Goal: Task Accomplishment & Management: Manage account settings

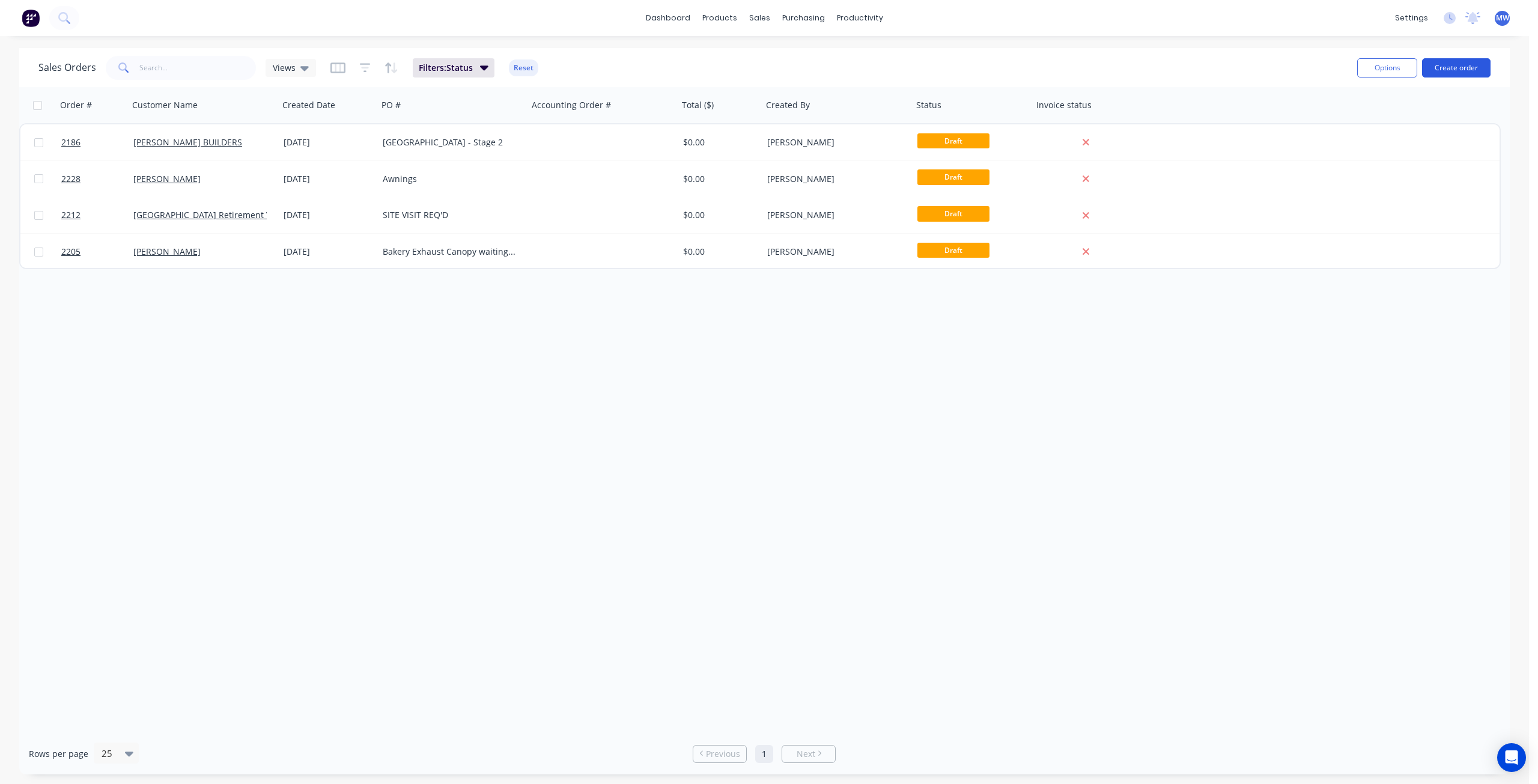
click at [1473, 66] on button "Create order" at bounding box center [1456, 67] width 69 height 19
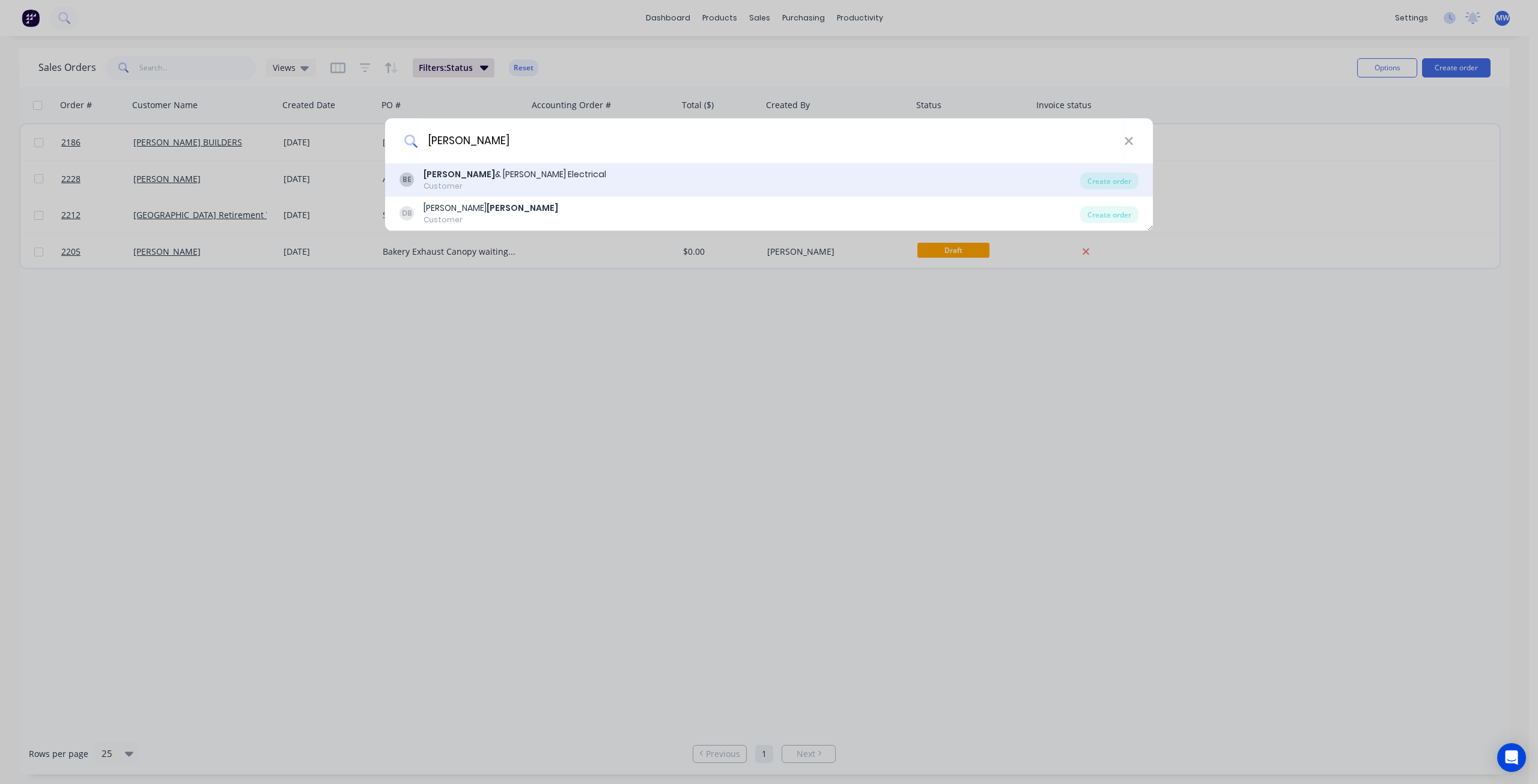
type input "bailey"
click at [624, 180] on div "BE Bailey & Dalton Electrical Customer" at bounding box center [740, 179] width 681 height 23
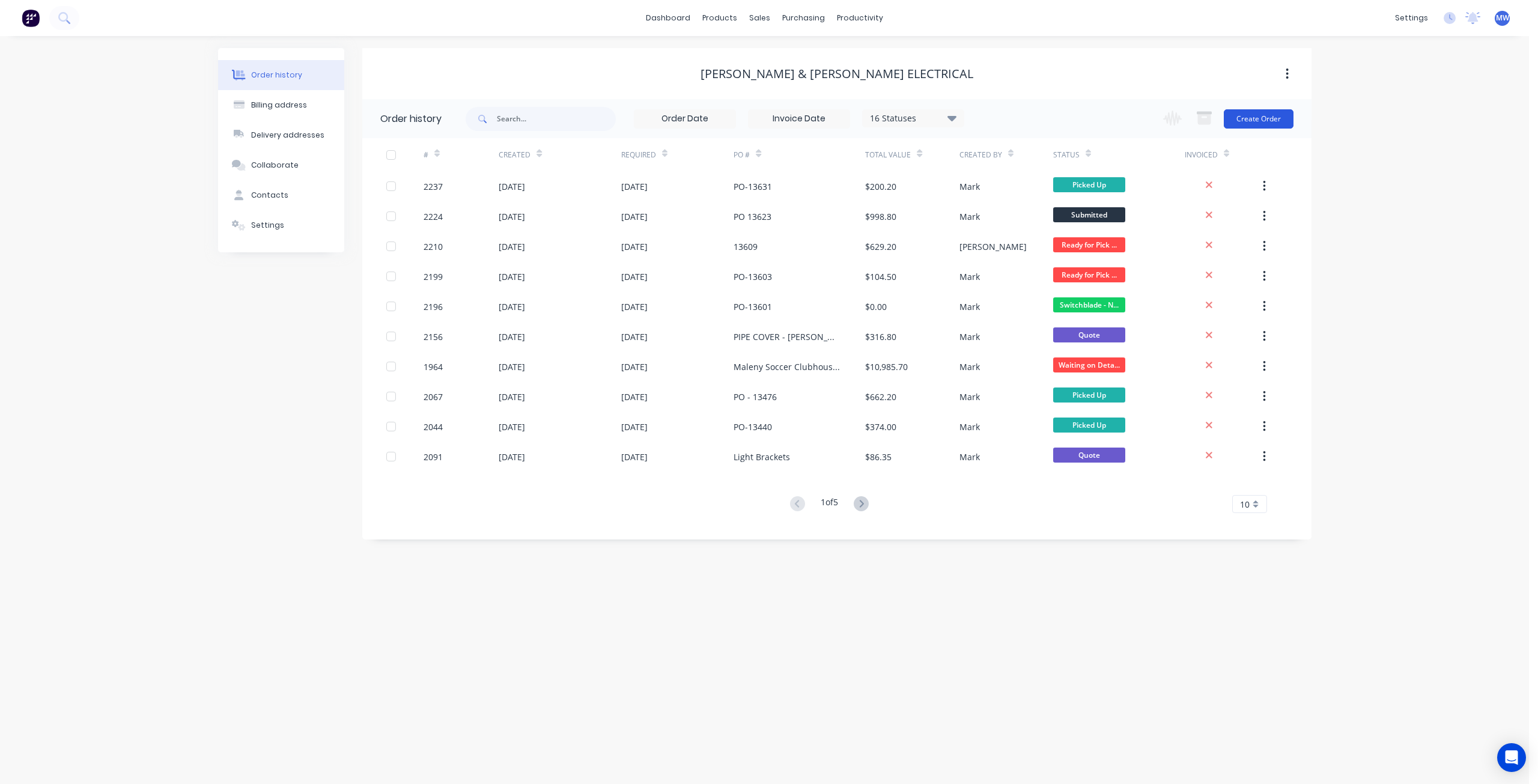
click at [1247, 119] on button "Create Order" at bounding box center [1259, 119] width 70 height 19
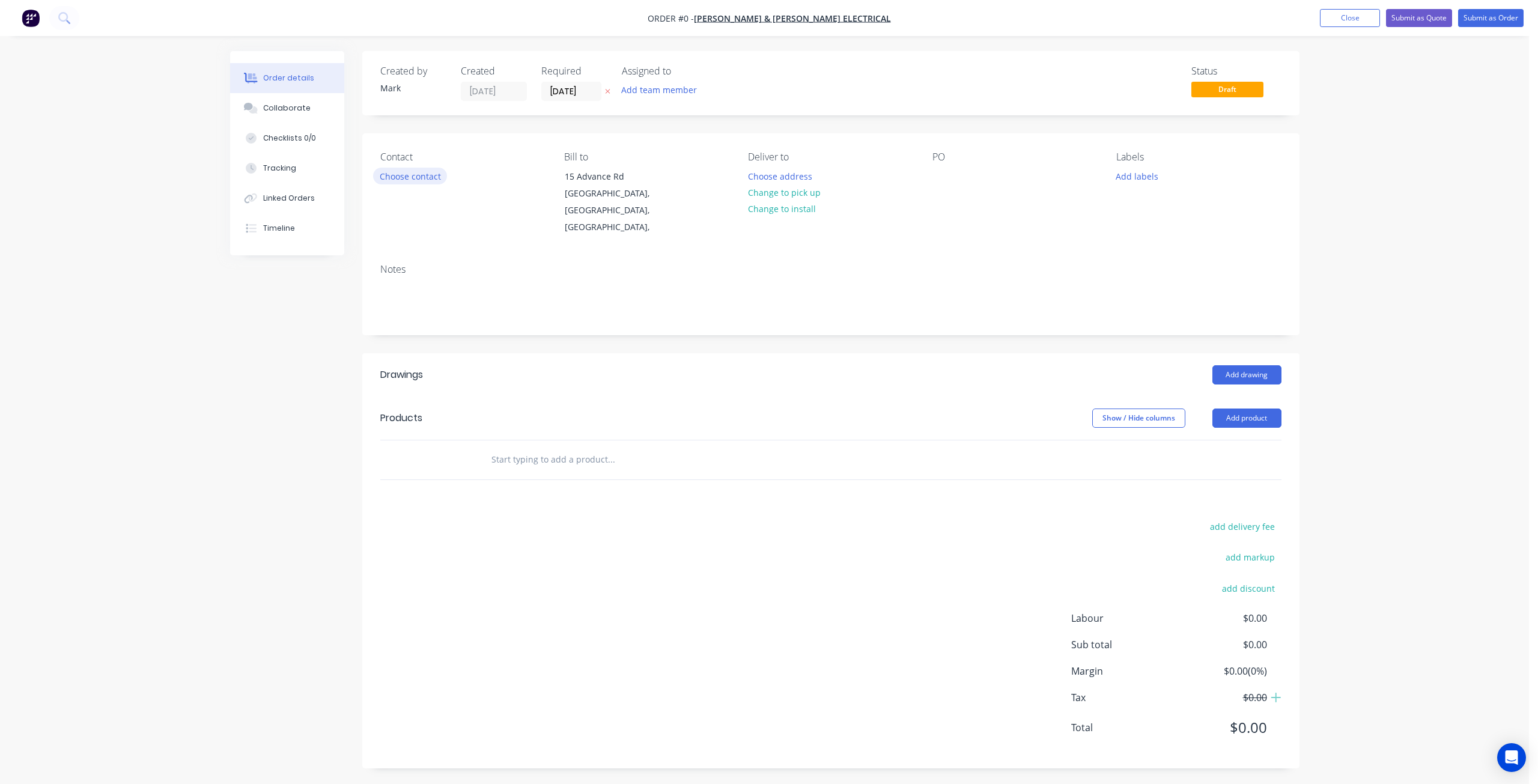
click at [425, 178] on button "Choose contact" at bounding box center [410, 176] width 74 height 16
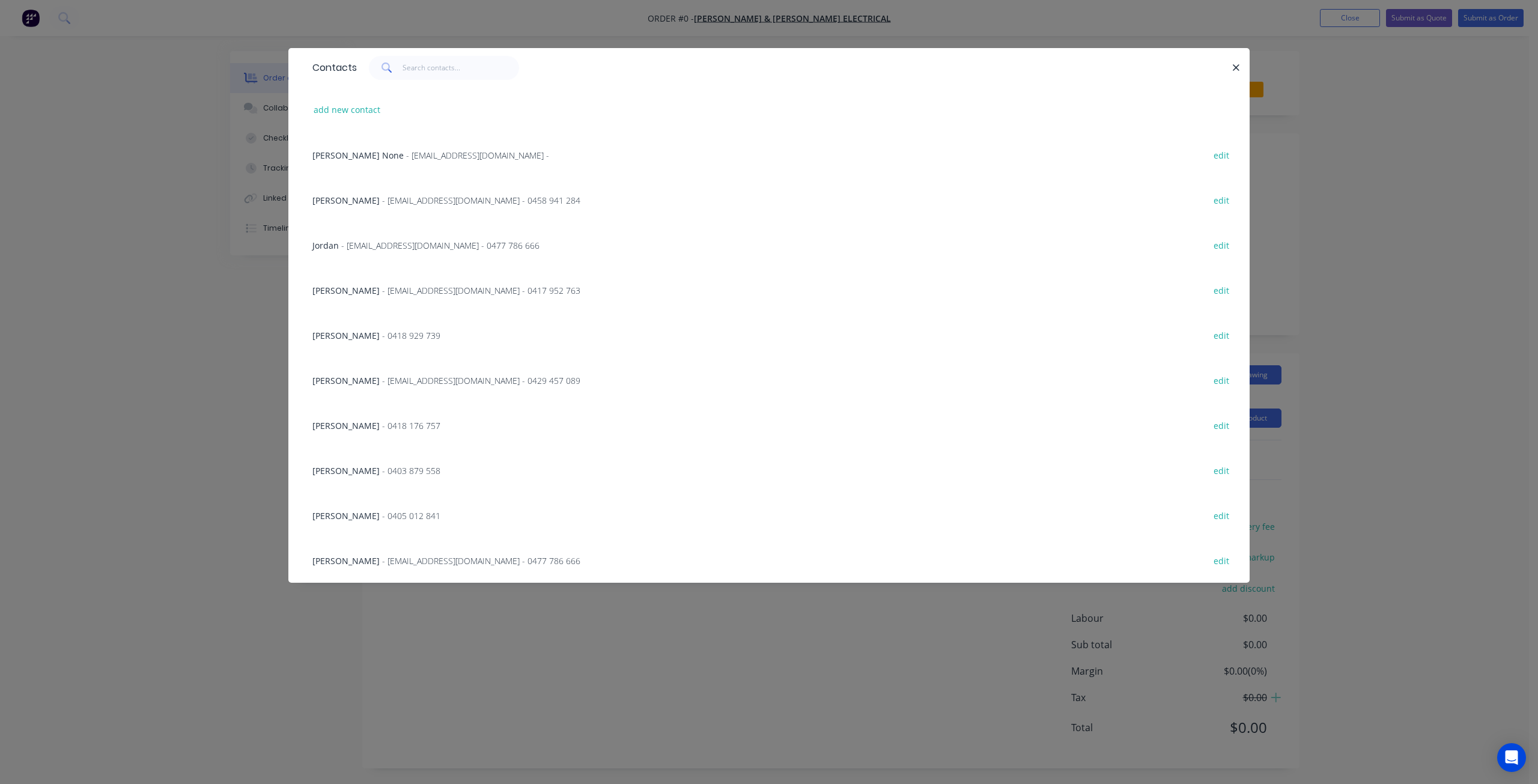
click at [393, 202] on span "- manager@baileyanddalton.com.au - 0458 941 284" at bounding box center [481, 200] width 199 height 11
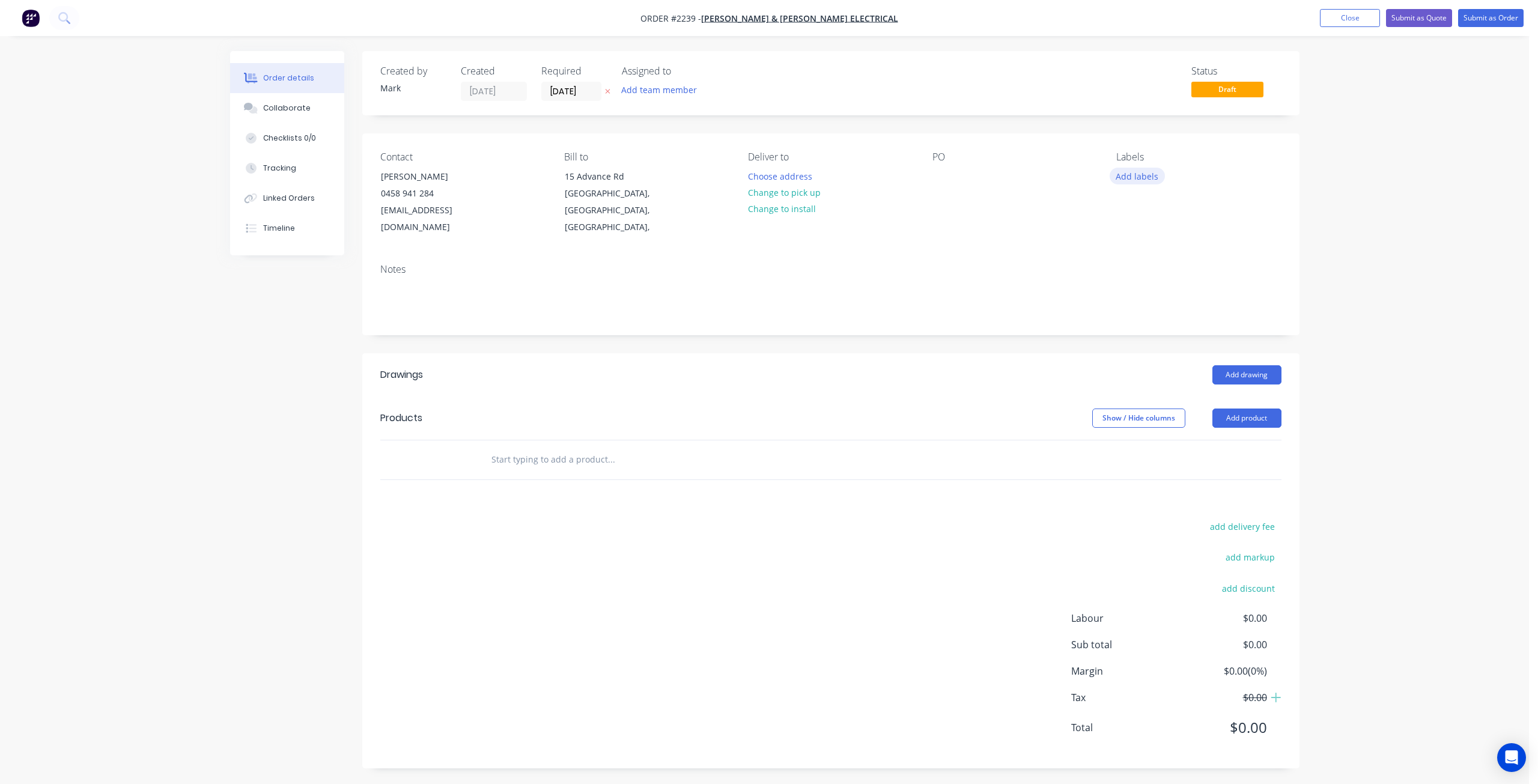
click at [1133, 179] on button "Add labels" at bounding box center [1137, 176] width 55 height 16
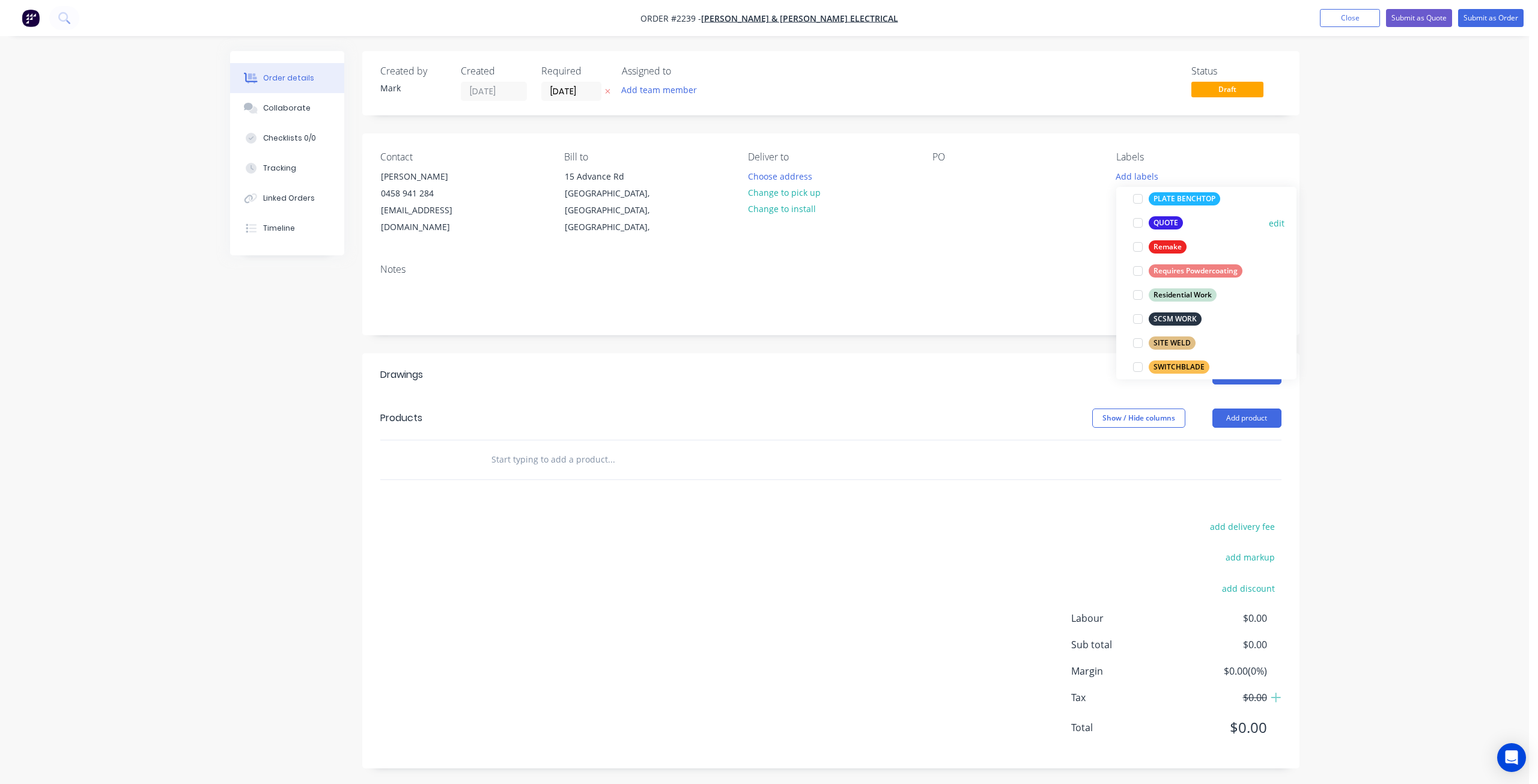
click at [1140, 224] on div at bounding box center [1138, 222] width 24 height 24
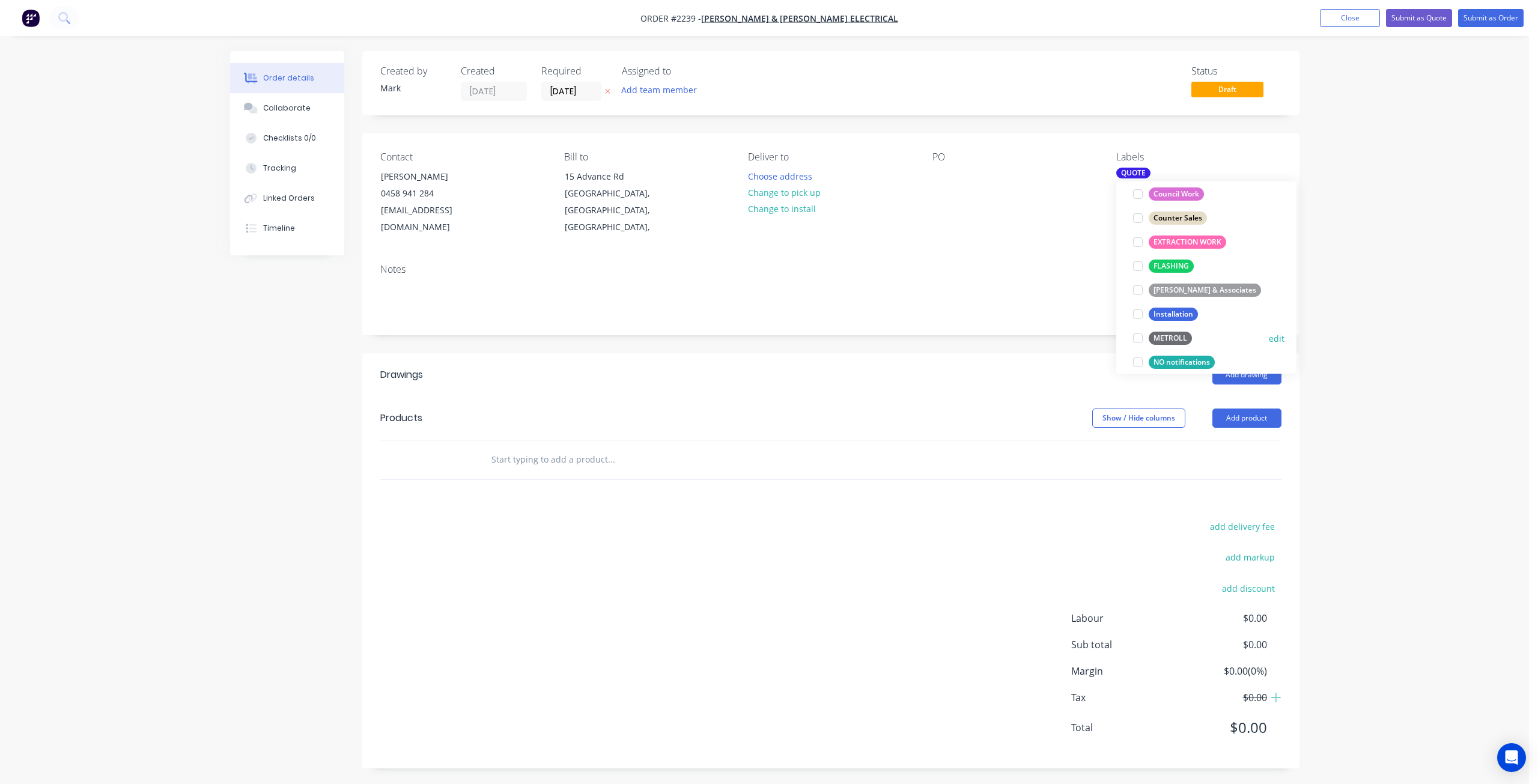
scroll to position [420, 0]
click at [1136, 359] on div at bounding box center [1138, 362] width 24 height 24
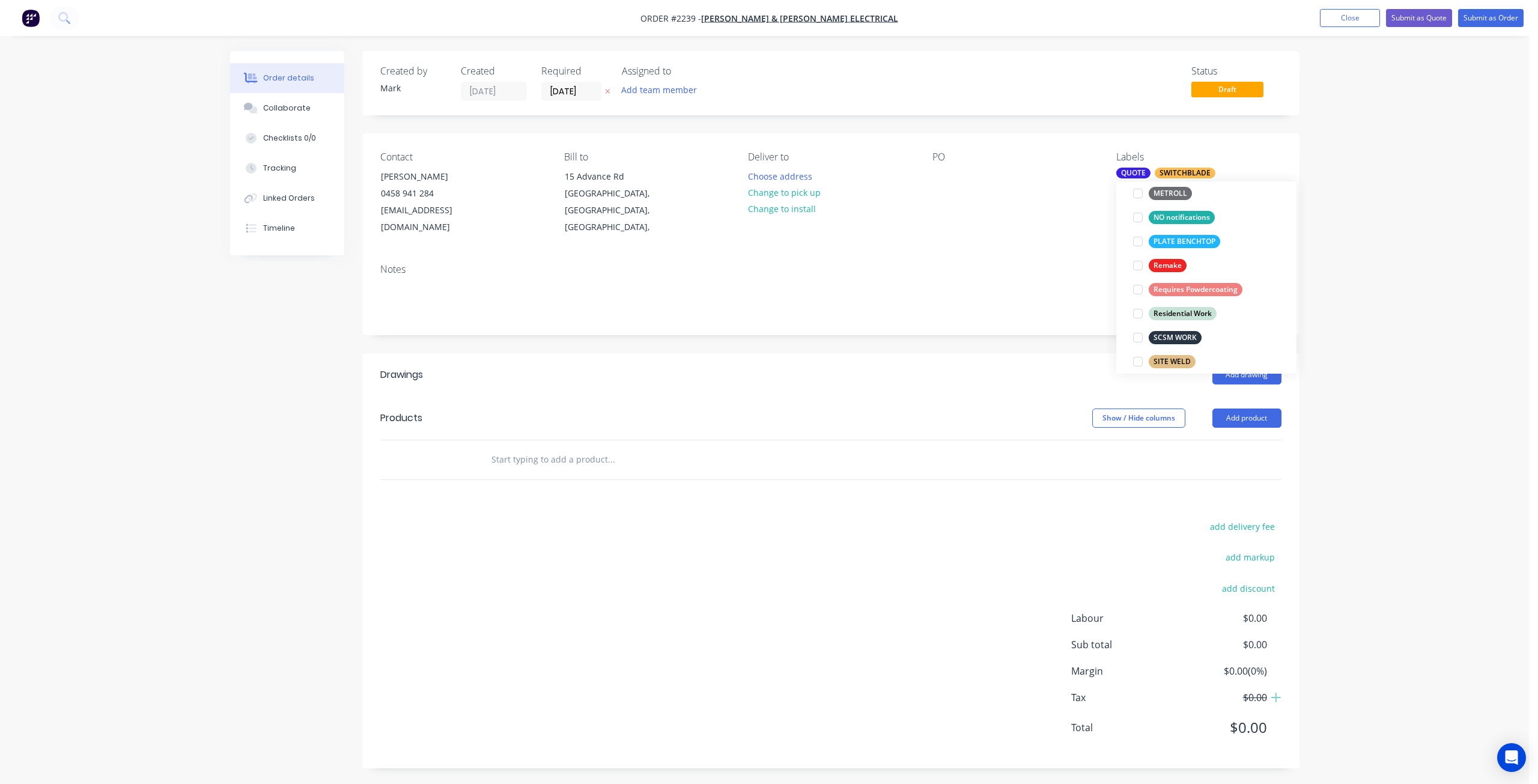
scroll to position [0, 0]
click at [1130, 175] on div "QUOTE" at bounding box center [1133, 173] width 34 height 11
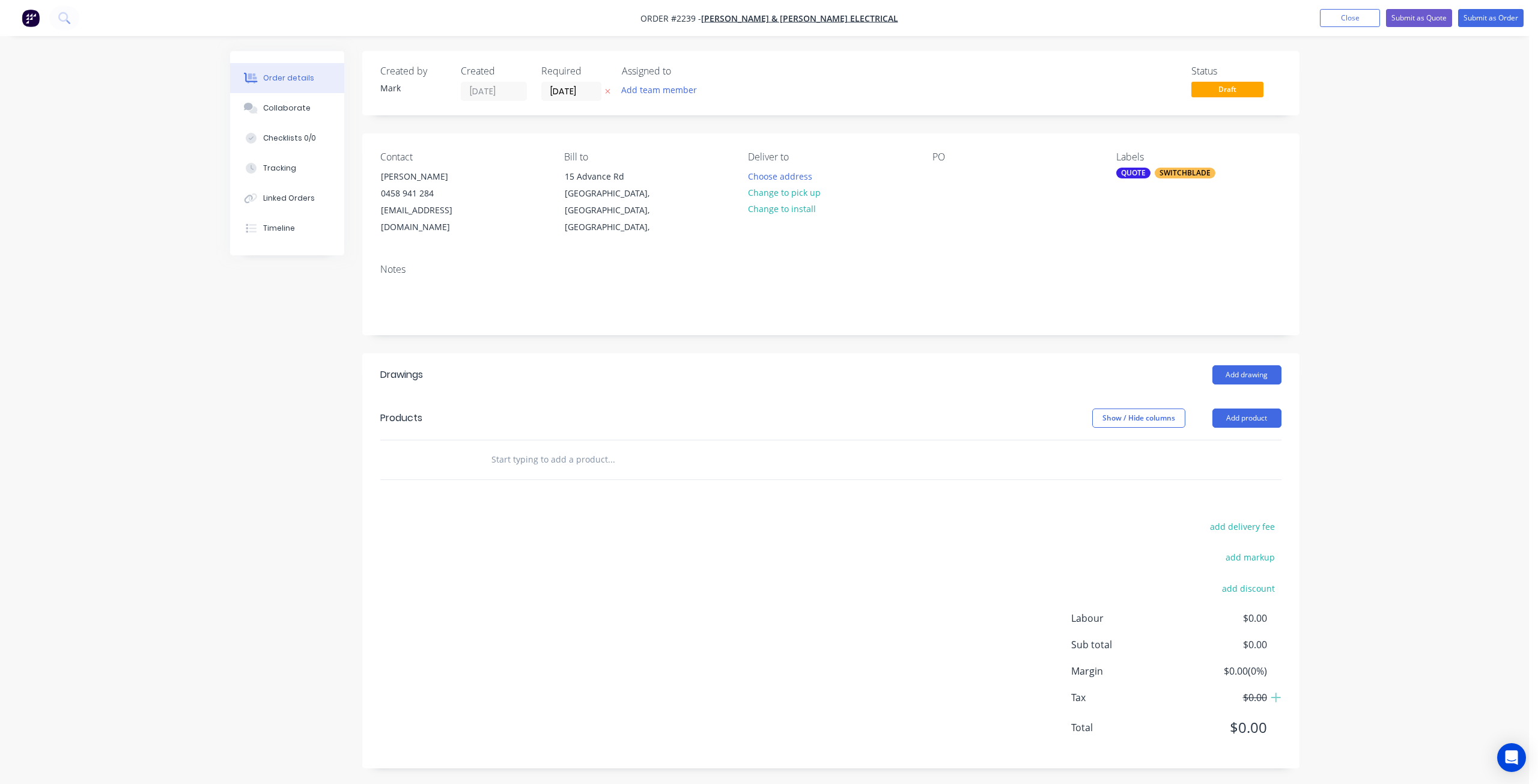
click at [1131, 176] on div "QUOTE" at bounding box center [1133, 173] width 34 height 11
click at [1140, 278] on div at bounding box center [1138, 278] width 24 height 24
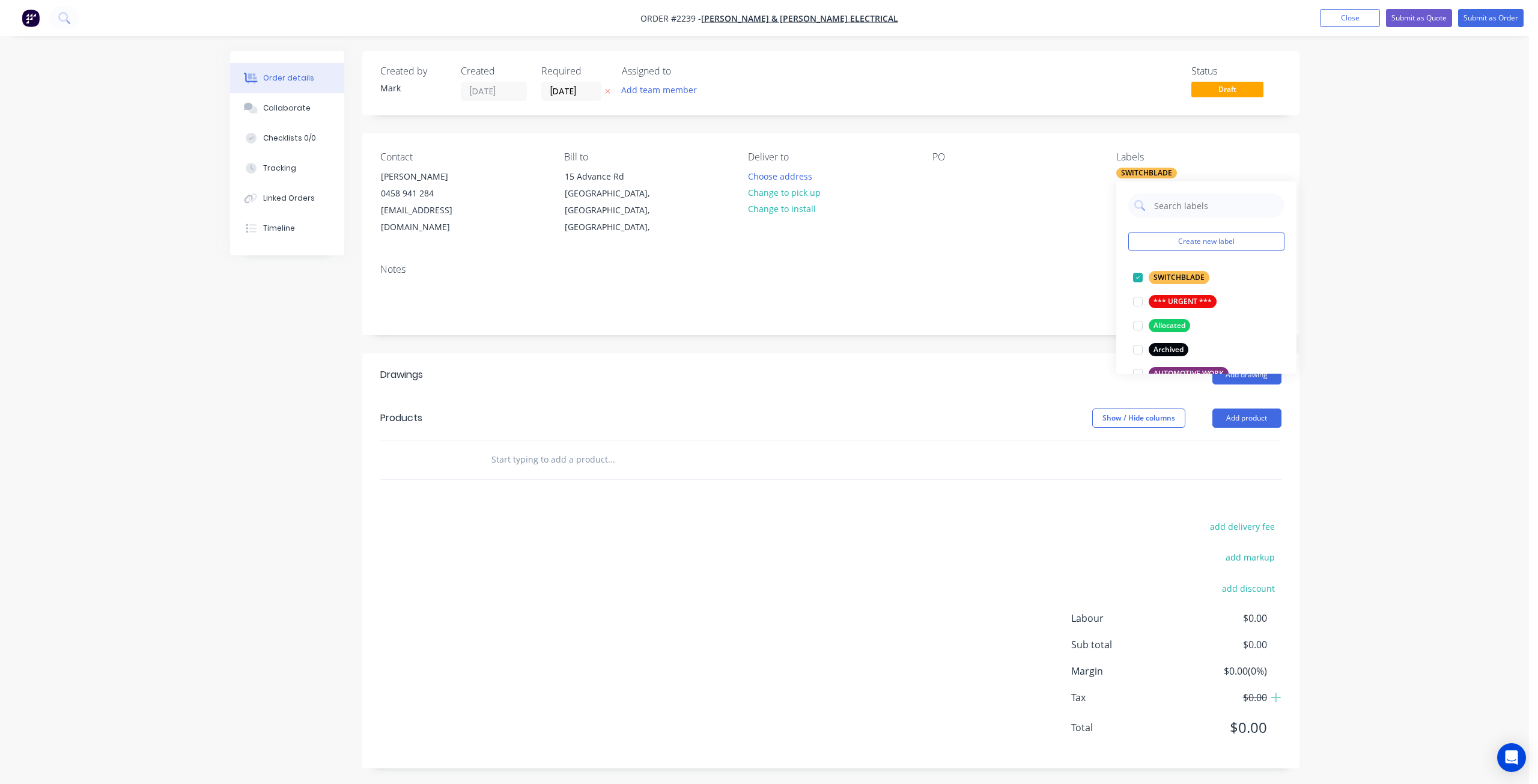
click at [625, 448] on input "text" at bounding box center [611, 460] width 241 height 24
click at [516, 448] on input "text" at bounding box center [611, 460] width 241 height 24
paste input "Aluminum Vents for Switchboard 2 x Aluminum Vent retro fit kits, including inte…"
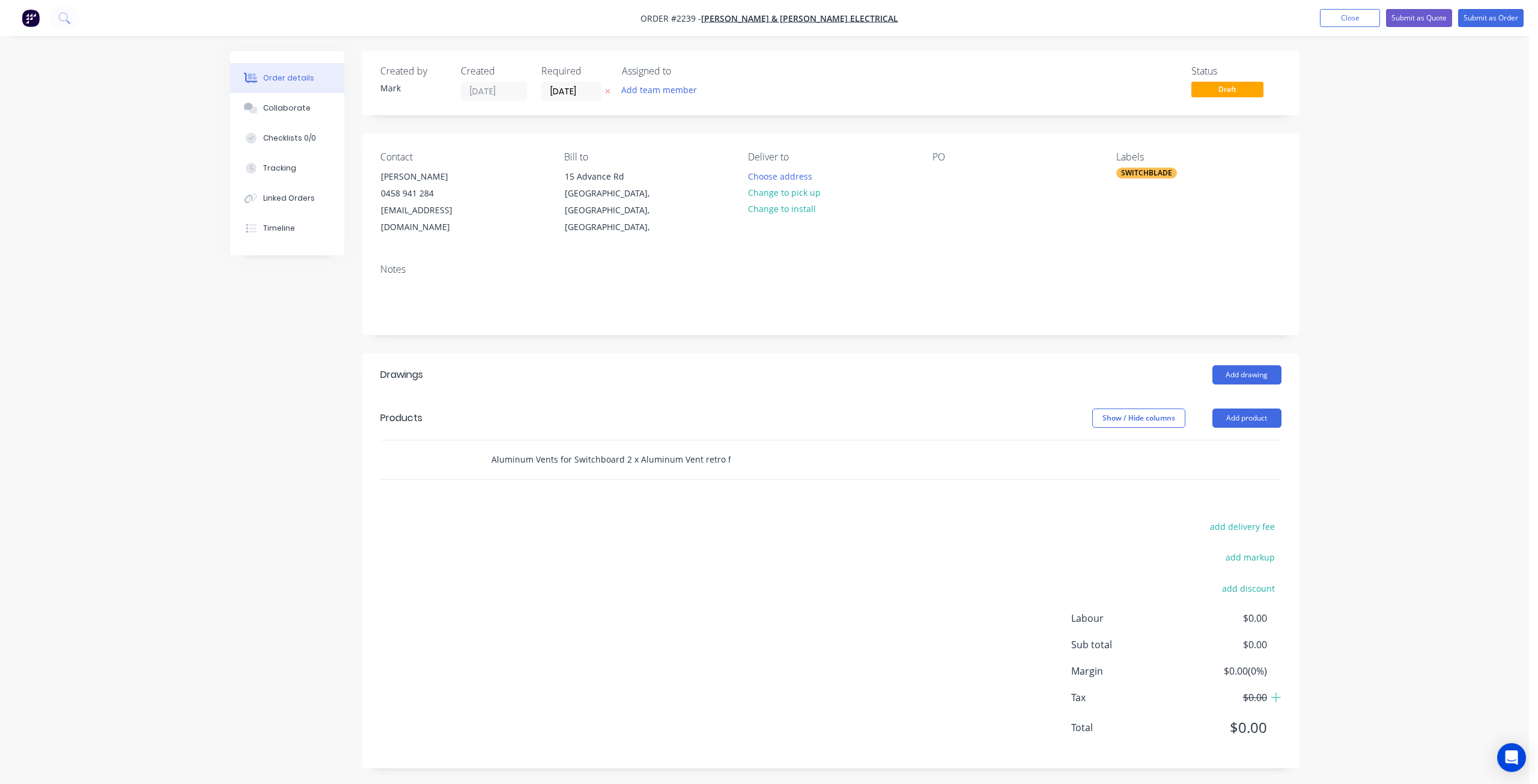
scroll to position [0, 274]
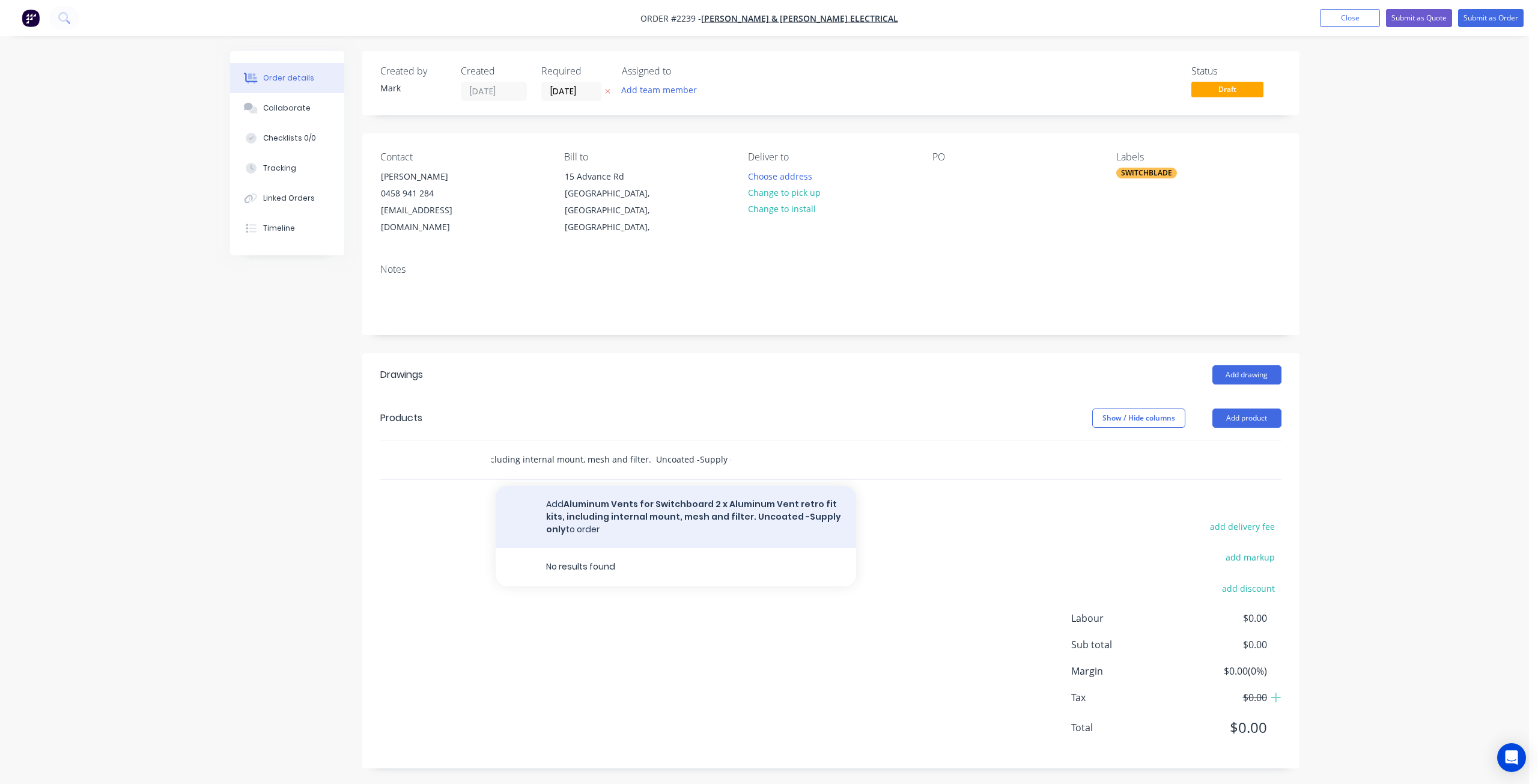
type input "Aluminum Vents for Switchboard 2 x Aluminum Vent retro fit kits, including inte…"
click at [634, 486] on button "Add Aluminum Vents for Switchboard 2 x Aluminum Vent retro fit kits, including …" at bounding box center [676, 516] width 361 height 62
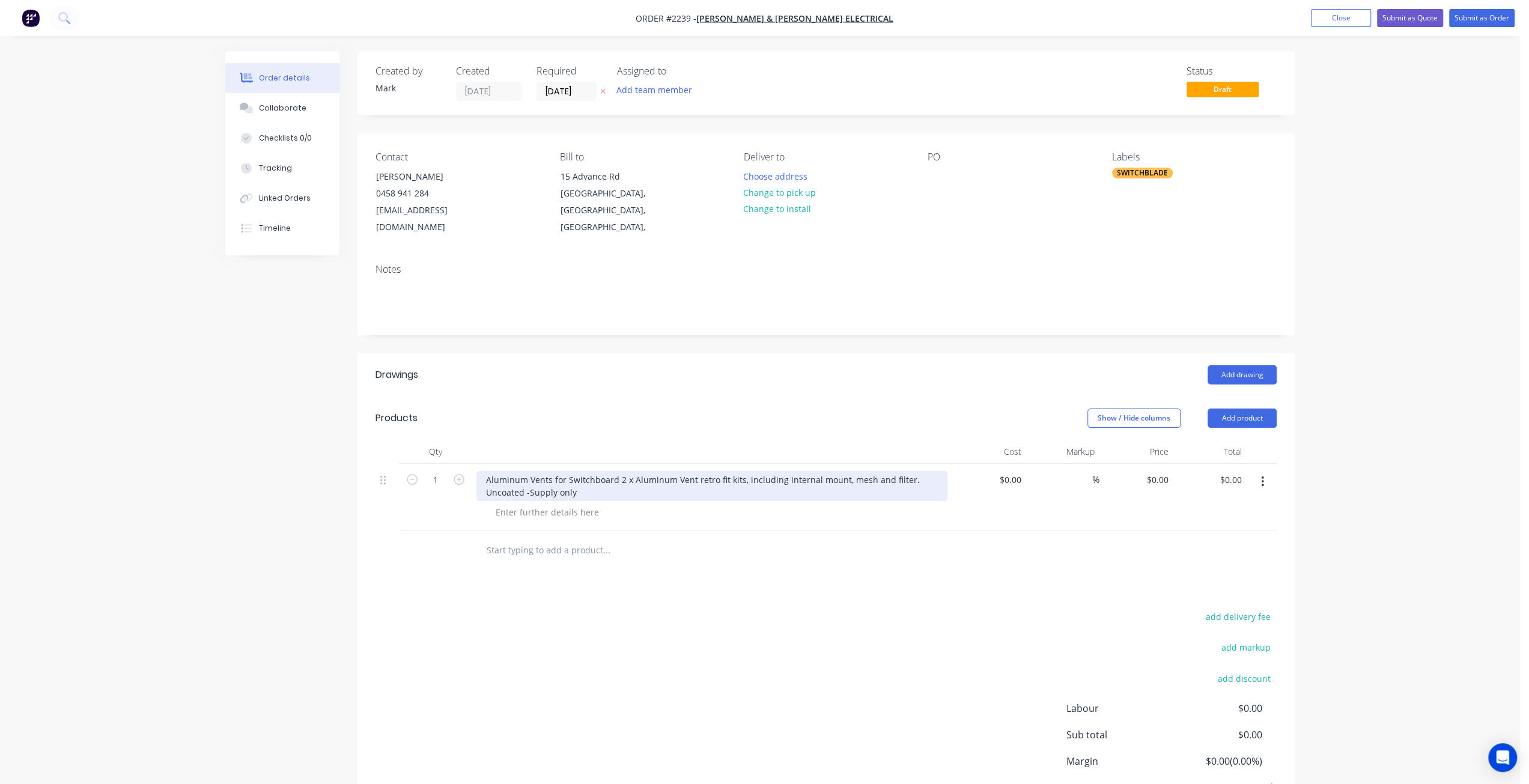
drag, startPoint x: 620, startPoint y: 457, endPoint x: 639, endPoint y: 484, distance: 33.0
click at [639, 484] on div "Aluminum Vents for Switchboard 2 x Aluminum Vent retro fit kits, including inte…" at bounding box center [712, 497] width 480 height 67
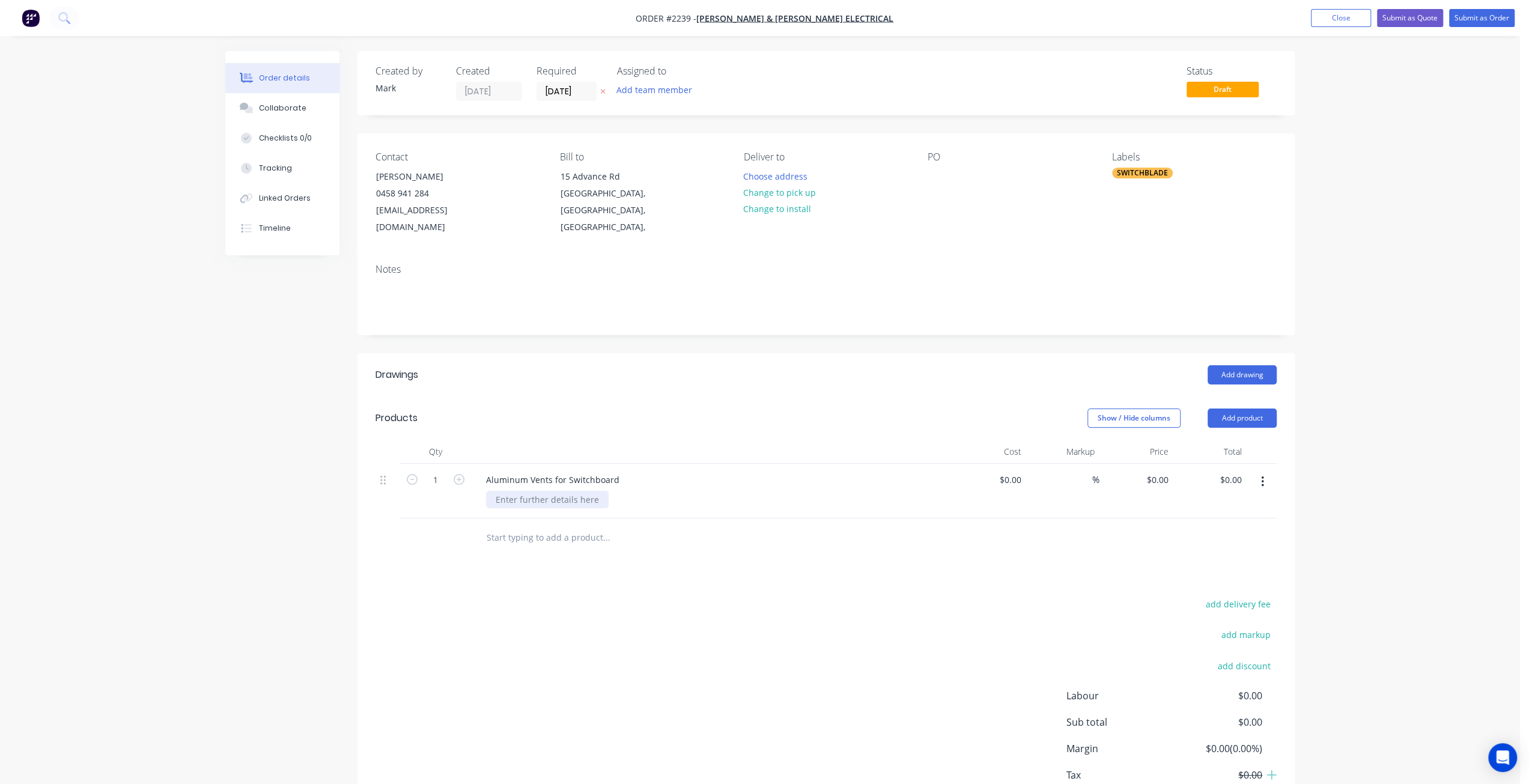
click at [529, 491] on div at bounding box center [547, 500] width 123 height 17
click at [513, 491] on div at bounding box center [547, 500] width 123 height 17
paste div
click at [300, 506] on div "Created by Mark Created 27/08/25 Required 27/08/25 Assigned to Add team member …" at bounding box center [760, 458] width 1069 height 813
click at [294, 498] on div "Created by Mark Created 27/08/25 Required 27/08/25 Assigned to Add team member …" at bounding box center [760, 458] width 1069 height 813
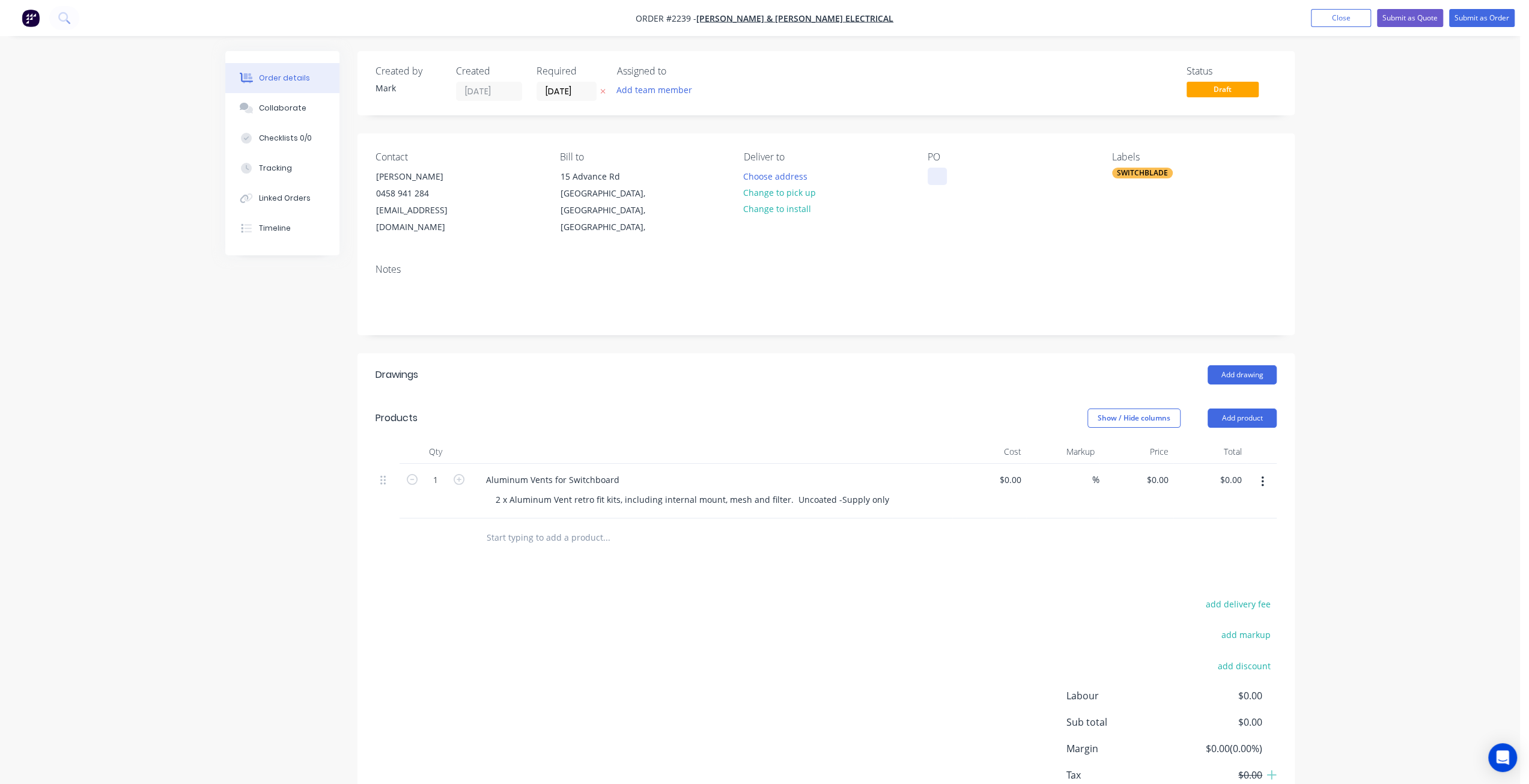
drag, startPoint x: 931, startPoint y: 175, endPoint x: 944, endPoint y: 193, distance: 22.2
click at [932, 175] on div at bounding box center [937, 177] width 19 height 17
click at [1156, 471] on div "0 $0.00" at bounding box center [1157, 480] width 33 height 17
type input "$145.00"
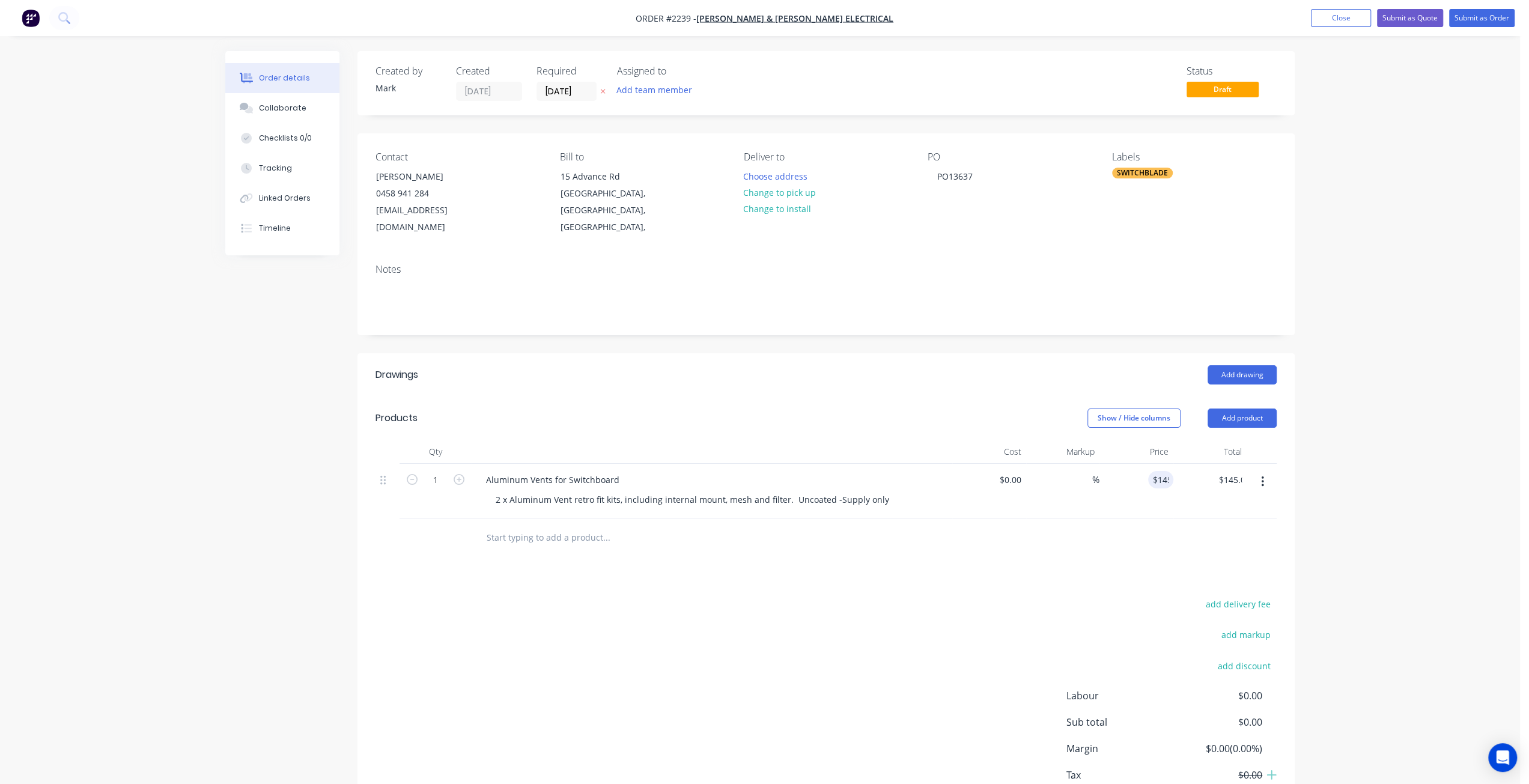
click at [1331, 465] on div "Order details Collaborate Checklists 0/0 Tracking Linked Orders Timeline Order …" at bounding box center [760, 432] width 1520 height 863
drag, startPoint x: 507, startPoint y: 480, endPoint x: 488, endPoint y: 482, distance: 19.1
click at [488, 491] on div "2 x Aluminum Vent retro fit kits, including internal mount, mesh and filter. Un…" at bounding box center [692, 500] width 412 height 17
click at [303, 556] on div "Created by Mark Created 27/08/25 Required 27/08/25 Assigned to Add team member …" at bounding box center [760, 458] width 1069 height 813
drag, startPoint x: 602, startPoint y: 480, endPoint x: 608, endPoint y: 498, distance: 19.0
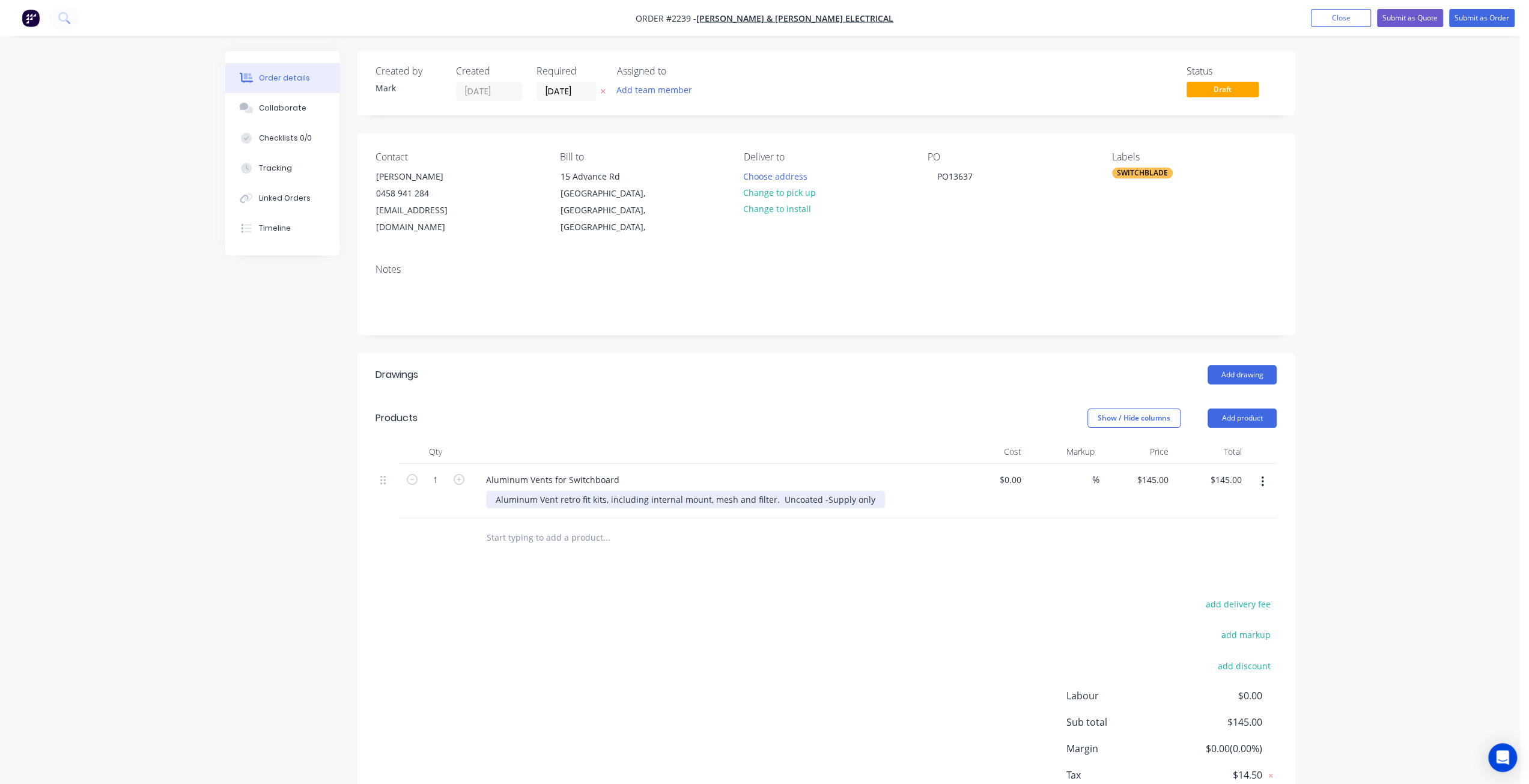
click at [602, 491] on div "Aluminum Vent retro fit kits, including internal mount, mesh and filter. Uncoat…" at bounding box center [685, 500] width 399 height 17
click at [770, 491] on div "Aluminum Vent retro fit kit, including internal mount, mesh and filter. Uncoate…" at bounding box center [683, 500] width 394 height 17
click at [394, 509] on div at bounding box center [387, 497] width 24 height 67
drag, startPoint x: 1418, startPoint y: 437, endPoint x: 1155, endPoint y: 447, distance: 263.2
click at [1418, 437] on div "Order details Collaborate Checklists 0/0 Tracking Linked Orders Timeline Order …" at bounding box center [760, 438] width 1520 height 876
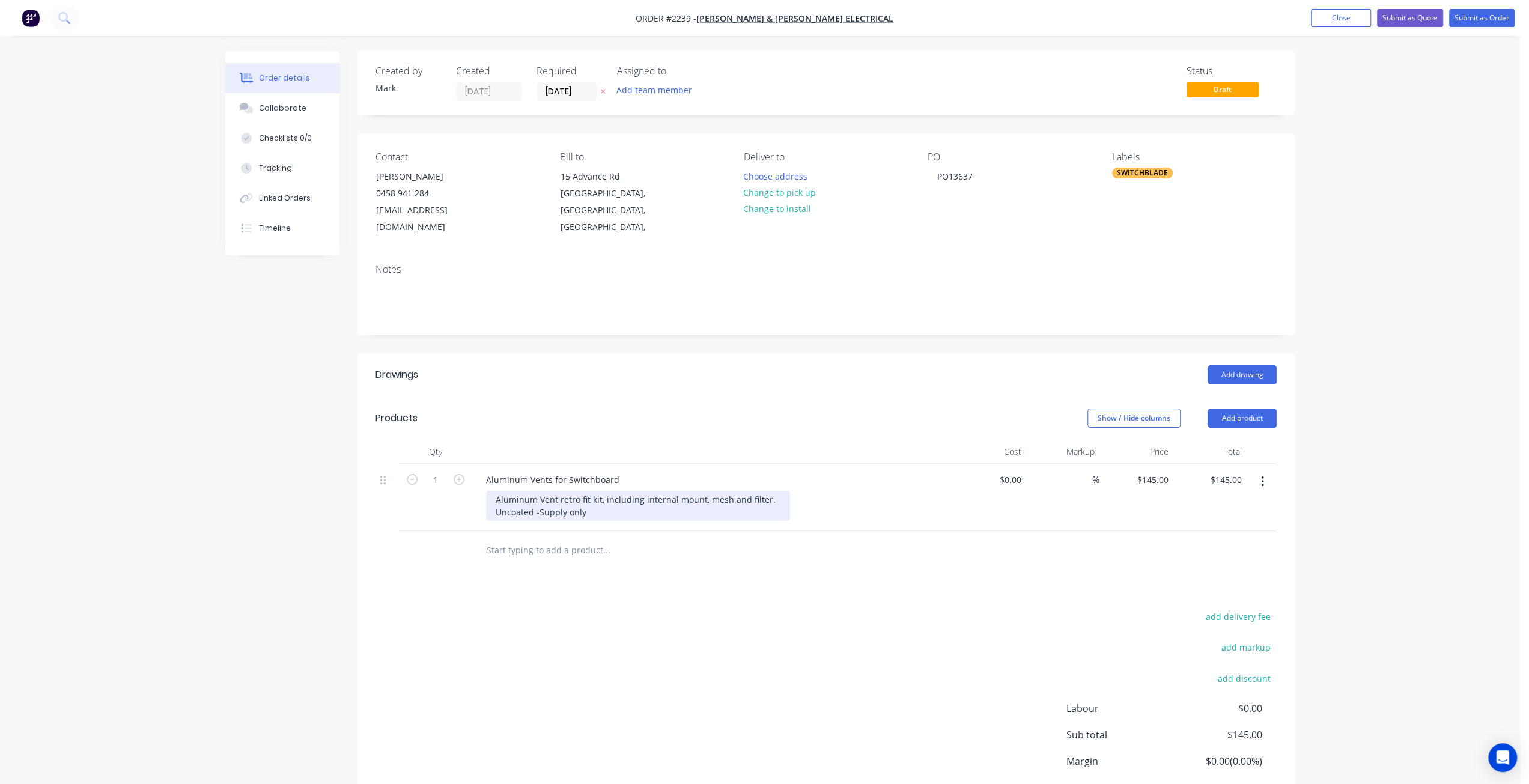
click at [536, 497] on div "Aluminum Vent retro fit kit, including internal mount, mesh and filter. Uncoate…" at bounding box center [638, 506] width 304 height 30
click at [341, 533] on div "Created by Mark Created 27/08/25 Required 27/08/25 Assigned to Add team member …" at bounding box center [760, 470] width 1069 height 838
click at [495, 496] on div "Aluminum Vent retro fit kit, including internal mount, mesh and filter. Uncoate…" at bounding box center [638, 512] width 304 height 43
click at [324, 510] on div "Created by Mark Created 27/08/25 Required 27/08/25 Assigned to Add team member …" at bounding box center [760, 464] width 1069 height 825
click at [1396, 361] on div "Order details Collaborate Checklists 0/0 Tracking Linked Orders Timeline Order …" at bounding box center [760, 438] width 1520 height 876
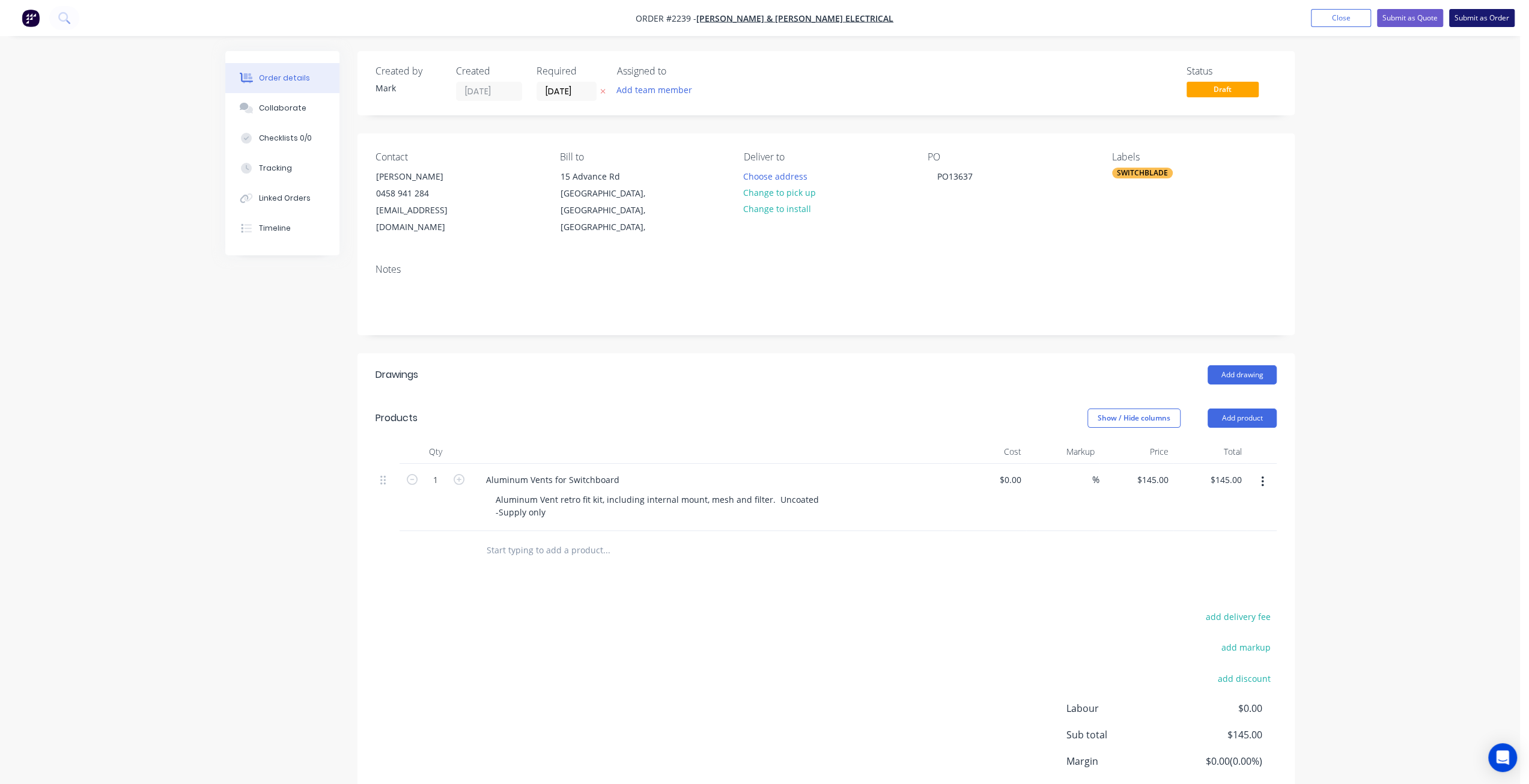
click at [1491, 19] on button "Submit as Order" at bounding box center [1482, 18] width 65 height 18
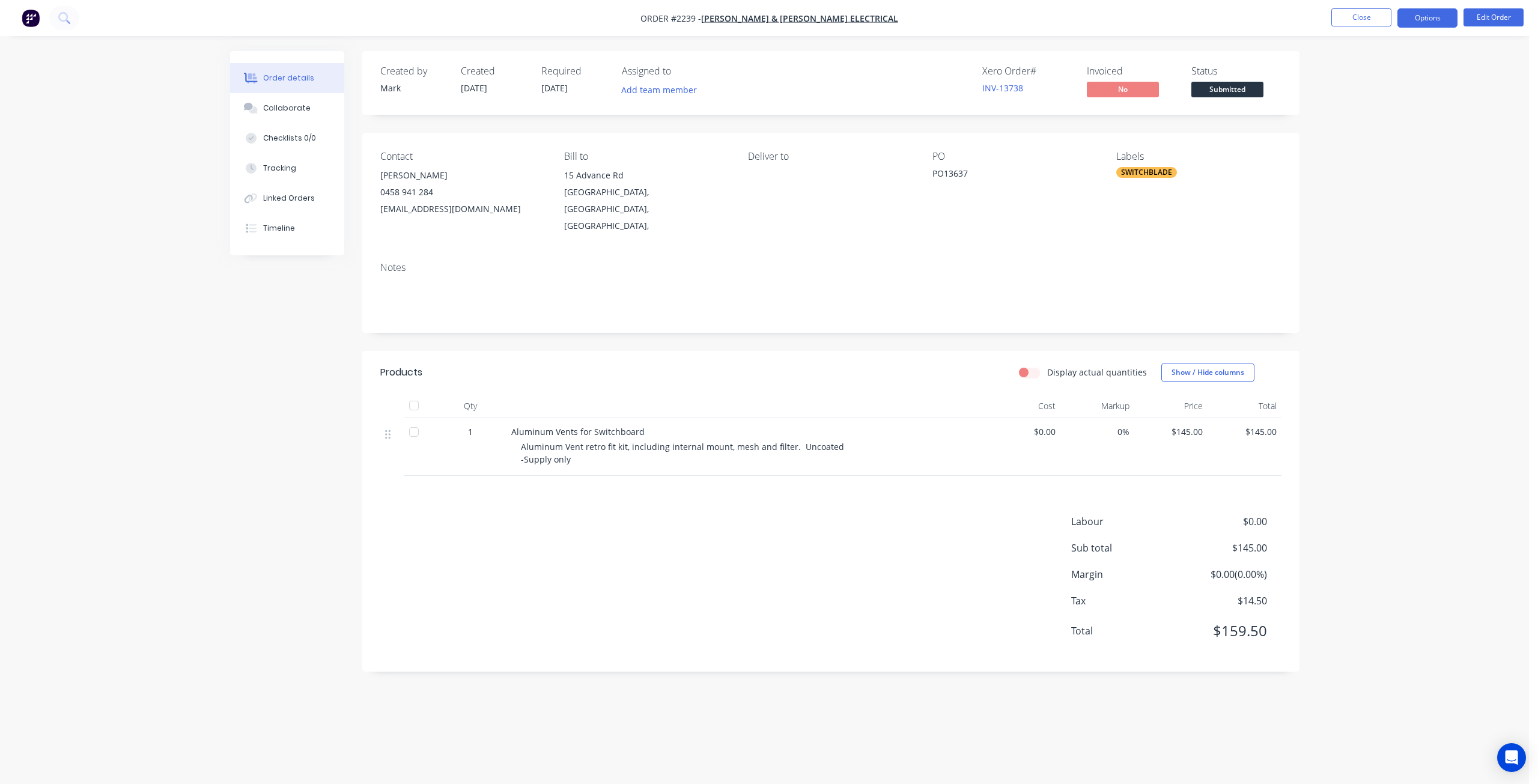
click at [1437, 23] on button "Options" at bounding box center [1427, 18] width 60 height 19
click at [1395, 142] on div "Work Order" at bounding box center [1391, 145] width 111 height 17
click at [1387, 113] on div "Without pricing" at bounding box center [1391, 121] width 111 height 17
click at [1387, 291] on div "Duplicate" at bounding box center [1391, 289] width 111 height 17
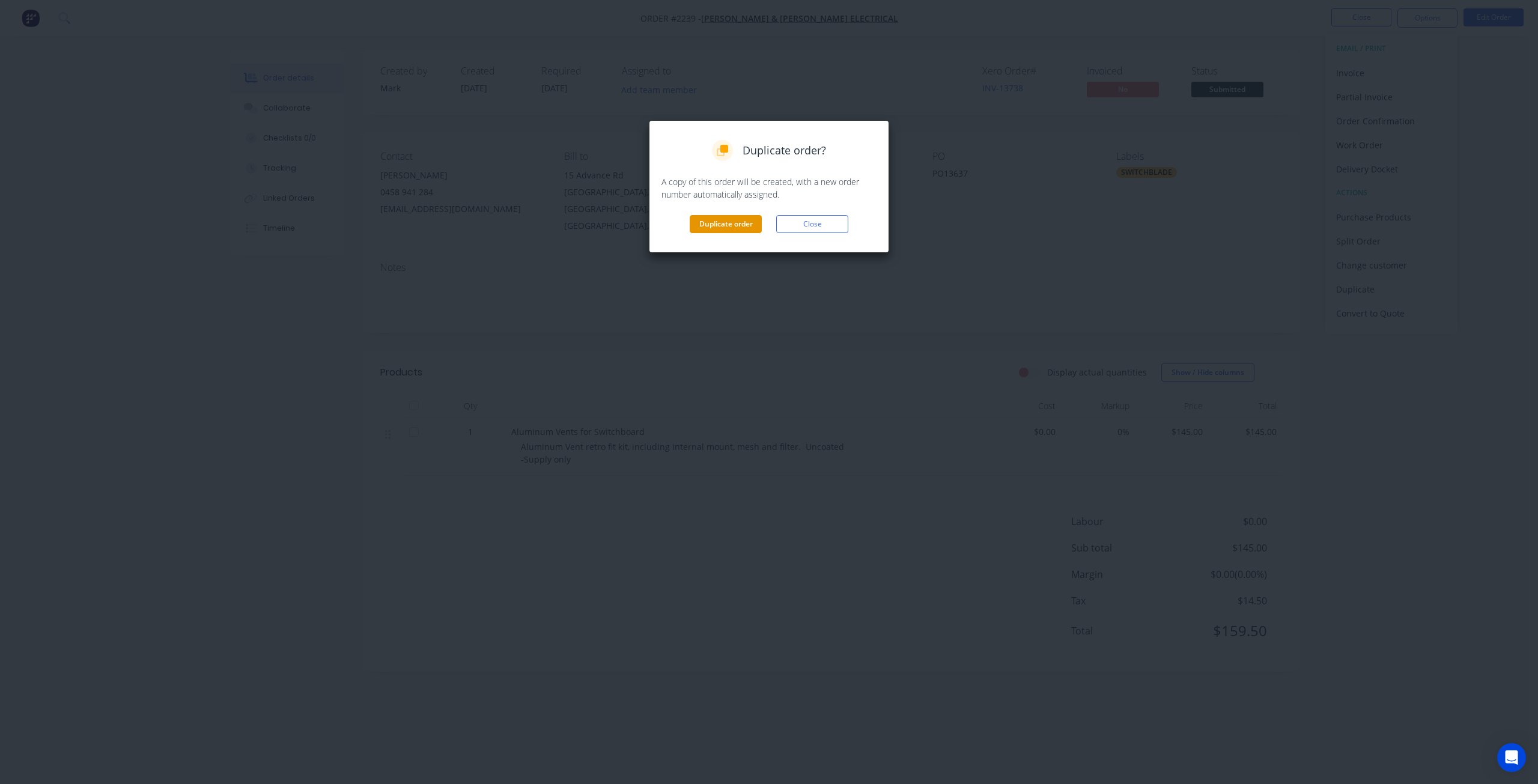
click at [738, 222] on button "Duplicate order" at bounding box center [726, 224] width 72 height 18
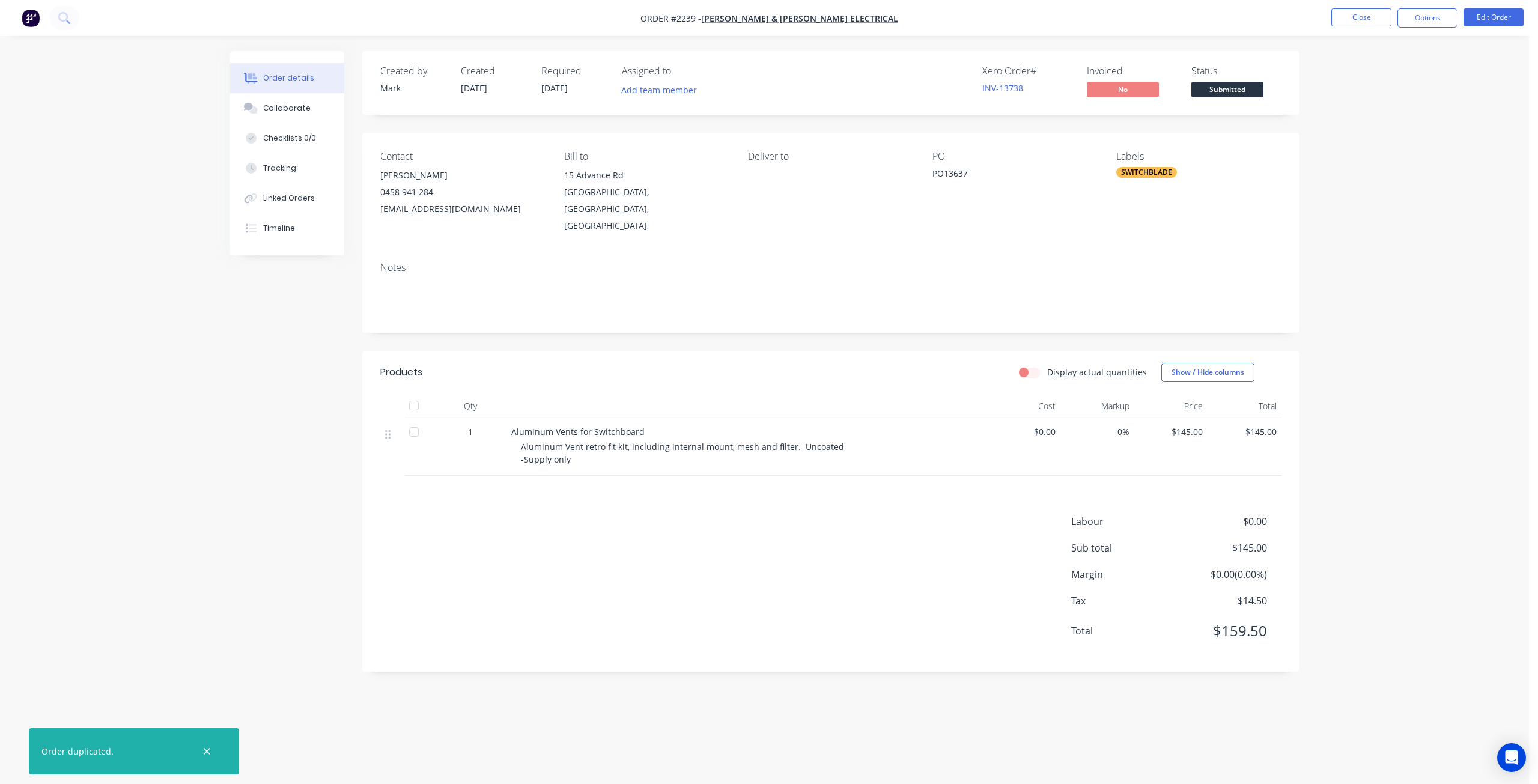
click at [96, 751] on div "Order duplicated." at bounding box center [77, 751] width 72 height 13
click at [227, 454] on div "Order details Collaborate Checklists 0/0 Tracking Linked Orders Timeline Order …" at bounding box center [764, 370] width 1094 height 638
click at [1346, 20] on button "Close" at bounding box center [1361, 17] width 60 height 18
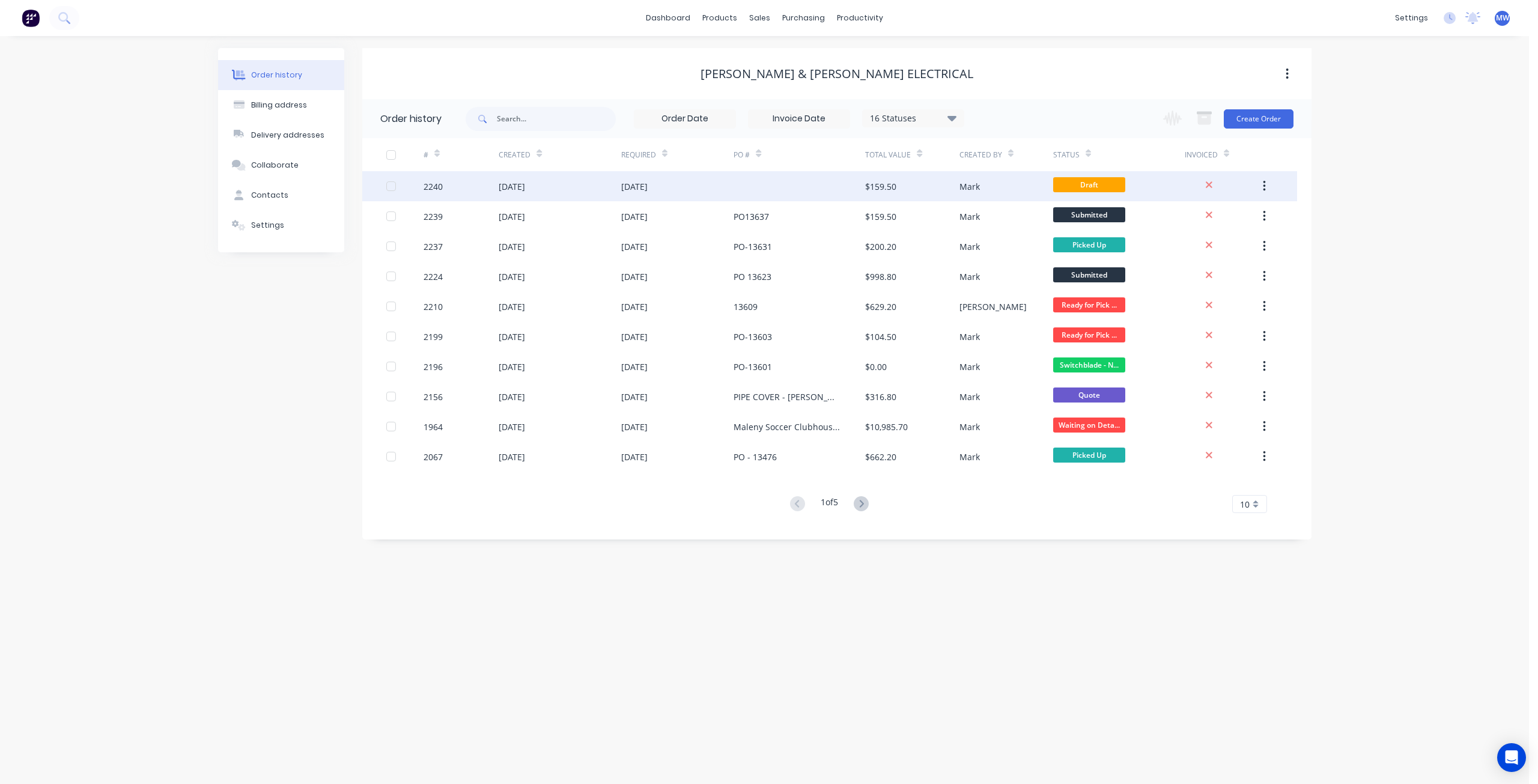
click at [598, 181] on div "27 Aug 2025" at bounding box center [559, 186] width 122 height 30
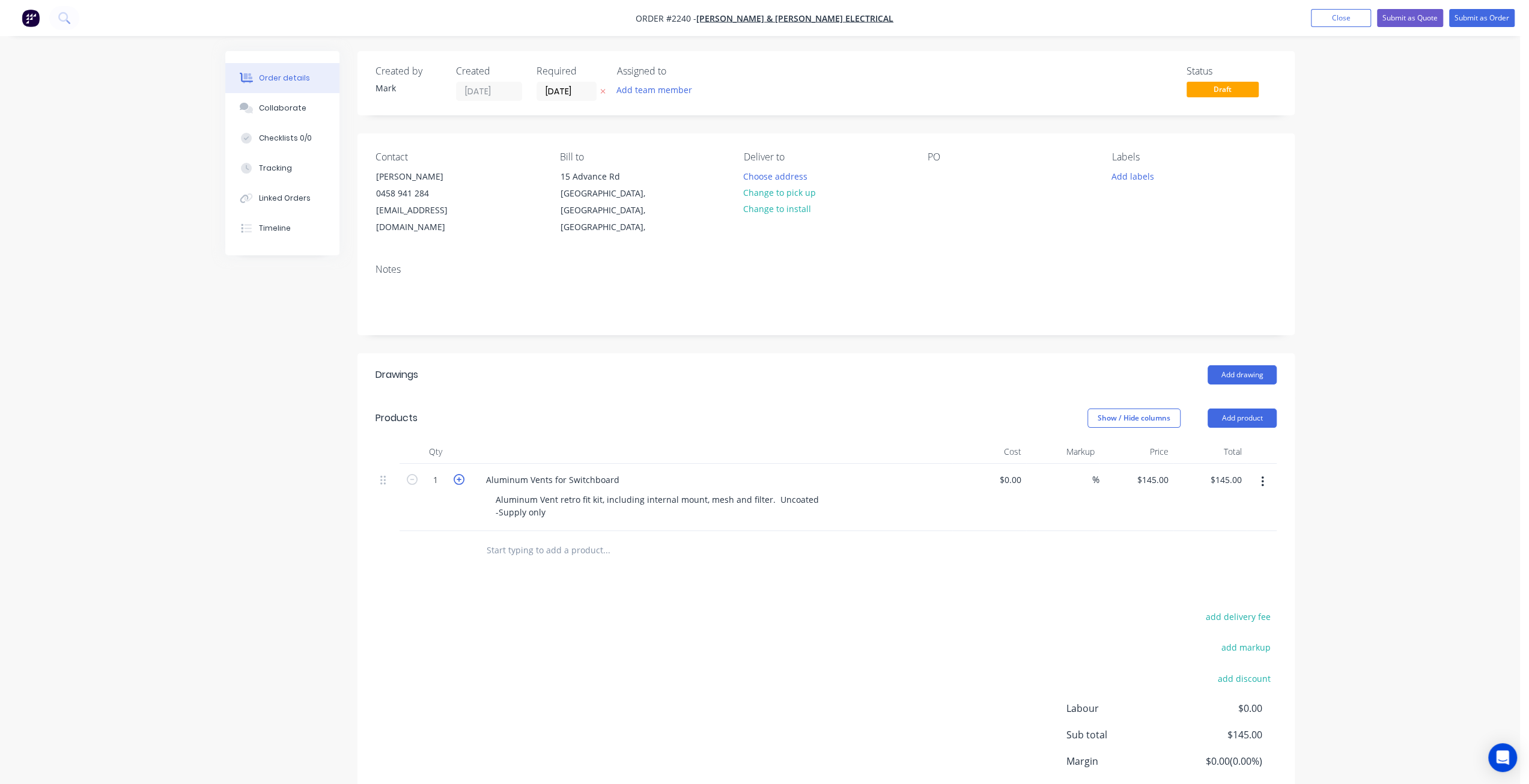
click at [461, 474] on icon "button" at bounding box center [459, 479] width 11 height 11
type input "2"
type input "$290.00"
click at [461, 474] on icon "button" at bounding box center [459, 479] width 11 height 11
type input "3"
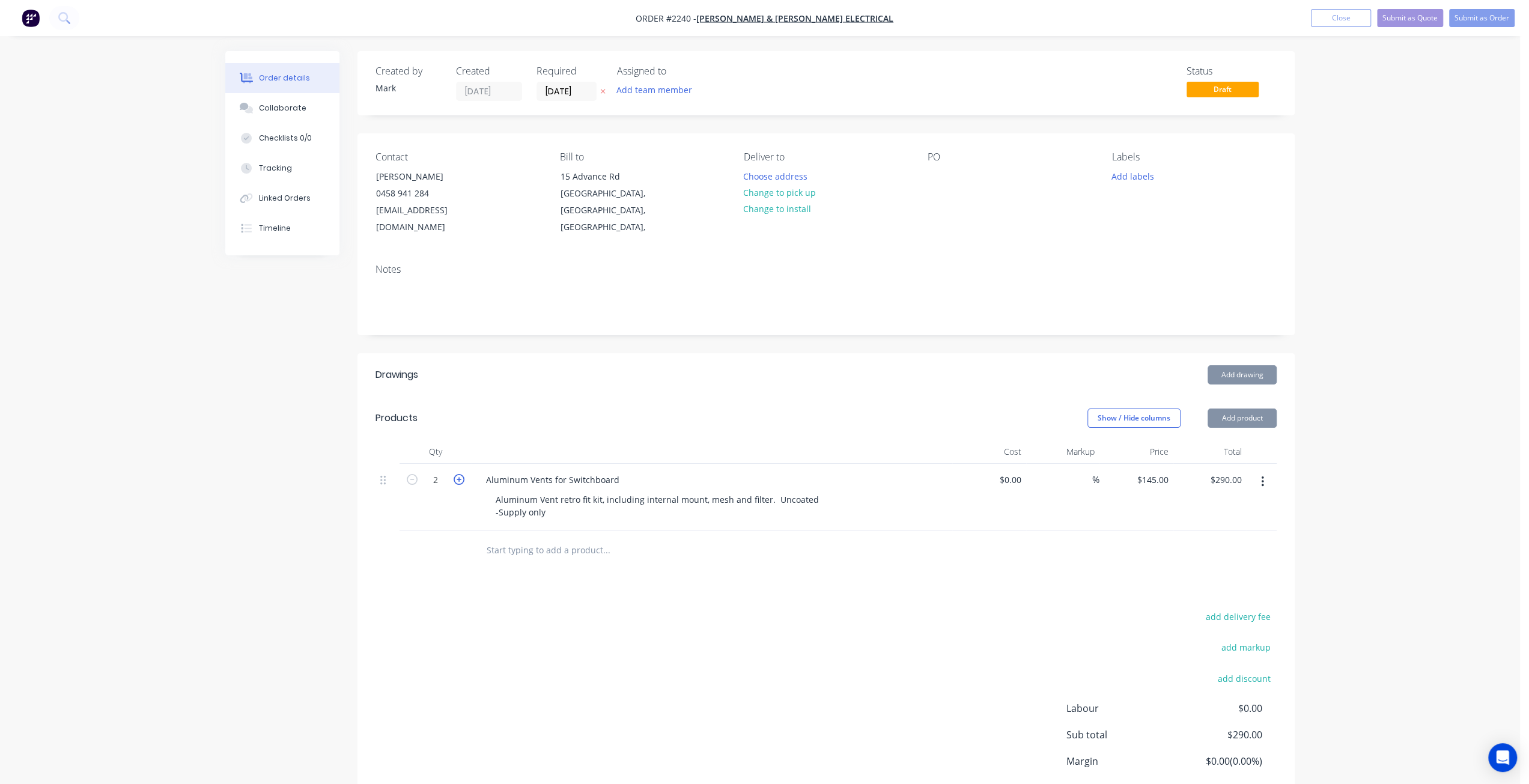
type input "$435.00"
click at [461, 474] on icon "button" at bounding box center [459, 479] width 11 height 11
type input "4"
type input "$580.00"
click at [461, 474] on icon "button" at bounding box center [459, 479] width 11 height 11
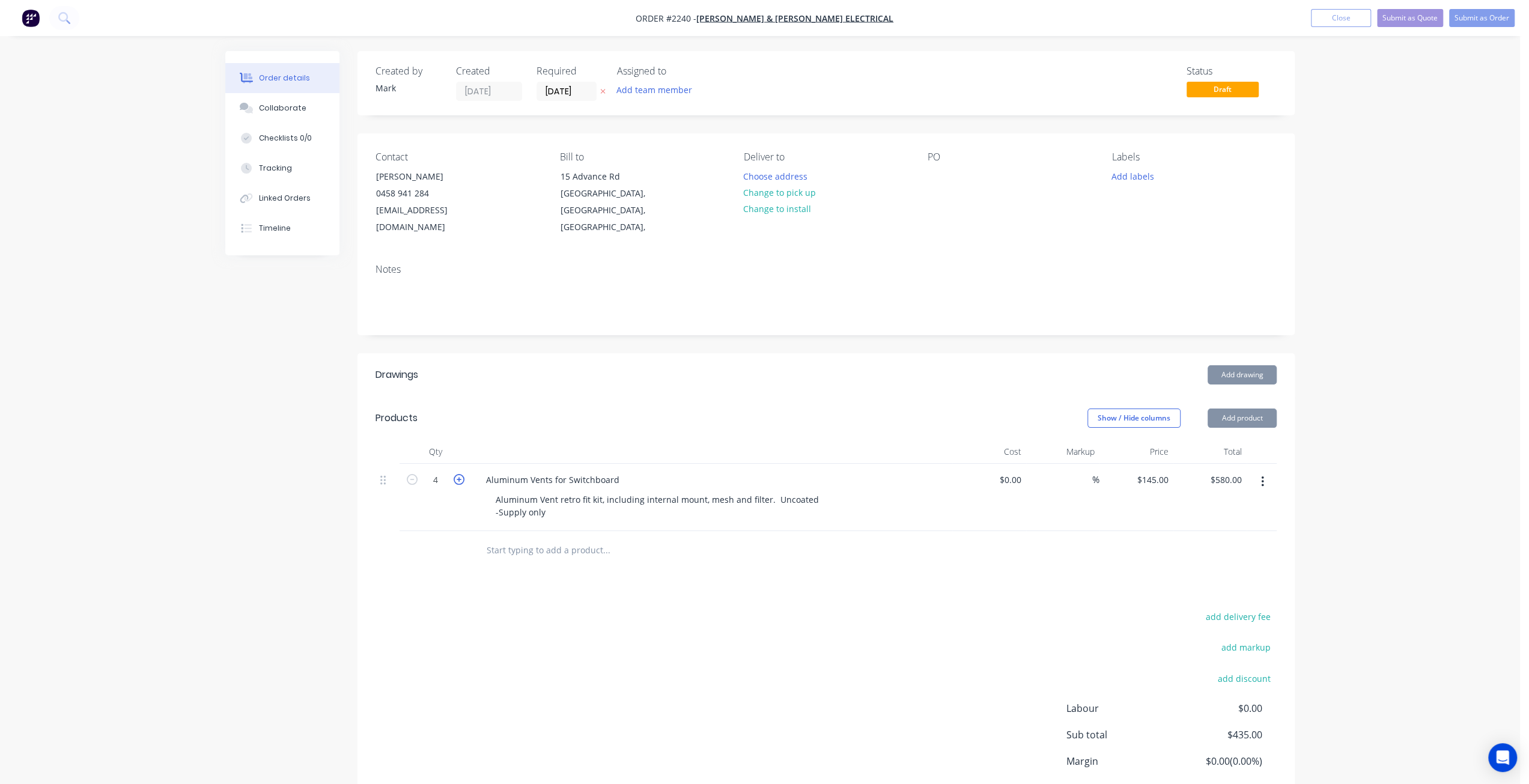
type input "5"
type input "$725.00"
click at [414, 474] on icon "button" at bounding box center [412, 479] width 11 height 11
type input "4"
type input "$580.00"
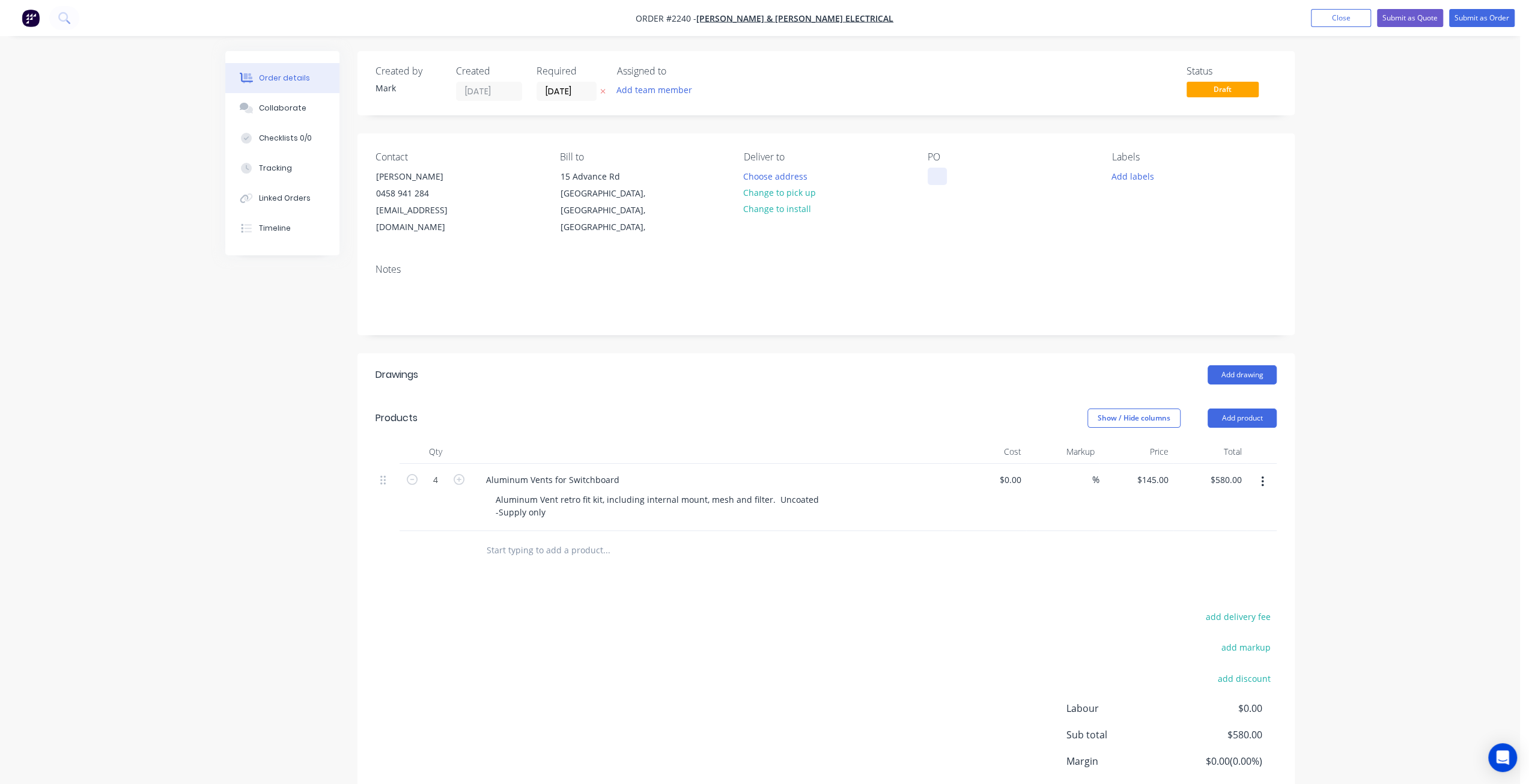
click at [941, 177] on div at bounding box center [937, 177] width 19 height 17
click at [1133, 169] on button "Add labels" at bounding box center [1132, 176] width 55 height 16
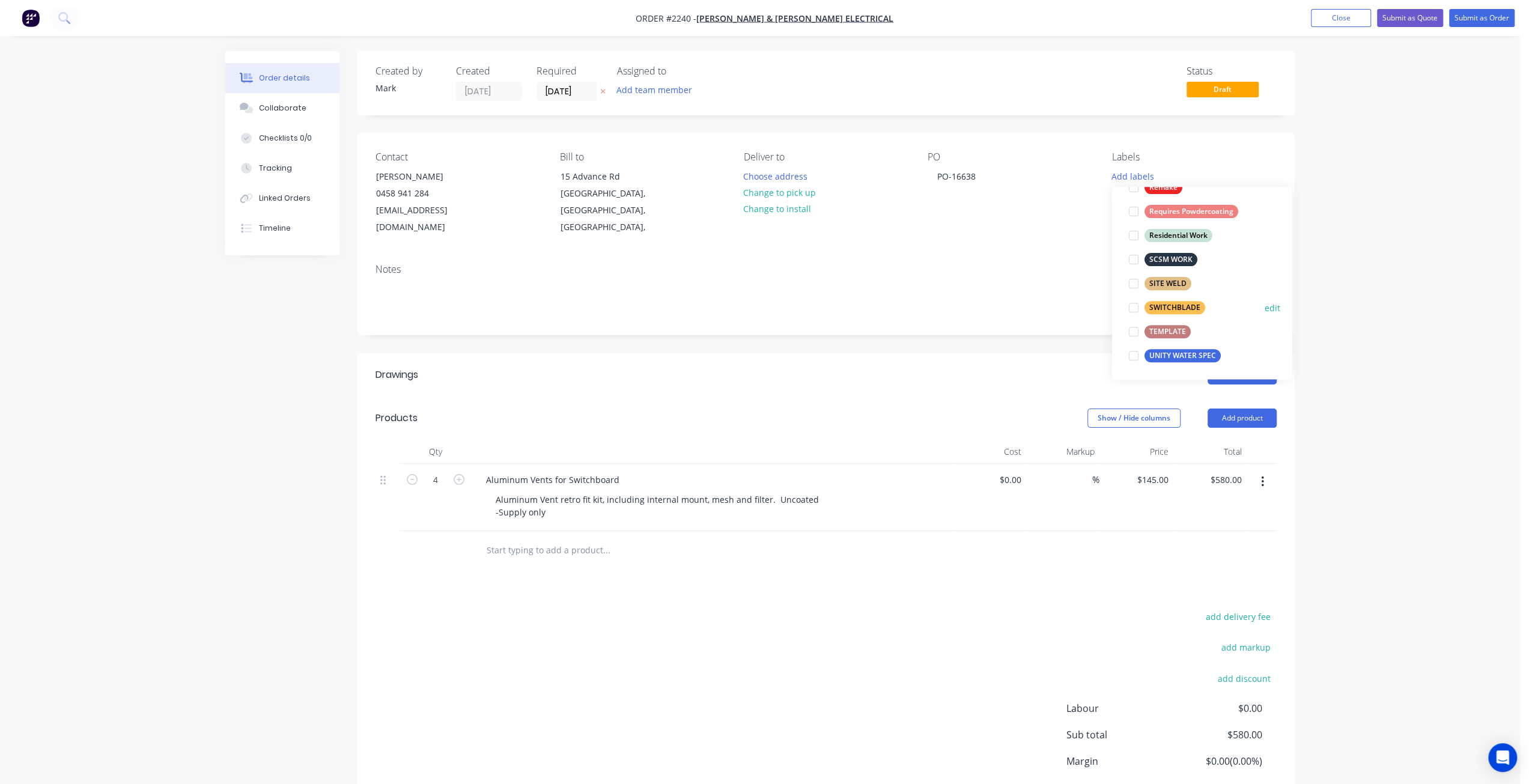
click at [1135, 308] on div at bounding box center [1133, 308] width 24 height 24
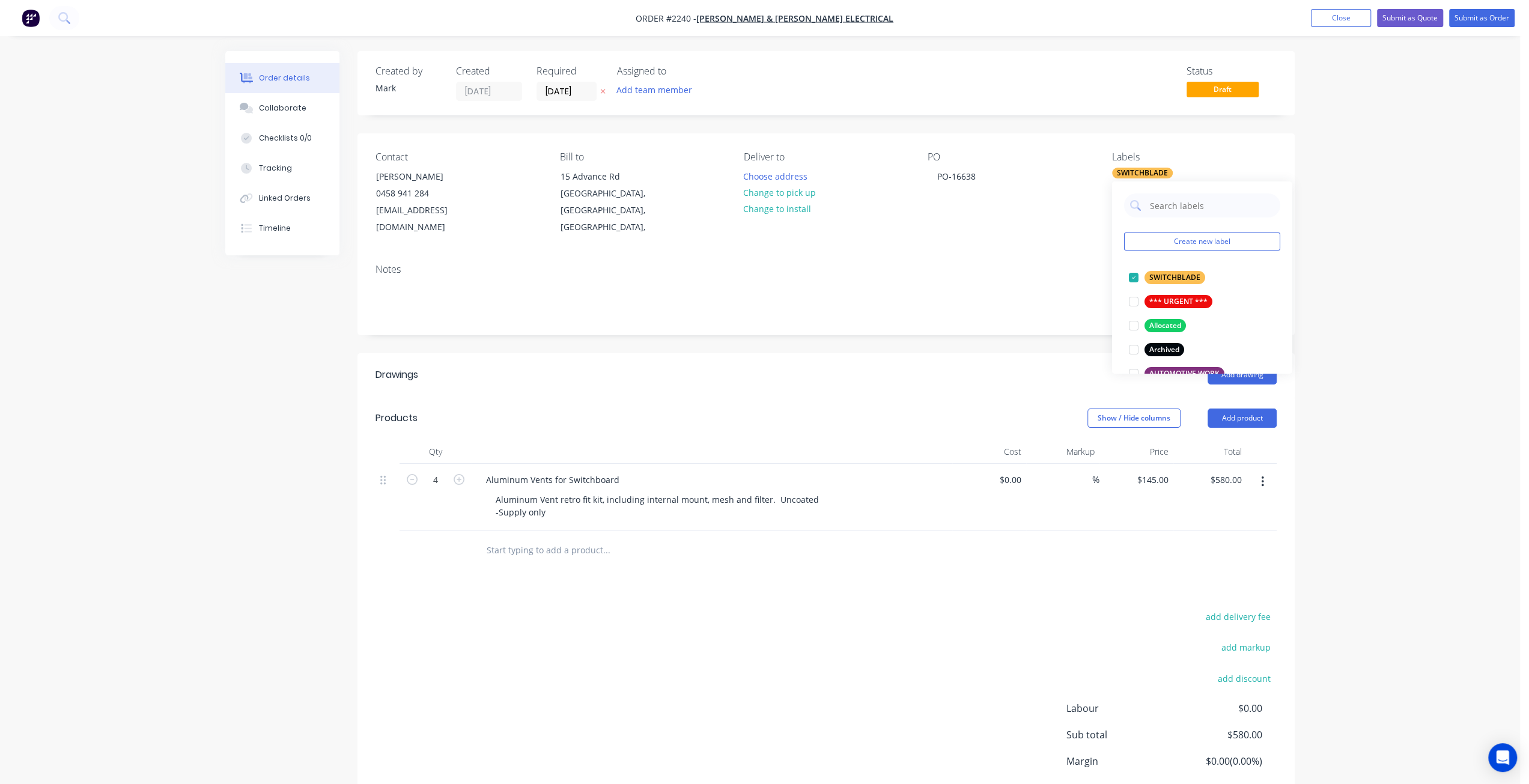
click at [1418, 248] on div "Order details Collaborate Checklists 0/0 Tracking Linked Orders Timeline Order …" at bounding box center [760, 438] width 1520 height 876
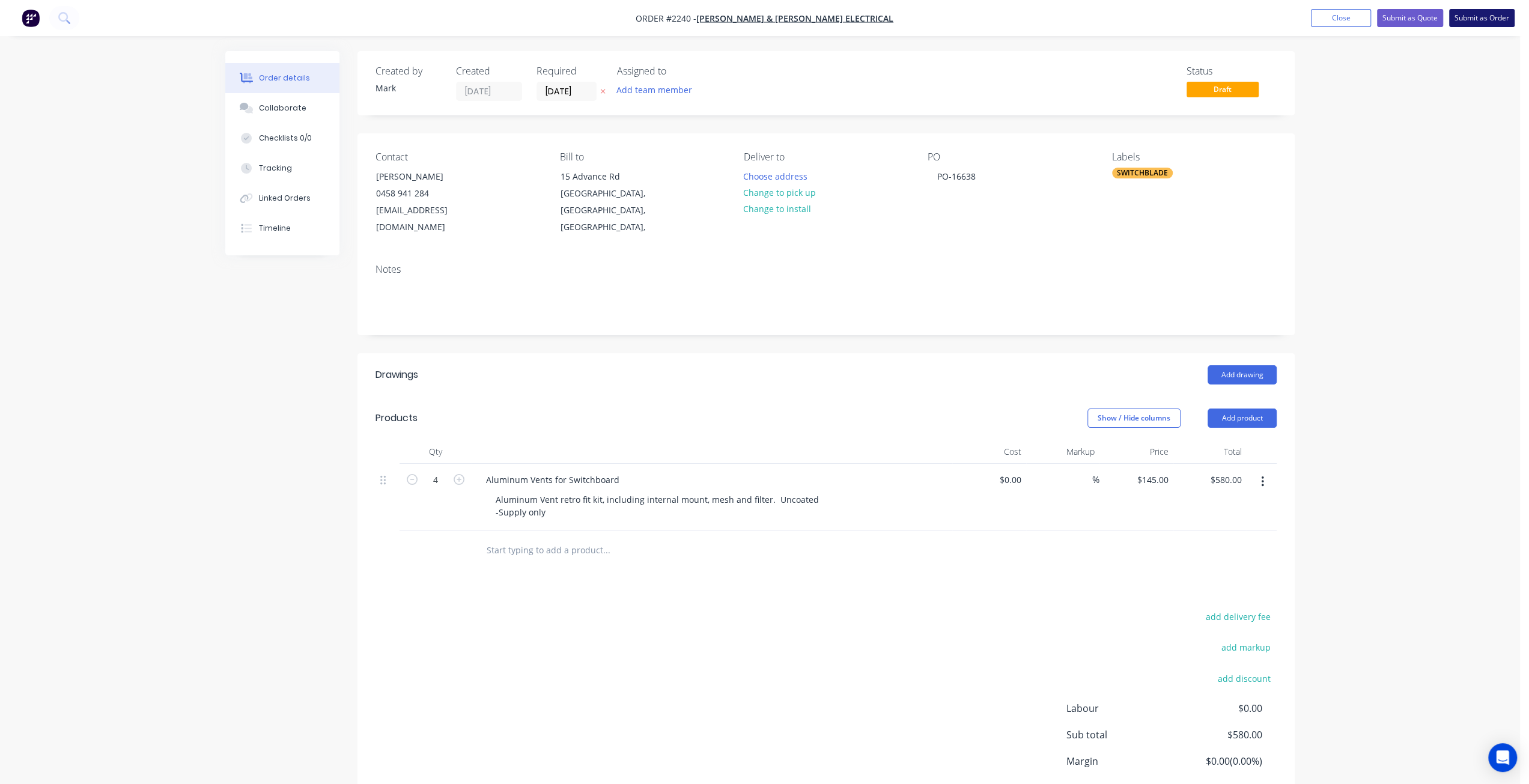
click at [1478, 19] on button "Submit as Order" at bounding box center [1482, 18] width 65 height 18
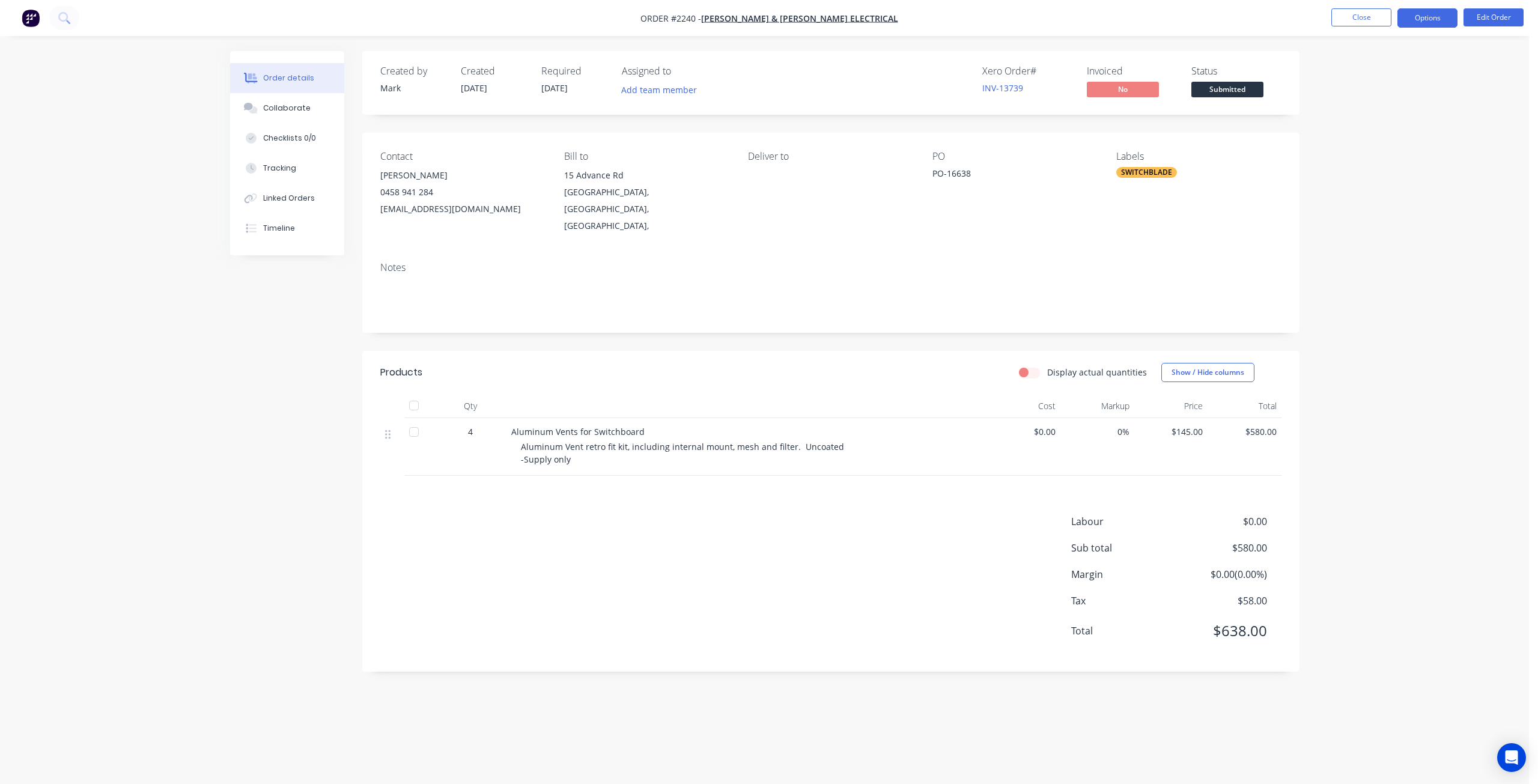
click at [1433, 21] on button "Options" at bounding box center [1427, 18] width 60 height 19
click at [1402, 143] on div "Work Order" at bounding box center [1391, 145] width 111 height 17
click at [1371, 125] on div "Without pricing" at bounding box center [1391, 121] width 111 height 17
click at [209, 334] on div "Order details Collaborate Checklists 0/0 Tracking Linked Orders Timeline Order …" at bounding box center [764, 392] width 1529 height 784
click at [1370, 238] on div "Order details Collaborate Checklists 0/0 Tracking Linked Orders Timeline Order …" at bounding box center [764, 392] width 1529 height 784
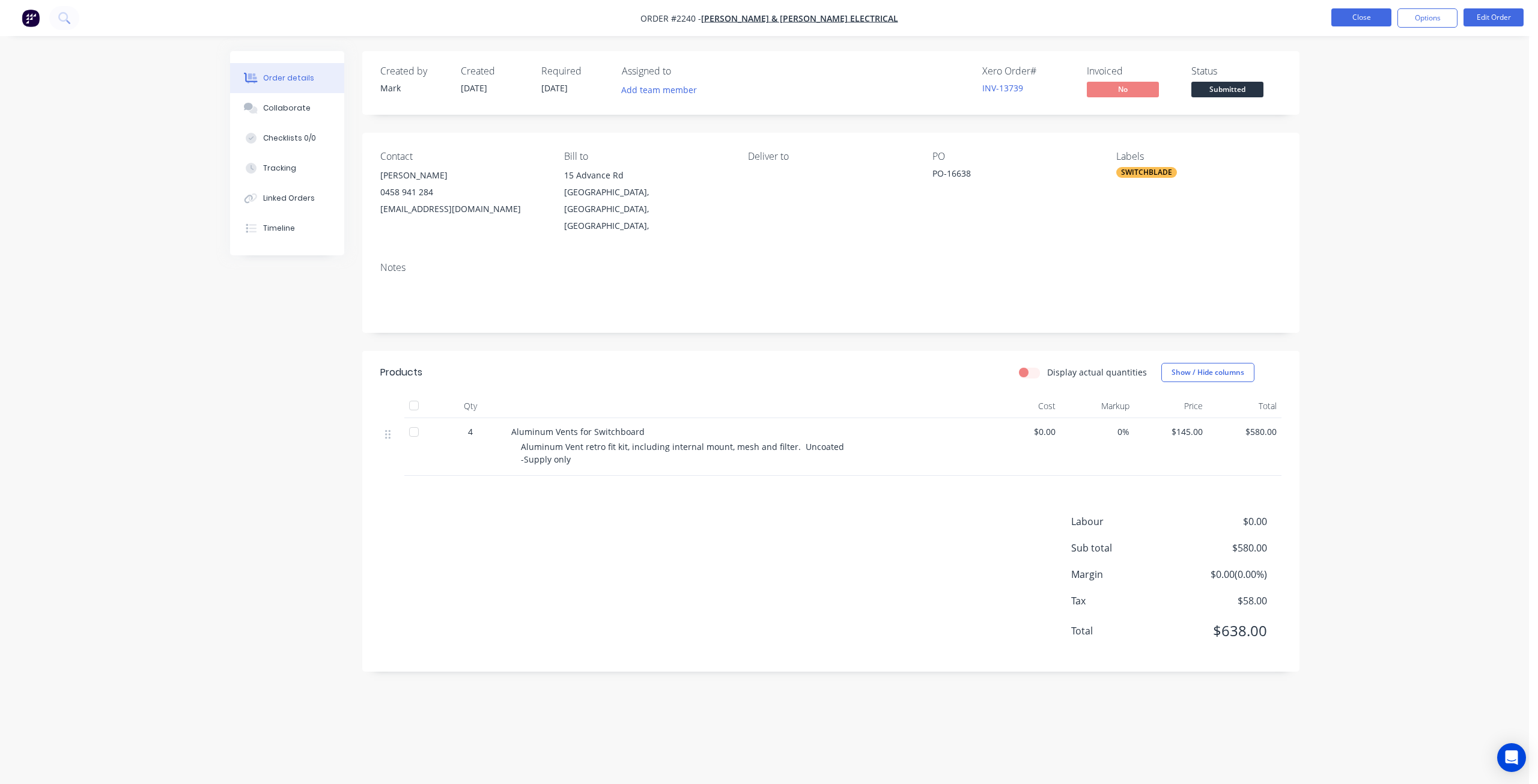
click at [1348, 17] on button "Close" at bounding box center [1361, 17] width 60 height 18
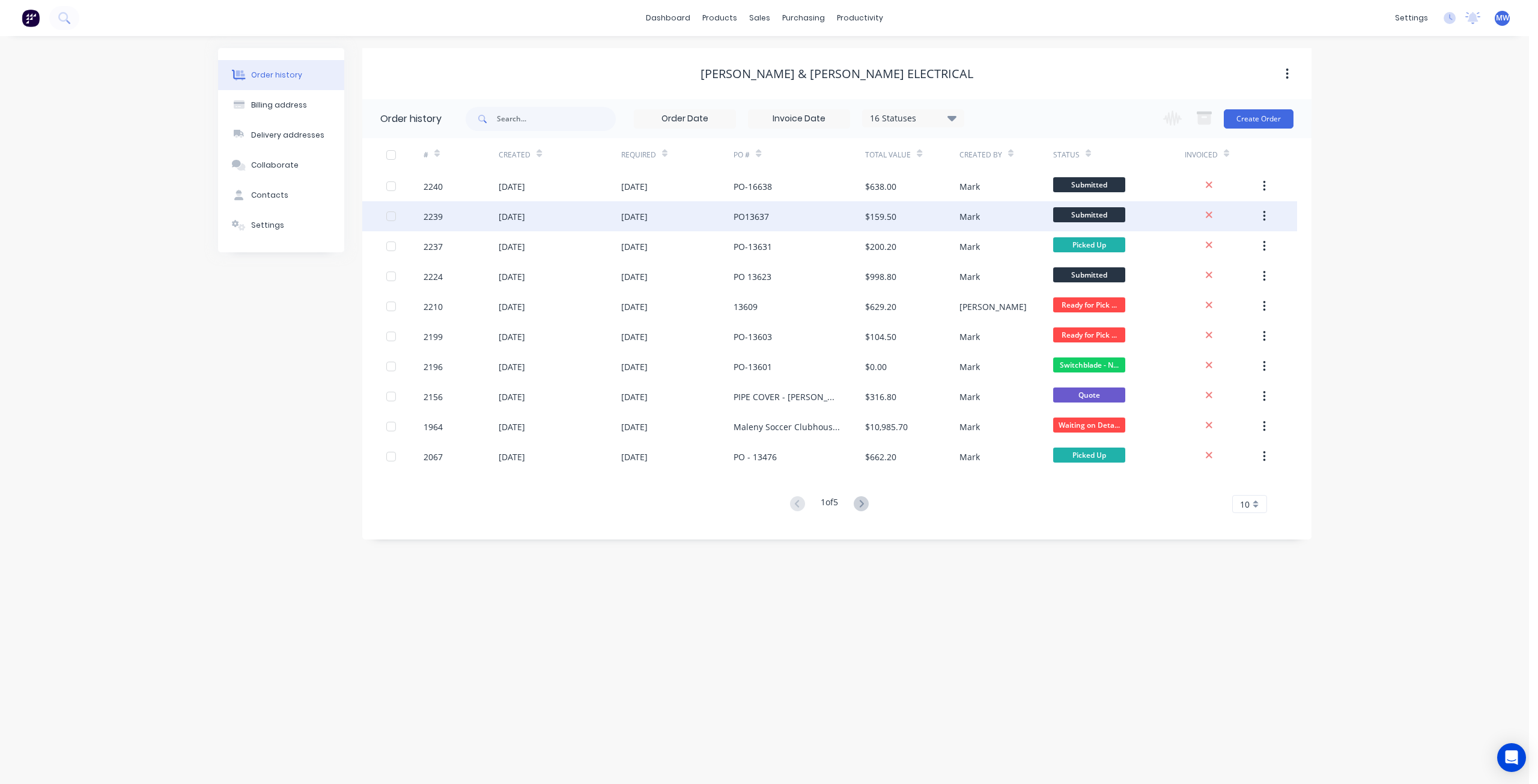
click at [674, 217] on div "27 Aug 2025" at bounding box center [678, 216] width 113 height 30
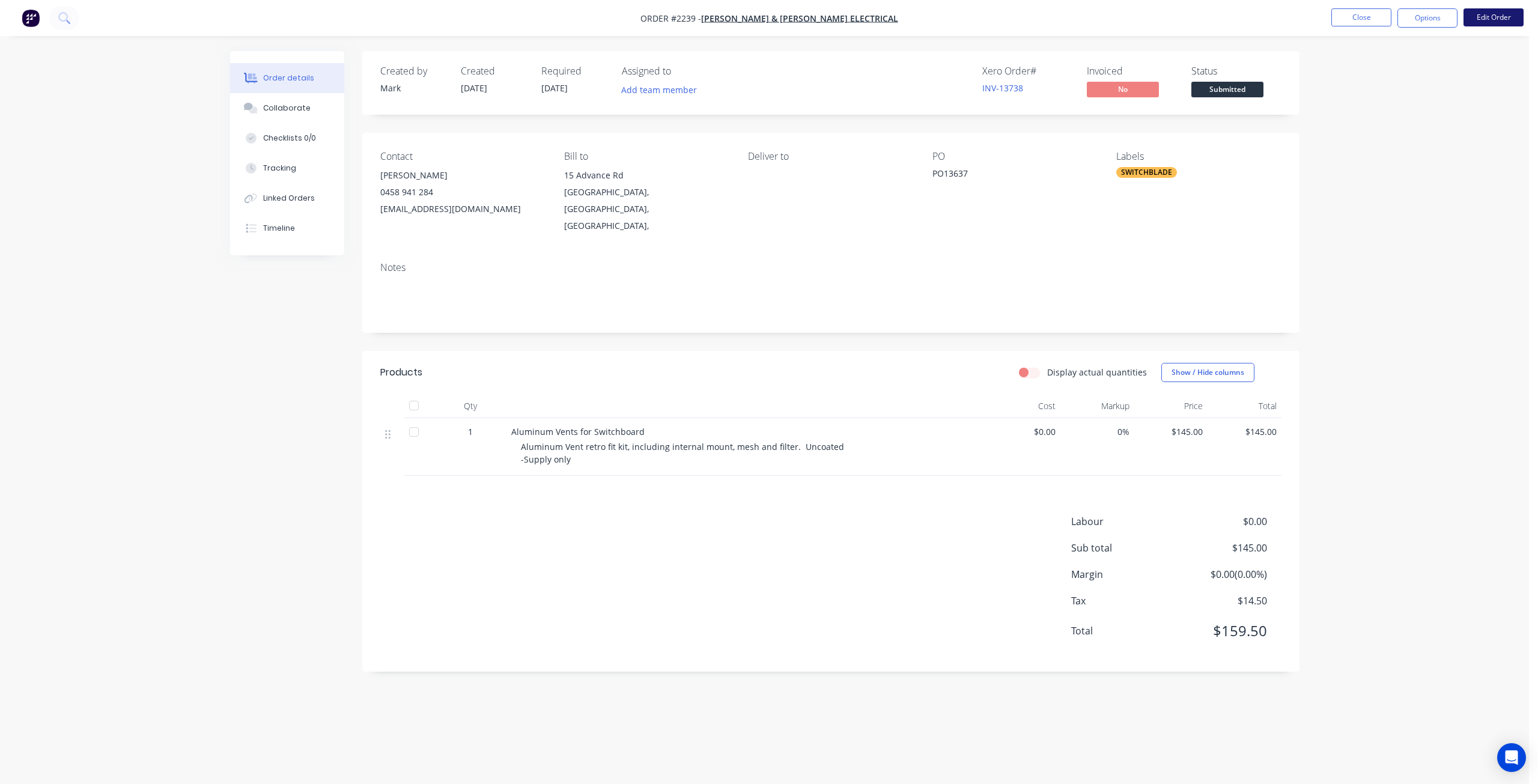
click at [1487, 17] on button "Edit Order" at bounding box center [1493, 17] width 60 height 18
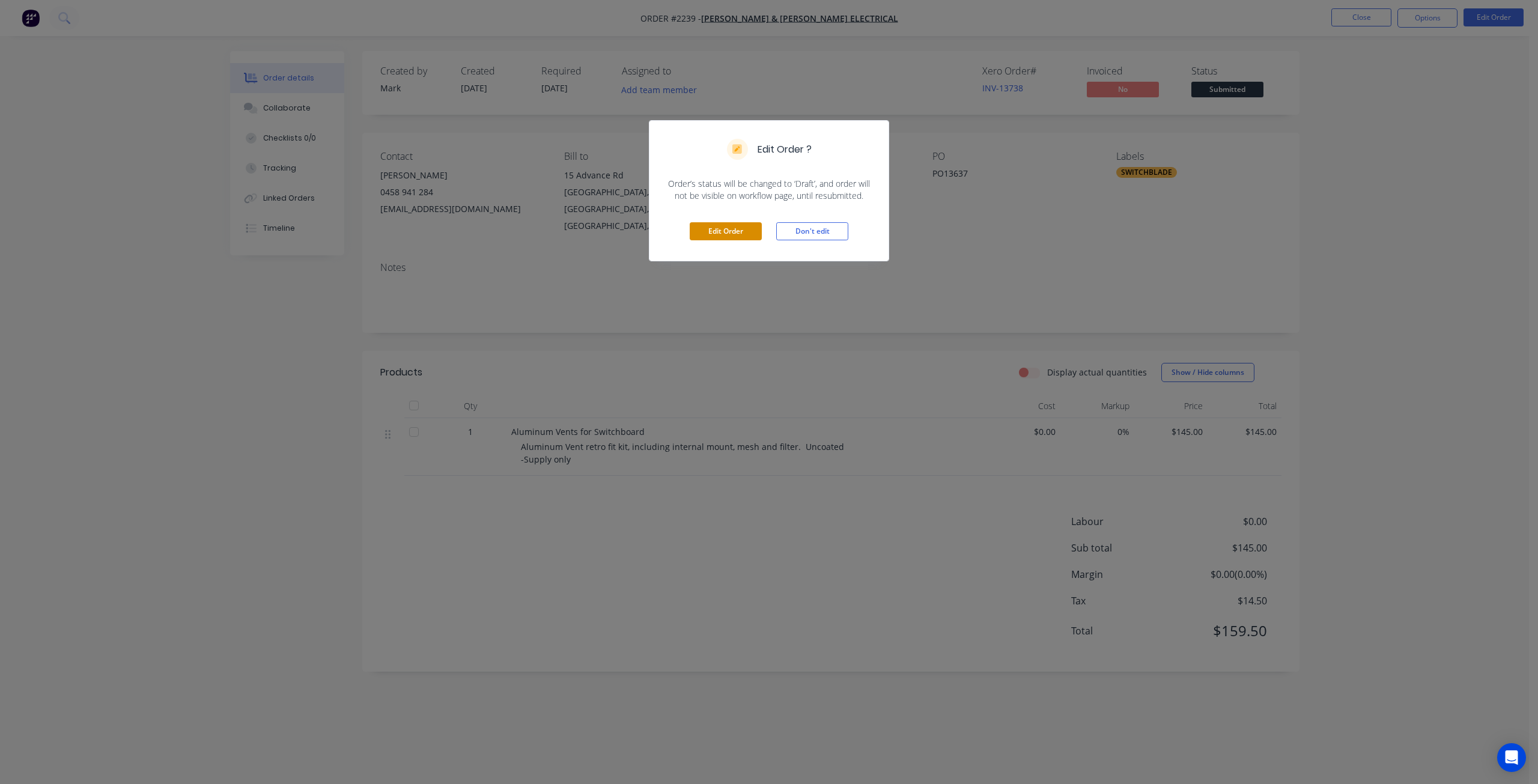
click at [736, 237] on button "Edit Order" at bounding box center [726, 231] width 72 height 18
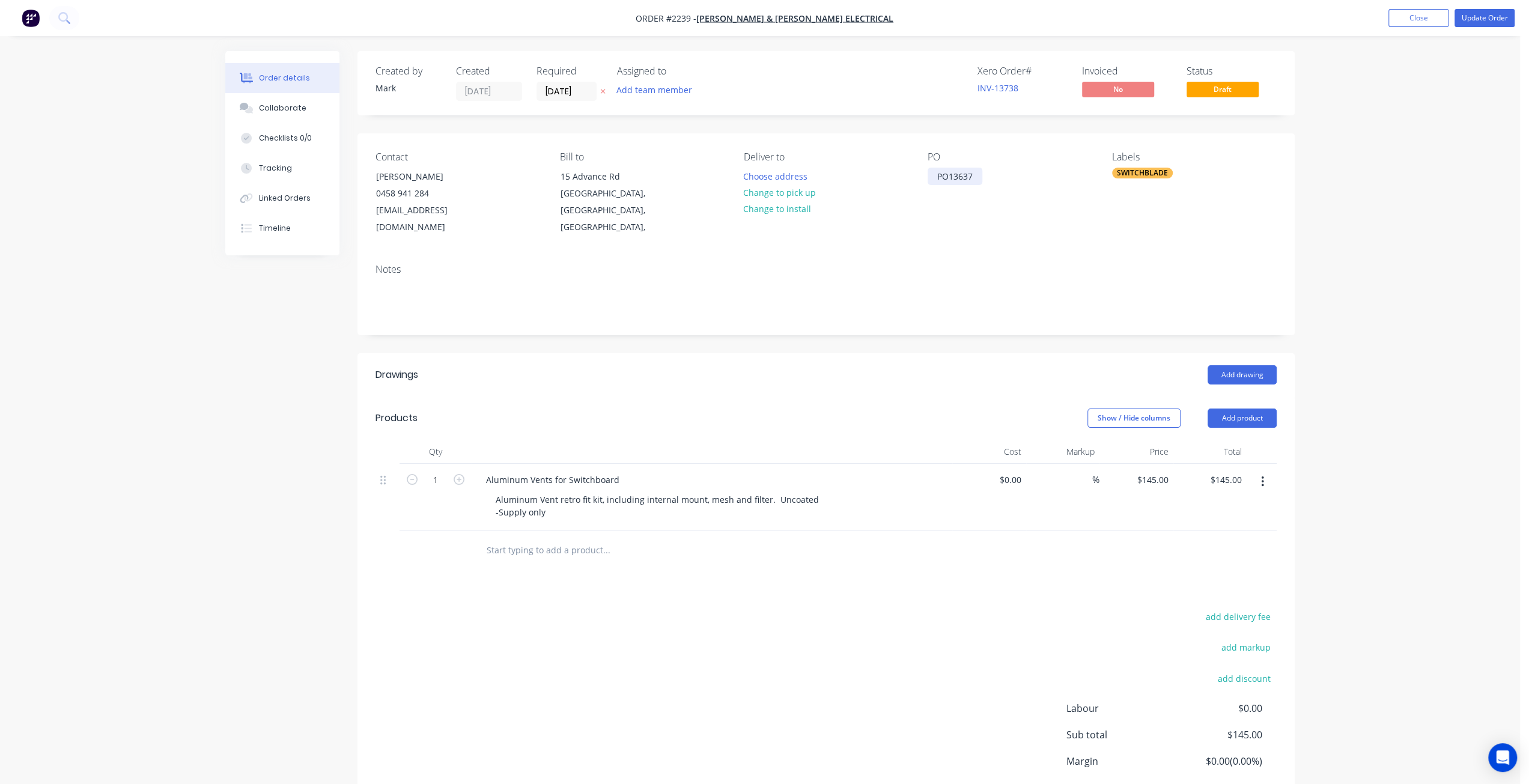
click at [949, 171] on div "PO13637" at bounding box center [955, 177] width 55 height 17
click at [1452, 97] on div "Order details Collaborate Checklists 0/0 Tracking Linked Orders Timeline Order …" at bounding box center [760, 438] width 1520 height 876
click at [568, 90] on input "[DATE]" at bounding box center [566, 91] width 59 height 18
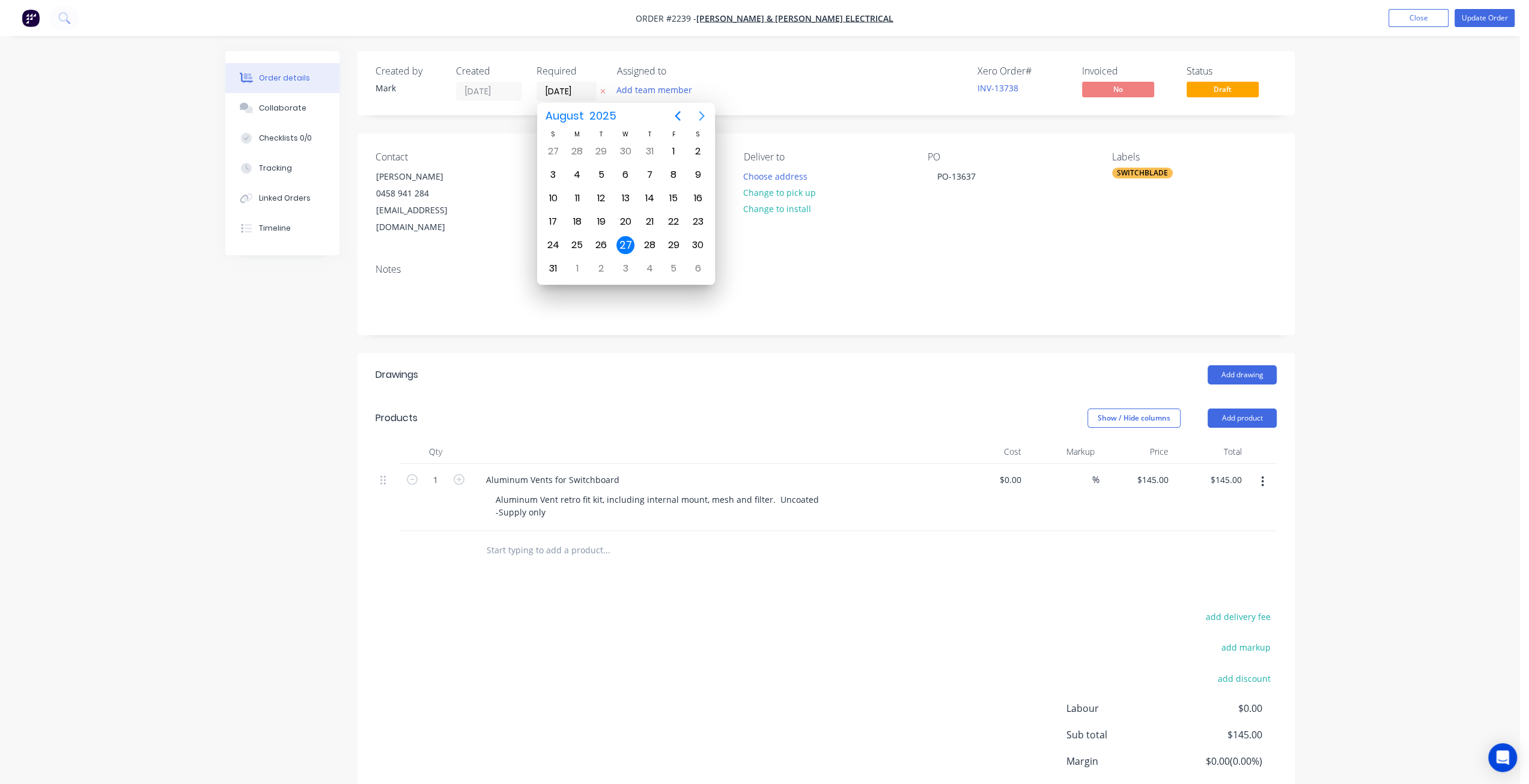
click at [702, 119] on icon "Next page" at bounding box center [702, 116] width 15 height 15
click at [597, 177] on div "9" at bounding box center [601, 175] width 18 height 18
type input "[DATE]"
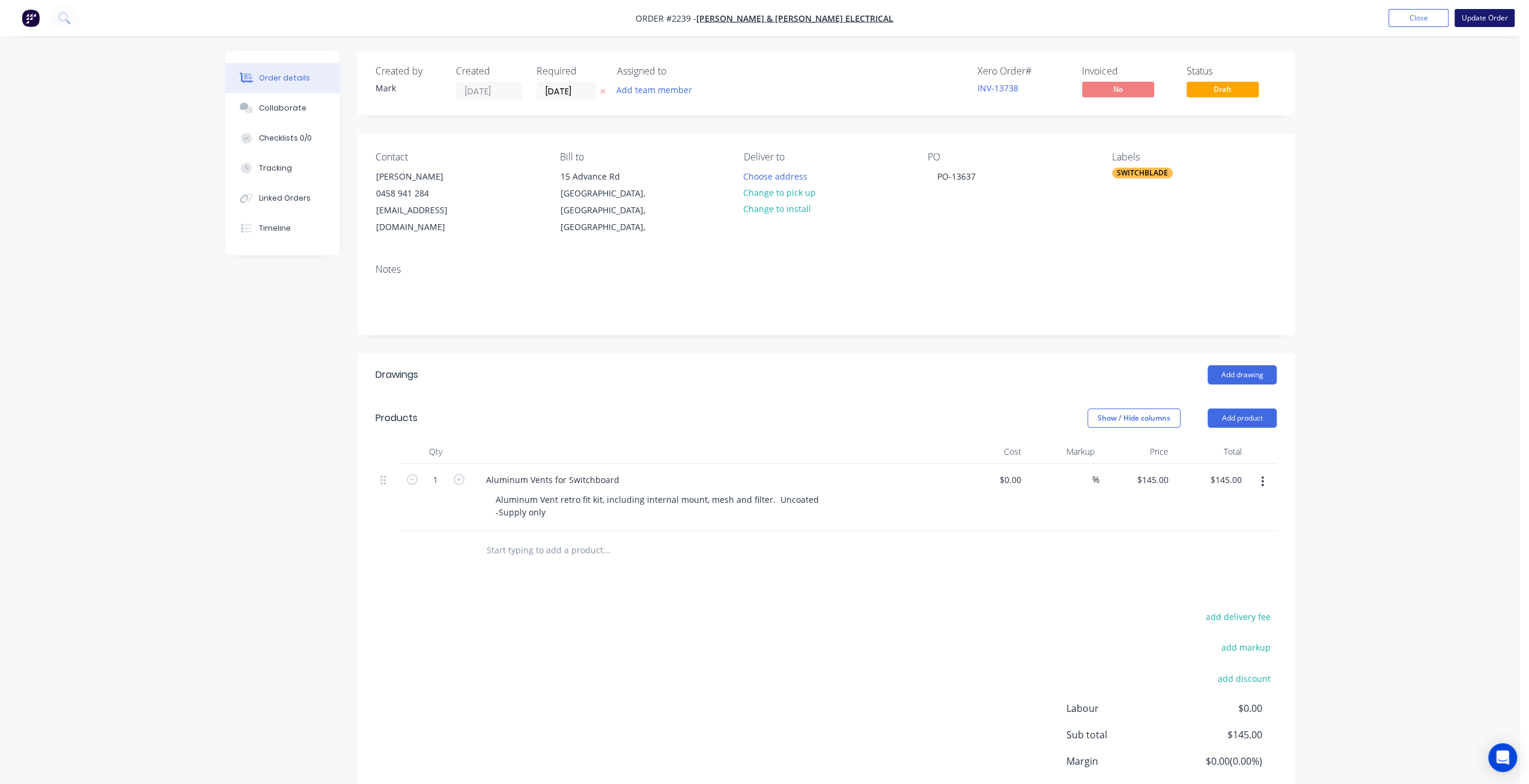
click at [1486, 19] on button "Update Order" at bounding box center [1484, 18] width 60 height 18
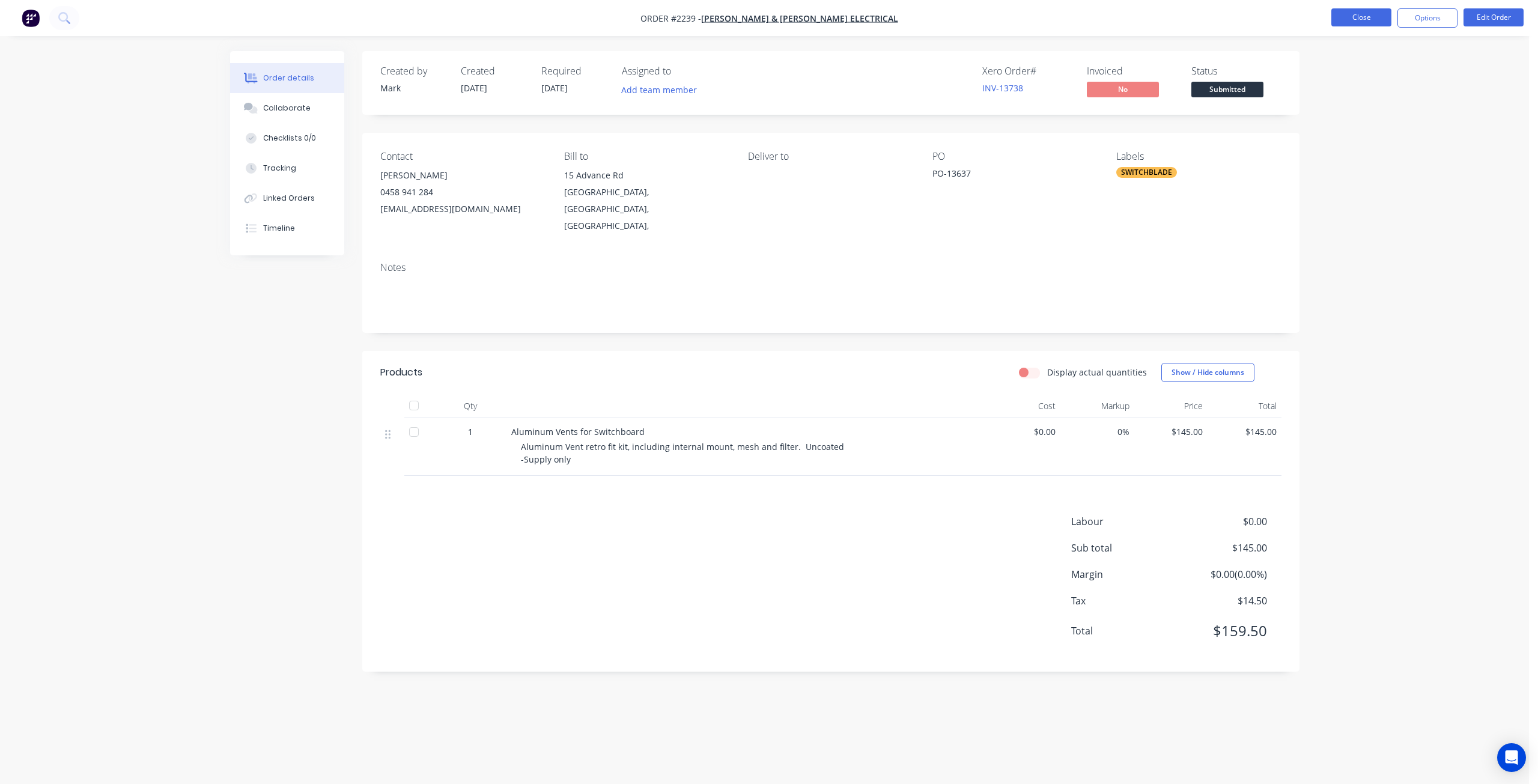
click at [1357, 21] on button "Close" at bounding box center [1361, 17] width 60 height 18
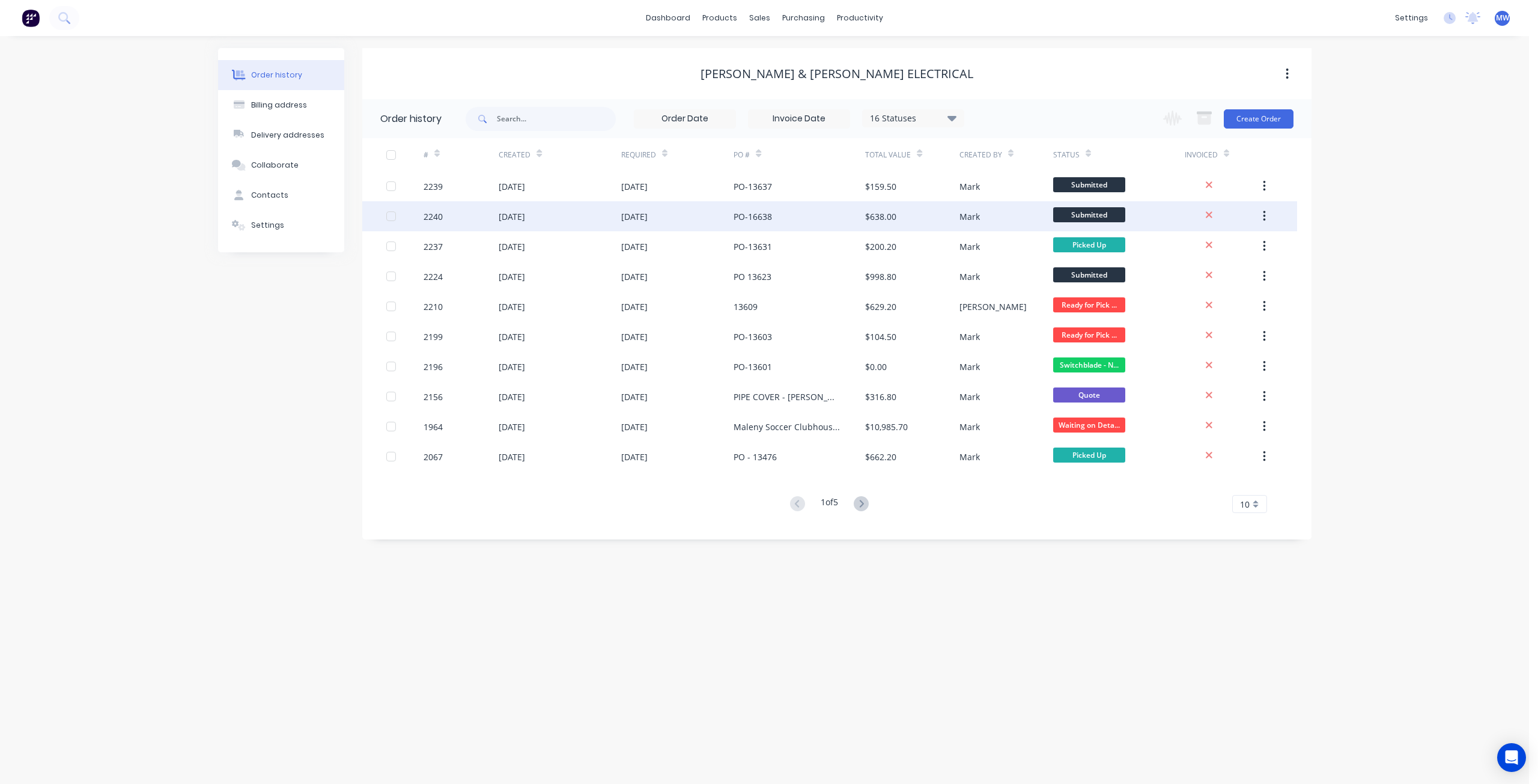
click at [793, 222] on div "PO-16638" at bounding box center [799, 216] width 131 height 30
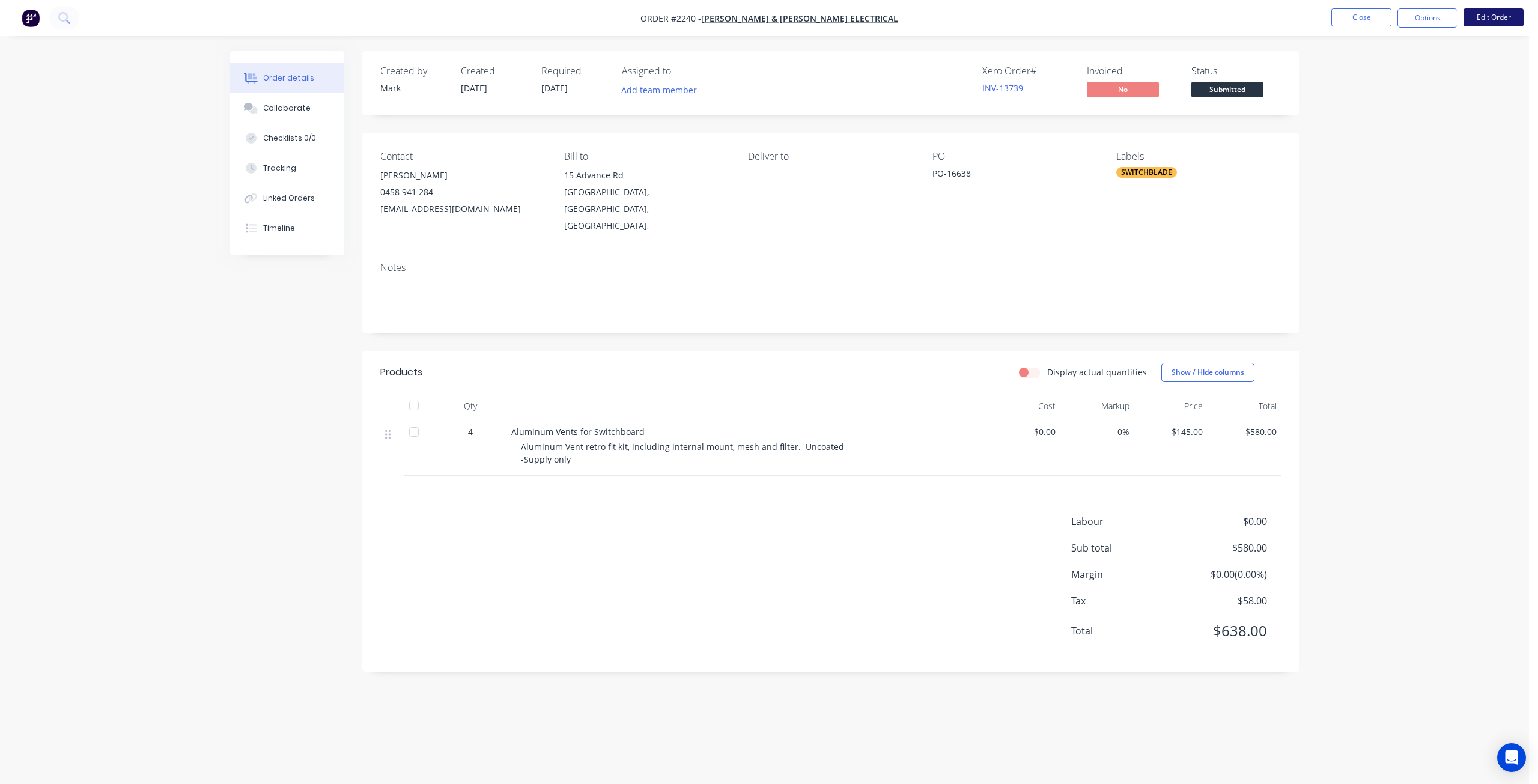
click at [1475, 22] on button "Edit Order" at bounding box center [1493, 17] width 60 height 18
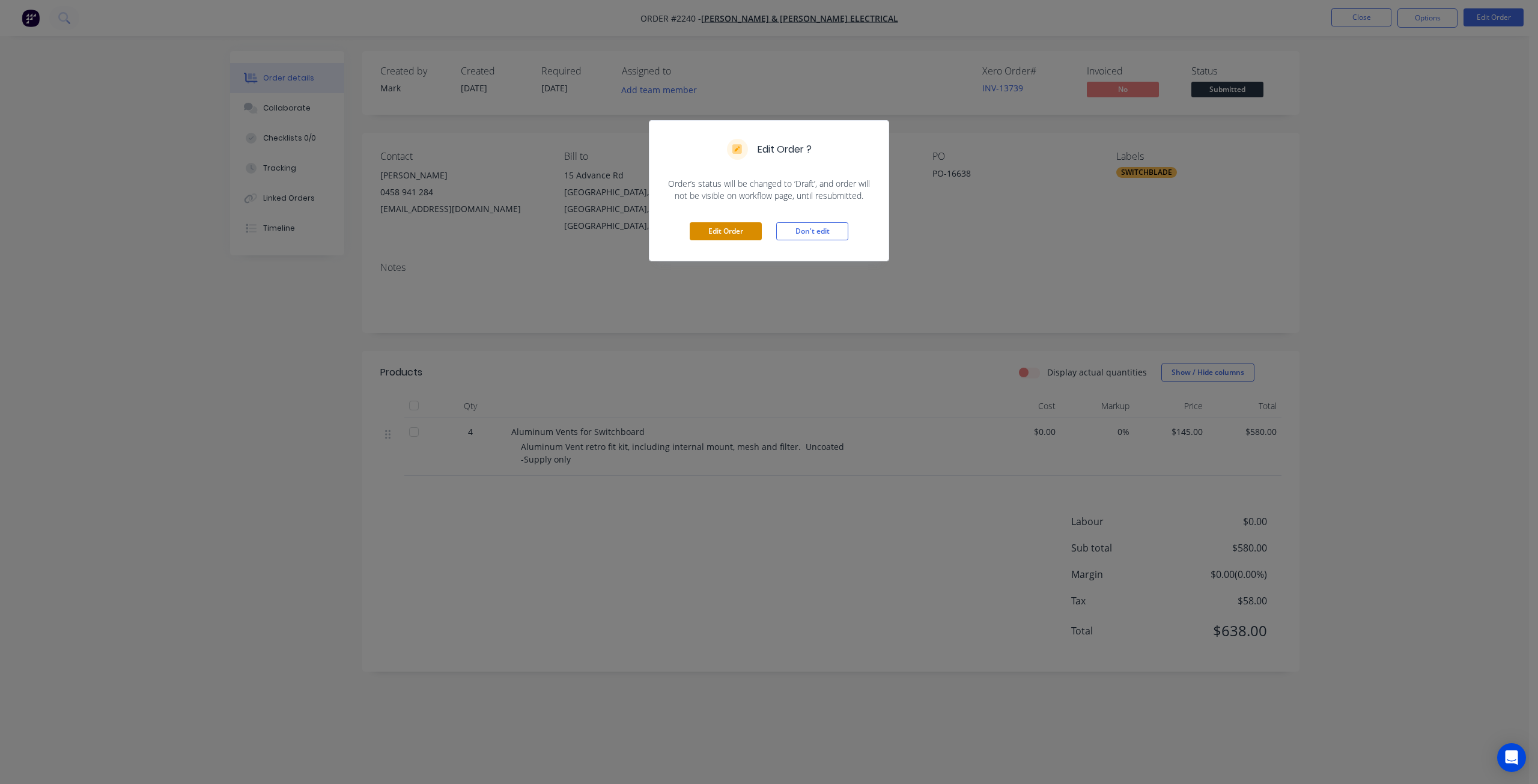
click at [720, 234] on button "Edit Order" at bounding box center [726, 231] width 72 height 18
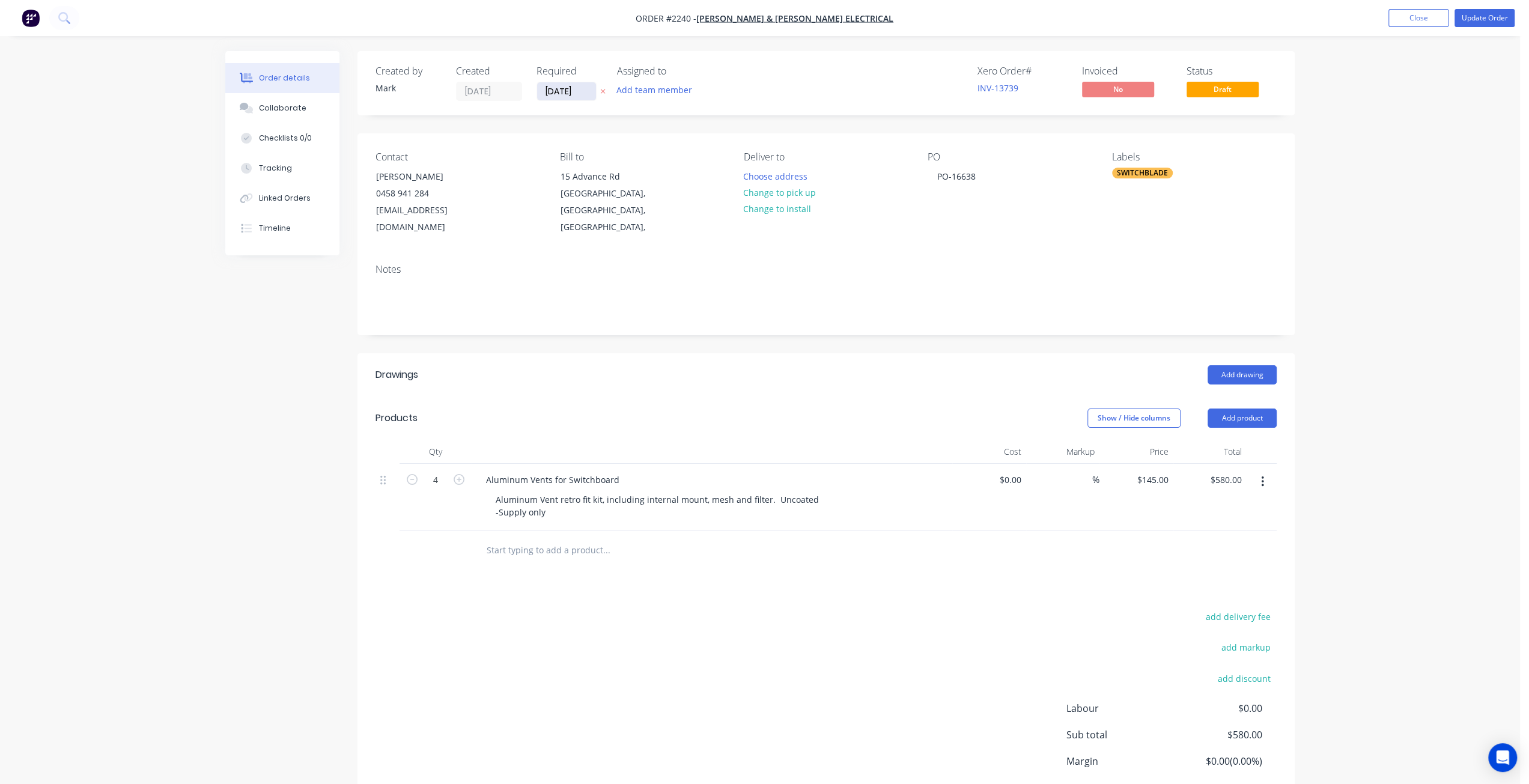
click at [581, 85] on input "[DATE]" at bounding box center [566, 91] width 59 height 18
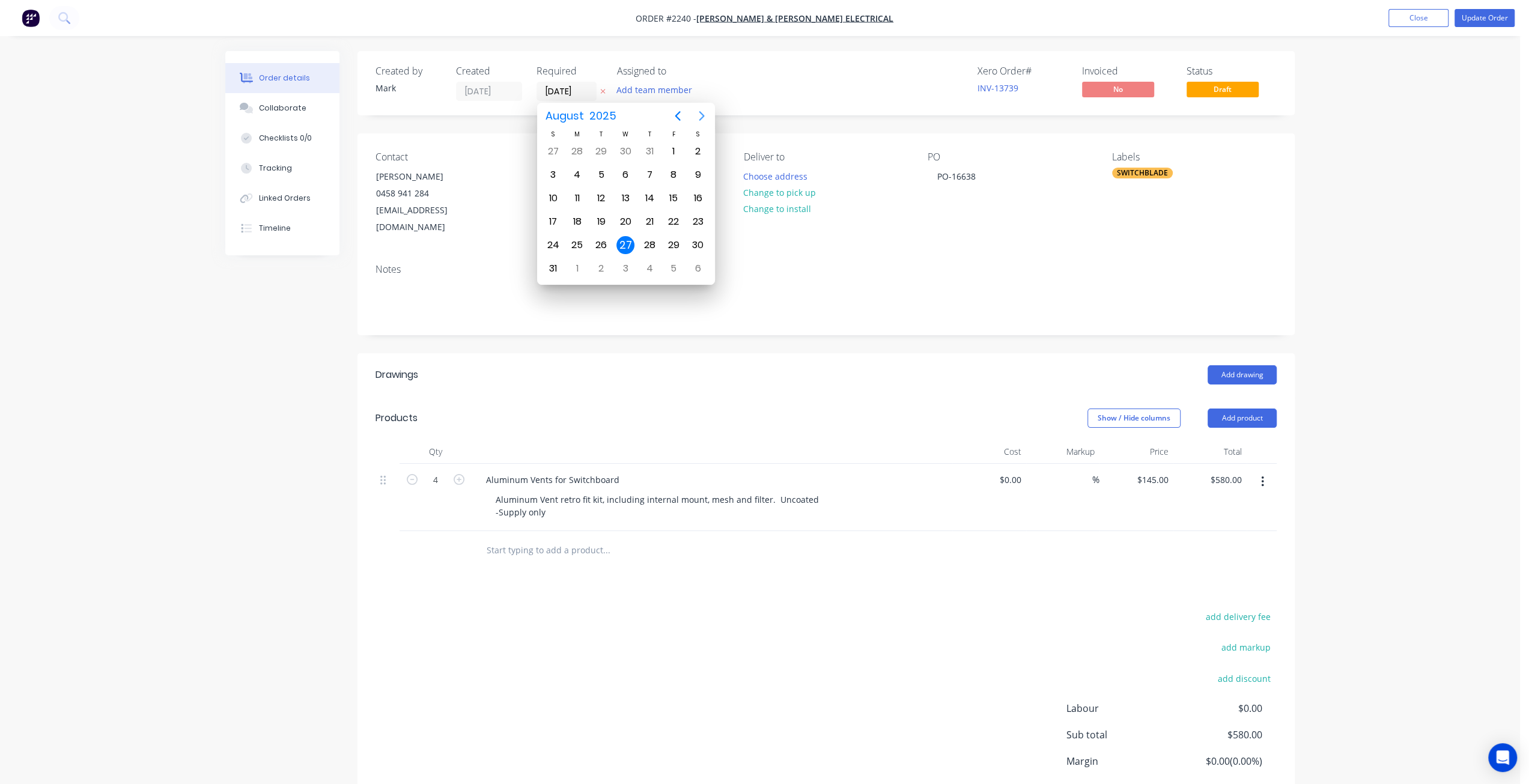
click at [702, 113] on icon "Next page" at bounding box center [702, 116] width 15 height 15
click at [604, 176] on div "9" at bounding box center [601, 175] width 18 height 18
type input "[DATE]"
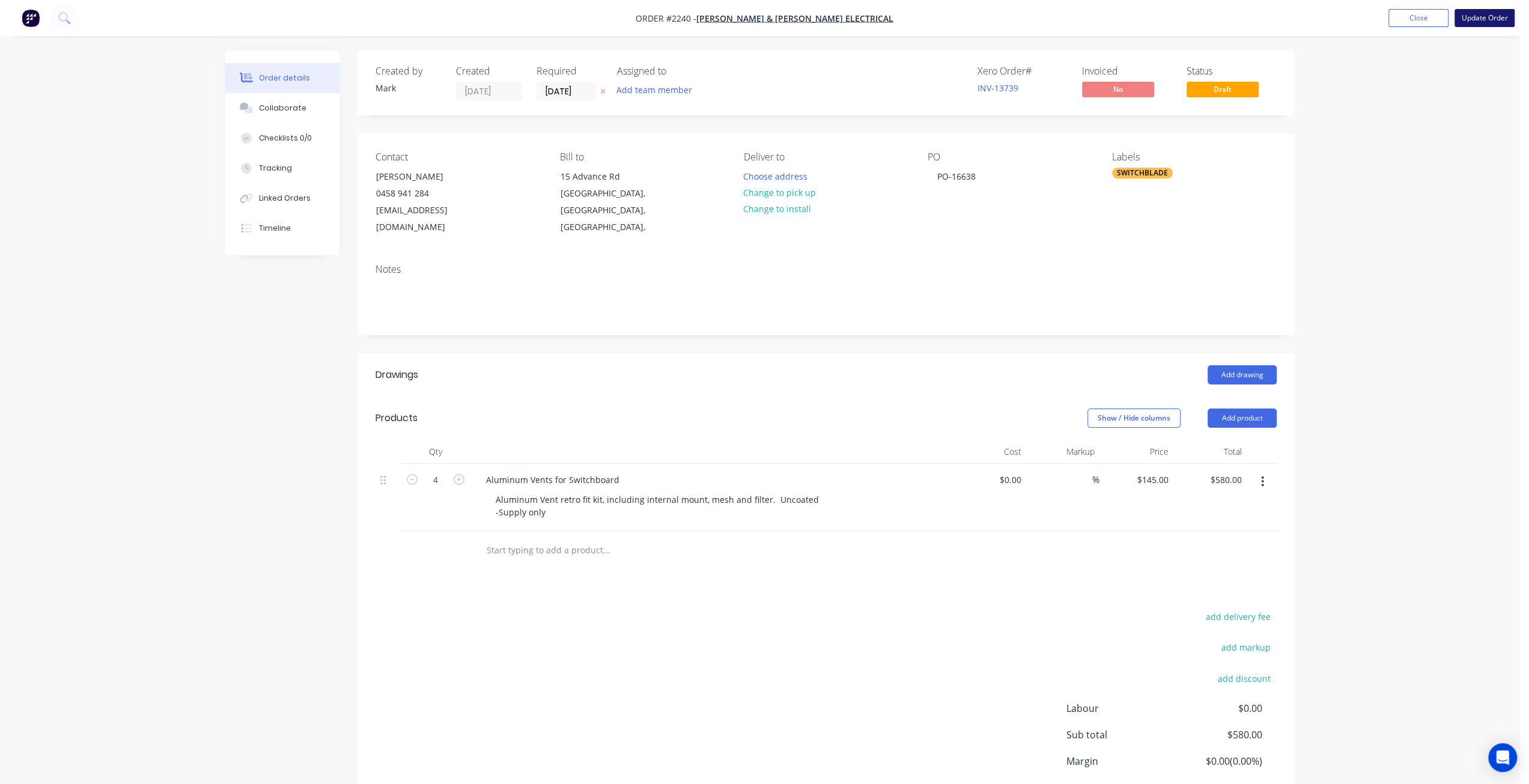
click at [1493, 20] on button "Update Order" at bounding box center [1484, 18] width 60 height 18
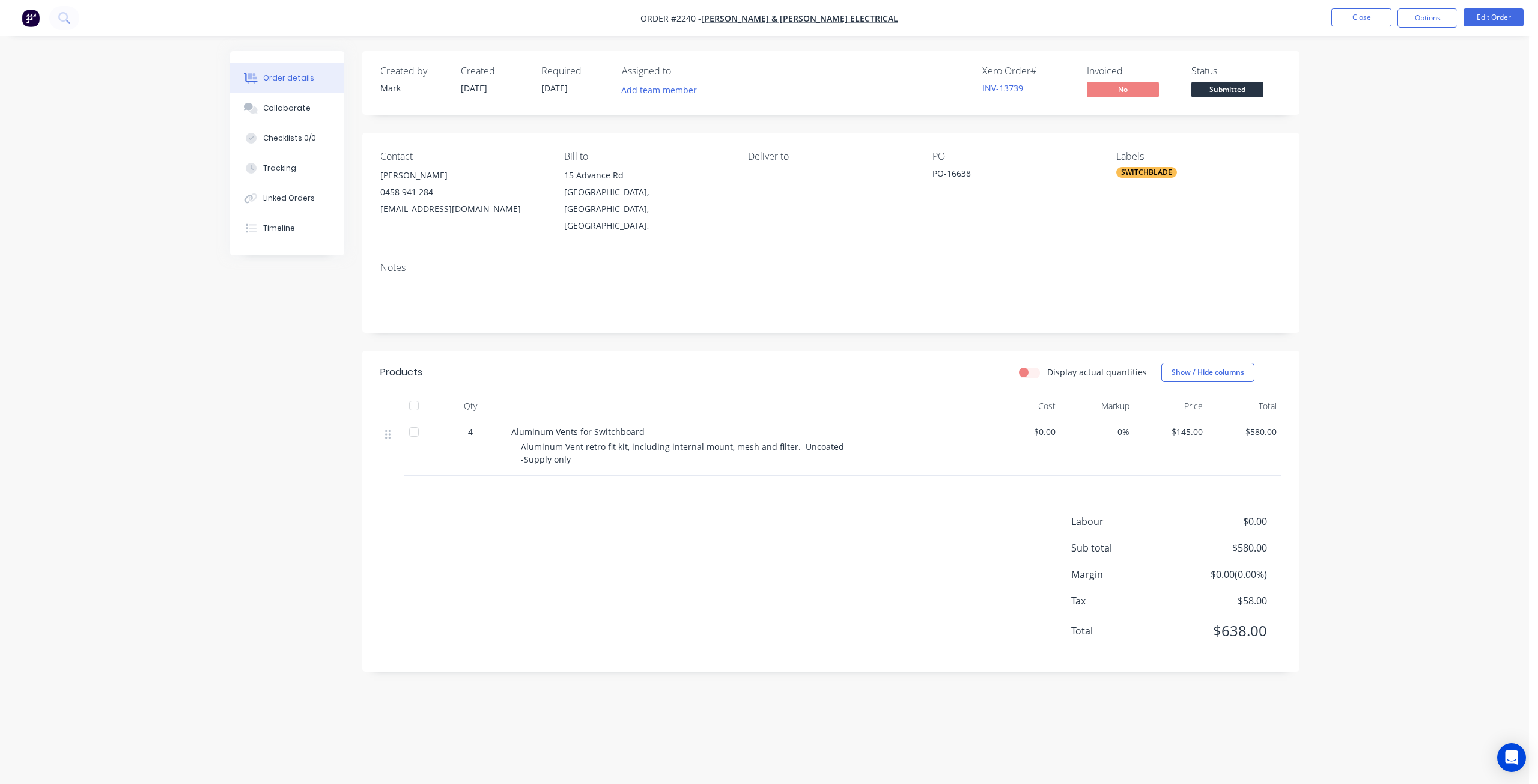
click at [1371, 86] on div "Order details Collaborate Checklists 0/0 Tracking Linked Orders Timeline Order …" at bounding box center [764, 392] width 1529 height 784
drag, startPoint x: 1329, startPoint y: 220, endPoint x: 1315, endPoint y: 216, distance: 14.6
click at [1328, 220] on div "Order details Collaborate Checklists 0/0 Tracking Linked Orders Timeline Order …" at bounding box center [764, 392] width 1529 height 784
drag, startPoint x: 229, startPoint y: 308, endPoint x: 190, endPoint y: 31, distance: 279.7
click at [227, 307] on div "Order details Collaborate Checklists 0/0 Tracking Linked Orders Timeline Order …" at bounding box center [764, 370] width 1094 height 638
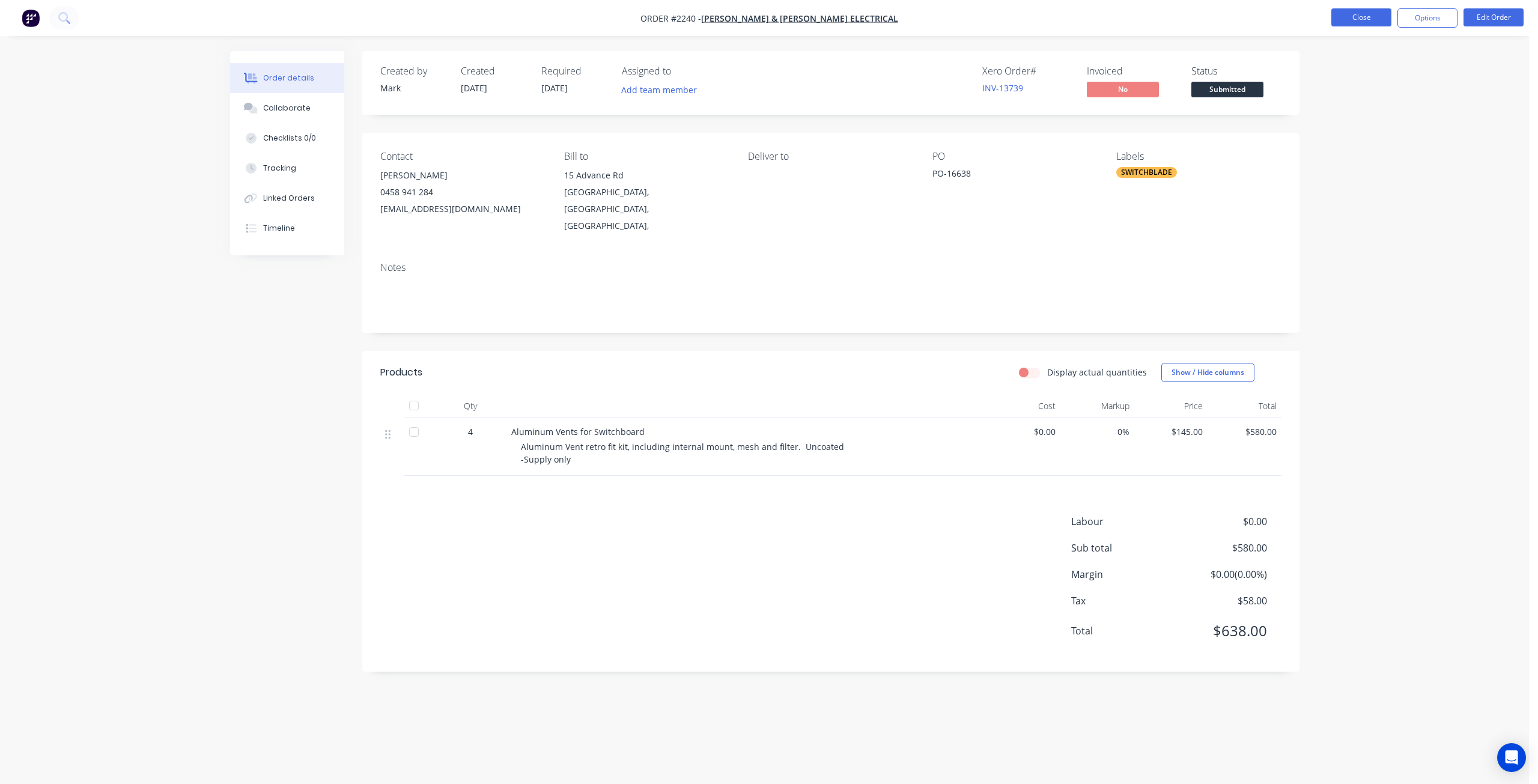
click at [1360, 16] on button "Close" at bounding box center [1361, 17] width 60 height 18
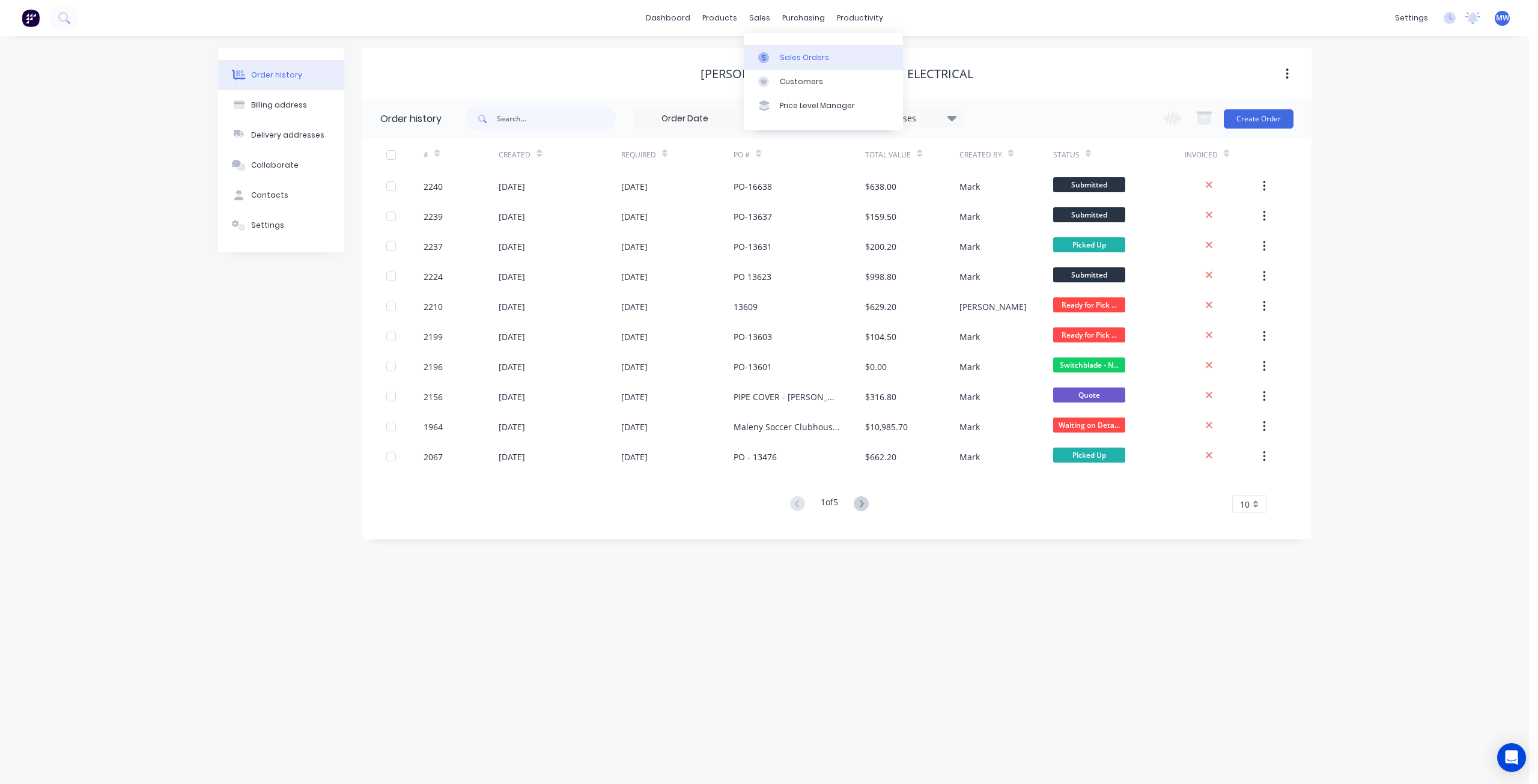
click at [788, 57] on div "Sales Orders" at bounding box center [804, 57] width 49 height 11
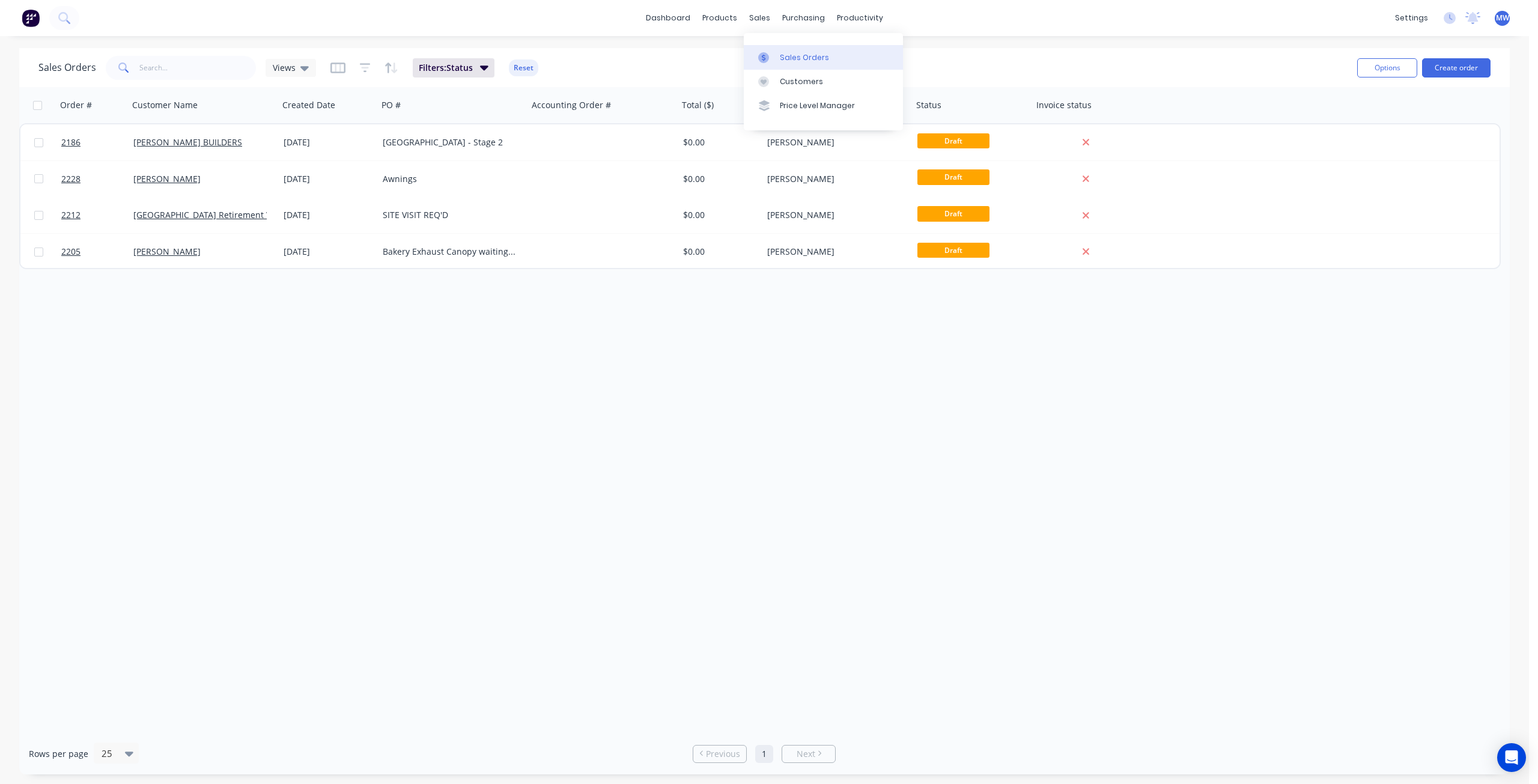
click at [792, 61] on div "Sales Orders" at bounding box center [804, 57] width 49 height 11
click at [287, 66] on span "Views" at bounding box center [284, 67] width 23 height 13
click at [299, 165] on button "None (Default)" at bounding box center [338, 169] width 137 height 14
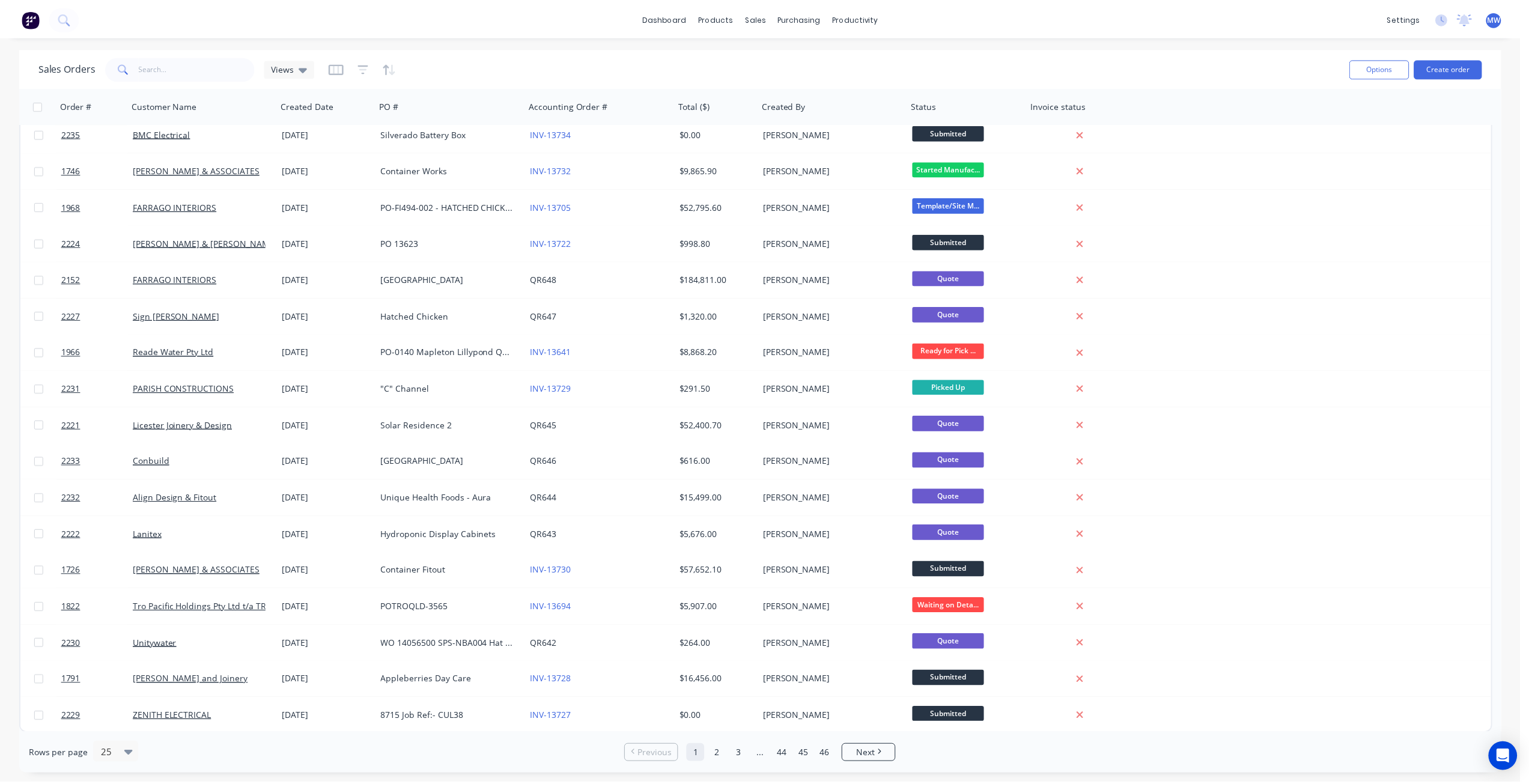
scroll to position [301, 0]
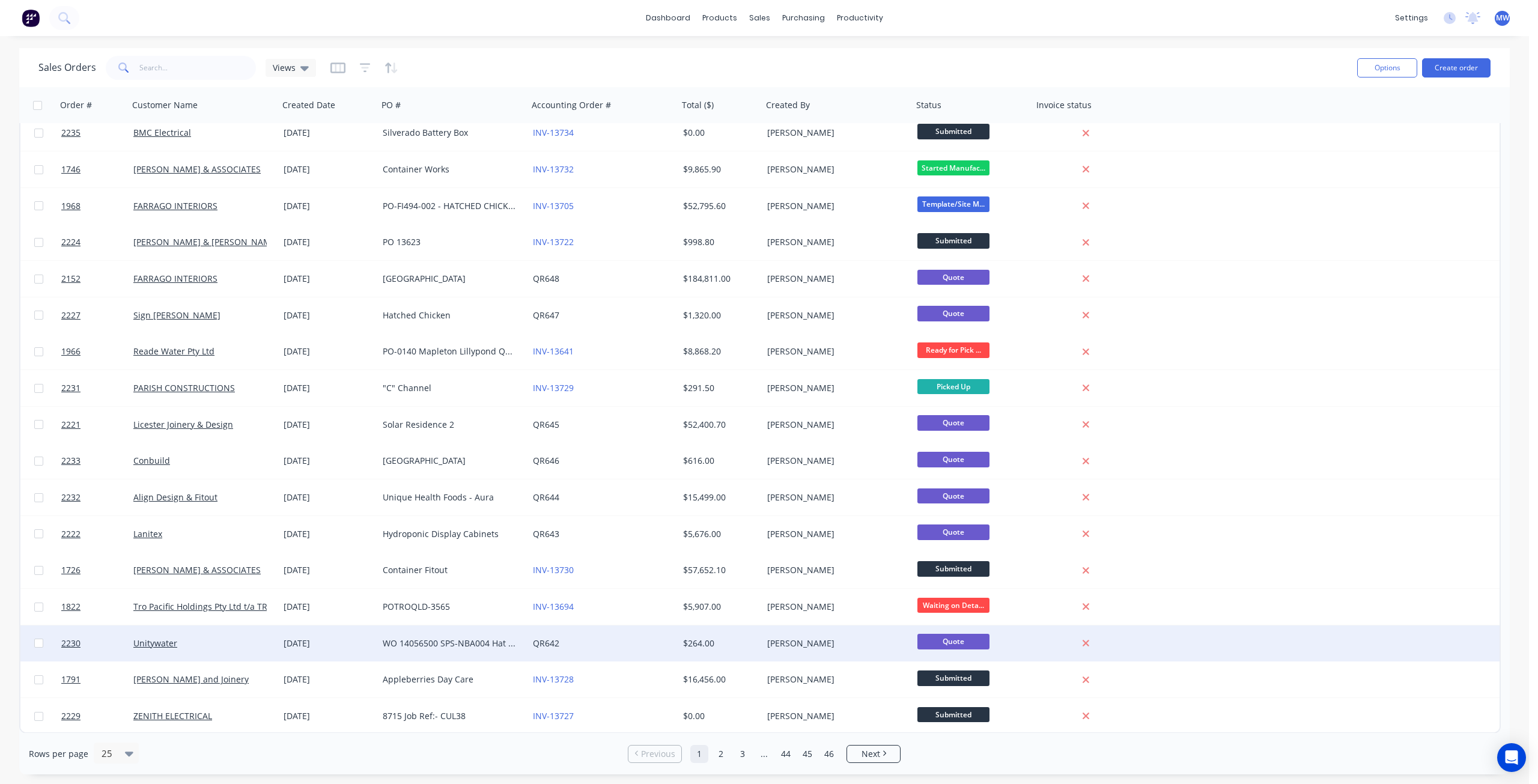
click at [231, 638] on div "Unitywater" at bounding box center [200, 643] width 133 height 12
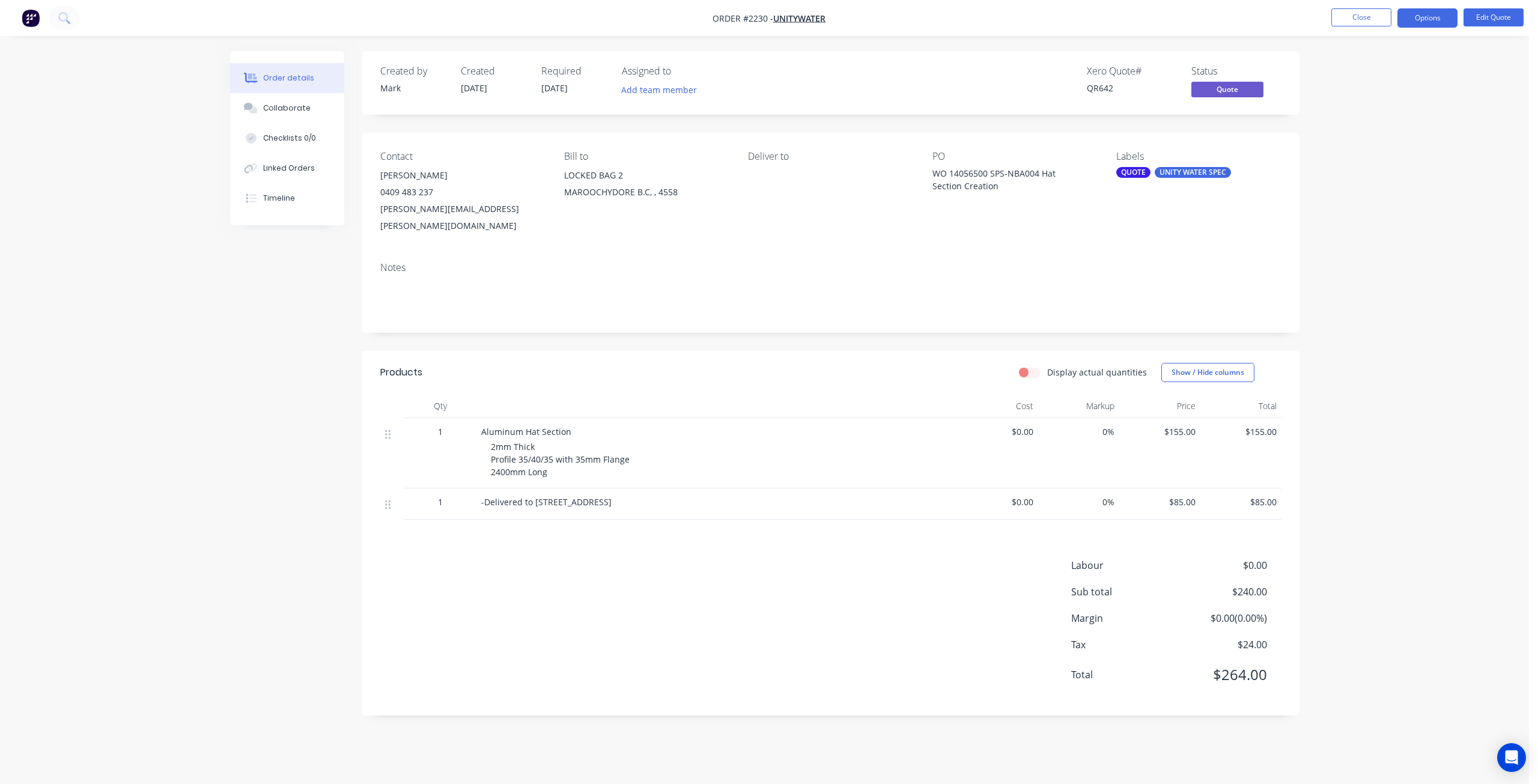
drag, startPoint x: 1365, startPoint y: 137, endPoint x: 1451, endPoint y: 81, distance: 102.6
click at [1365, 137] on div "Order details Collaborate Checklists 0/0 Linked Orders Timeline Order details C…" at bounding box center [764, 392] width 1529 height 784
click at [1438, 22] on button "Options" at bounding box center [1427, 18] width 60 height 19
click at [1409, 214] on div "Duplicate" at bounding box center [1391, 217] width 111 height 17
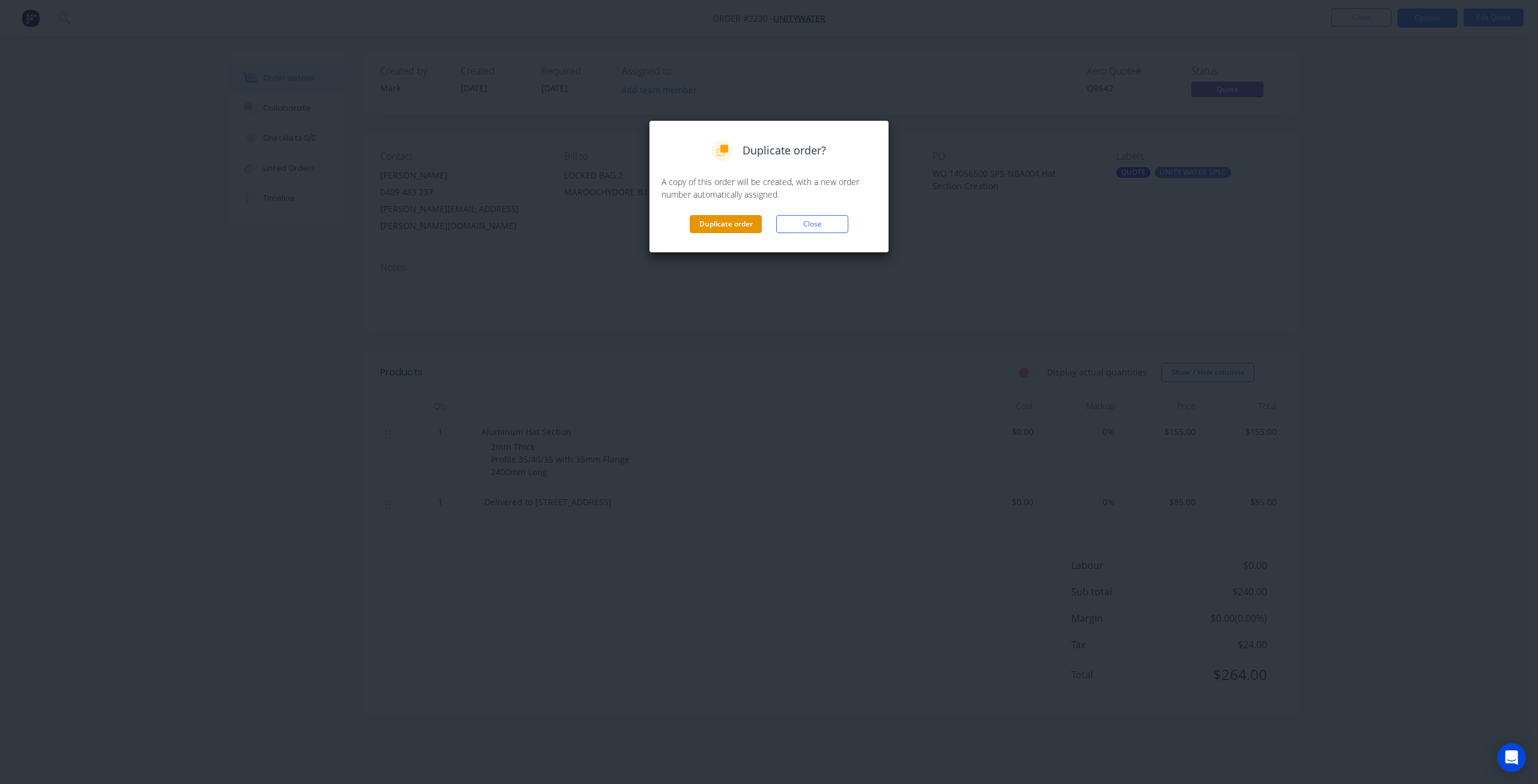
click at [723, 228] on button "Duplicate order" at bounding box center [726, 224] width 72 height 18
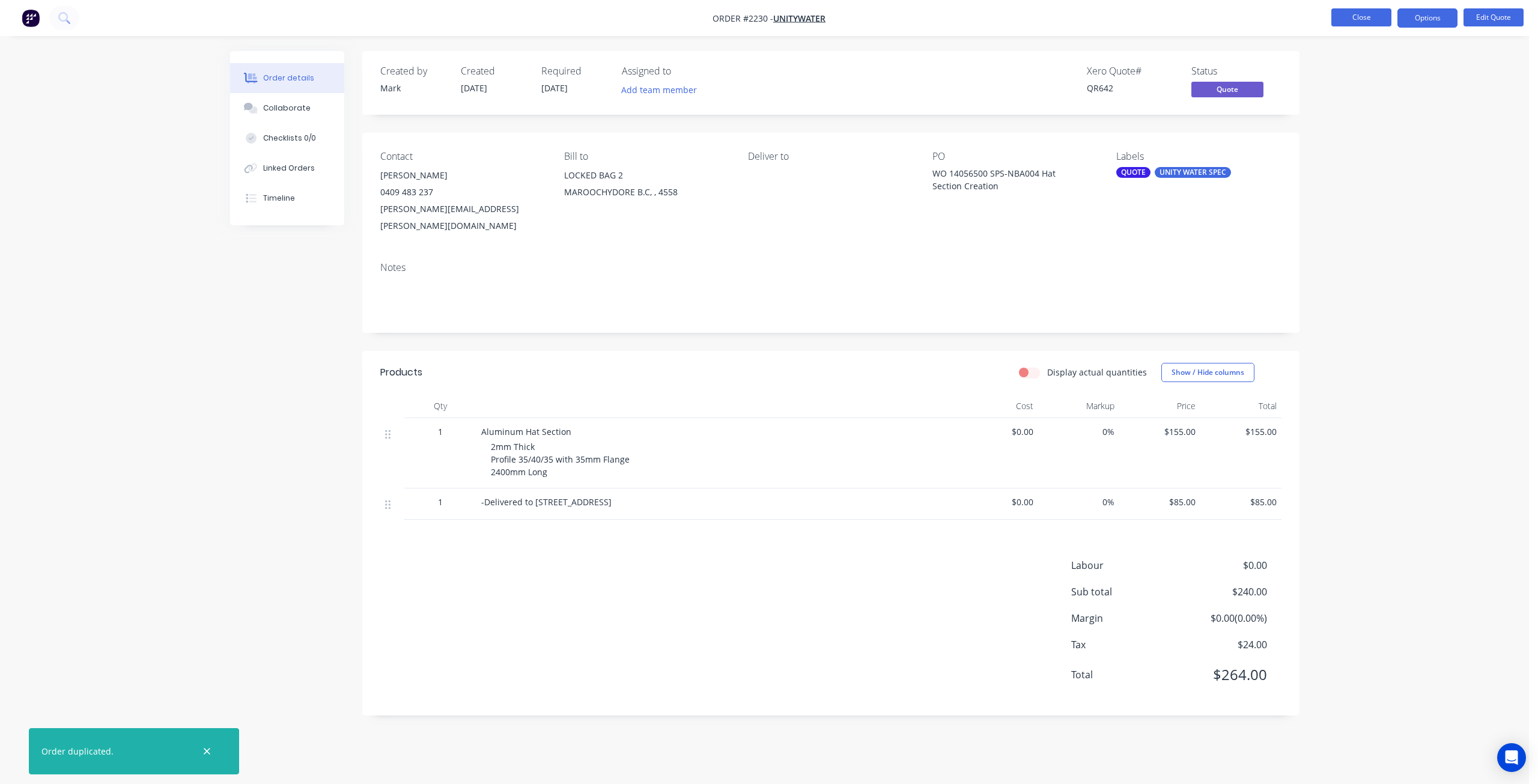
click at [1377, 17] on button "Close" at bounding box center [1361, 17] width 60 height 18
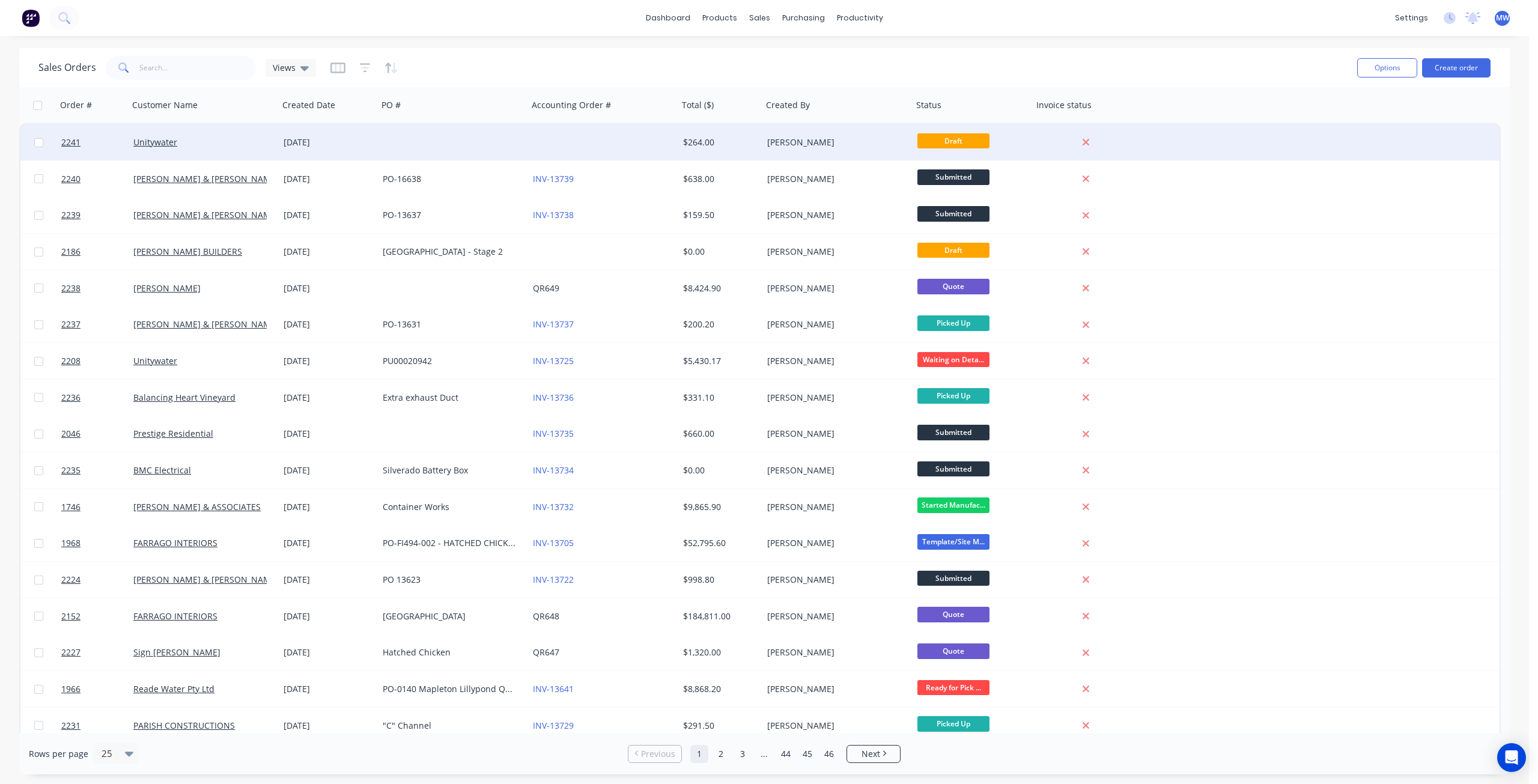
click at [471, 145] on div at bounding box center [452, 143] width 150 height 36
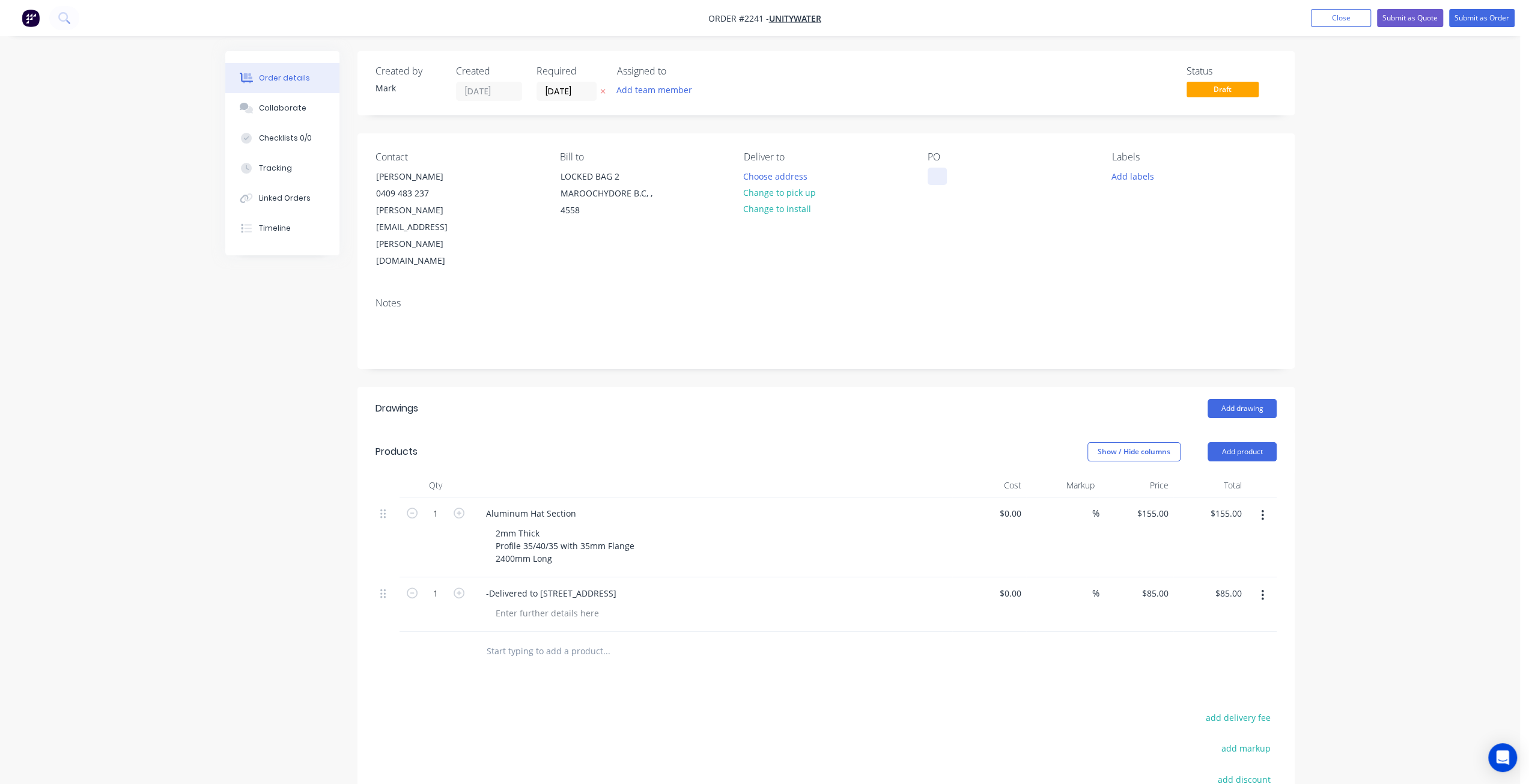
click at [940, 175] on div at bounding box center [937, 177] width 19 height 17
paste div
click at [1133, 174] on button "Add labels" at bounding box center [1132, 176] width 55 height 16
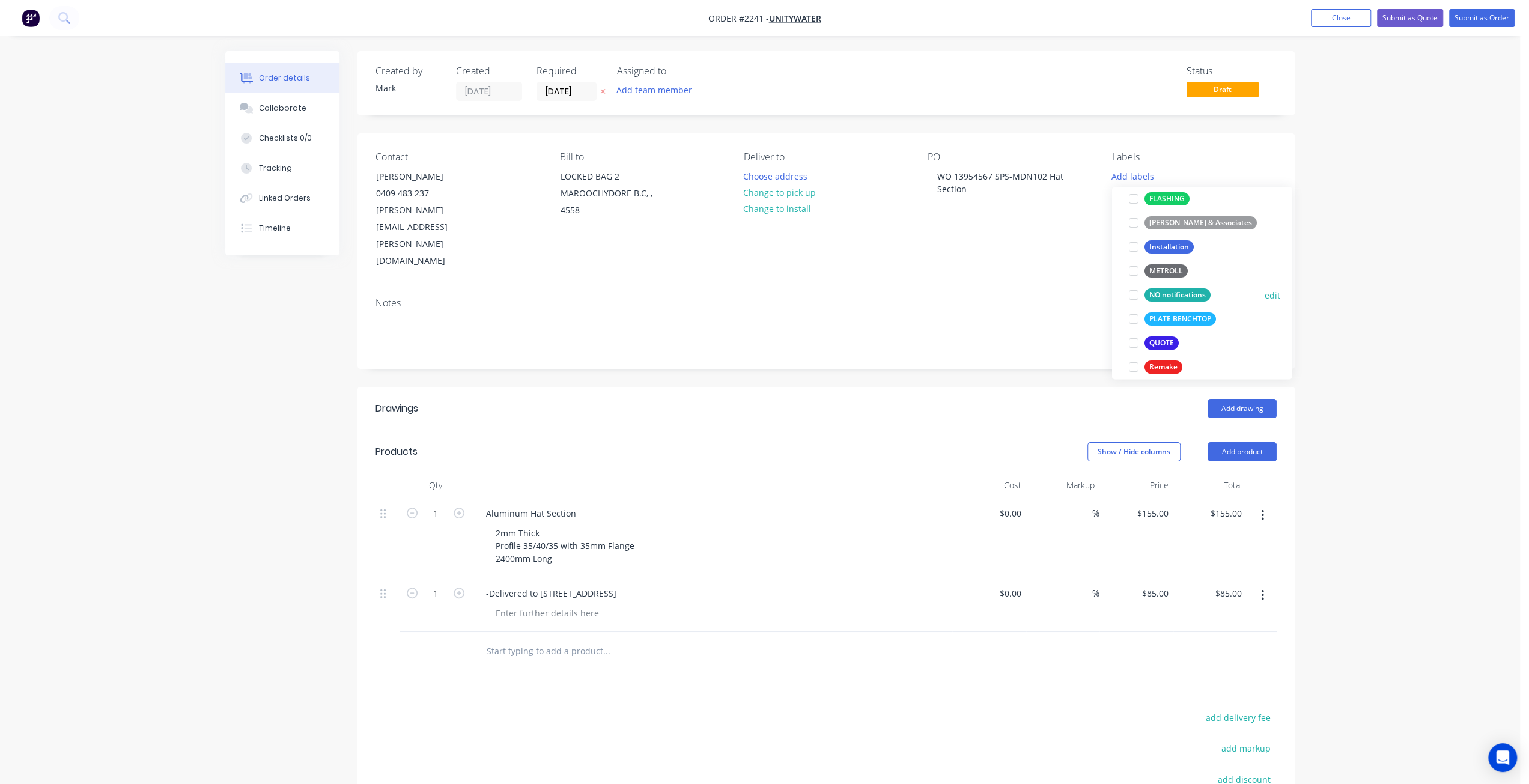
scroll to position [360, 0]
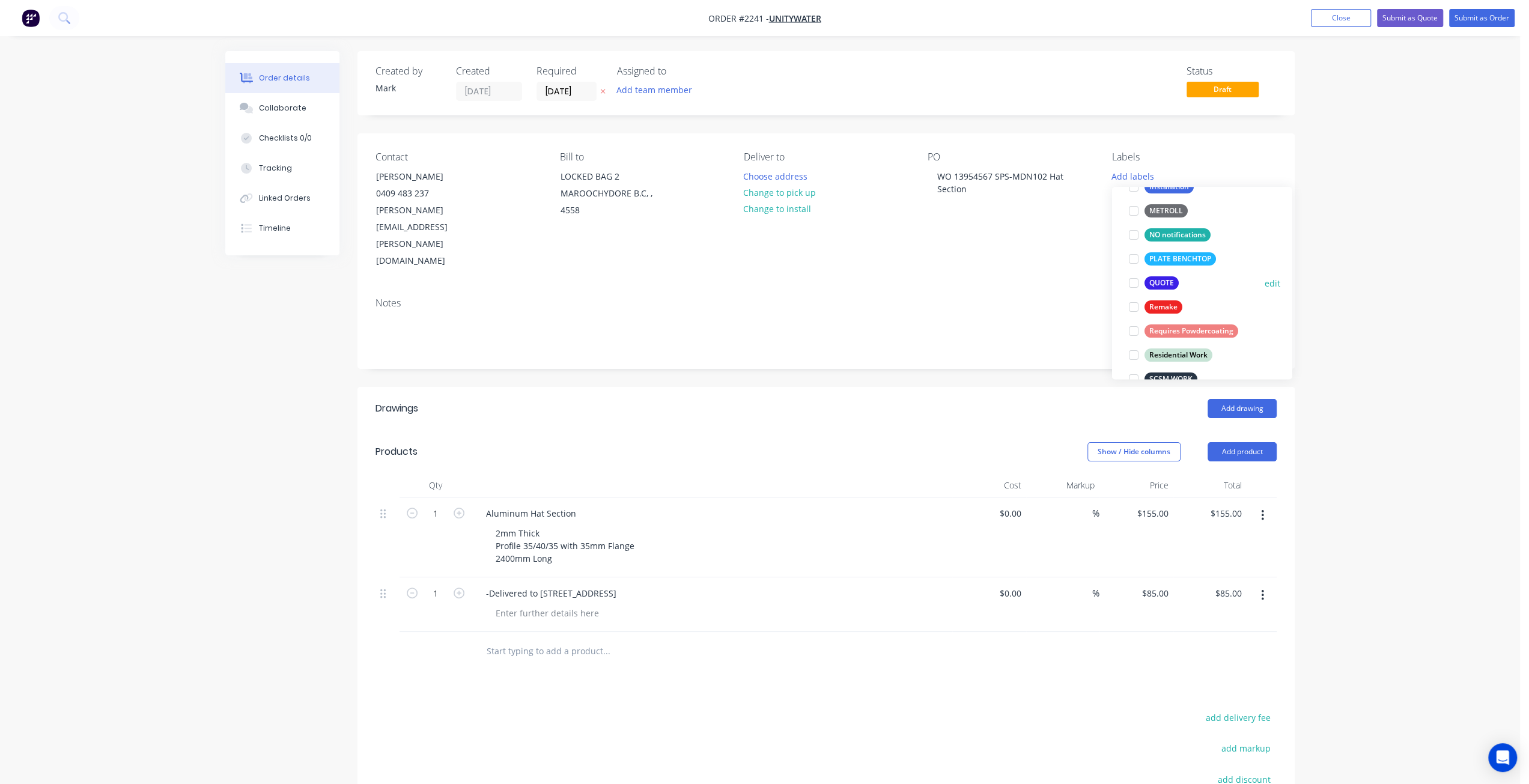
click at [1132, 282] on div at bounding box center [1133, 283] width 24 height 24
click at [1270, 498] on div at bounding box center [1261, 538] width 30 height 80
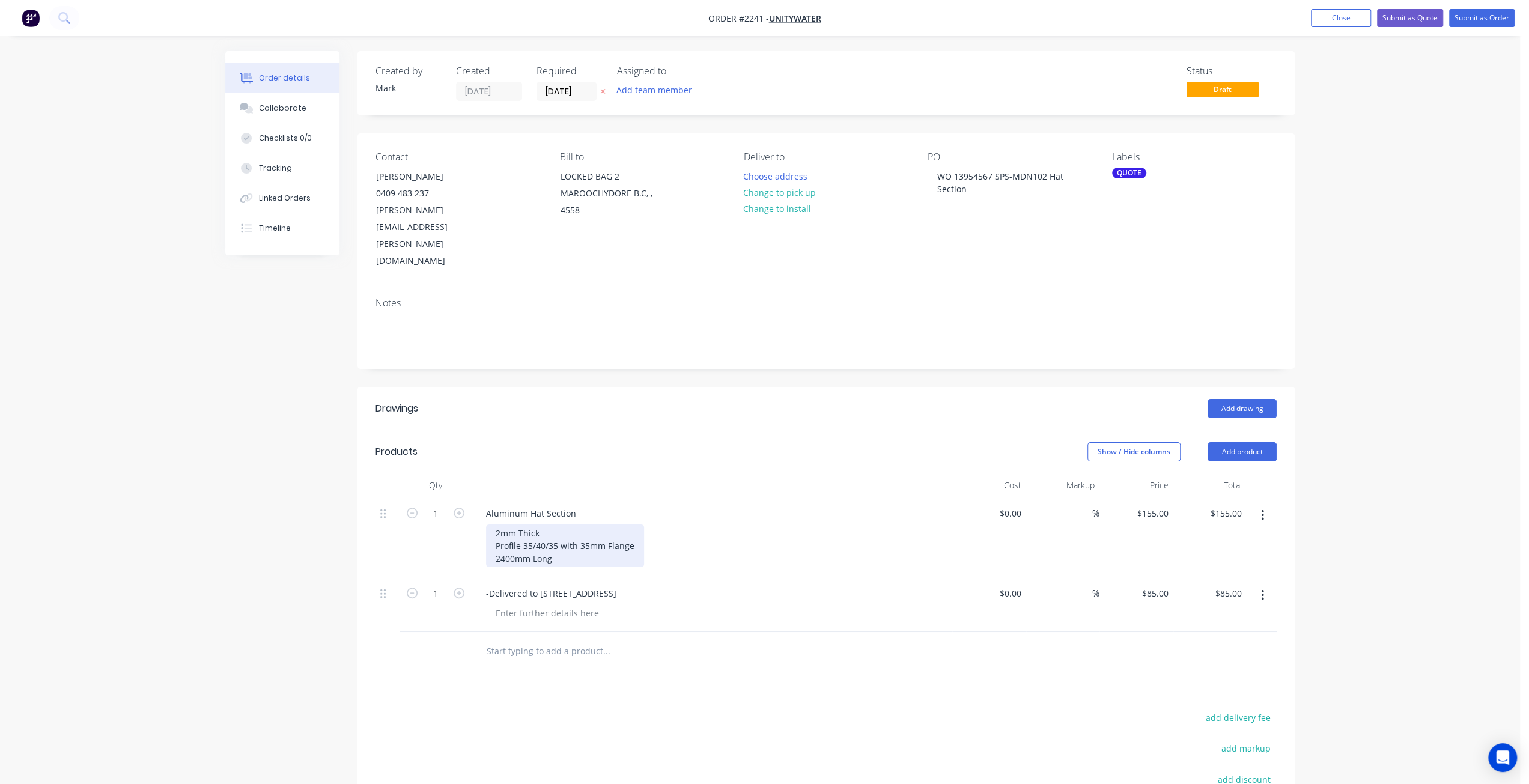
click at [540, 524] on div "2mm Thick Profile 35/40/35 with 35mm Flange 2400mm Long" at bounding box center [564, 546] width 158 height 43
click at [560, 524] on div "2mm Thick Profile 35/40/35 with 35mm Flange 2400mm Long" at bounding box center [564, 546] width 158 height 43
click at [526, 524] on div "2mm Thick Profile 35/40/35 with 35mm Flange 2400mm Long" at bounding box center [564, 546] width 158 height 43
click at [584, 524] on div "2mm Thick Profile 35/40/35 with 35mm Flange 2400mm Long" at bounding box center [564, 546] width 158 height 43
click at [682, 524] on div "2mm Thick Profile 35/40/35 with 25mm Flange 2400mm Long" at bounding box center [716, 546] width 461 height 43
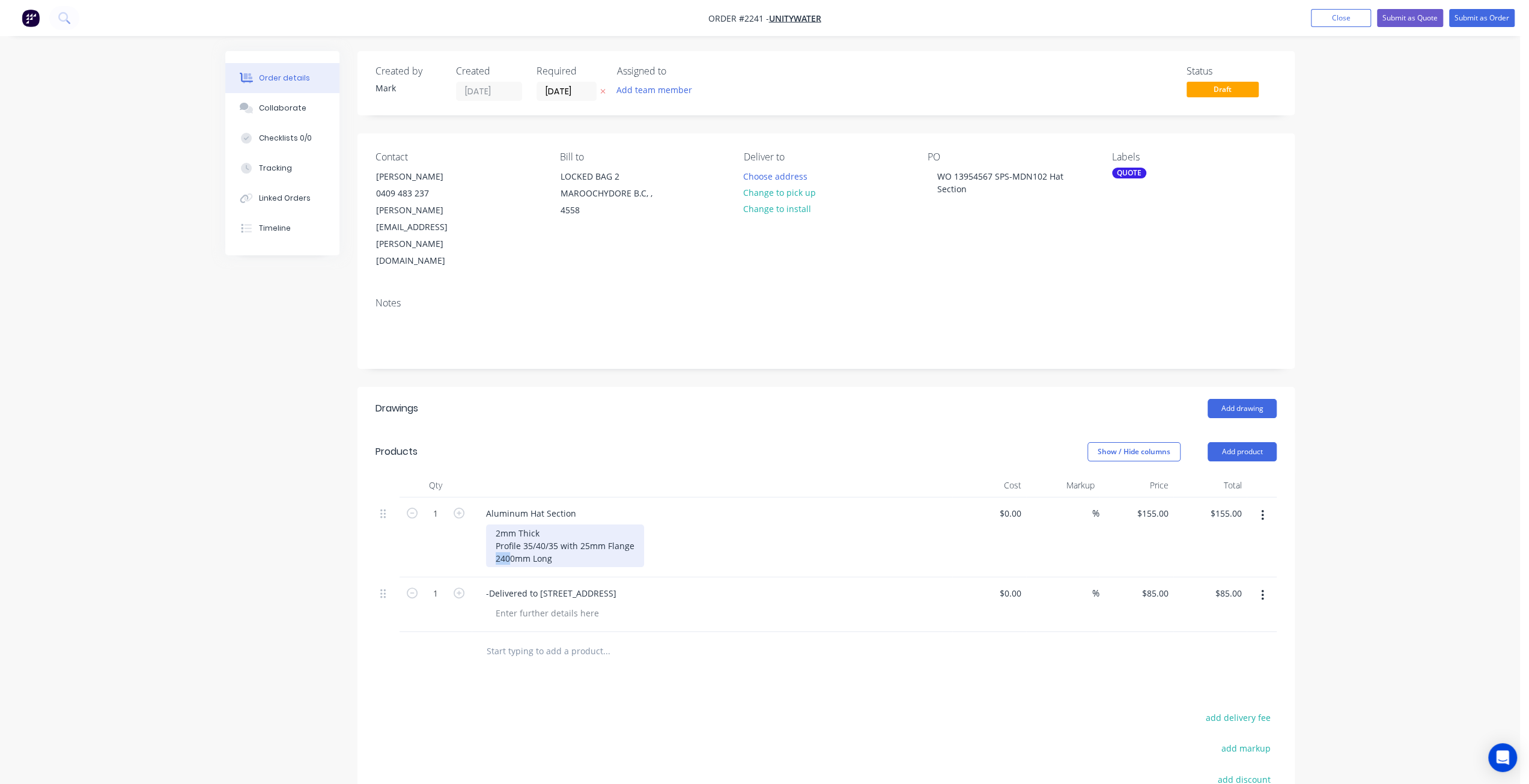
drag, startPoint x: 512, startPoint y: 503, endPoint x: 488, endPoint y: 504, distance: 24.0
click at [488, 524] on div "2mm Thick Profile 35/40/35 with 25mm Flange 2400mm Long" at bounding box center [564, 546] width 158 height 43
click at [513, 524] on div "2mm Thick Profile 35/40/35 with 25mm Flange 2400mm Long" at bounding box center [564, 546] width 158 height 43
click at [496, 524] on div "2mm Thick Profile 35/40/35 with 25mm Flange 2400mm Long" at bounding box center [564, 546] width 158 height 43
click at [563, 524] on div "2mm Thick Profile 35/40/35 with 25mm Flange 2400mm Long" at bounding box center [564, 546] width 158 height 43
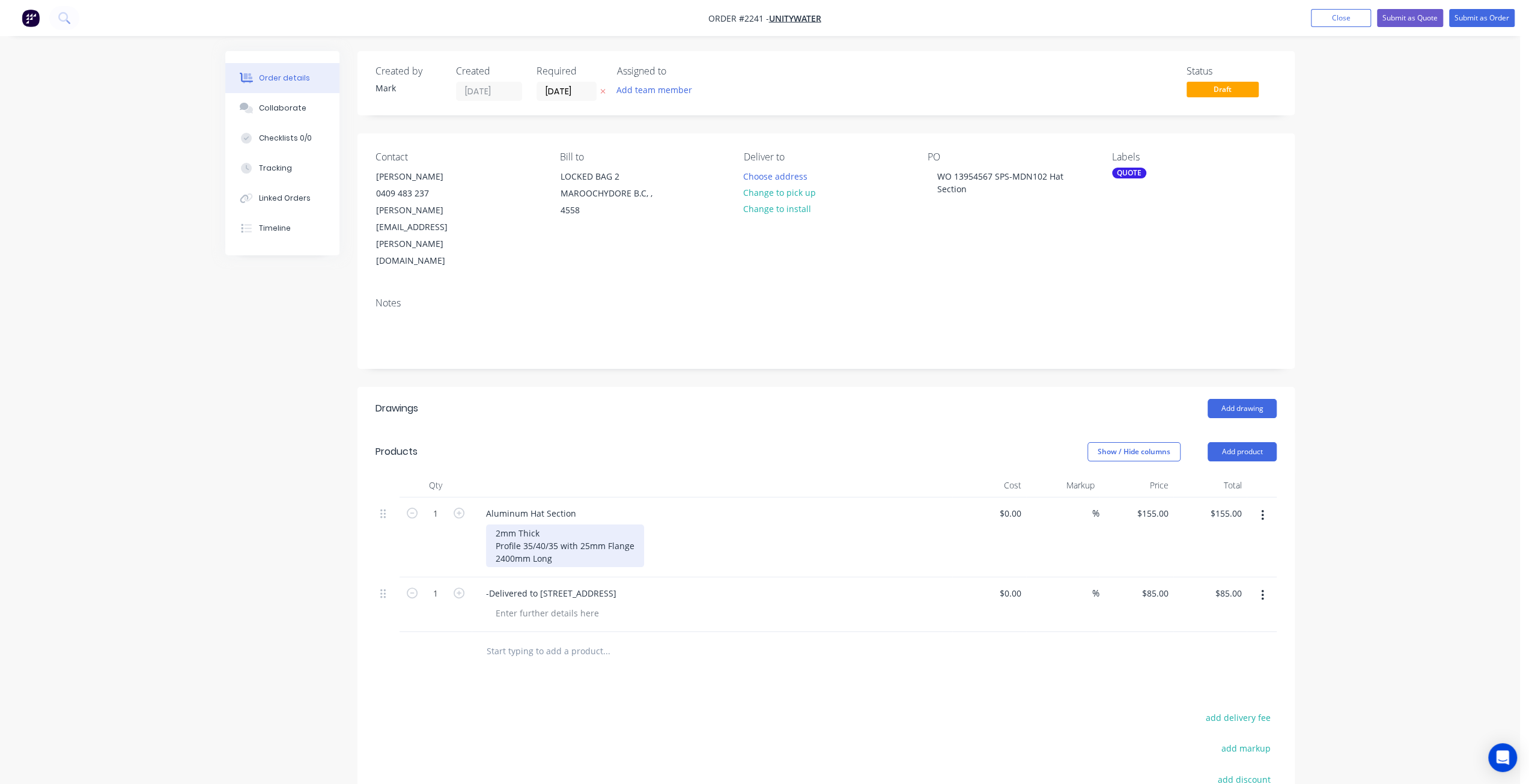
click at [496, 524] on div "2mm Thick Profile 35/40/35 with 25mm Flange 2400mm Long" at bounding box center [564, 546] width 158 height 43
click at [836, 524] on div "2mm Thick Profile 35/40/35 with 25mm Flange 8 @ 2400mm Long" at bounding box center [716, 546] width 461 height 43
click at [1158, 504] on input "155" at bounding box center [1155, 513] width 37 height 17
type input "$1,035.00"
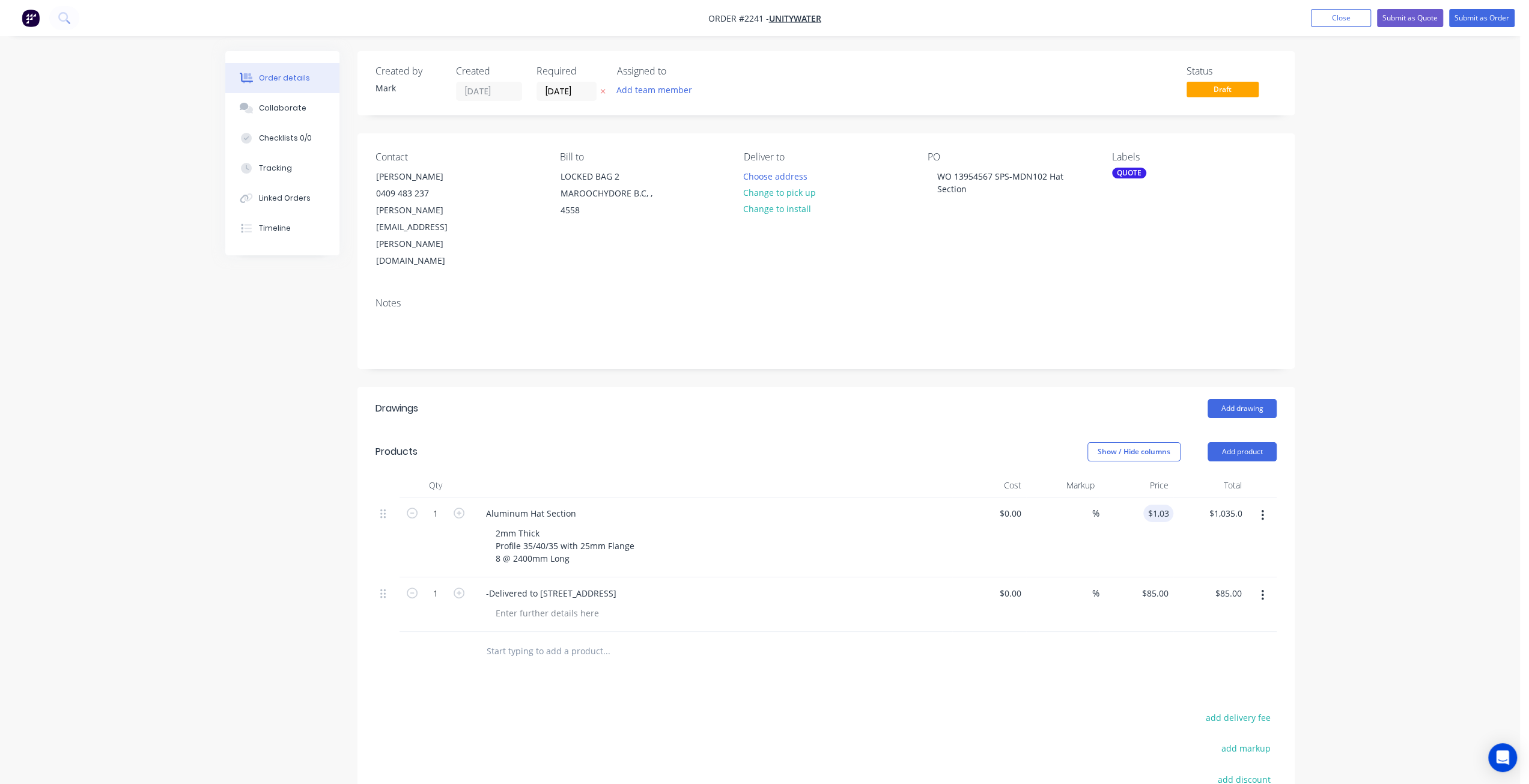
click at [1415, 459] on div "Order details Collaborate Checklists 0/0 Tracking Linked Orders Timeline Order …" at bounding box center [760, 488] width 1520 height 977
click at [1390, 458] on div "Order details Collaborate Checklists 0/0 Tracking Linked Orders Timeline Order …" at bounding box center [760, 488] width 1520 height 977
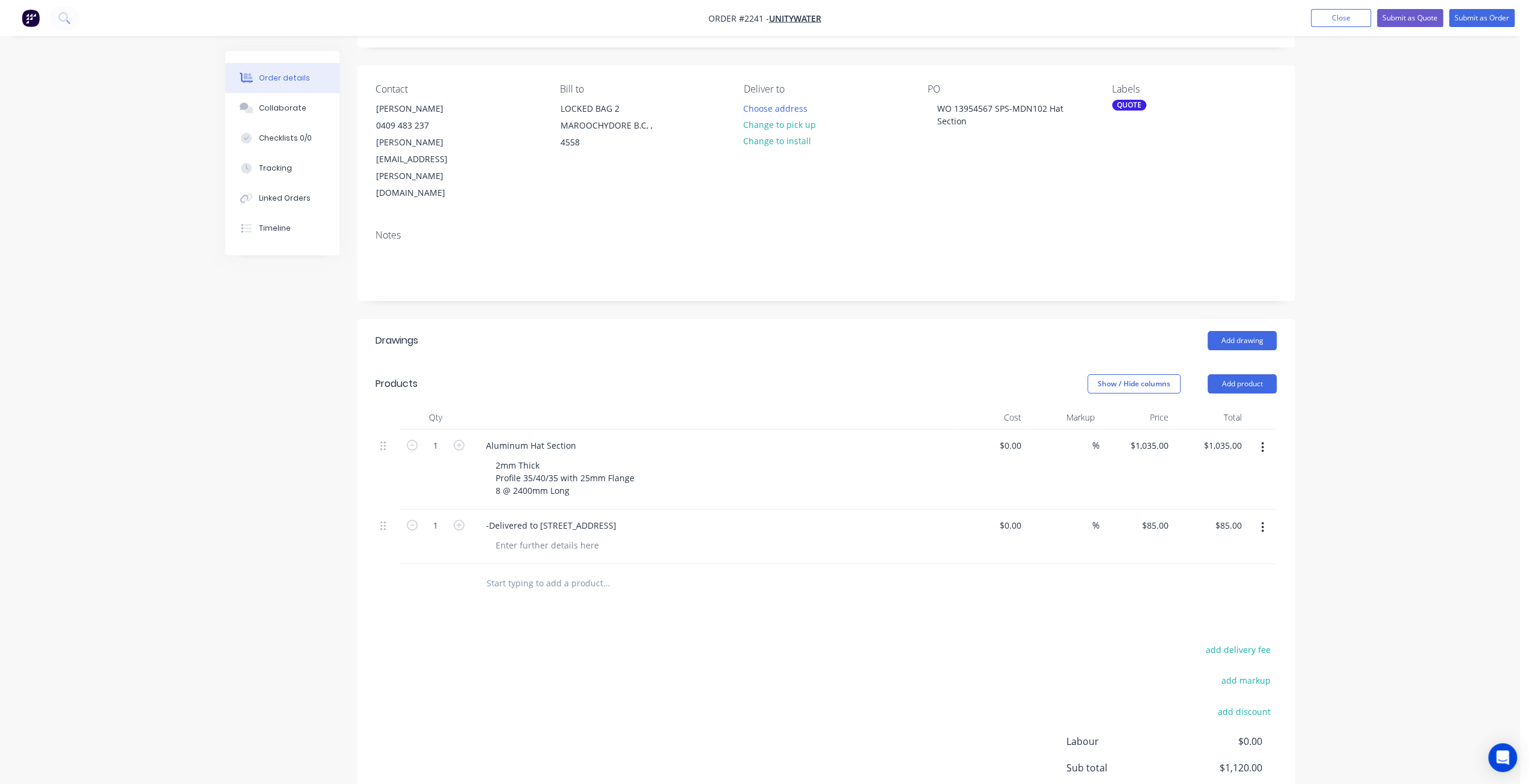
scroll to position [120, 0]
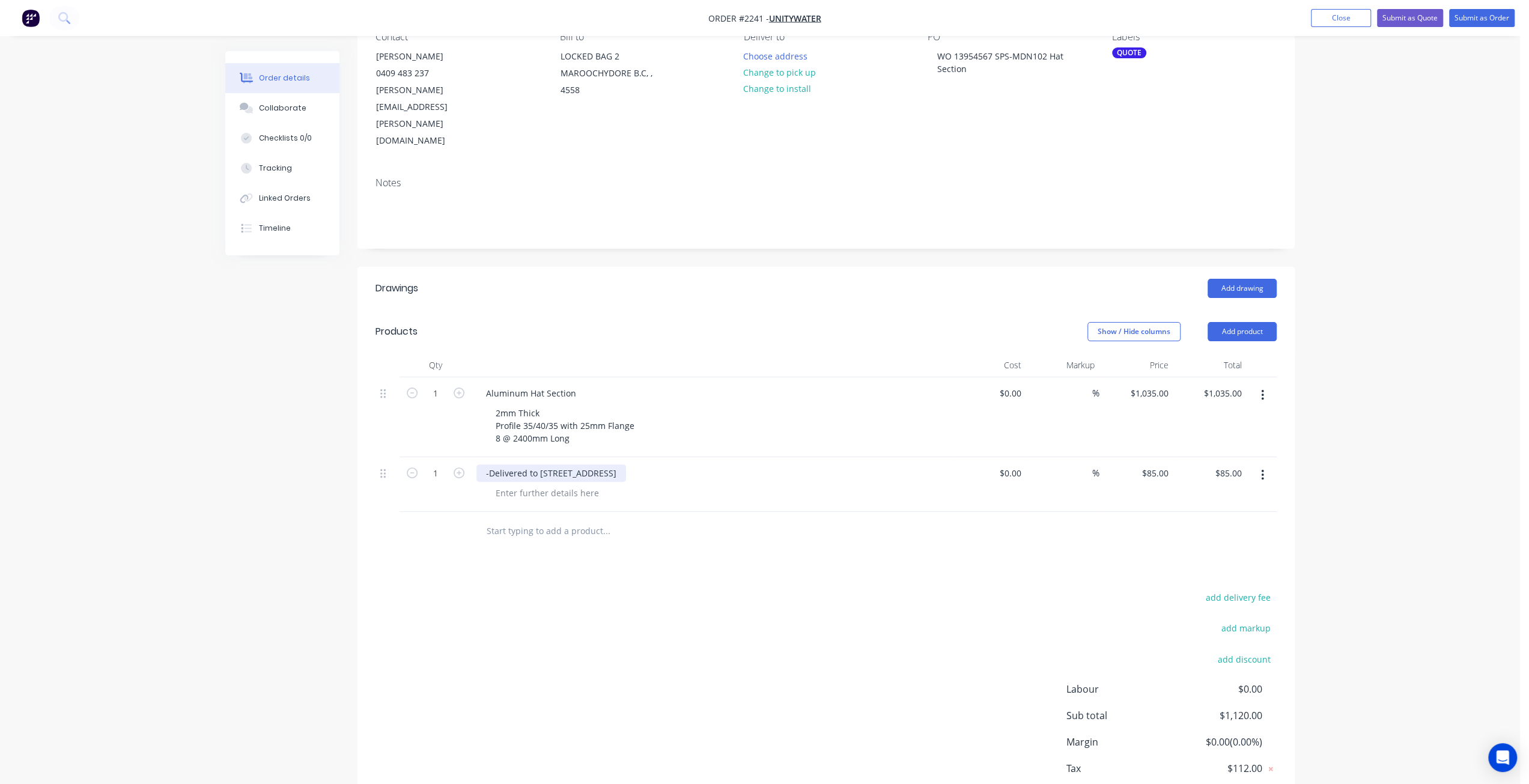
drag, startPoint x: 540, startPoint y: 420, endPoint x: 608, endPoint y: 420, distance: 68.0
click at [608, 464] on div "-Delivered to 20 Service Street" at bounding box center [551, 473] width 149 height 17
click at [280, 445] on div "Created by Mark Created 27/08/25 Required 27/08/25 Assigned to Add team member …" at bounding box center [760, 394] width 1069 height 926
click at [1366, 413] on div "Order details Collaborate Checklists 0/0 Tracking Linked Orders Timeline Order …" at bounding box center [760, 368] width 1520 height 977
click at [1406, 432] on div "Order details Collaborate Checklists 0/0 Tracking Linked Orders Timeline Order …" at bounding box center [760, 368] width 1520 height 977
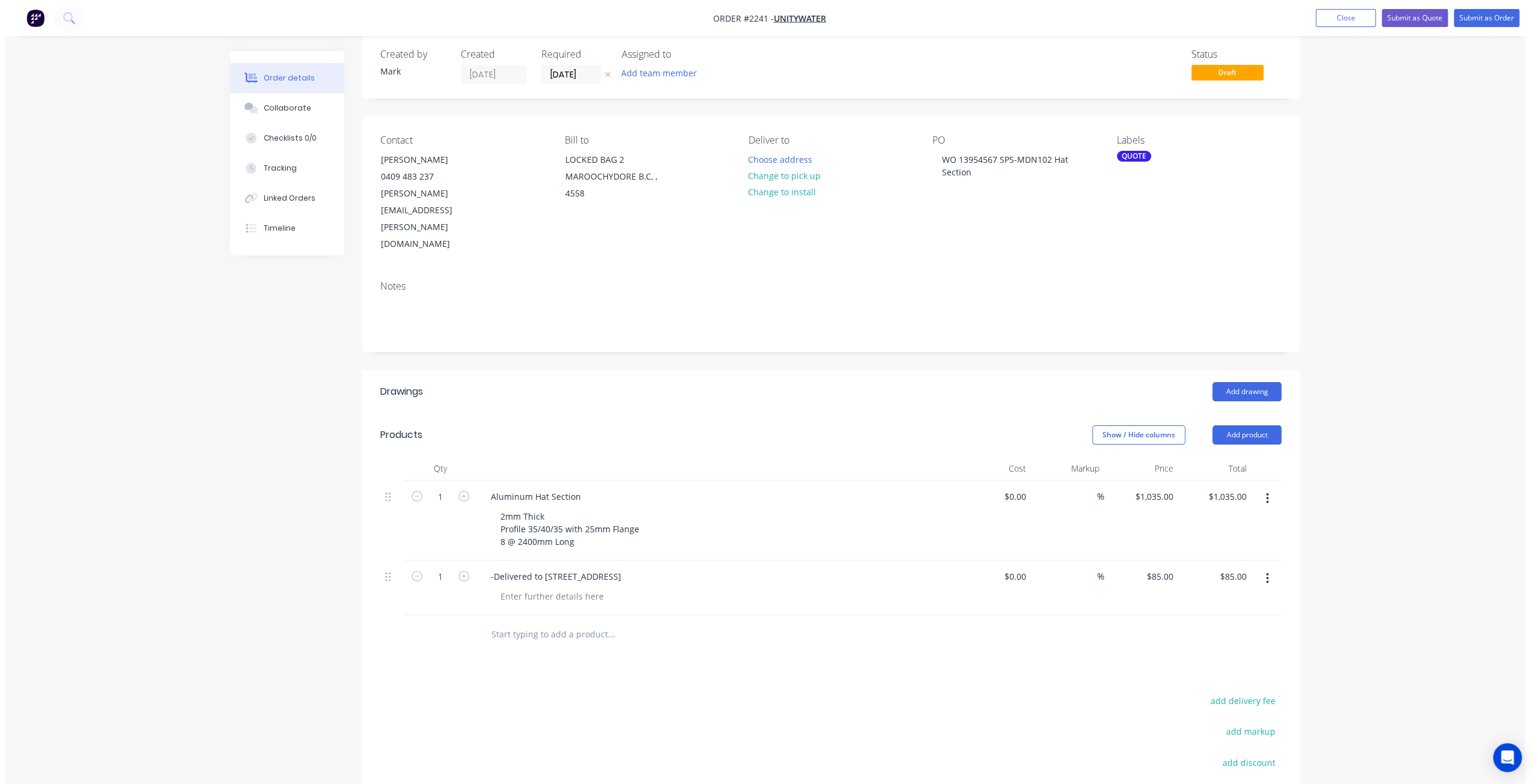
scroll to position [0, 0]
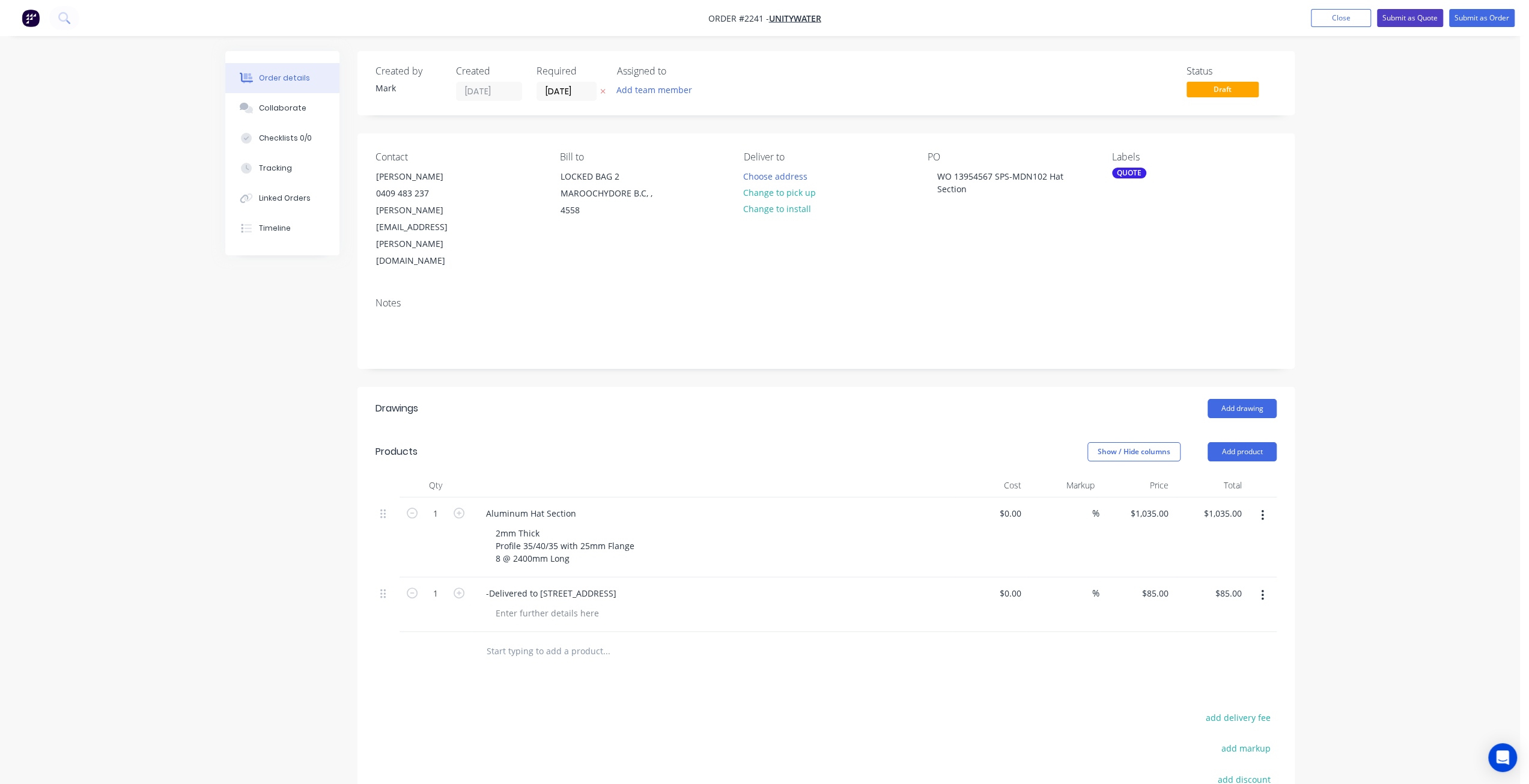
click at [1412, 22] on button "Submit as Quote" at bounding box center [1409, 18] width 66 height 18
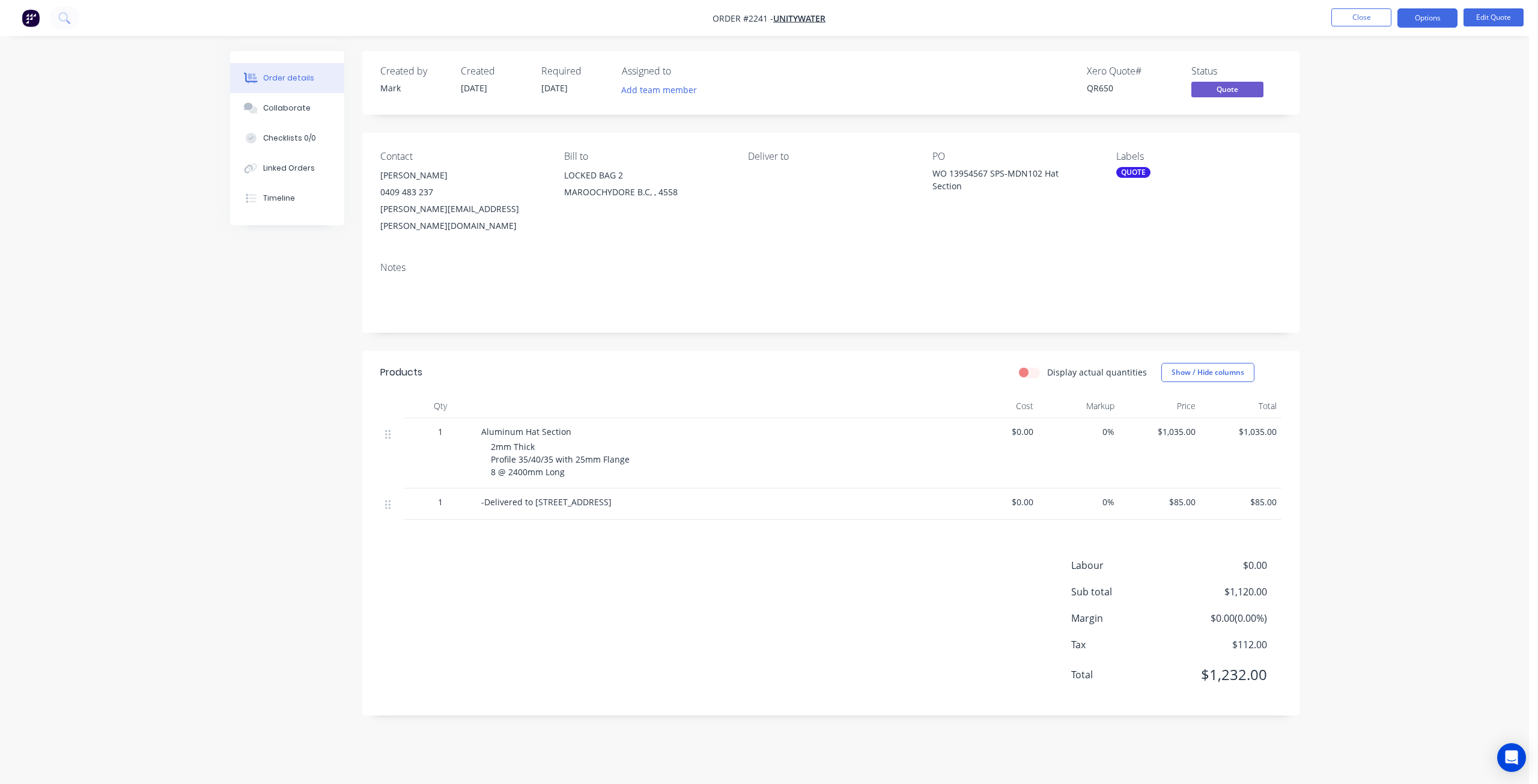
click at [1437, 270] on div "Order details Collaborate Checklists 0/0 Linked Orders Timeline Order details C…" at bounding box center [764, 392] width 1529 height 784
click at [1472, 20] on button "Edit Quote" at bounding box center [1493, 17] width 60 height 18
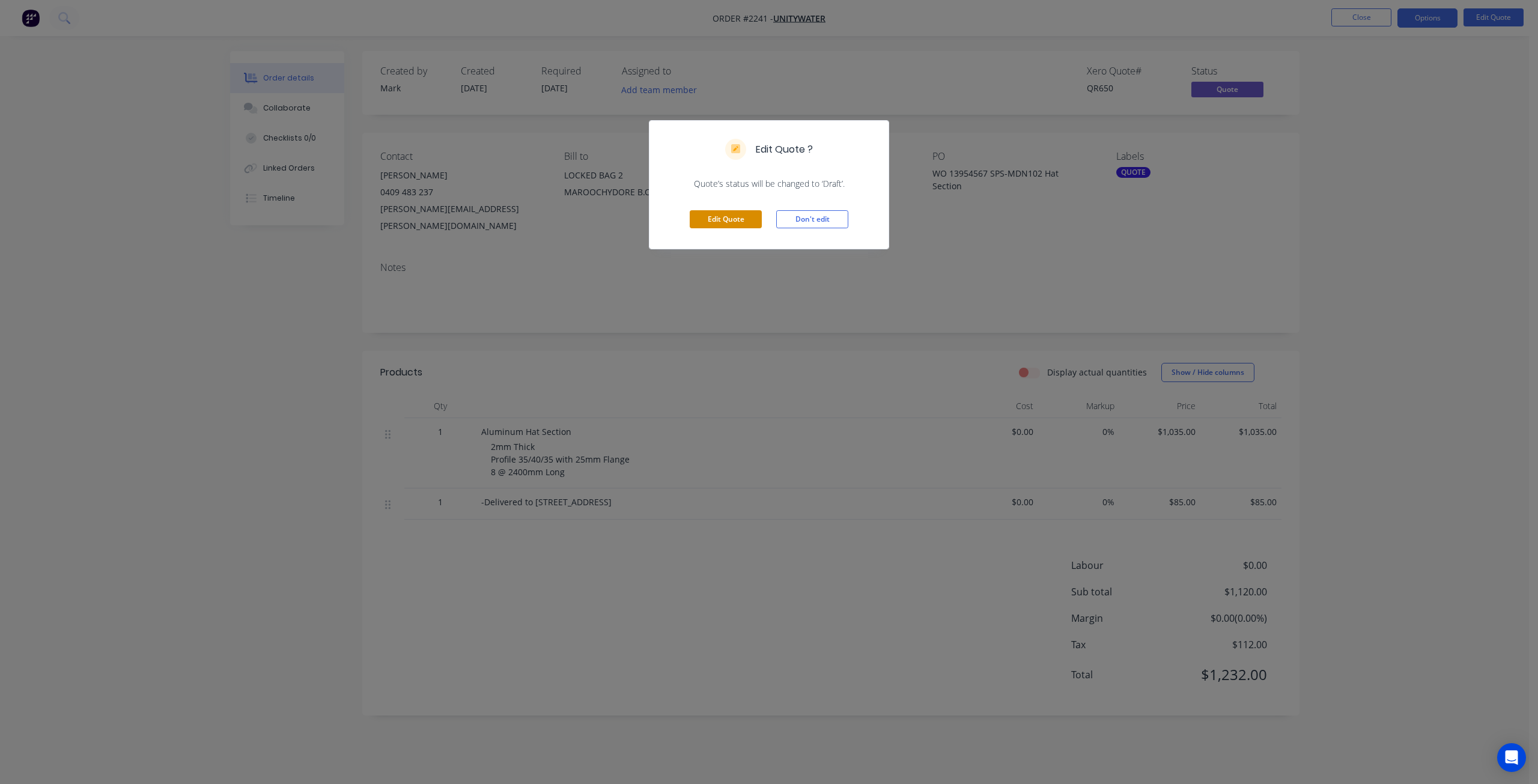
click at [736, 222] on button "Edit Quote" at bounding box center [726, 219] width 72 height 18
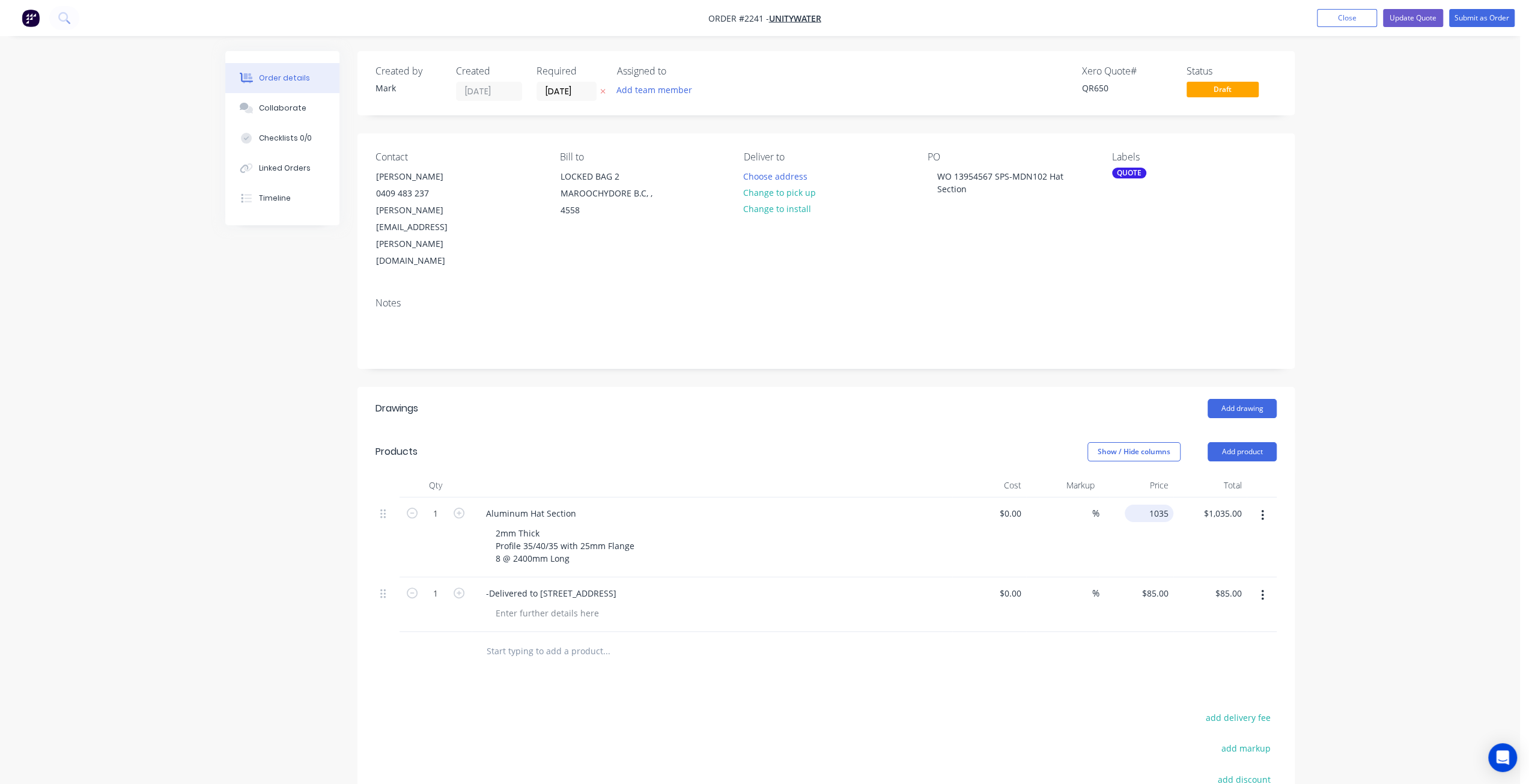
click at [1149, 504] on div "1035 $1,035.00" at bounding box center [1151, 513] width 44 height 17
type input "$1,185.00"
click at [1398, 472] on div "Order details Collaborate Checklists 0/0 Linked Orders Timeline Order details C…" at bounding box center [760, 488] width 1520 height 977
click at [305, 113] on button "Collaborate" at bounding box center [282, 108] width 114 height 30
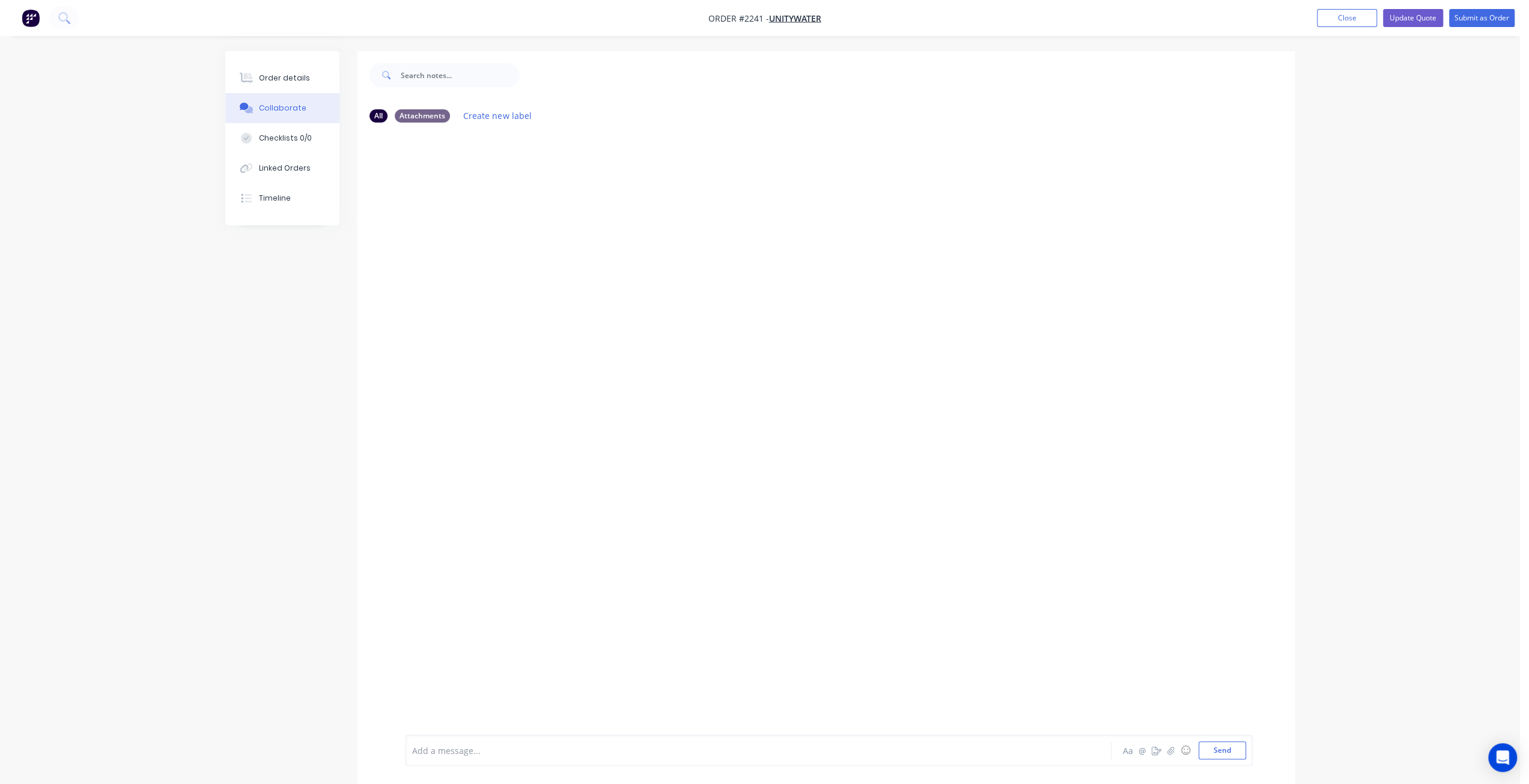
click at [498, 734] on div "Add a message... Aa @ ☺ Send" at bounding box center [825, 750] width 937 height 67
click at [528, 747] on div at bounding box center [725, 750] width 625 height 13
click at [1209, 754] on button "Send" at bounding box center [1222, 750] width 47 height 18
click at [1362, 109] on div "Order details Collaborate Checklists 0/0 Linked Orders Timeline Order details C…" at bounding box center [760, 401] width 1520 height 802
click at [1352, 14] on button "Close" at bounding box center [1346, 18] width 60 height 18
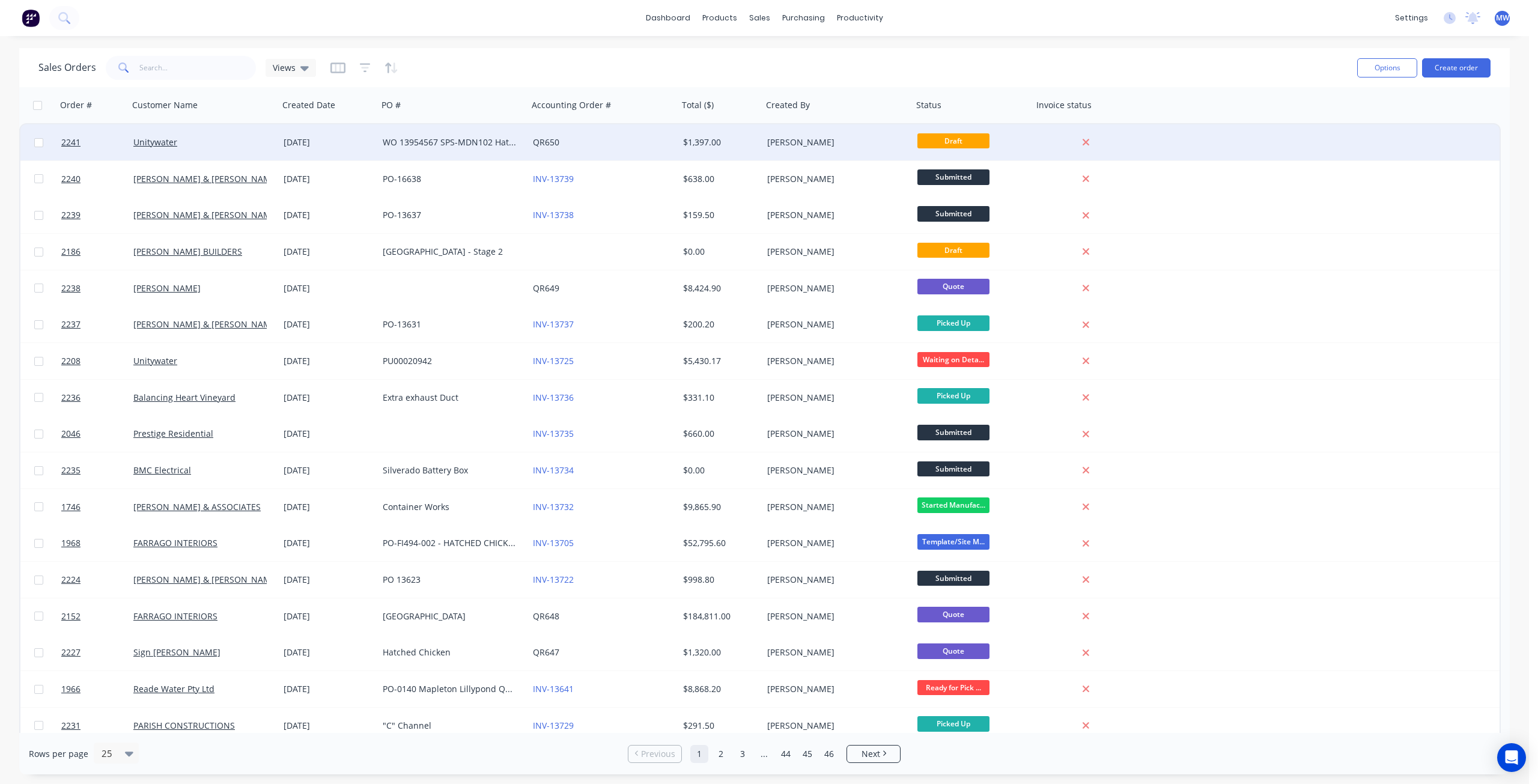
click at [664, 143] on div "QR650" at bounding box center [600, 143] width 133 height 12
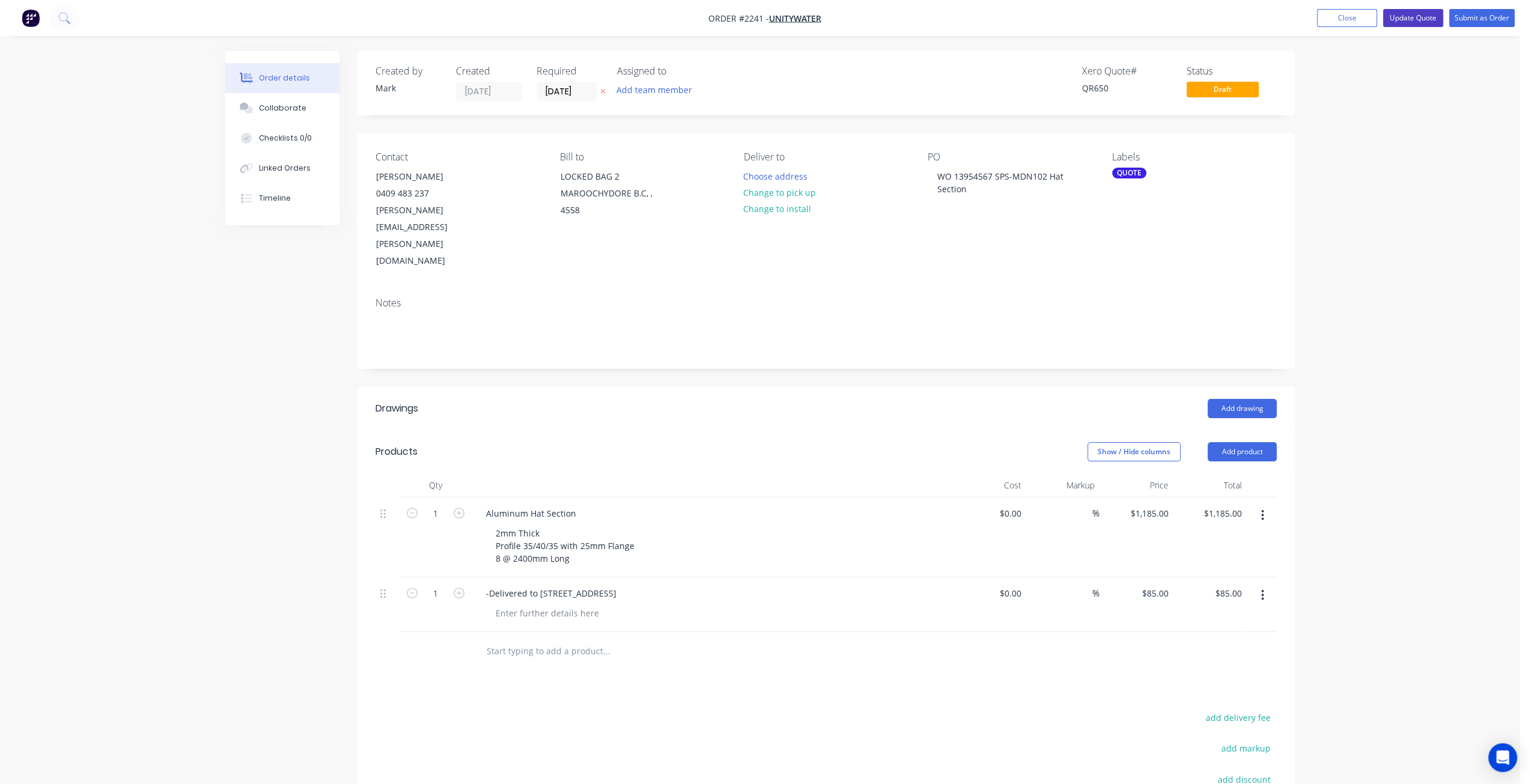
click at [1426, 21] on button "Update Quote" at bounding box center [1412, 18] width 60 height 18
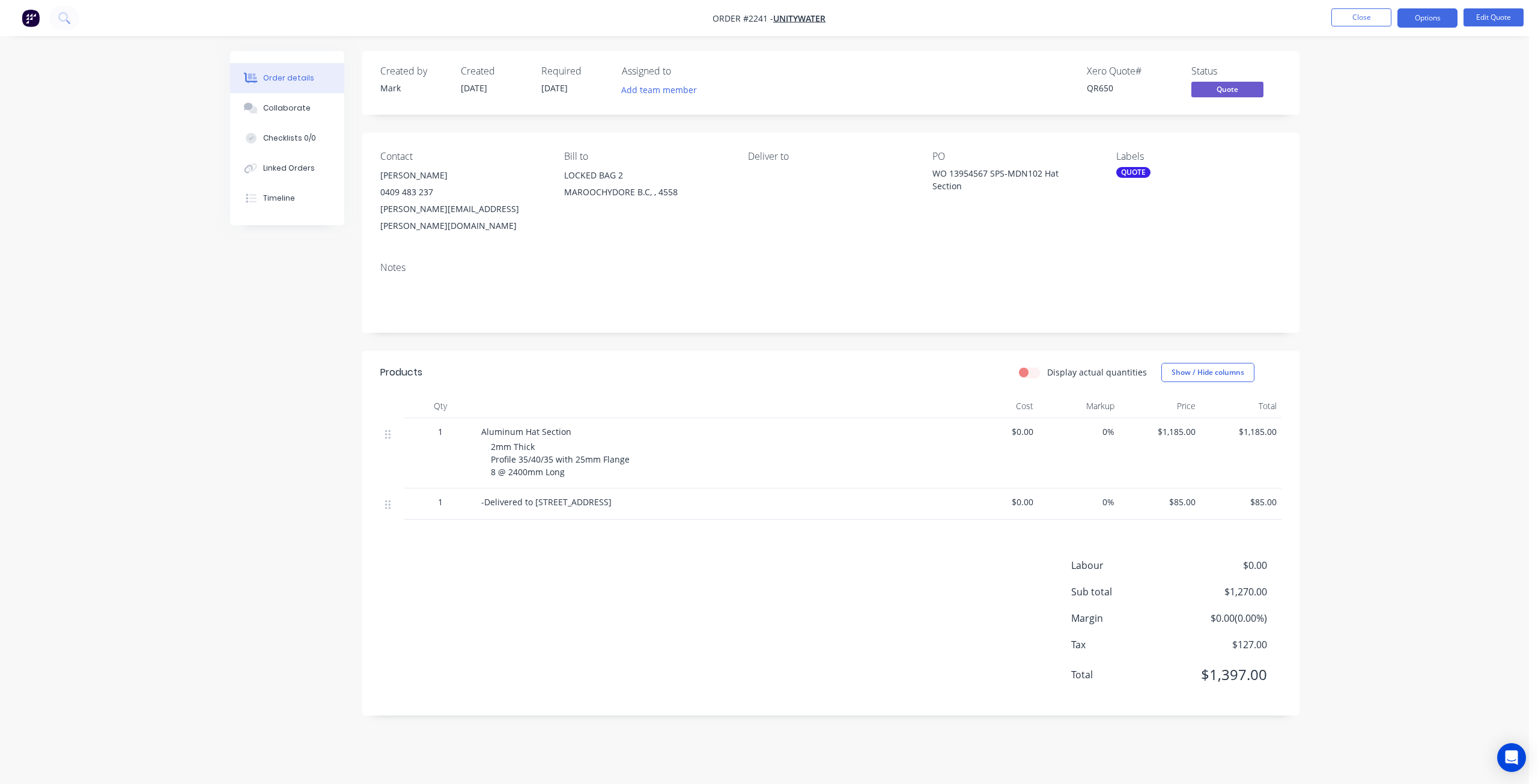
drag, startPoint x: 251, startPoint y: 491, endPoint x: 270, endPoint y: 486, distance: 19.6
click at [259, 489] on div "Created by Mark Created 27/08/25 Required 27/08/25 Assigned to Add team member …" at bounding box center [764, 392] width 1070 height 682
click at [1425, 420] on div "Order details Collaborate Checklists 0/0 Linked Orders Timeline Order details C…" at bounding box center [764, 392] width 1529 height 784
click at [1419, 402] on div "Order details Collaborate Checklists 0/0 Linked Orders Timeline Order details C…" at bounding box center [764, 392] width 1529 height 784
click at [1428, 426] on div "Order details Collaborate Checklists 0/0 Linked Orders Timeline Order details C…" at bounding box center [764, 392] width 1529 height 784
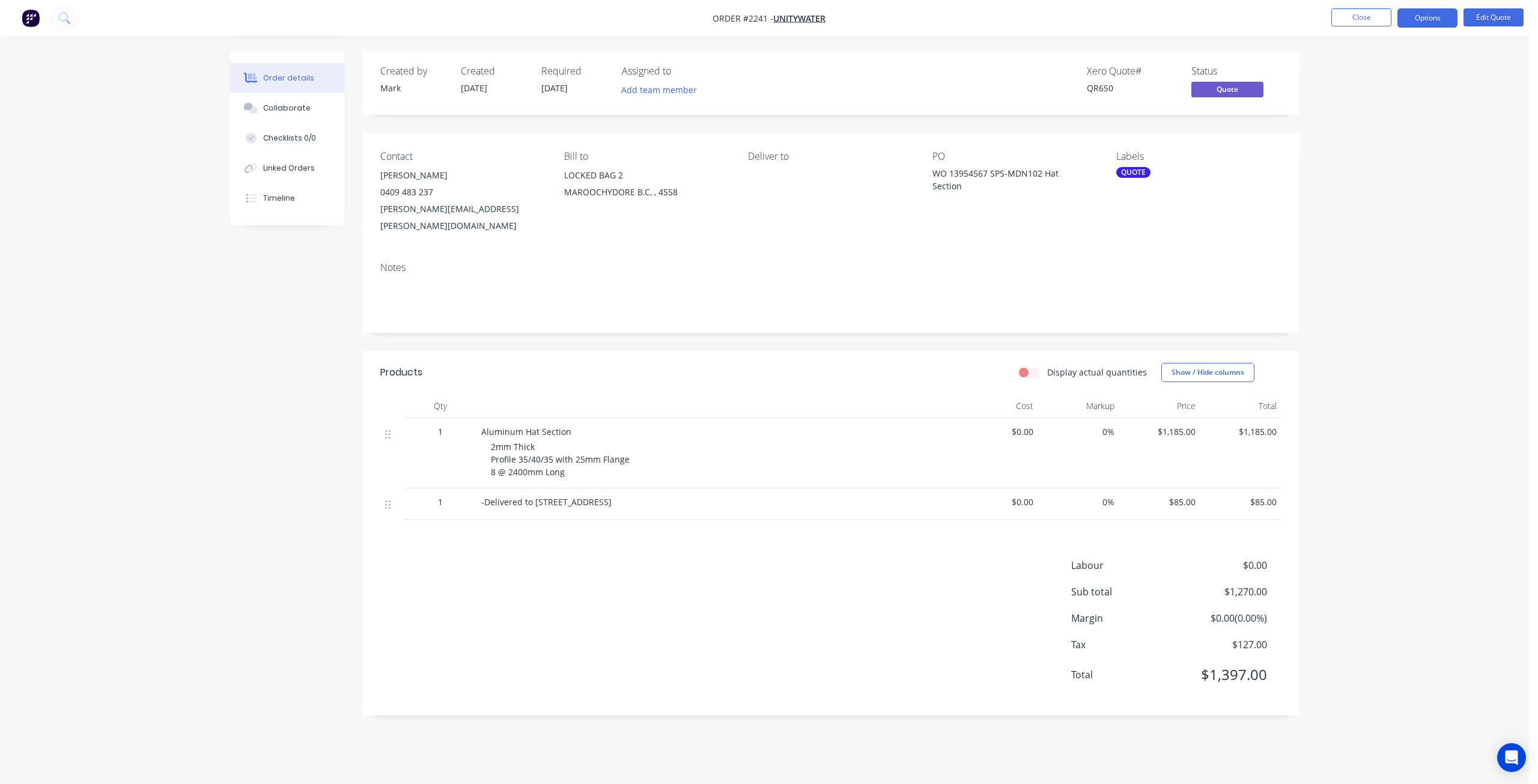
click at [334, 459] on div "Created by Mark Created 27/08/25 Required 27/08/25 Assigned to Add team member …" at bounding box center [764, 392] width 1070 height 682
click at [223, 378] on div "Order details Collaborate Checklists 0/0 Linked Orders Timeline Order details C…" at bounding box center [764, 392] width 1094 height 682
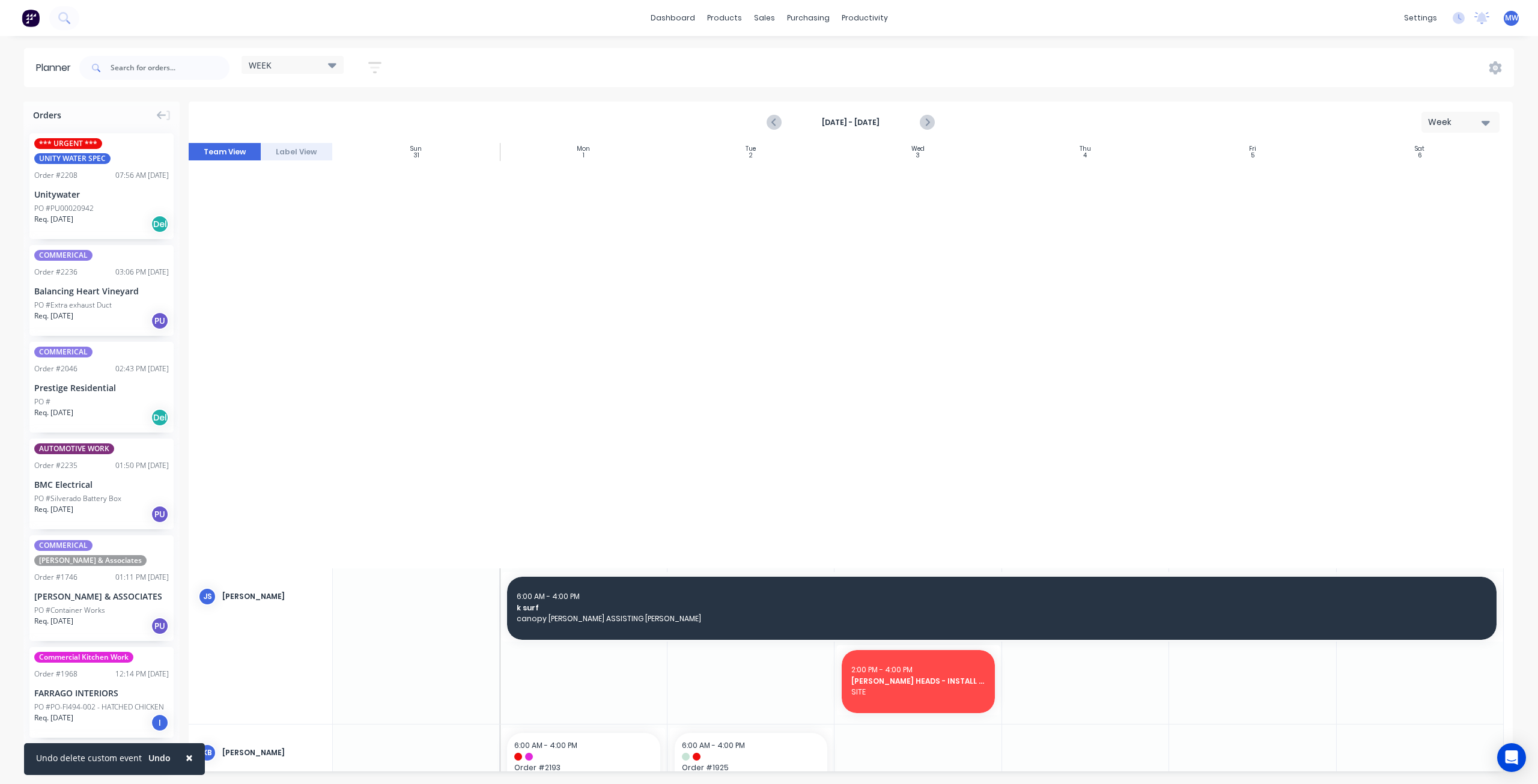
scroll to position [991, 0]
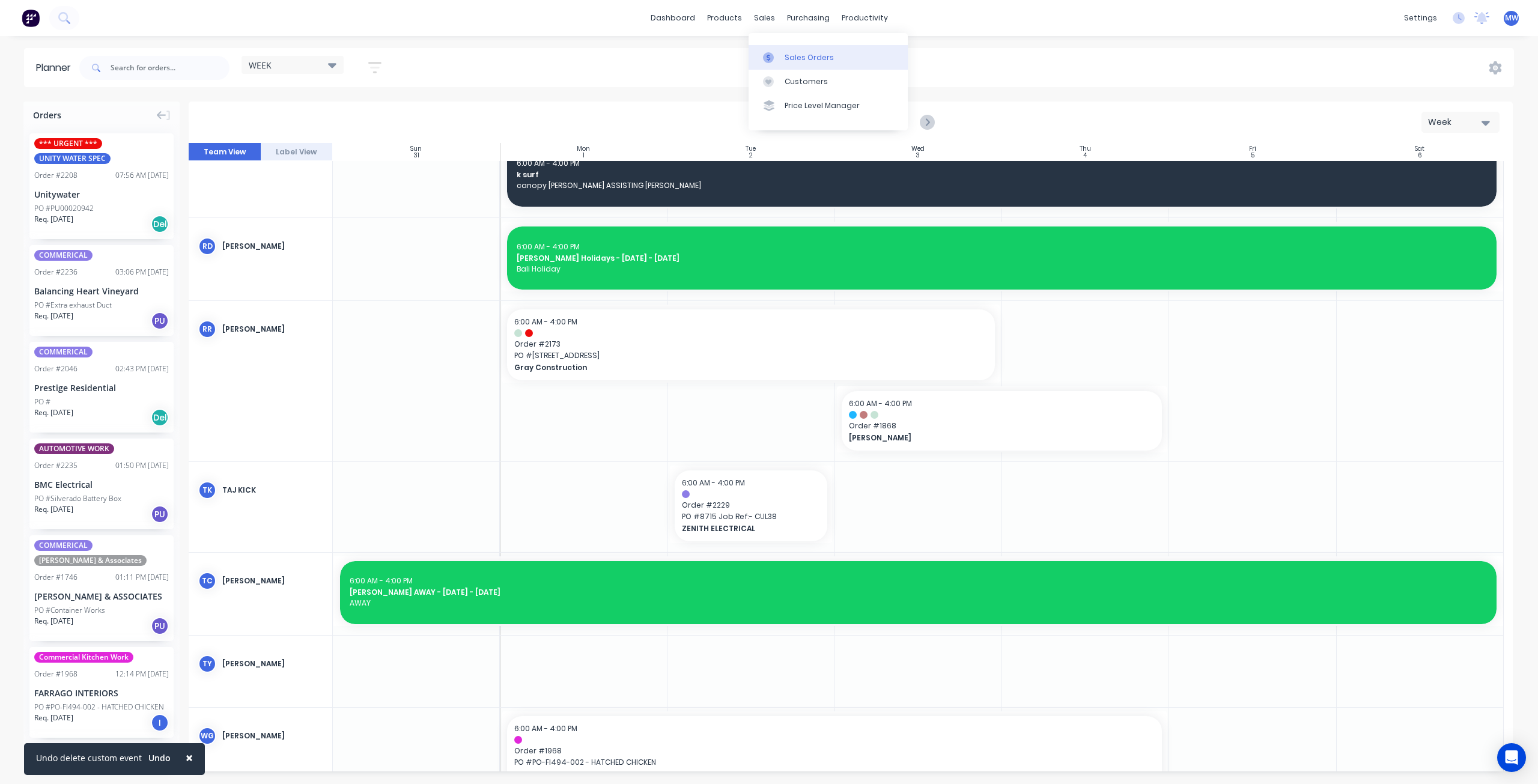
click at [794, 58] on div "Sales Orders" at bounding box center [809, 57] width 49 height 11
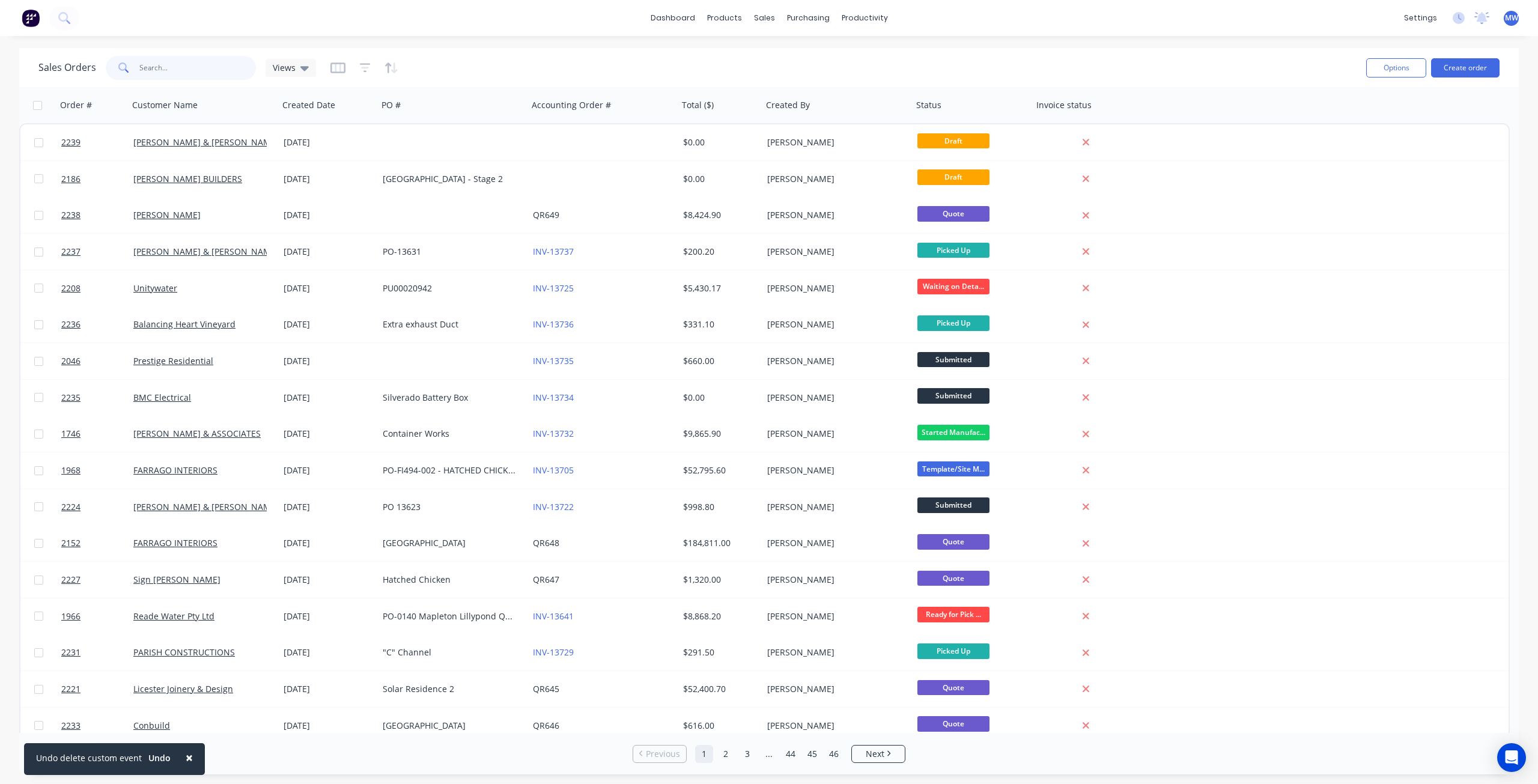
click at [157, 77] on input "text" at bounding box center [198, 68] width 117 height 24
type input "1975"
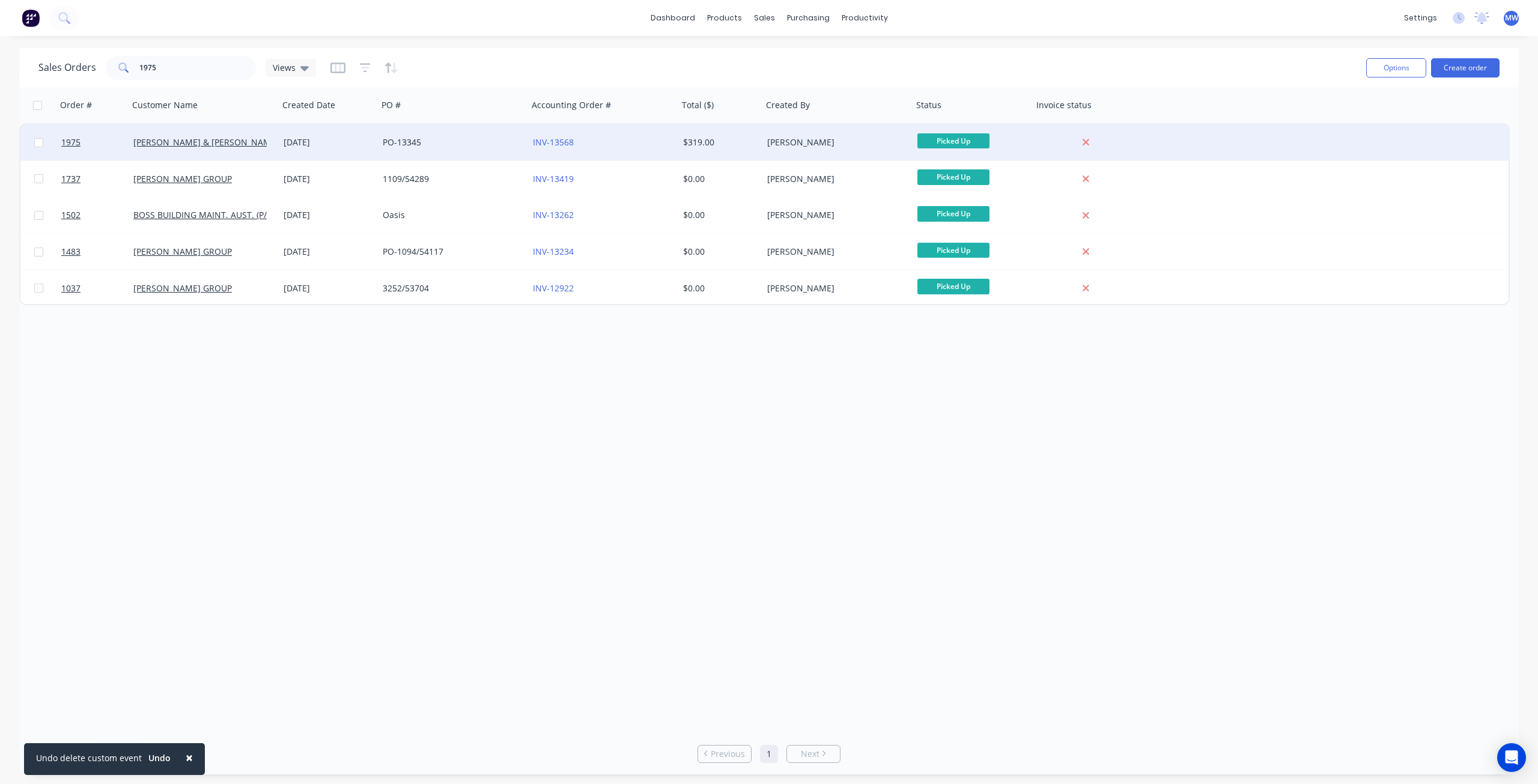
click at [452, 134] on div "PO-13345" at bounding box center [452, 143] width 150 height 36
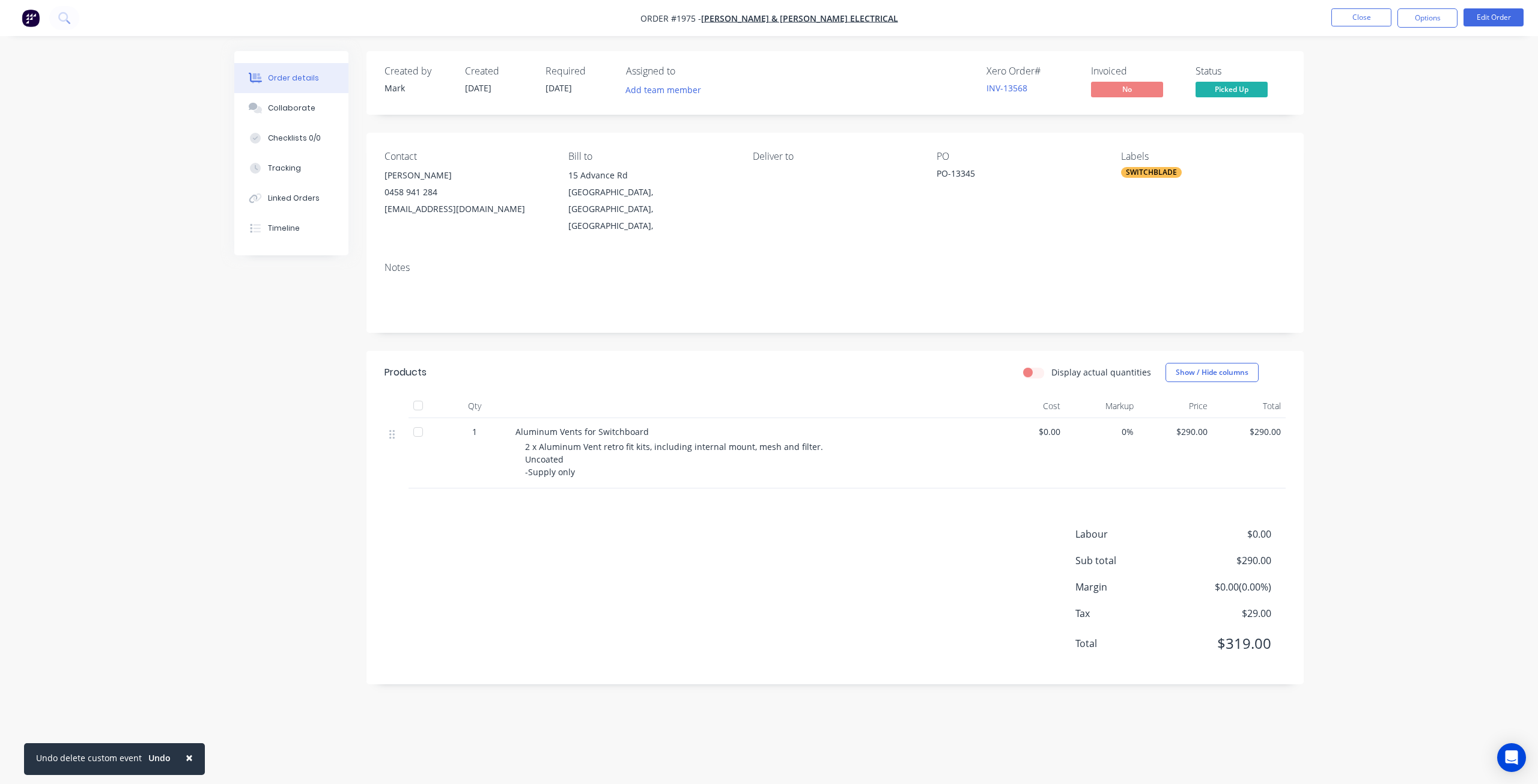
click at [538, 441] on span "2 x Aluminum Vent retro fit kits, including internal mount, mesh and filter. Un…" at bounding box center [675, 459] width 301 height 37
drag, startPoint x: 516, startPoint y: 413, endPoint x: 569, endPoint y: 461, distance: 71.5
click at [569, 461] on div "Aluminum Vents for Switchboard 2 x Aluminum Vent retro fit kits, including inte…" at bounding box center [750, 453] width 480 height 70
click at [570, 461] on div "2 x Aluminum Vent retro fit kits, including internal mount, mesh and filter. Un…" at bounding box center [756, 459] width 461 height 38
click at [576, 452] on div "2 x Aluminum Vent retro fit kits, including internal mount, mesh and filter. Un…" at bounding box center [756, 459] width 461 height 38
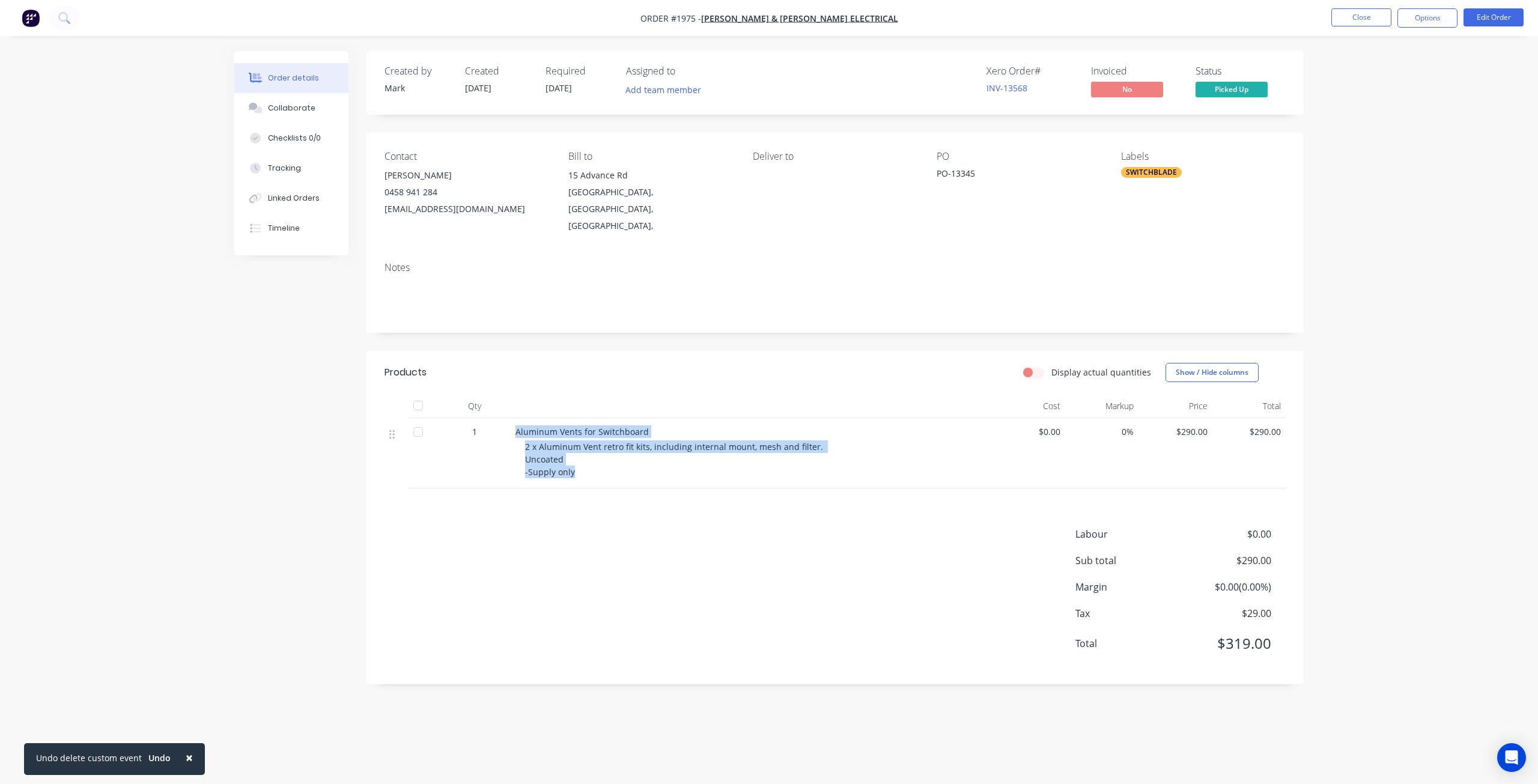
drag, startPoint x: 574, startPoint y: 451, endPoint x: 508, endPoint y: 412, distance: 76.7
click at [508, 418] on div "1 Aluminum Vents for Switchboard 2 x Aluminum Vent retro fit kits, including in…" at bounding box center [835, 453] width 901 height 70
copy div "Aluminum Vents for Switchboard 2 x Aluminum Vent retro fit kits, including inte…"
drag, startPoint x: 1401, startPoint y: 198, endPoint x: 1299, endPoint y: 129, distance: 123.1
click at [1401, 198] on div "Order details Collaborate Checklists 0/0 Tracking Linked Orders Timeline Order …" at bounding box center [769, 392] width 1538 height 784
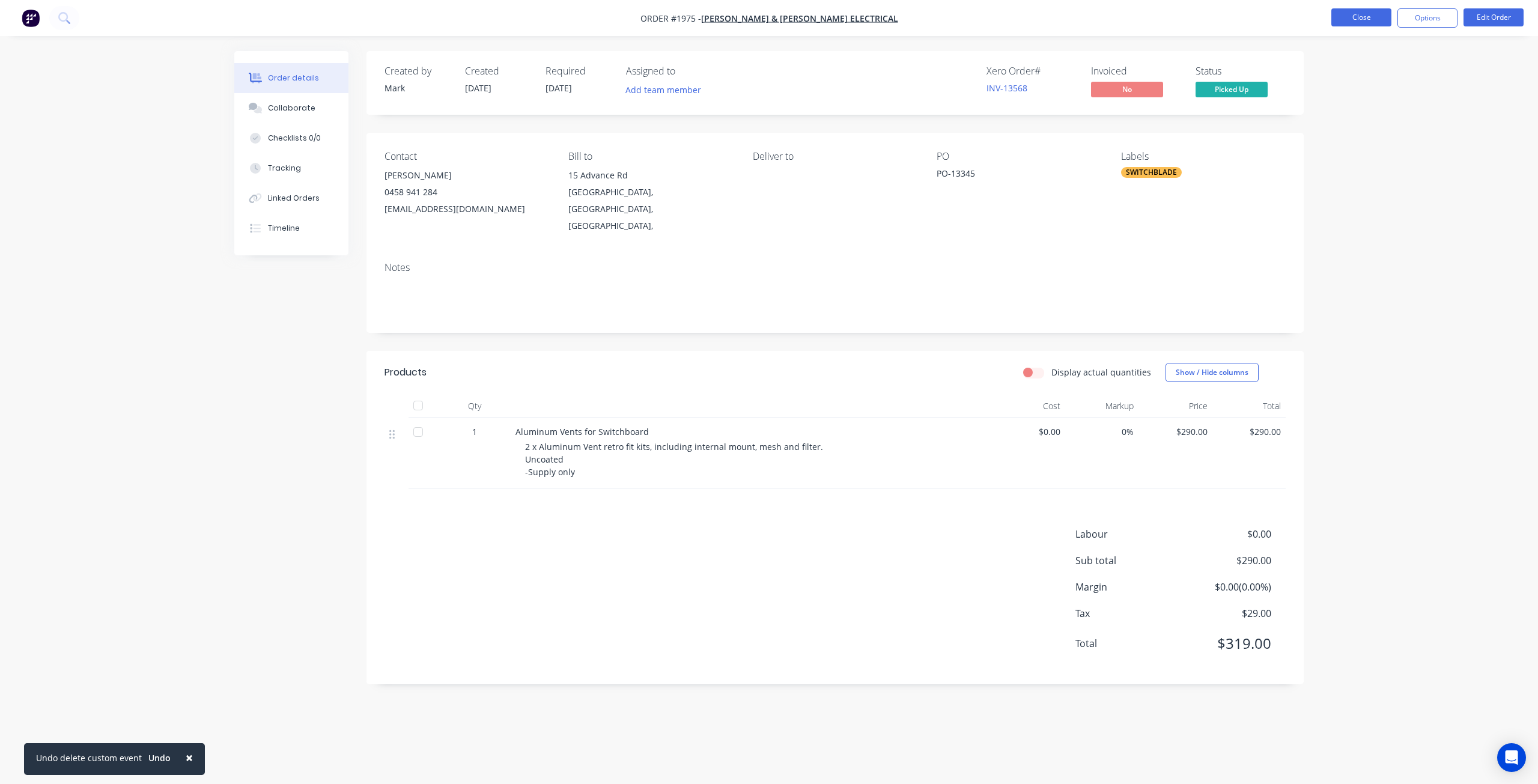
click at [1381, 19] on button "Close" at bounding box center [1361, 17] width 60 height 18
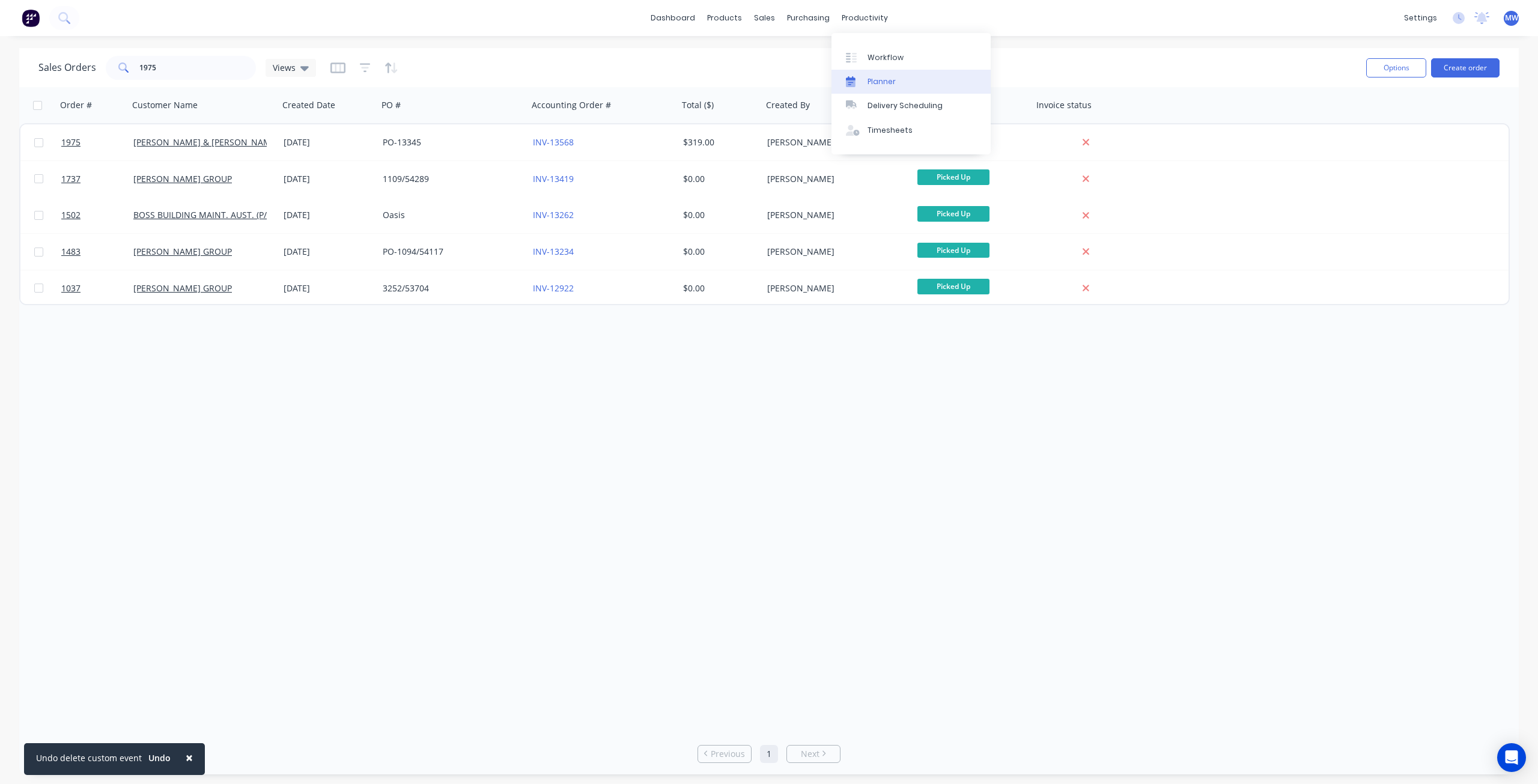
click at [873, 80] on div "Planner" at bounding box center [882, 82] width 28 height 11
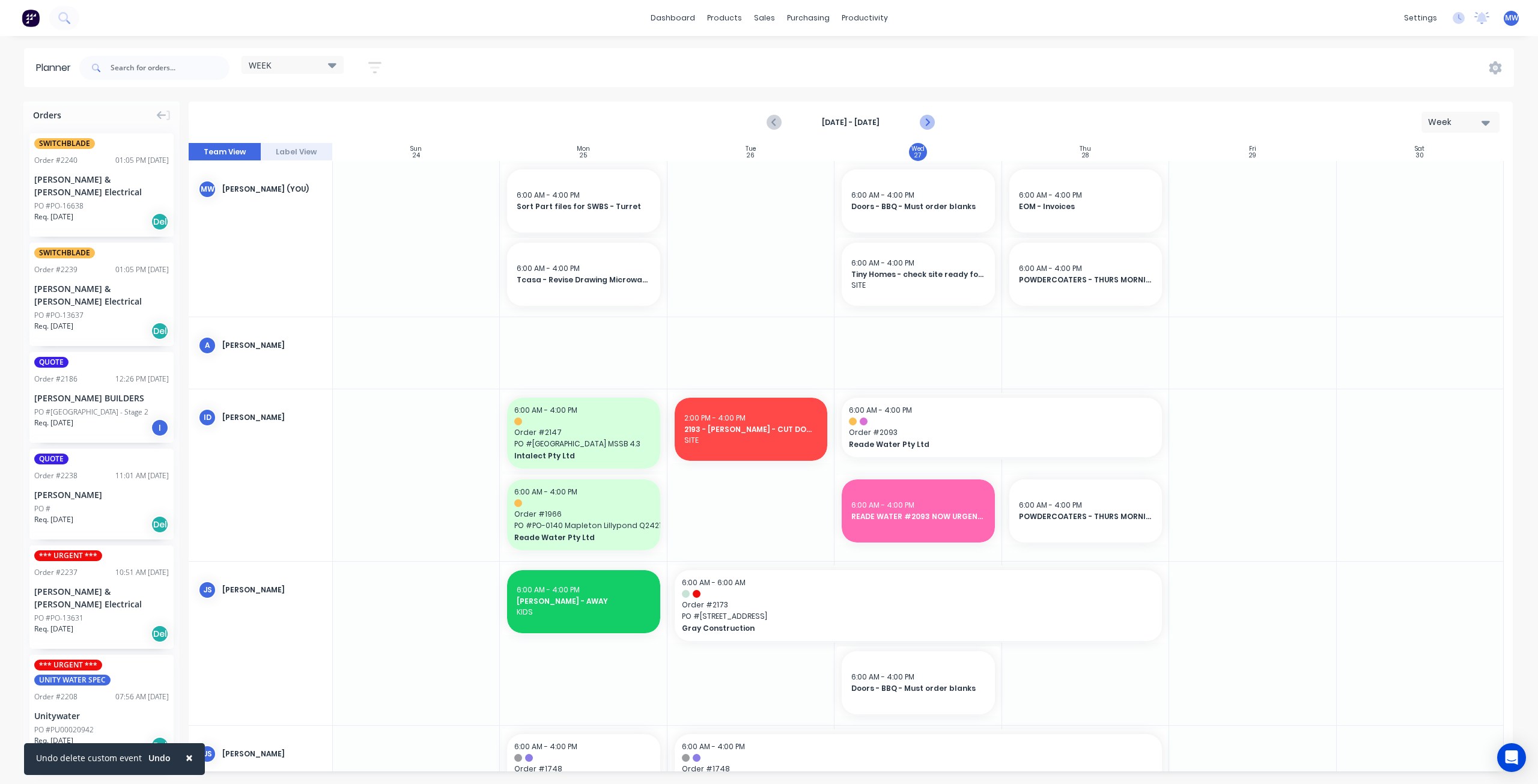
click at [930, 119] on icon "Next page" at bounding box center [927, 123] width 15 height 15
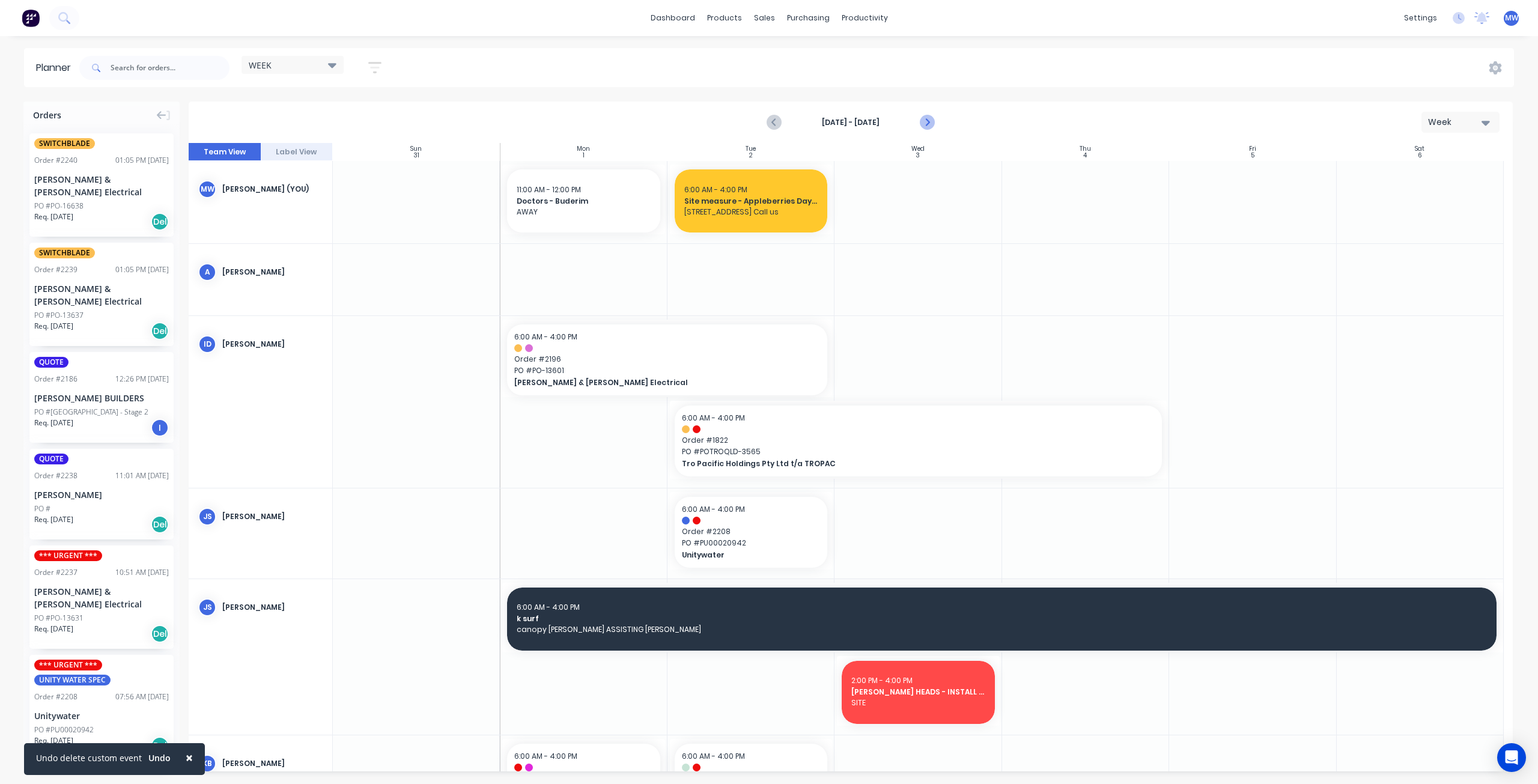
click at [929, 119] on icon "Next page" at bounding box center [927, 123] width 15 height 15
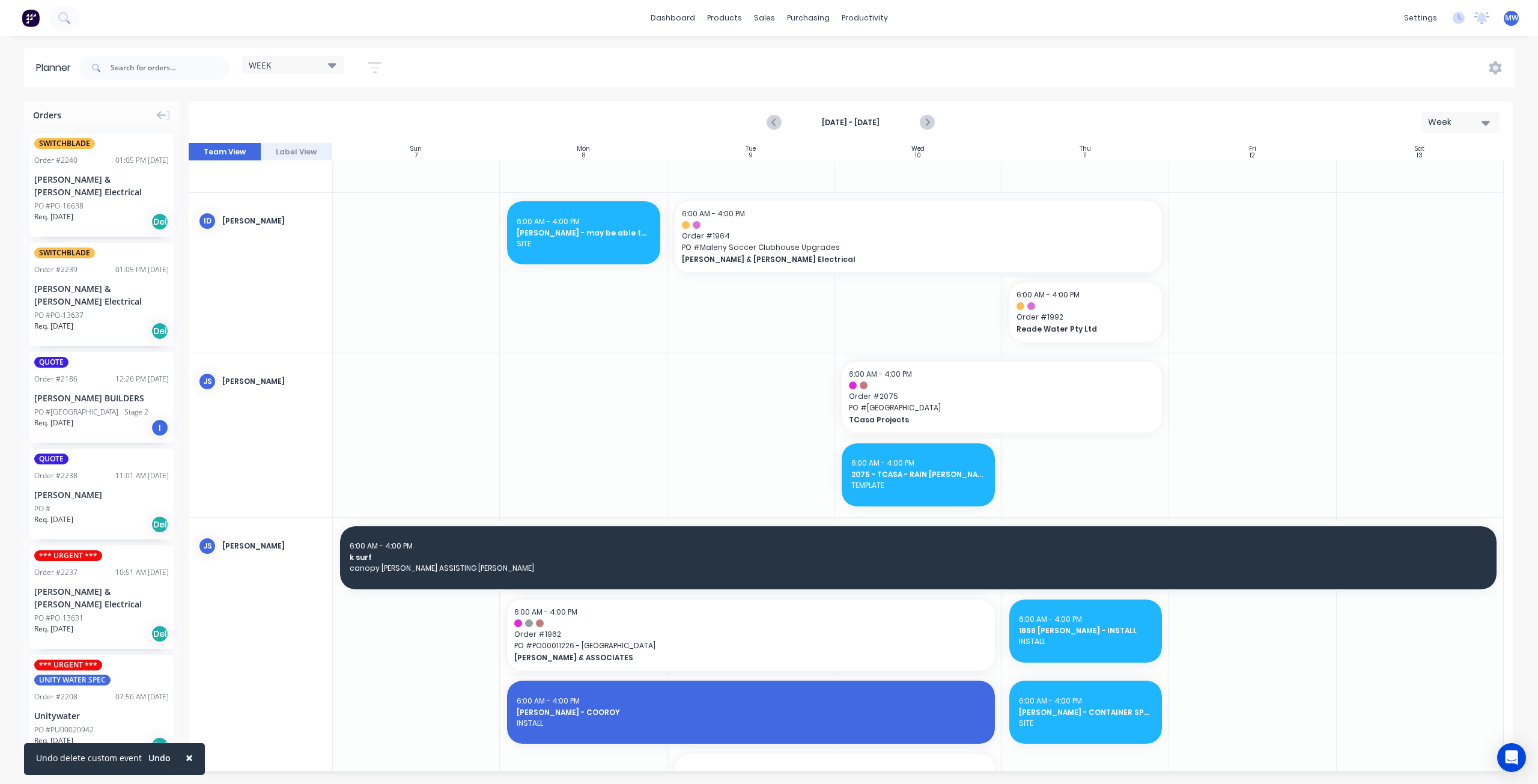
scroll to position [300, 0]
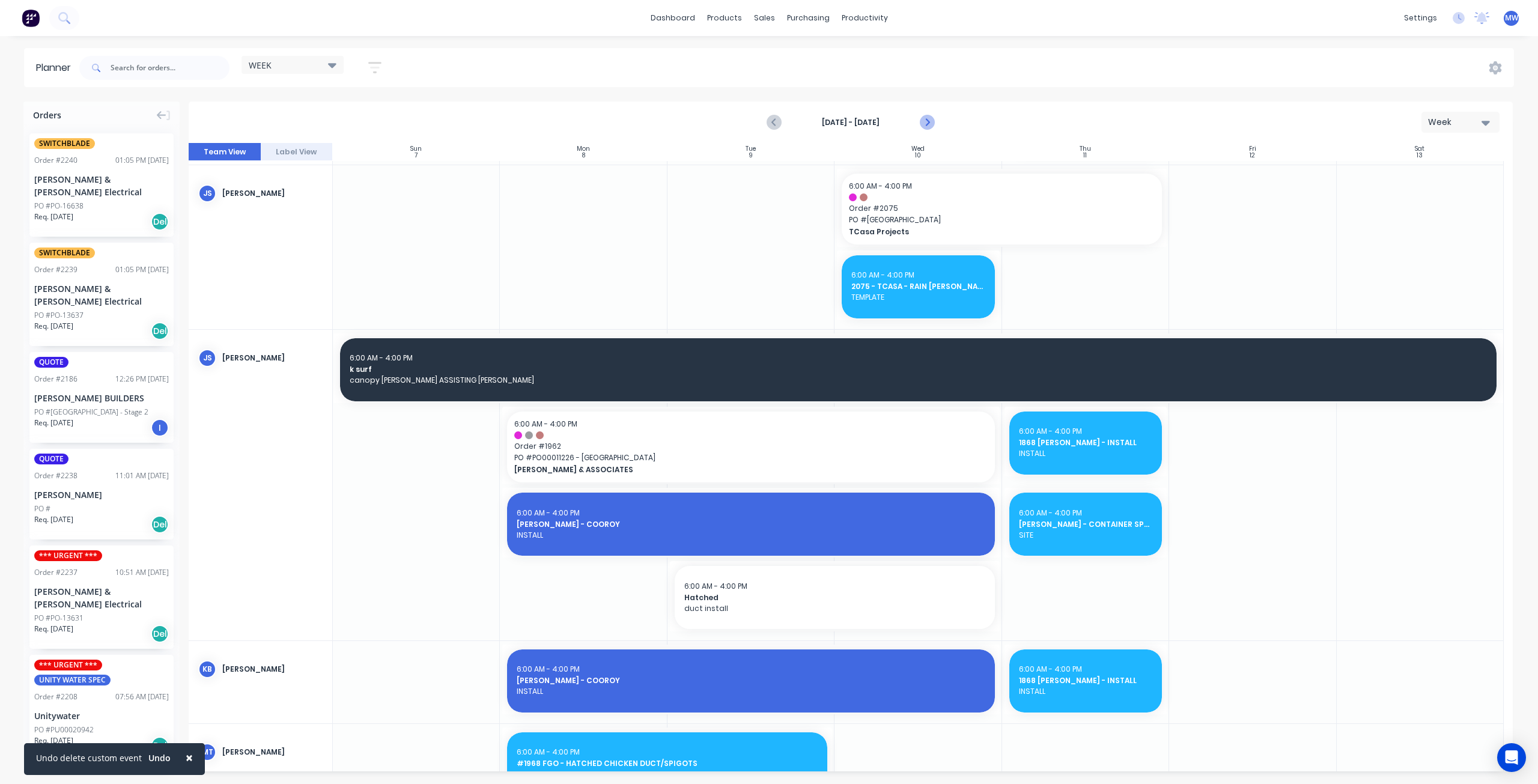
click at [929, 122] on icon "Next page" at bounding box center [927, 123] width 5 height 9
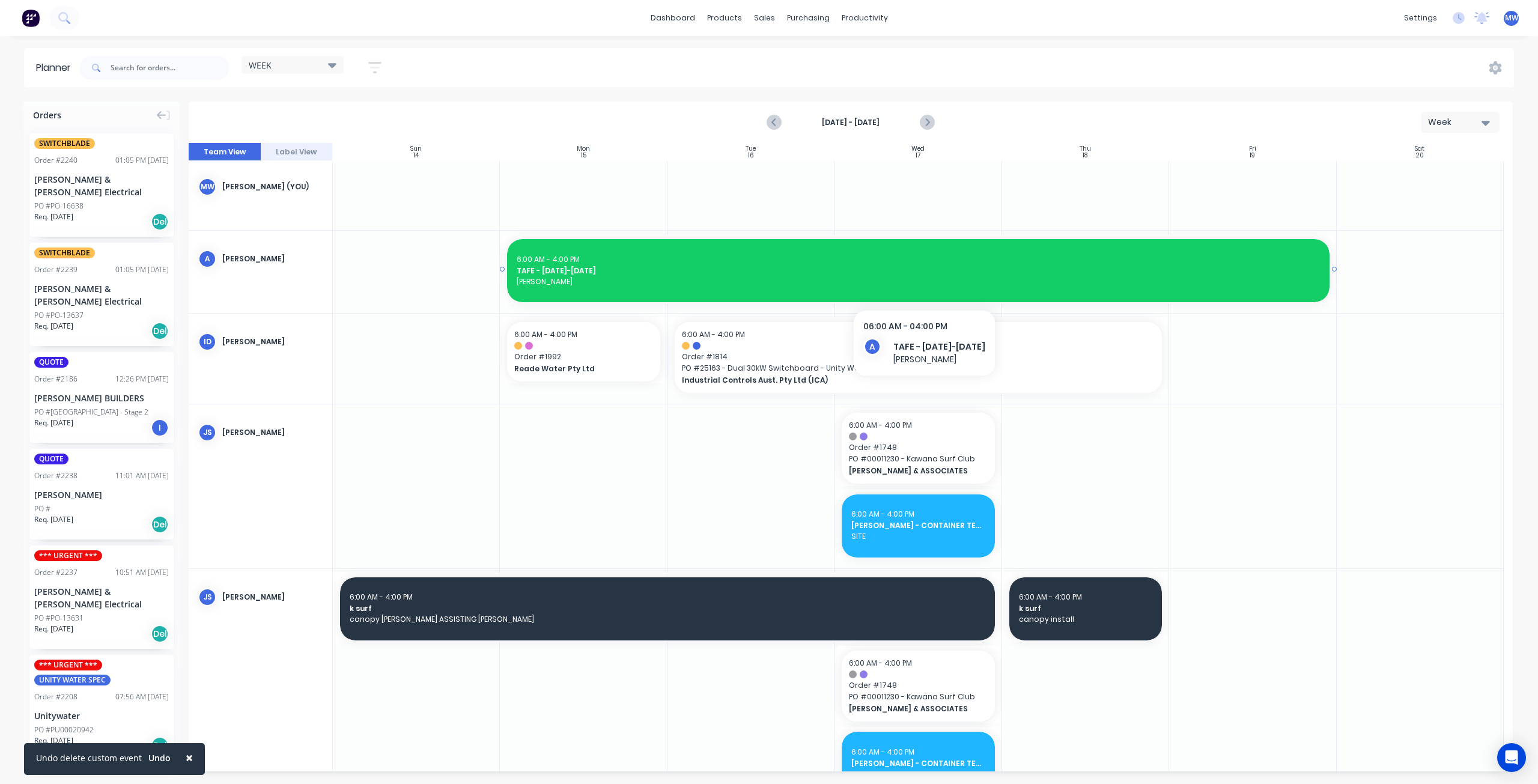
scroll to position [0, 0]
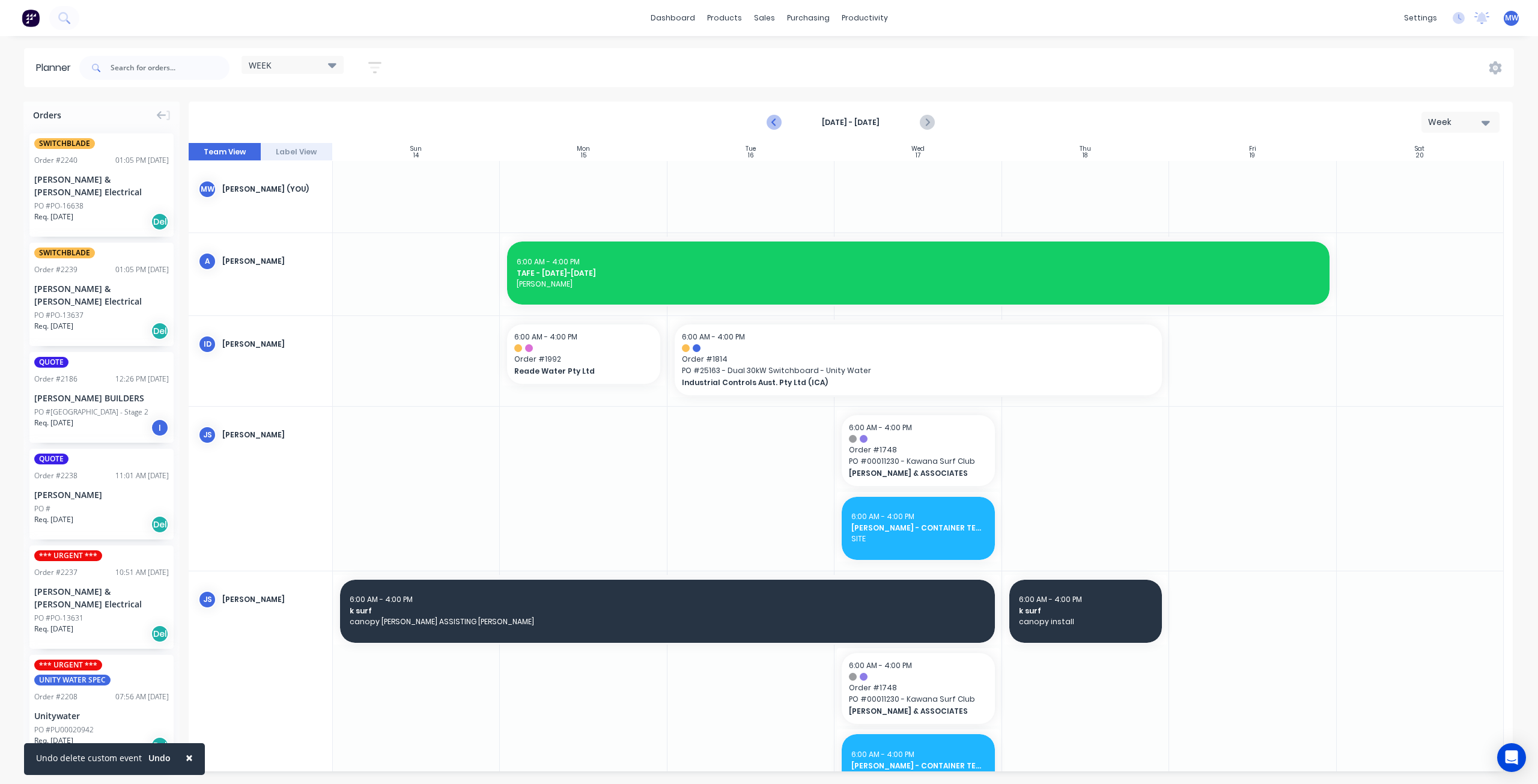
click at [772, 125] on icon "Previous page" at bounding box center [775, 123] width 15 height 15
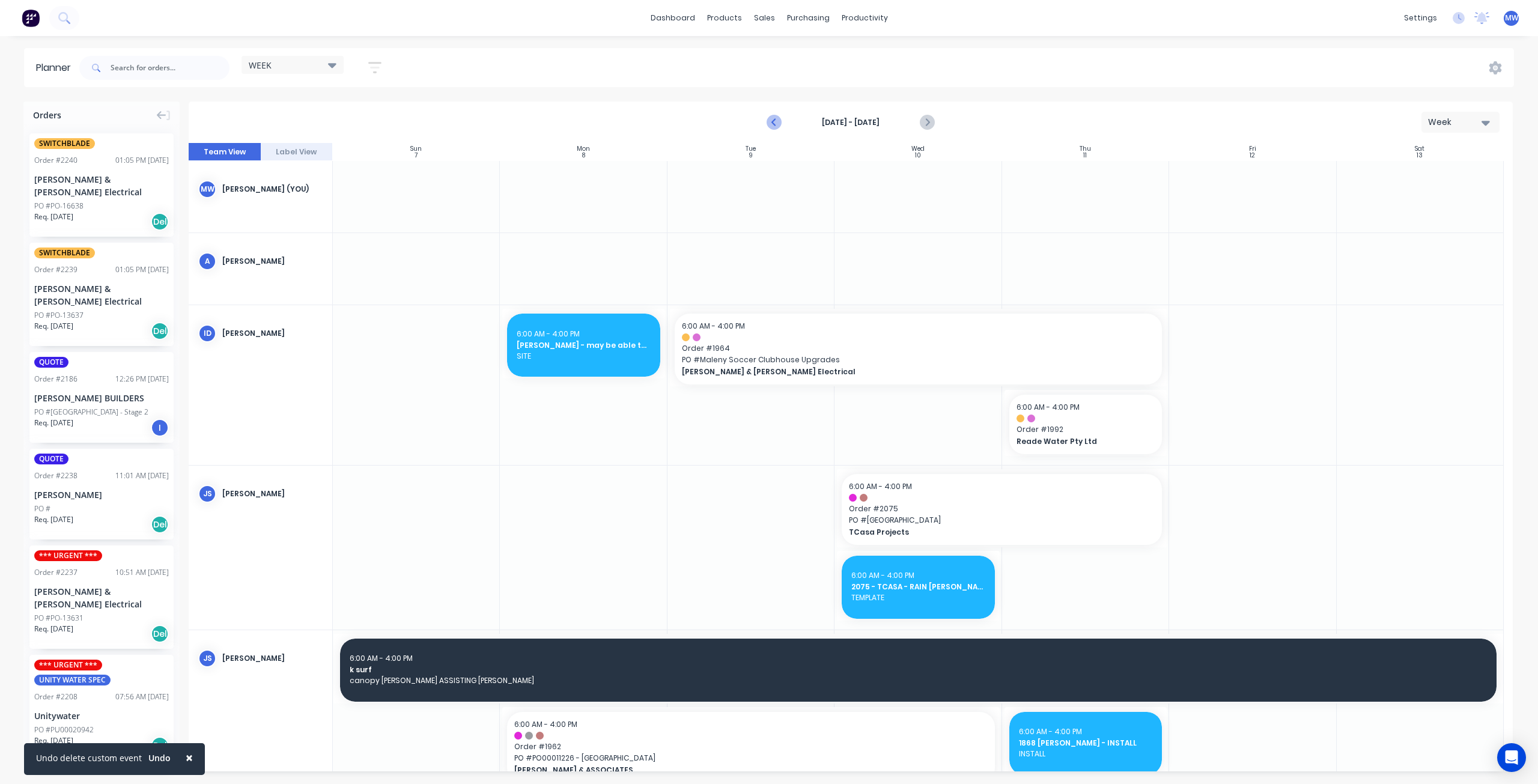
click at [772, 125] on icon "Previous page" at bounding box center [775, 123] width 15 height 15
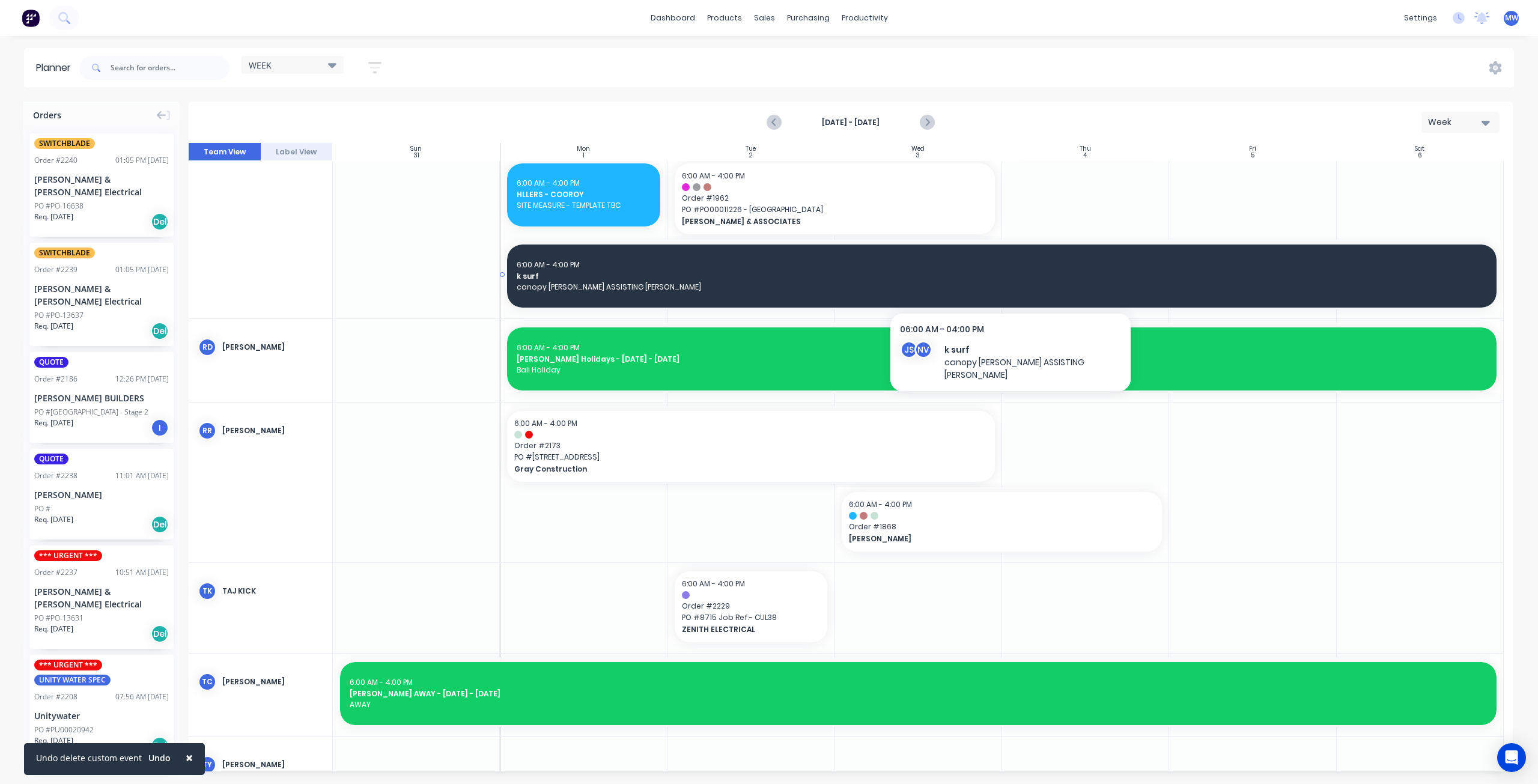
scroll to position [1110, 0]
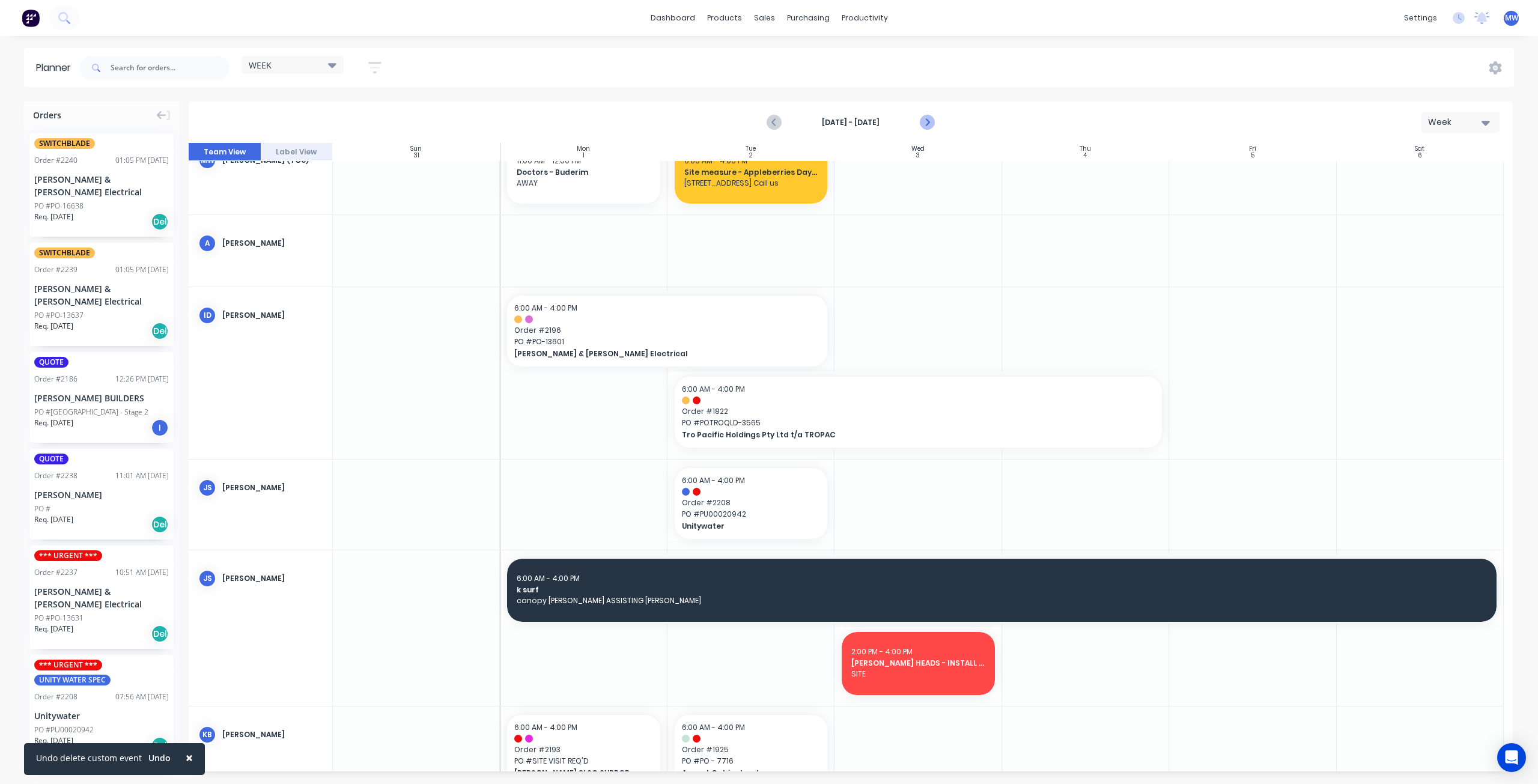
click at [926, 125] on icon "Next page" at bounding box center [927, 123] width 5 height 9
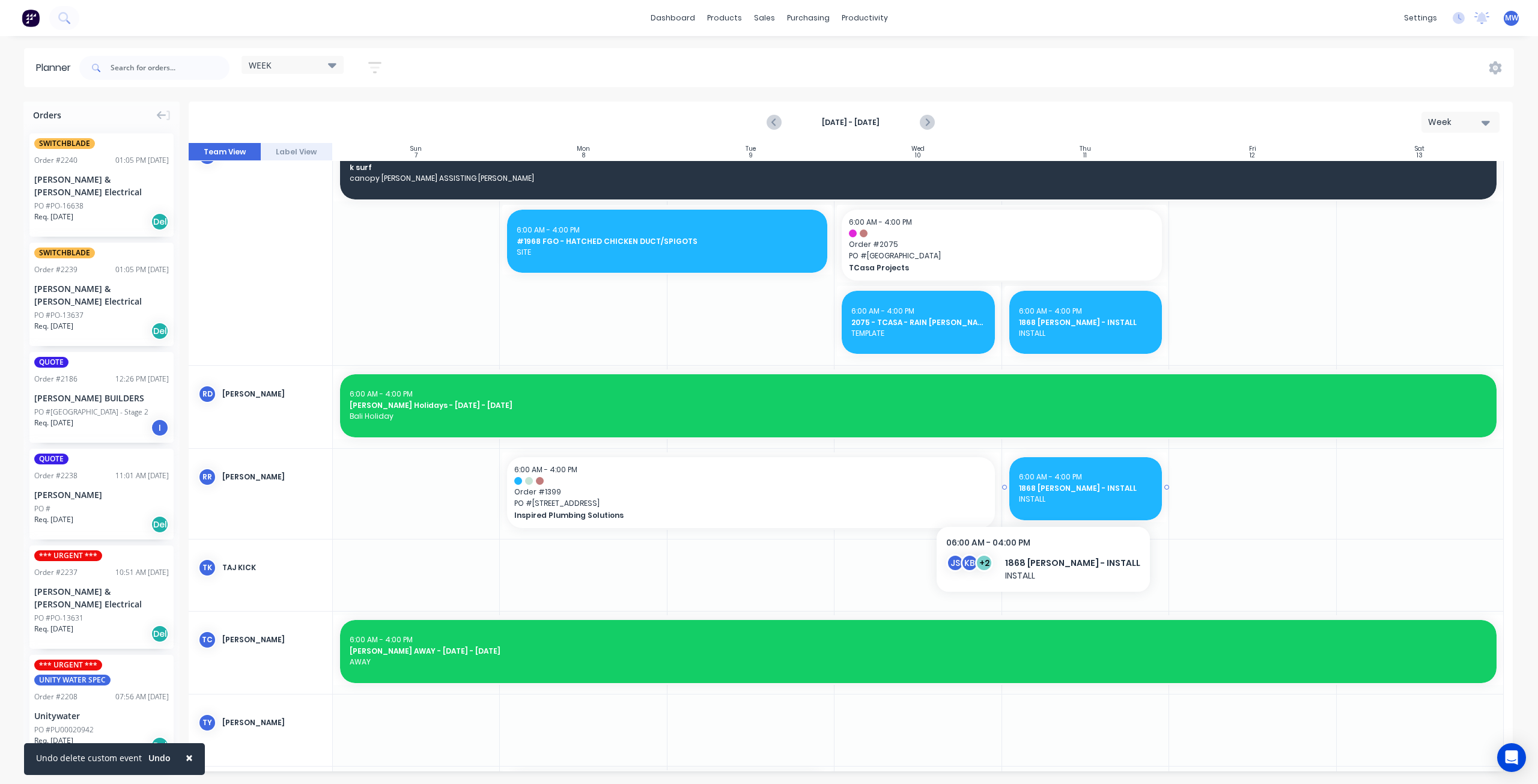
scroll to position [739, 0]
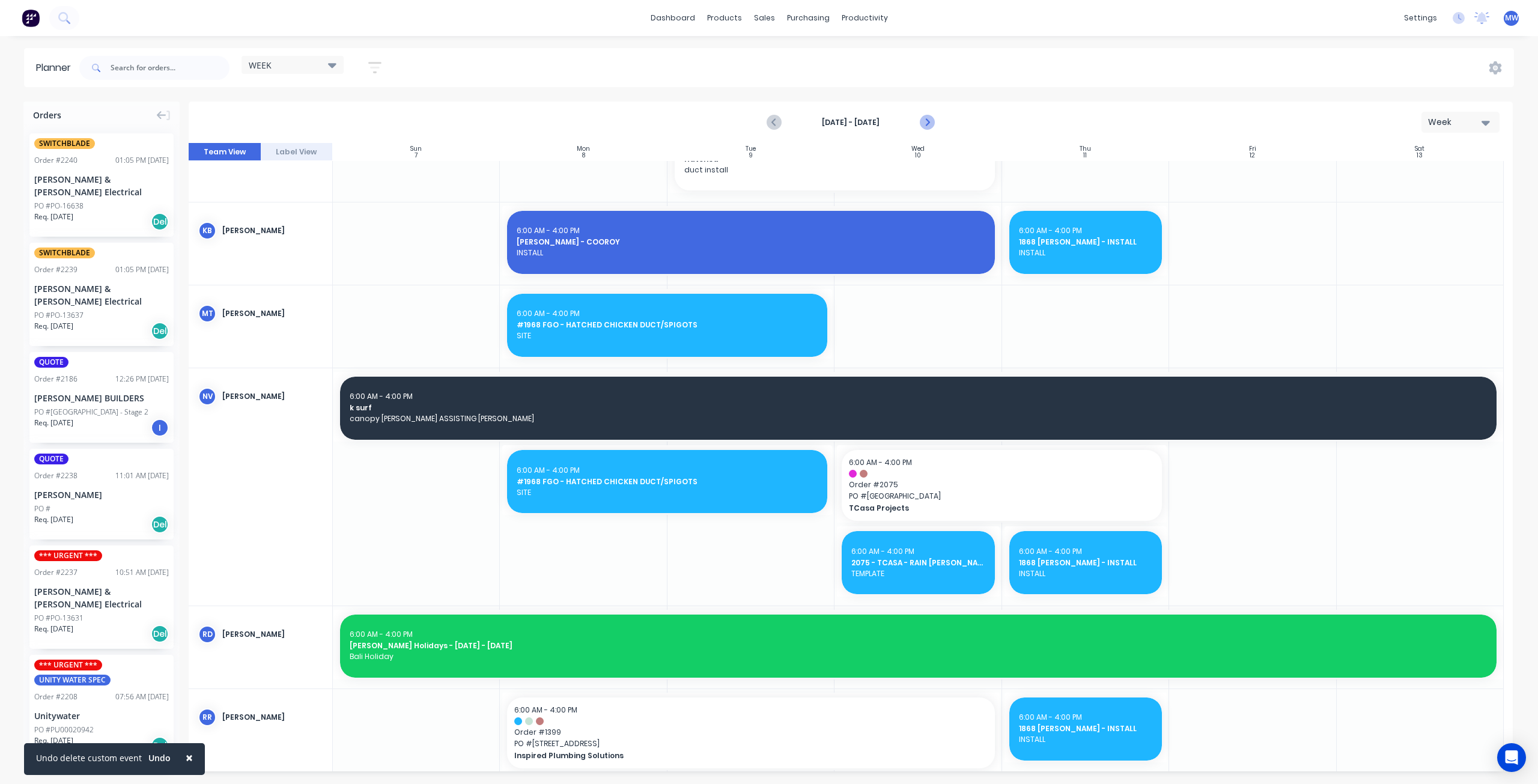
click at [930, 123] on icon "Next page" at bounding box center [927, 123] width 15 height 15
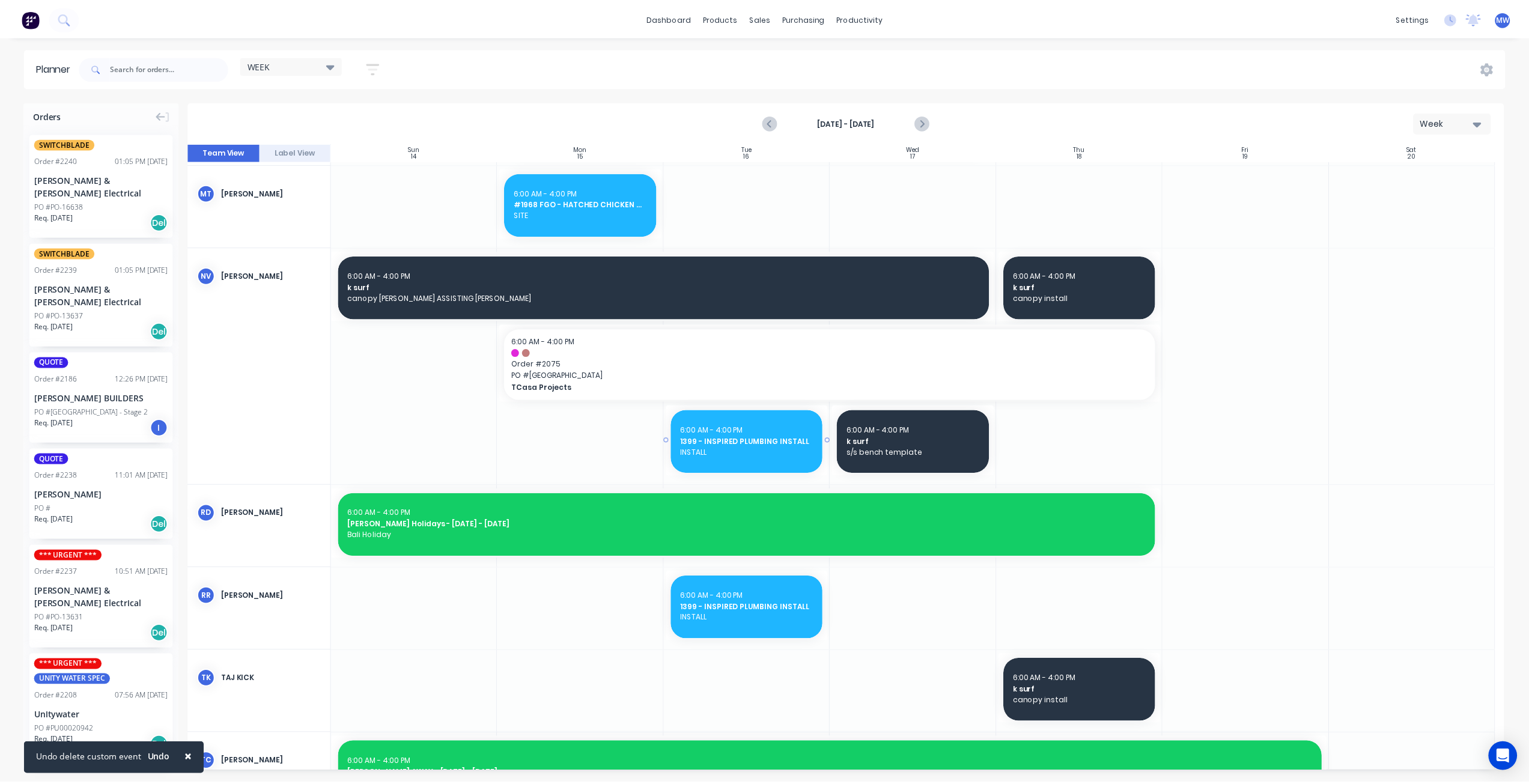
scroll to position [789, 0]
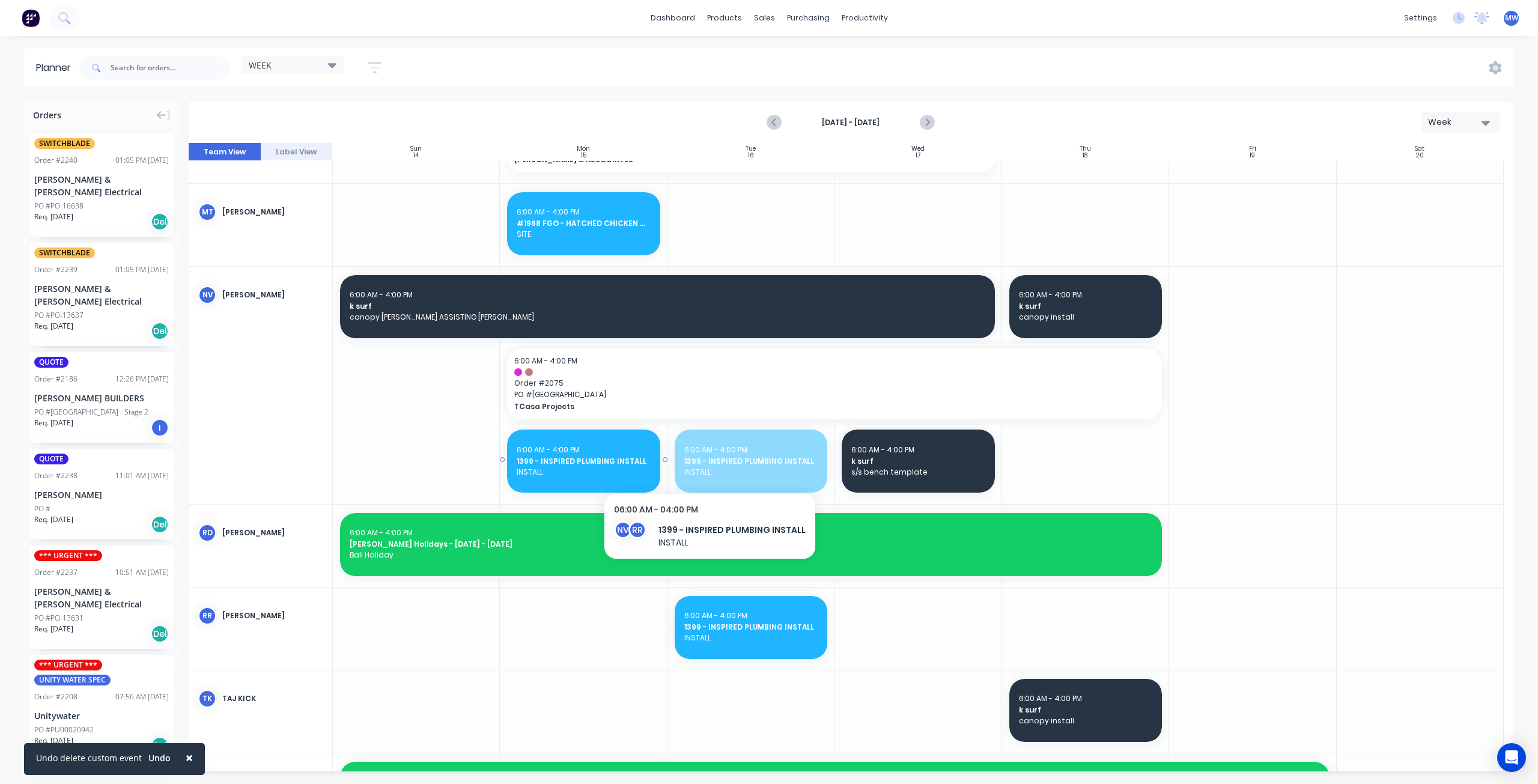
drag, startPoint x: 743, startPoint y: 466, endPoint x: 591, endPoint y: 467, distance: 152.0
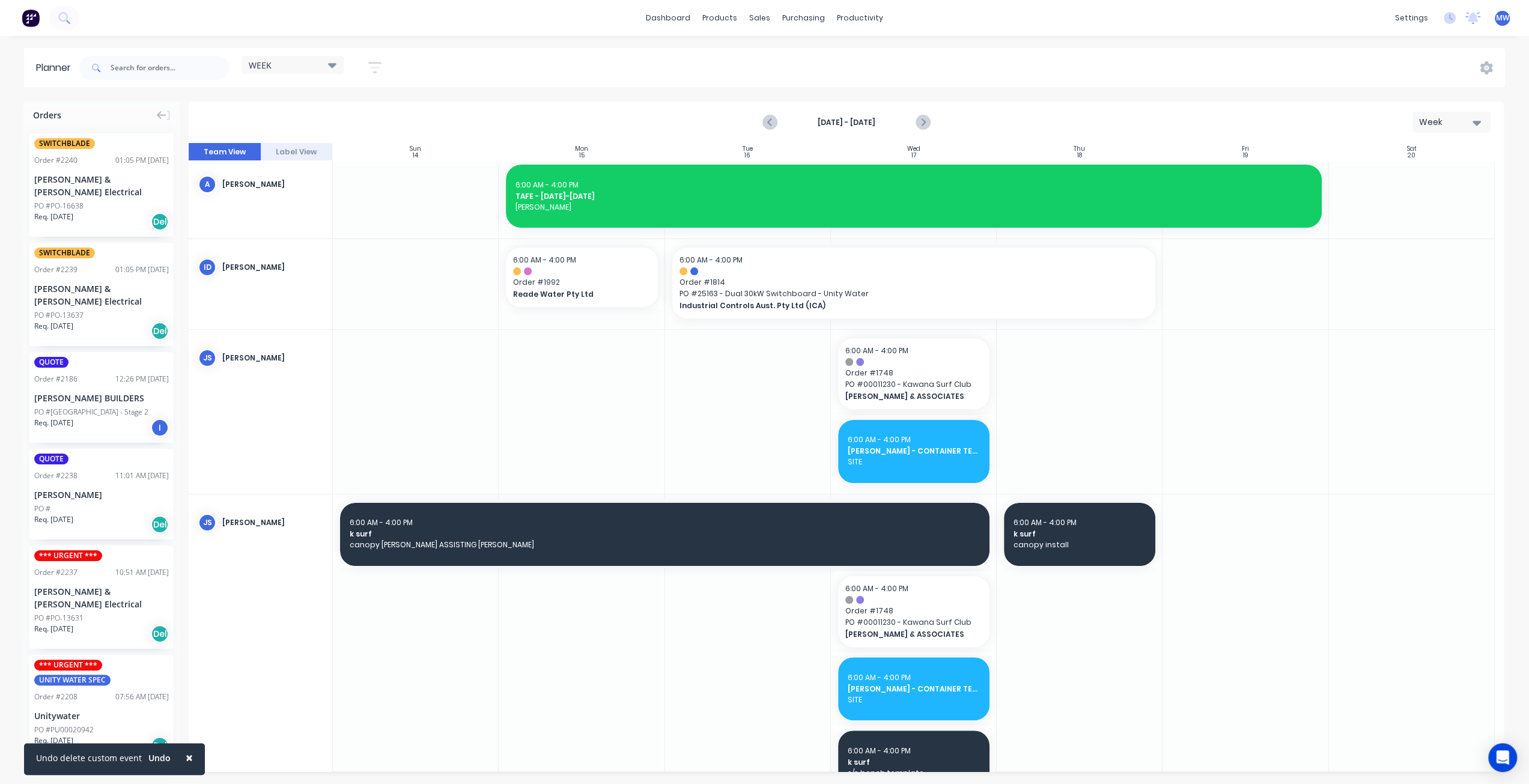
scroll to position [0, 0]
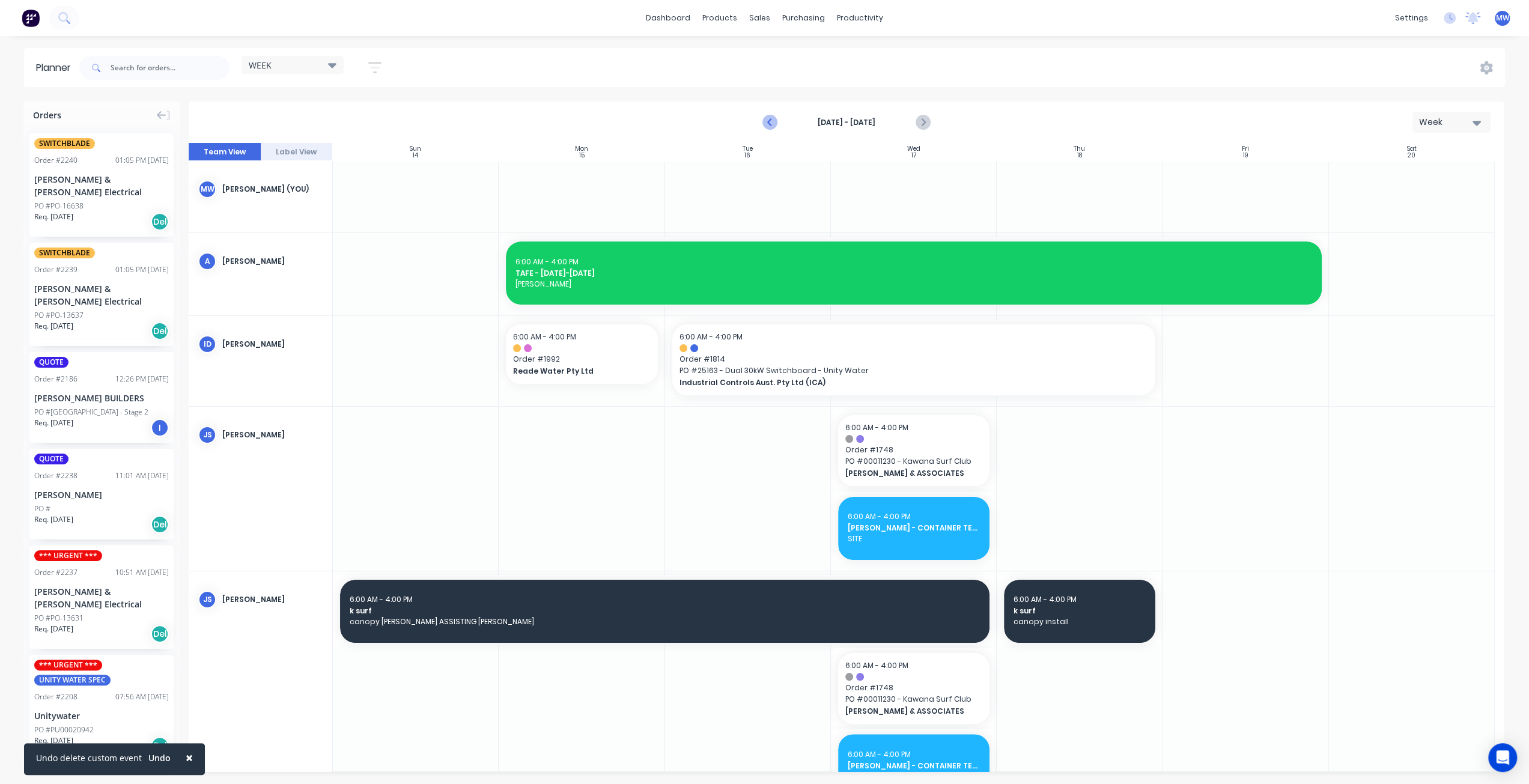
click at [765, 125] on icon "Previous page" at bounding box center [770, 123] width 15 height 15
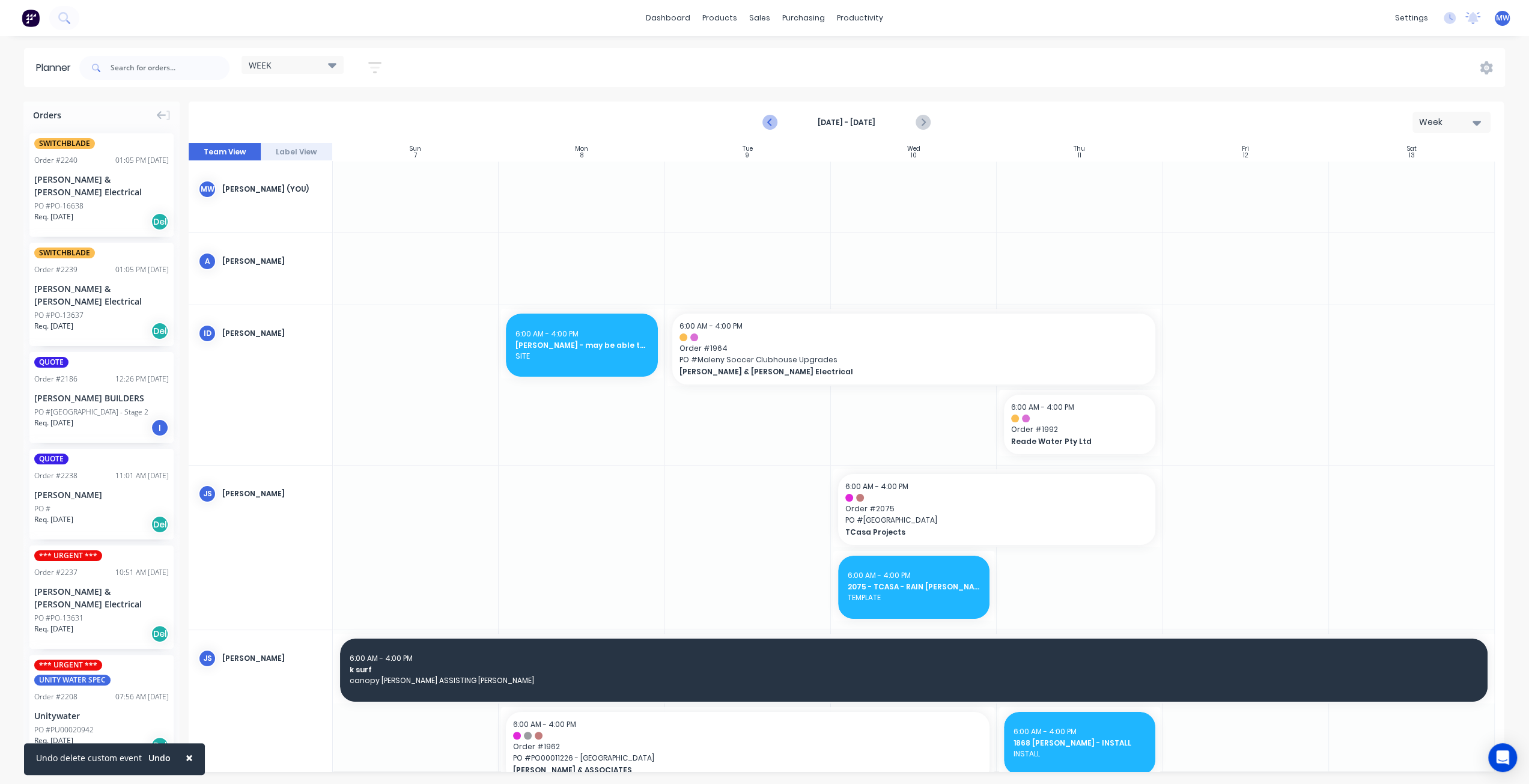
click at [765, 125] on icon "Previous page" at bounding box center [770, 123] width 15 height 15
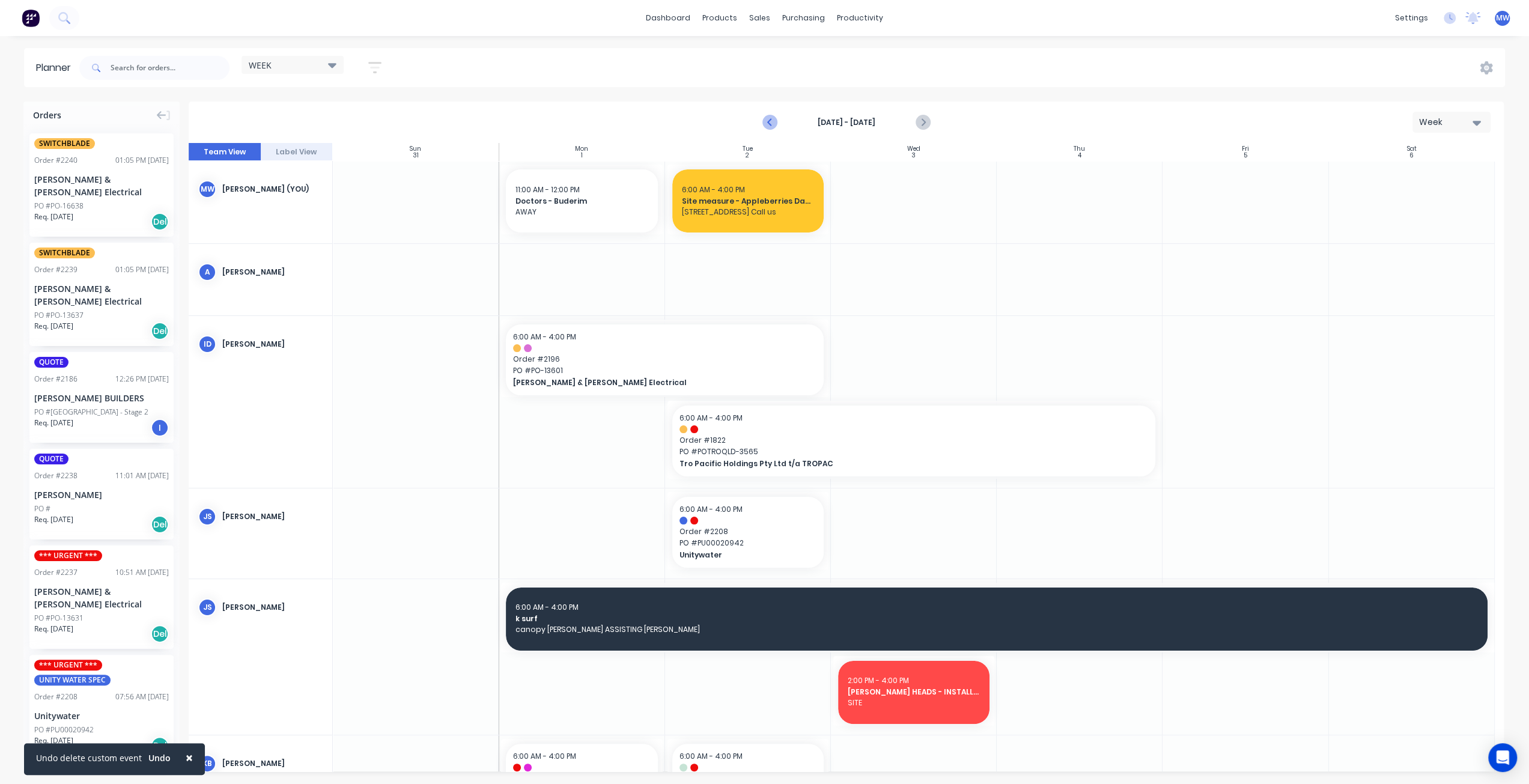
click at [765, 125] on icon "Previous page" at bounding box center [770, 123] width 15 height 15
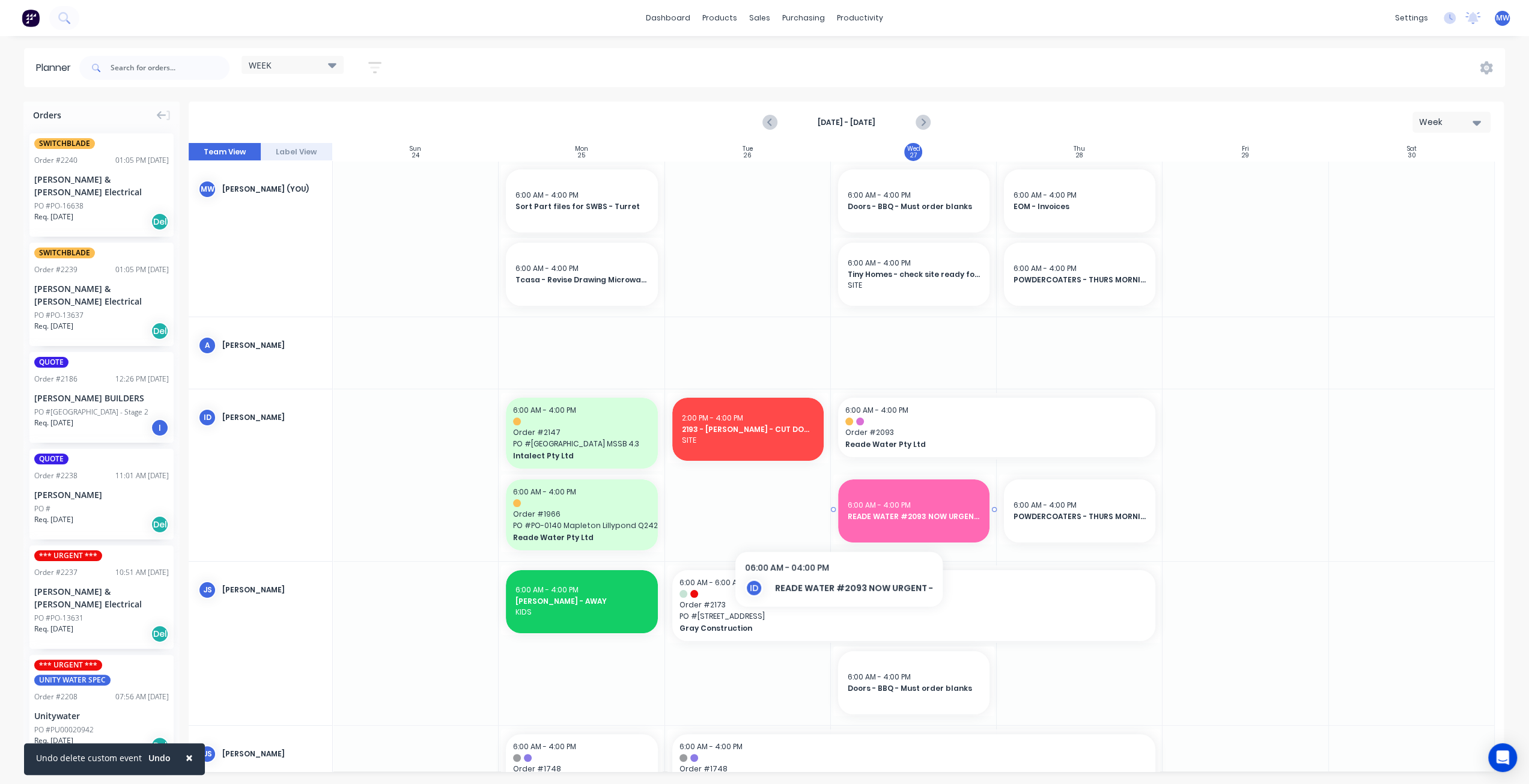
scroll to position [120, 0]
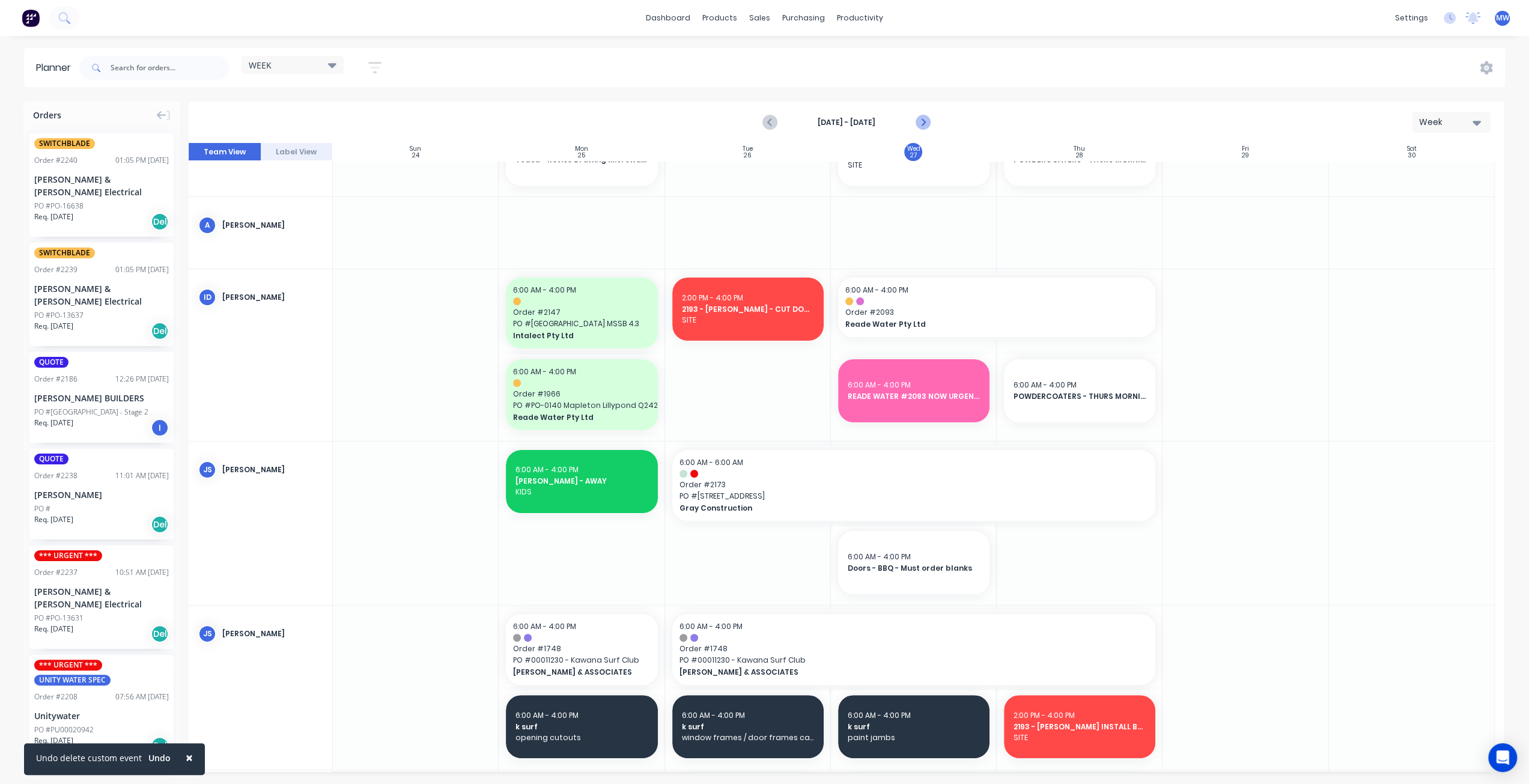
click at [924, 123] on icon "Next page" at bounding box center [921, 123] width 5 height 9
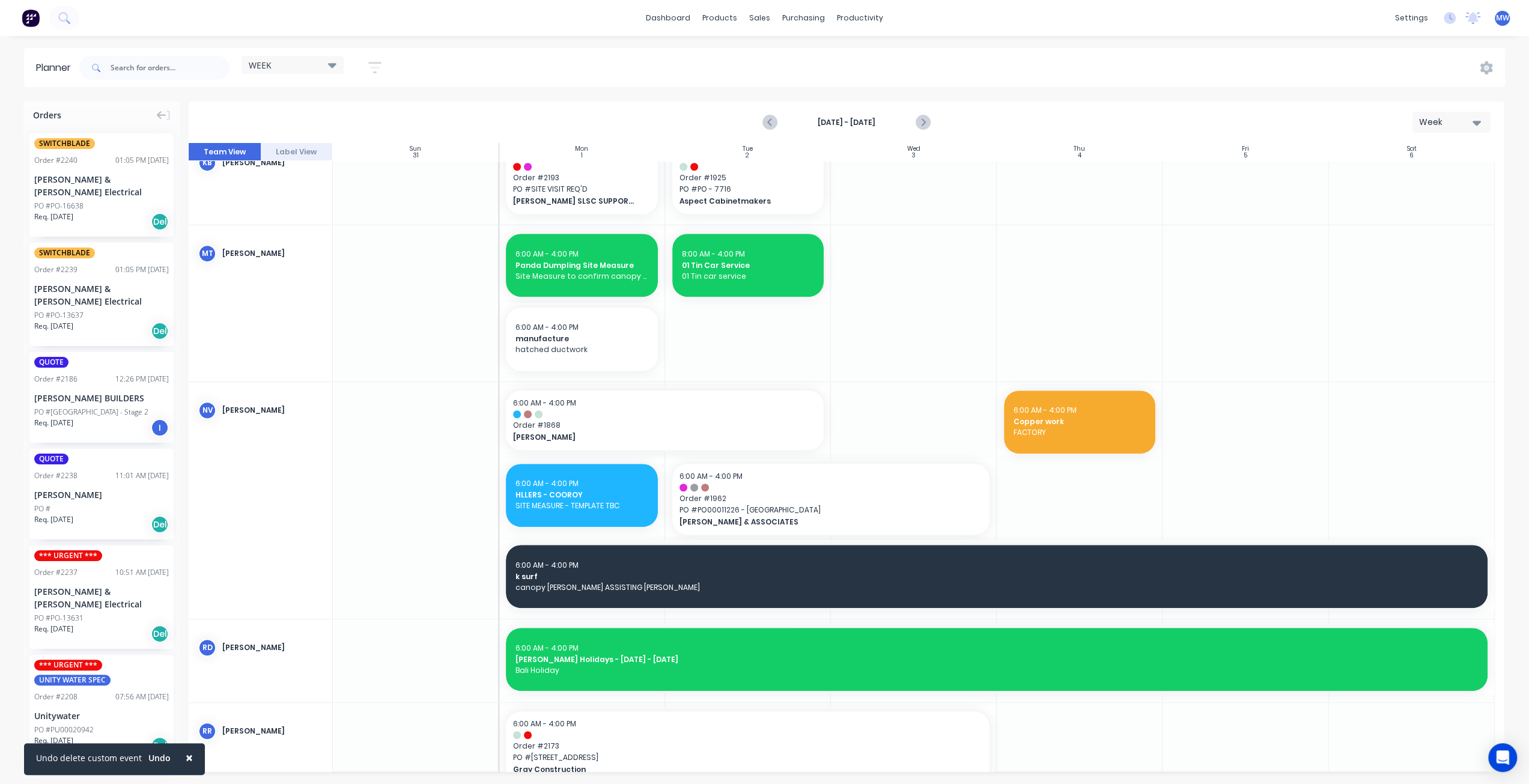
scroll to position [841, 0]
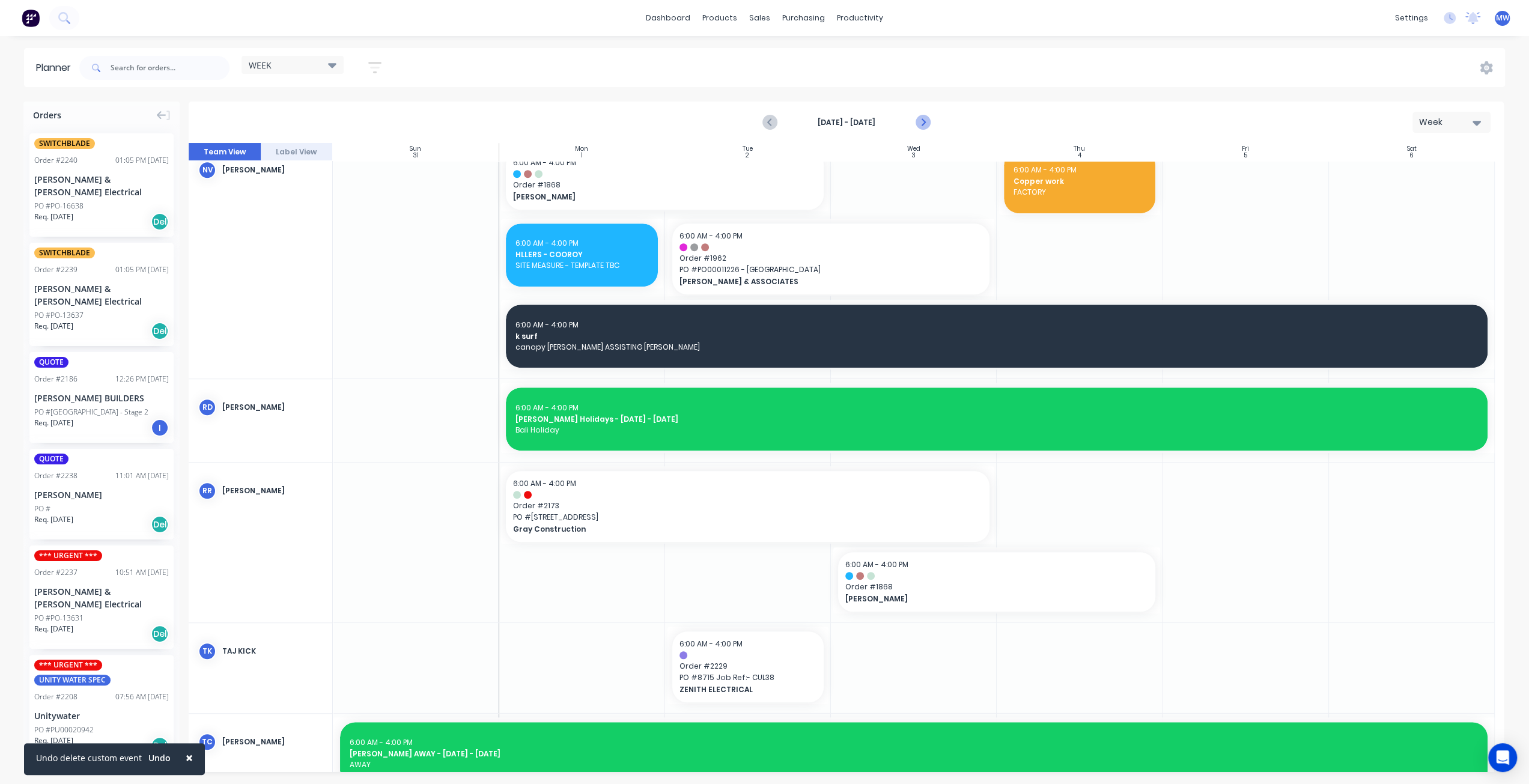
click at [919, 123] on icon "Next page" at bounding box center [922, 123] width 15 height 15
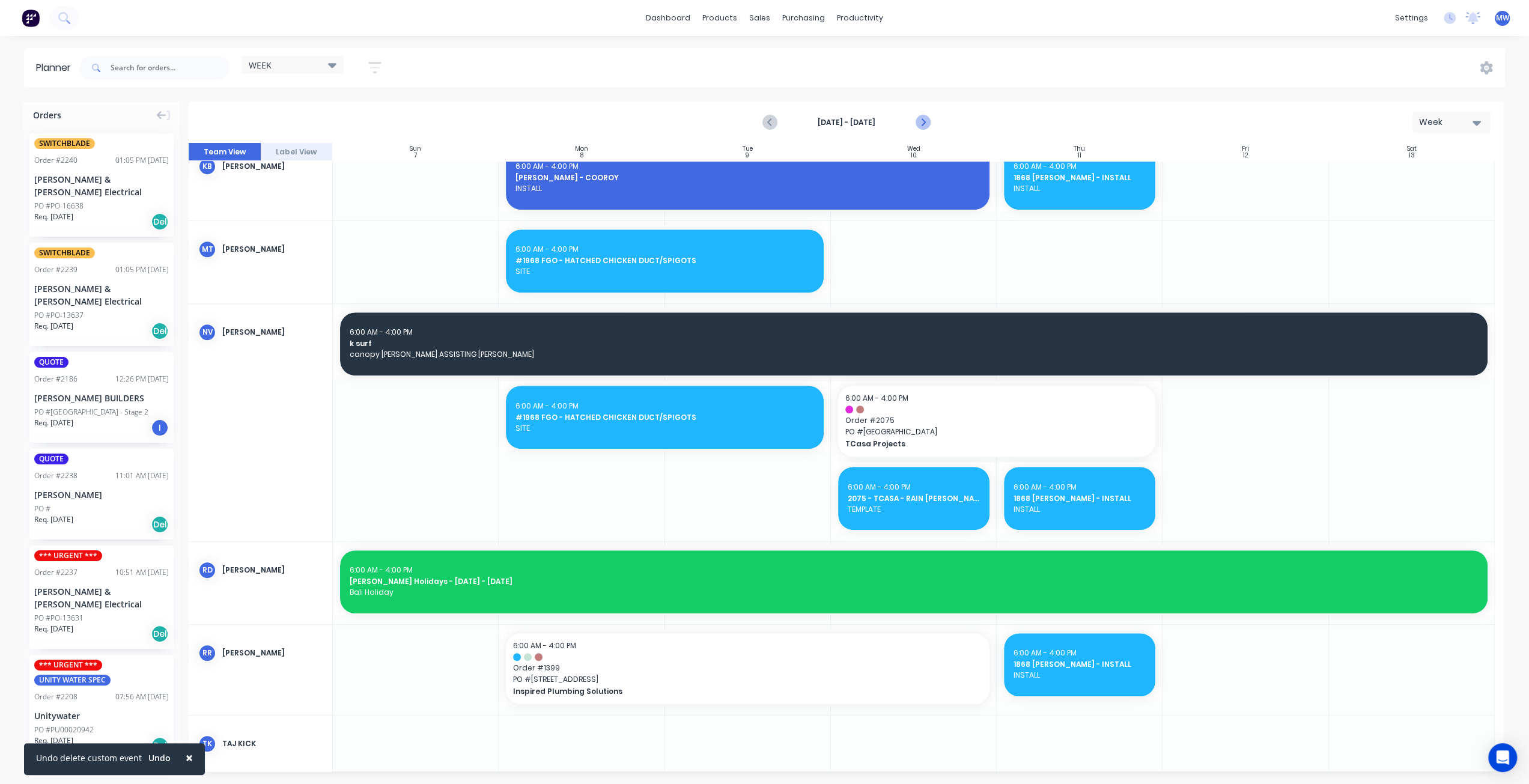
scroll to position [833, 0]
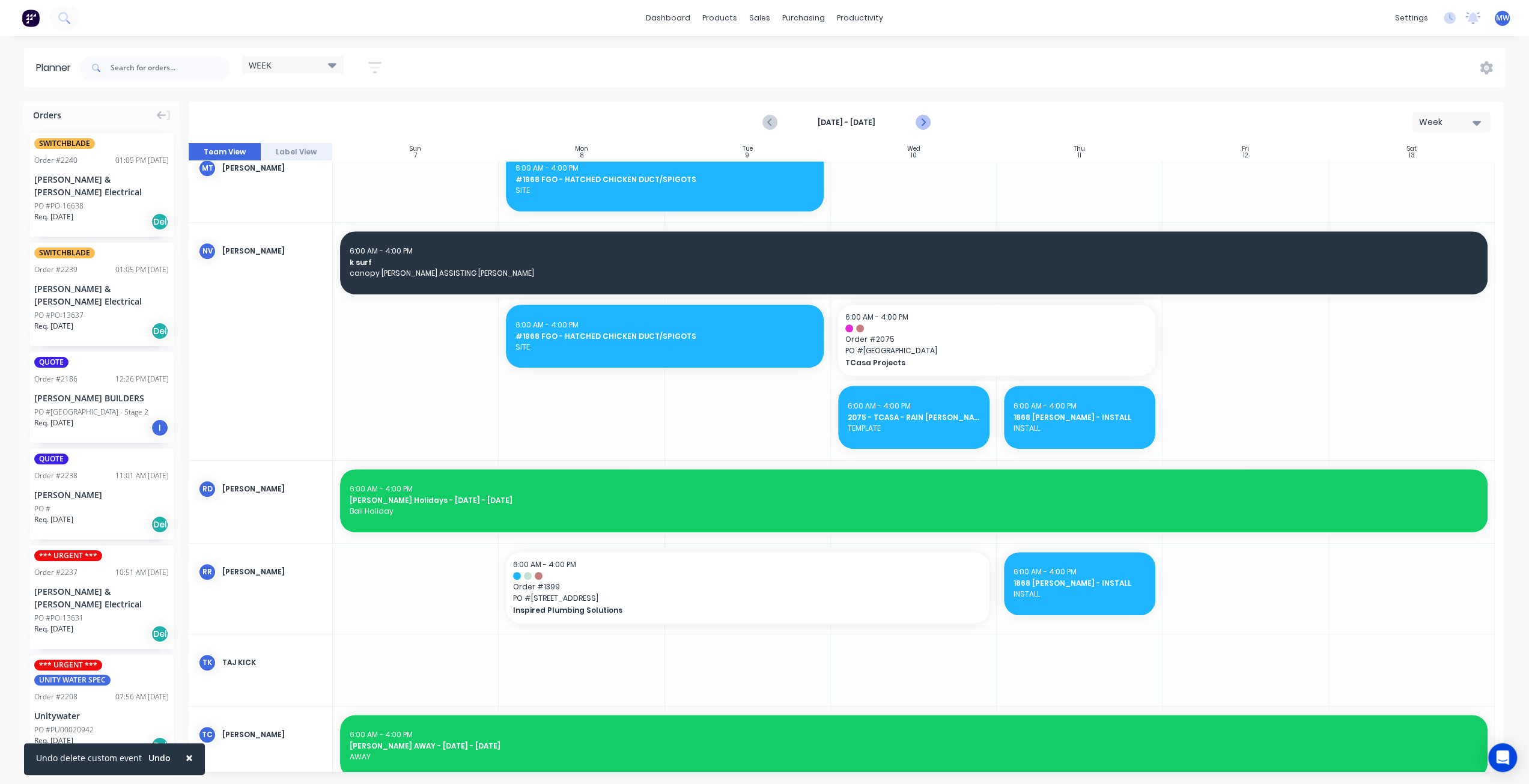
click at [919, 123] on icon "Next page" at bounding box center [922, 123] width 15 height 15
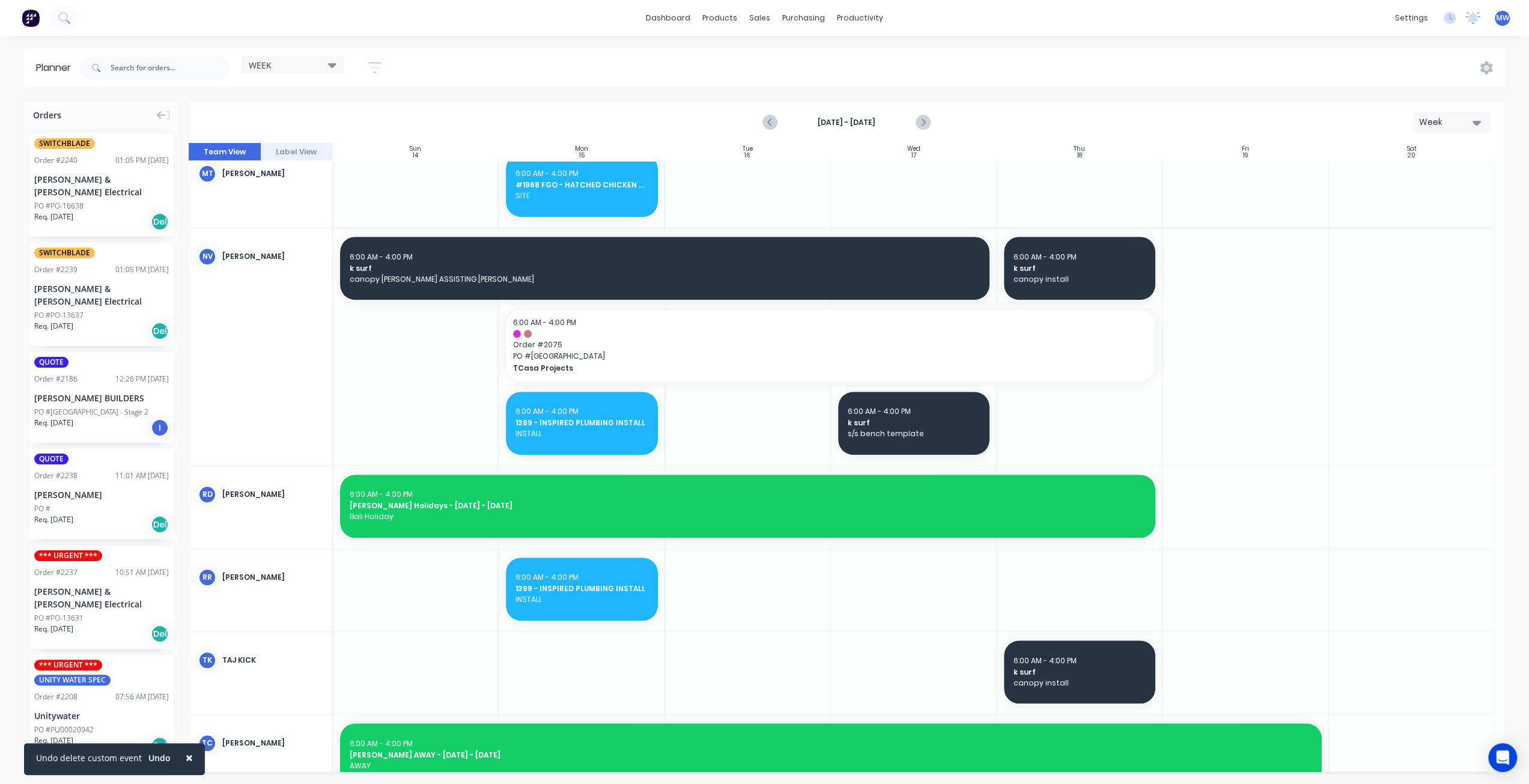
scroll to position [1028, 0]
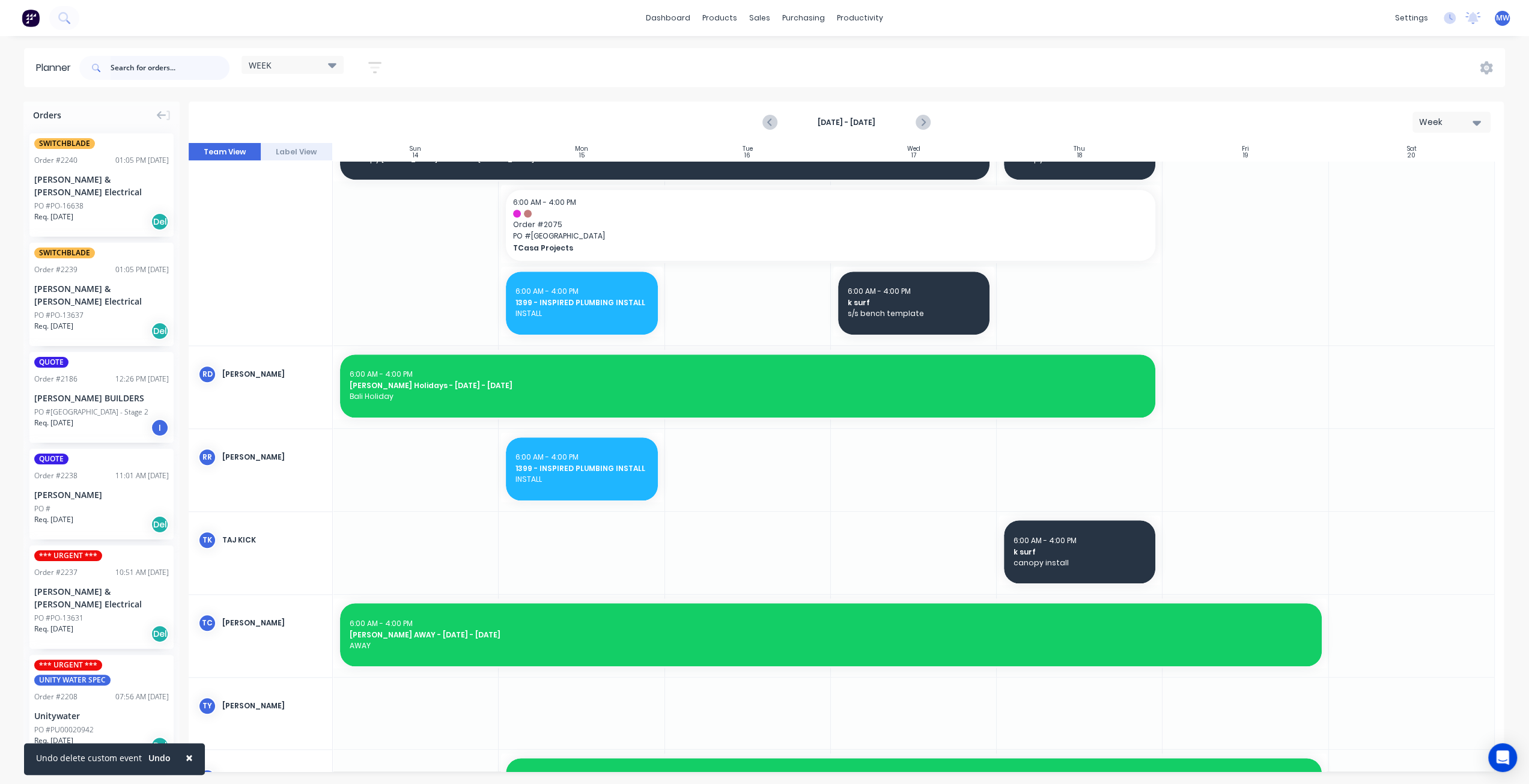
click at [119, 65] on input "text" at bounding box center [170, 68] width 119 height 24
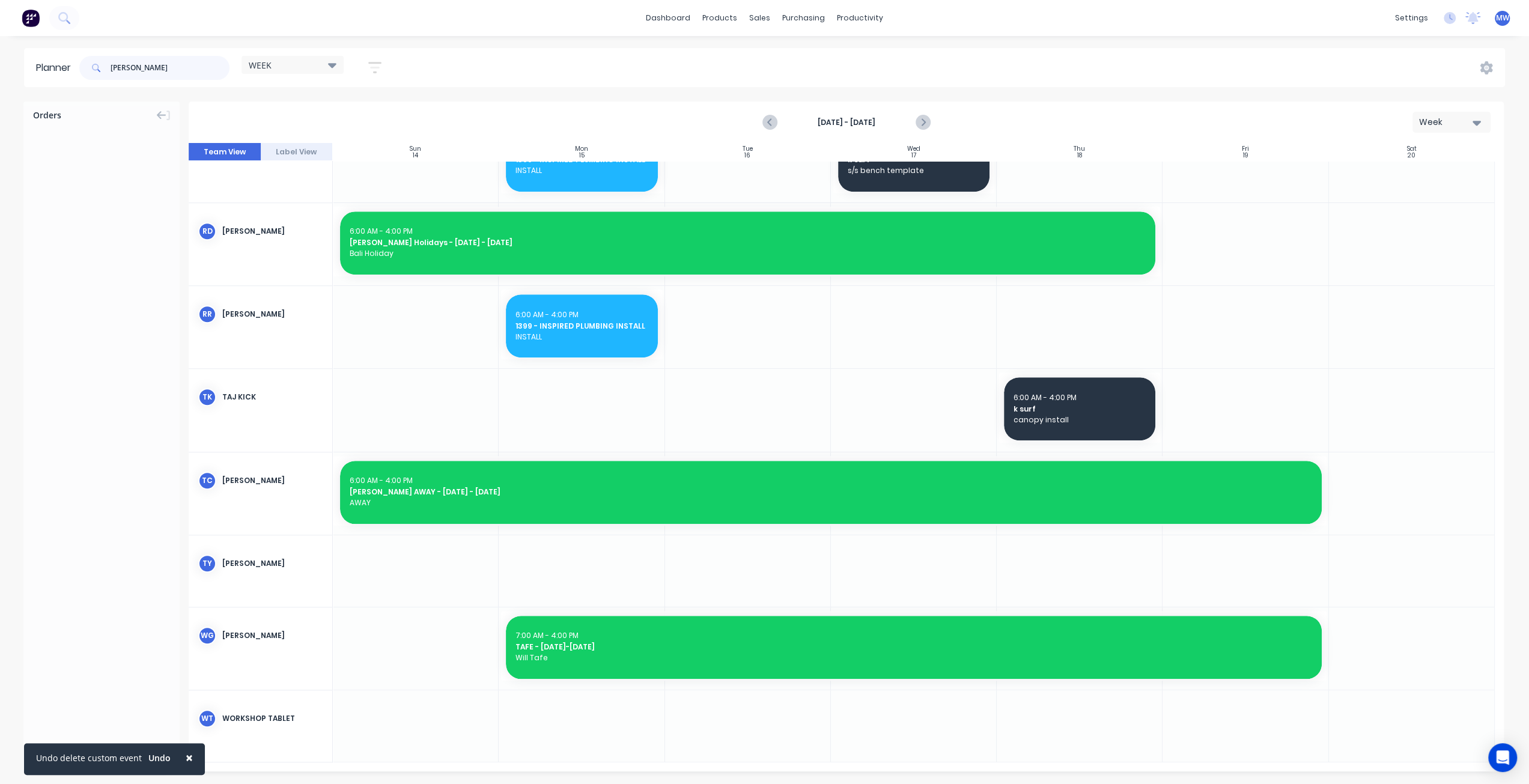
scroll to position [766, 0]
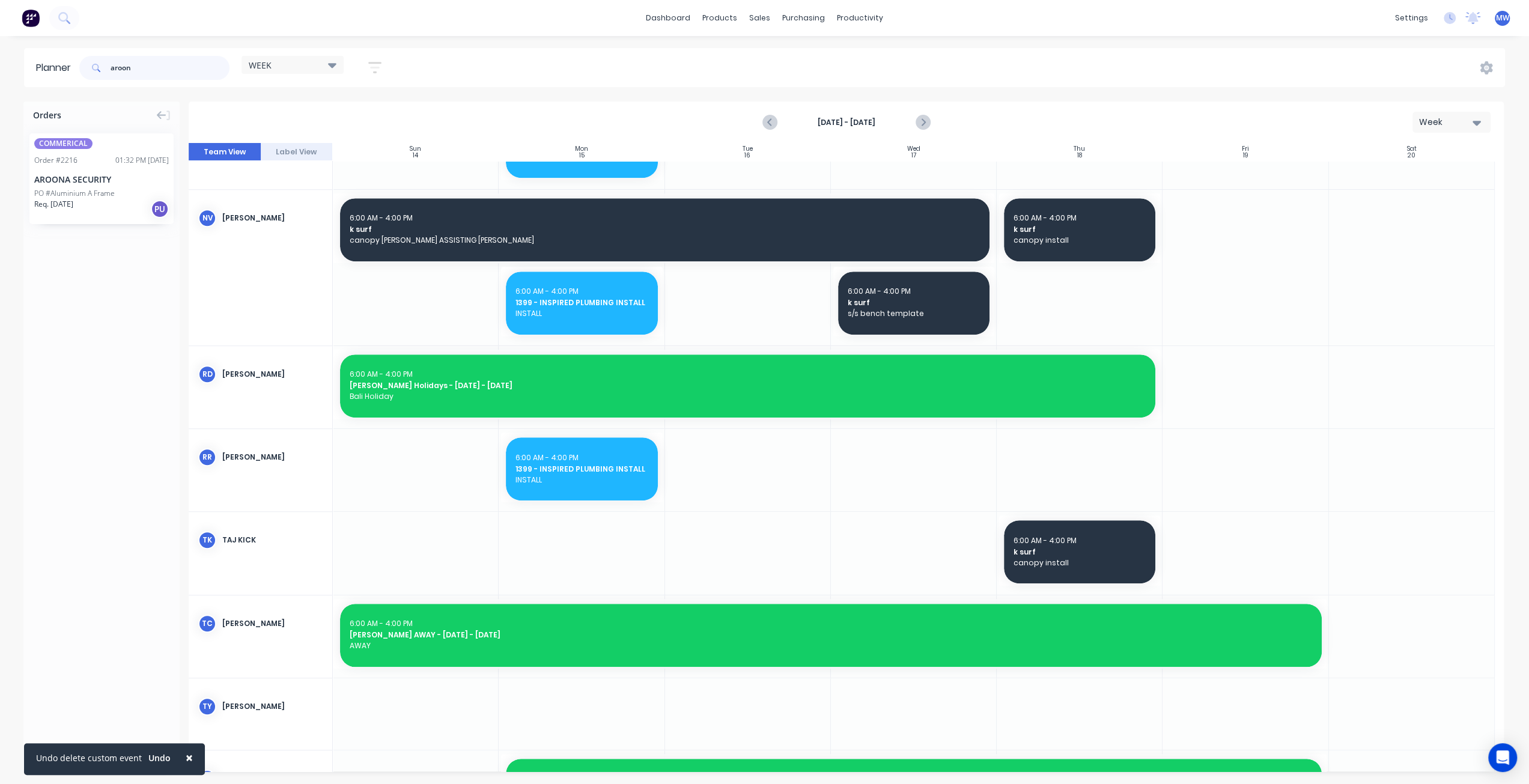
type input "aroon"
drag, startPoint x: 105, startPoint y: 177, endPoint x: 720, endPoint y: 492, distance: 691.0
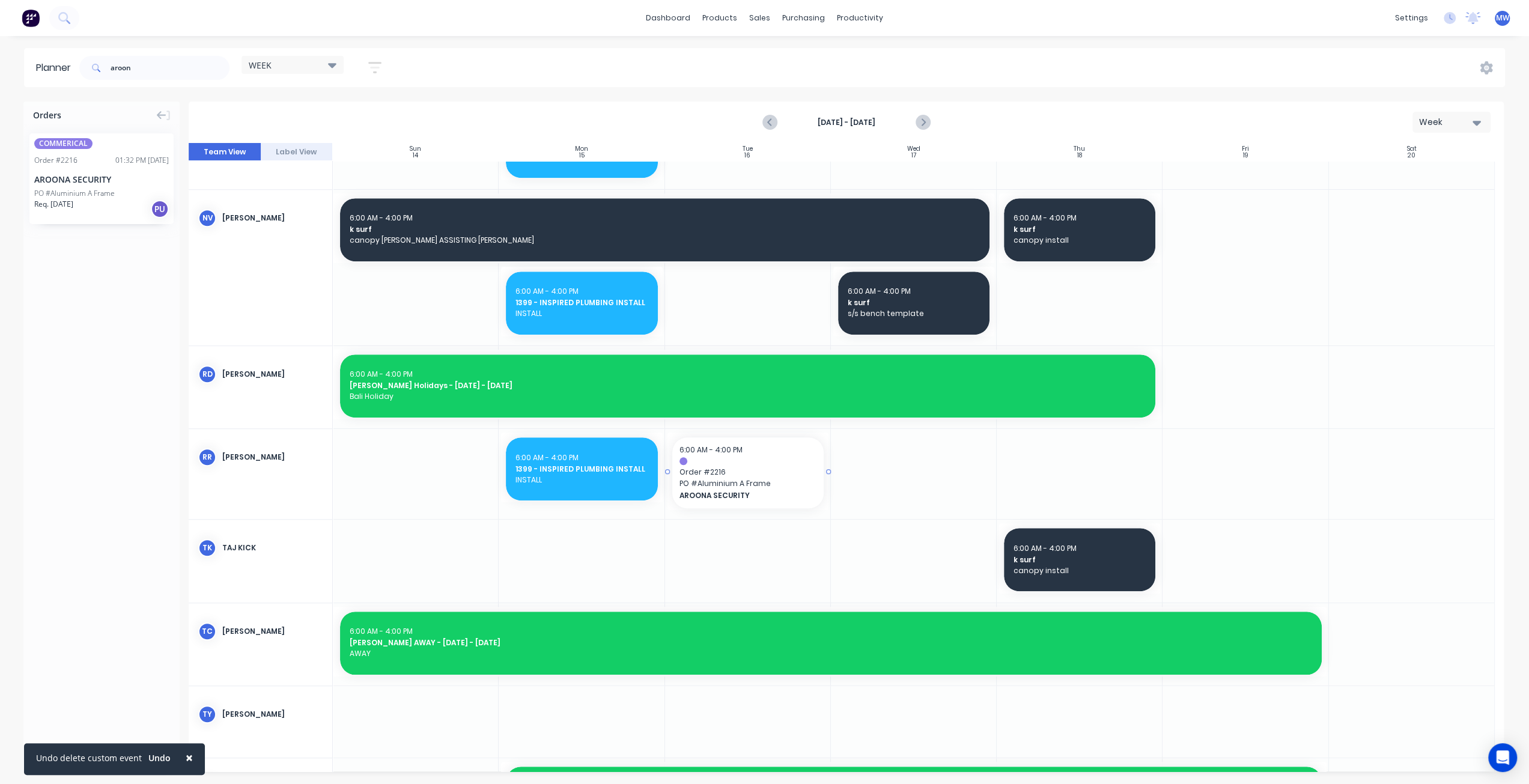
click at [782, 472] on span "Order # 2216" at bounding box center [748, 472] width 137 height 11
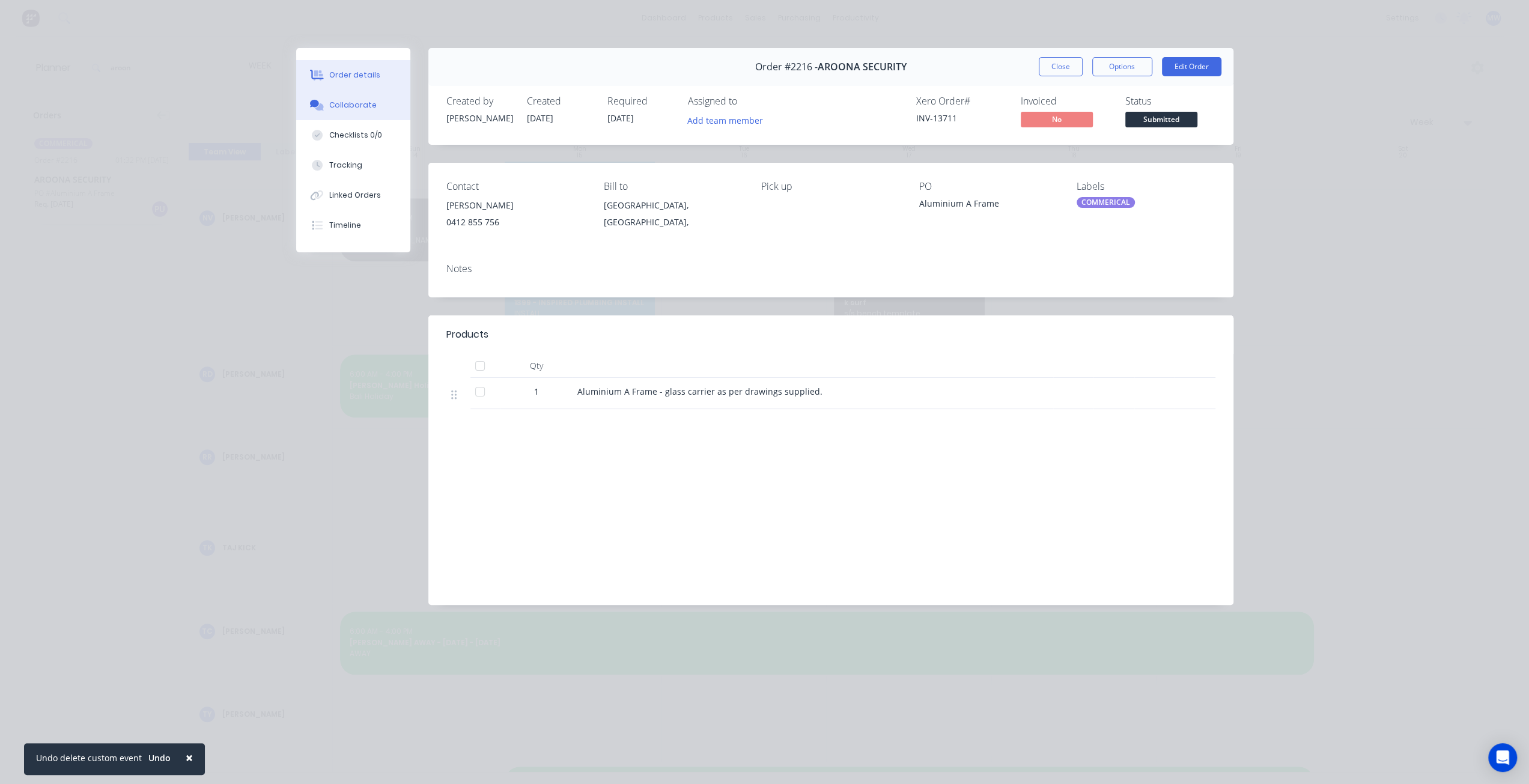
click at [358, 113] on button "Collaborate" at bounding box center [352, 105] width 114 height 30
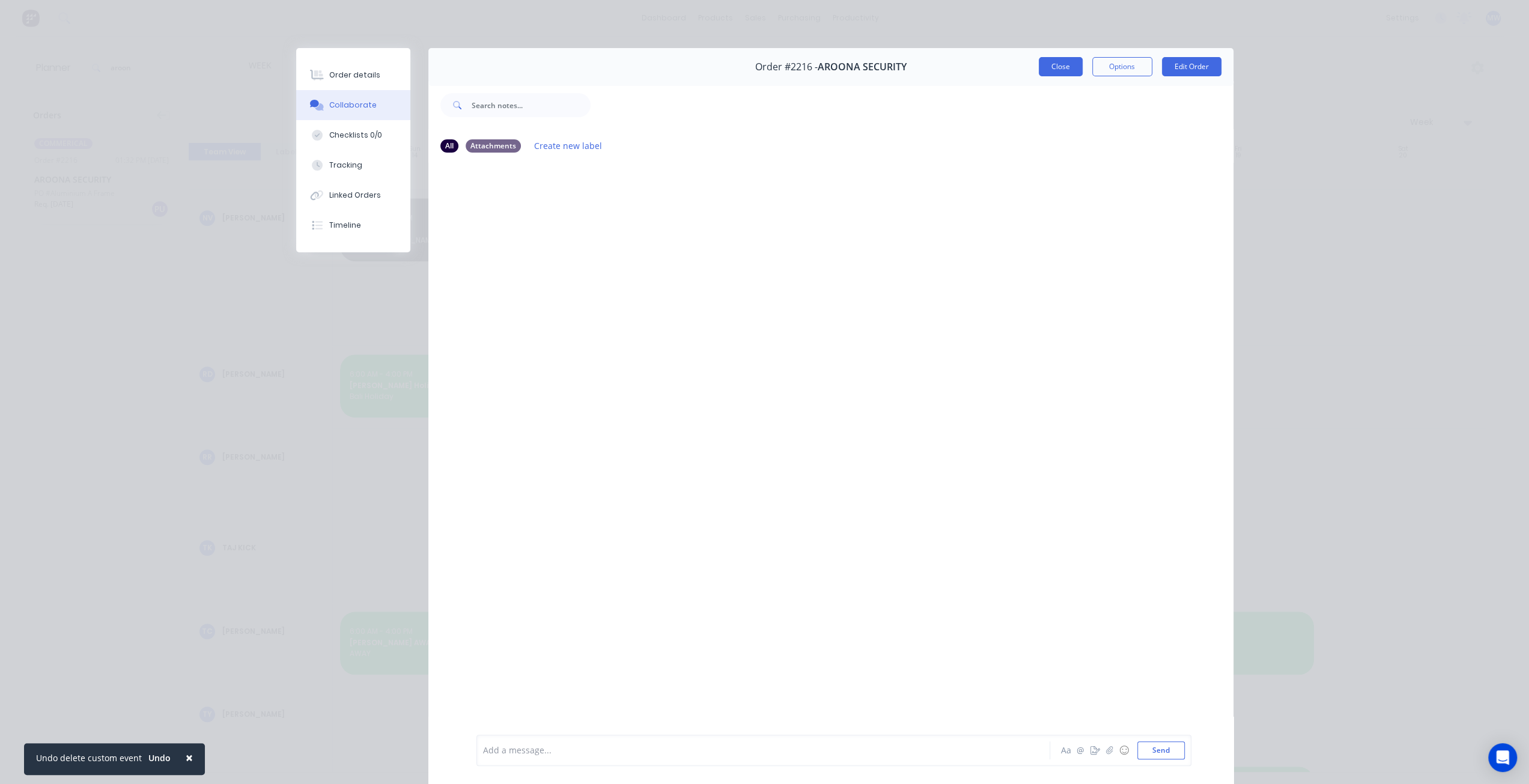
click at [1051, 70] on button "Close" at bounding box center [1061, 67] width 44 height 19
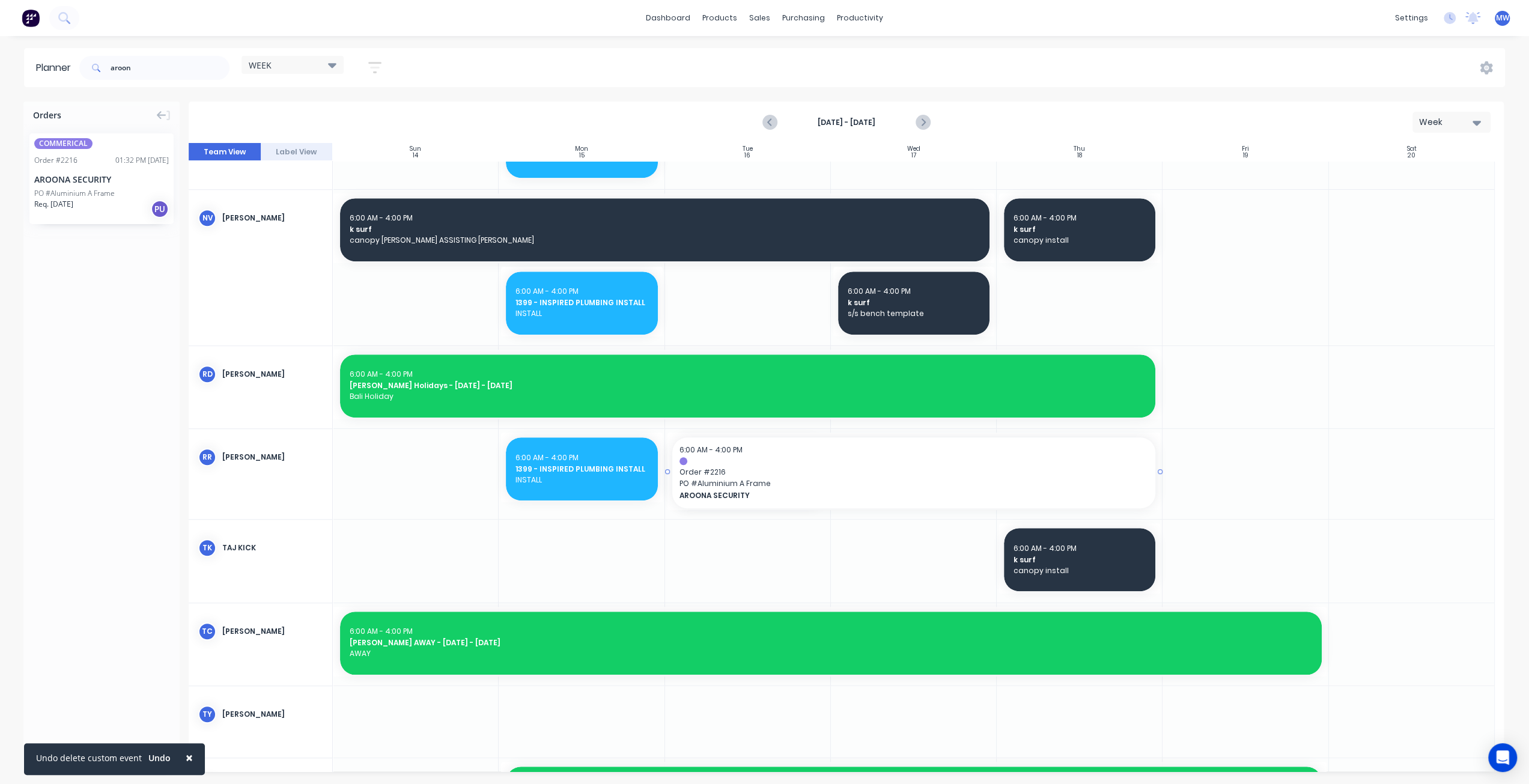
drag, startPoint x: 825, startPoint y: 472, endPoint x: 842, endPoint y: 470, distance: 17.1
click at [67, 74] on header "Planner aroon WEEK Save new view None edit WEEK (Default) edit Rex edit SCSM - …" at bounding box center [764, 67] width 1480 height 39
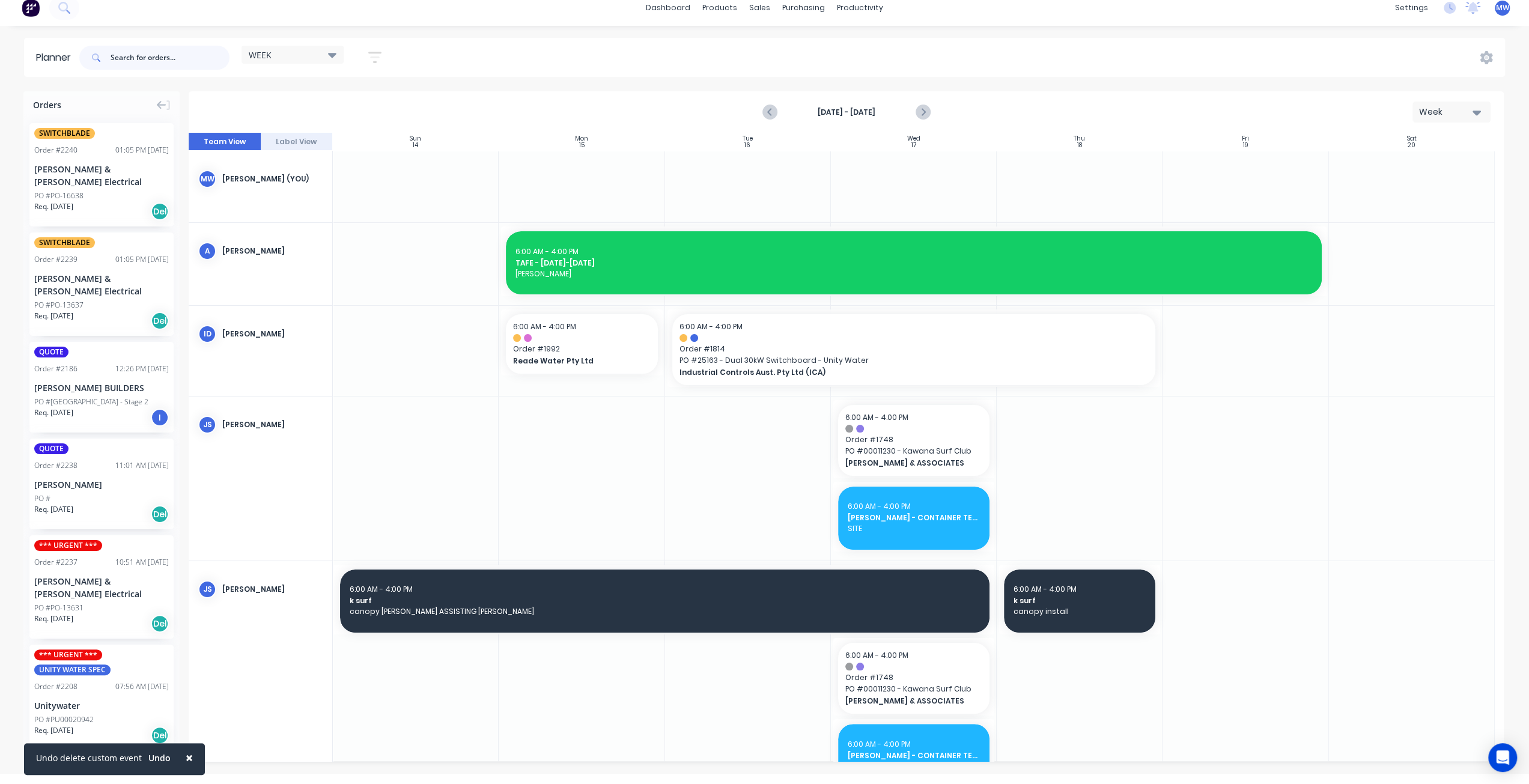
scroll to position [0, 0]
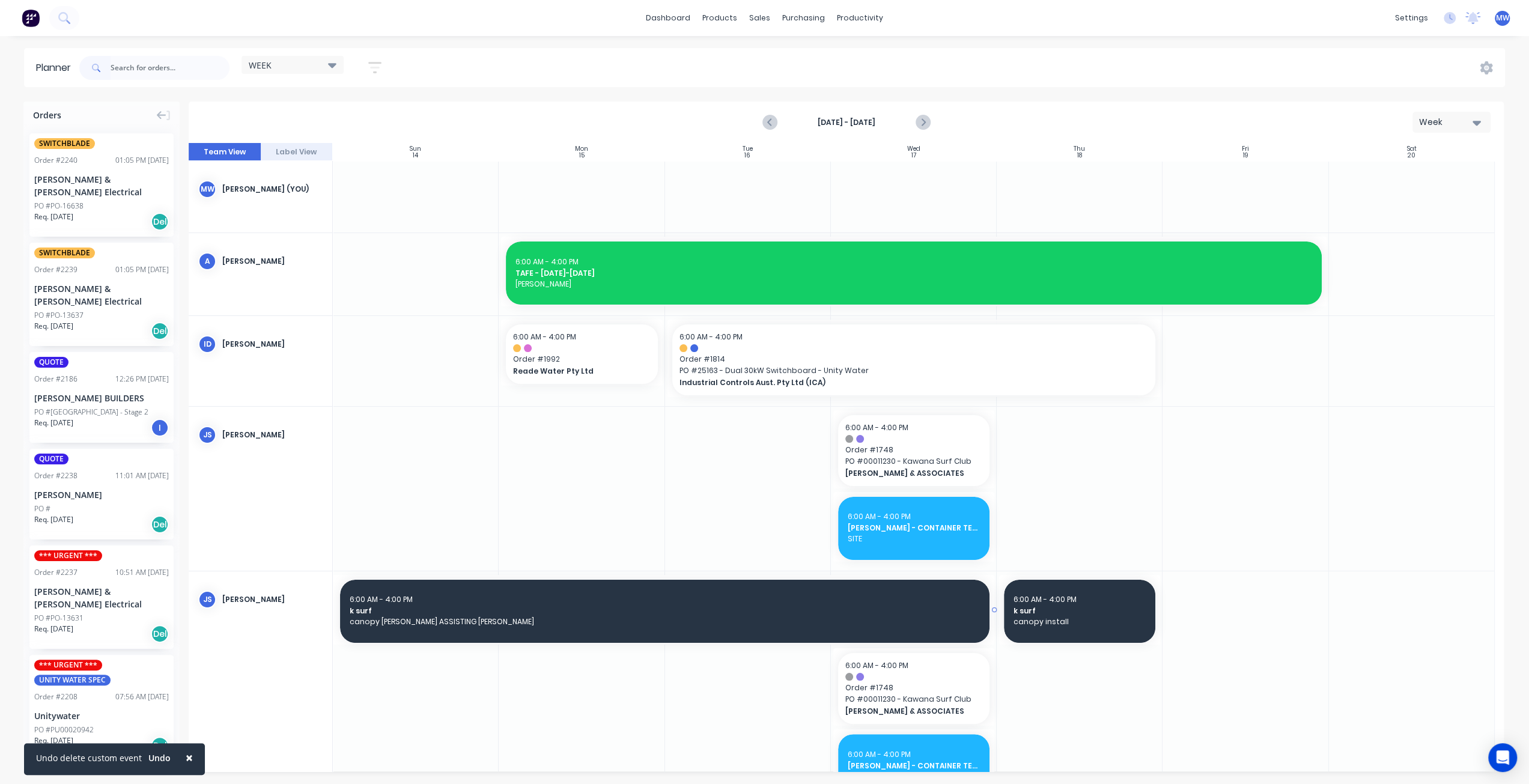
click at [498, 609] on span "k surf" at bounding box center [665, 611] width 630 height 11
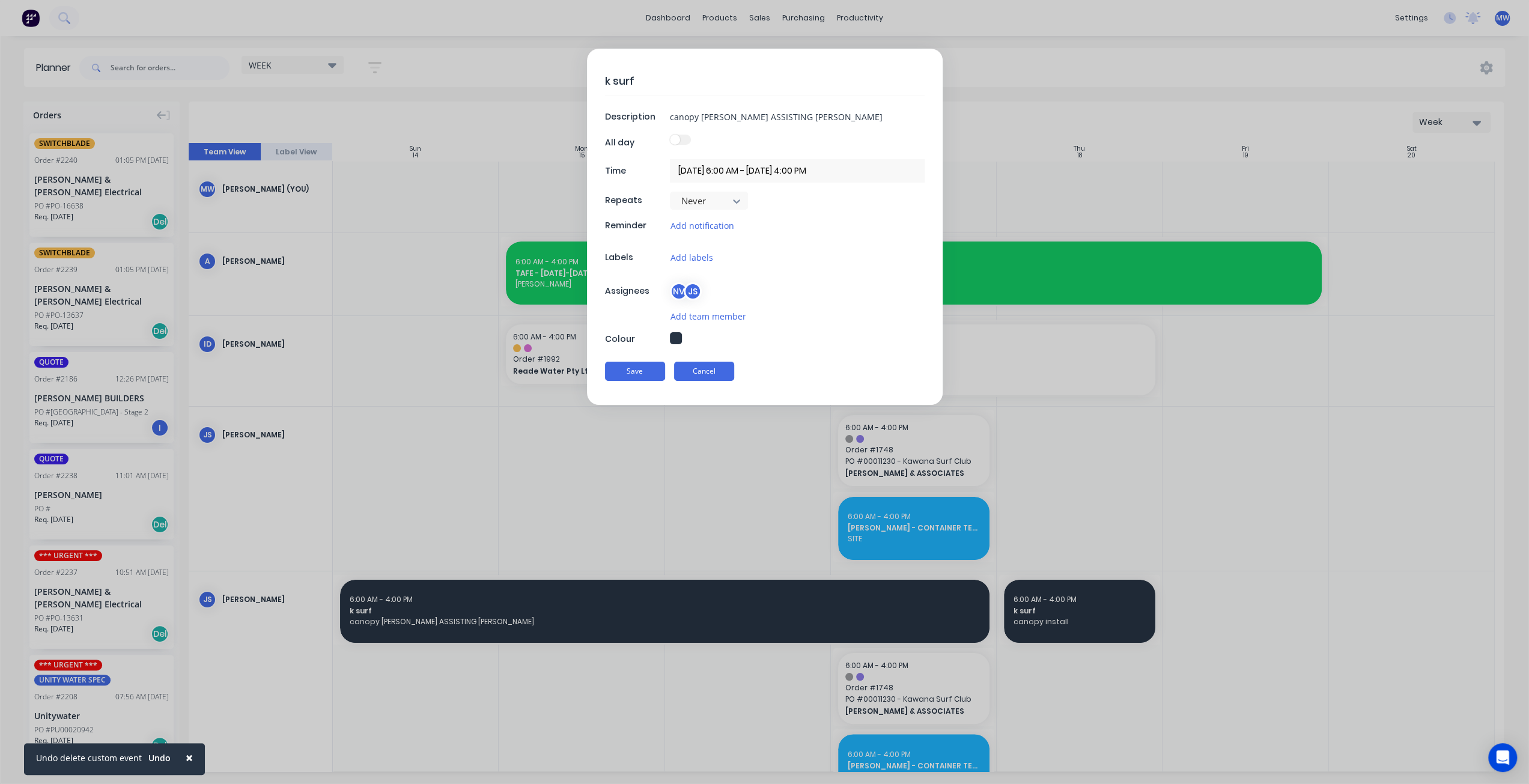
click at [722, 369] on button "Cancel" at bounding box center [704, 371] width 60 height 19
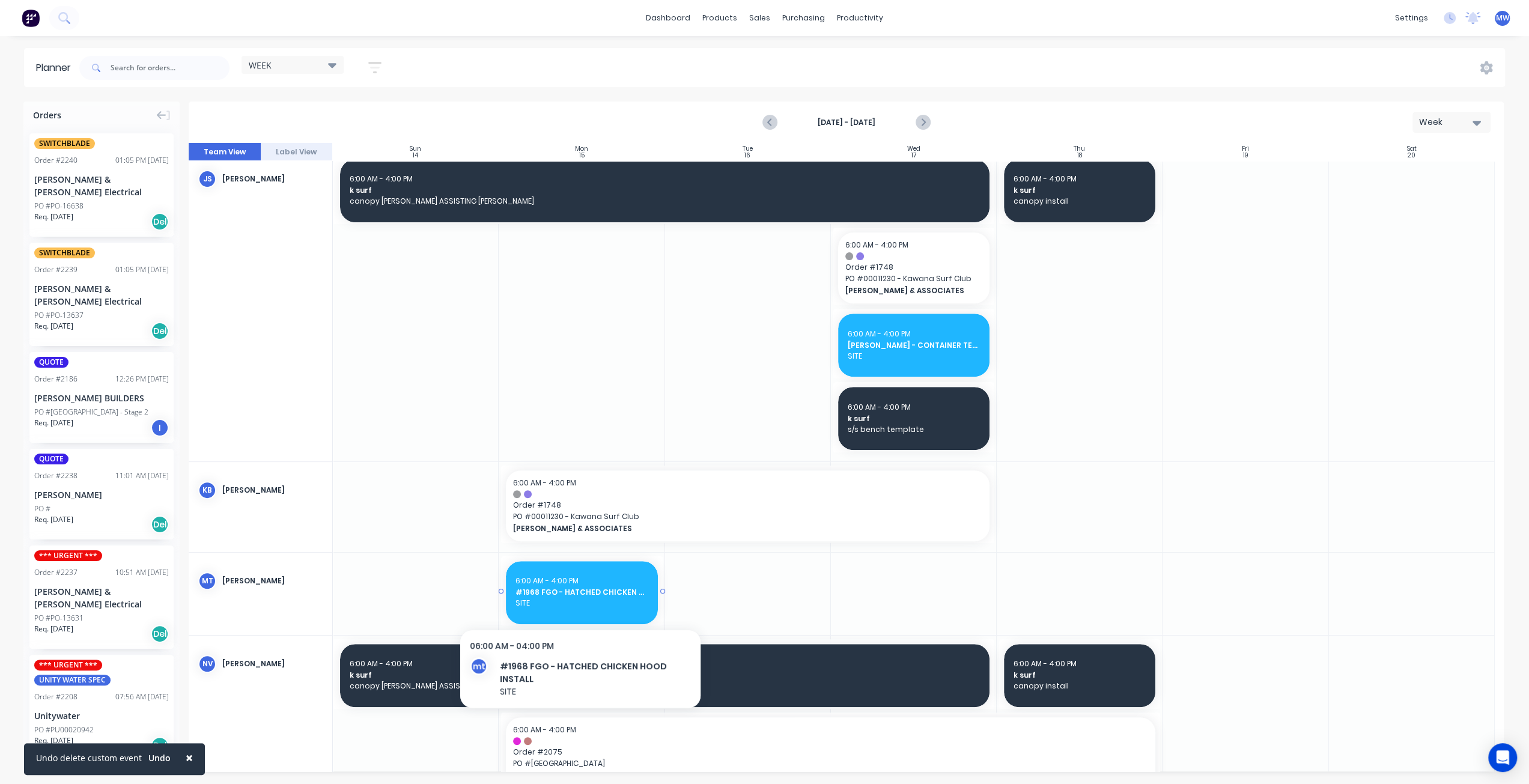
scroll to position [180, 0]
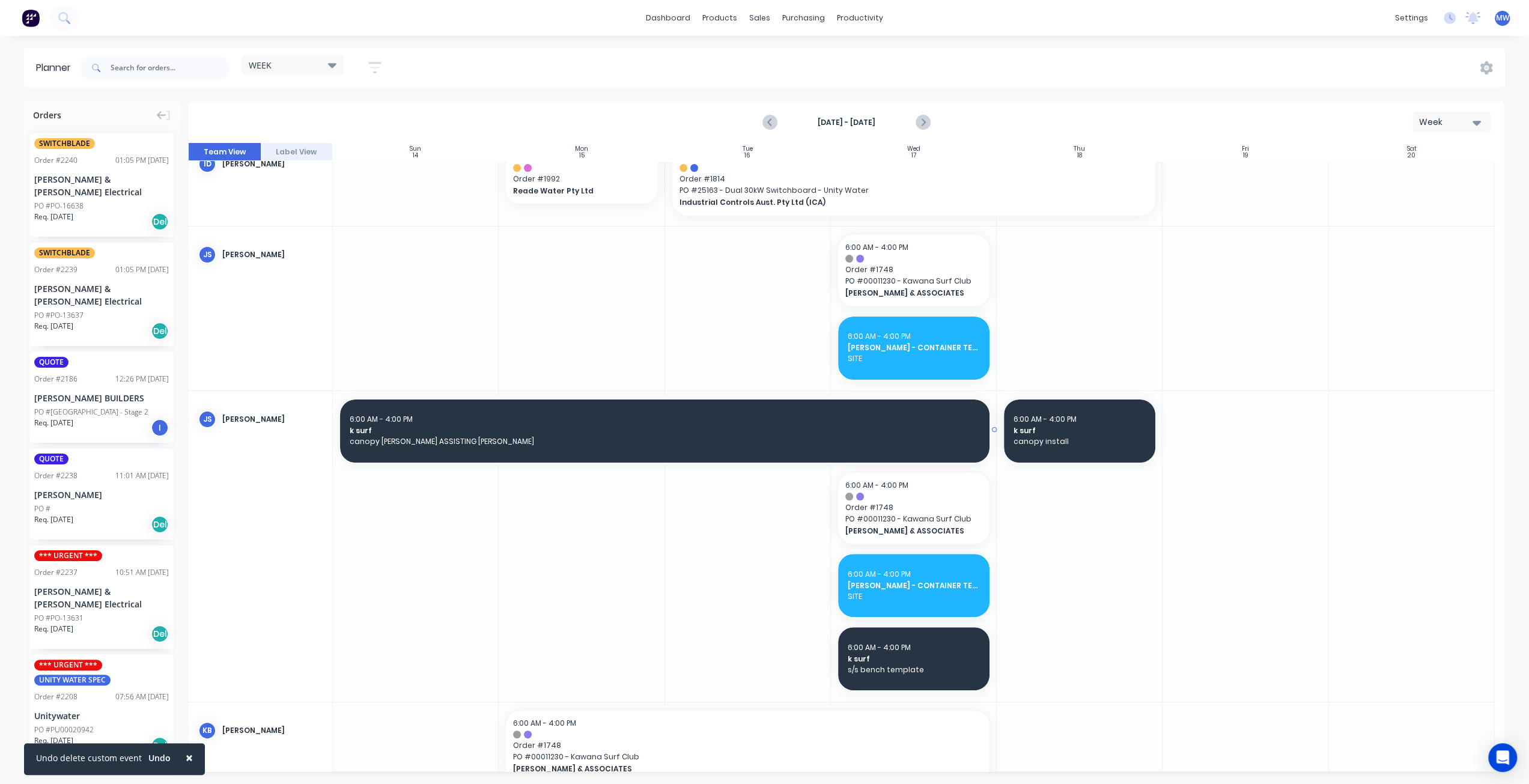
click at [522, 448] on div "6:00 AM - 4:00 PM k surf canopy manuf NATHAN ASSISTING JO" at bounding box center [664, 431] width 650 height 63
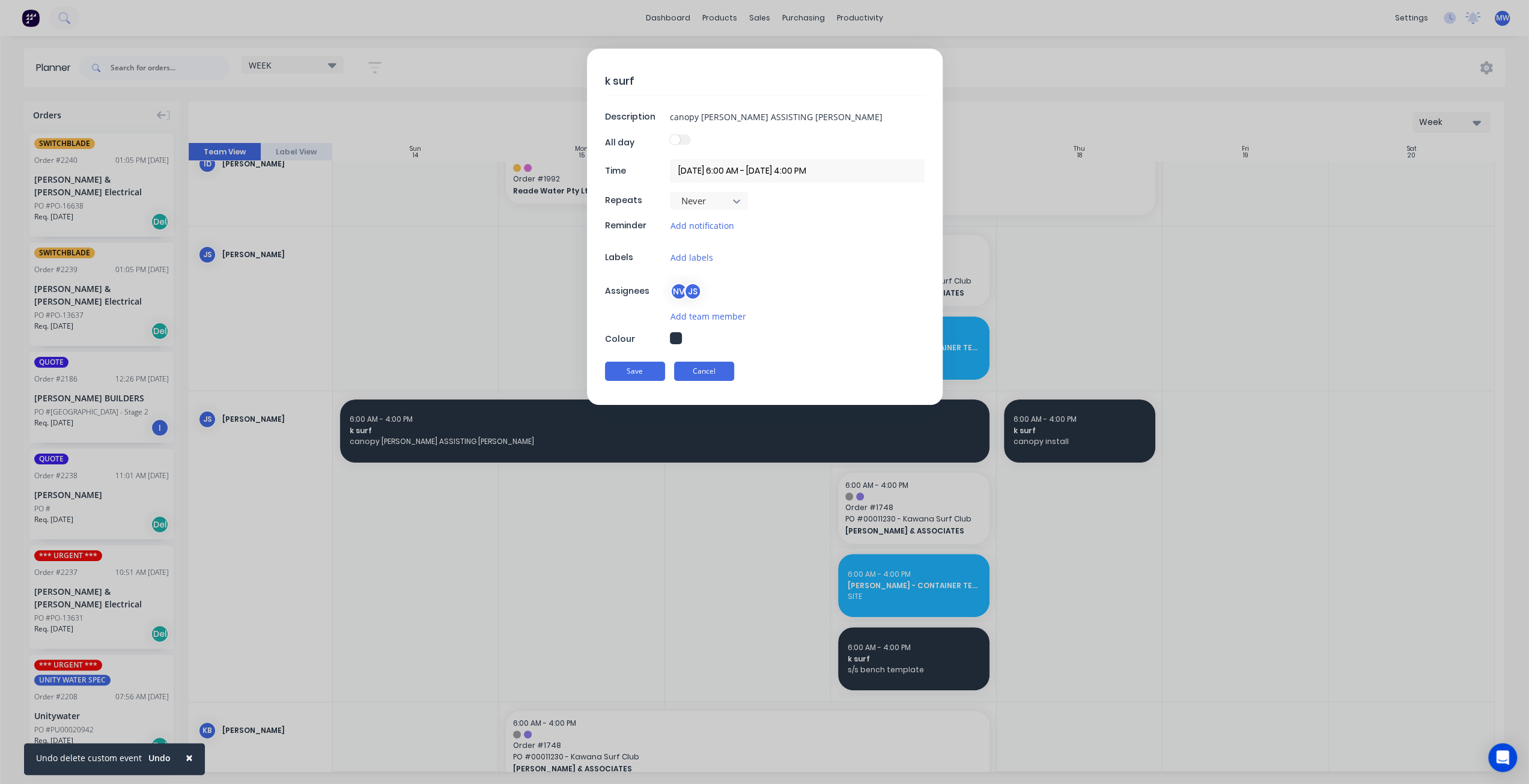
click at [706, 366] on button "Cancel" at bounding box center [704, 371] width 60 height 19
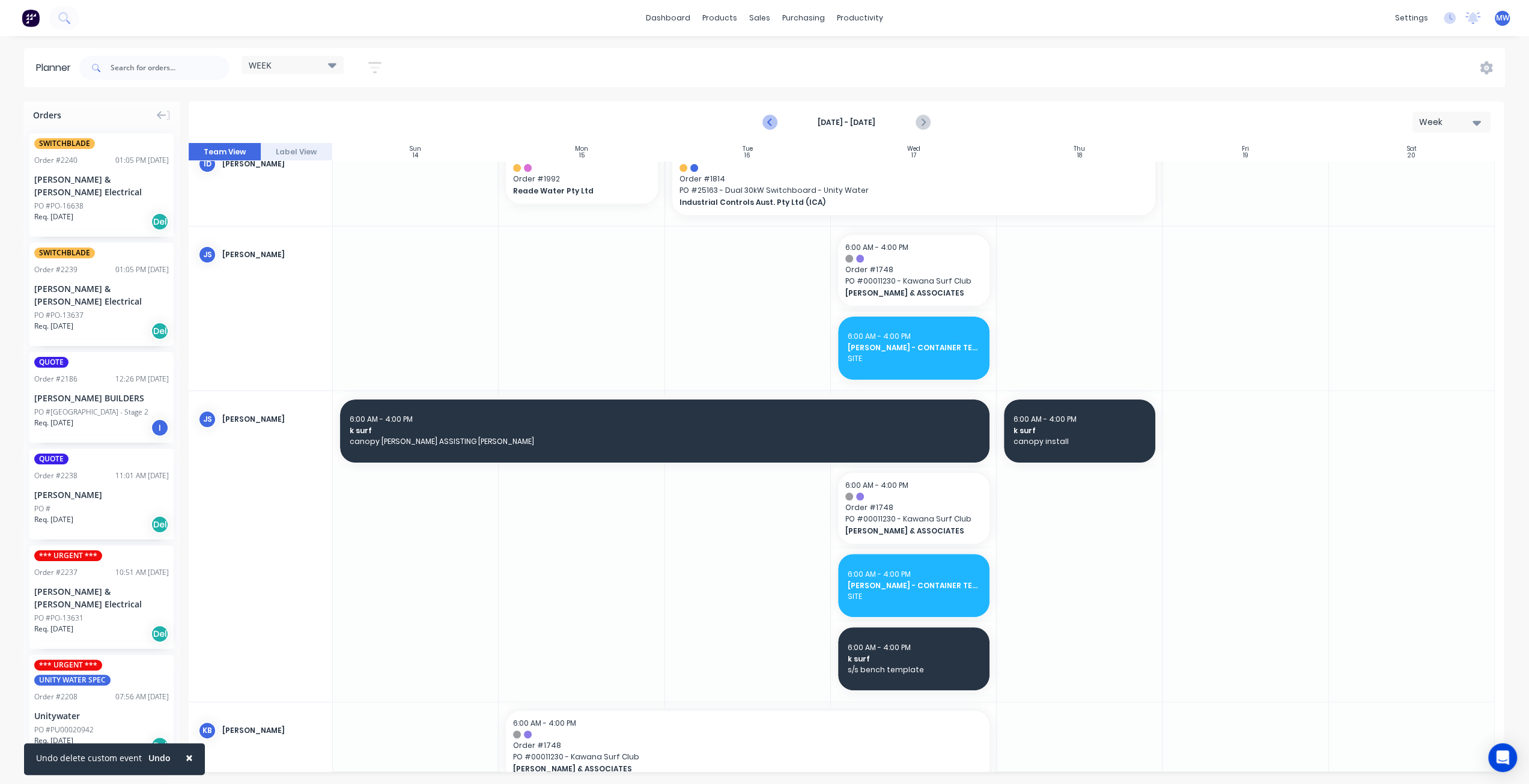
click at [771, 127] on icon "Previous page" at bounding box center [770, 123] width 15 height 15
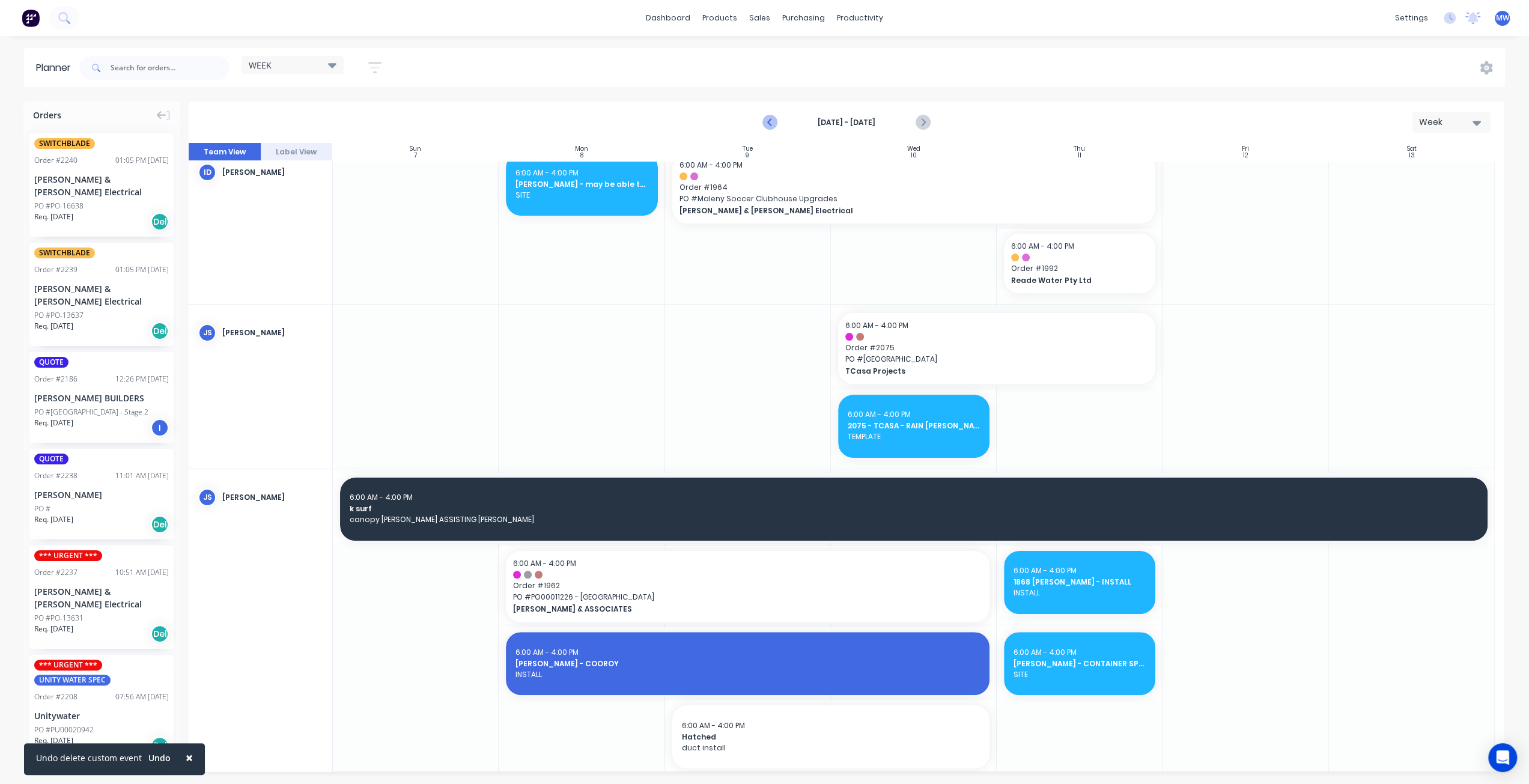
scroll to position [239, 0]
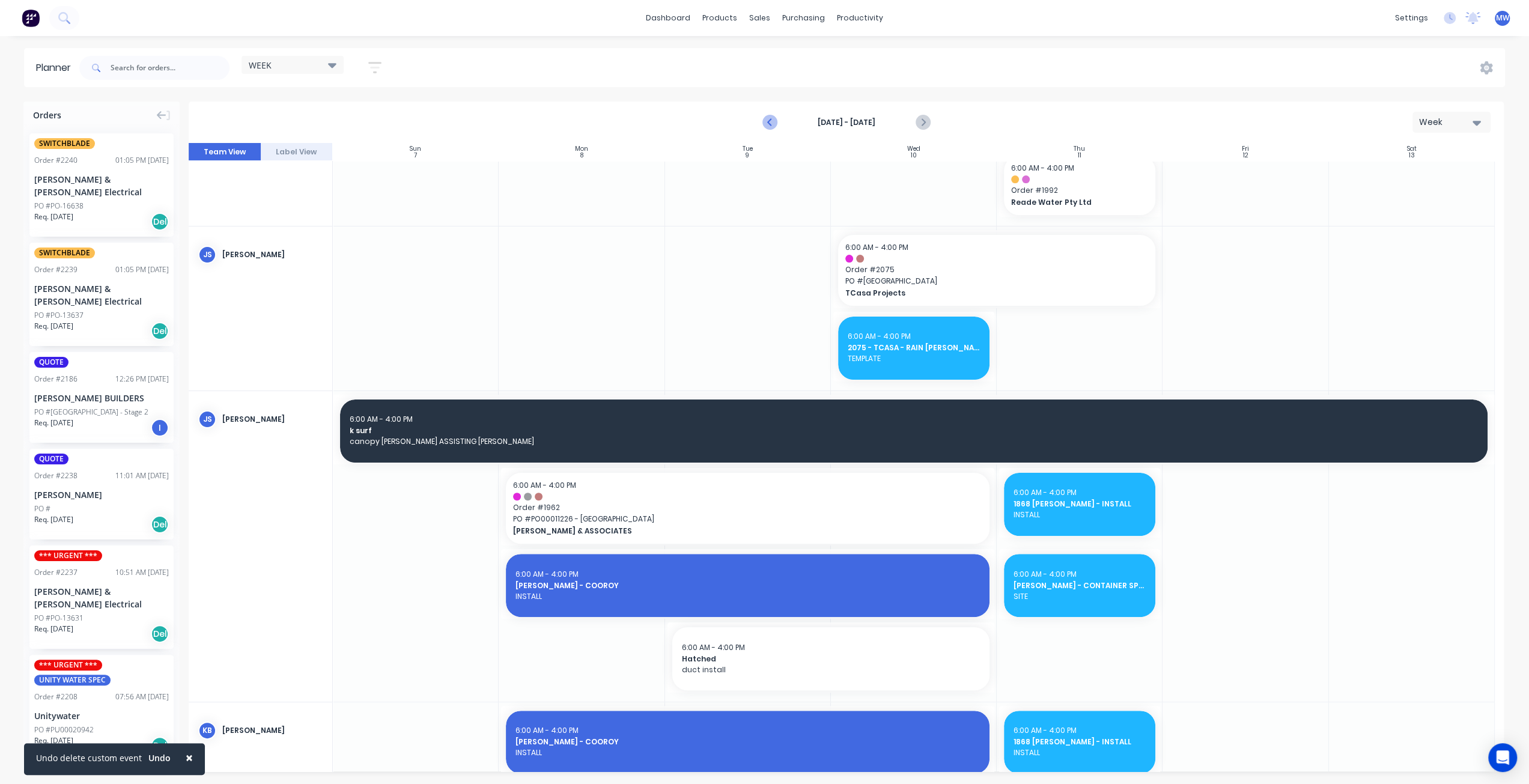
click at [769, 121] on icon "Previous page" at bounding box center [770, 123] width 15 height 15
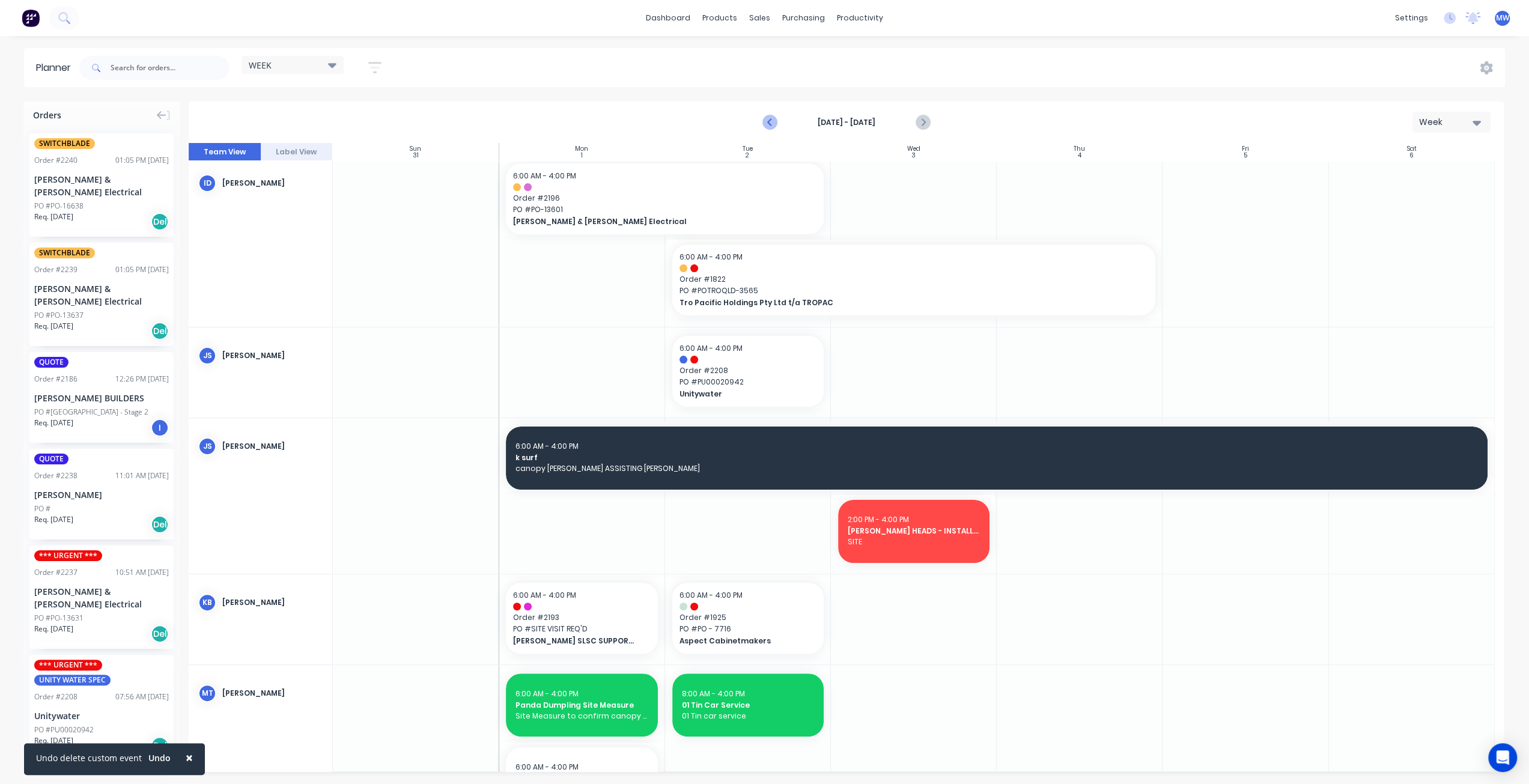
scroll to position [261, 0]
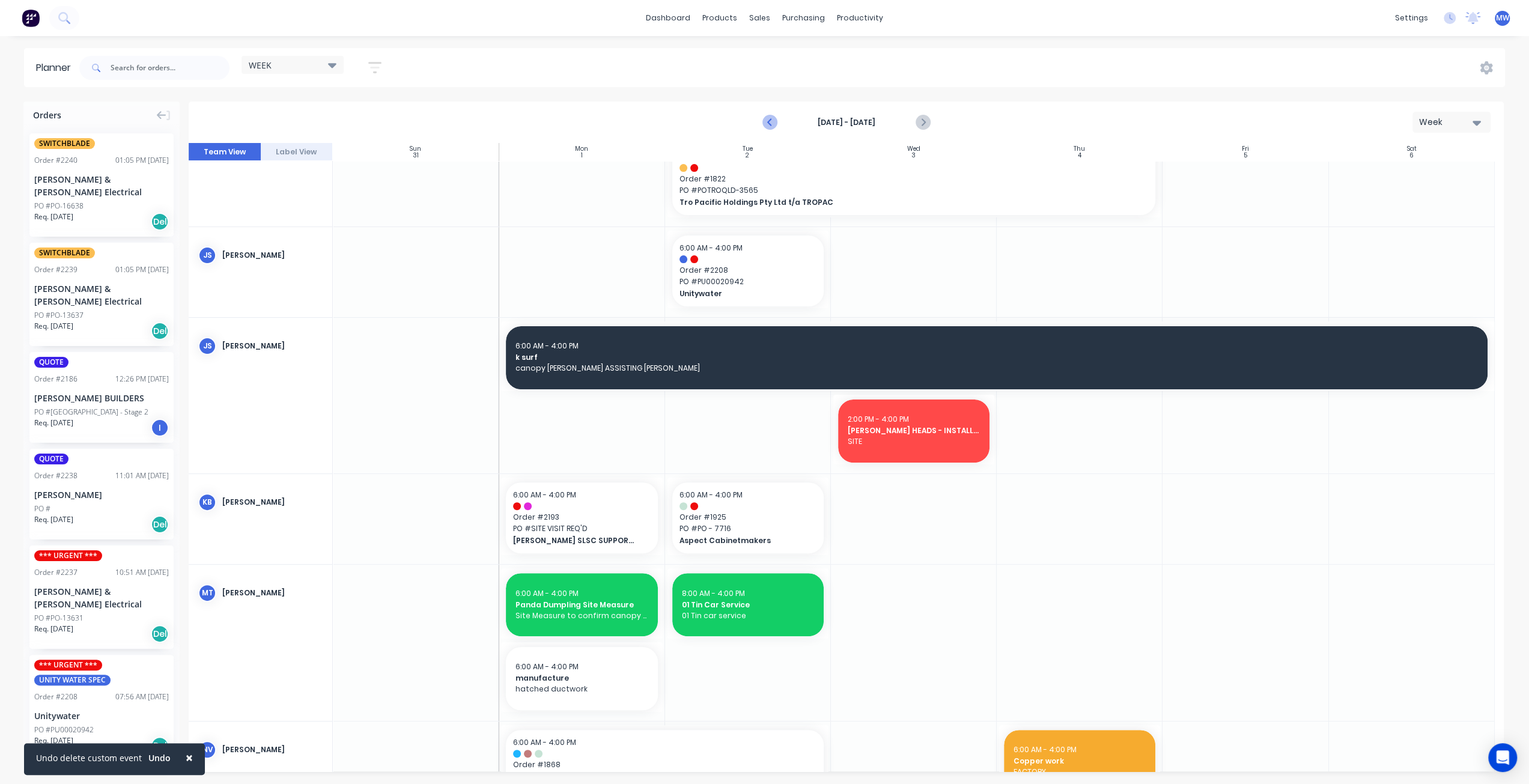
click at [771, 121] on icon "Previous page" at bounding box center [770, 123] width 15 height 15
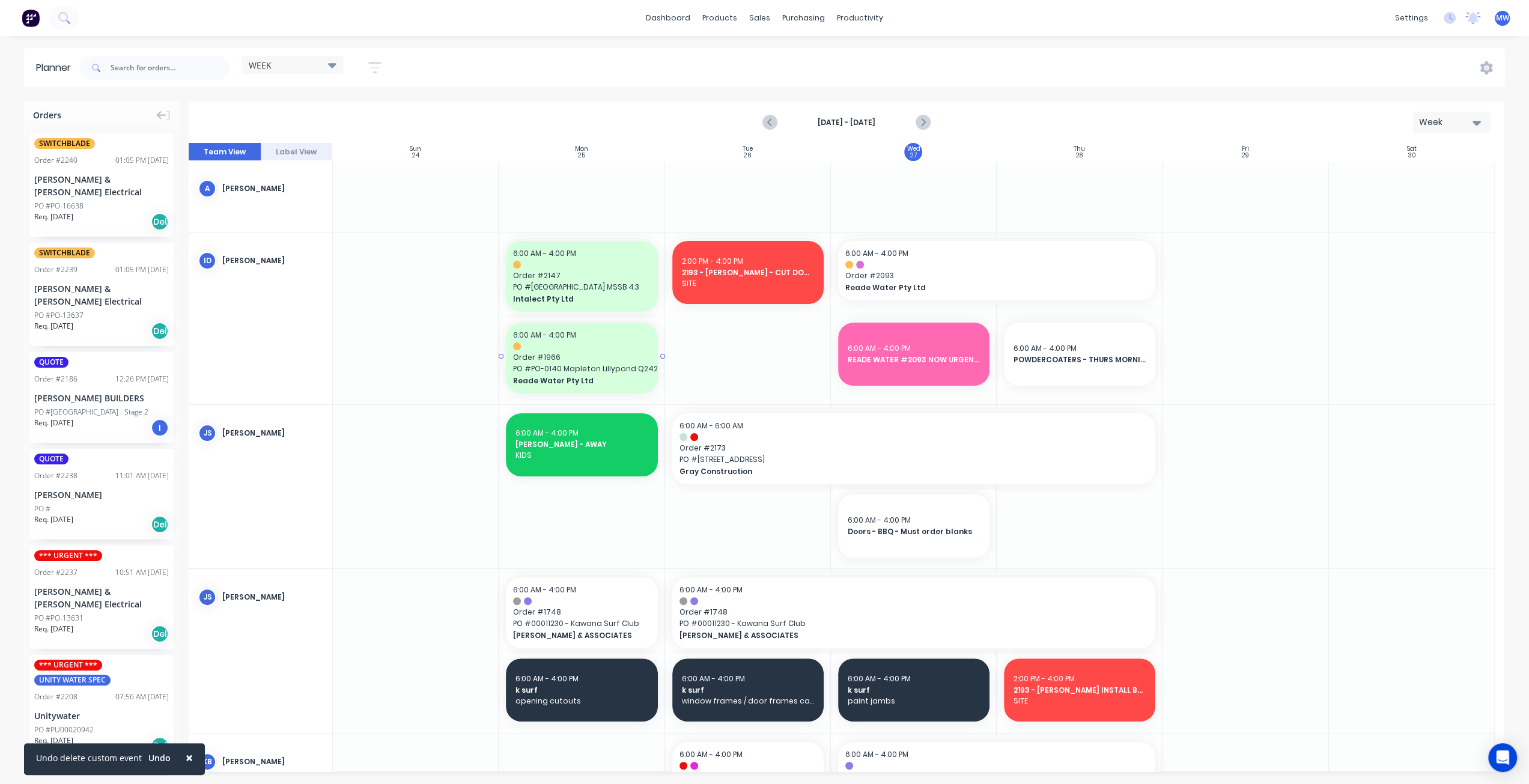
scroll to position [0, 0]
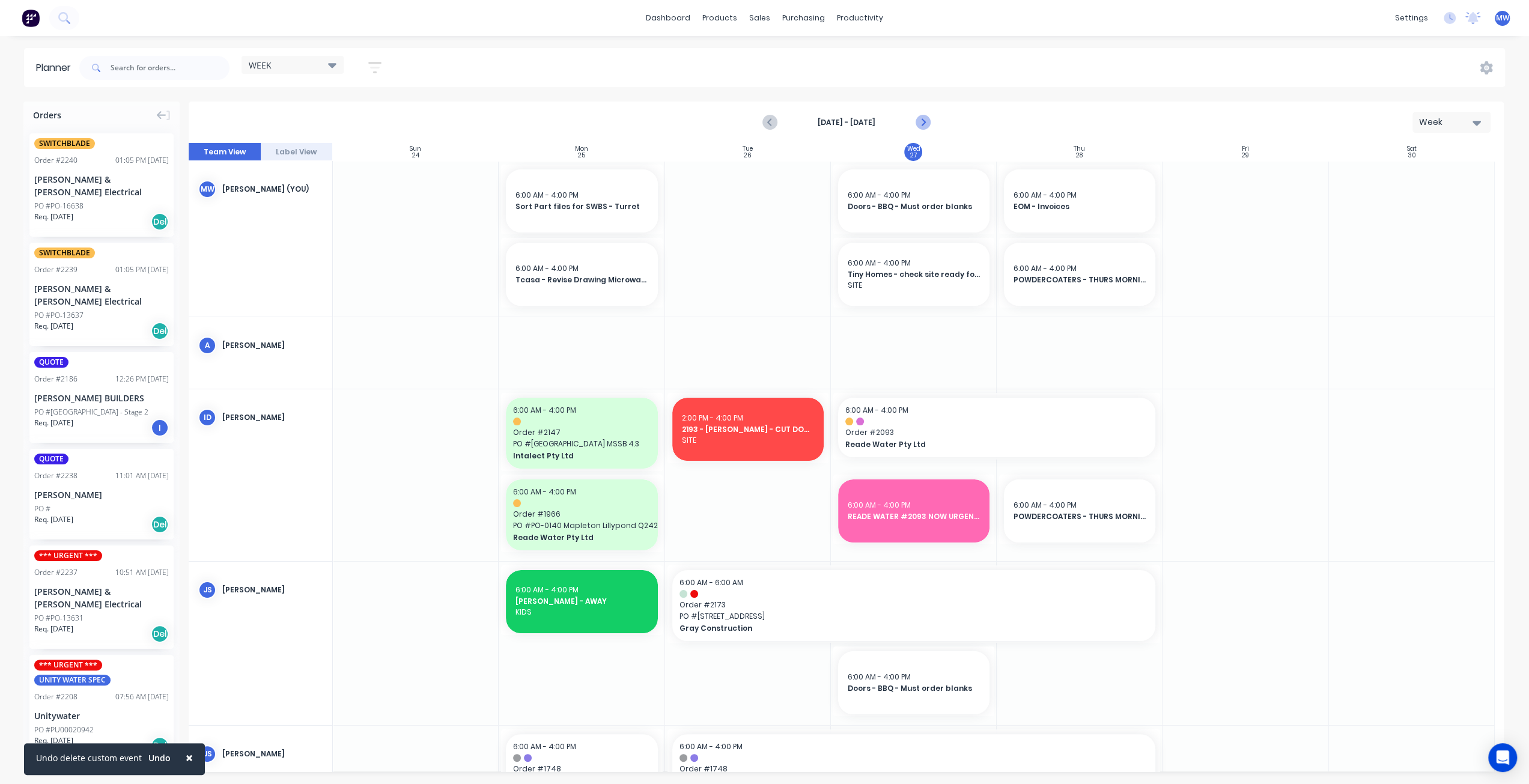
click at [928, 123] on icon "Next page" at bounding box center [922, 123] width 15 height 15
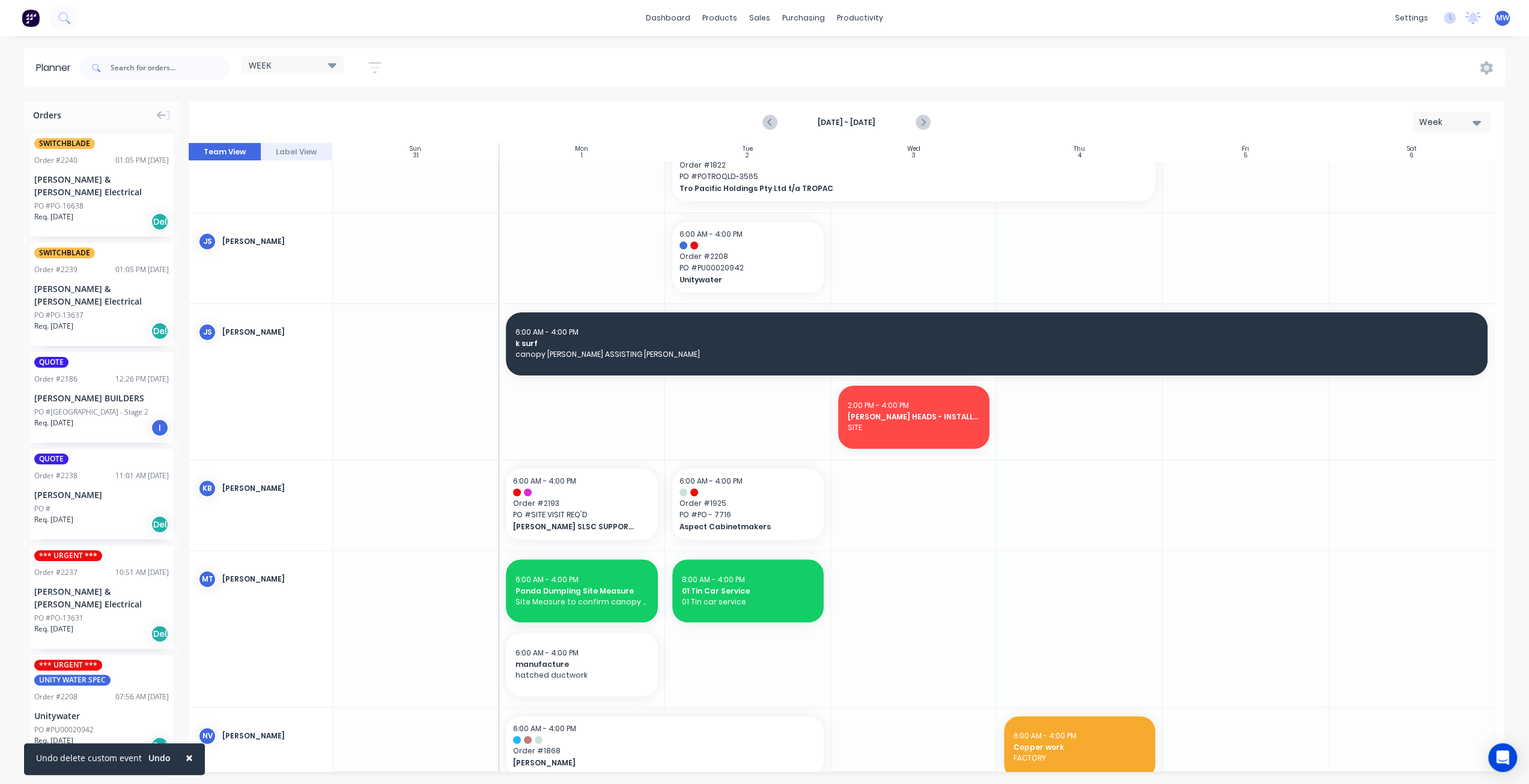
scroll to position [300, 0]
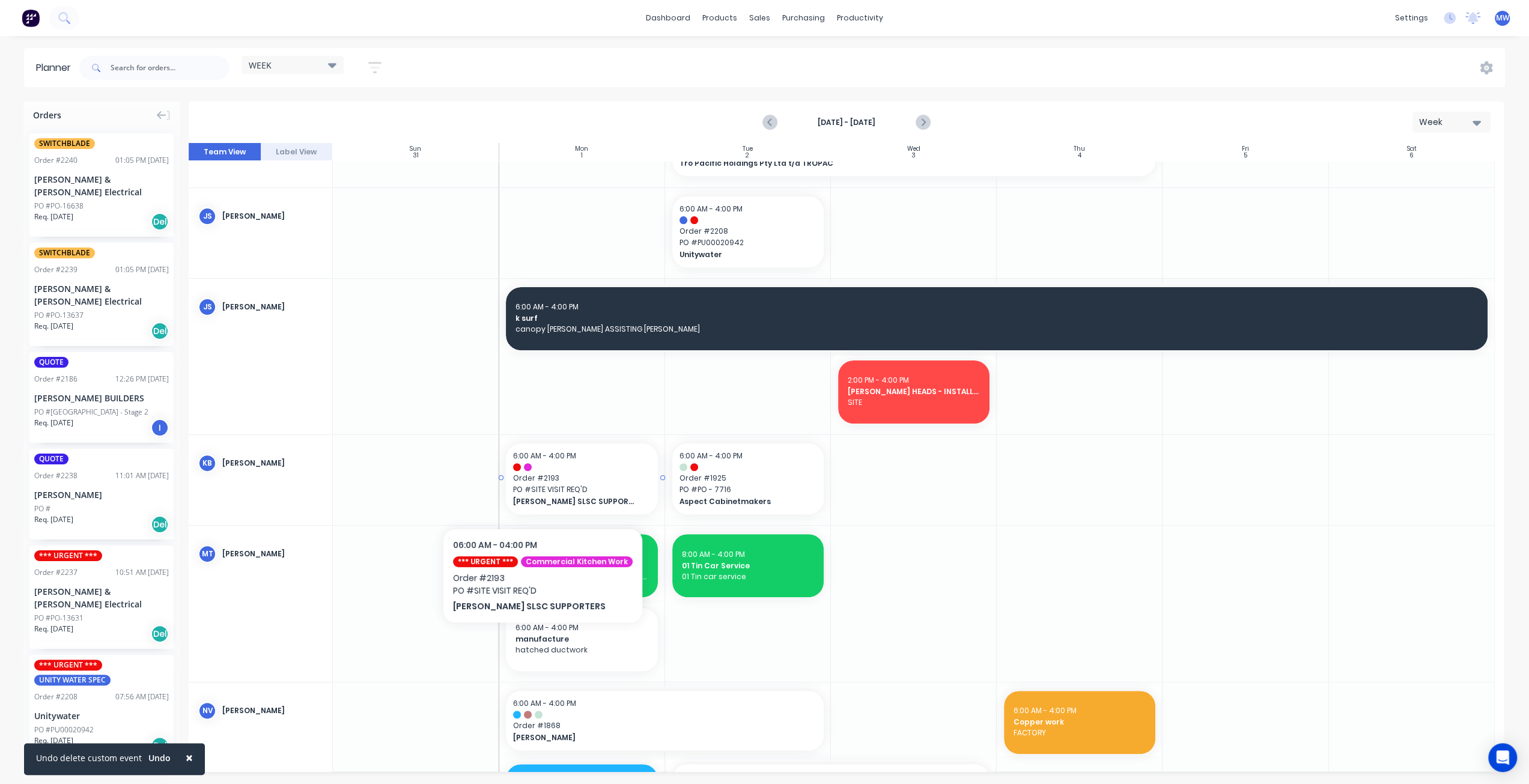
click at [539, 492] on span "PO # SITE VISIT REQ'D" at bounding box center [582, 490] width 137 height 11
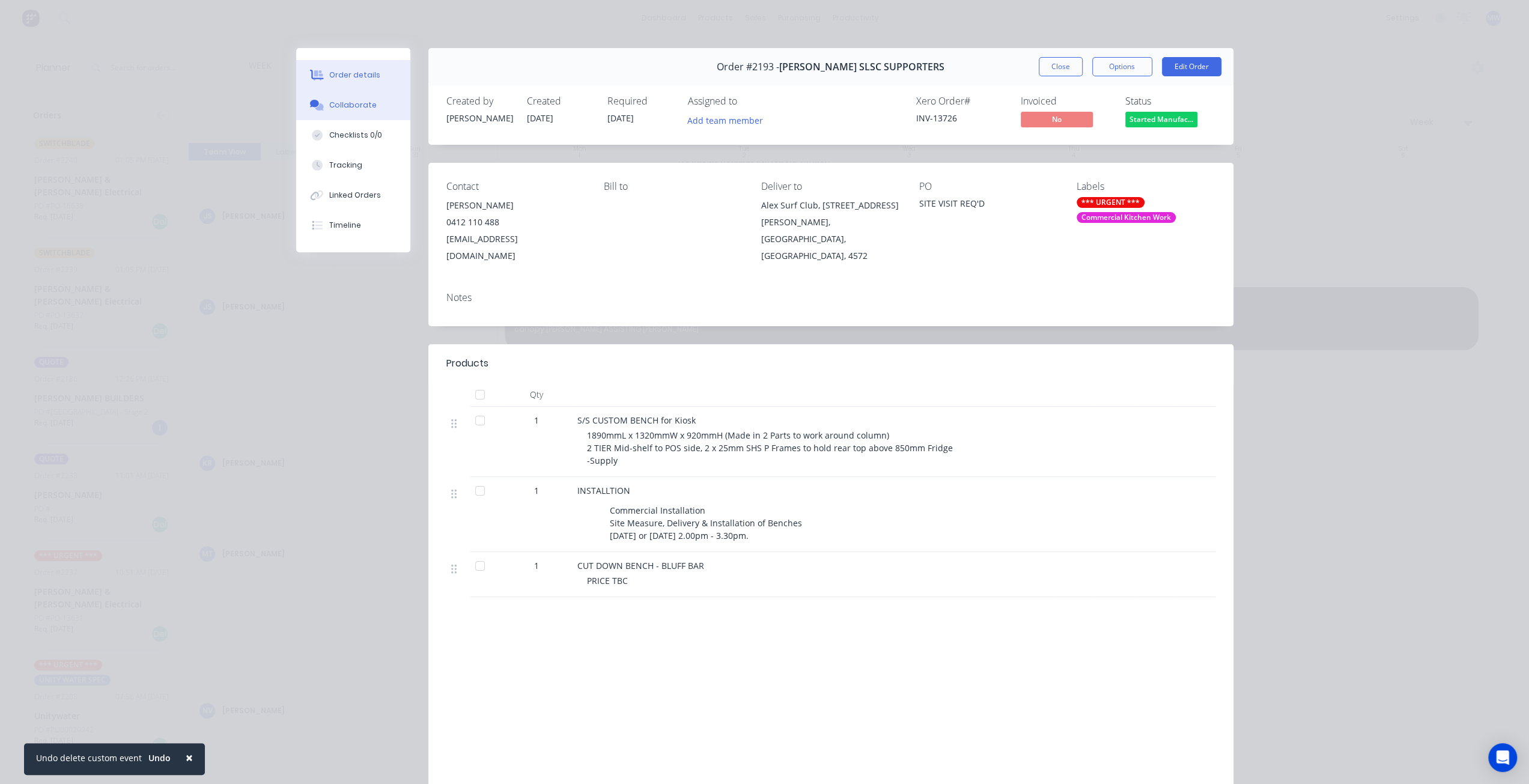
click at [341, 103] on div "Collaborate" at bounding box center [352, 105] width 47 height 11
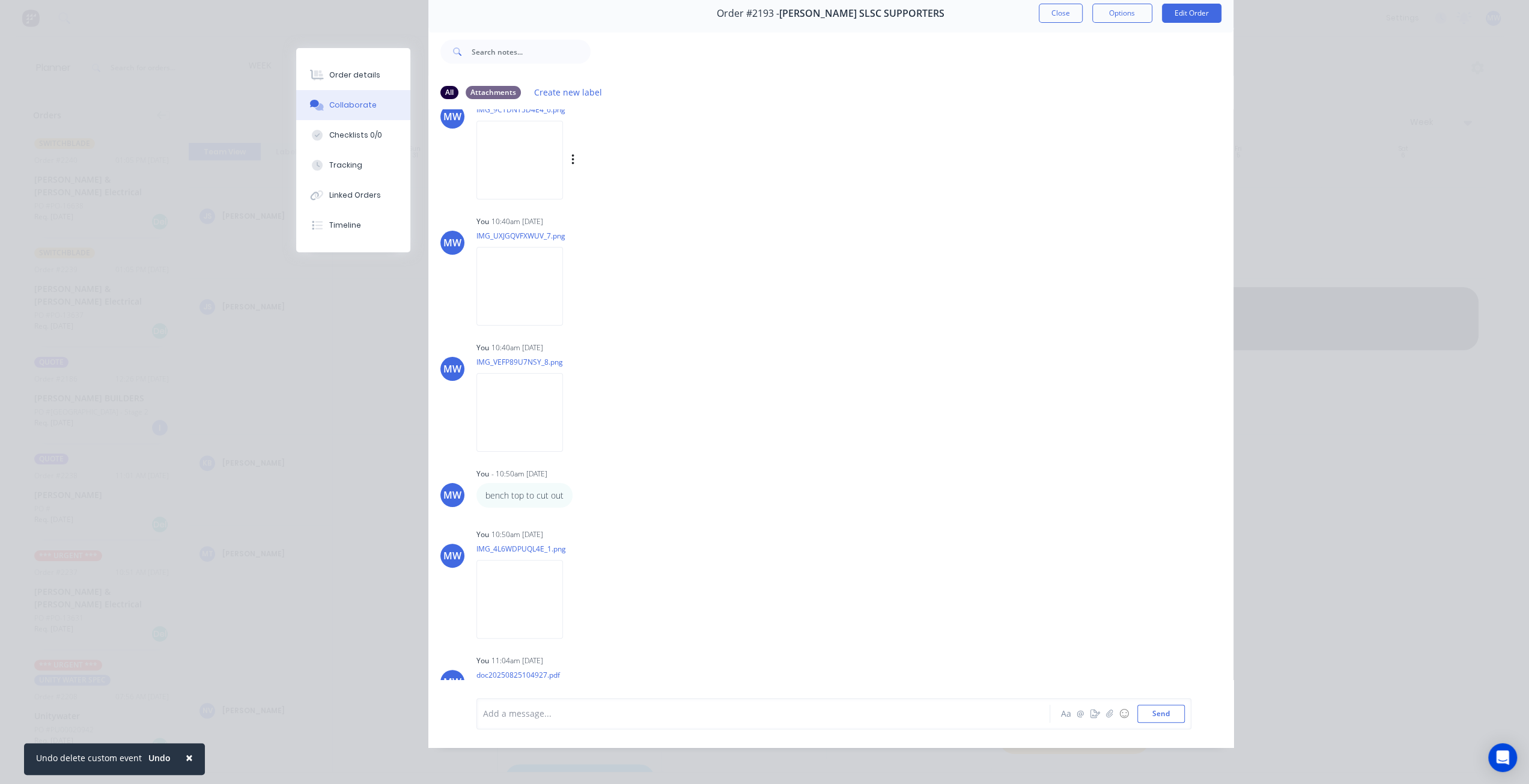
scroll to position [571, 0]
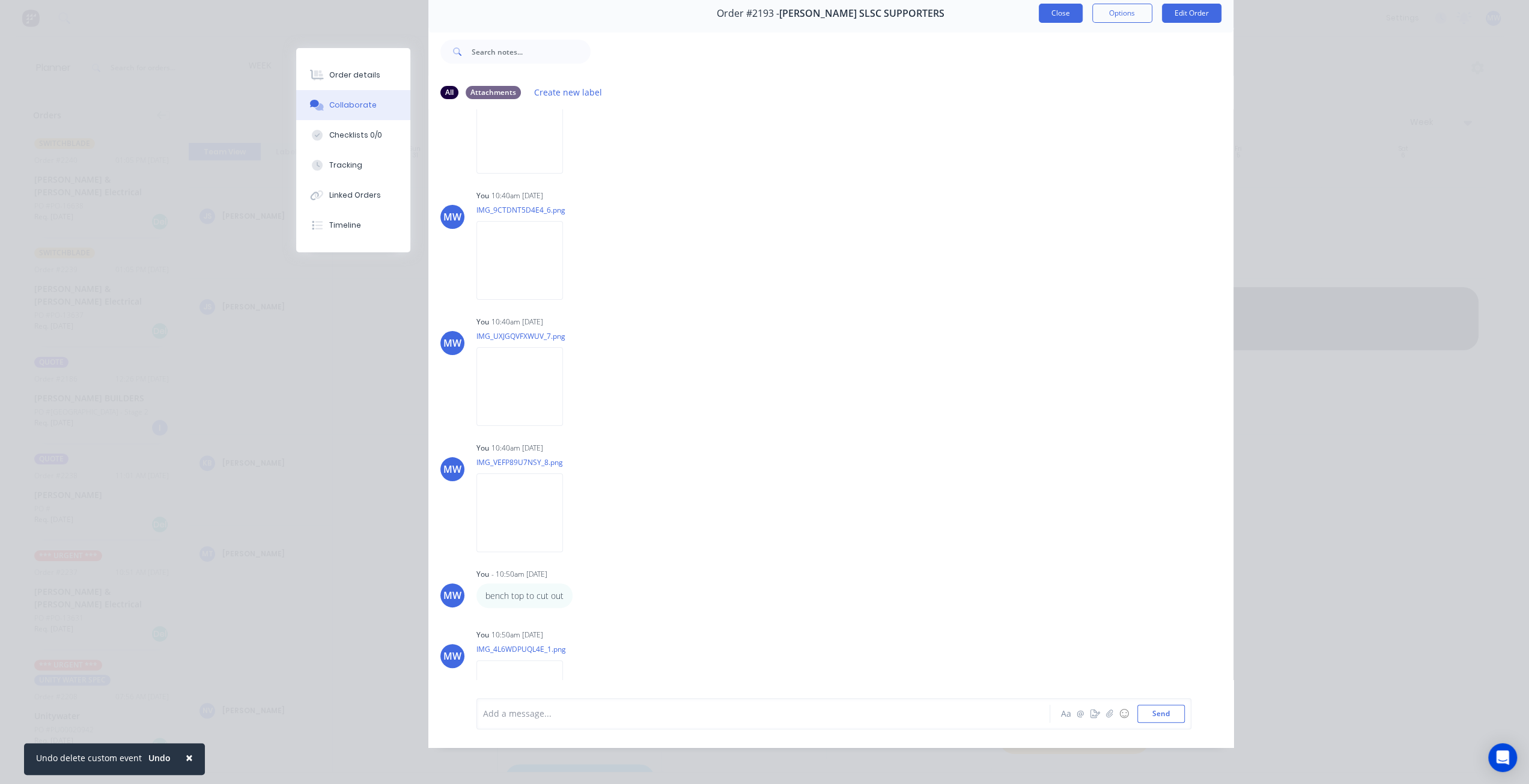
click at [1051, 16] on button "Close" at bounding box center [1061, 13] width 44 height 19
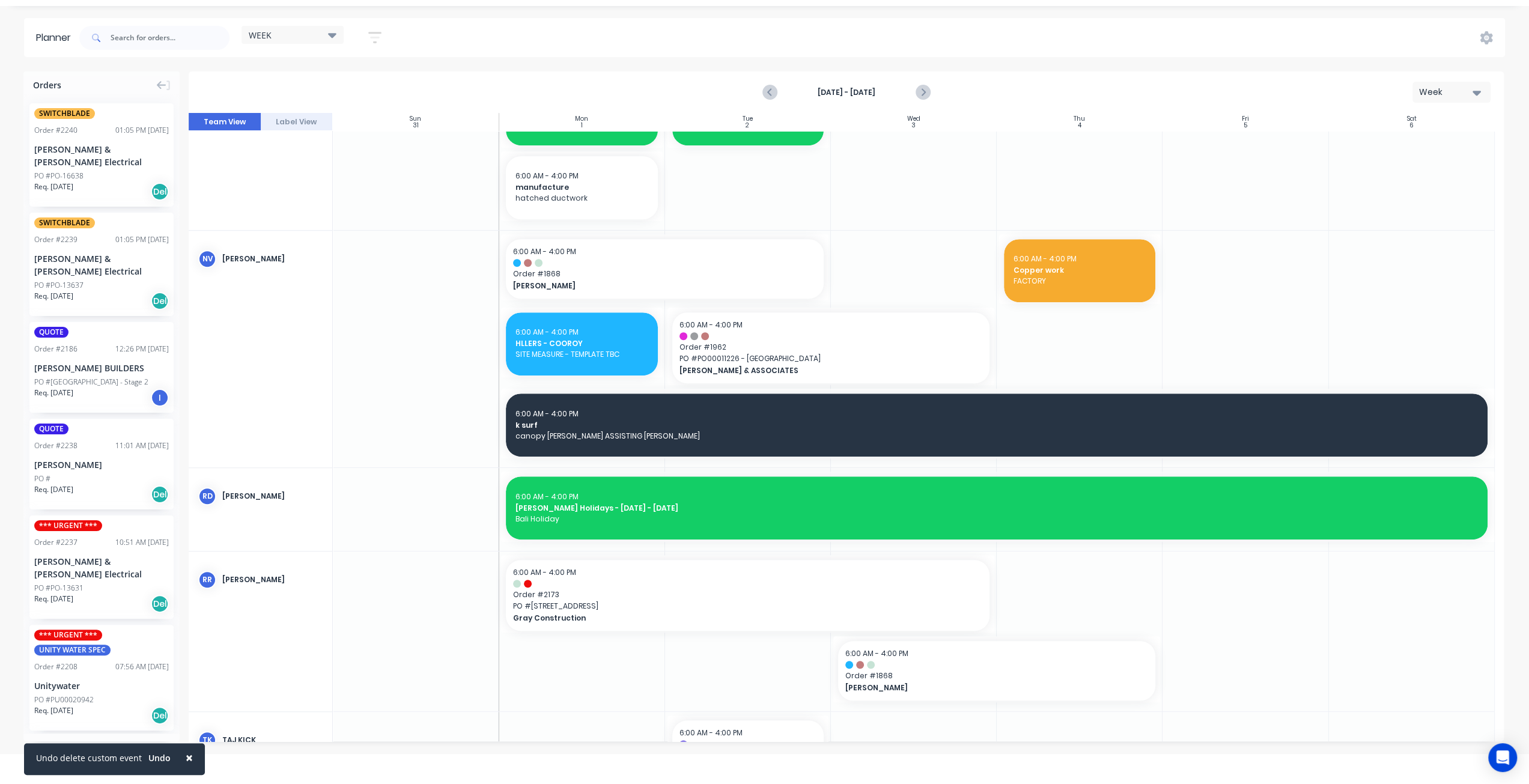
scroll to position [629, 0]
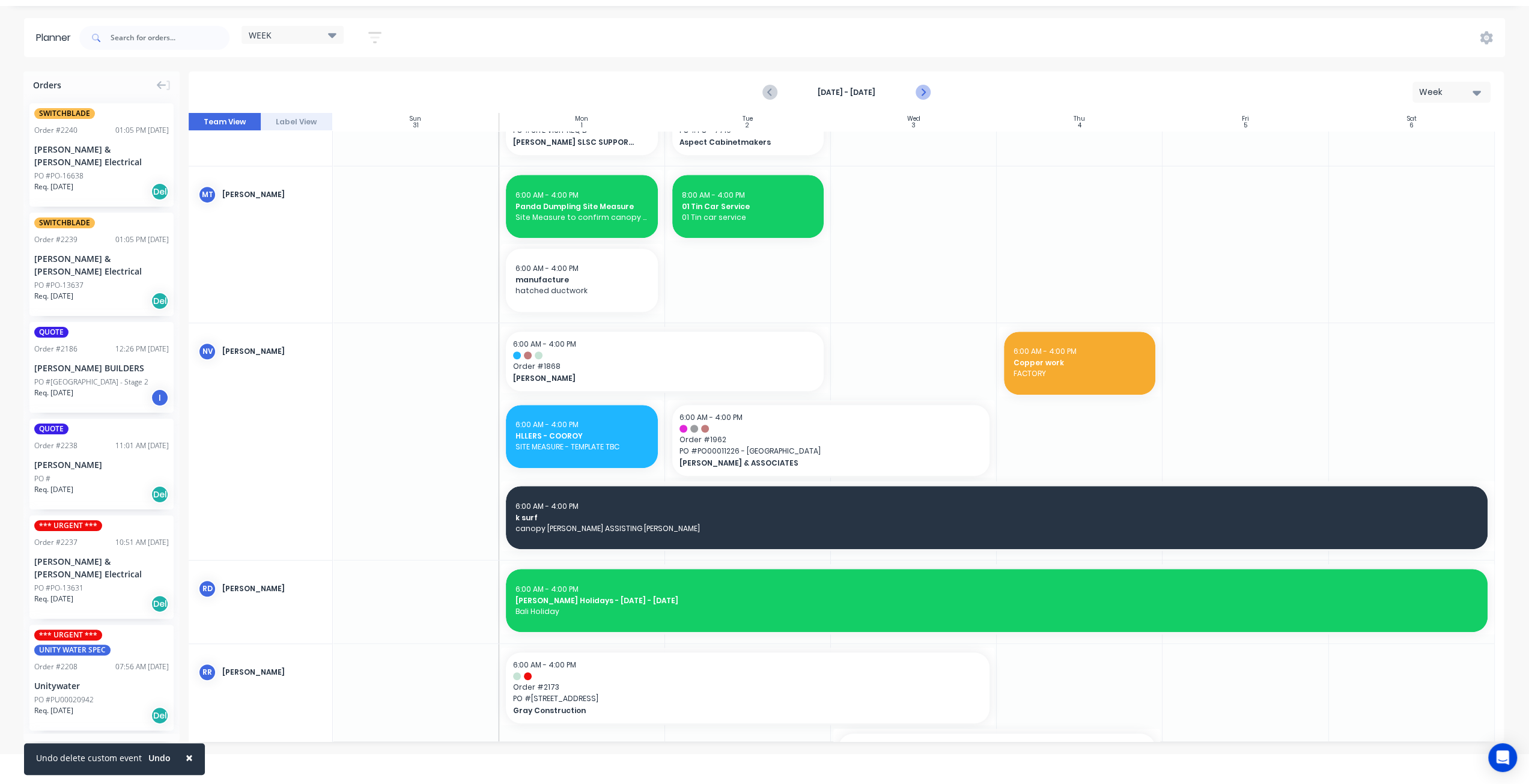
click at [925, 89] on icon "Next page" at bounding box center [922, 93] width 15 height 15
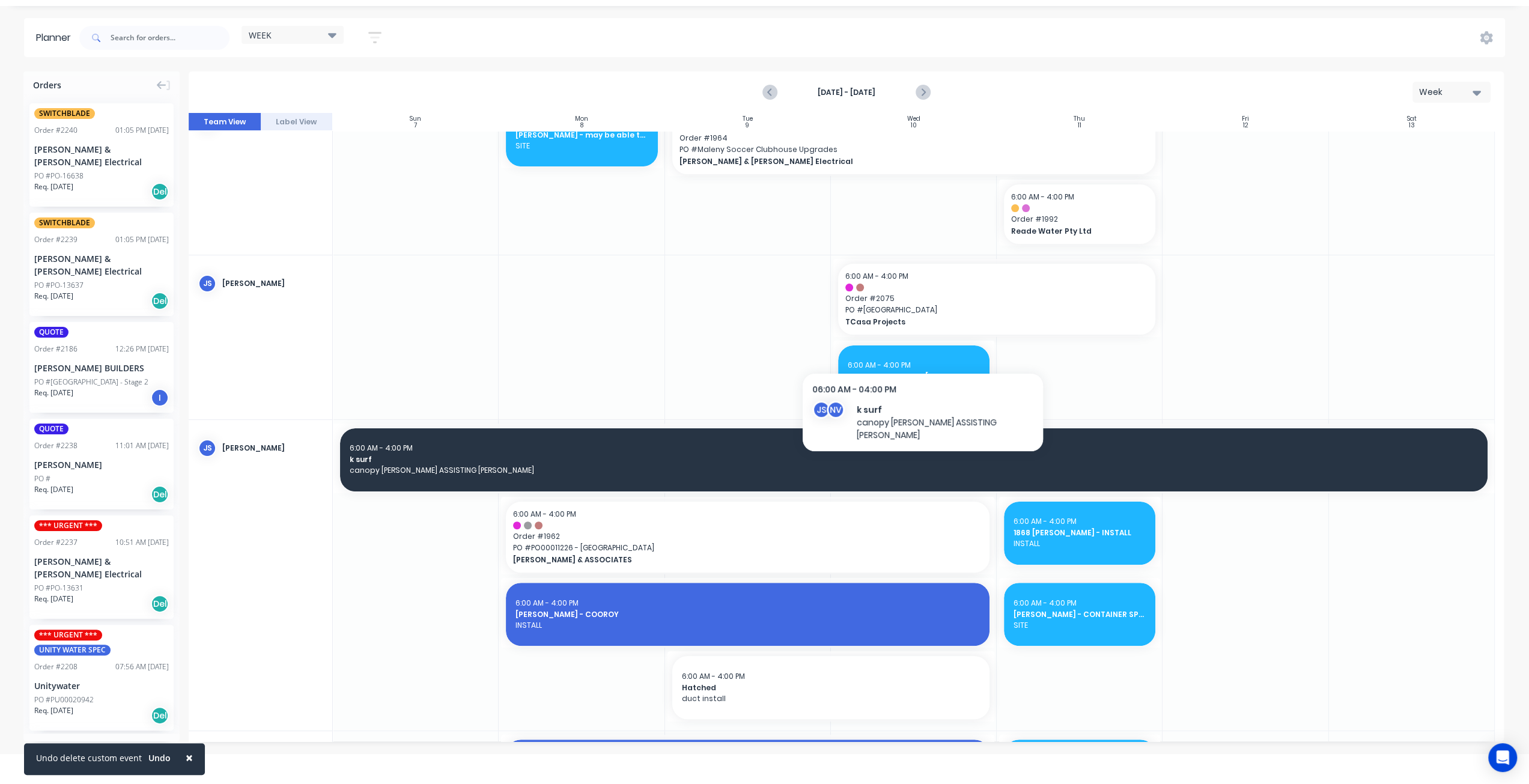
scroll to position [0, 0]
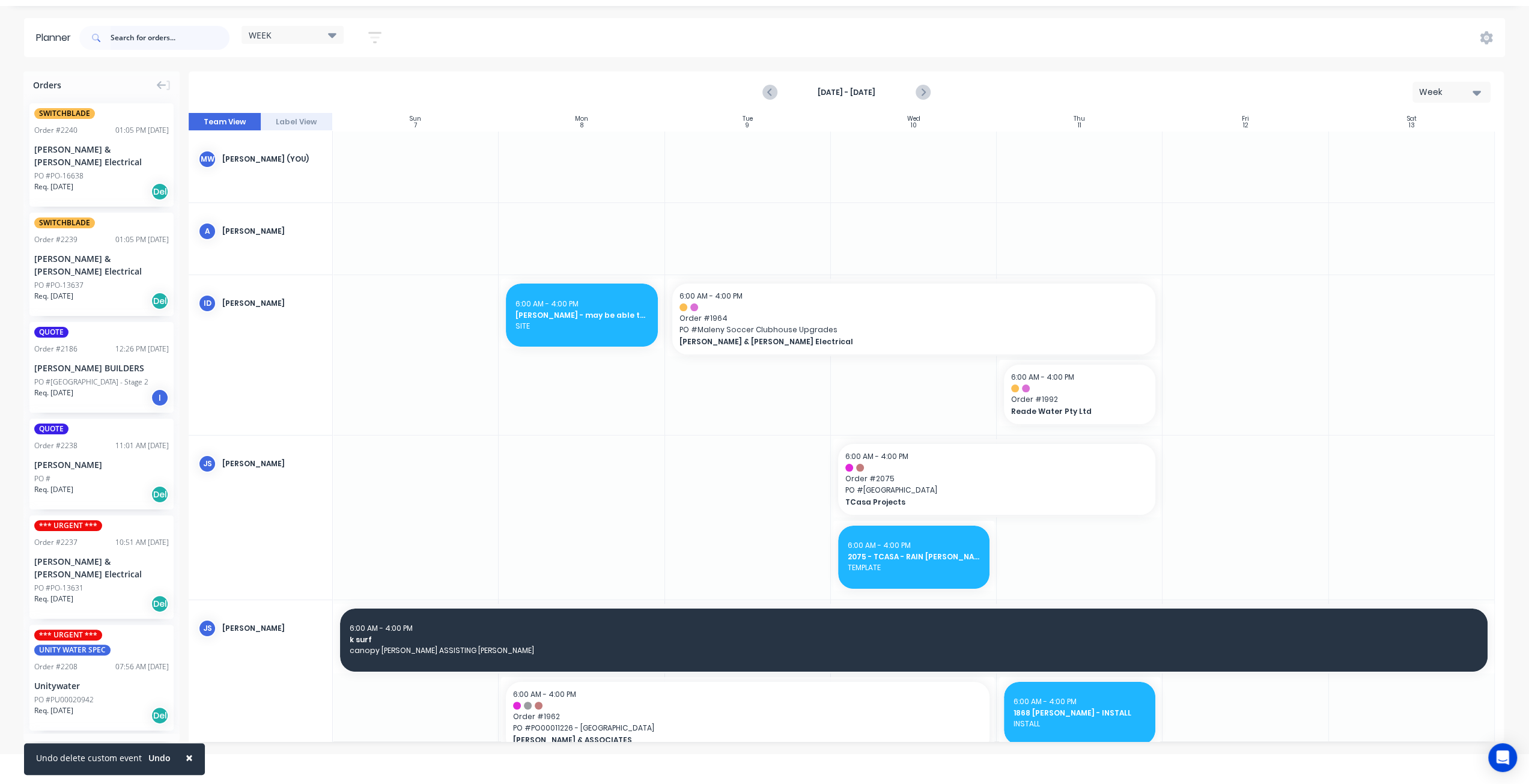
click at [180, 37] on input "text" at bounding box center [170, 38] width 119 height 24
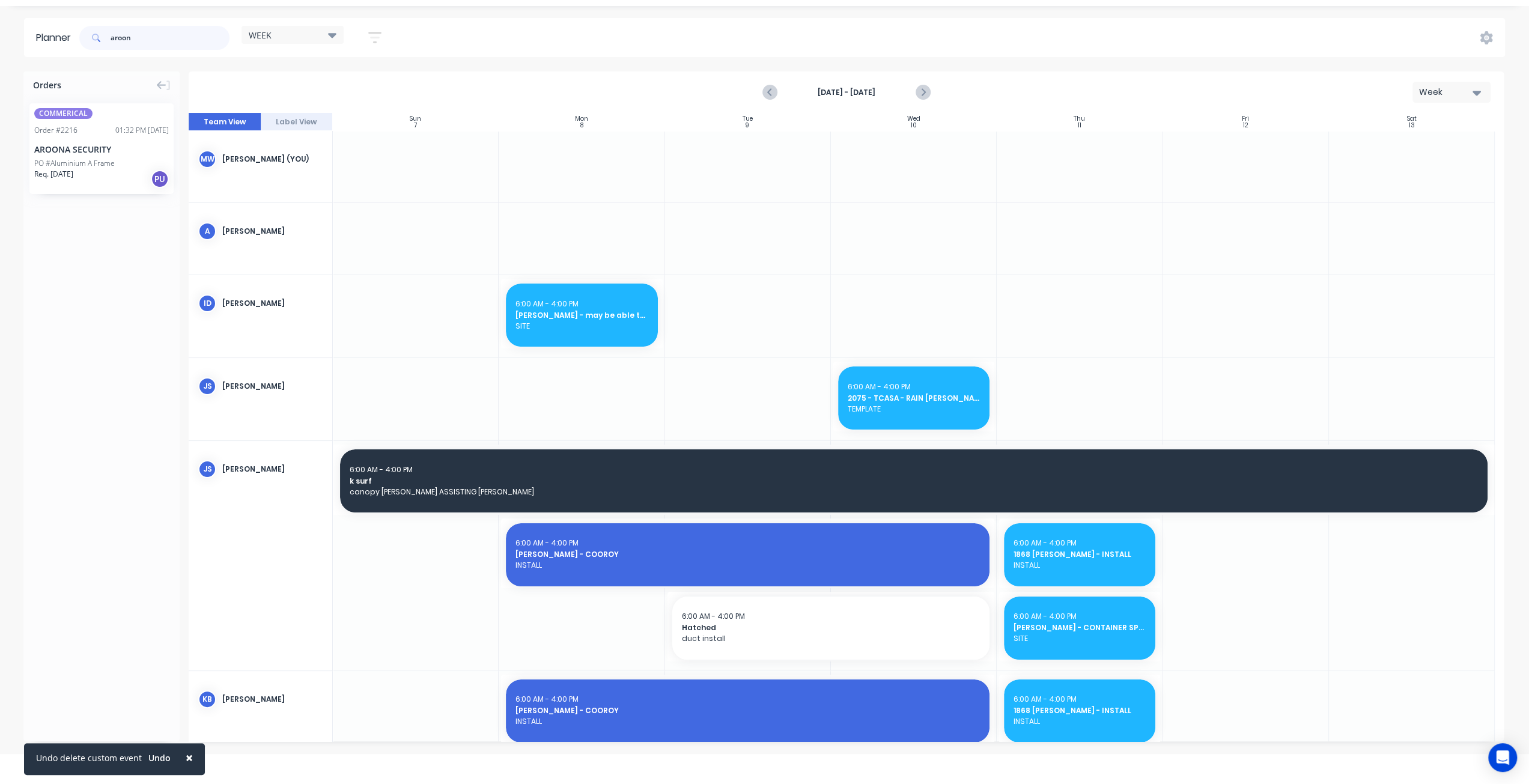
type input "aroon"
drag, startPoint x: 93, startPoint y: 151, endPoint x: 573, endPoint y: 408, distance: 544.5
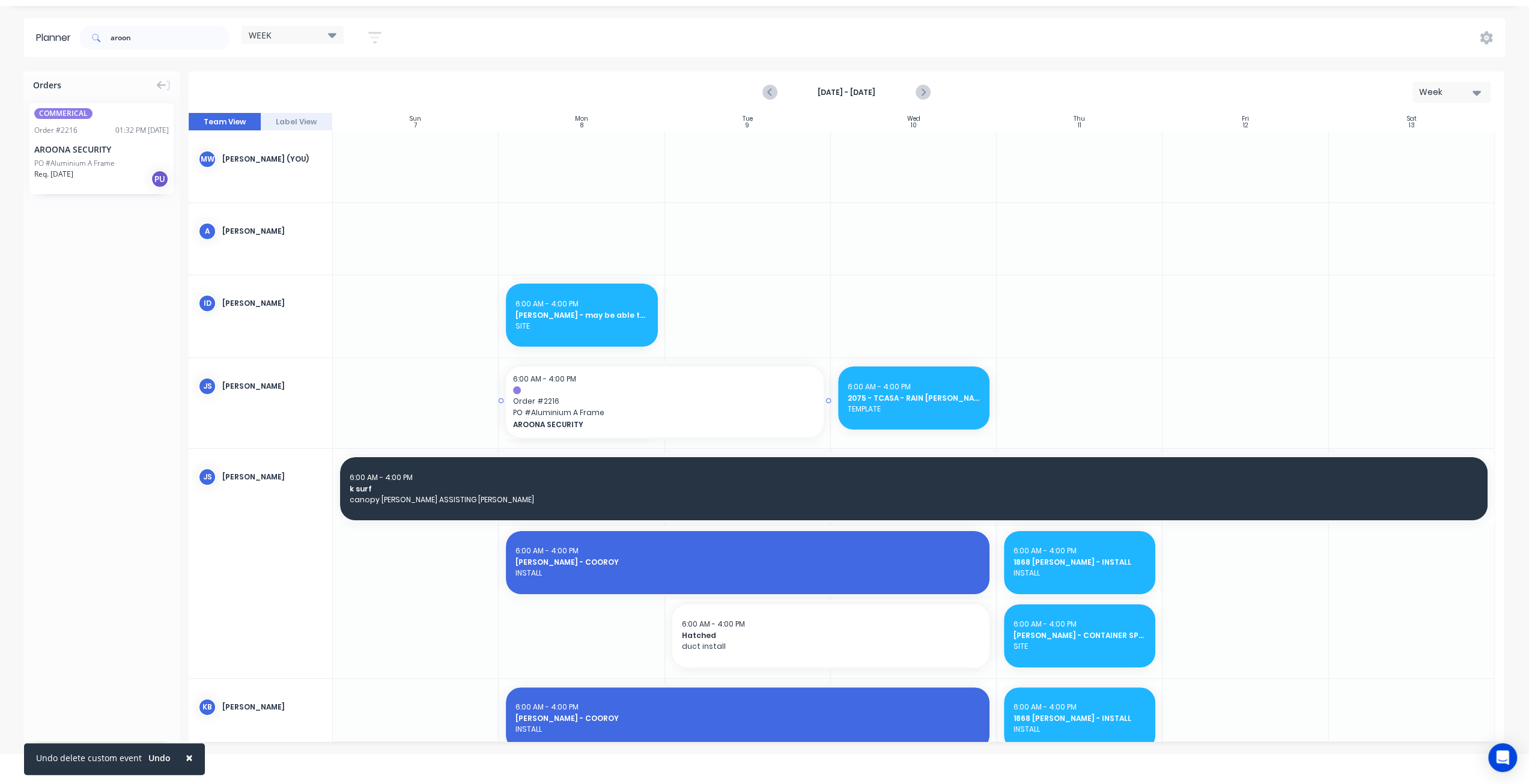
drag, startPoint x: 661, startPoint y: 400, endPoint x: 738, endPoint y: 401, distance: 77.0
drag, startPoint x: 107, startPoint y: 34, endPoint x: 47, endPoint y: 27, distance: 60.4
click at [68, 34] on header "Planner aroon WEEK Save new view None edit WEEK (Default) edit Rex edit SCSM - …" at bounding box center [764, 37] width 1480 height 39
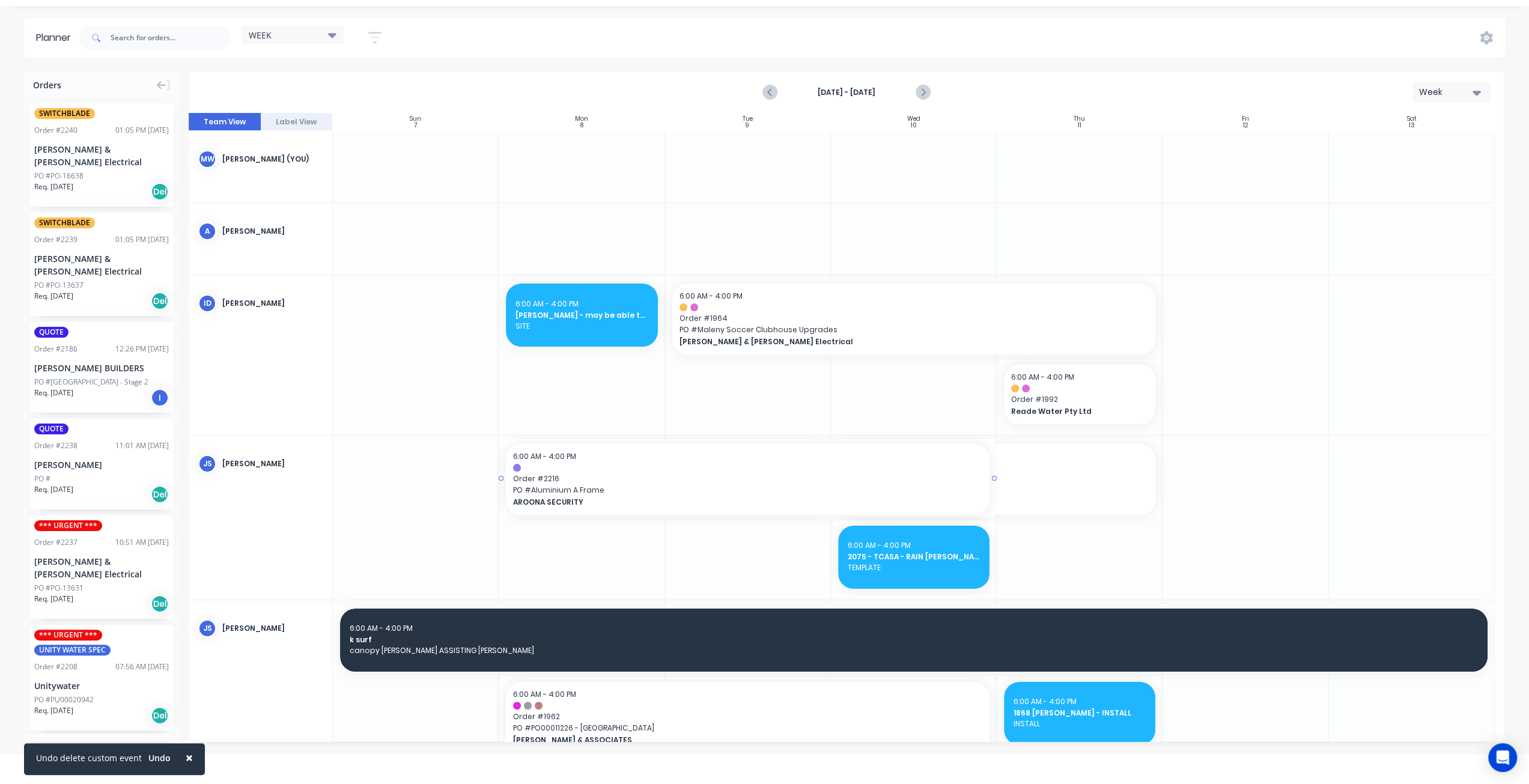
drag, startPoint x: 827, startPoint y: 478, endPoint x: 841, endPoint y: 478, distance: 14.0
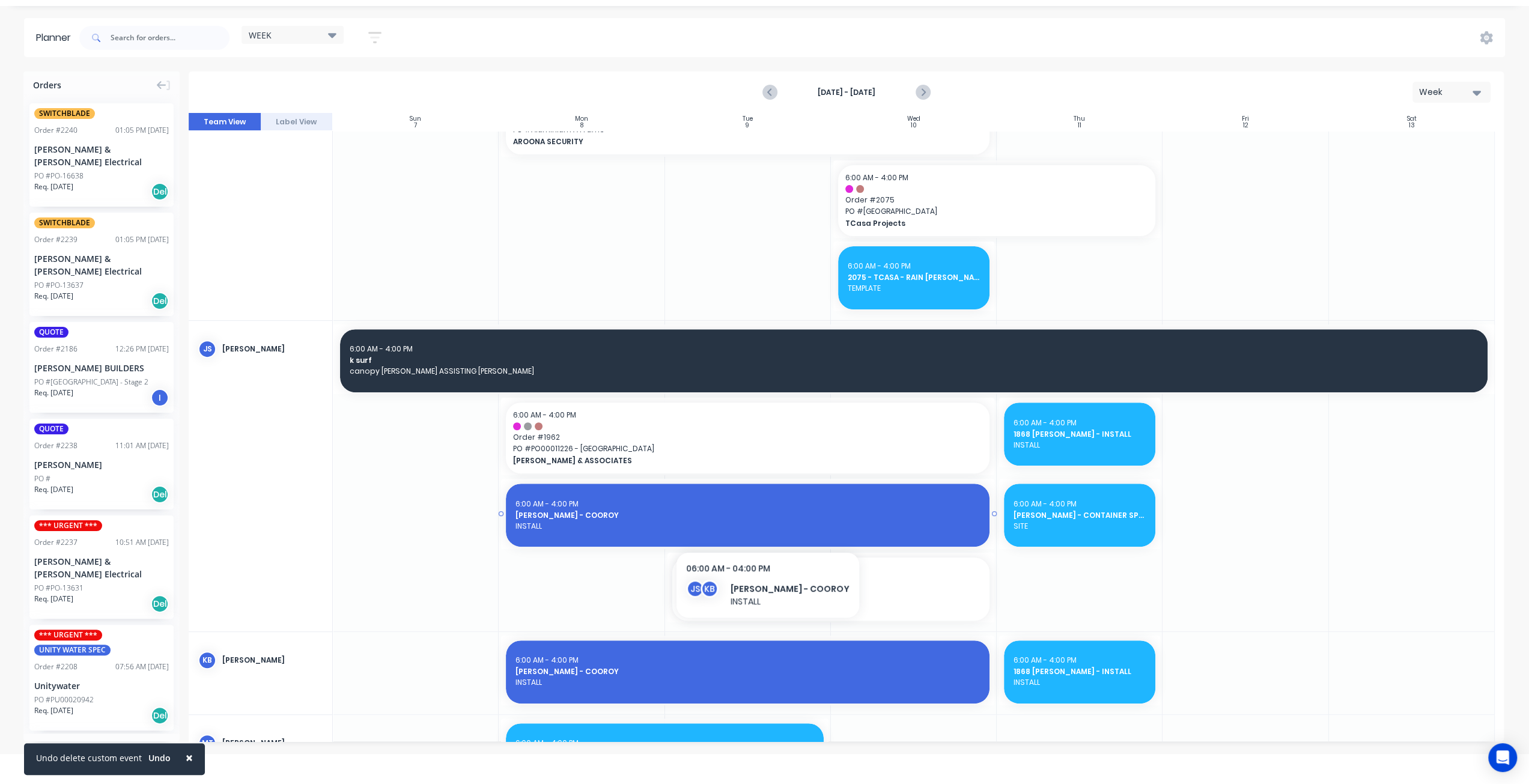
scroll to position [601, 0]
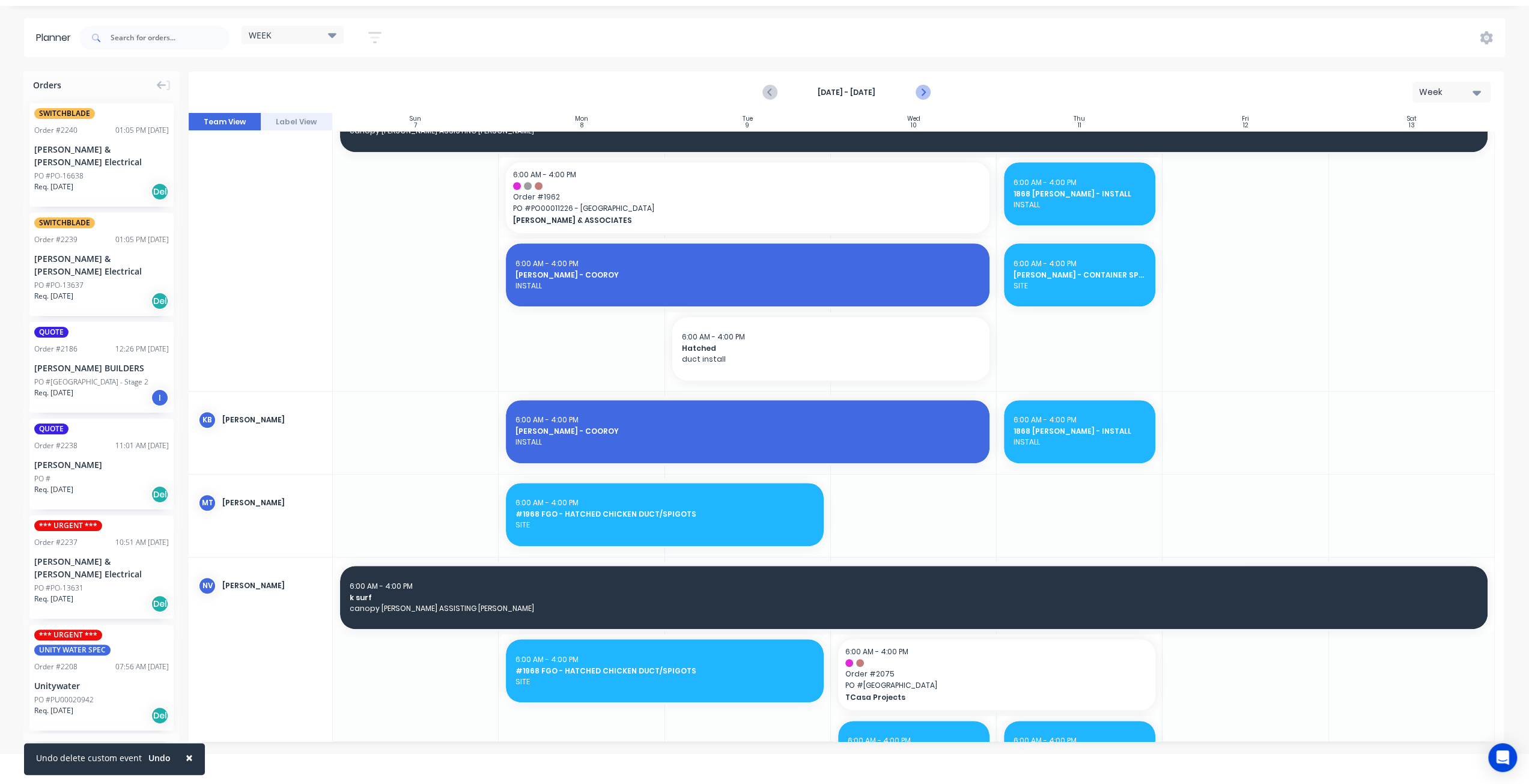
click at [923, 92] on icon "Next page" at bounding box center [921, 93] width 5 height 9
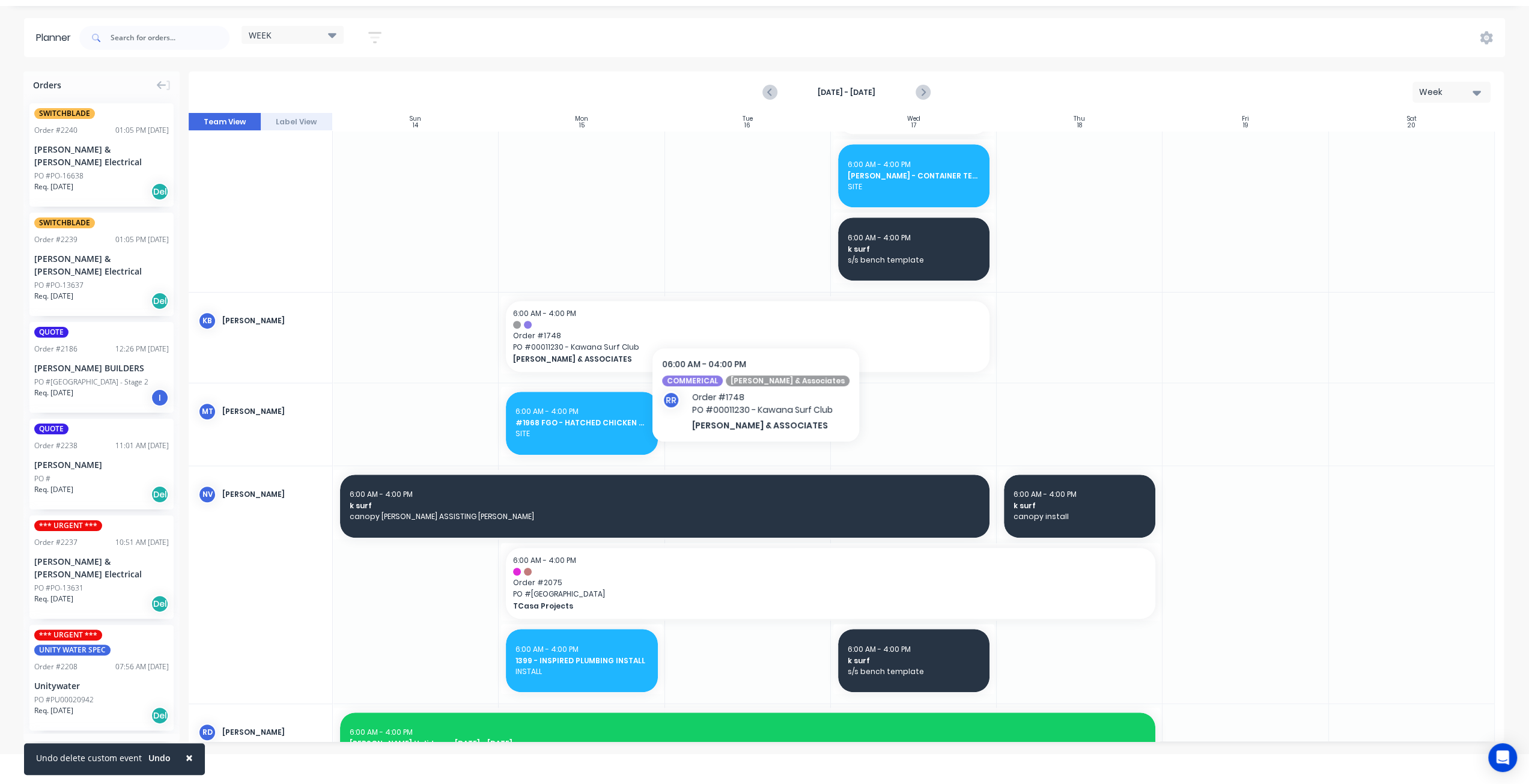
scroll to position [860, 0]
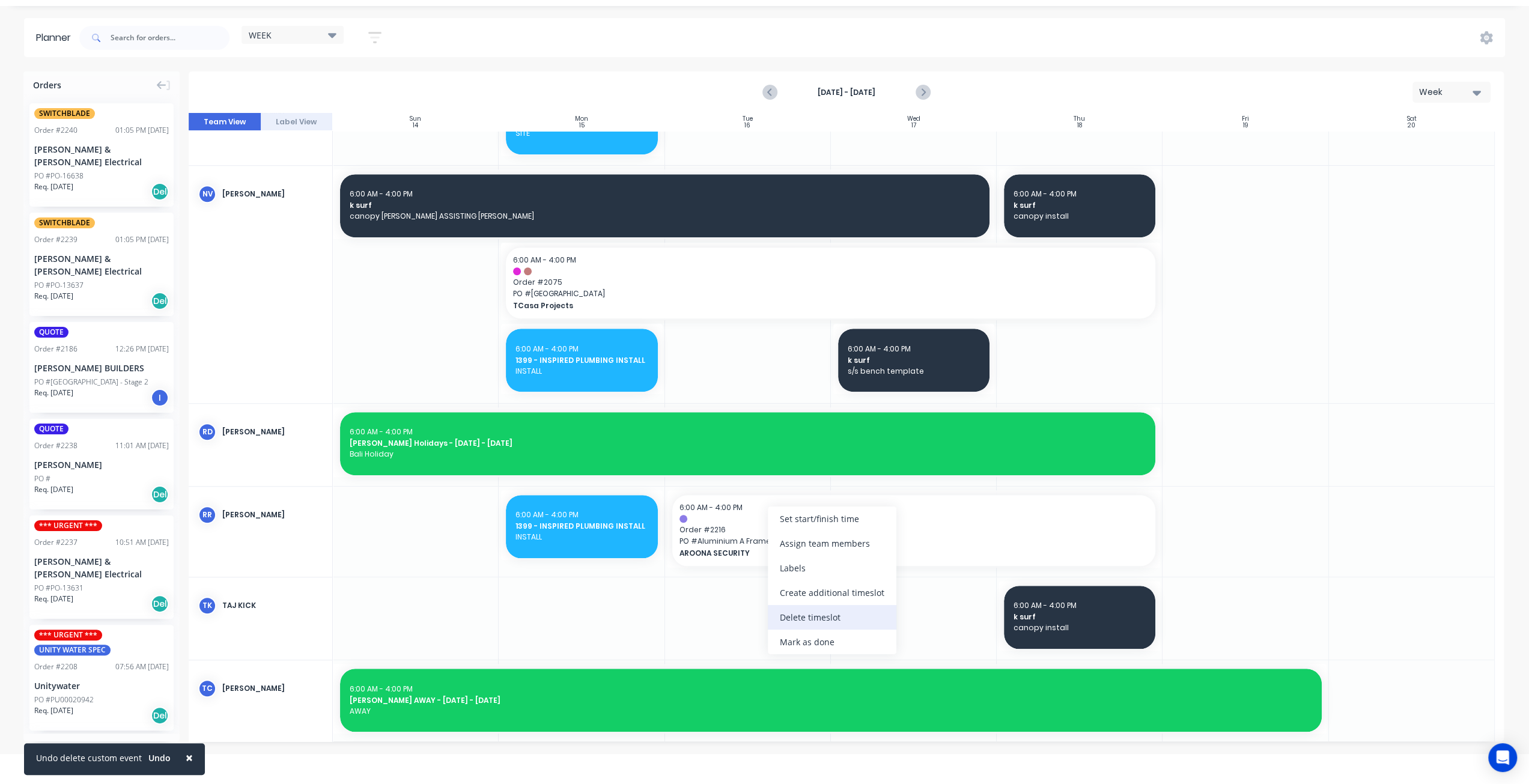
click at [821, 615] on div "Delete timeslot" at bounding box center [831, 617] width 129 height 25
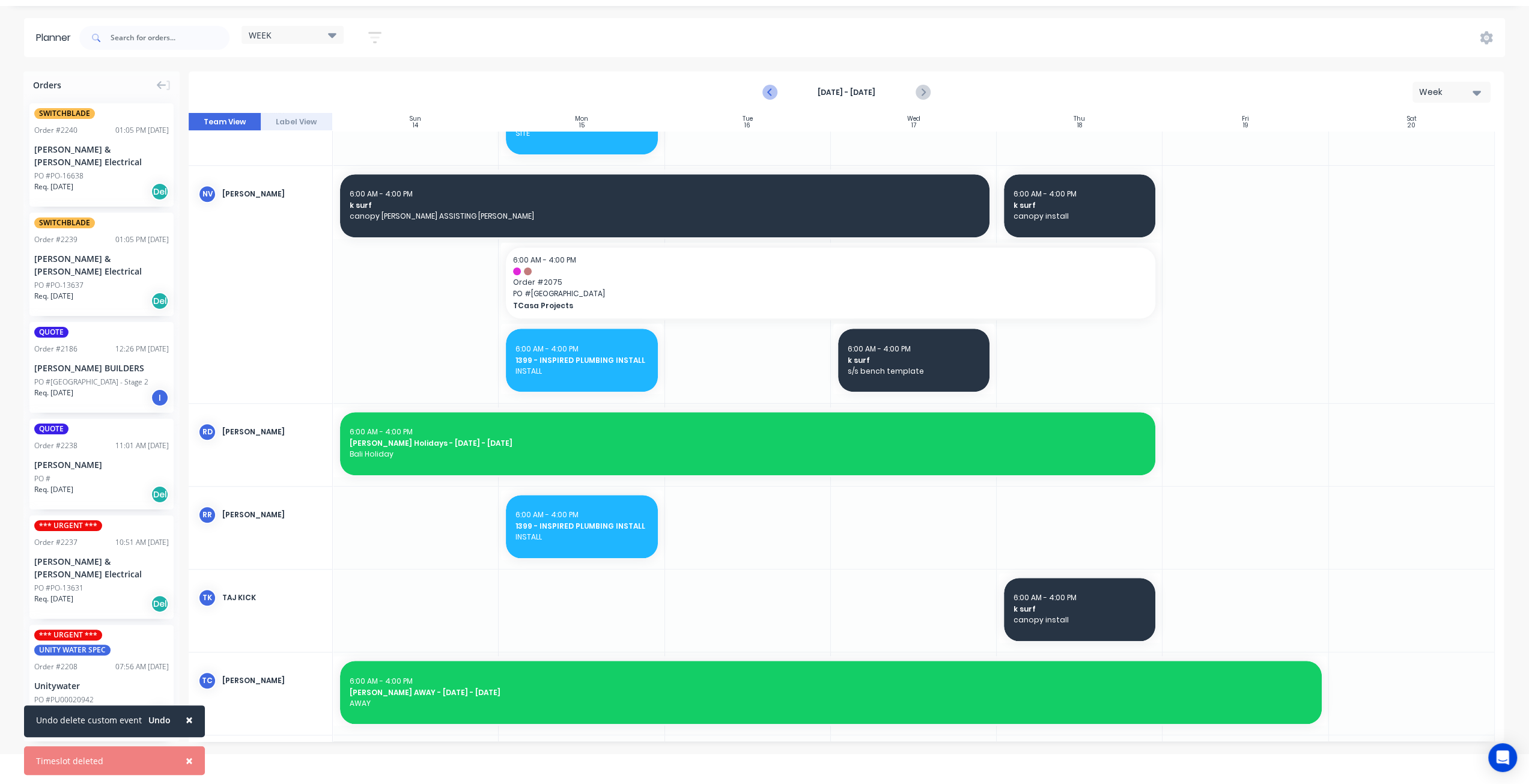
click at [767, 87] on icon "Previous page" at bounding box center [770, 93] width 15 height 15
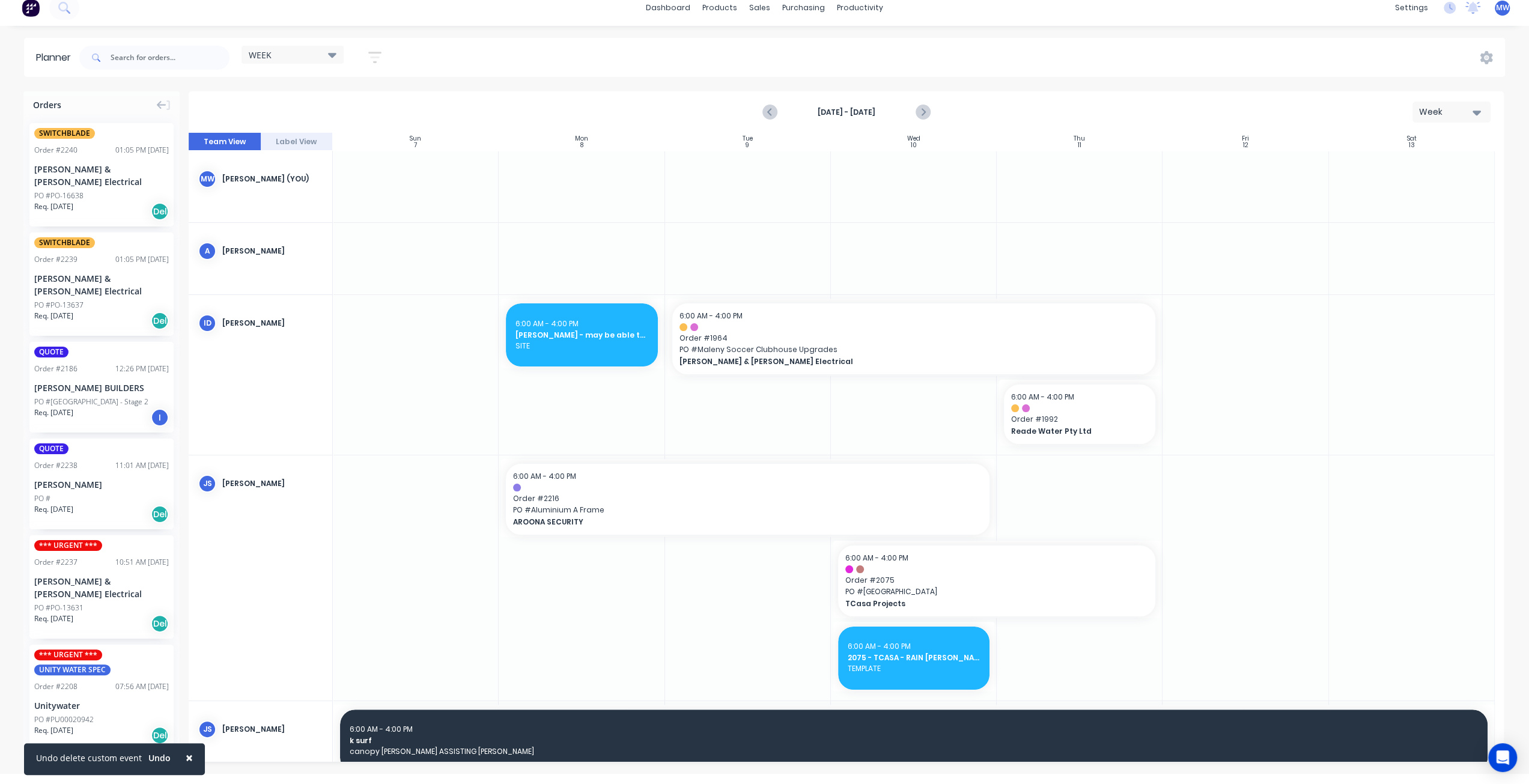
scroll to position [0, 0]
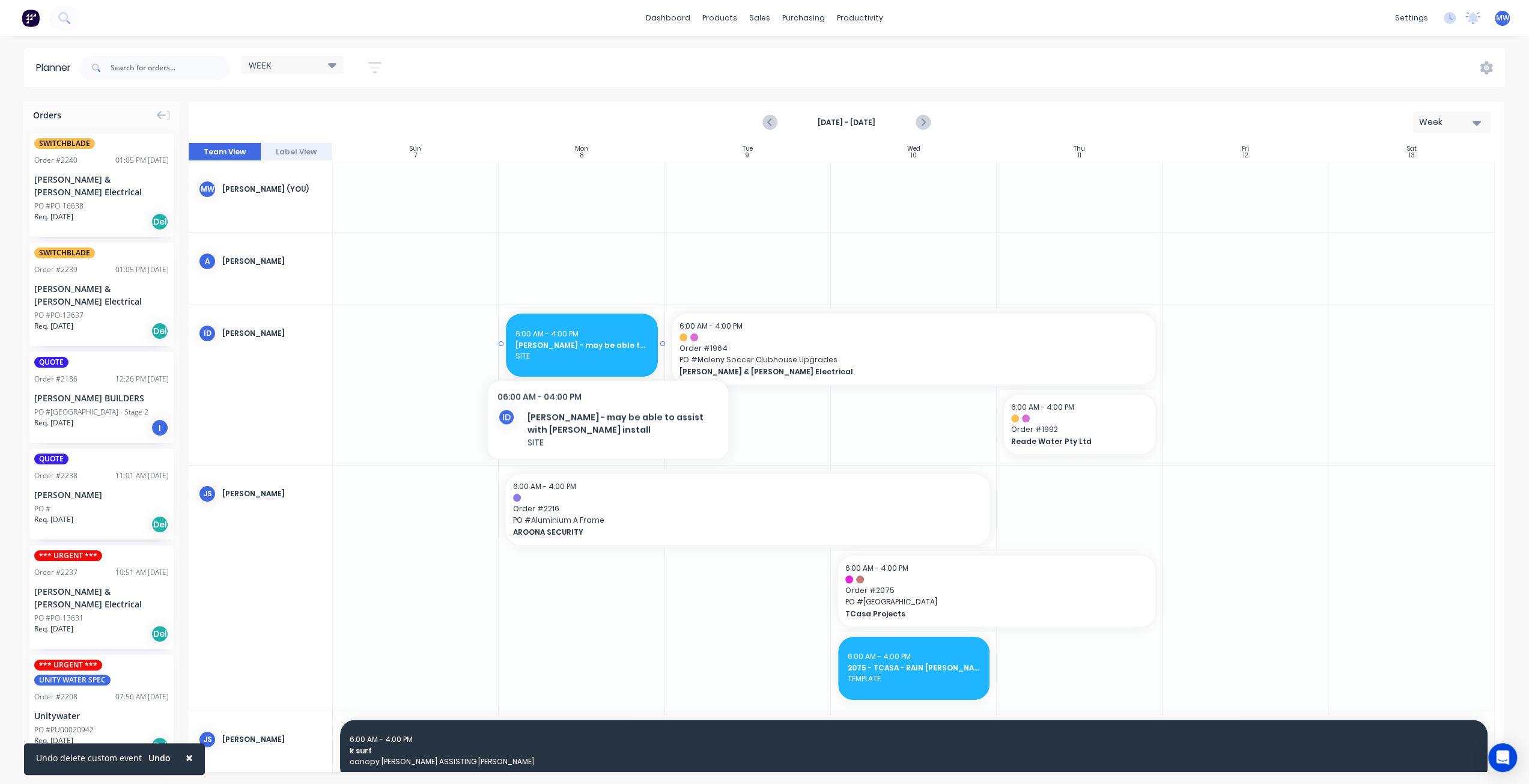
click at [608, 349] on span "IAN - may be able to assist with Cooroy install" at bounding box center [582, 345] width 132 height 11
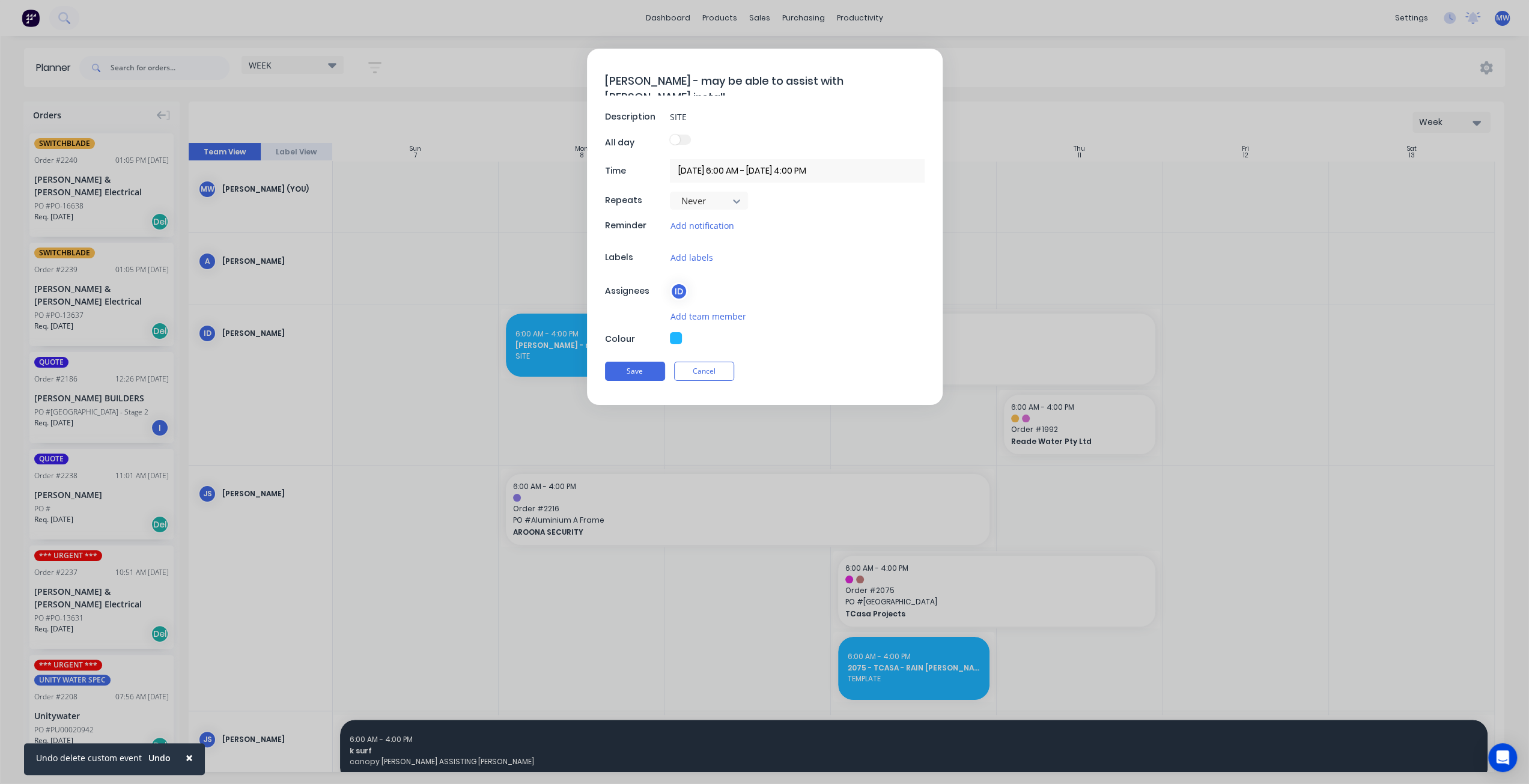
click at [883, 83] on textarea "IAN - may be able to assist with Cooroy install" at bounding box center [765, 81] width 320 height 28
type textarea "[PERSON_NAME] - may be able to assist [PERSON_NAME]"
click at [648, 369] on button "Save" at bounding box center [635, 371] width 60 height 19
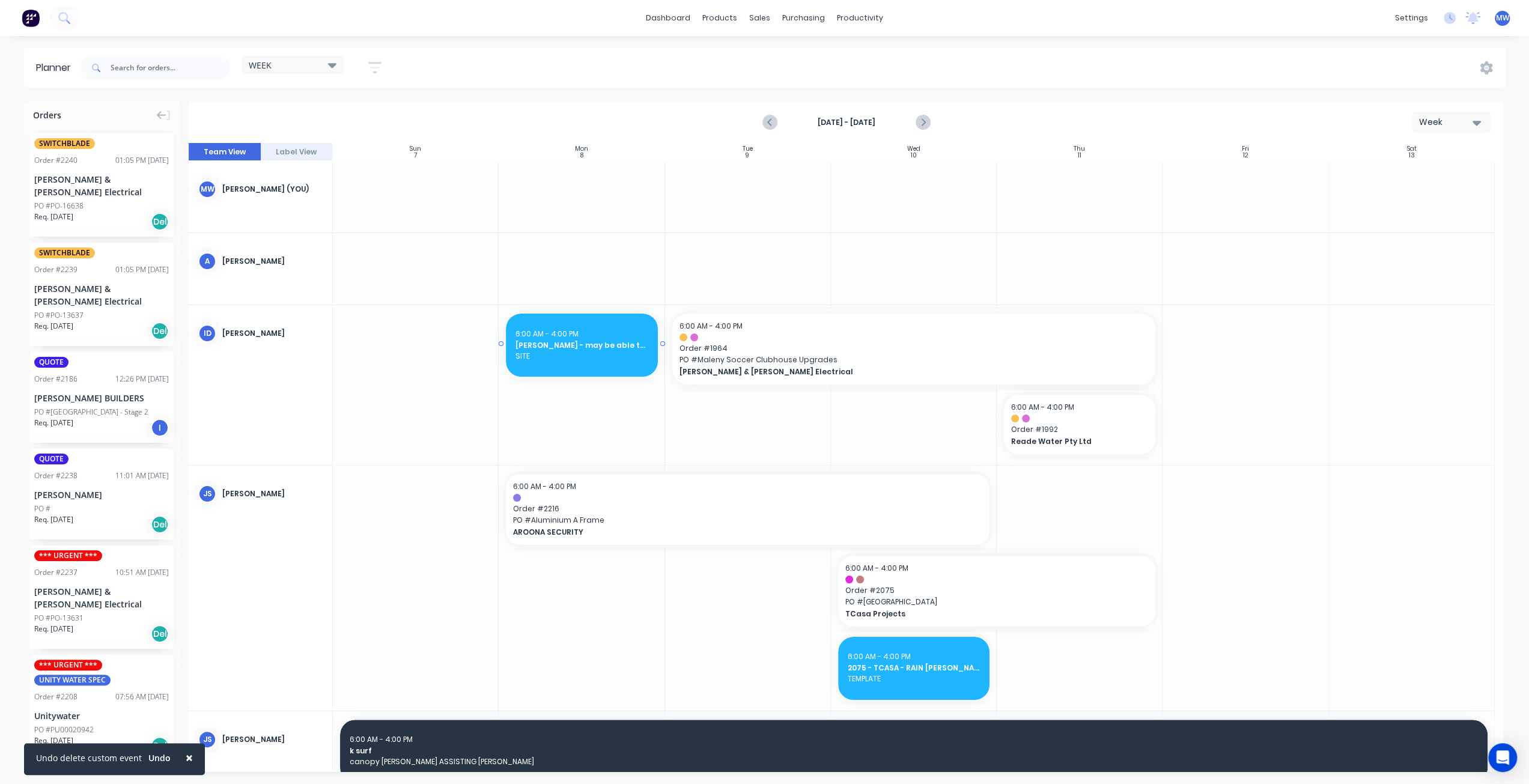
click at [582, 357] on span "SITE" at bounding box center [582, 356] width 132 height 11
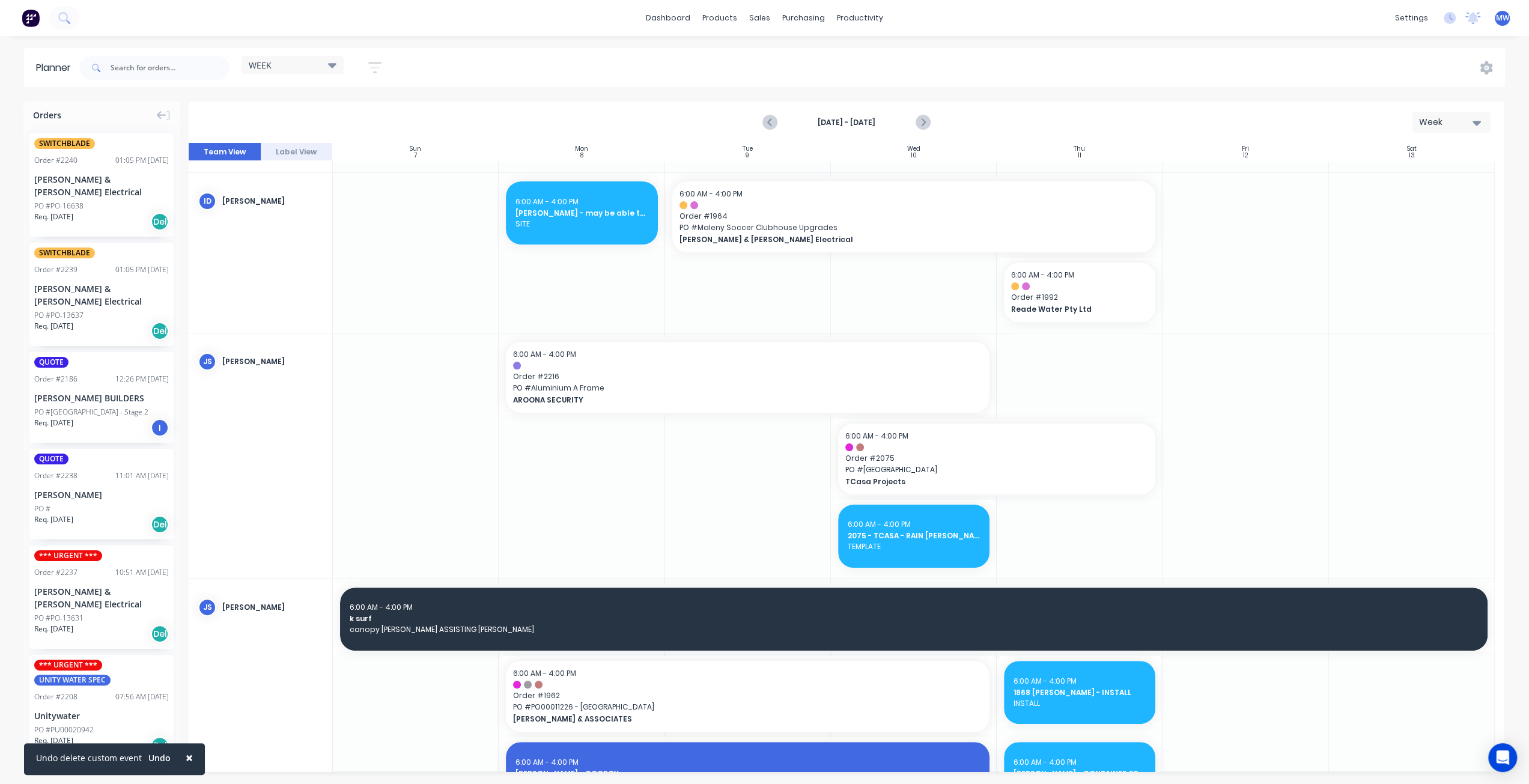
scroll to position [60, 0]
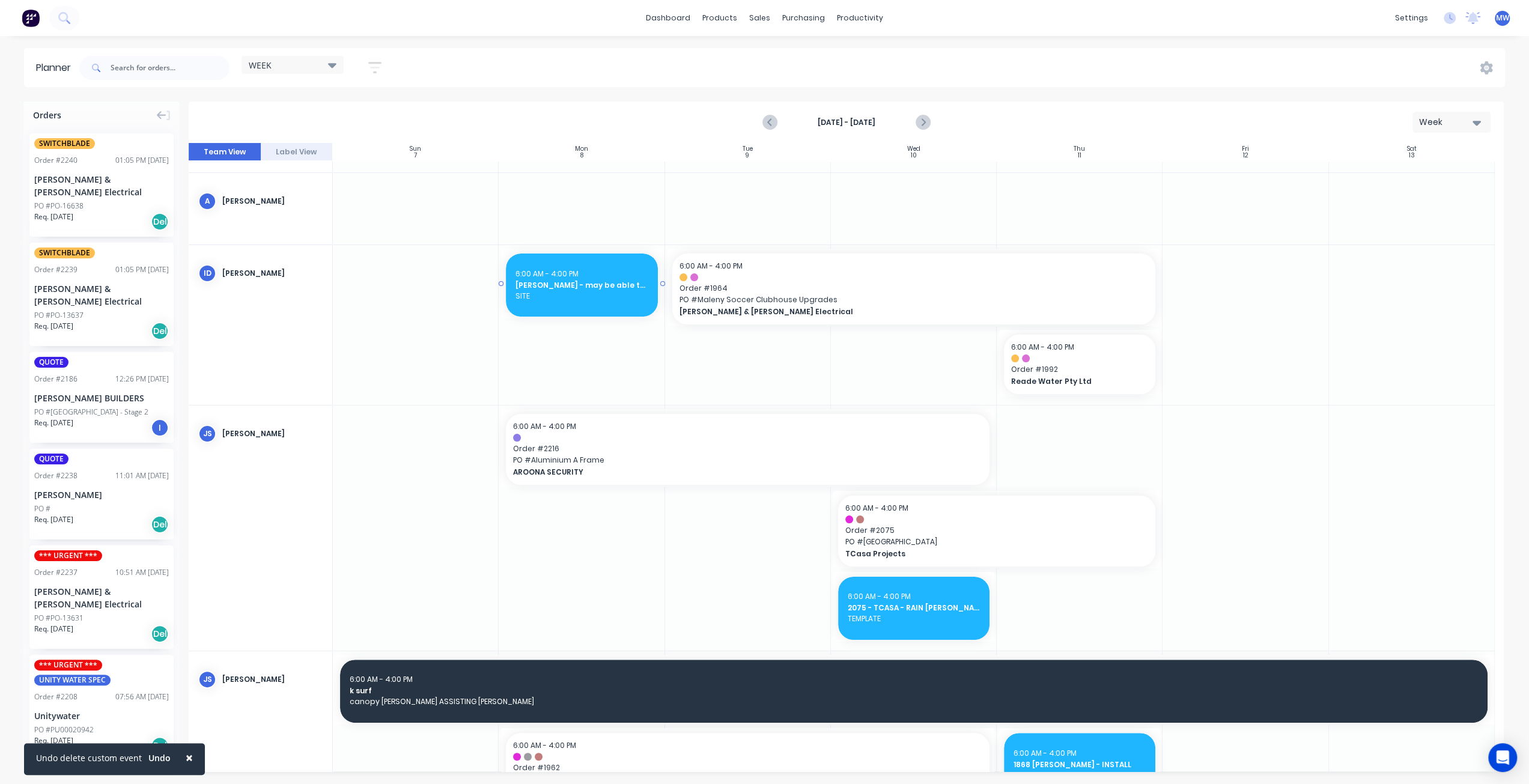
click at [583, 306] on div "6:00 AM - 4:00 PM IAN - may be able to assist CANOPY SITE" at bounding box center [581, 284] width 151 height 63
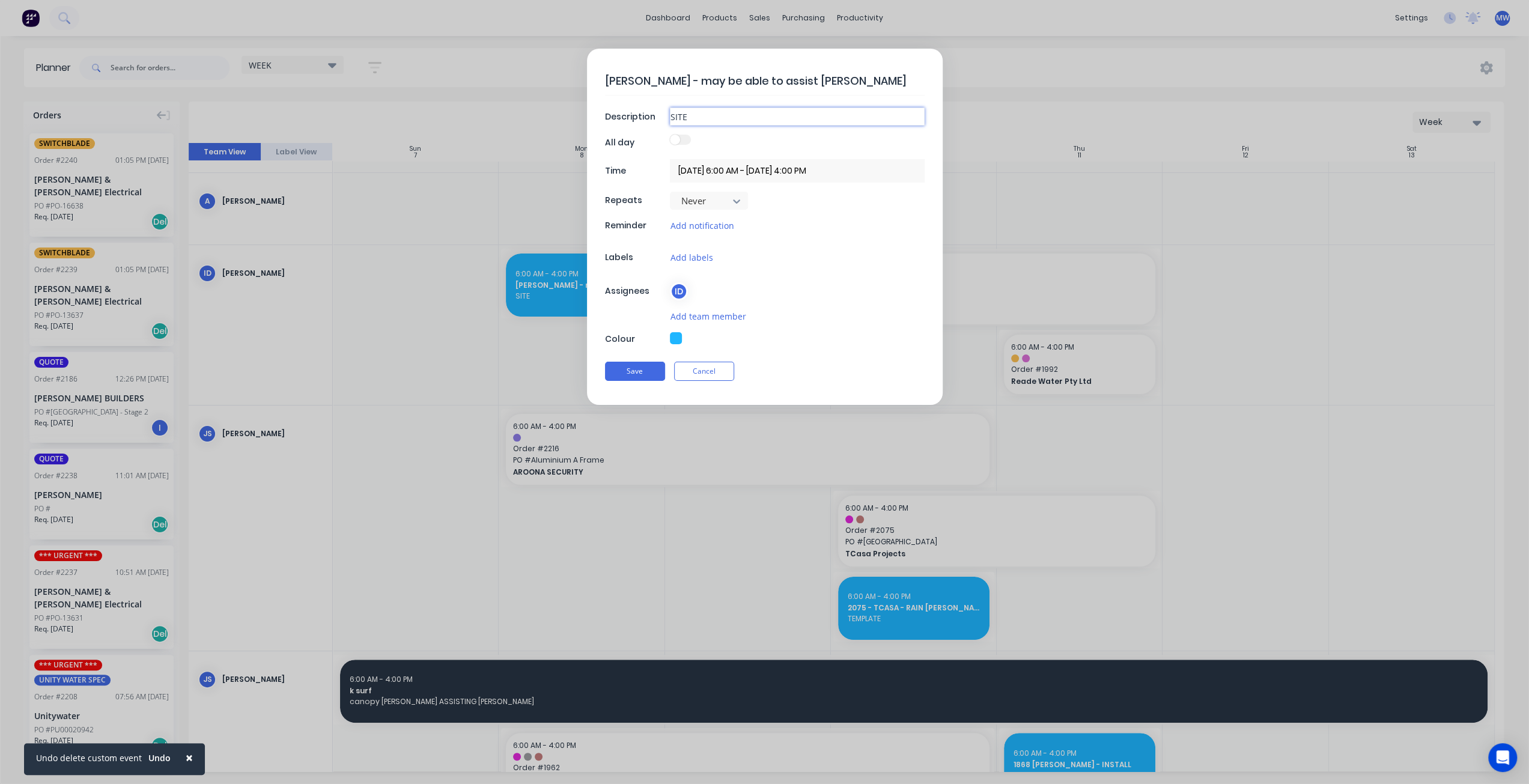
drag, startPoint x: 694, startPoint y: 113, endPoint x: 662, endPoint y: 112, distance: 32.0
click at [662, 112] on div "Description SITE" at bounding box center [765, 116] width 320 height 18
type input "FACTORY"
click at [631, 373] on button "Save" at bounding box center [635, 371] width 60 height 19
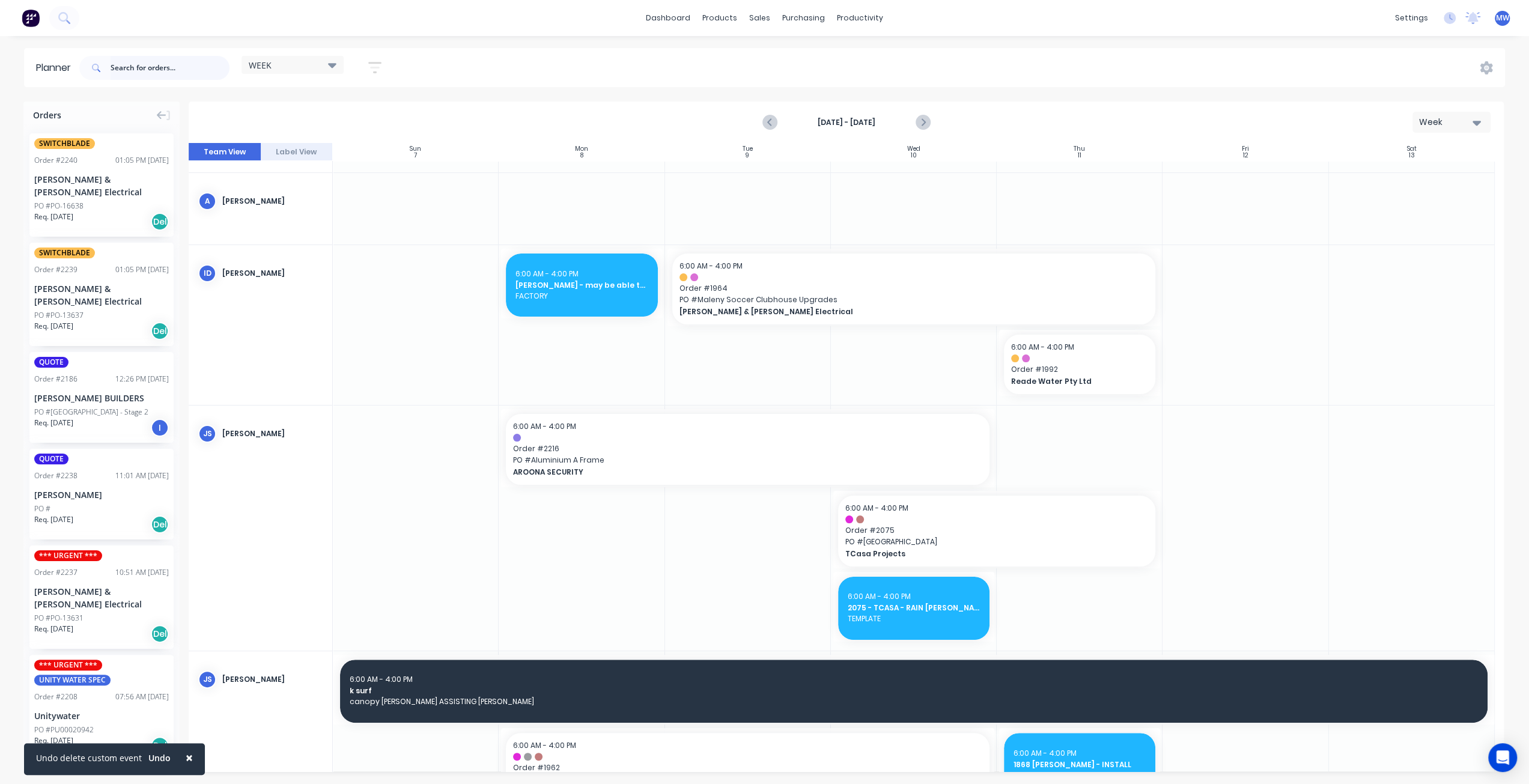
click at [197, 65] on input "text" at bounding box center [170, 68] width 119 height 24
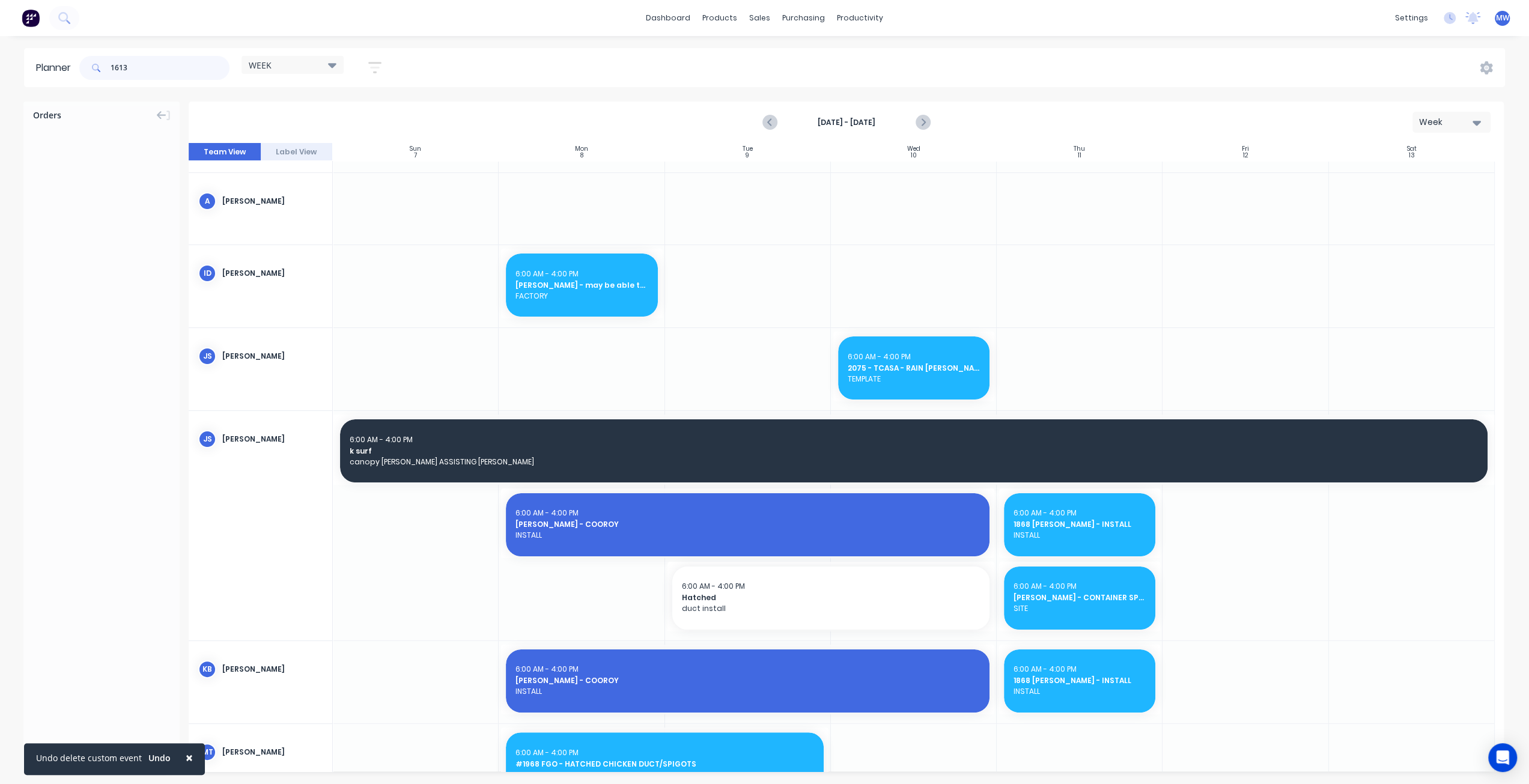
type input "1613"
click at [113, 194] on div "PO #The Nest" at bounding box center [101, 193] width 135 height 11
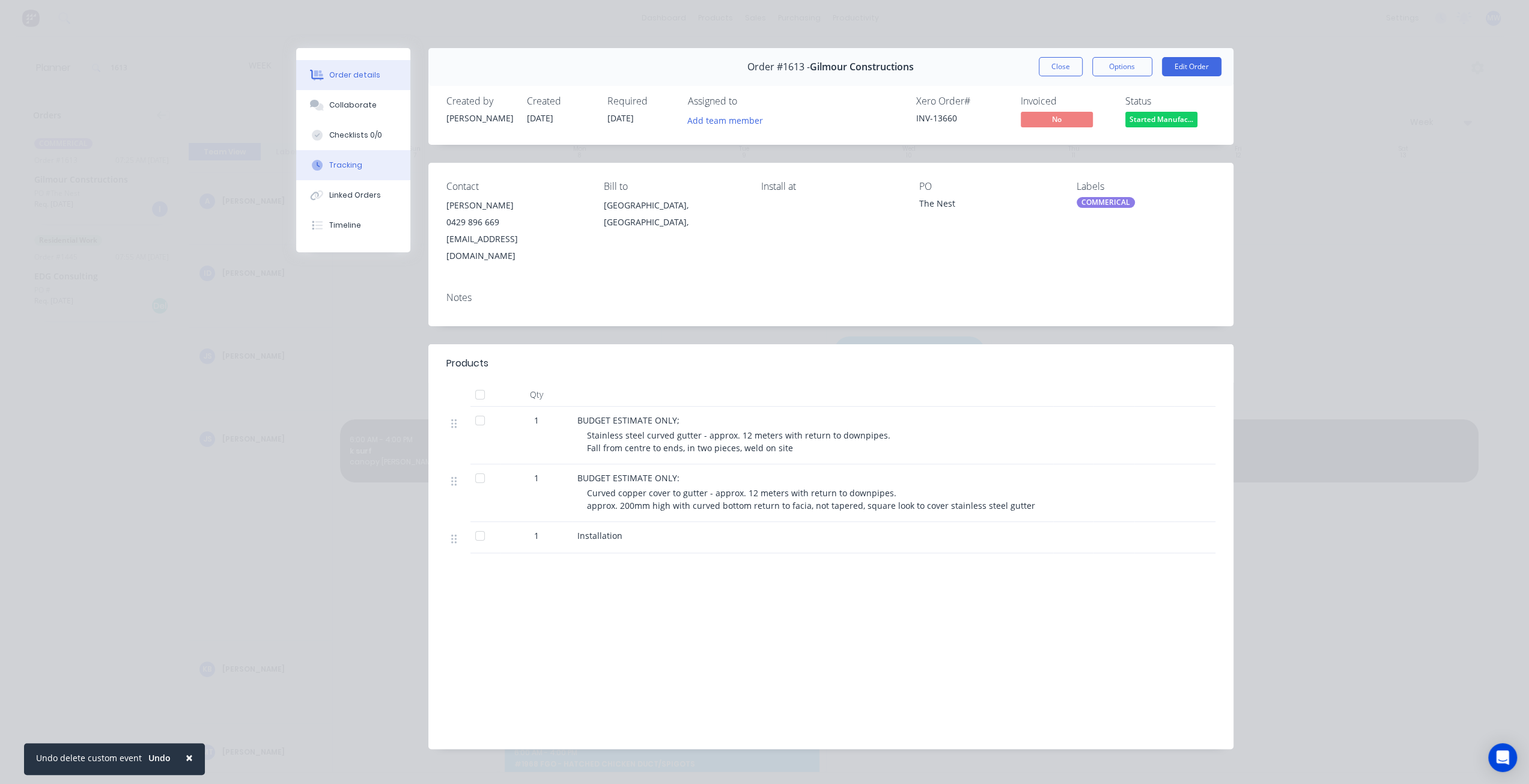
click at [349, 168] on div "Tracking" at bounding box center [346, 165] width 33 height 11
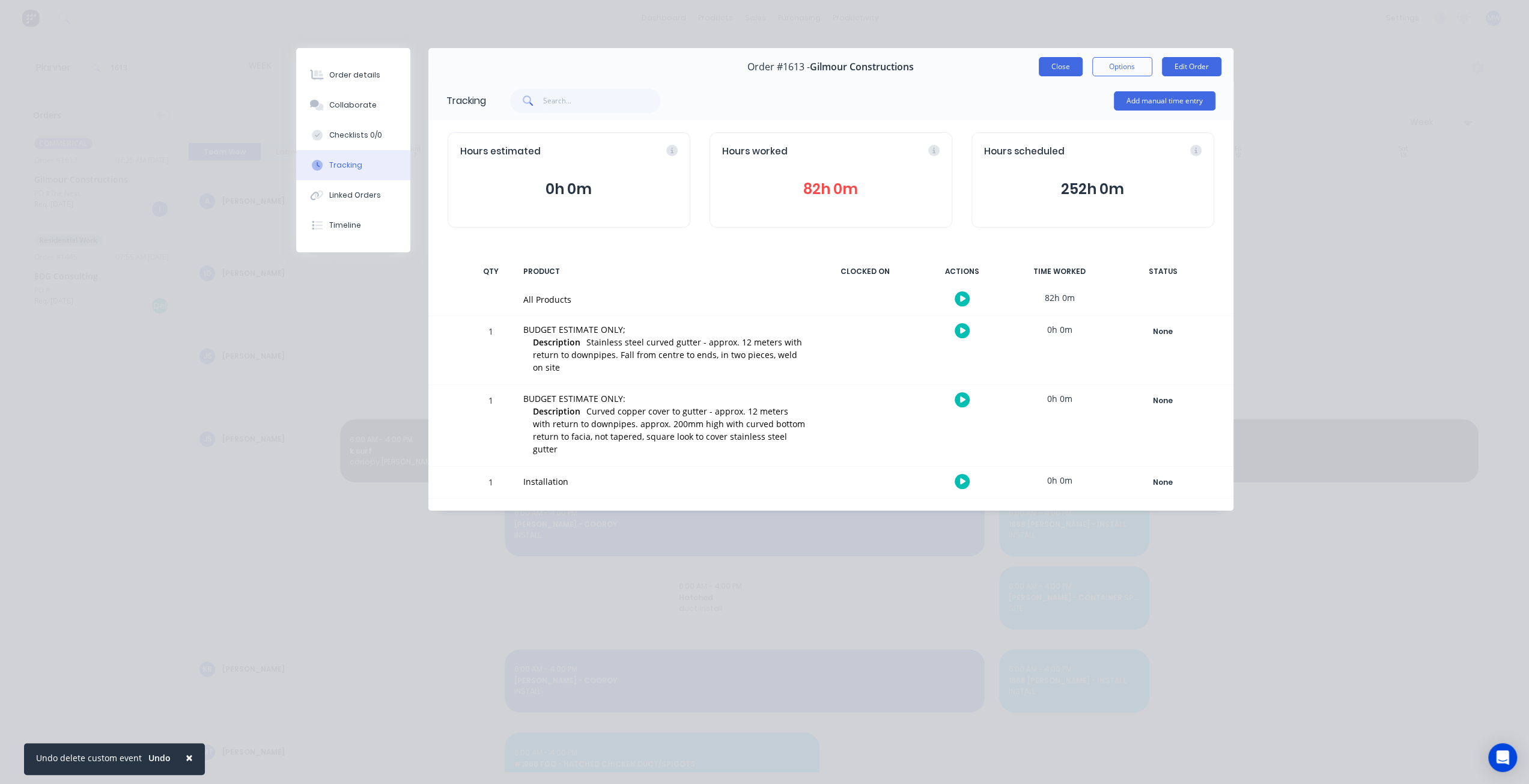
click at [1059, 71] on button "Close" at bounding box center [1061, 67] width 44 height 19
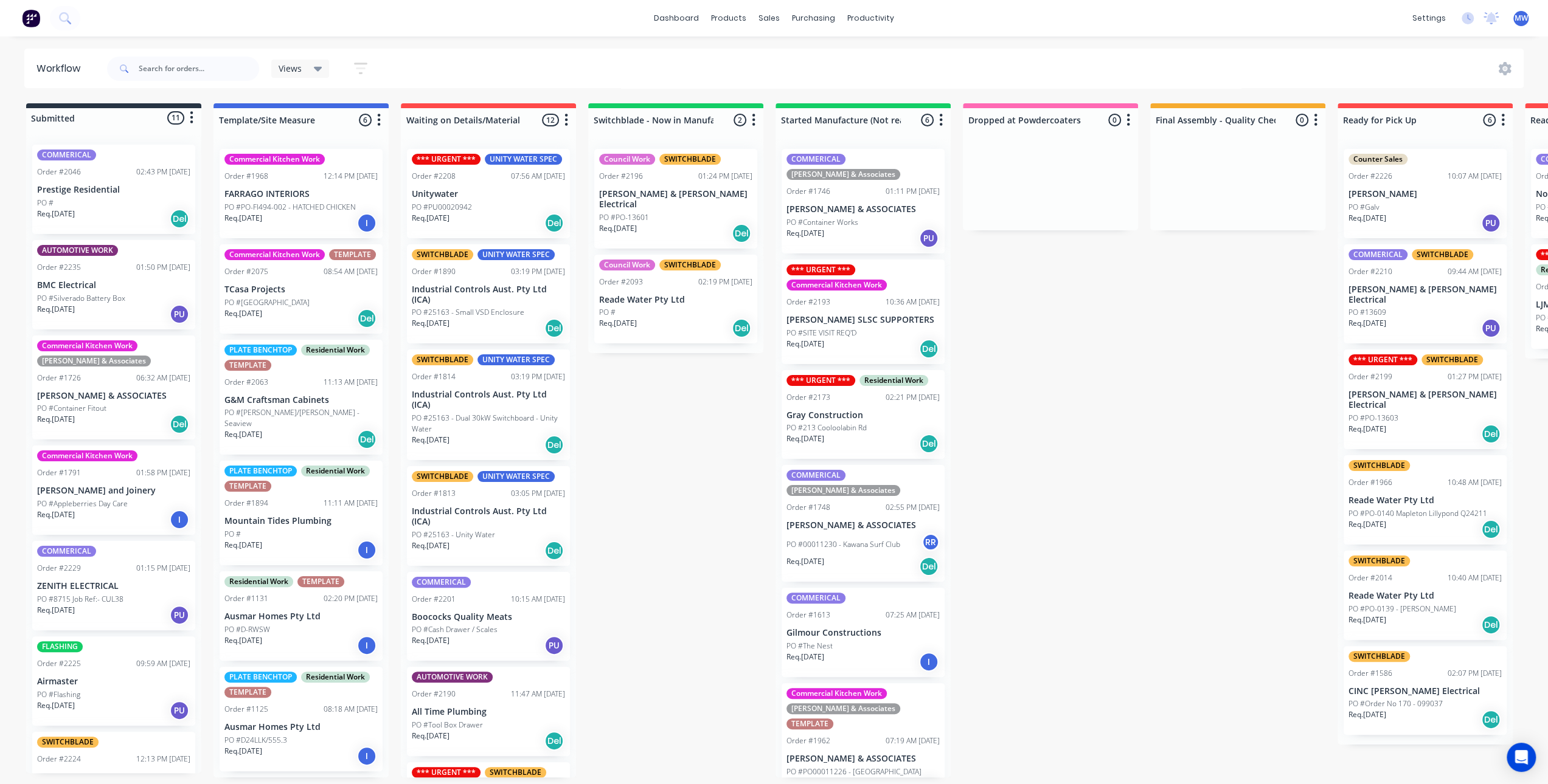
click at [905, 766] on p "PO #PO00011226 - Cooroy Market Garden" at bounding box center [854, 772] width 135 height 11
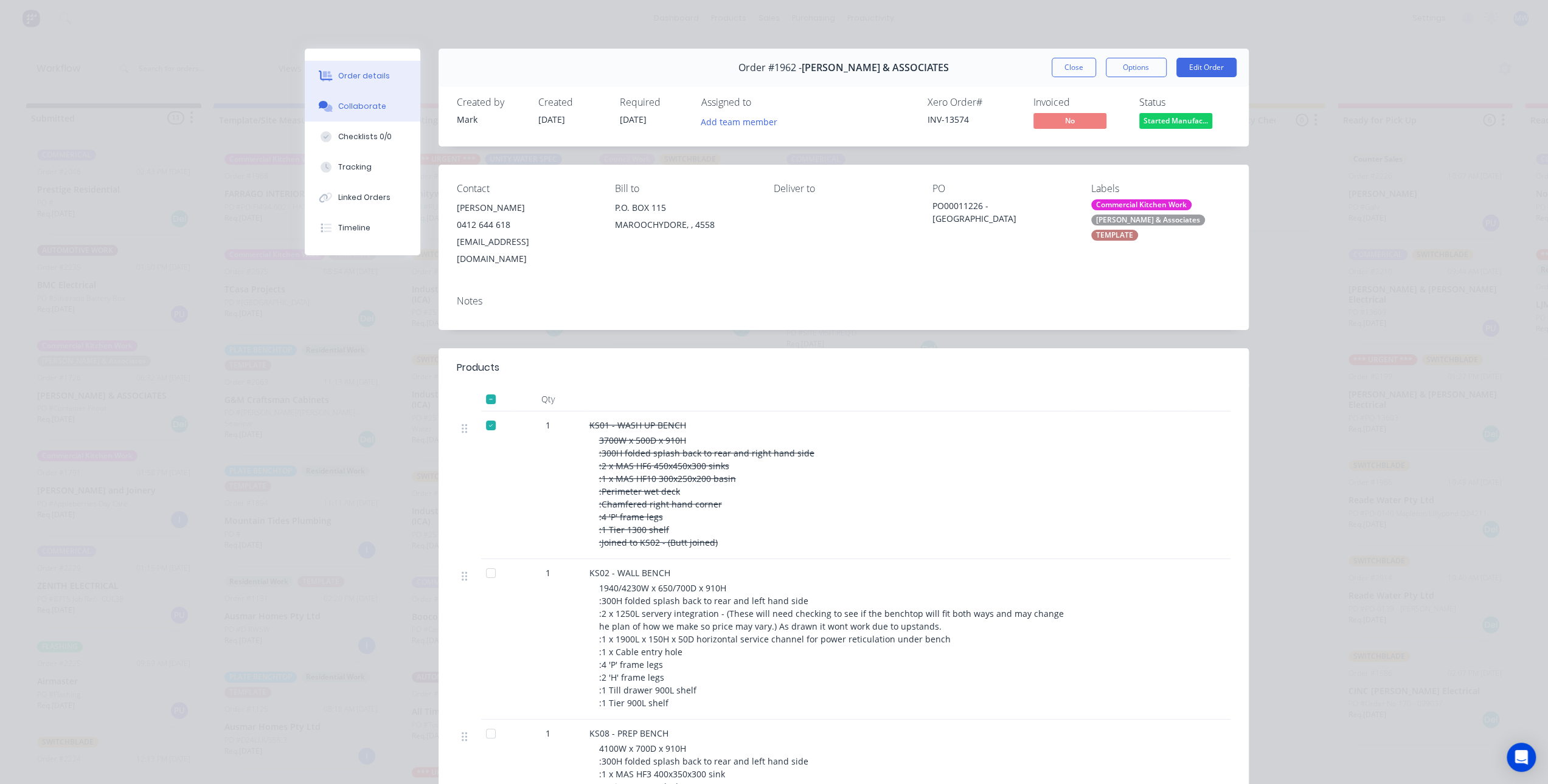
click at [366, 108] on div "Collaborate" at bounding box center [362, 107] width 48 height 11
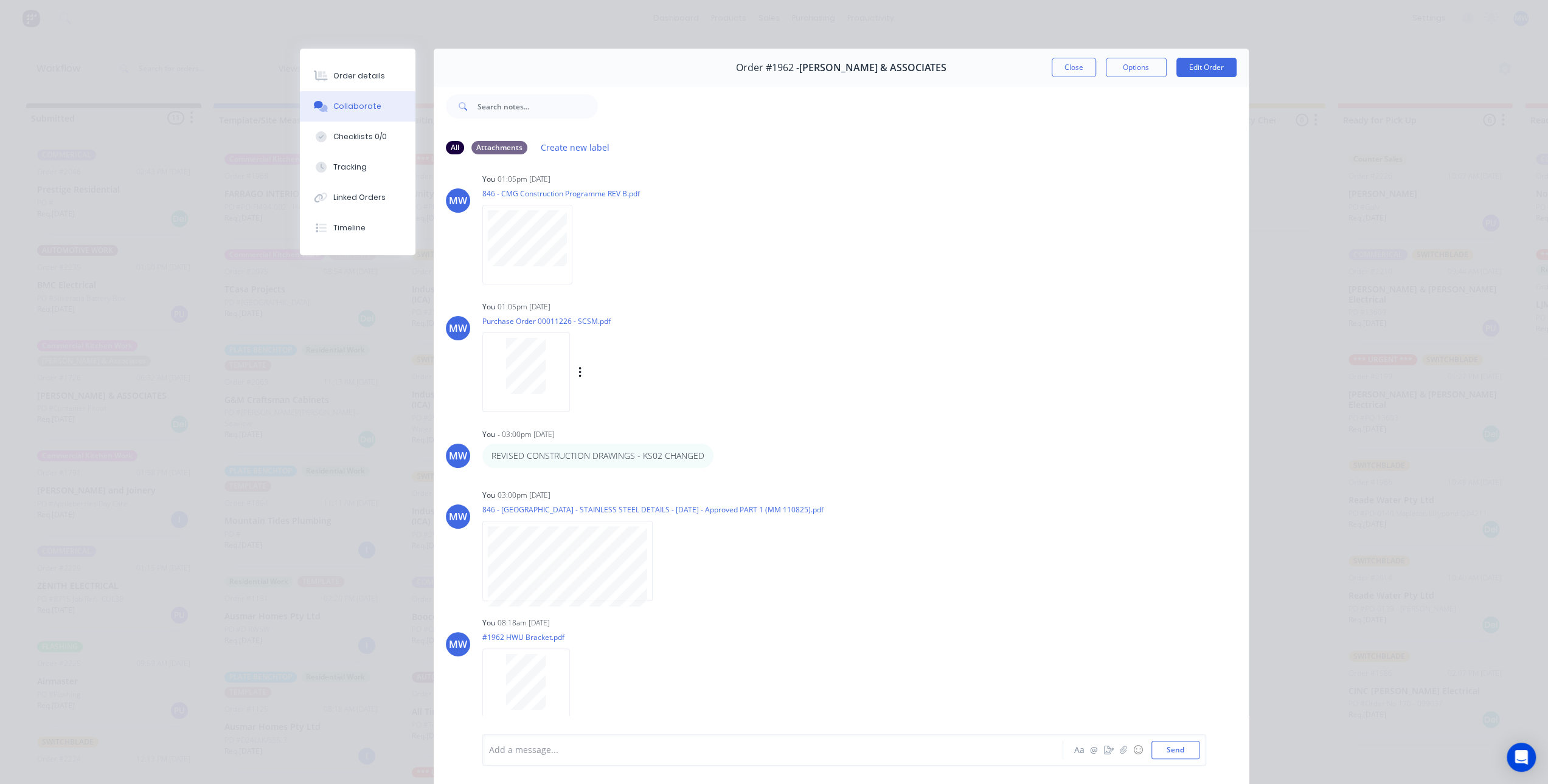
scroll to position [202, 0]
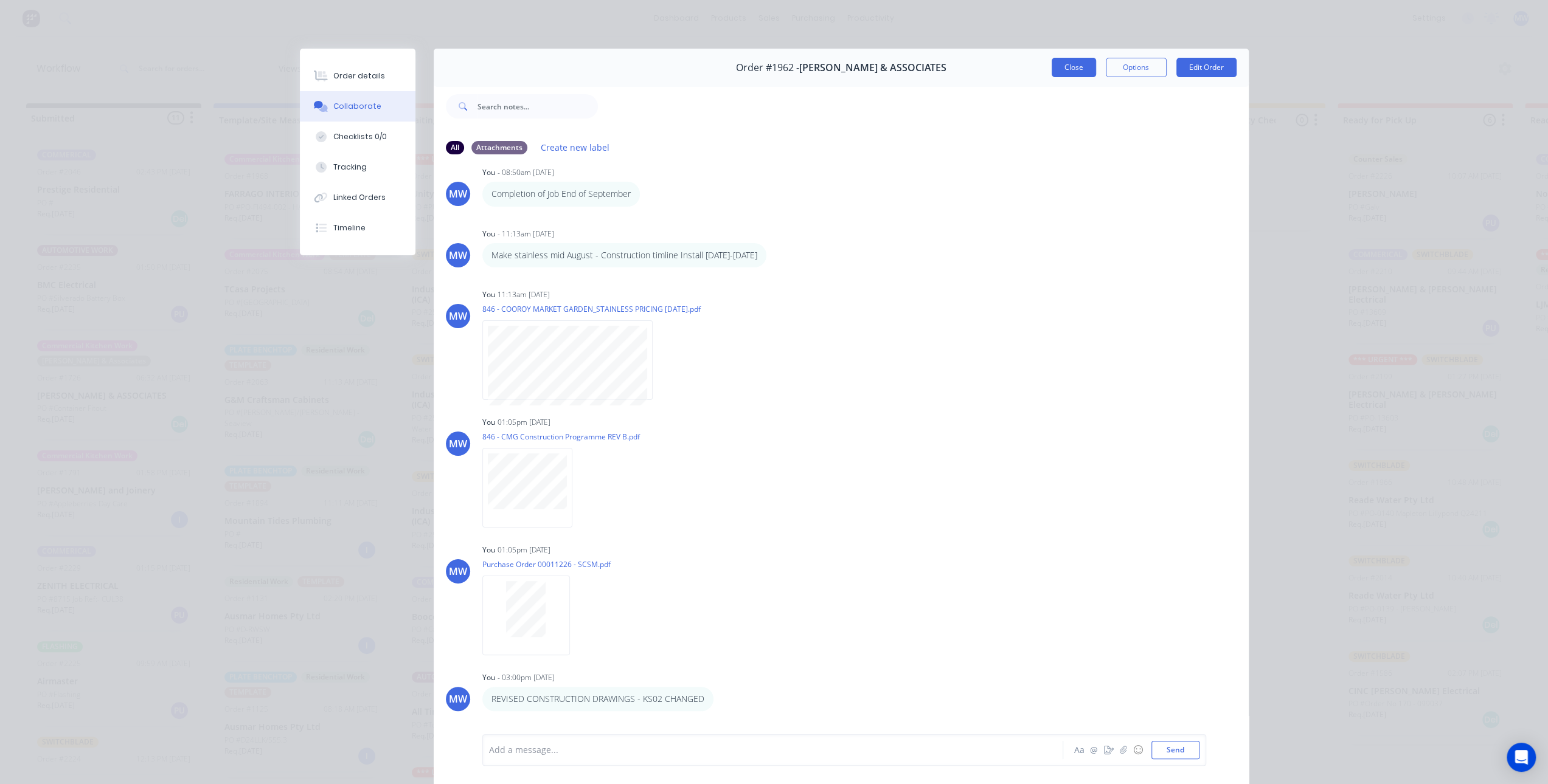
click at [1060, 67] on button "Close" at bounding box center [1074, 67] width 45 height 20
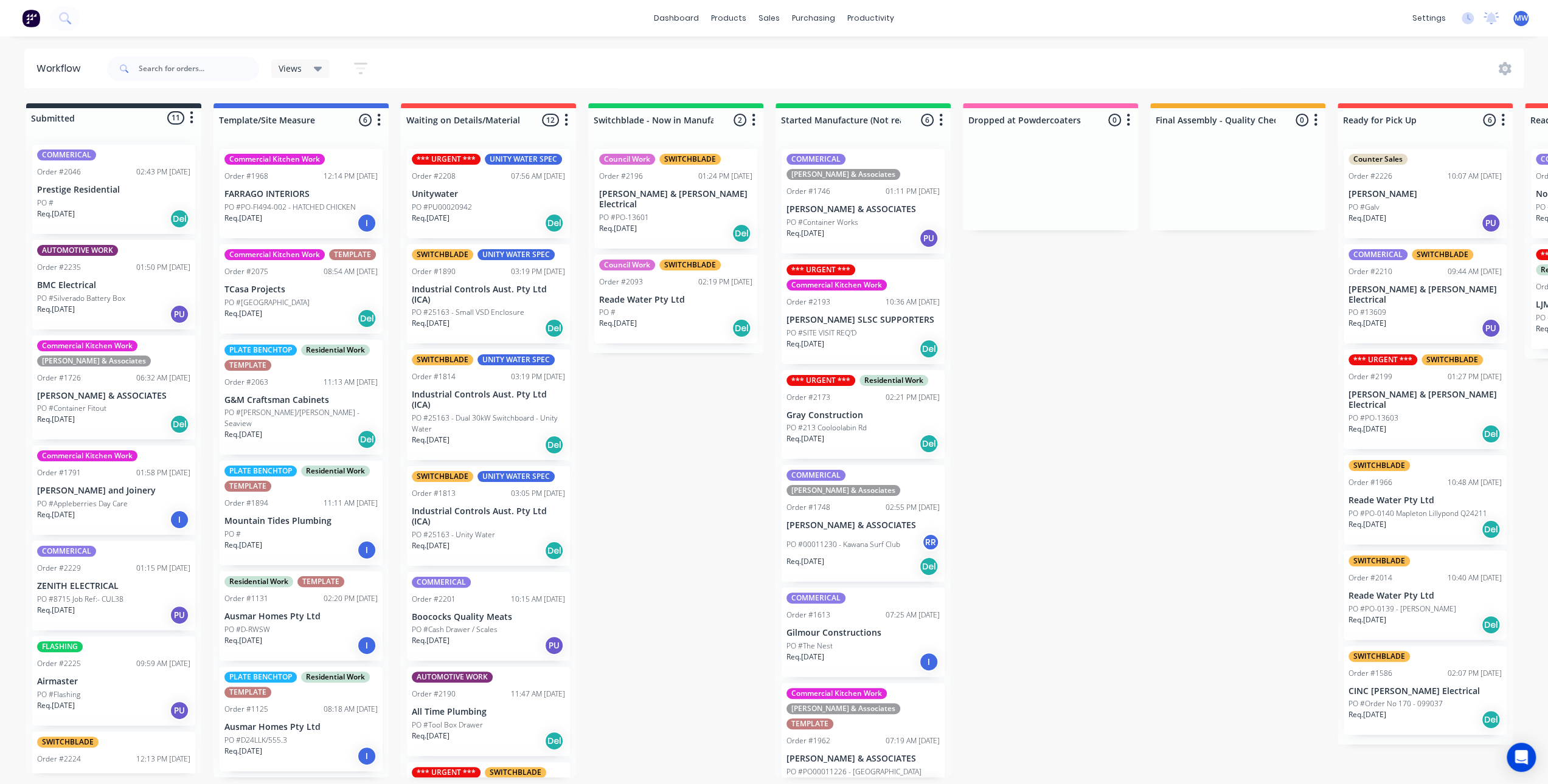
click at [667, 427] on div "Submitted 11 Status colour #273444 hex #273444 Save Cancel Summaries Total orde…" at bounding box center [1004, 440] width 2028 height 674
click at [673, 473] on div "Submitted 11 Status colour #273444 hex #273444 Save Cancel Summaries Total orde…" at bounding box center [1004, 440] width 2028 height 674
click at [680, 409] on div "Submitted 11 Status colour #273444 hex #273444 Save Cancel Summaries Total orde…" at bounding box center [1004, 440] width 2028 height 674
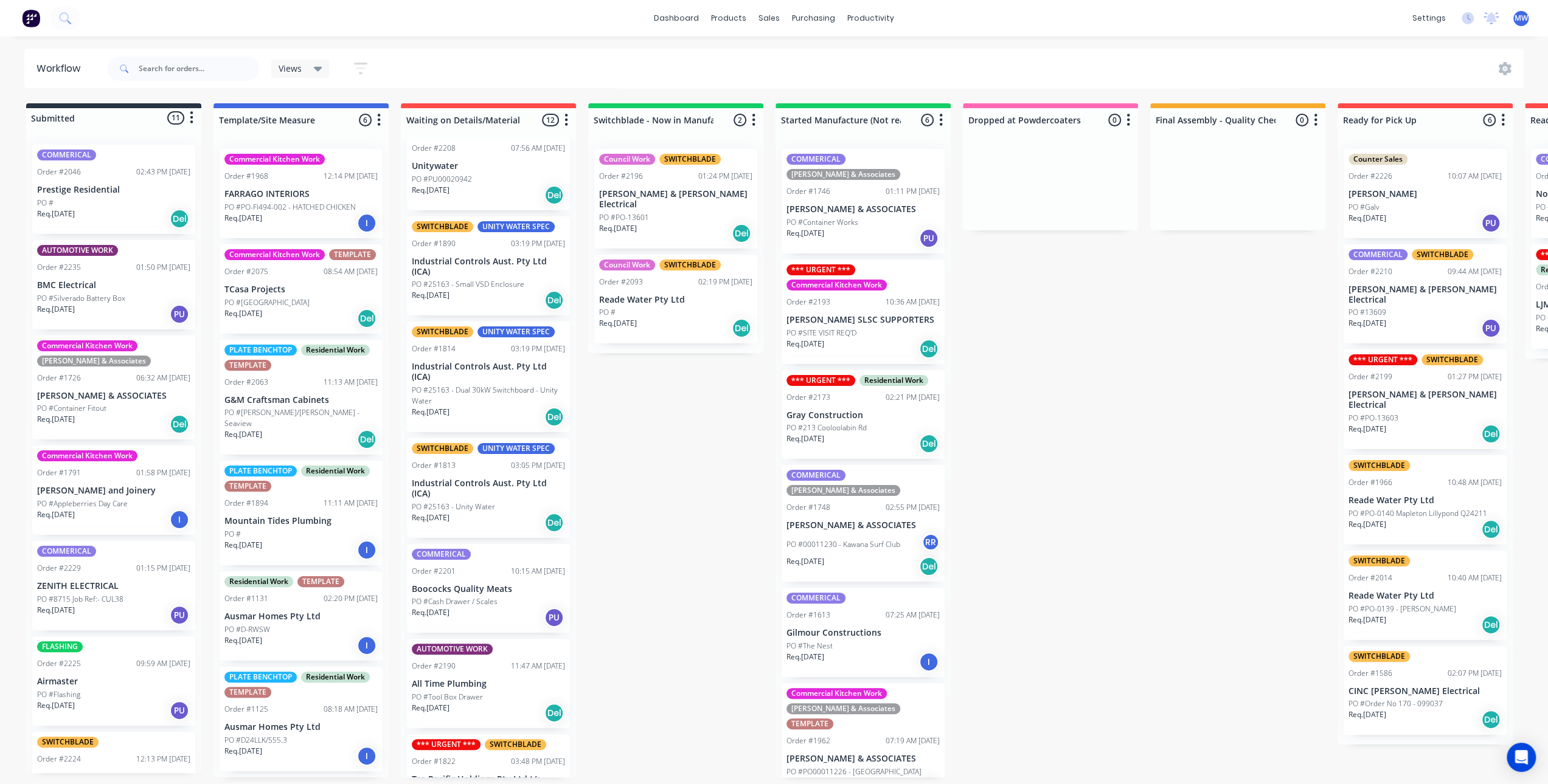
scroll to position [0, 0]
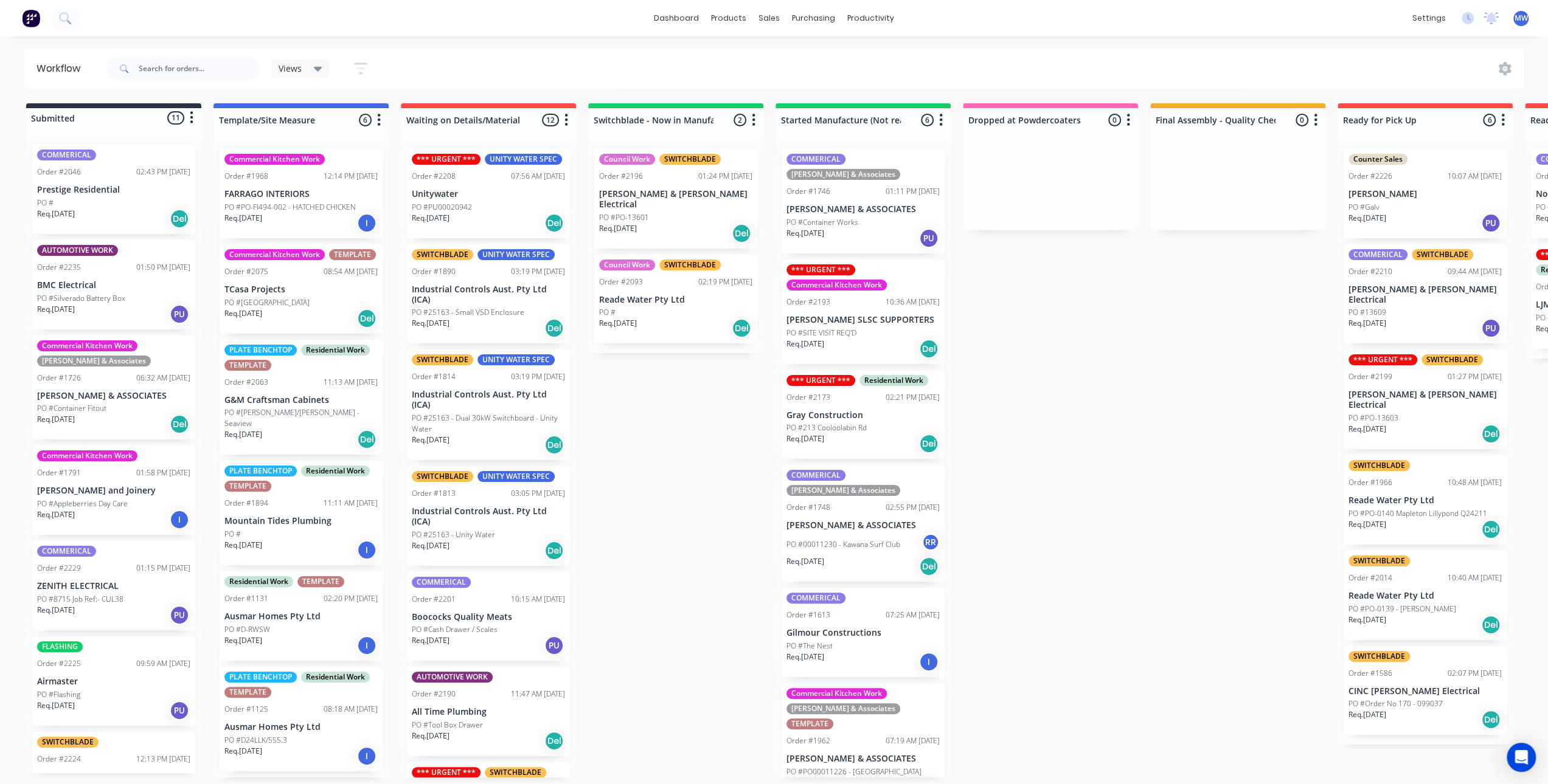
click at [512, 216] on div "Req. 04/09/25 Del" at bounding box center [488, 223] width 153 height 21
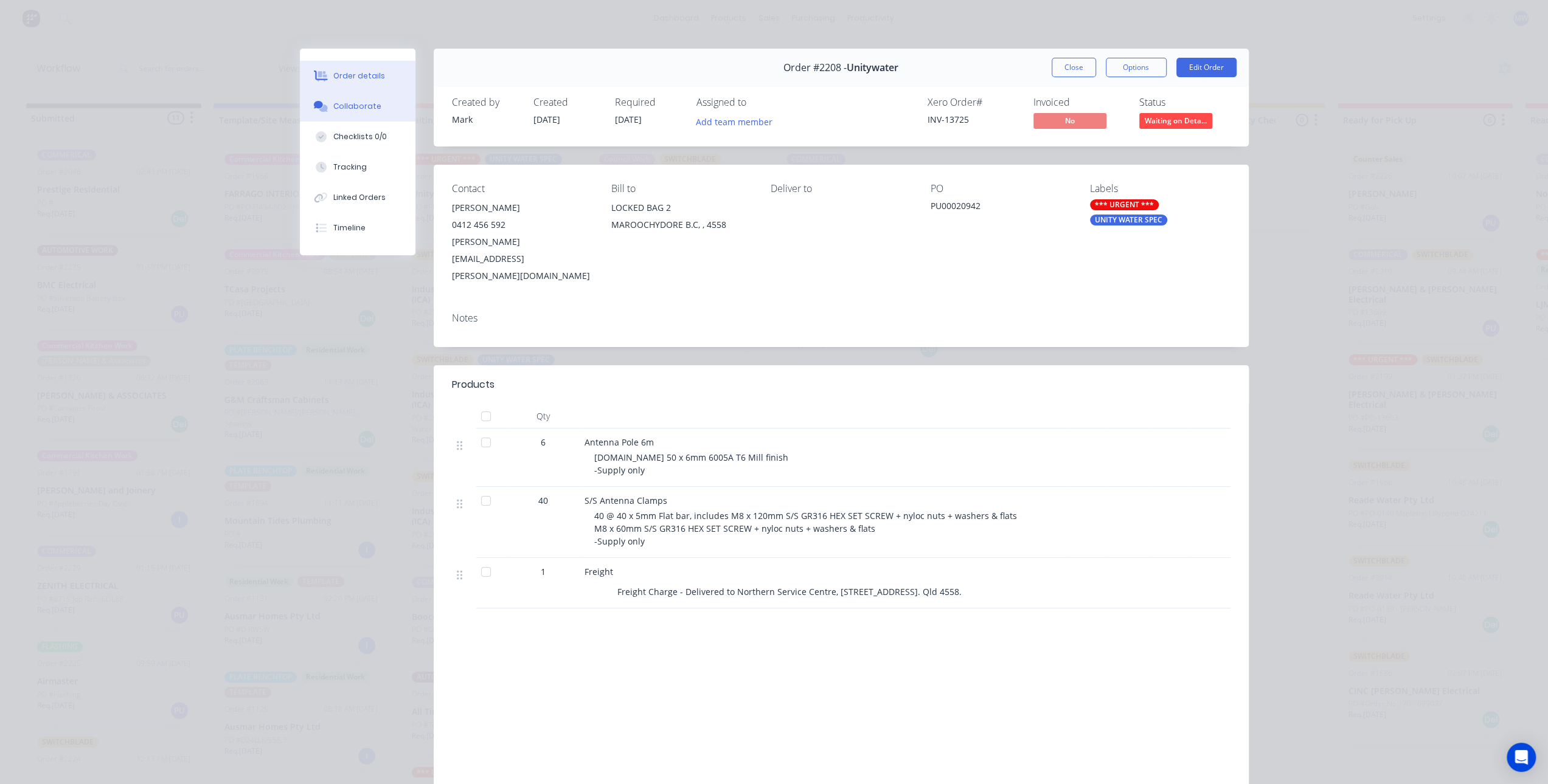
click at [366, 102] on div "Collaborate" at bounding box center [357, 107] width 48 height 11
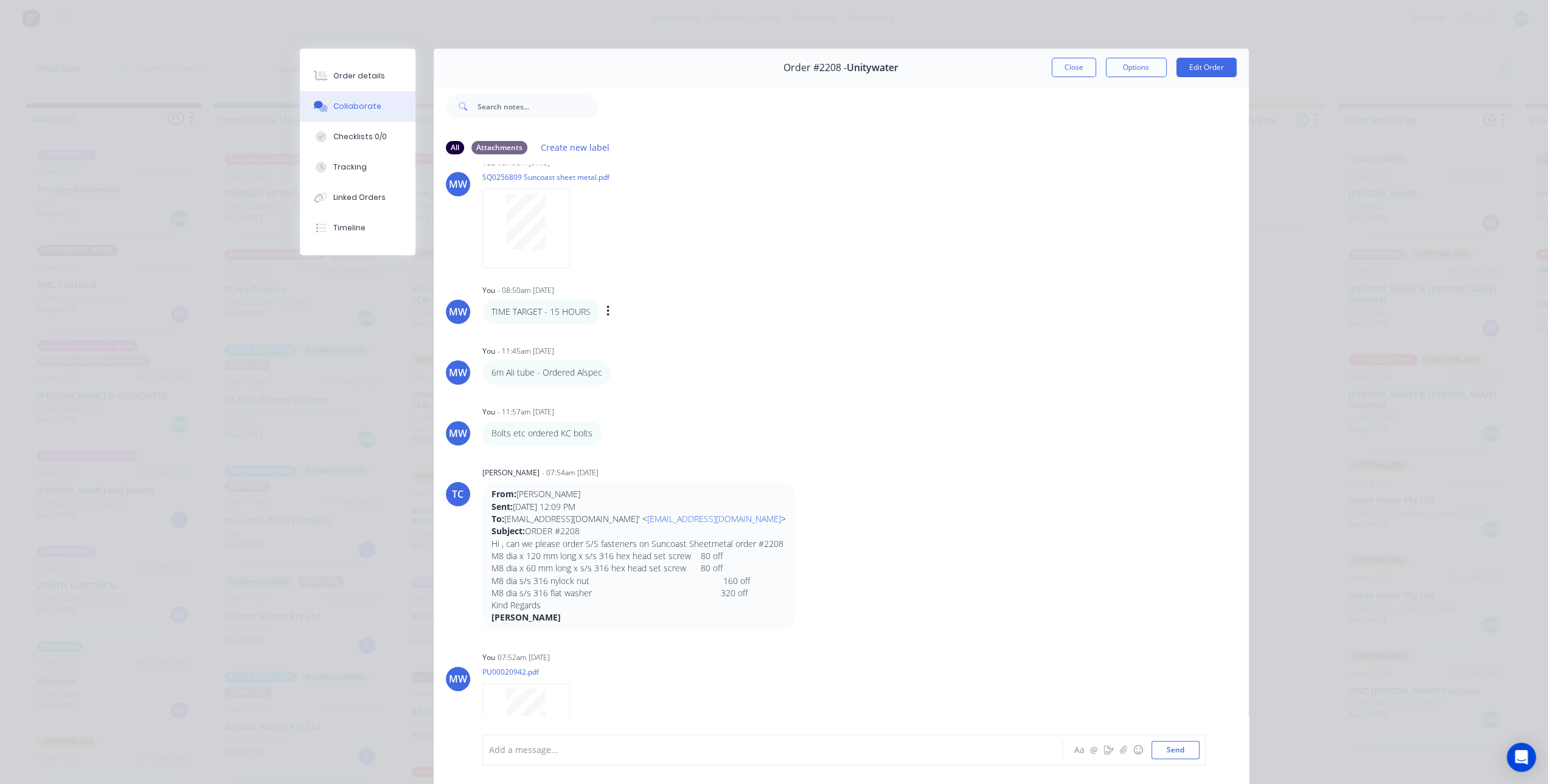
scroll to position [55, 0]
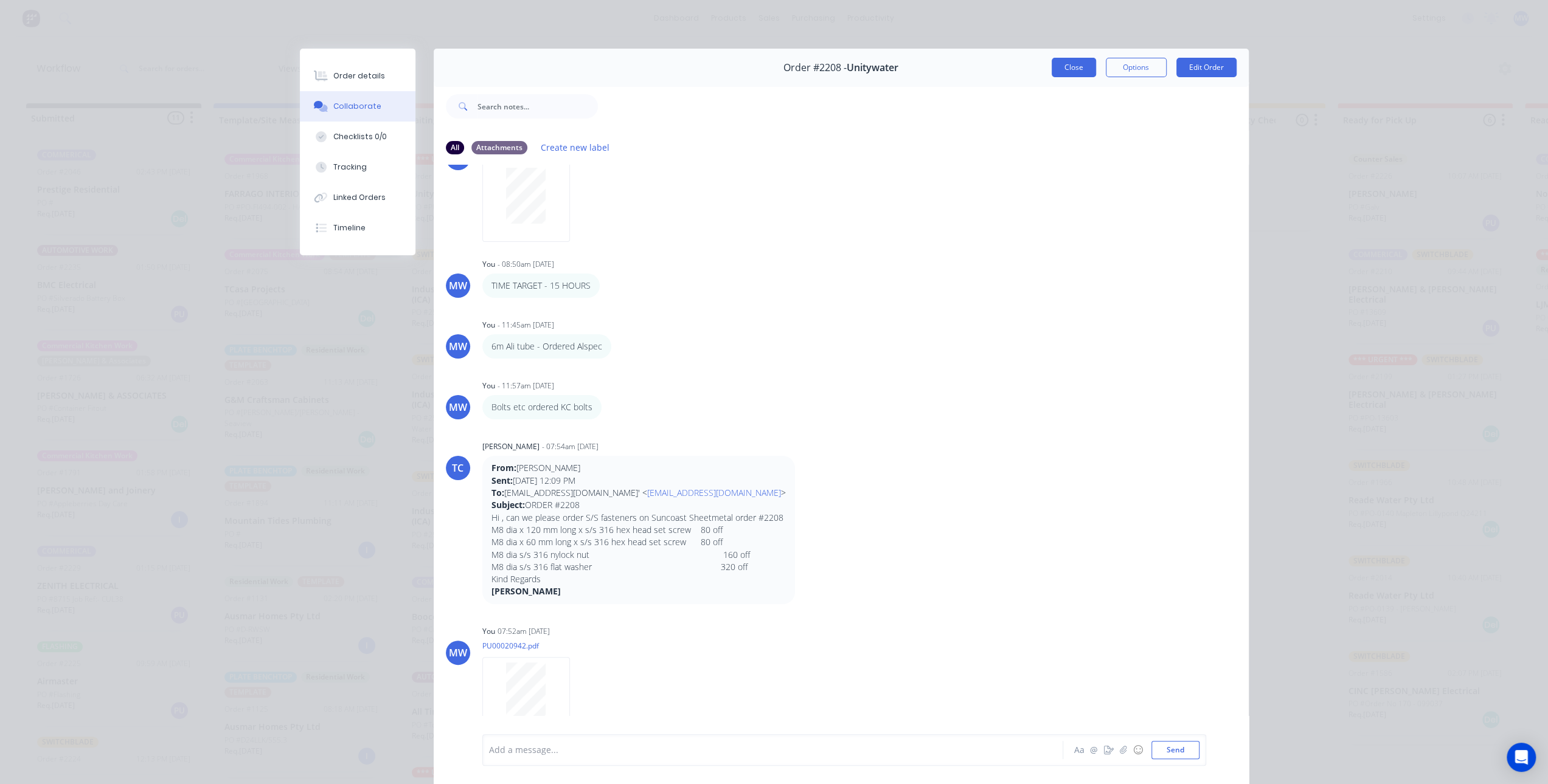
click at [1060, 71] on button "Close" at bounding box center [1074, 67] width 45 height 20
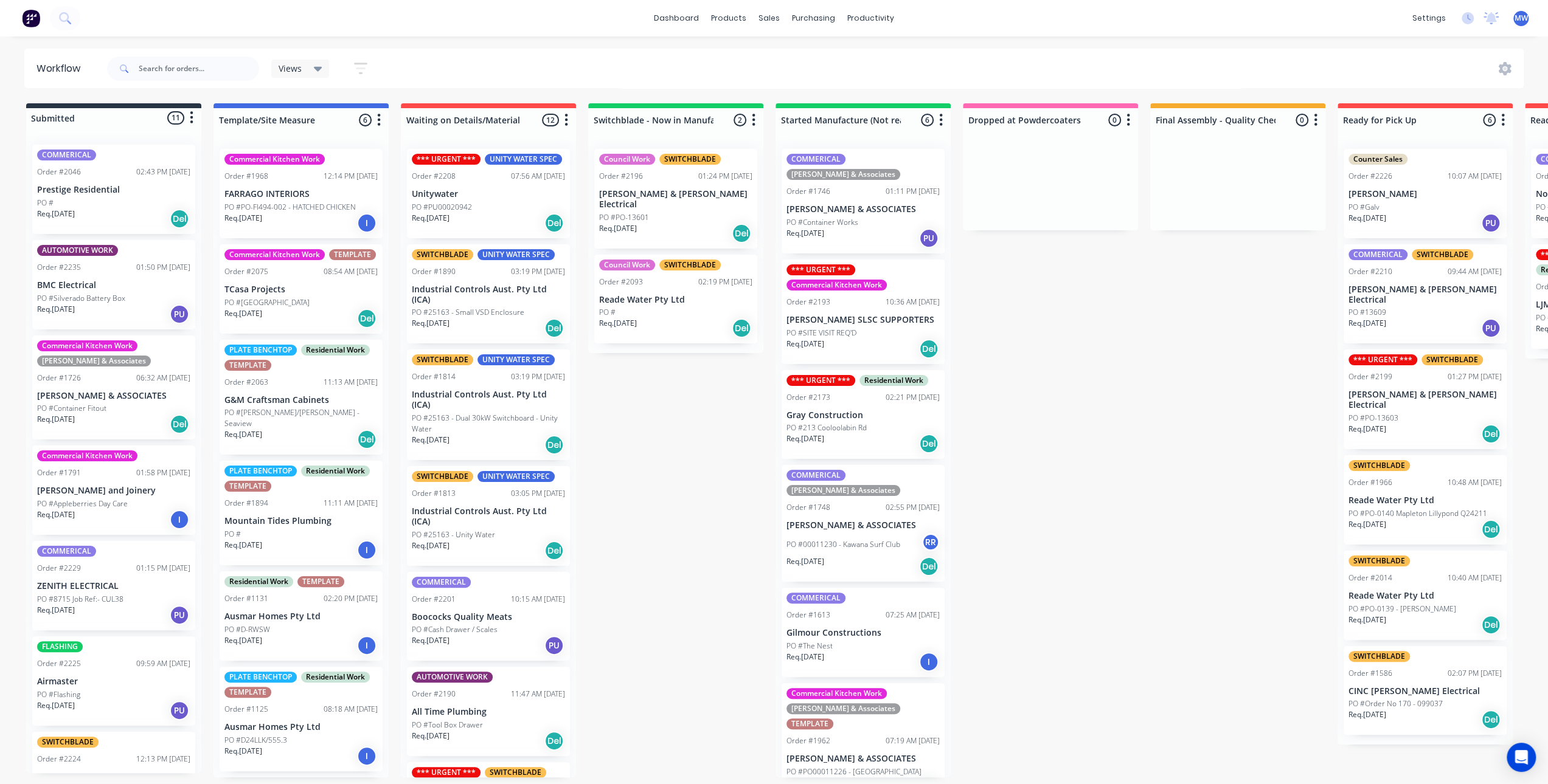
click at [708, 406] on div "Submitted 11 Status colour #273444 hex #273444 Save Cancel Summaries Total orde…" at bounding box center [1004, 440] width 2028 height 674
click at [1086, 481] on div "Submitted 11 Status colour #273444 hex #273444 Save Cancel Summaries Total orde…" at bounding box center [1004, 440] width 2028 height 674
click at [658, 508] on div "Submitted 11 Status colour #273444 hex #273444 Save Cancel Summaries Total orde…" at bounding box center [1004, 440] width 2028 height 674
click at [715, 455] on div "Submitted 11 Status colour #273444 hex #273444 Save Cancel Summaries Total orde…" at bounding box center [1004, 440] width 2028 height 674
click at [699, 437] on div "Submitted 11 Status colour #273444 hex #273444 Save Cancel Summaries Total orde…" at bounding box center [1004, 440] width 2028 height 674
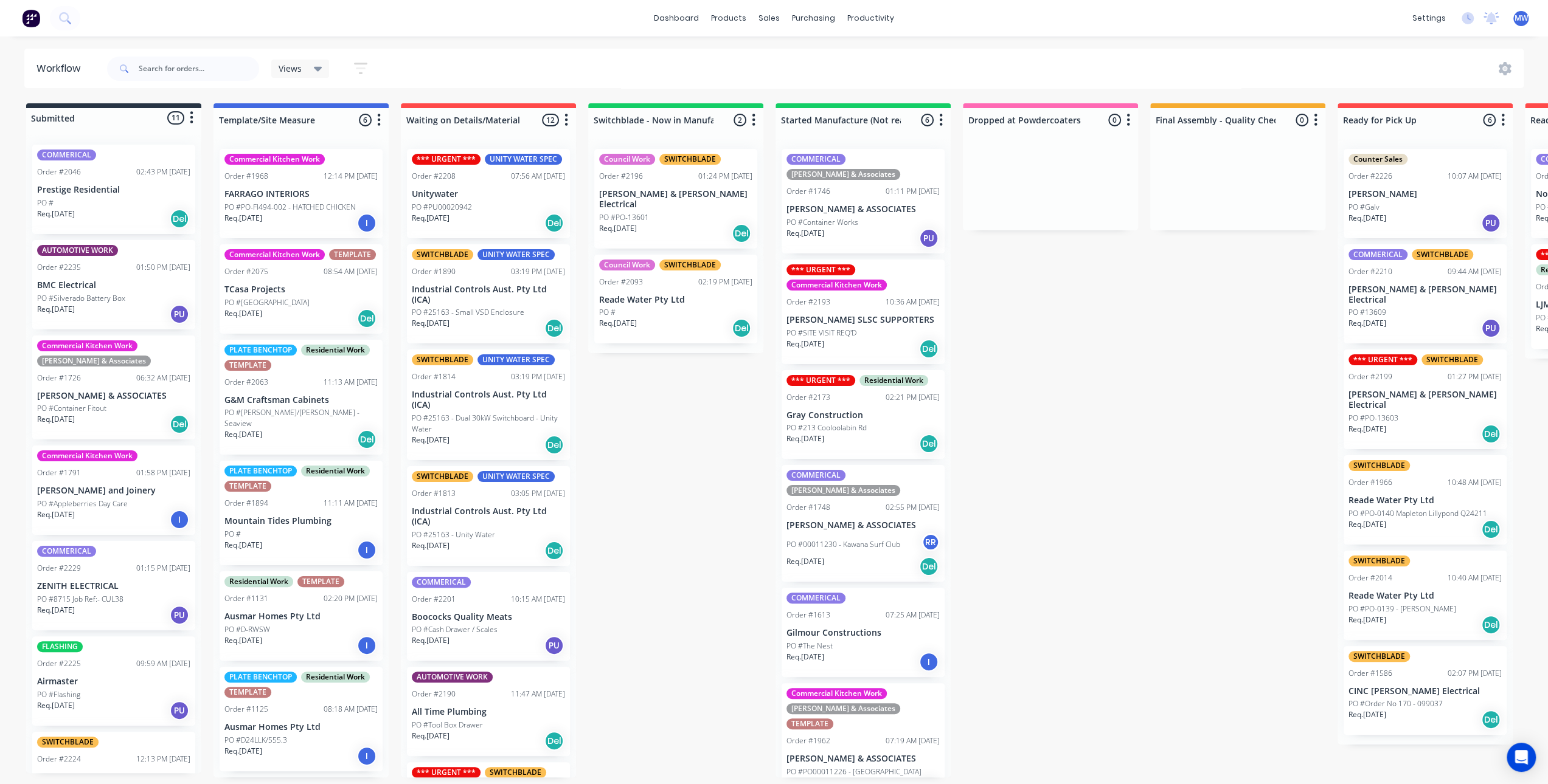
drag, startPoint x: 664, startPoint y: 449, endPoint x: 658, endPoint y: 448, distance: 6.1
click at [664, 448] on div "Submitted 11 Status colour #273444 hex #273444 Save Cancel Summaries Total orde…" at bounding box center [1004, 440] width 2028 height 674
click at [674, 438] on div "Submitted 11 Status colour #273444 hex #273444 Save Cancel Summaries Total orde…" at bounding box center [1004, 440] width 2028 height 674
click at [1046, 503] on div "Submitted 11 Status colour #273444 hex #273444 Save Cancel Summaries Total orde…" at bounding box center [1004, 440] width 2028 height 674
click at [708, 446] on div "Submitted 11 Status colour #273444 hex #273444 Save Cancel Summaries Total orde…" at bounding box center [1004, 440] width 2028 height 674
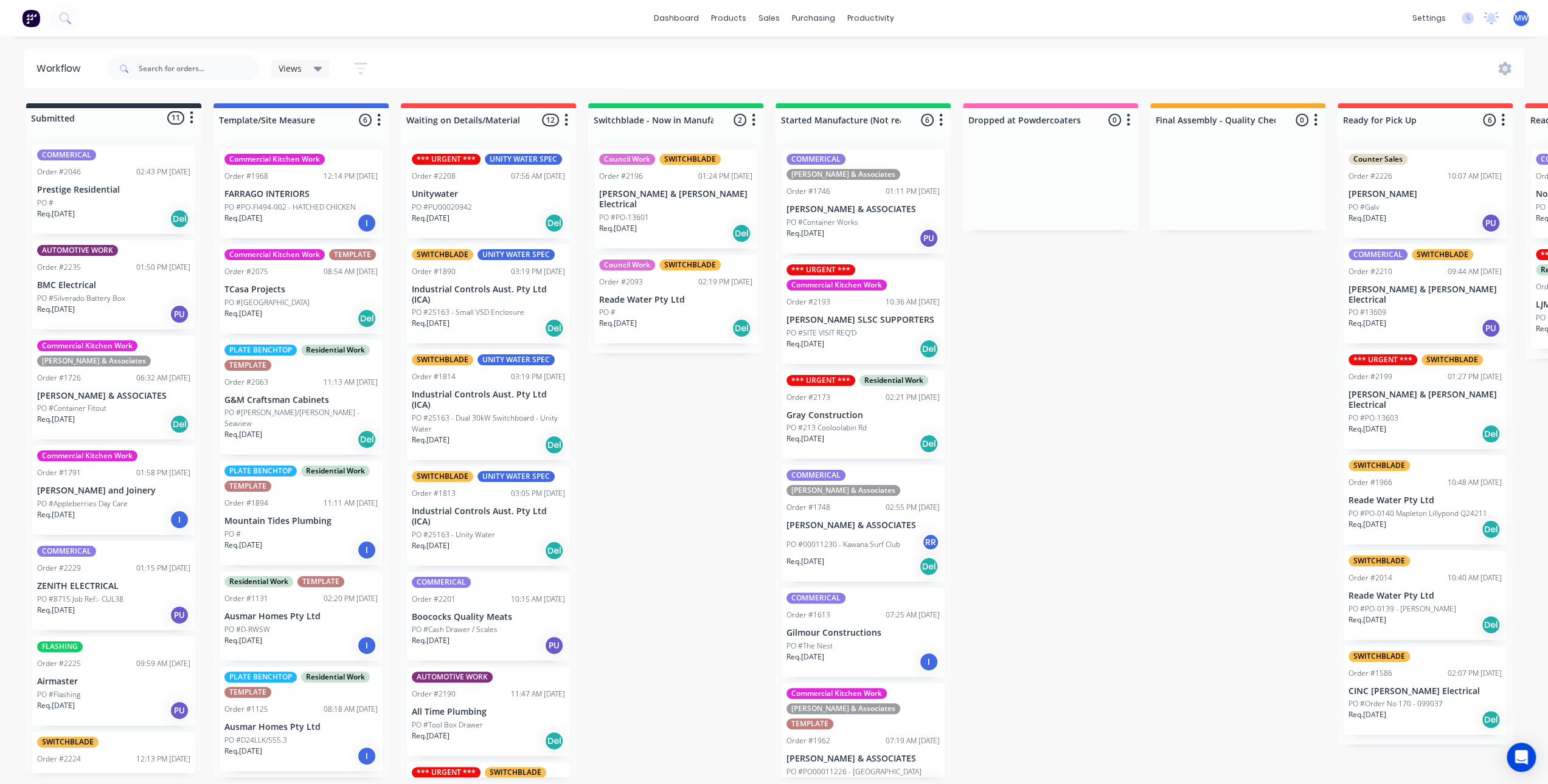
click at [1069, 456] on div "Submitted 11 Status colour #273444 hex #273444 Save Cancel Summaries Total orde…" at bounding box center [1004, 440] width 2028 height 674
click at [736, 456] on div "Submitted 11 Status colour #273444 hex #273444 Save Cancel Summaries Total orde…" at bounding box center [1004, 440] width 2028 height 674
click at [733, 456] on div "Submitted 11 Status colour #273444 hex #273444 Save Cancel Summaries Total orde…" at bounding box center [1004, 440] width 2028 height 674
click at [878, 423] on div "PO #213 Cooloolabin Rd" at bounding box center [863, 428] width 153 height 11
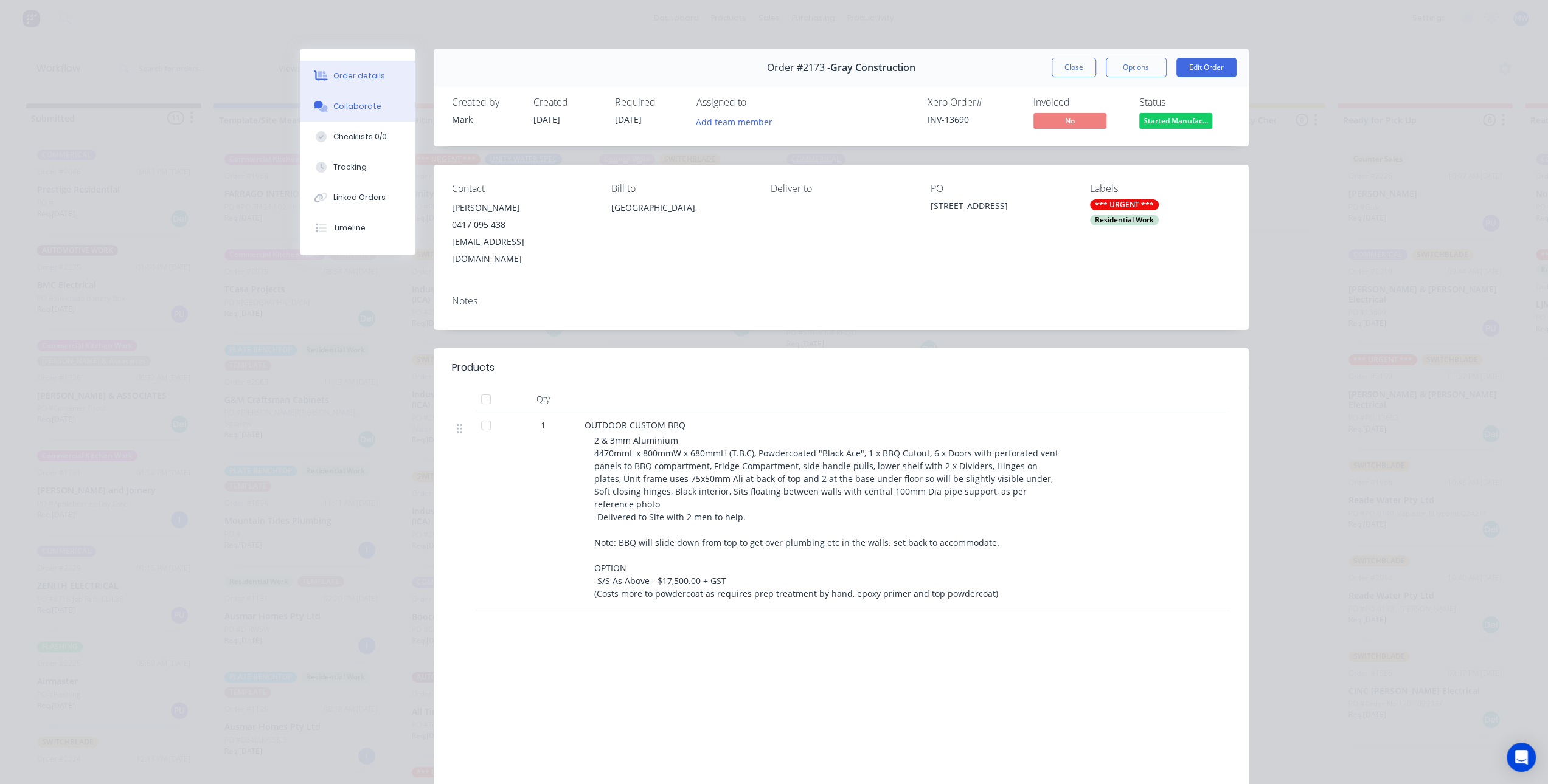
click at [380, 121] on button "Collaborate" at bounding box center [357, 106] width 115 height 30
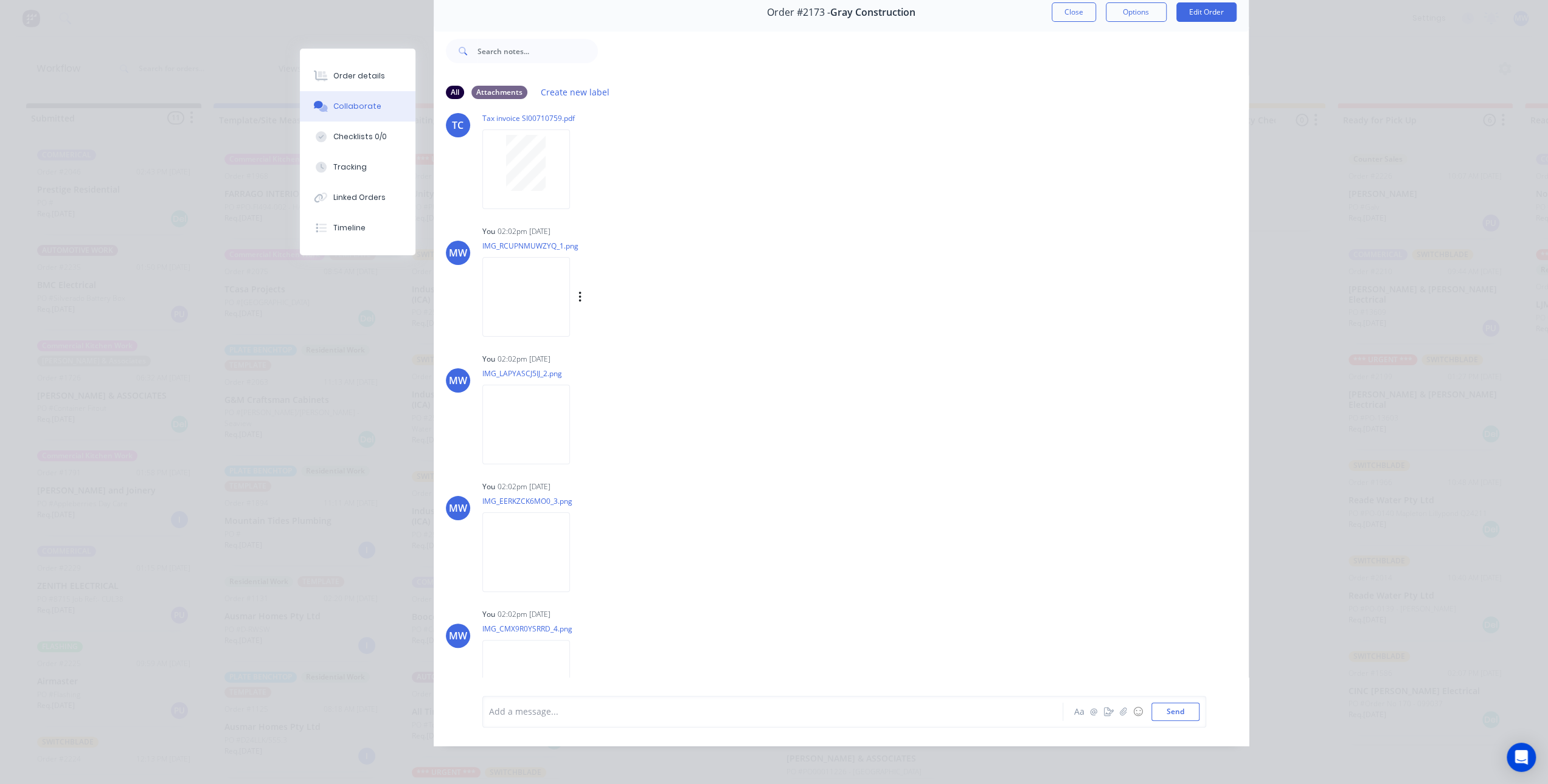
scroll to position [613, 0]
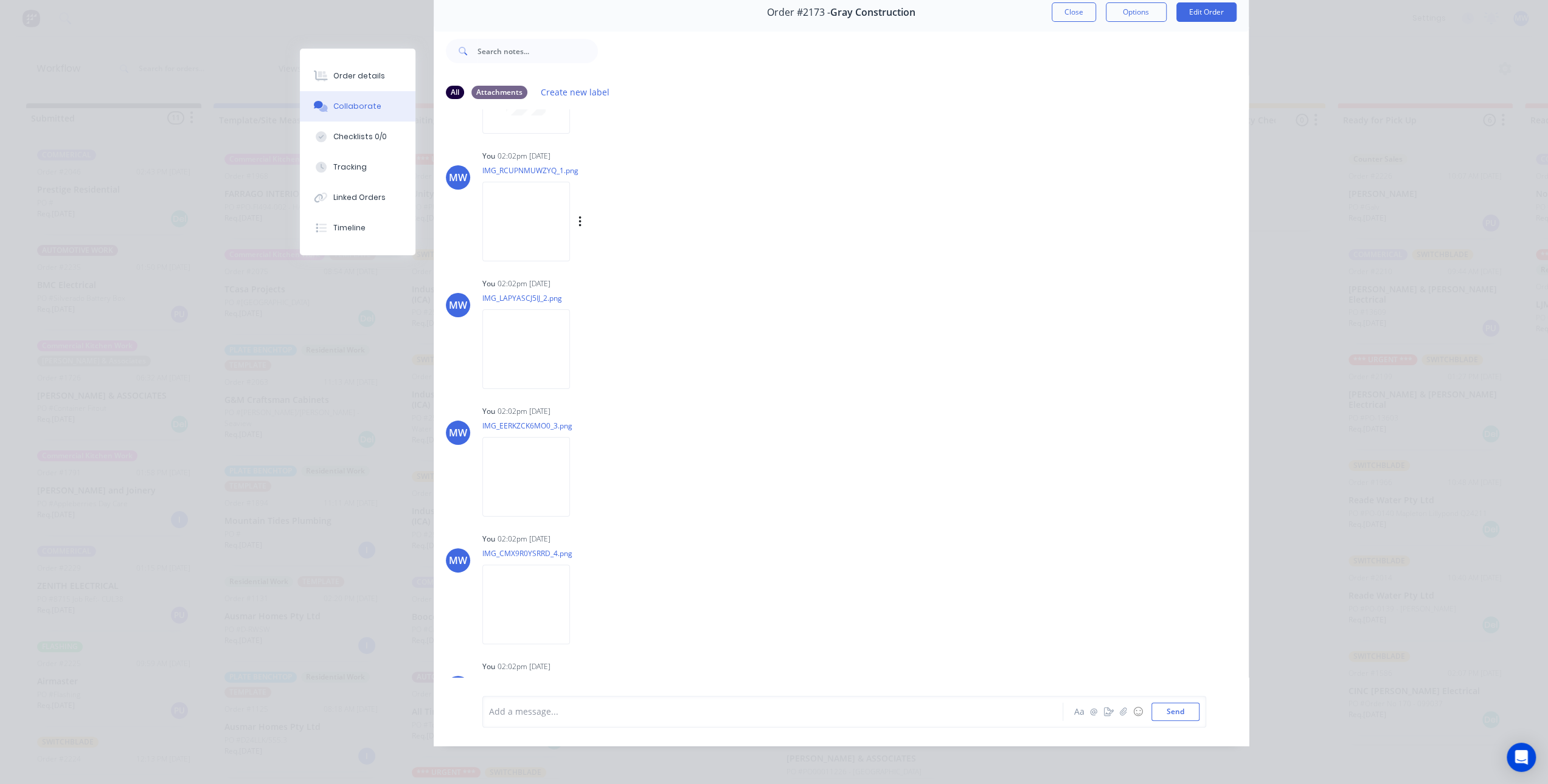
click at [536, 201] on img at bounding box center [526, 222] width 88 height 80
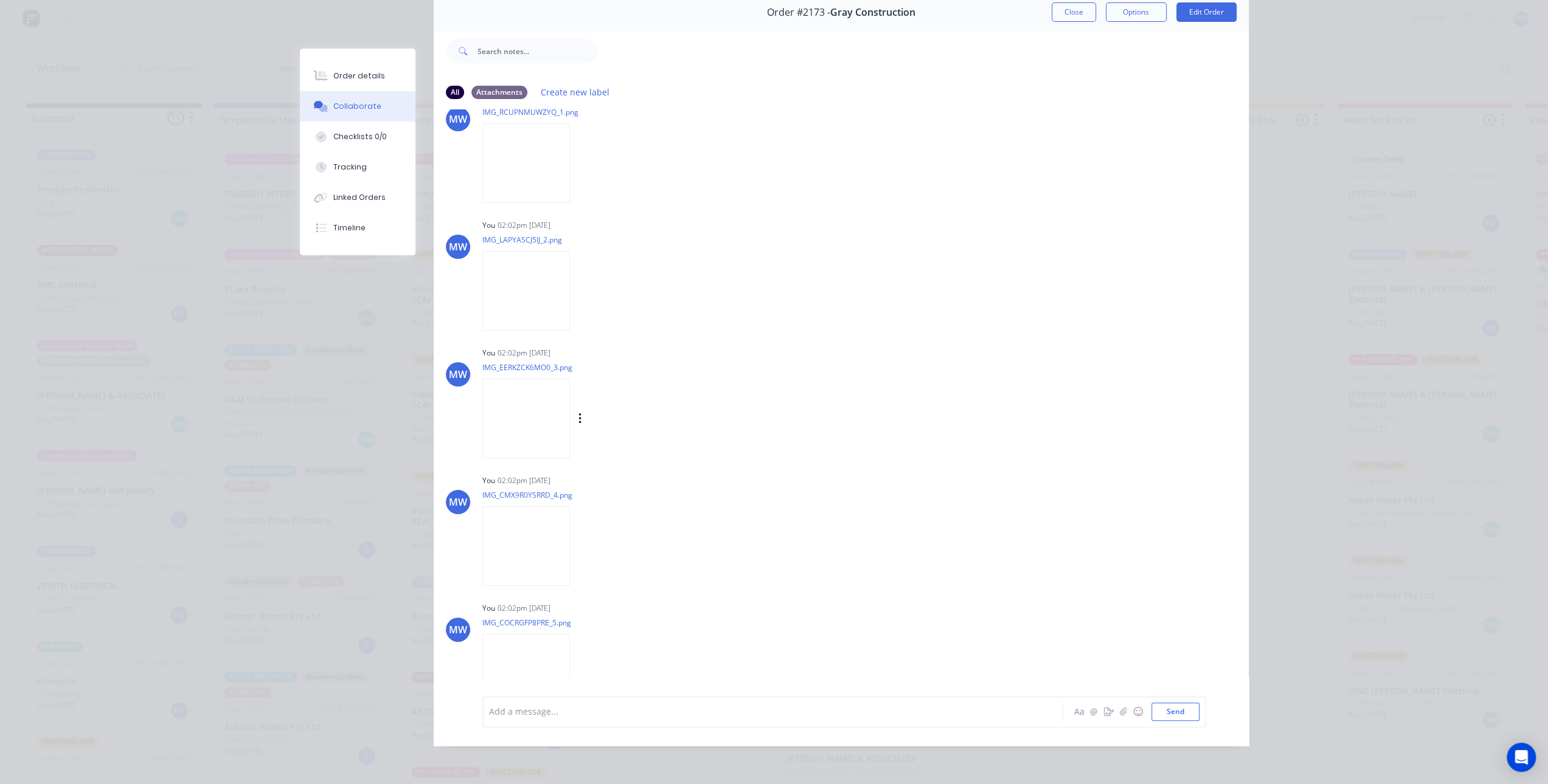
scroll to position [795, 0]
click at [550, 404] on img at bounding box center [526, 422] width 88 height 80
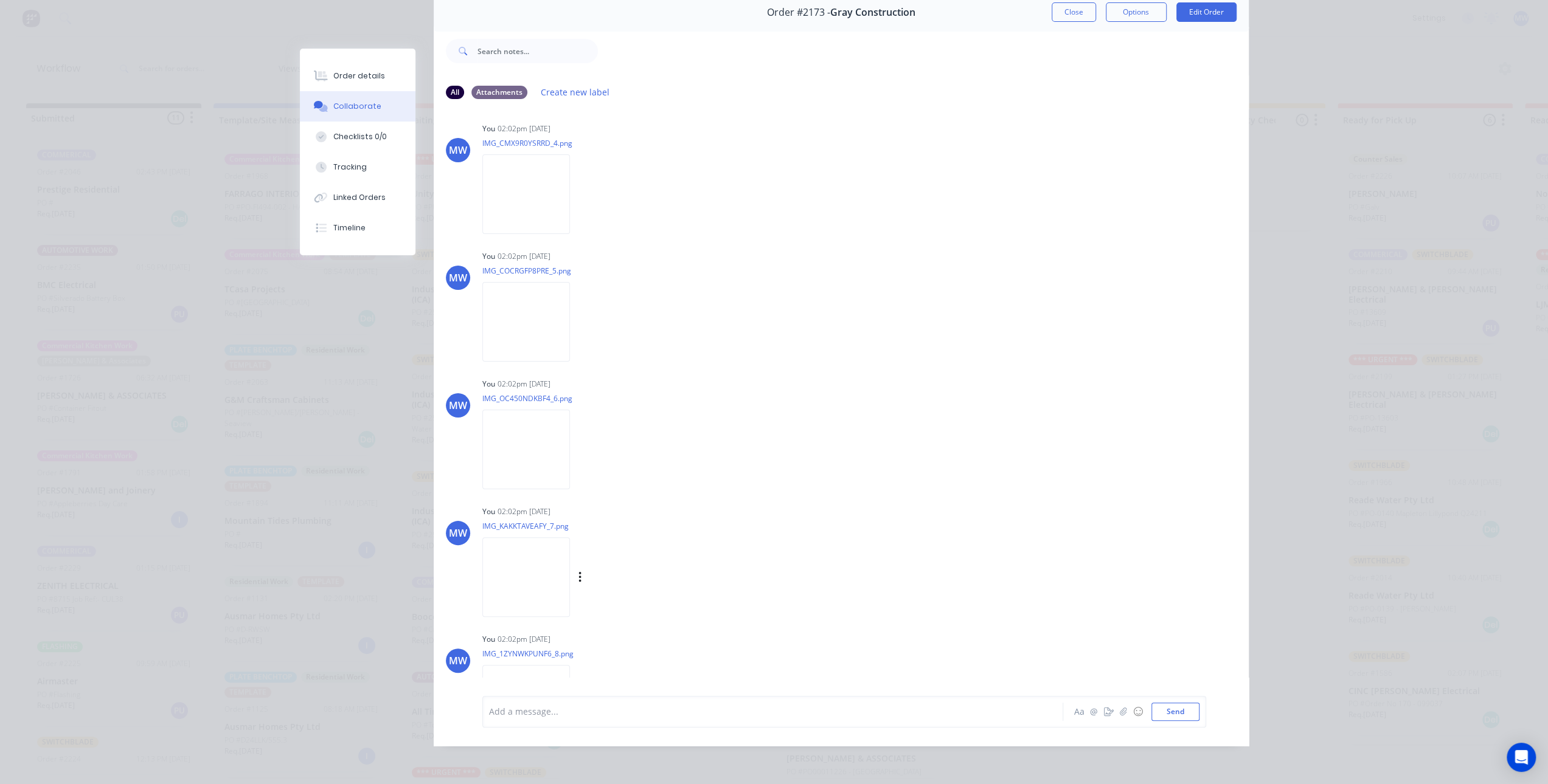
scroll to position [1087, 0]
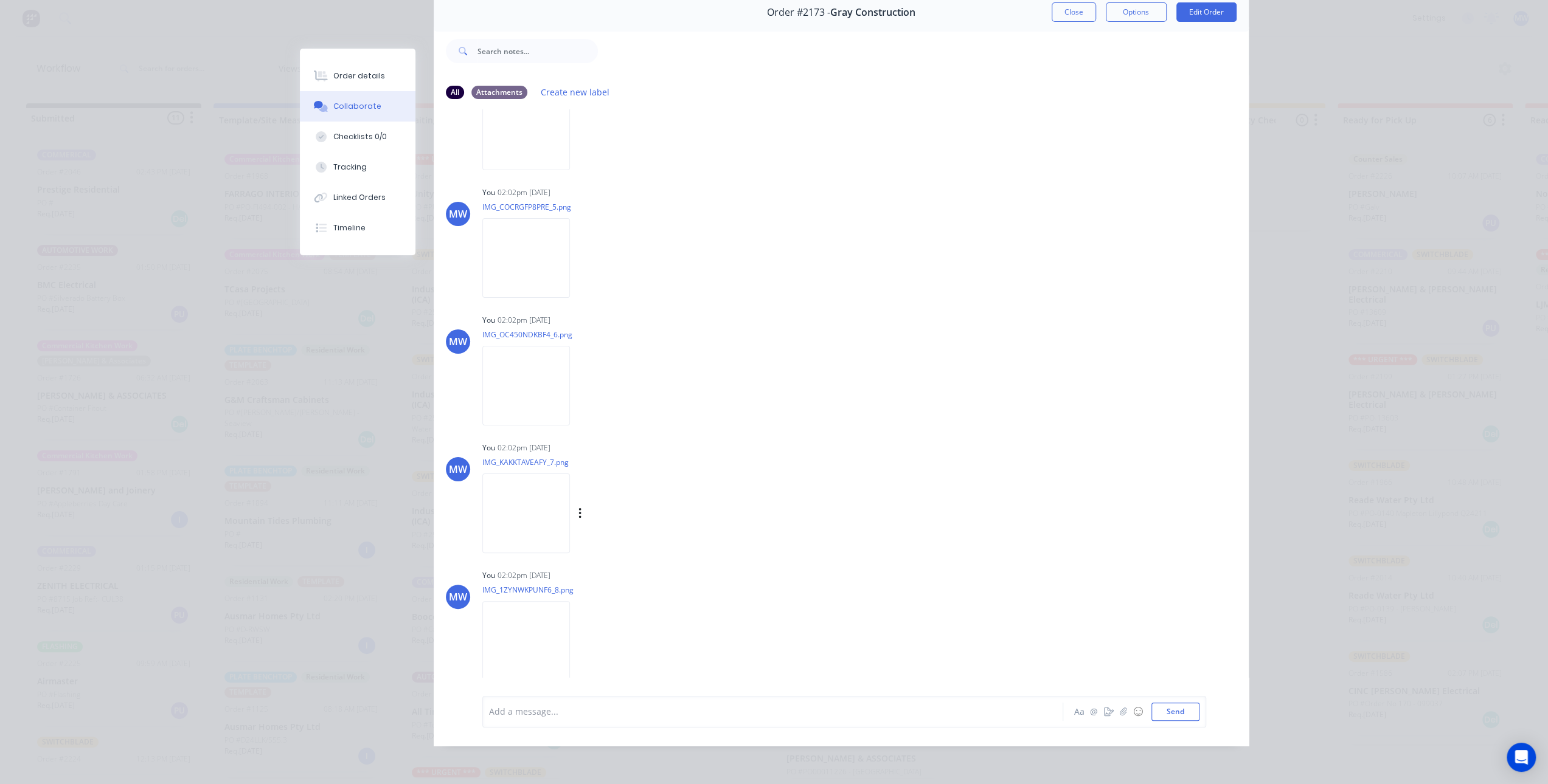
click at [518, 503] on img at bounding box center [526, 513] width 88 height 80
click at [1069, 7] on button "Close" at bounding box center [1074, 12] width 45 height 20
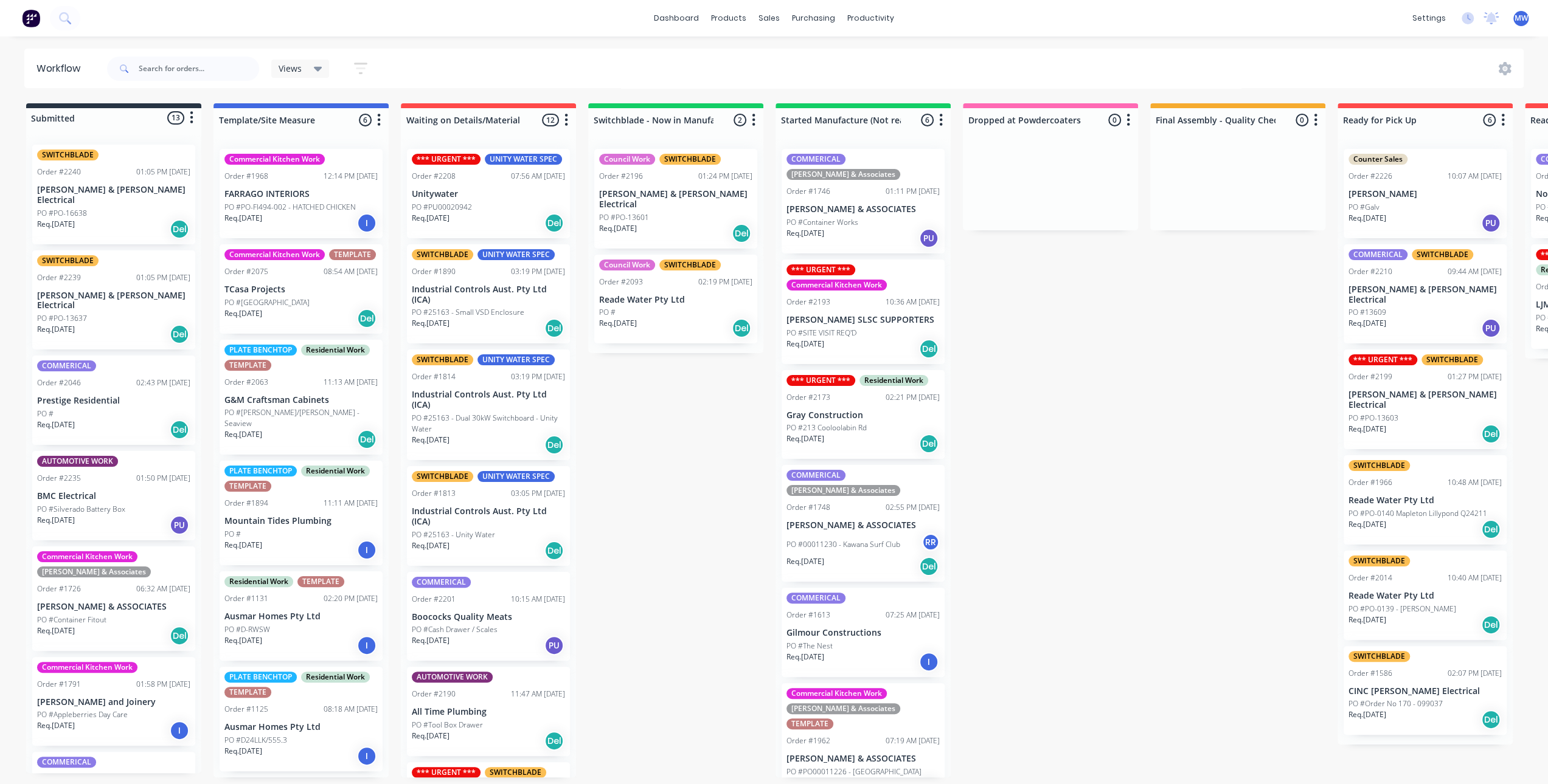
click at [610, 432] on div "Submitted 13 Status colour #273444 hex #273444 Save Cancel Summaries Total orde…" at bounding box center [1004, 440] width 2028 height 674
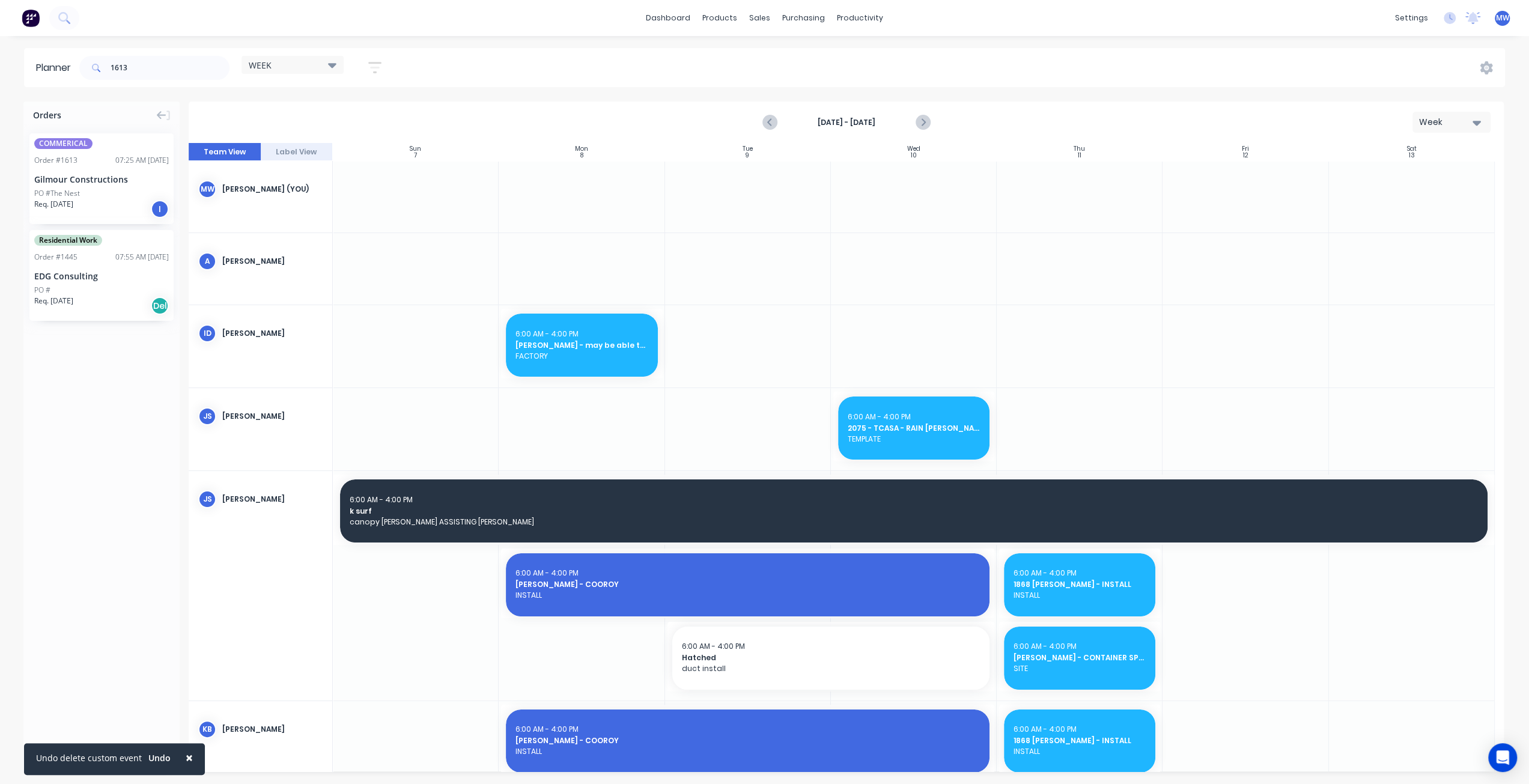
scroll to position [60, 0]
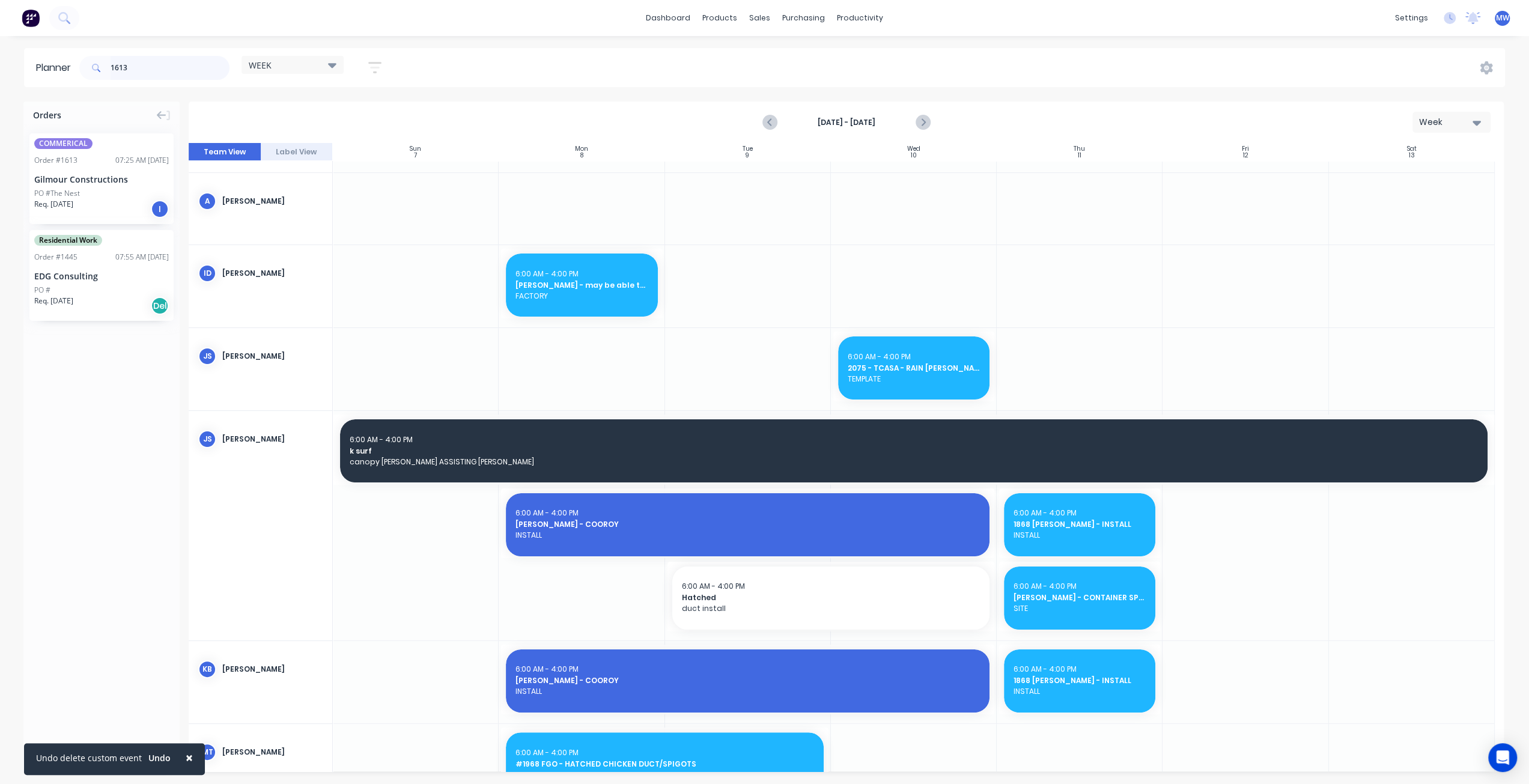
drag, startPoint x: 139, startPoint y: 68, endPoint x: 69, endPoint y: 64, distance: 70.1
click at [74, 64] on header "Planner 1613 WEEK Save new view None edit WEEK (Default) edit [PERSON_NAME] edi…" at bounding box center [764, 67] width 1480 height 39
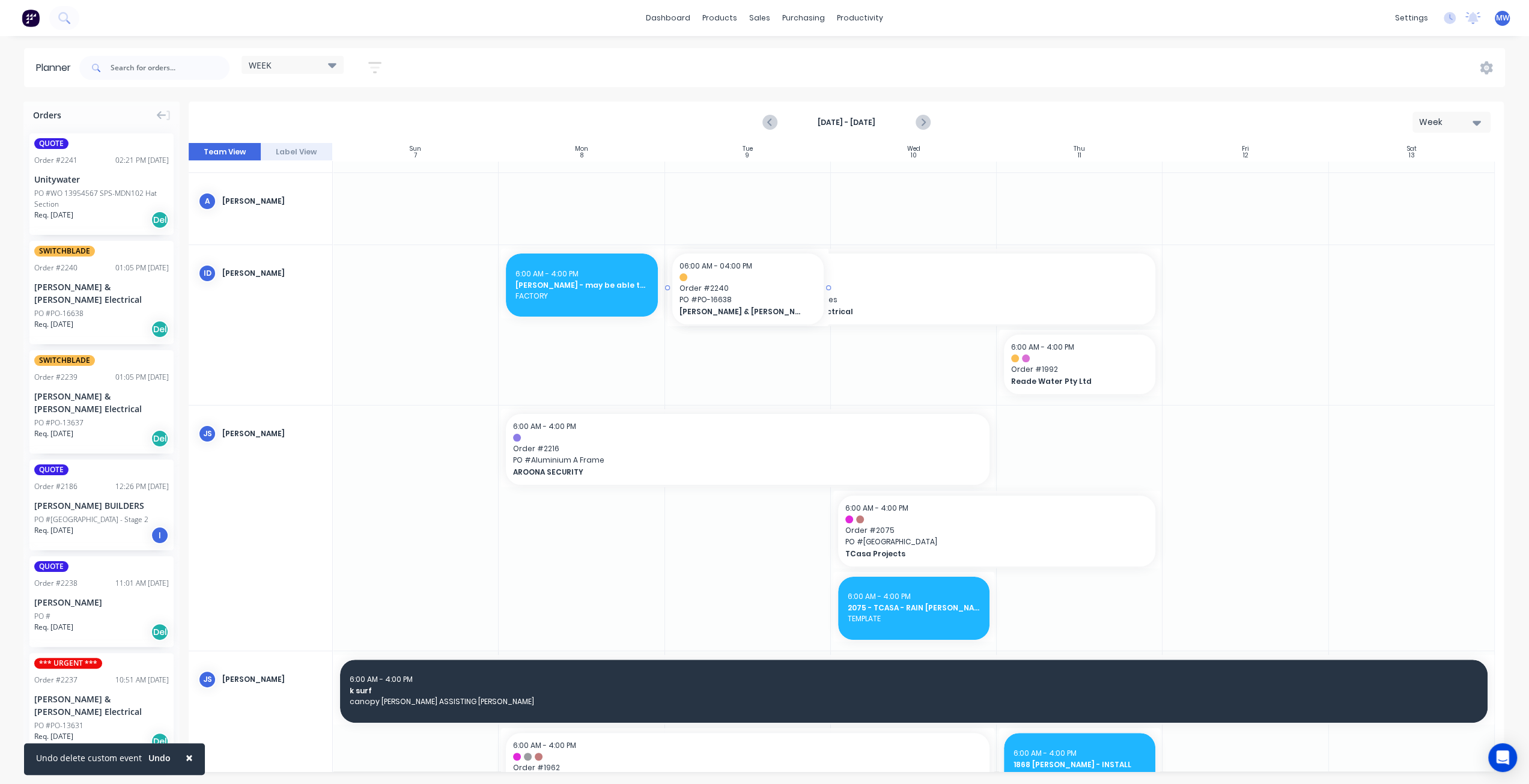
drag, startPoint x: 90, startPoint y: 289, endPoint x: 729, endPoint y: 393, distance: 647.4
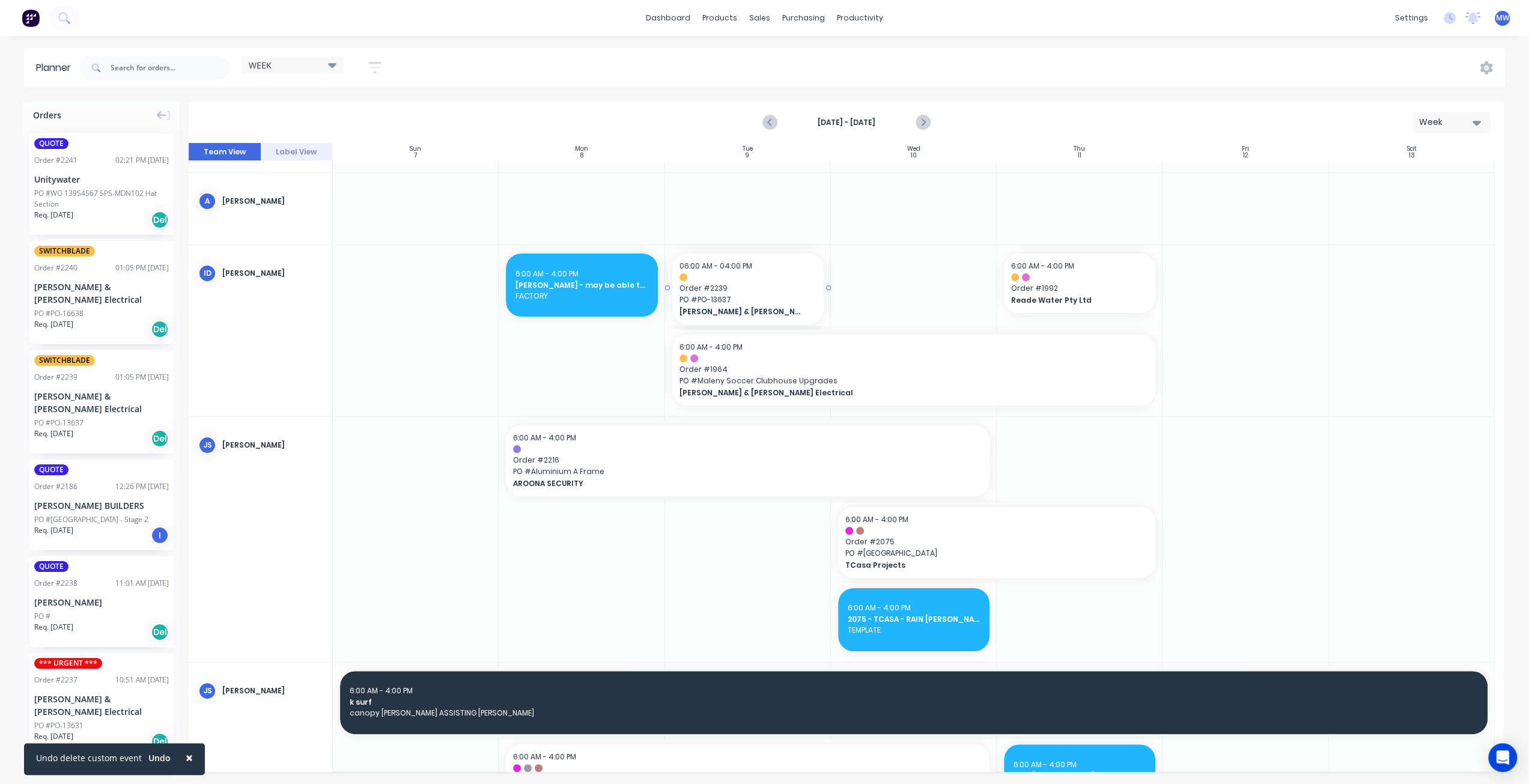
drag, startPoint x: 64, startPoint y: 385, endPoint x: 747, endPoint y: 358, distance: 683.5
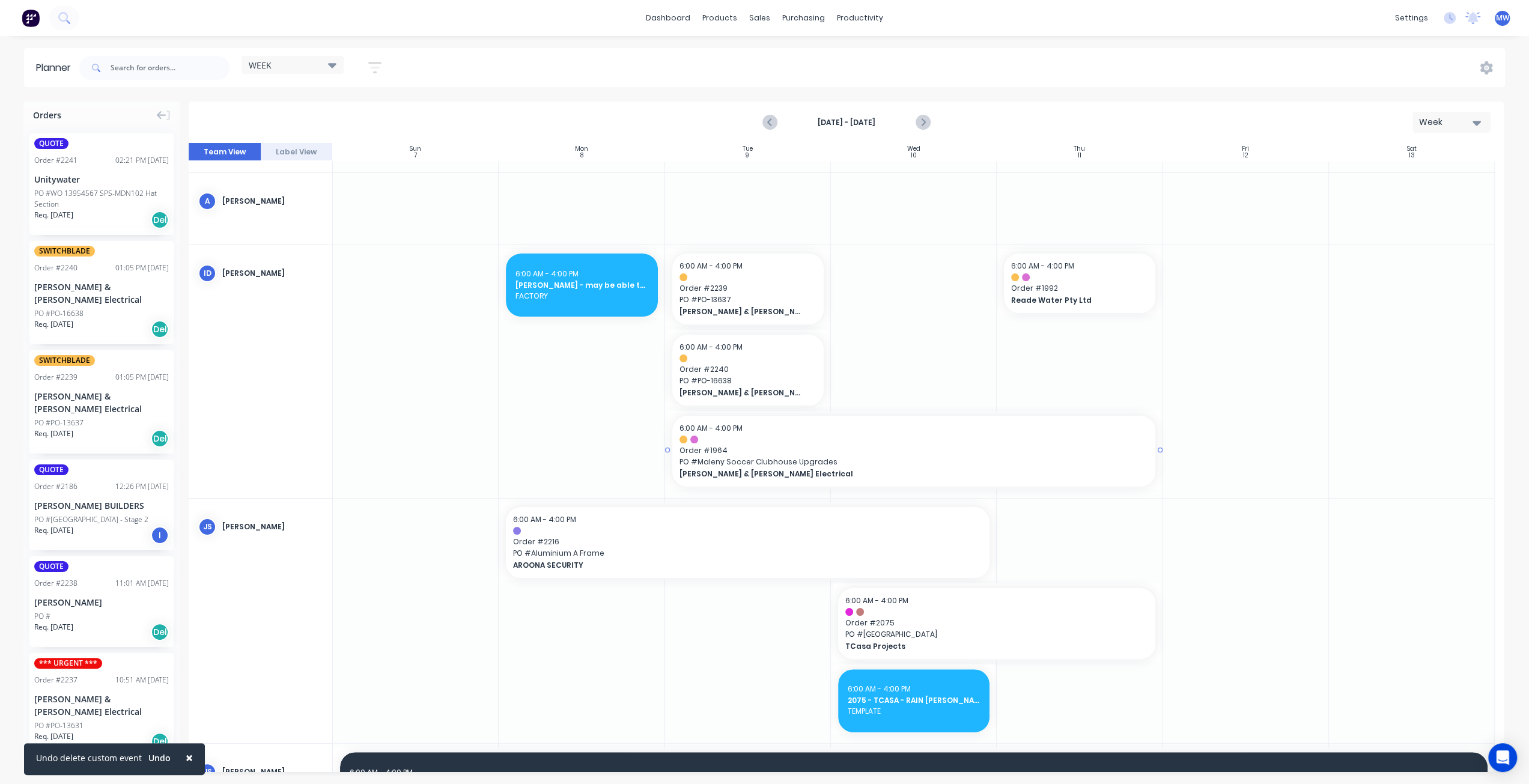
click at [668, 447] on div at bounding box center [914, 450] width 493 height 77
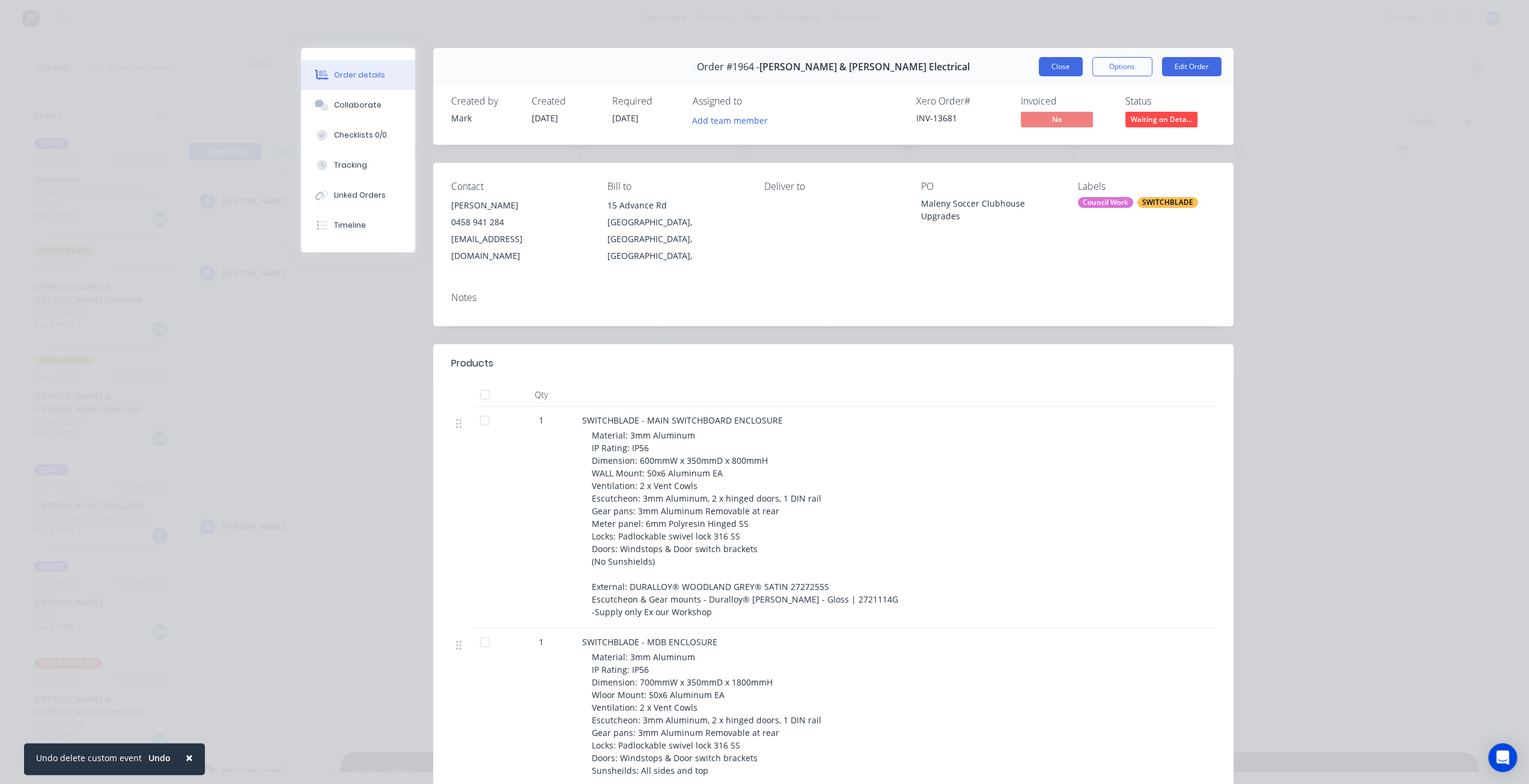
click at [1055, 68] on button "Close" at bounding box center [1061, 67] width 44 height 19
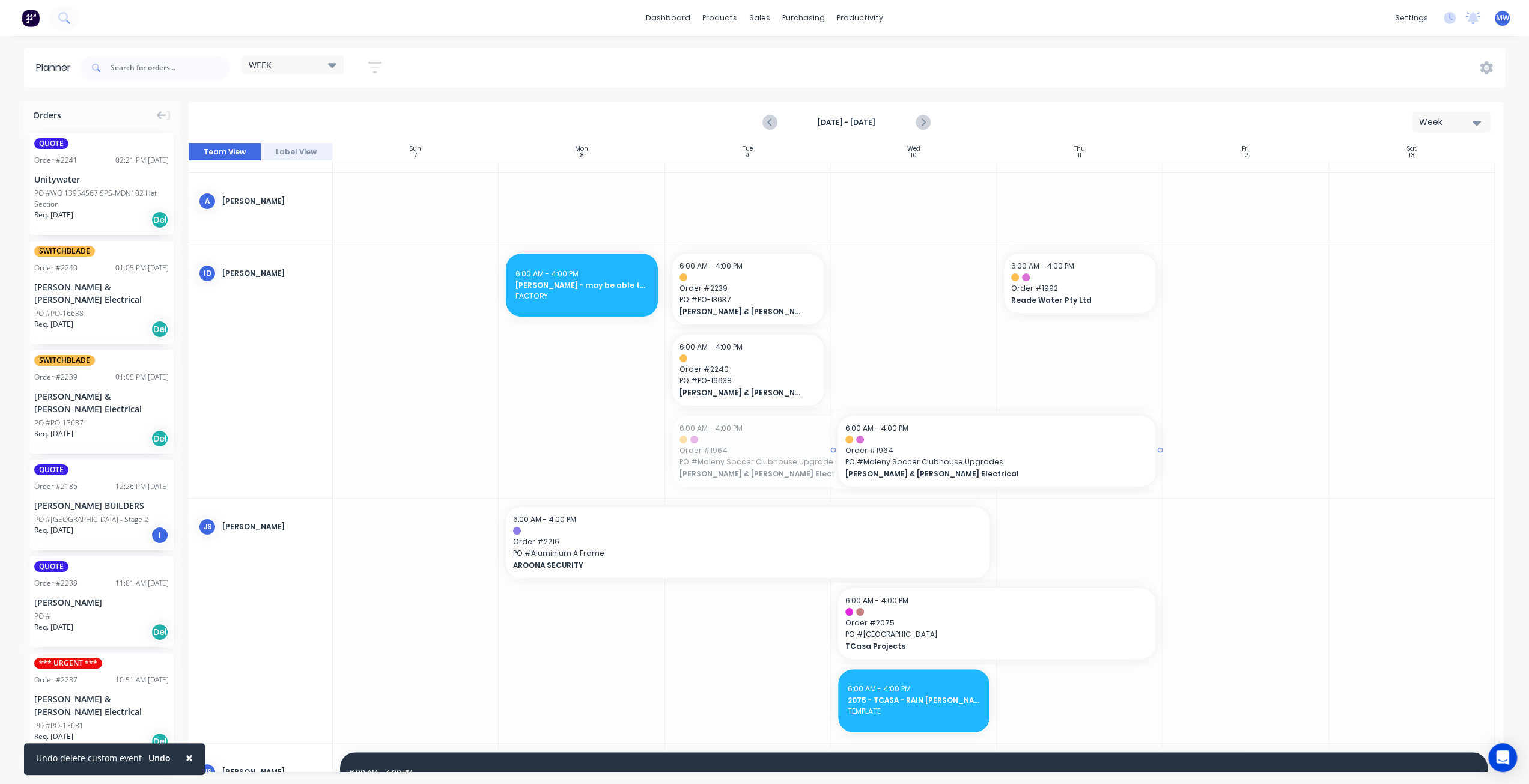
drag, startPoint x: 666, startPoint y: 448, endPoint x: 885, endPoint y: 439, distance: 219.2
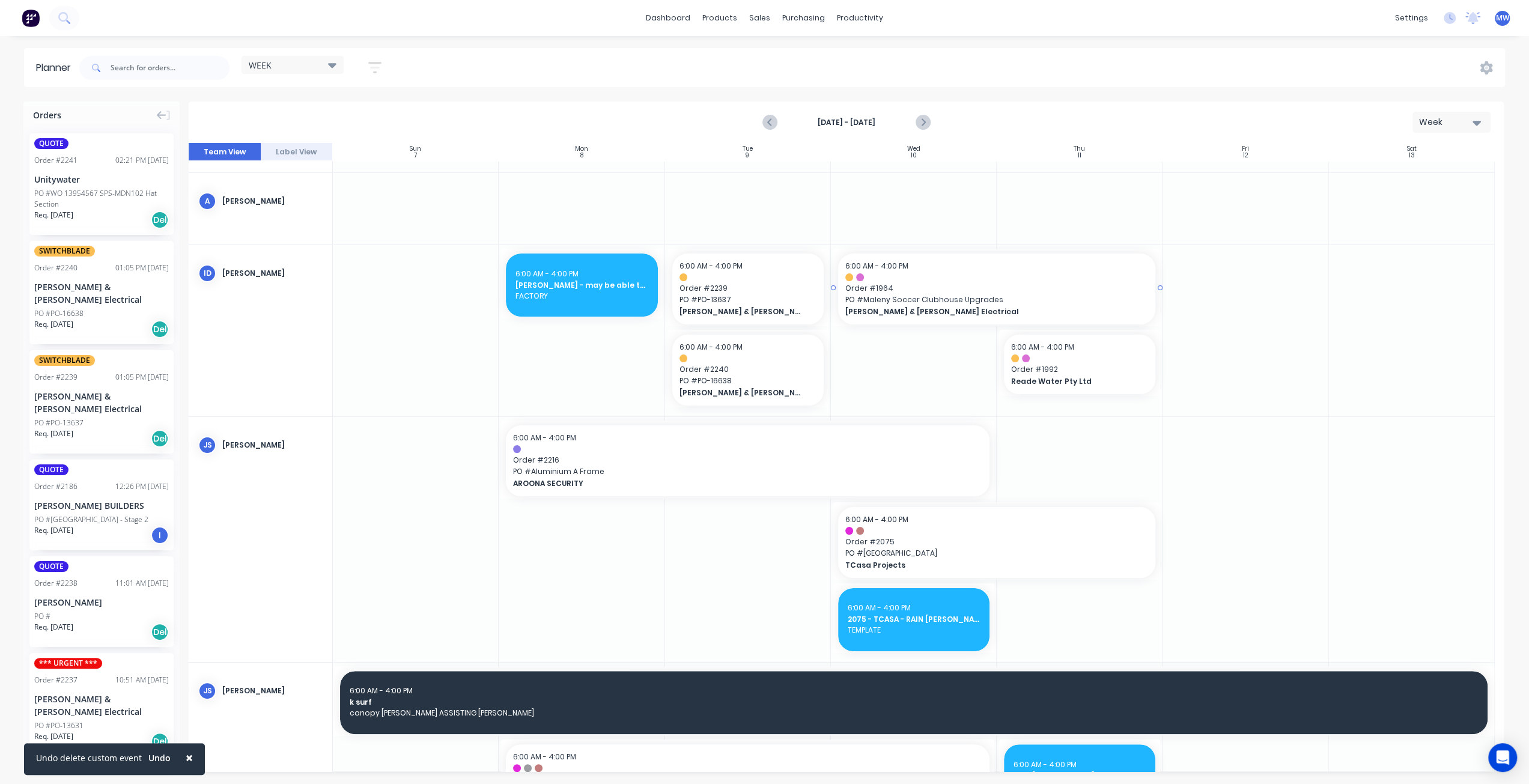
click at [952, 285] on span "Order # 1964" at bounding box center [997, 288] width 303 height 11
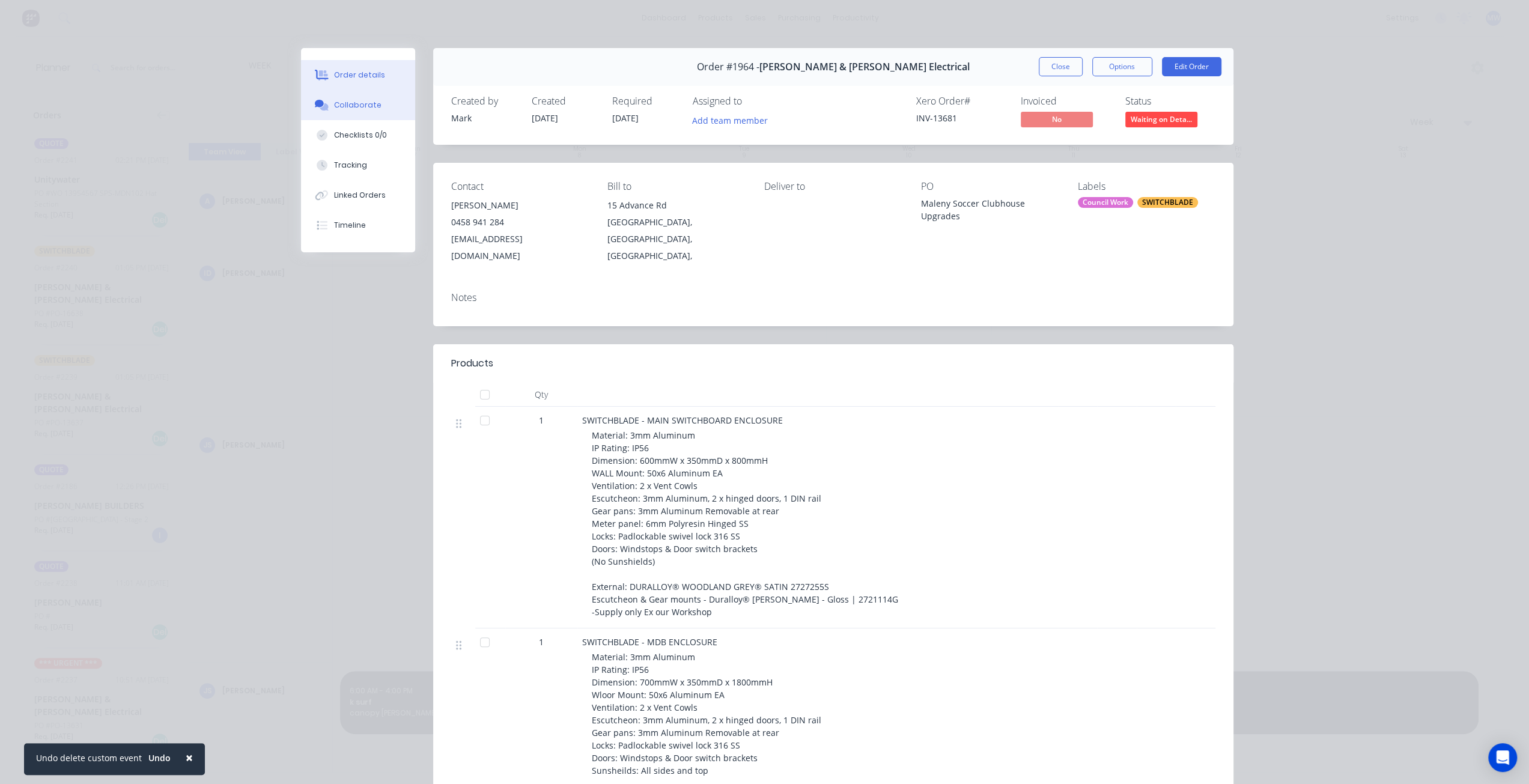
click at [362, 112] on button "Collaborate" at bounding box center [358, 105] width 114 height 30
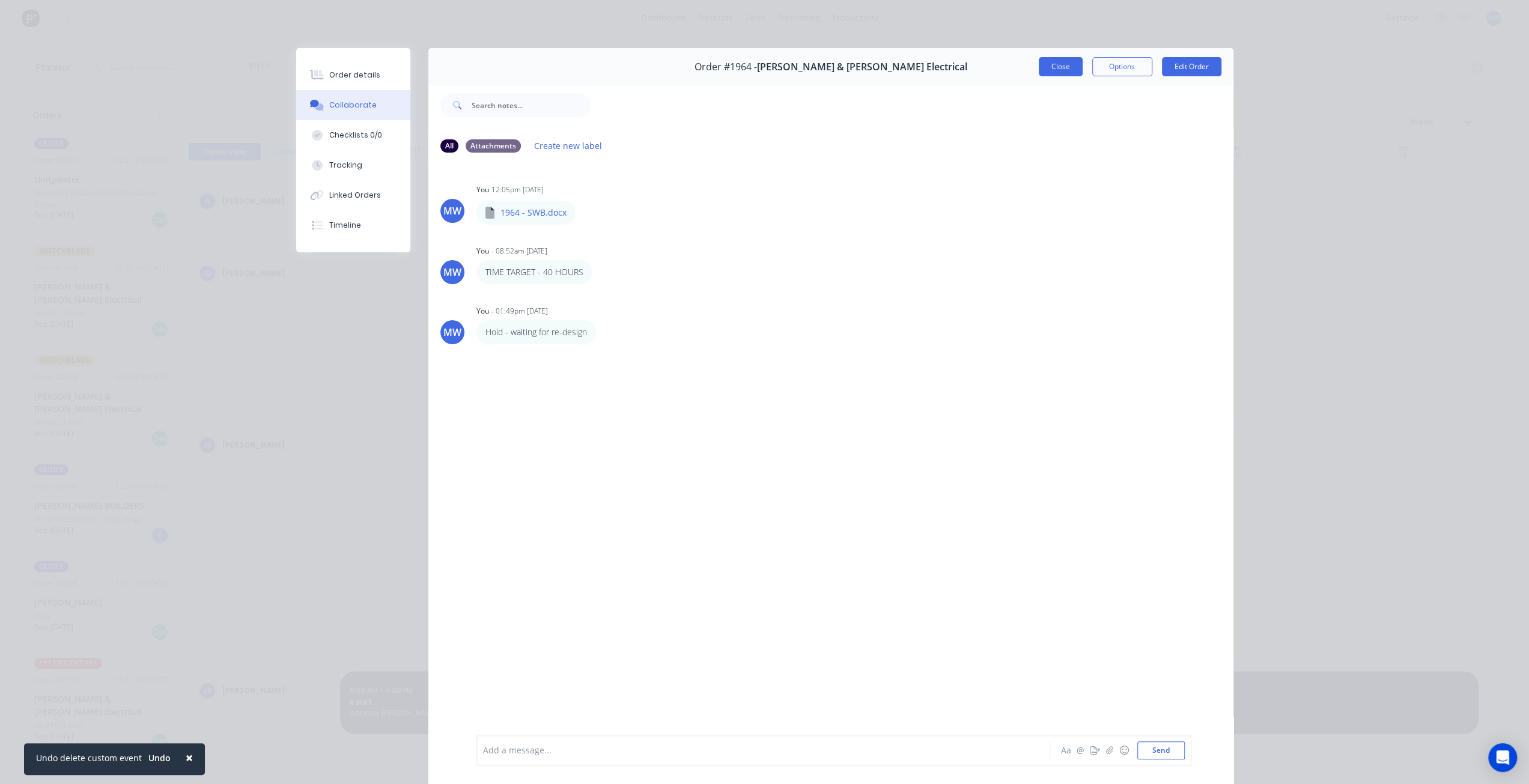
click at [1059, 69] on button "Close" at bounding box center [1061, 67] width 44 height 19
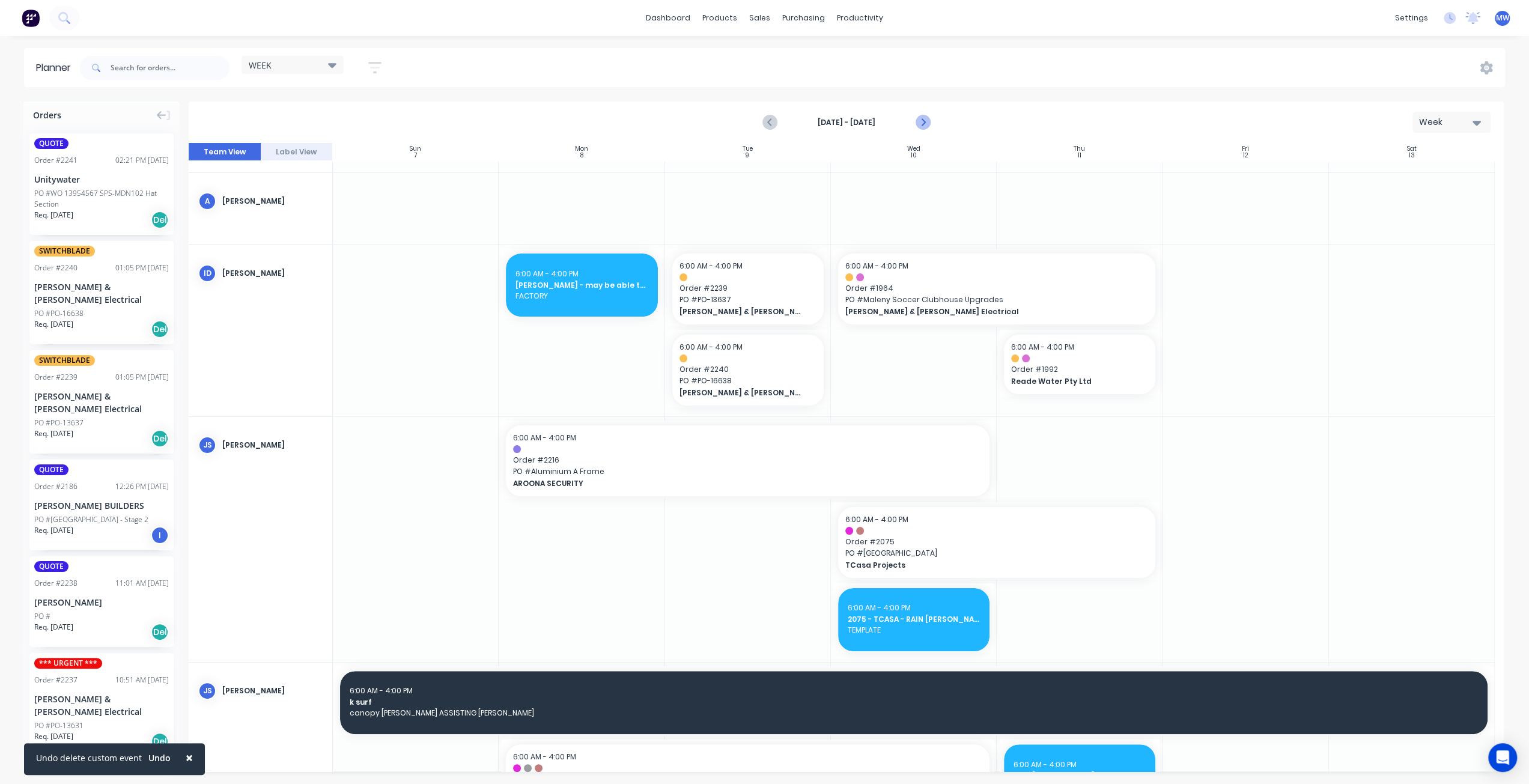
click at [925, 121] on icon "Next page" at bounding box center [922, 123] width 15 height 15
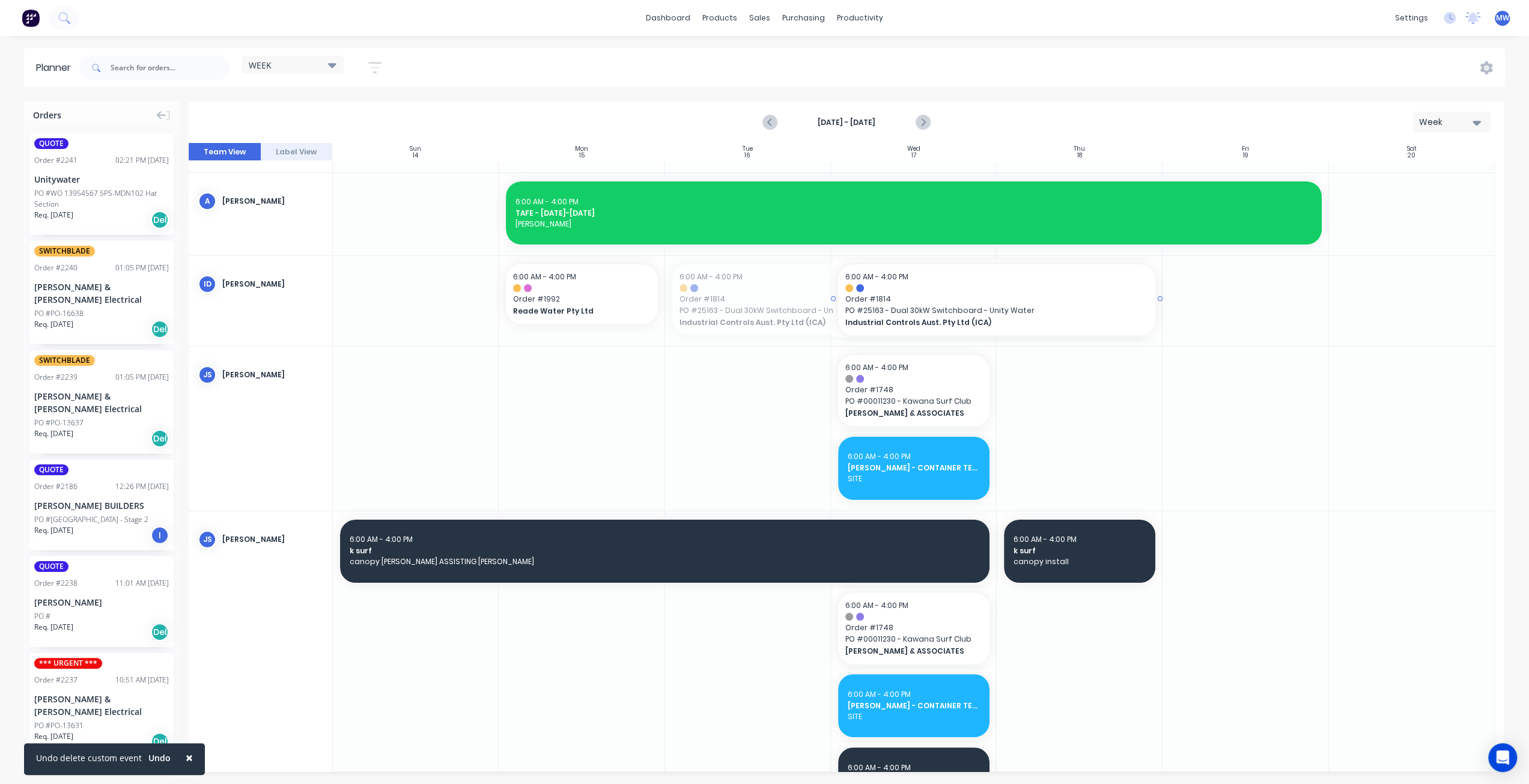
drag, startPoint x: 666, startPoint y: 296, endPoint x: 871, endPoint y: 292, distance: 205.0
drag, startPoint x: 575, startPoint y: 294, endPoint x: 598, endPoint y: 294, distance: 23.0
click at [774, 119] on icon "Previous page" at bounding box center [770, 123] width 15 height 15
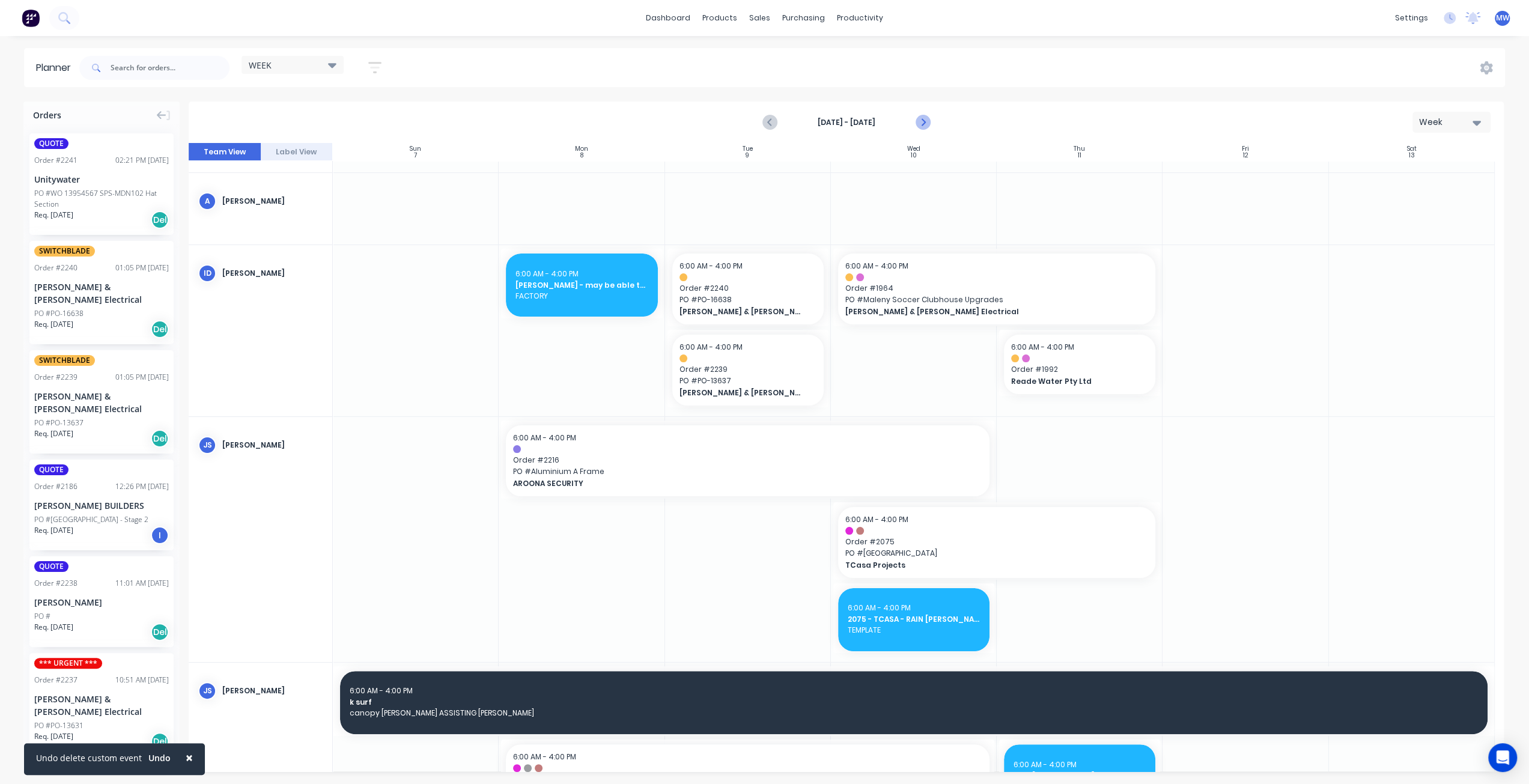
click at [918, 123] on icon "Next page" at bounding box center [922, 123] width 15 height 15
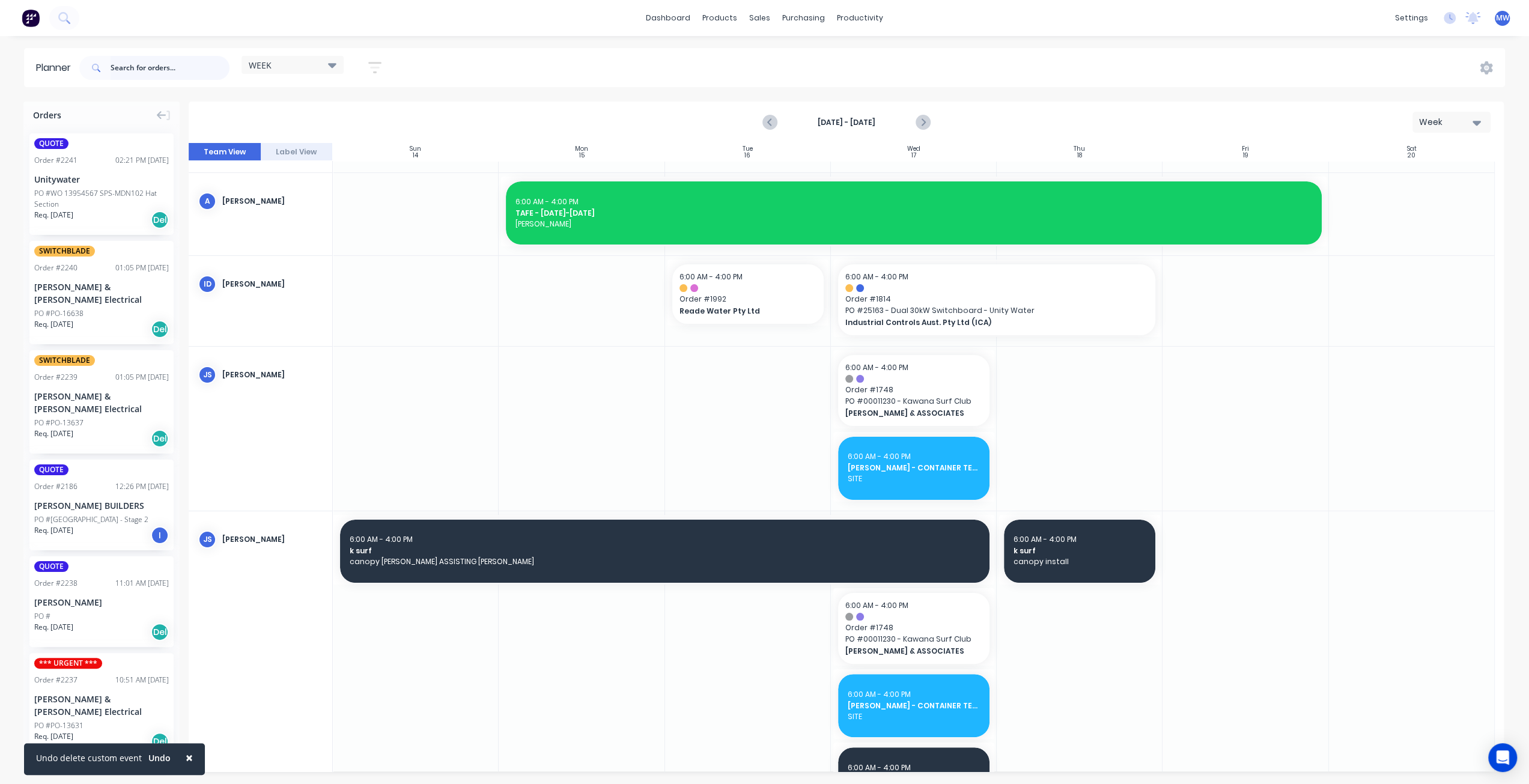
click at [178, 71] on input "text" at bounding box center [170, 68] width 119 height 24
type input "1964"
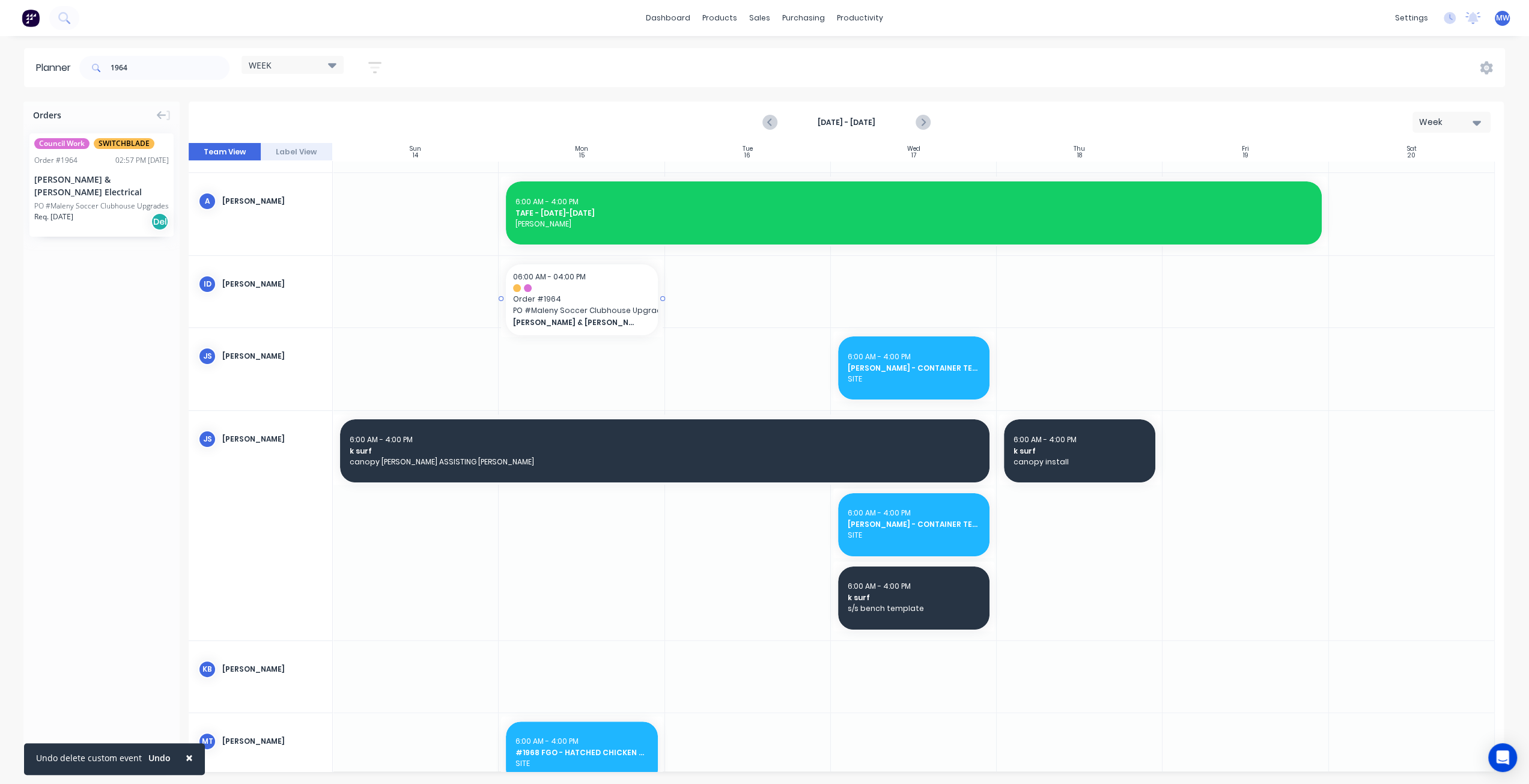
drag, startPoint x: 95, startPoint y: 196, endPoint x: 648, endPoint y: 295, distance: 561.8
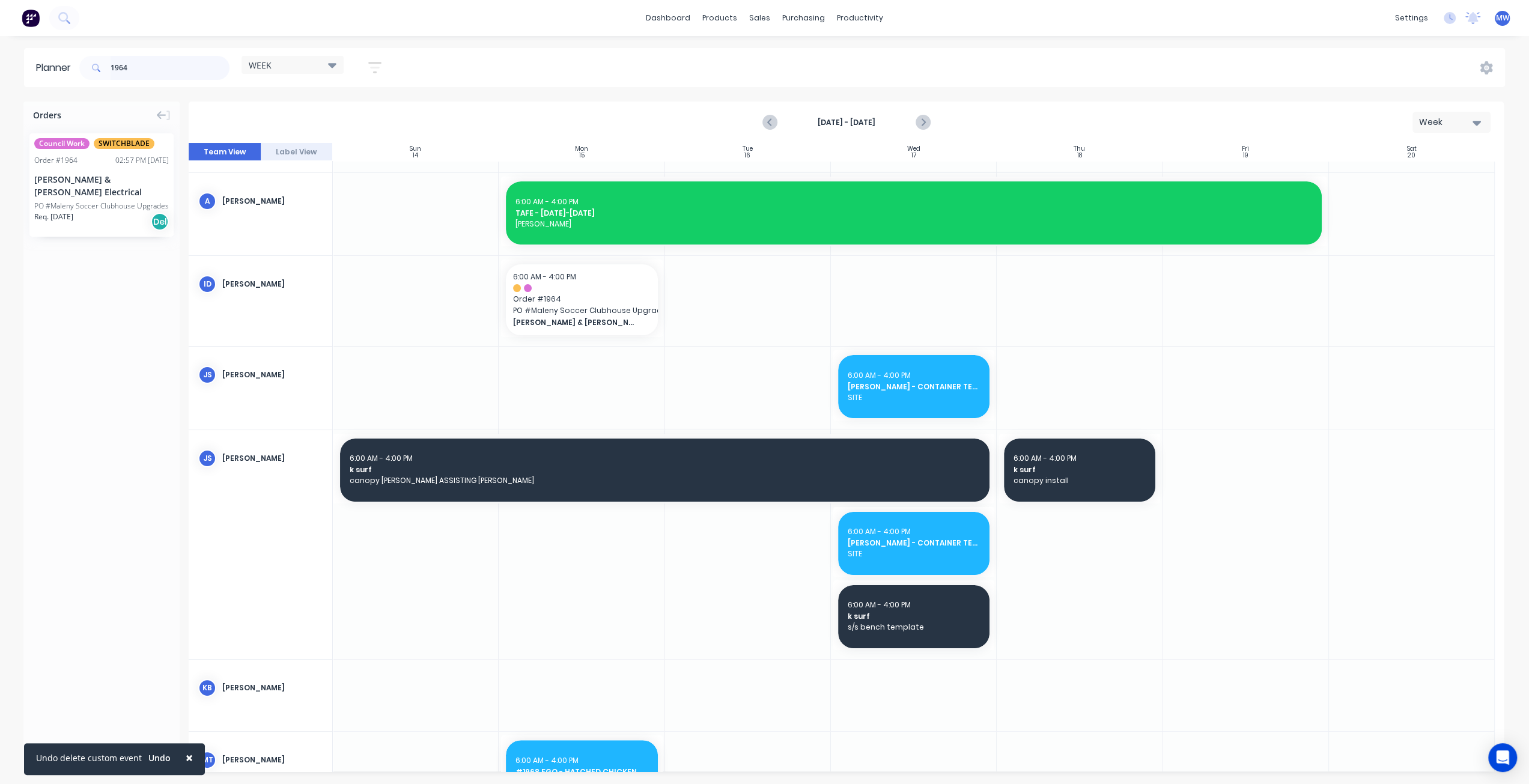
click at [111, 58] on div "1964" at bounding box center [154, 68] width 150 height 24
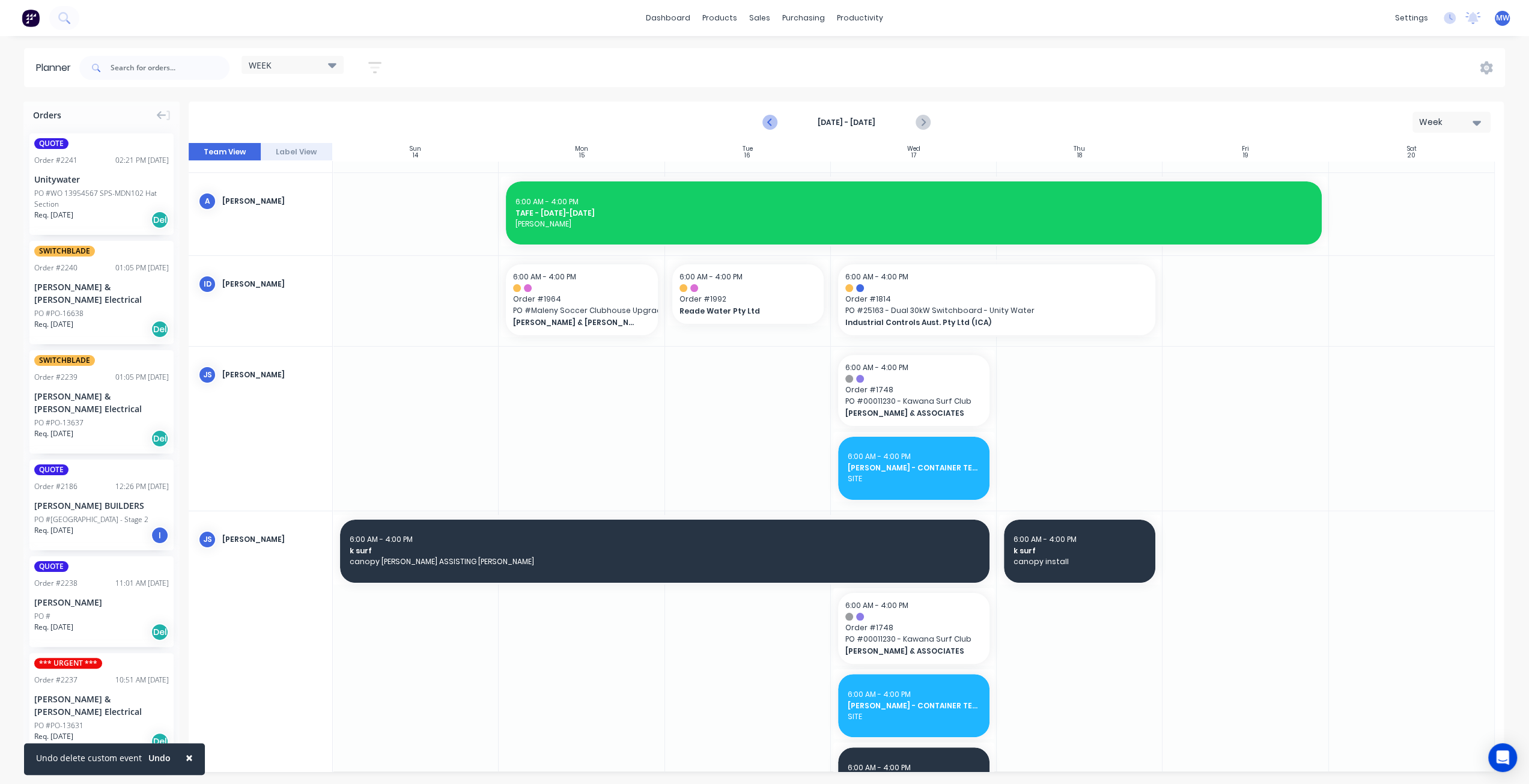
click at [771, 121] on icon "Previous page" at bounding box center [770, 123] width 15 height 15
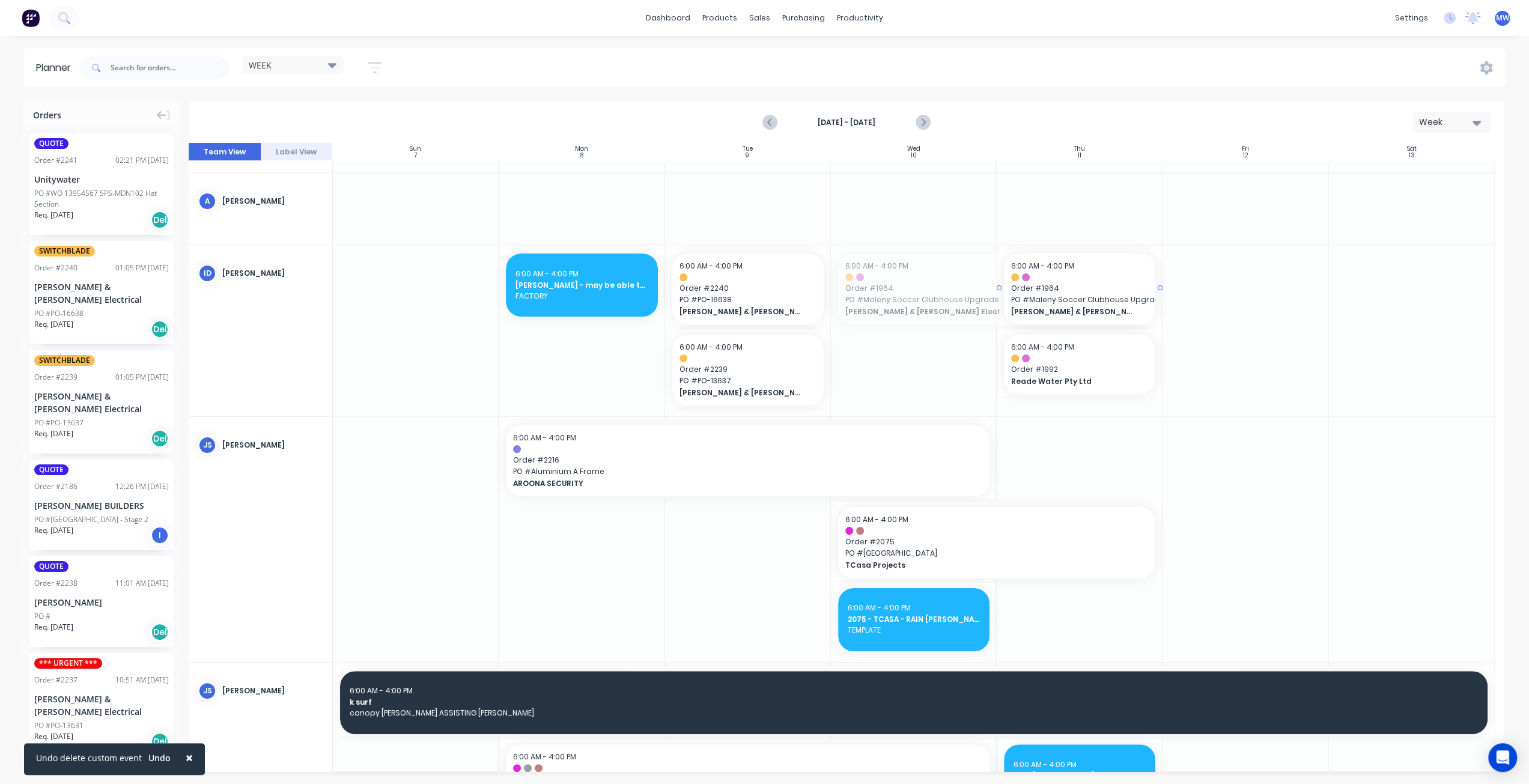
drag, startPoint x: 832, startPoint y: 287, endPoint x: 968, endPoint y: 285, distance: 136.0
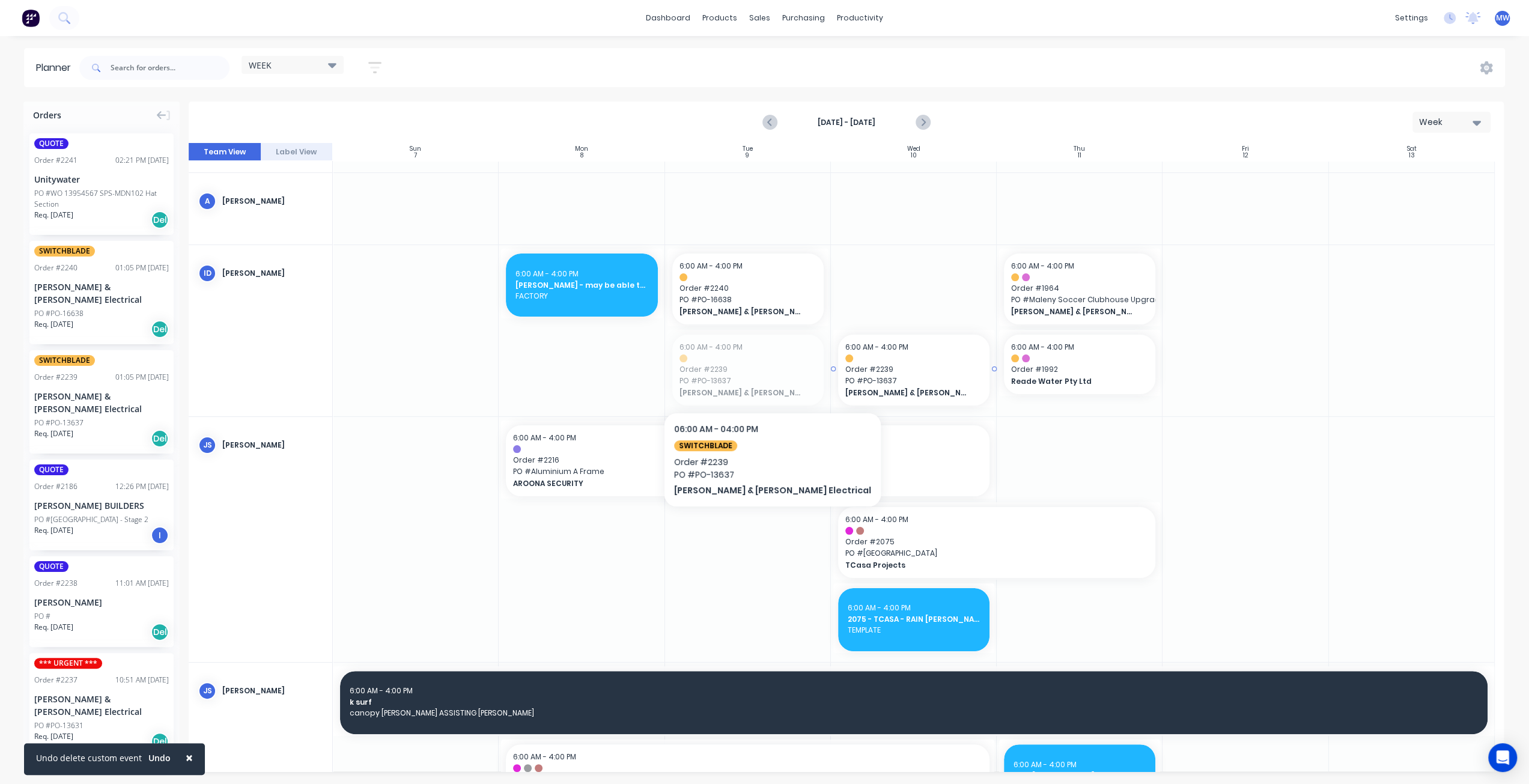
drag, startPoint x: 715, startPoint y: 377, endPoint x: 727, endPoint y: 376, distance: 12.0
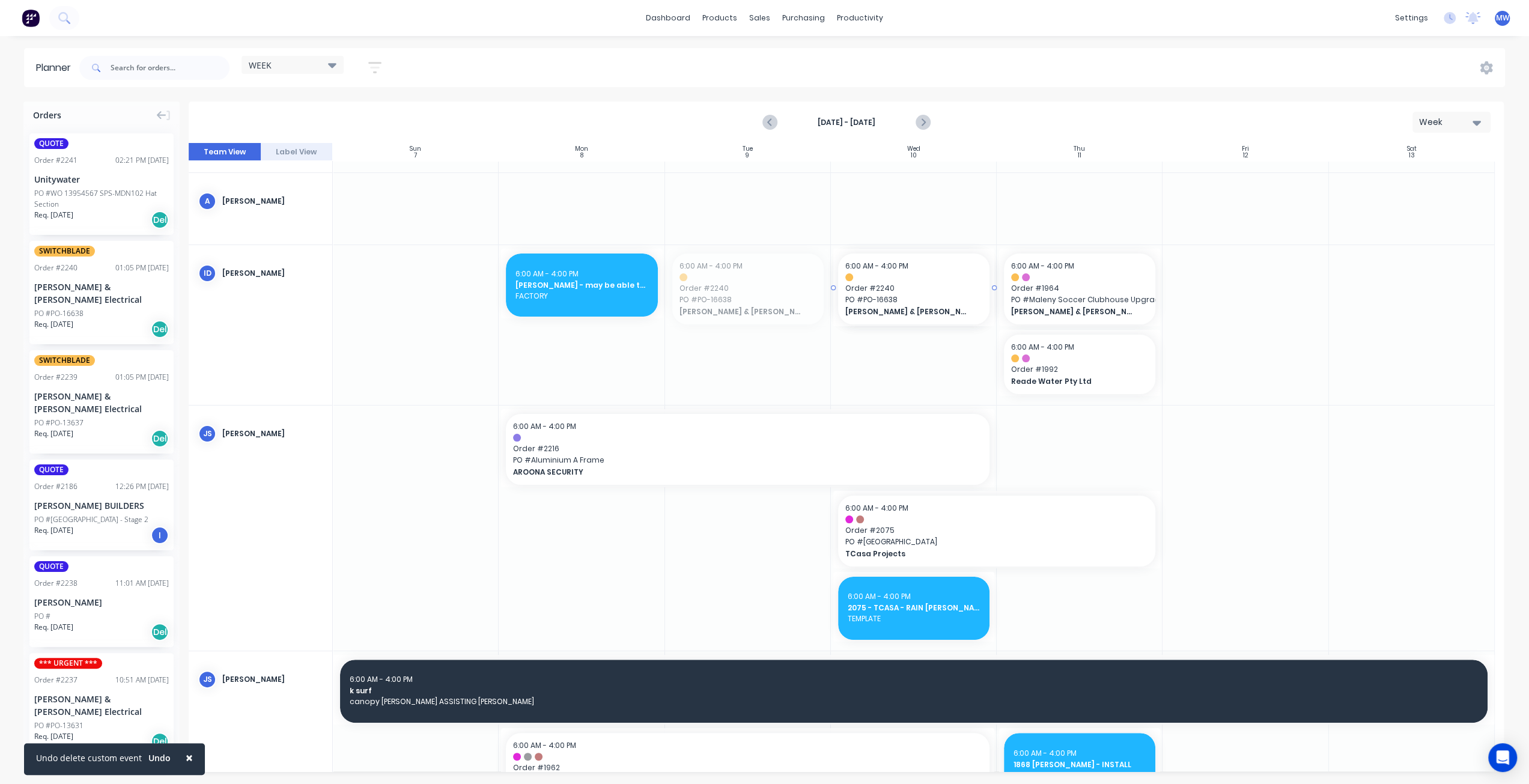
drag, startPoint x: 754, startPoint y: 300, endPoint x: 850, endPoint y: 322, distance: 98.5
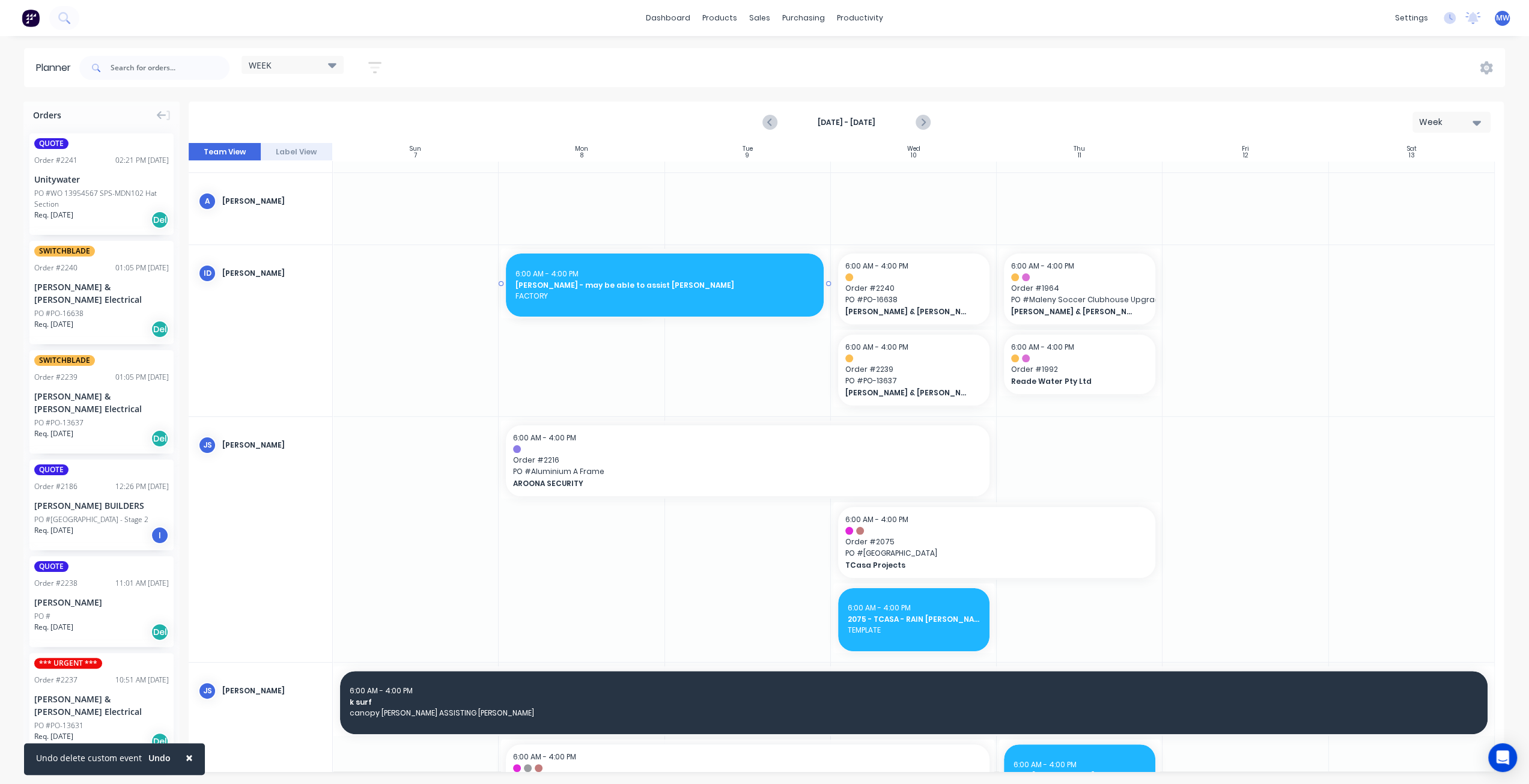
drag, startPoint x: 658, startPoint y: 282, endPoint x: 678, endPoint y: 284, distance: 20.1
click at [922, 119] on icon "Next page" at bounding box center [922, 123] width 15 height 15
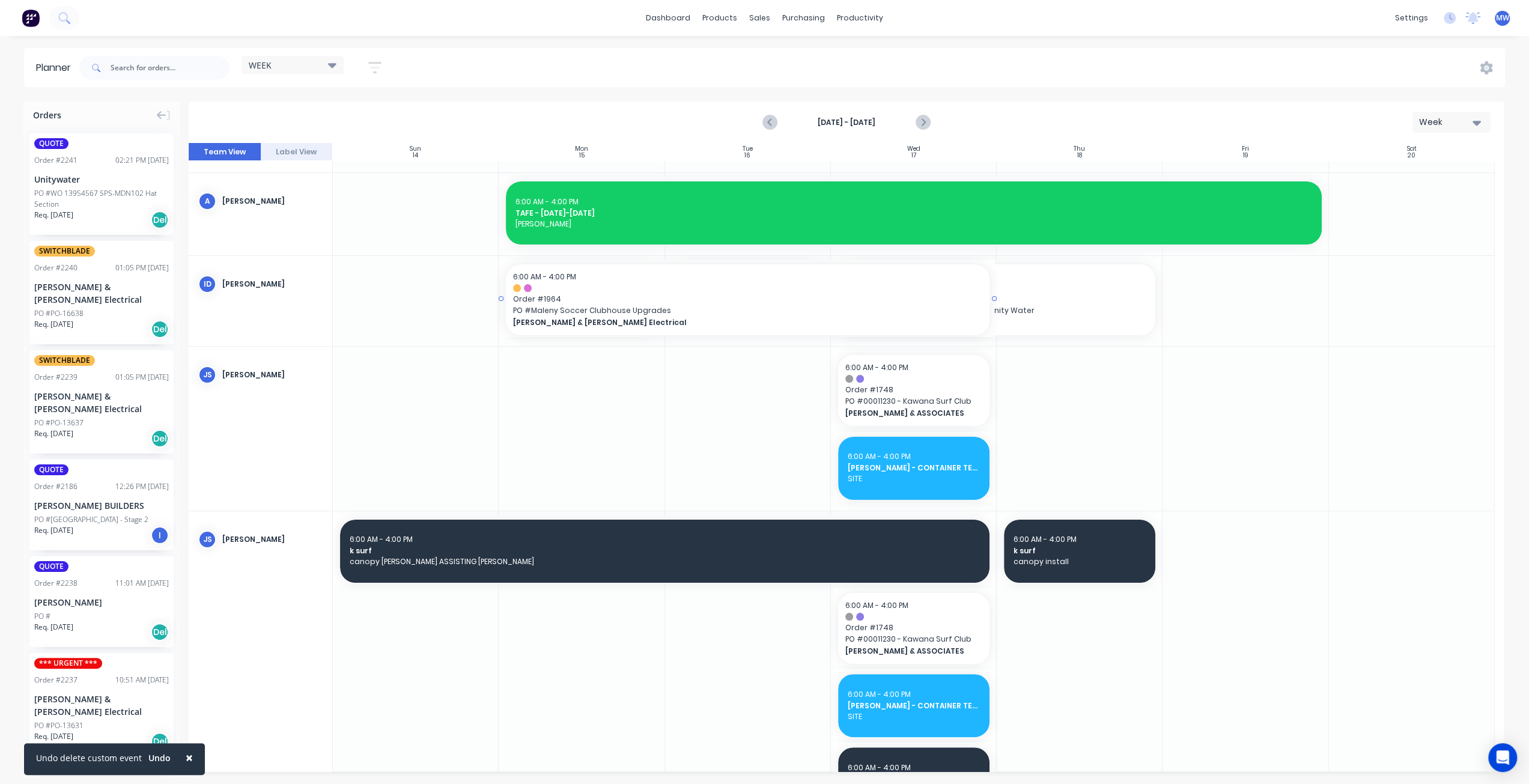
drag, startPoint x: 660, startPoint y: 300, endPoint x: 849, endPoint y: 302, distance: 189.0
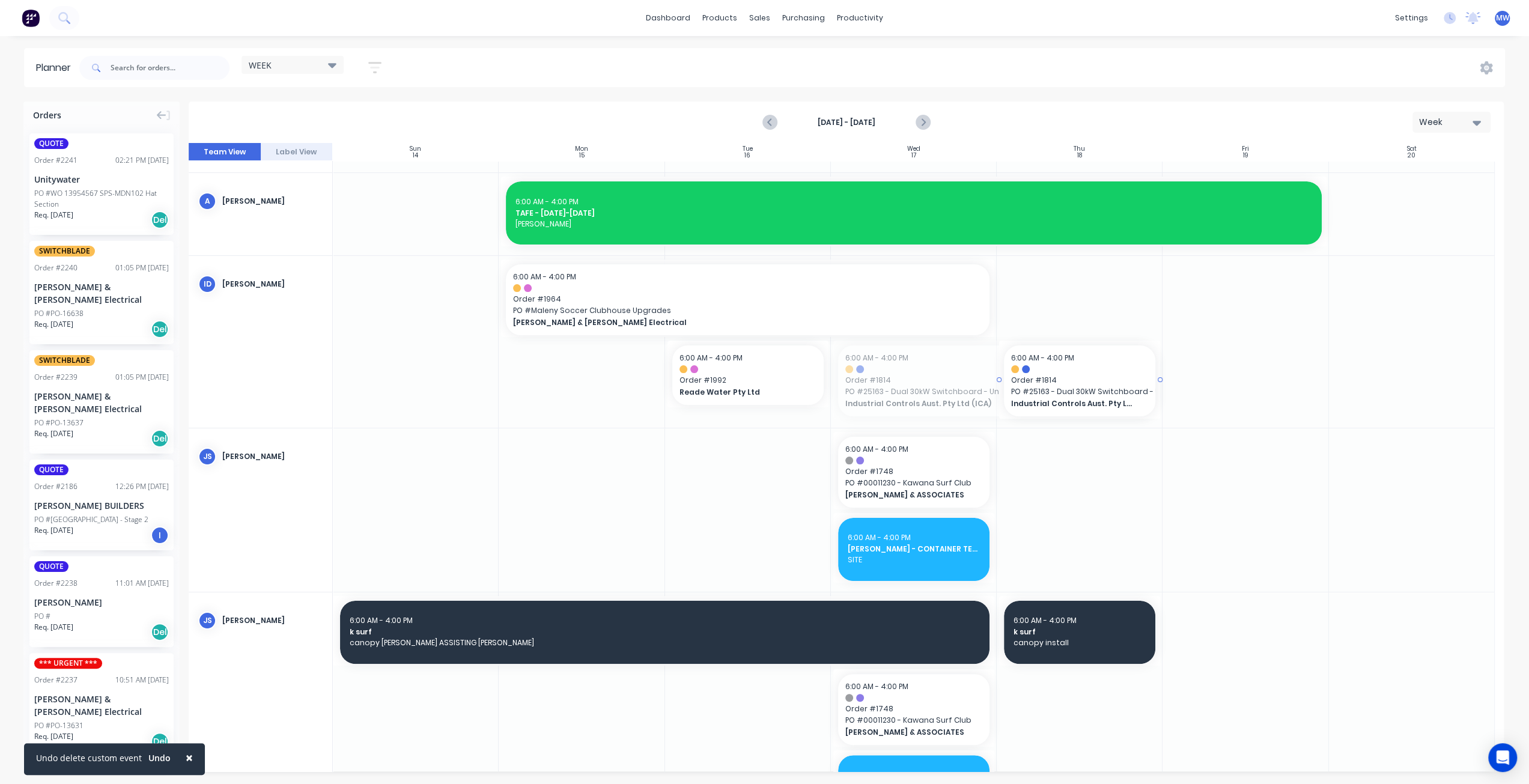
drag, startPoint x: 833, startPoint y: 379, endPoint x: 845, endPoint y: 380, distance: 12.0
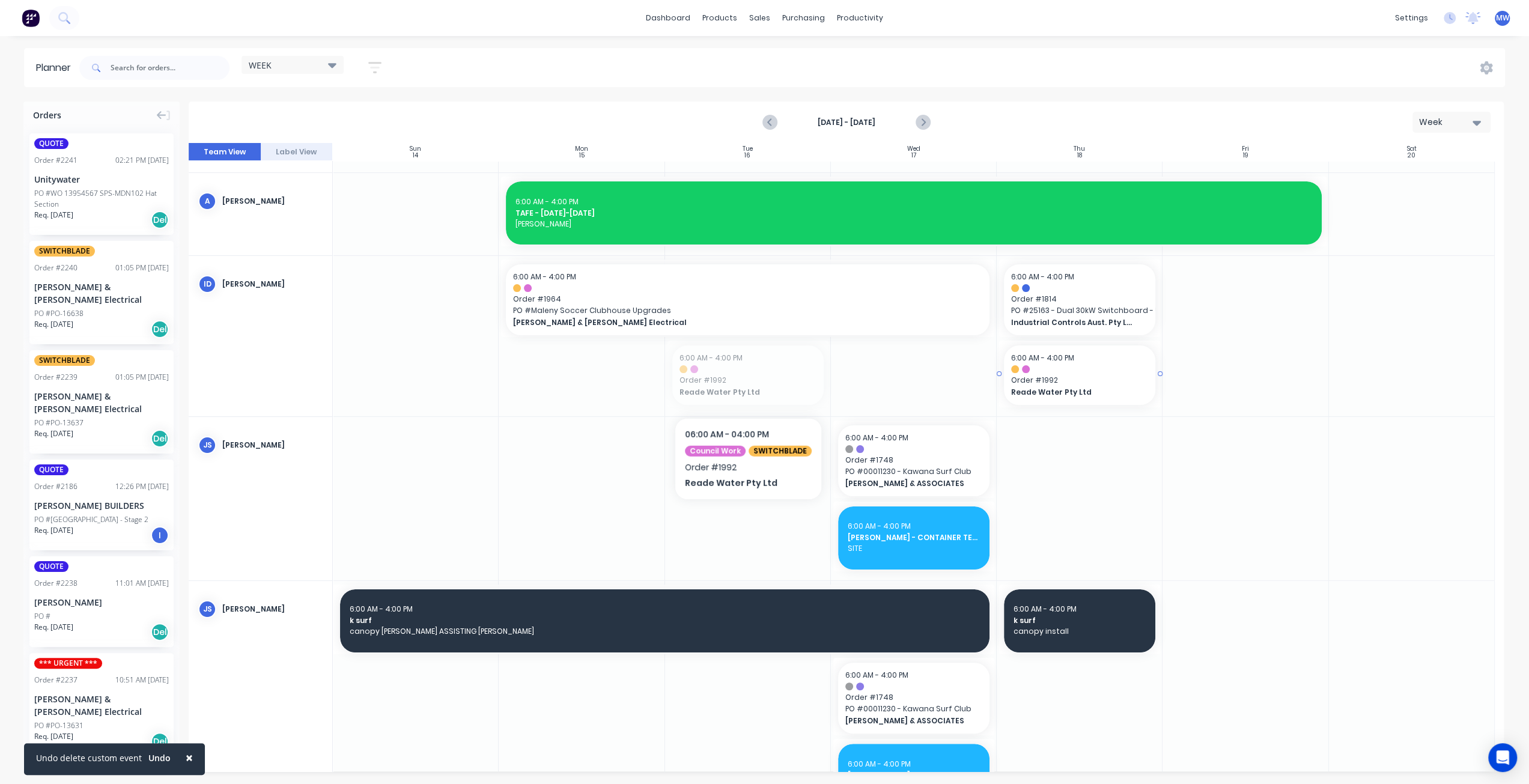
drag, startPoint x: 730, startPoint y: 386, endPoint x: 1089, endPoint y: 403, distance: 359.4
click at [922, 123] on icon "Next page" at bounding box center [922, 123] width 15 height 15
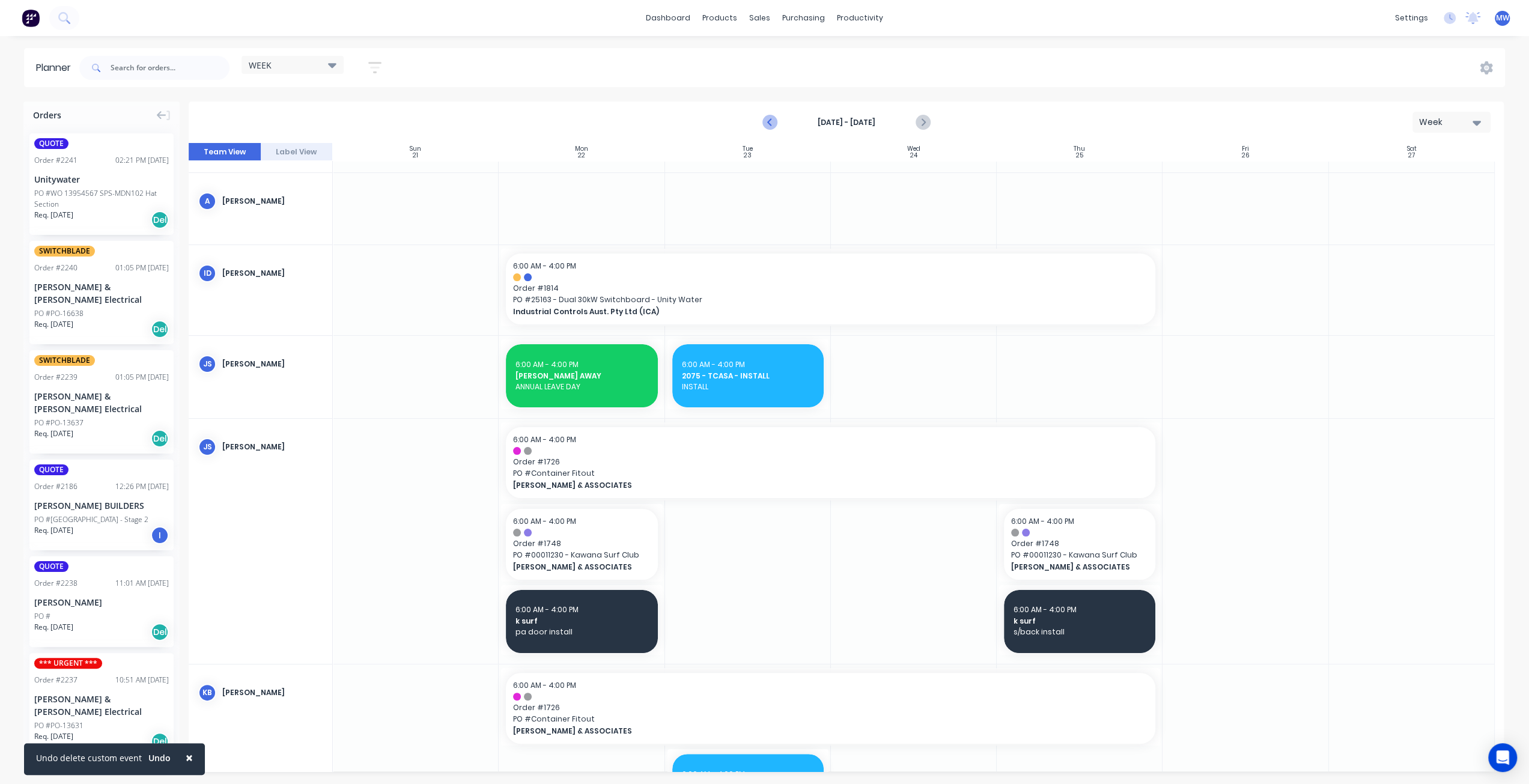
click at [775, 121] on icon "Previous page" at bounding box center [770, 123] width 15 height 15
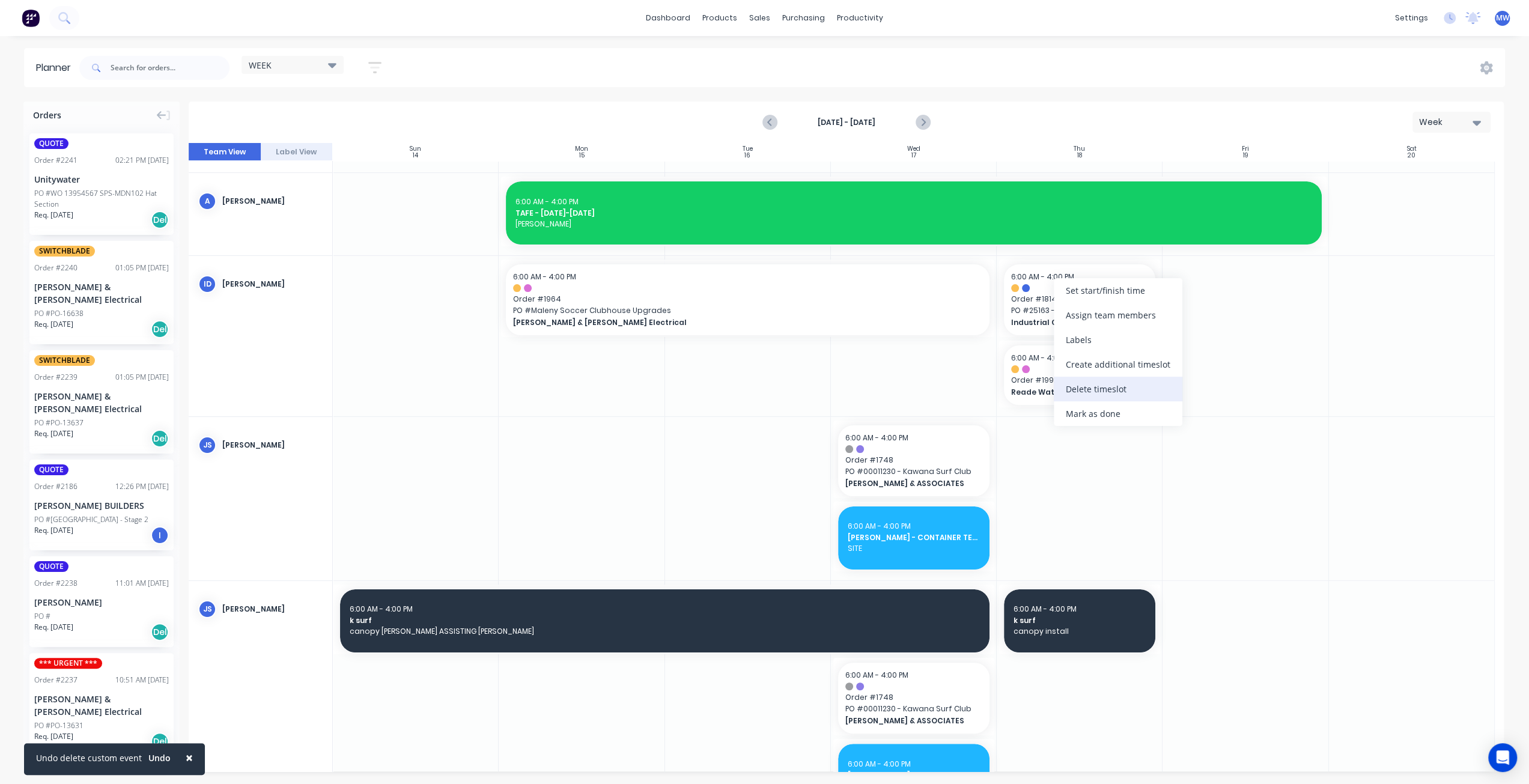
click at [1097, 385] on div "Delete timeslot" at bounding box center [1117, 388] width 129 height 25
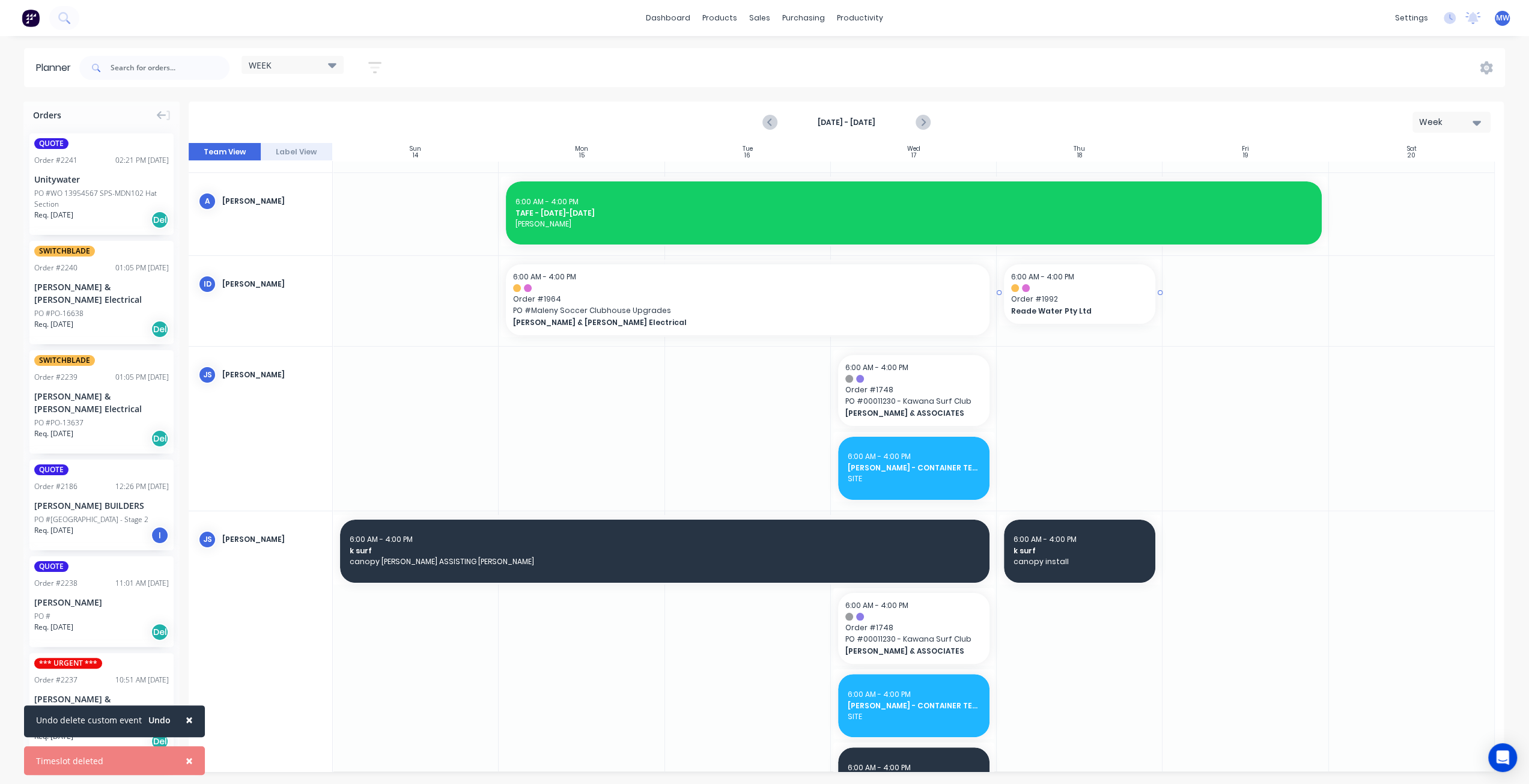
click at [1105, 298] on span "Order # 1992" at bounding box center [1079, 299] width 137 height 11
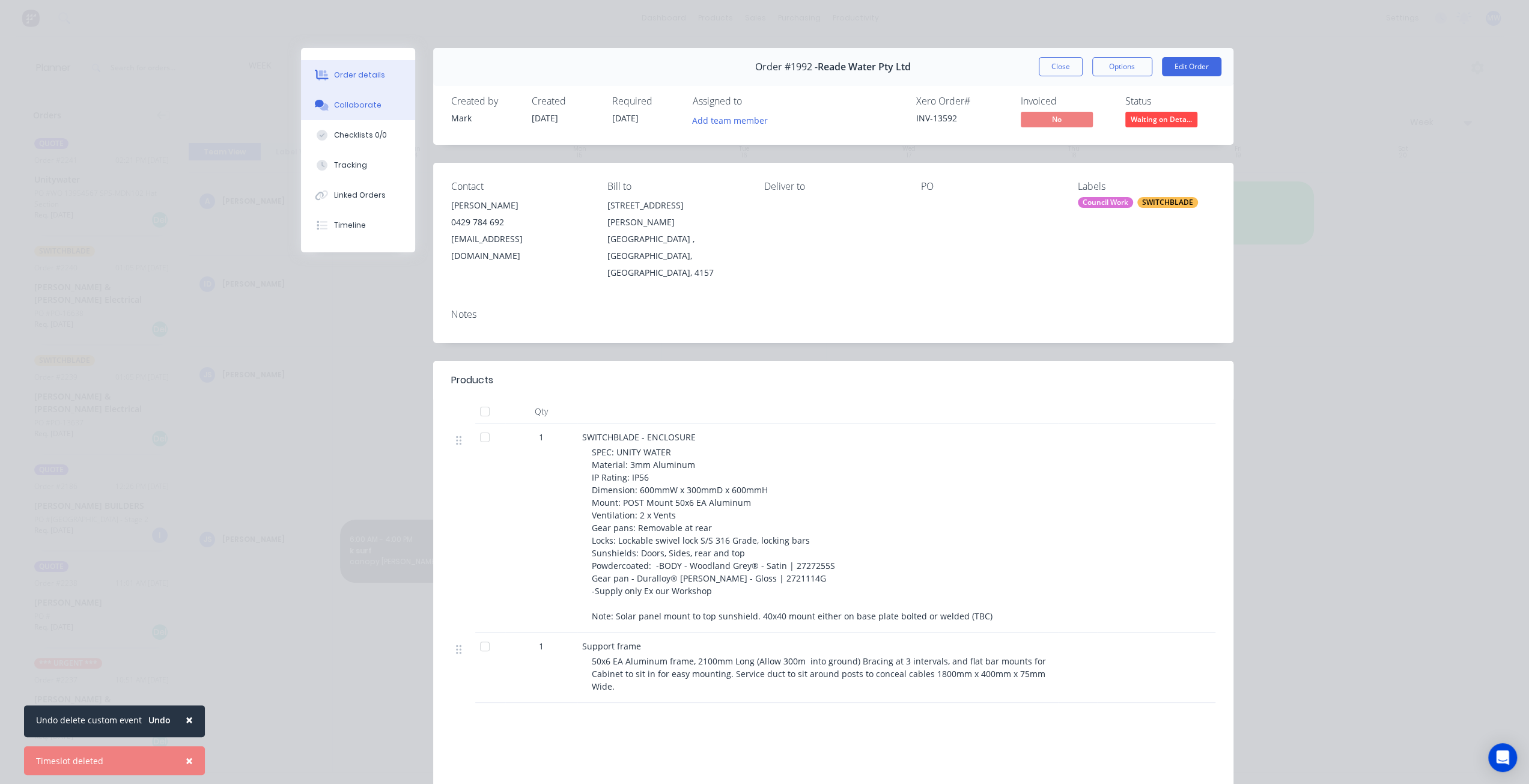
click at [380, 101] on button "Collaborate" at bounding box center [358, 105] width 114 height 30
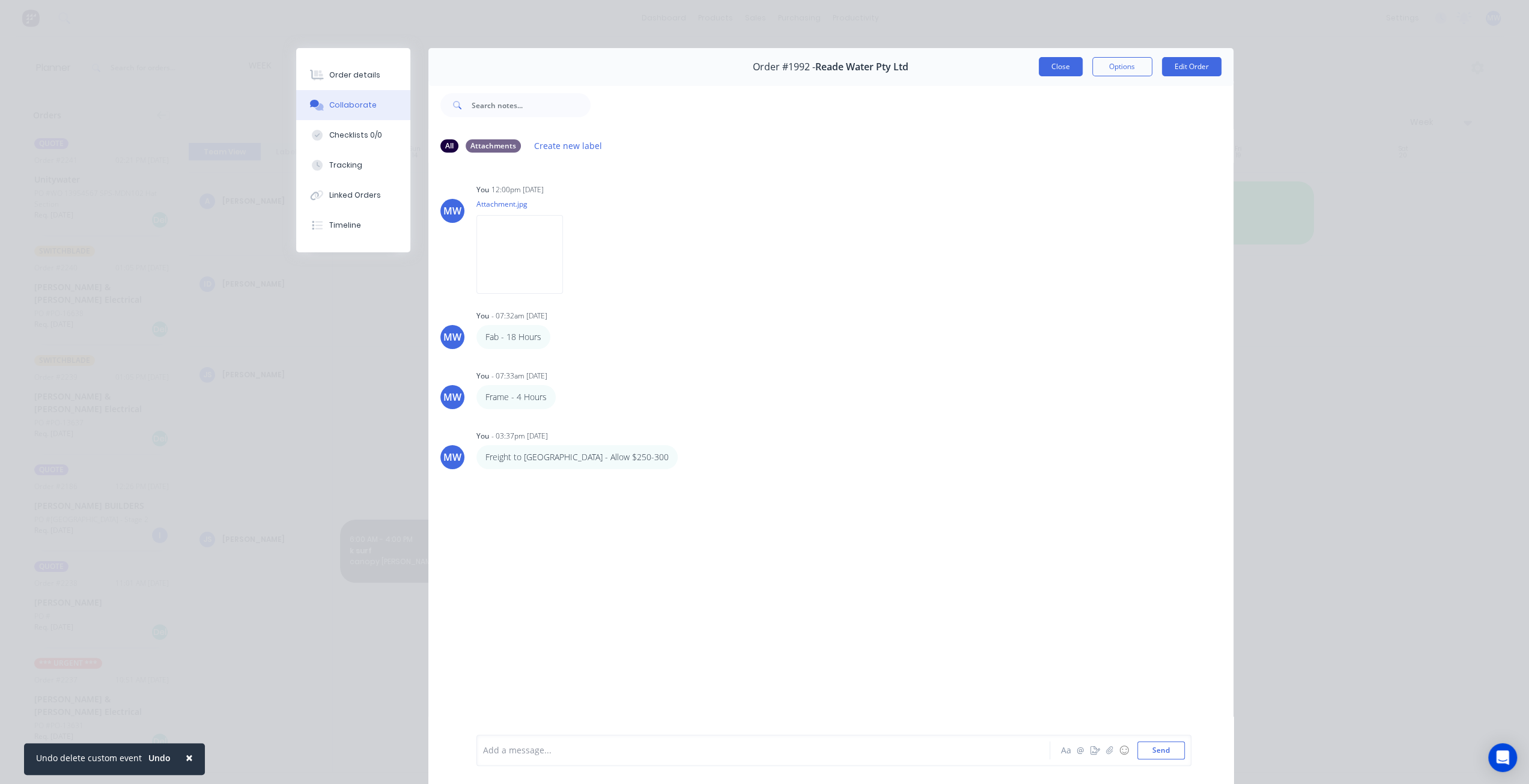
click at [1057, 67] on button "Close" at bounding box center [1061, 67] width 44 height 19
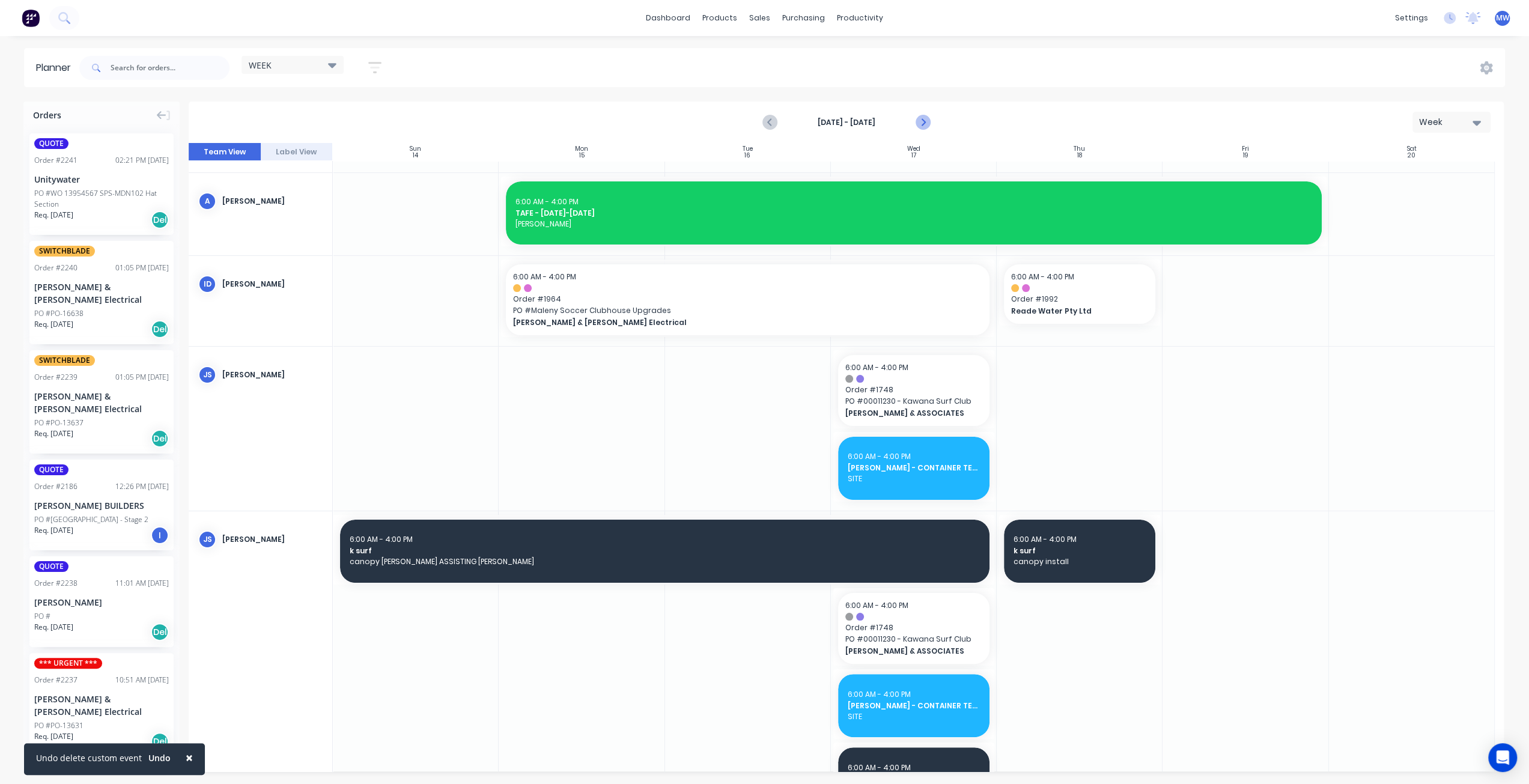
click at [921, 119] on icon "Next page" at bounding box center [922, 123] width 15 height 15
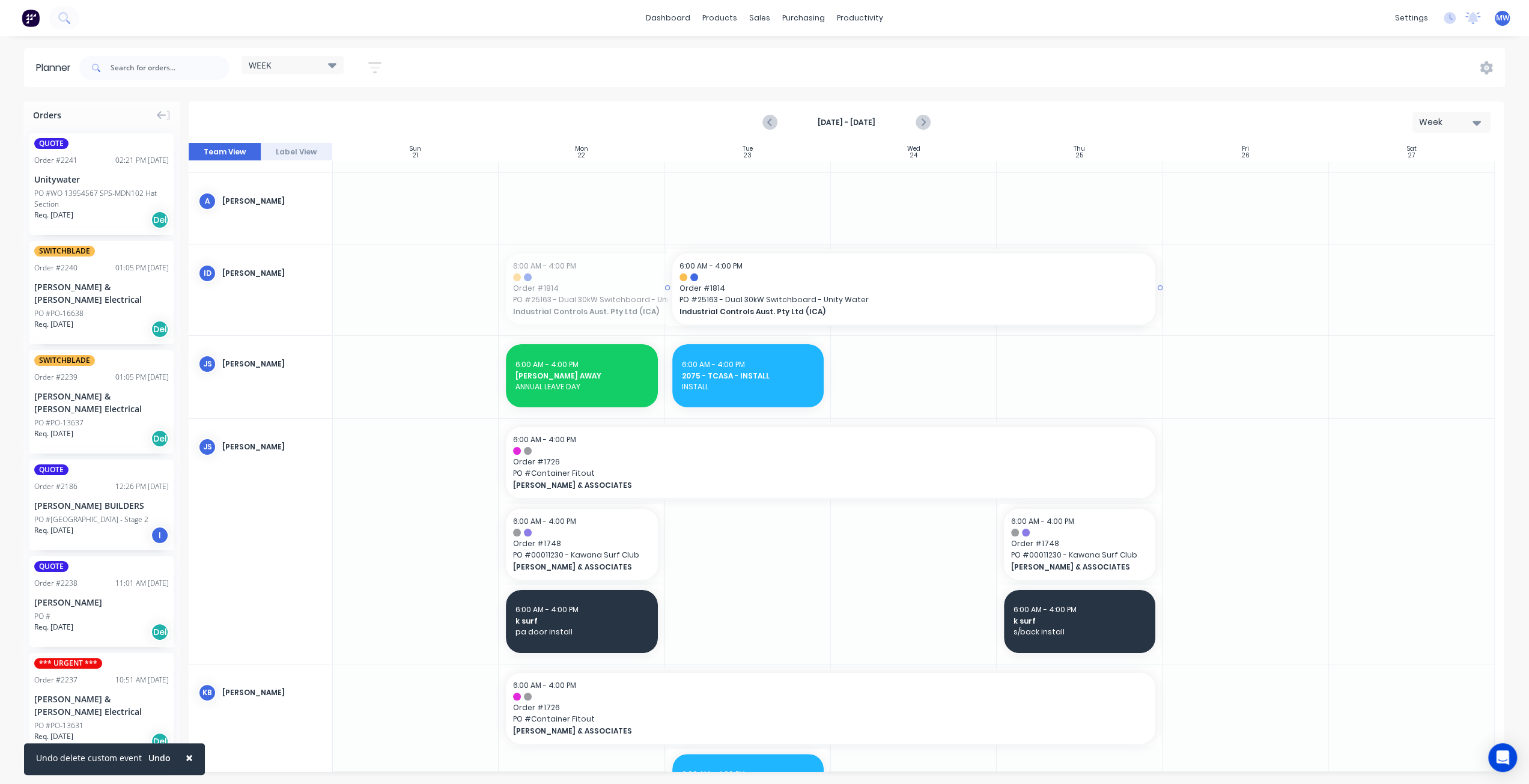
drag, startPoint x: 499, startPoint y: 286, endPoint x: 642, endPoint y: 294, distance: 143.2
drag, startPoint x: 667, startPoint y: 286, endPoint x: 651, endPoint y: 286, distance: 16.0
click at [920, 120] on icon "Next page" at bounding box center [922, 123] width 15 height 15
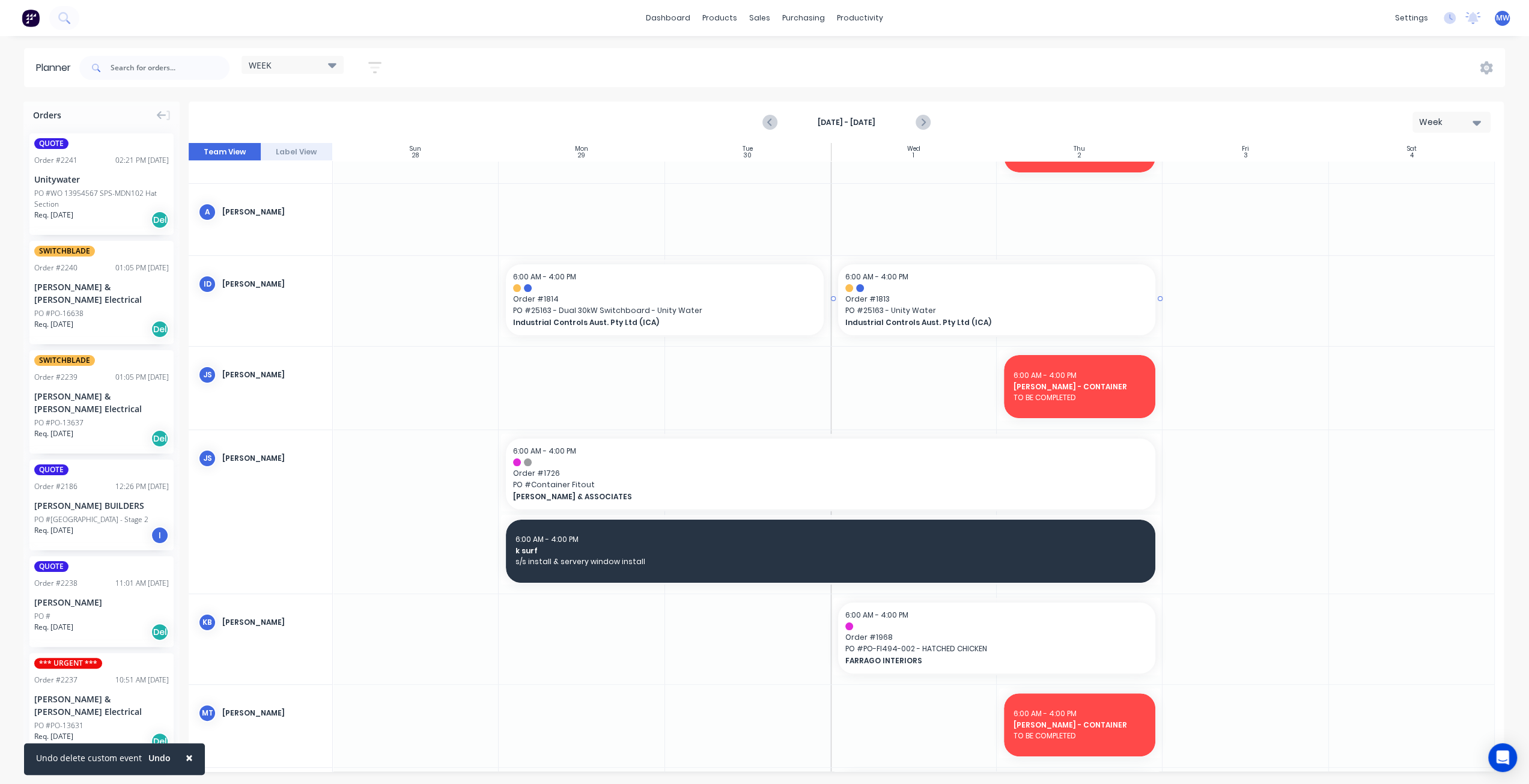
scroll to position [71, 0]
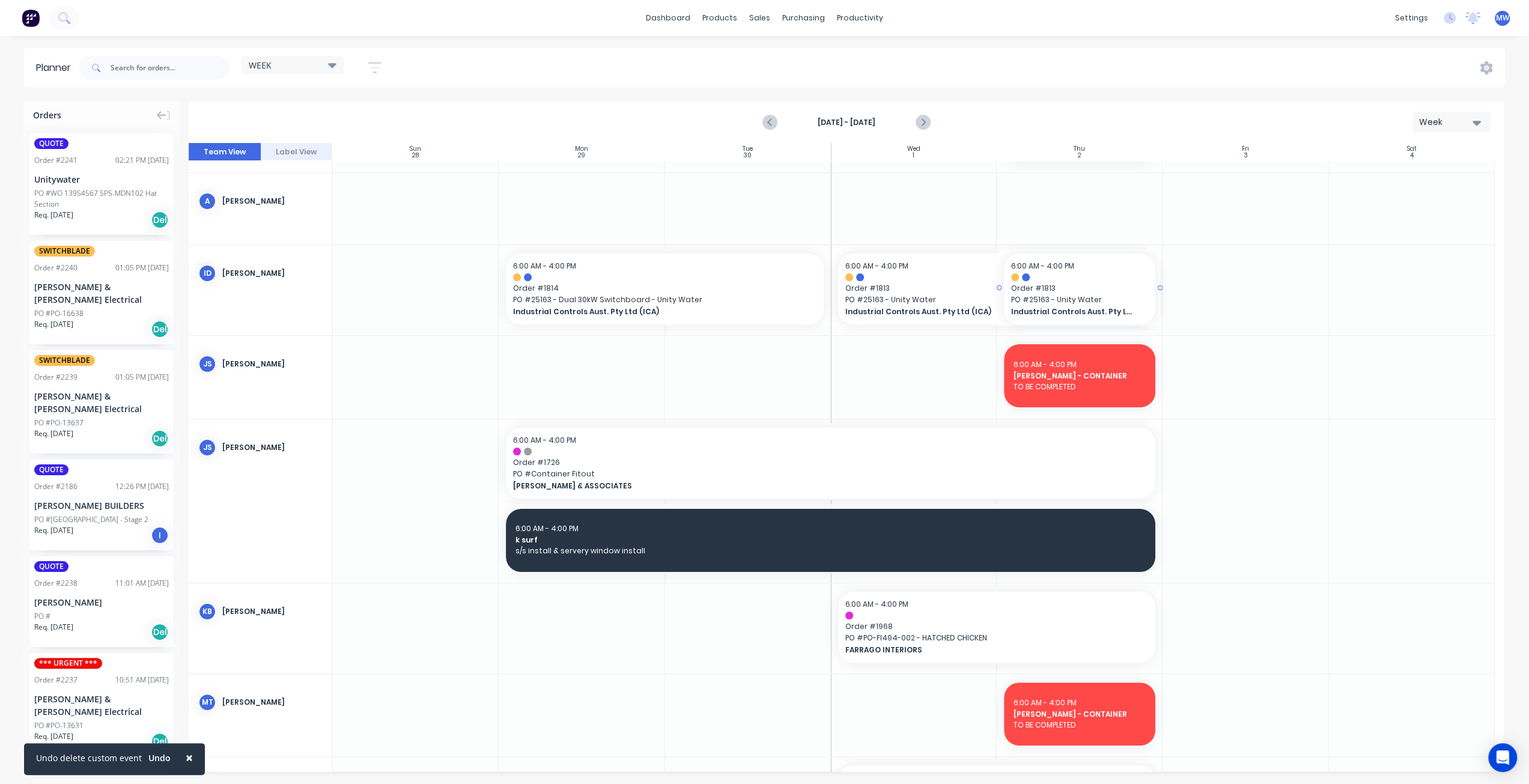
drag, startPoint x: 829, startPoint y: 286, endPoint x: 847, endPoint y: 289, distance: 18.2
drag, startPoint x: 933, startPoint y: 299, endPoint x: 883, endPoint y: 269, distance: 58.3
click at [883, 269] on div at bounding box center [846, 457] width 1315 height 628
click at [893, 291] on div at bounding box center [846, 457] width 1315 height 628
click at [741, 296] on div at bounding box center [846, 457] width 1315 height 628
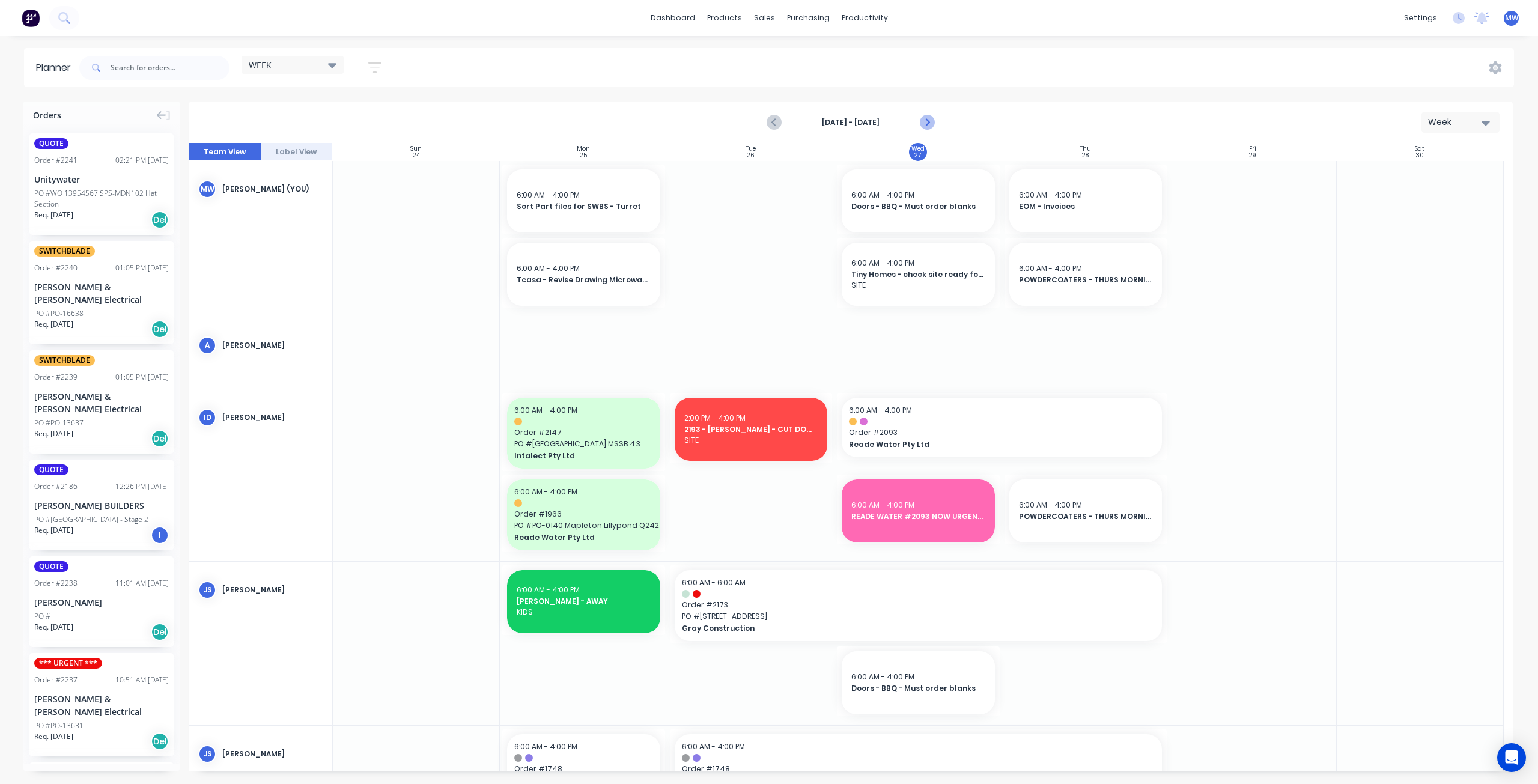
click at [930, 123] on icon "Next page" at bounding box center [927, 123] width 15 height 15
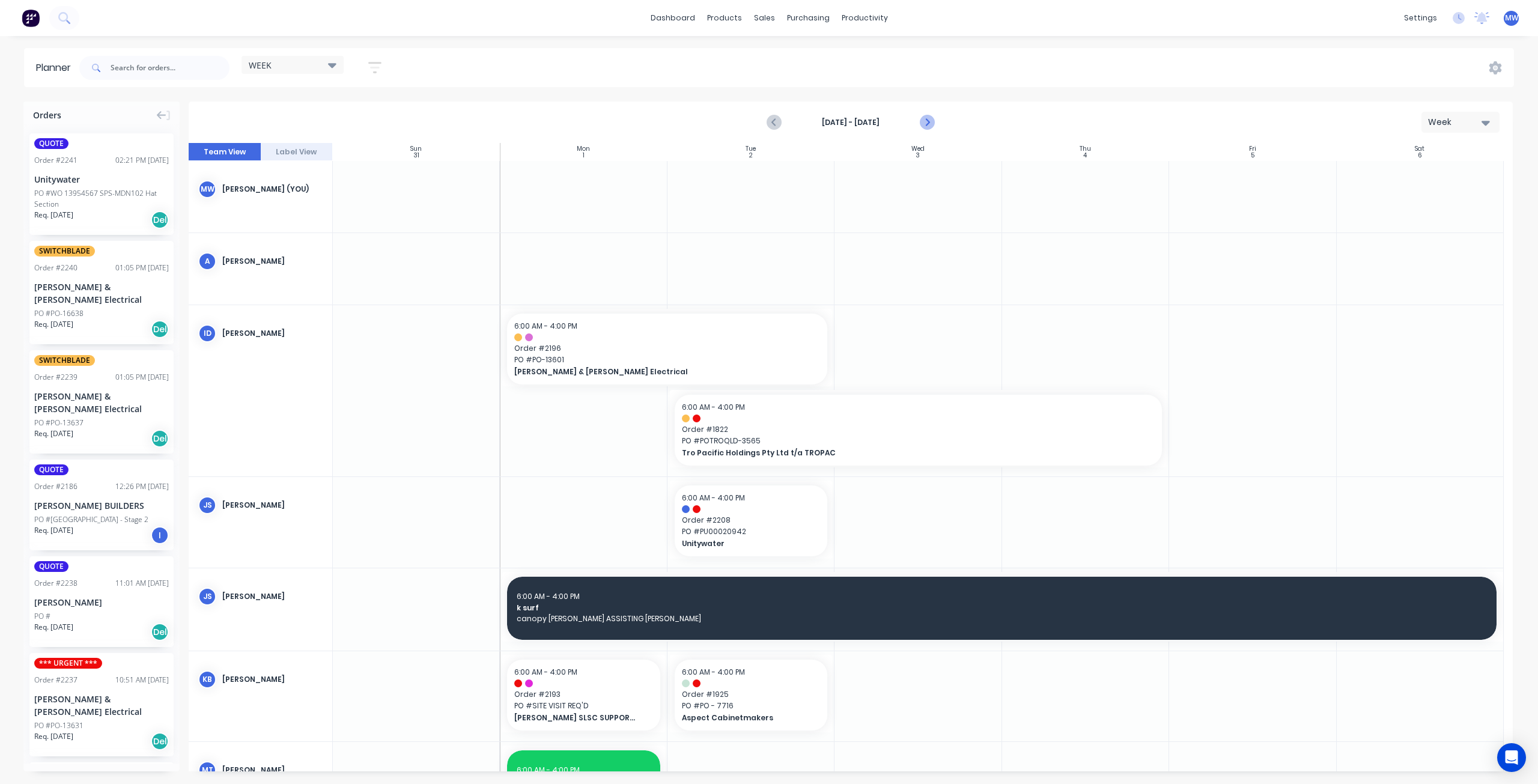
click at [930, 123] on icon "Next page" at bounding box center [927, 123] width 15 height 15
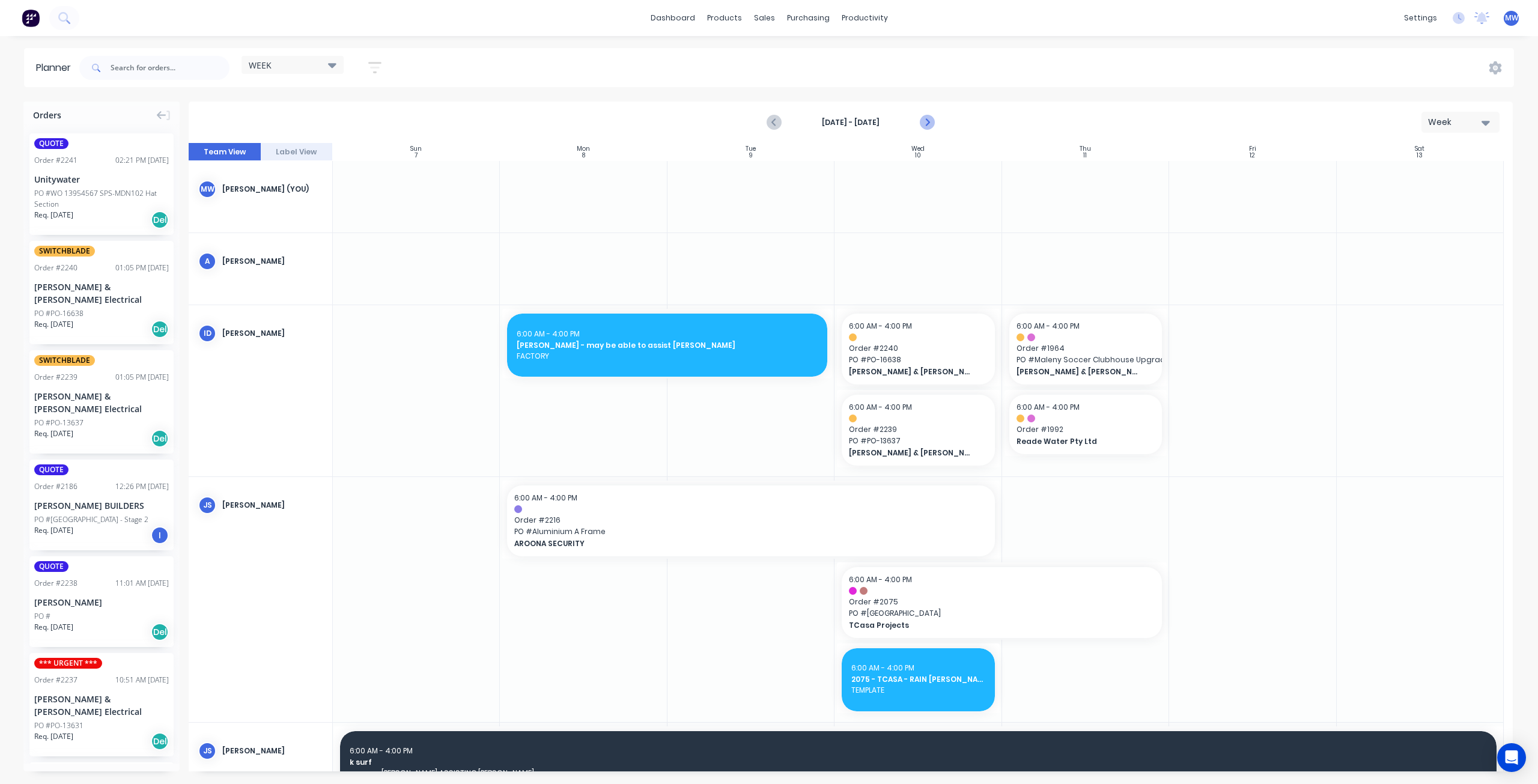
click at [930, 123] on icon "Next page" at bounding box center [927, 123] width 15 height 15
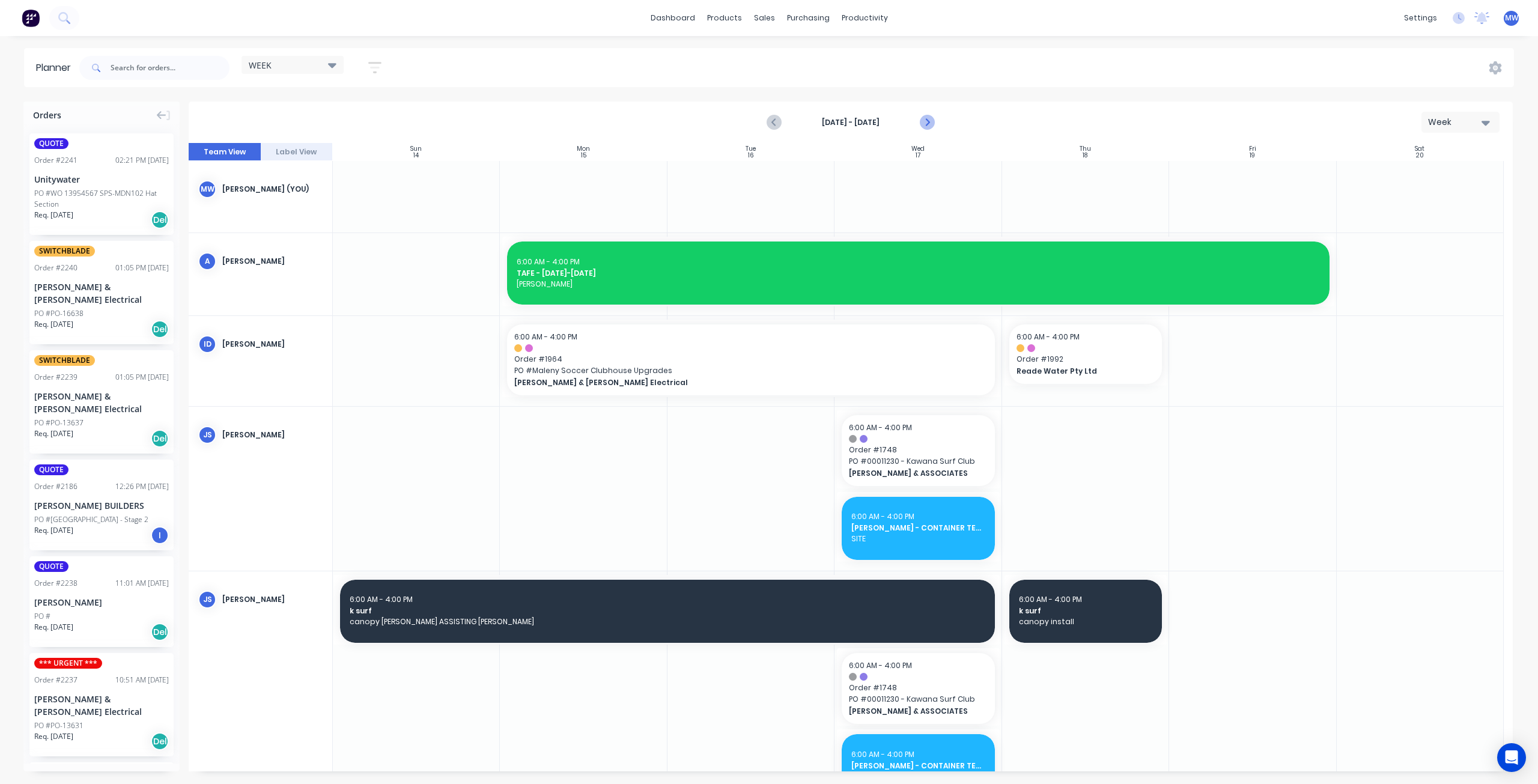
click at [930, 123] on icon "Next page" at bounding box center [927, 123] width 15 height 15
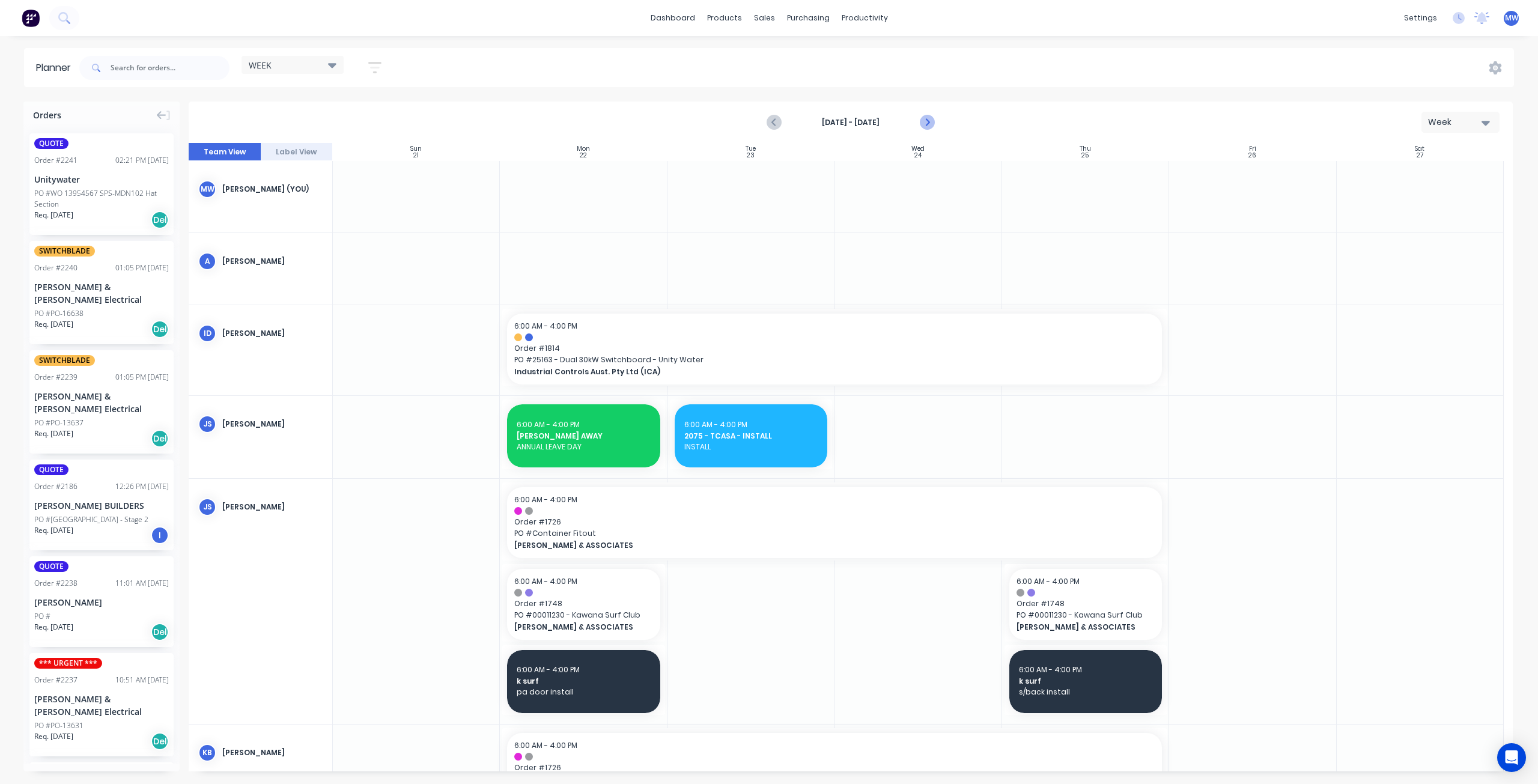
click at [930, 123] on icon "Next page" at bounding box center [927, 123] width 15 height 15
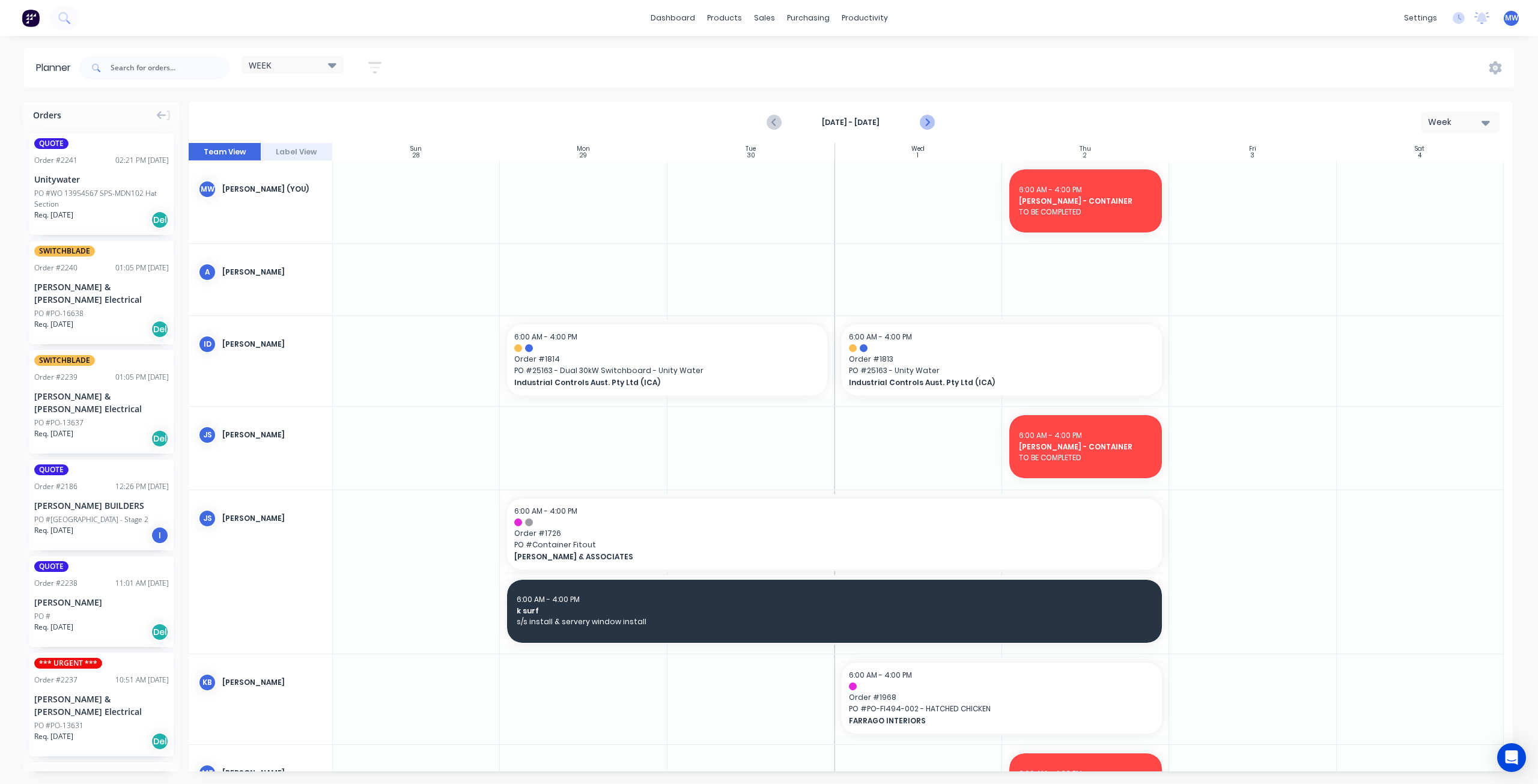
click at [931, 125] on icon "Next page" at bounding box center [927, 123] width 15 height 15
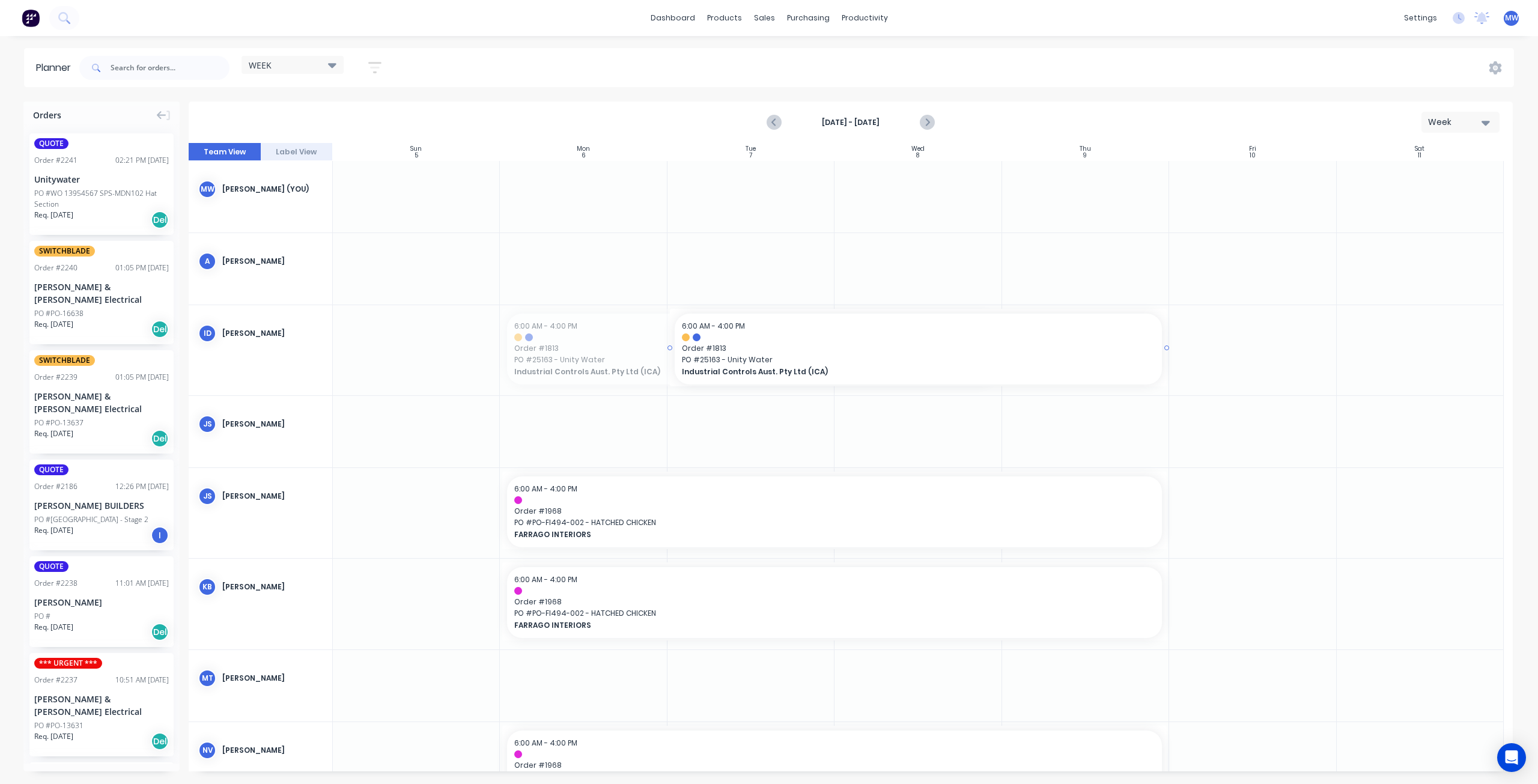
drag, startPoint x: 929, startPoint y: 356, endPoint x: 1050, endPoint y: 361, distance: 121.1
drag, startPoint x: 668, startPoint y: 347, endPoint x: 549, endPoint y: 355, distance: 119.3
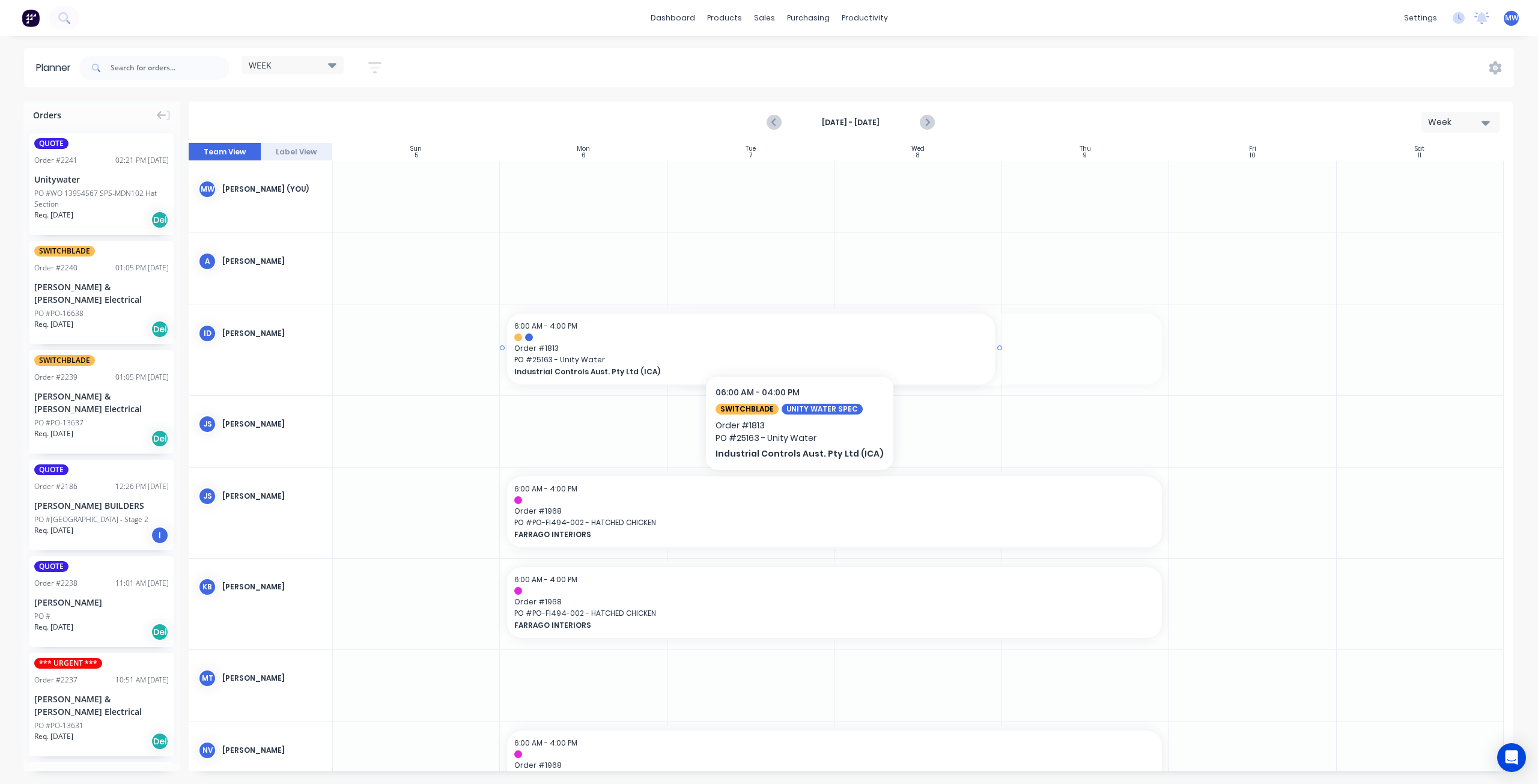
drag, startPoint x: 806, startPoint y: 340, endPoint x: 654, endPoint y: 343, distance: 152.0
drag, startPoint x: 997, startPoint y: 349, endPoint x: 1090, endPoint y: 351, distance: 93.0
click at [931, 118] on icon "Next page" at bounding box center [927, 123] width 15 height 15
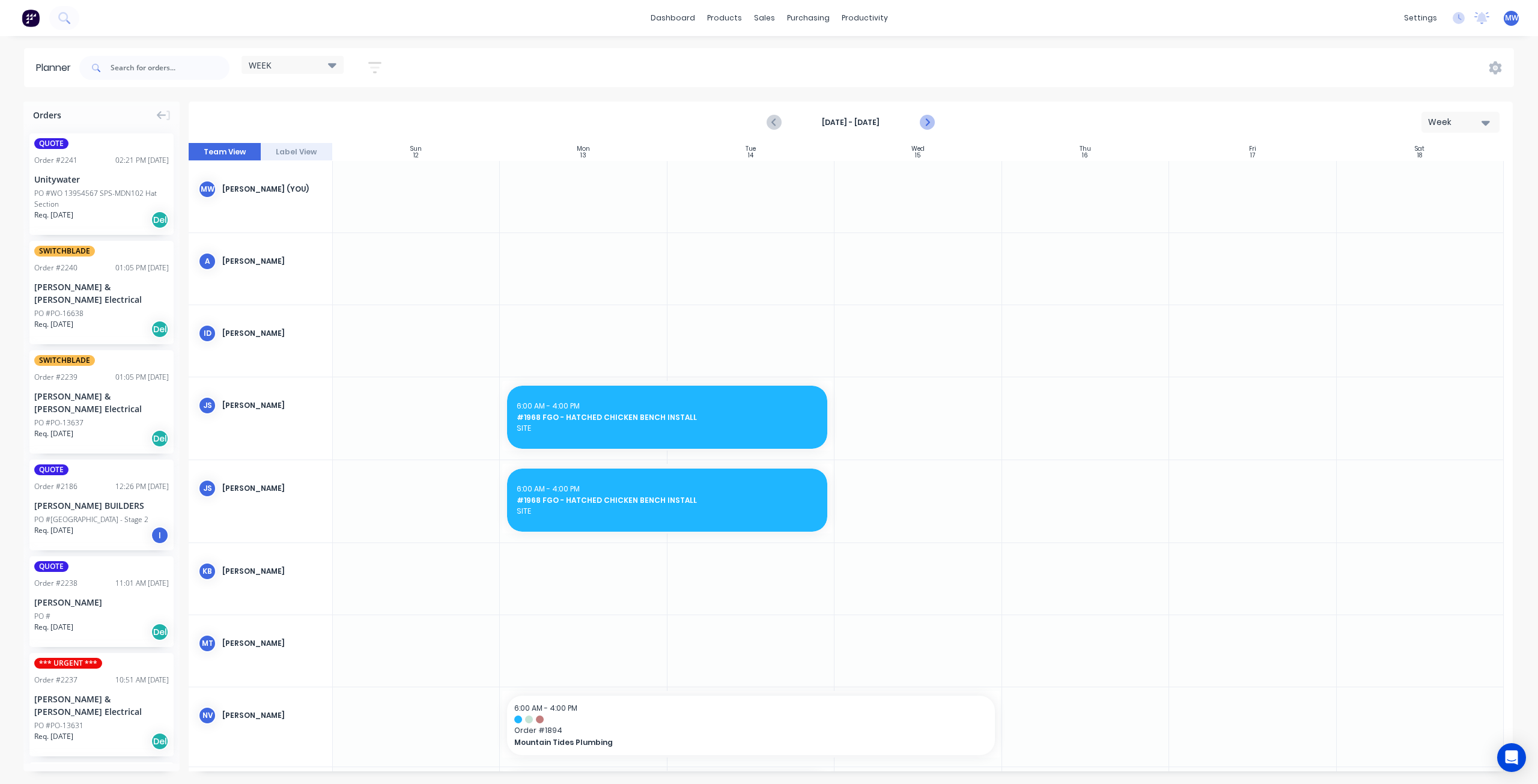
click at [931, 118] on icon "Next page" at bounding box center [927, 123] width 15 height 15
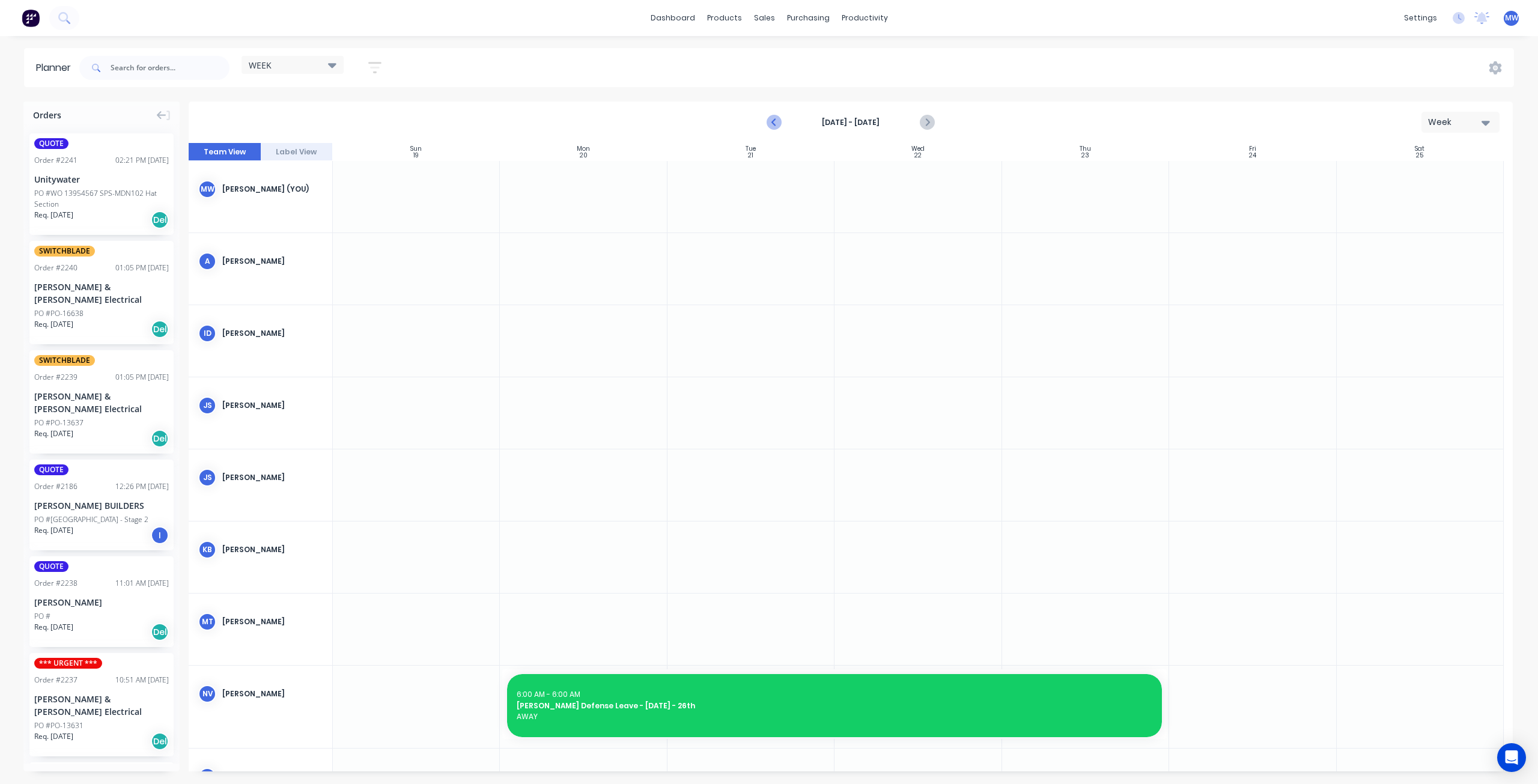
click at [772, 125] on icon "Previous page" at bounding box center [775, 123] width 15 height 15
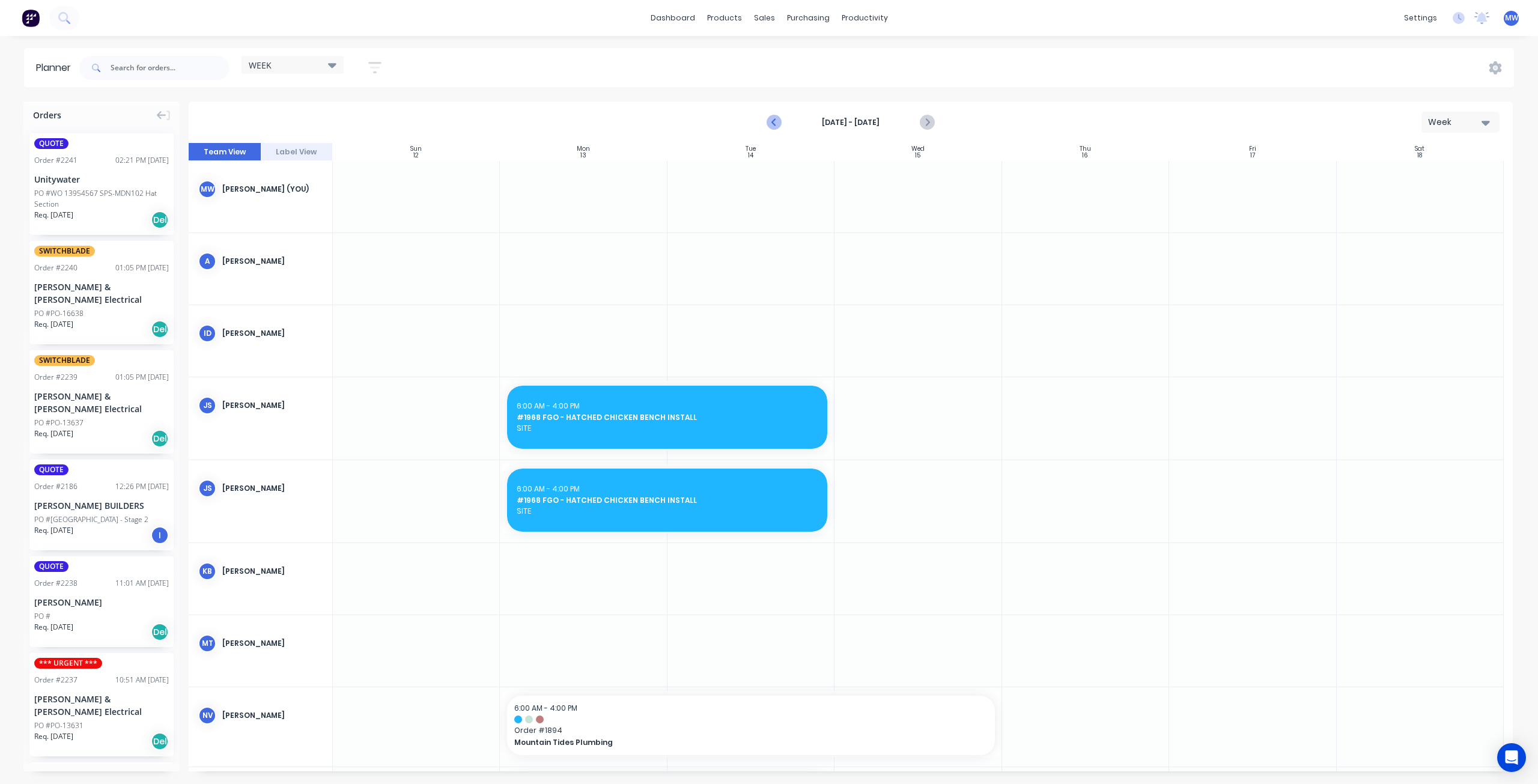
click at [772, 125] on icon "Previous page" at bounding box center [775, 123] width 15 height 15
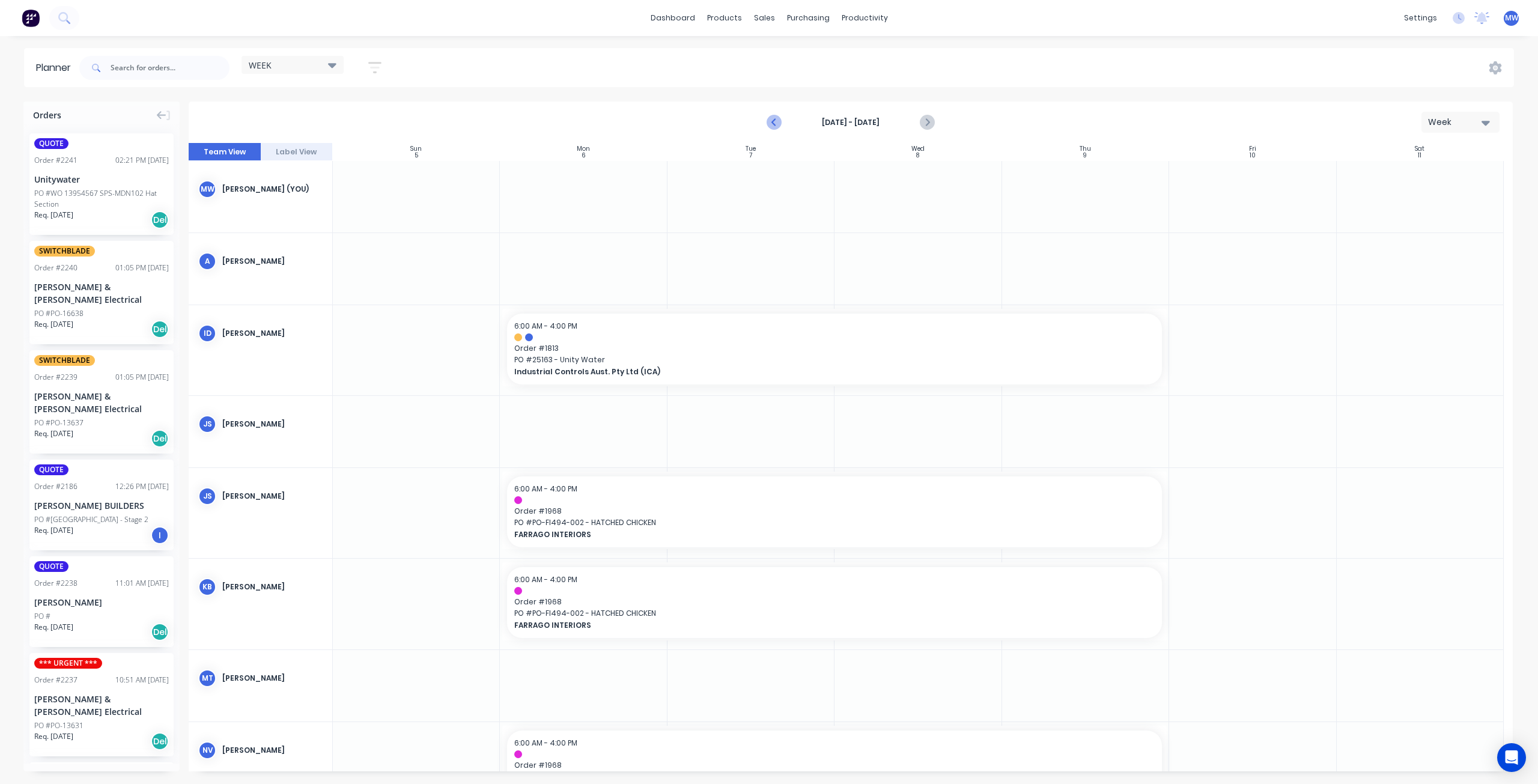
click at [772, 125] on icon "Previous page" at bounding box center [775, 123] width 15 height 15
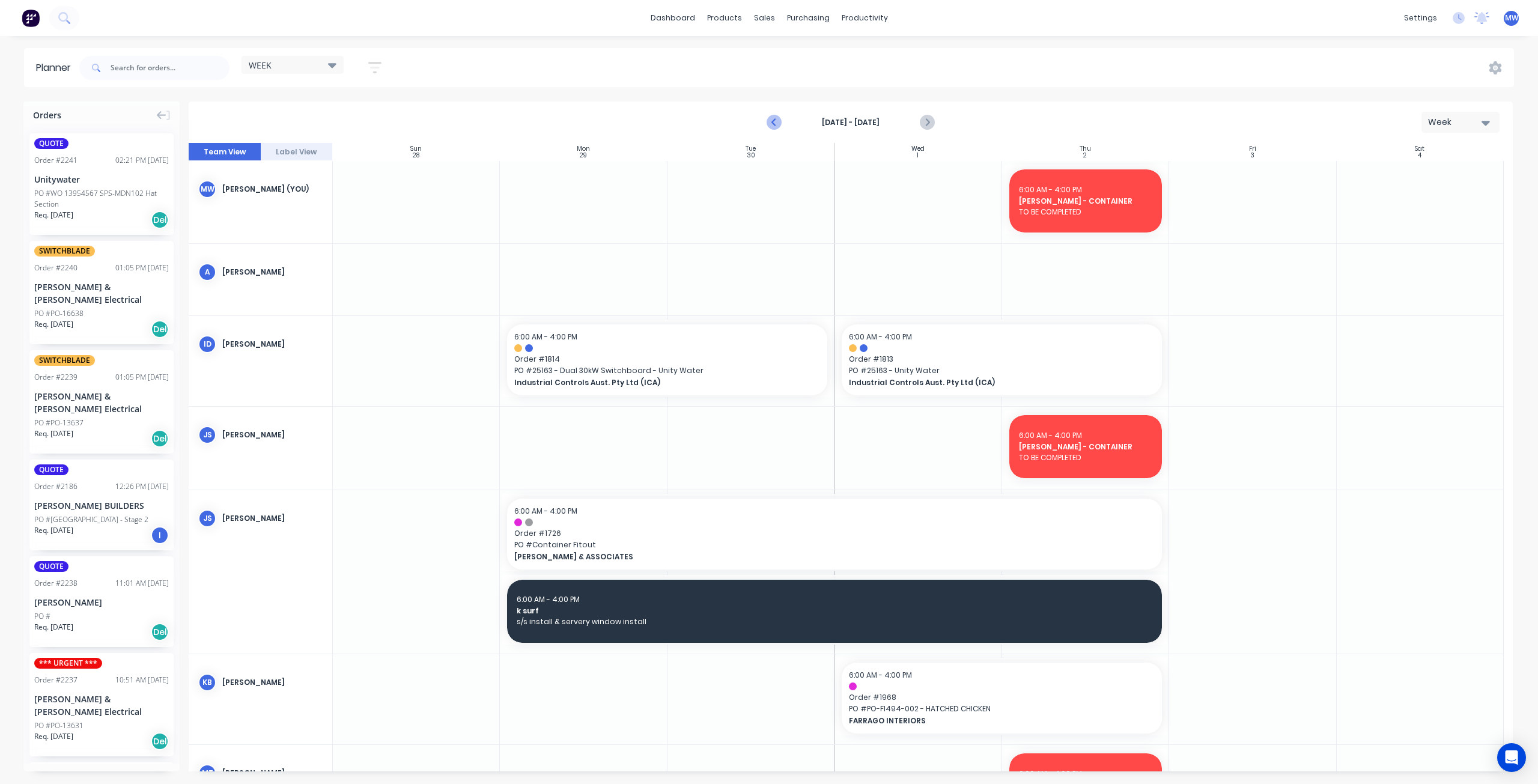
click at [772, 125] on icon "Previous page" at bounding box center [775, 123] width 15 height 15
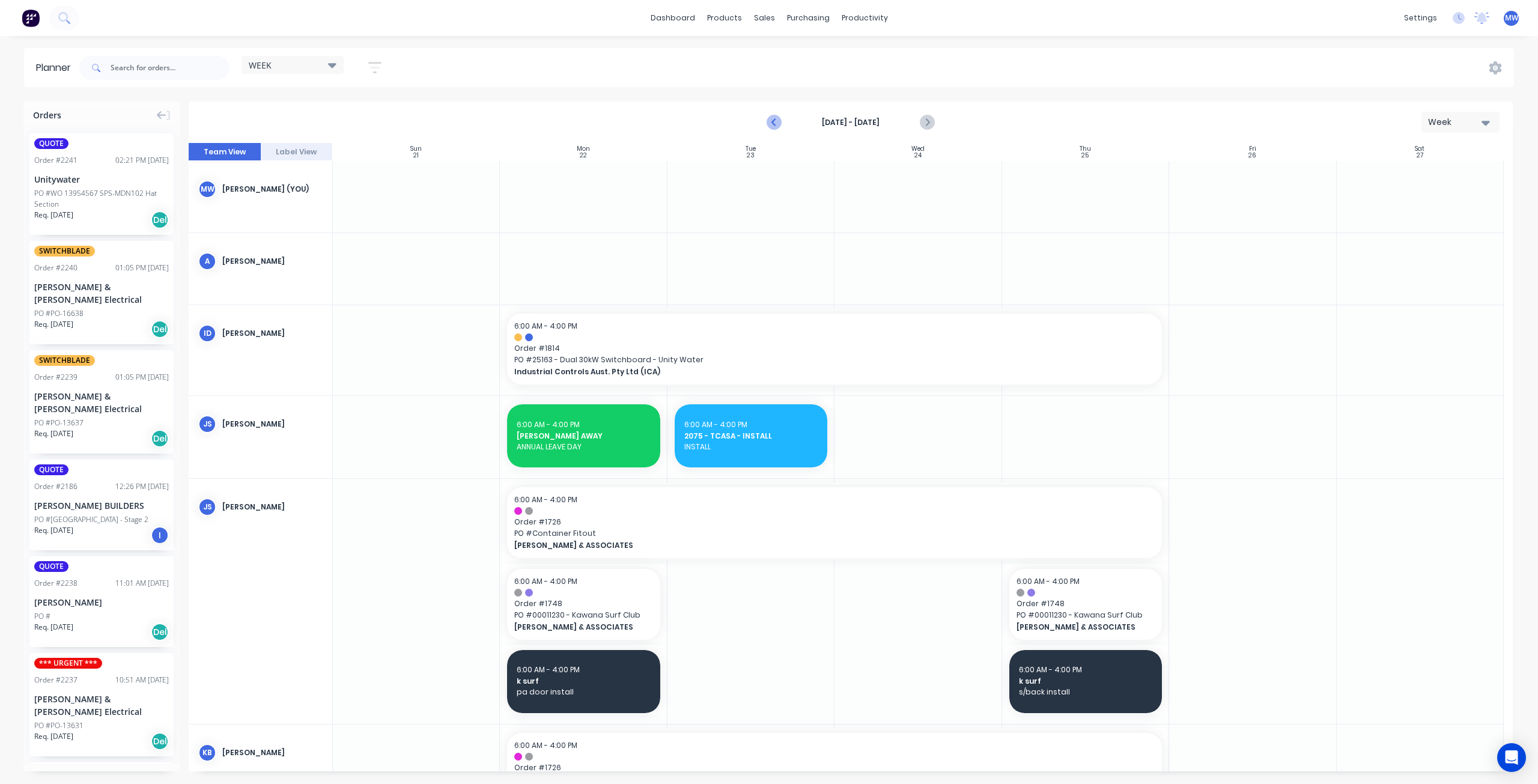
click at [772, 125] on icon "Previous page" at bounding box center [775, 123] width 15 height 15
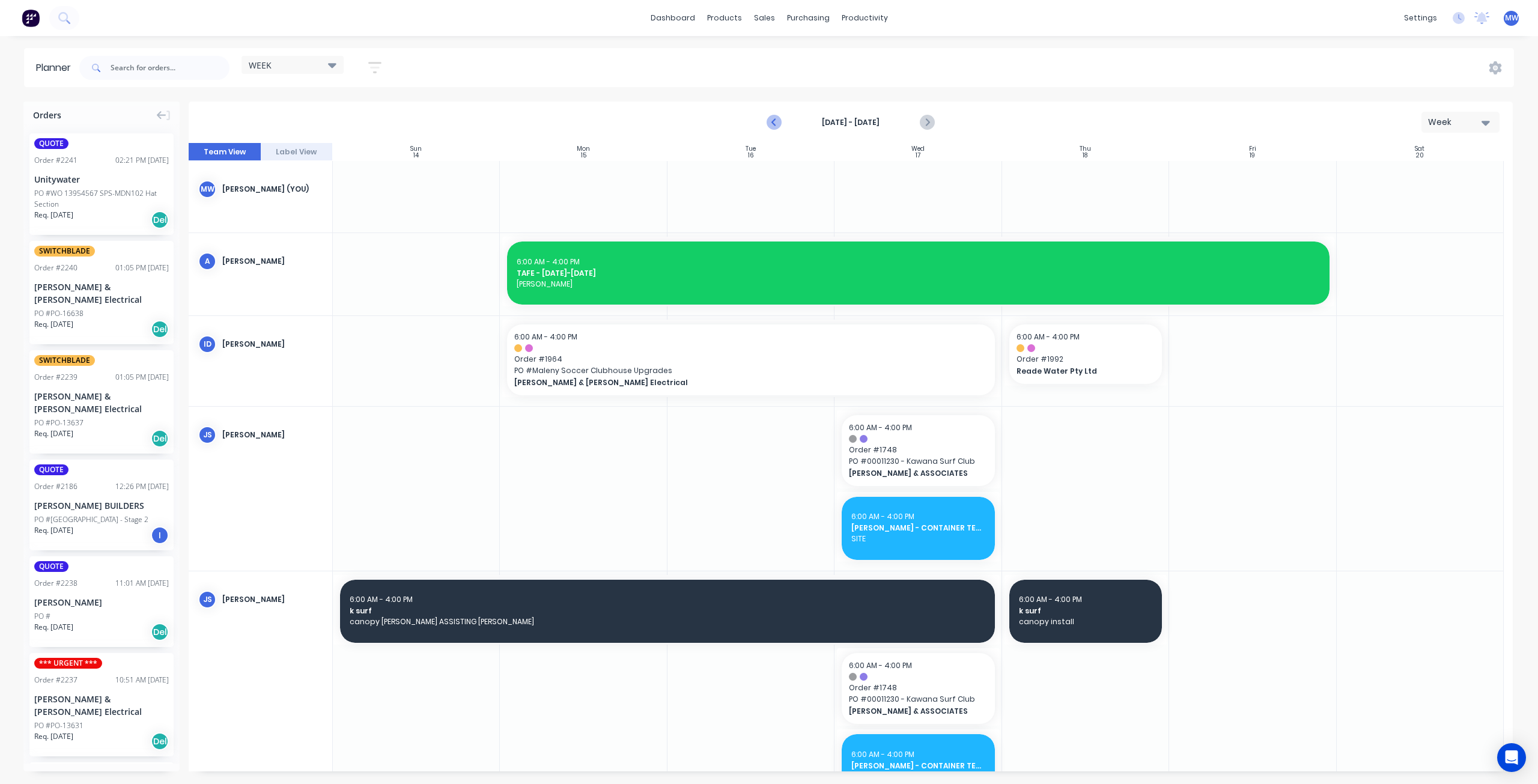
click at [772, 125] on icon "Previous page" at bounding box center [775, 123] width 15 height 15
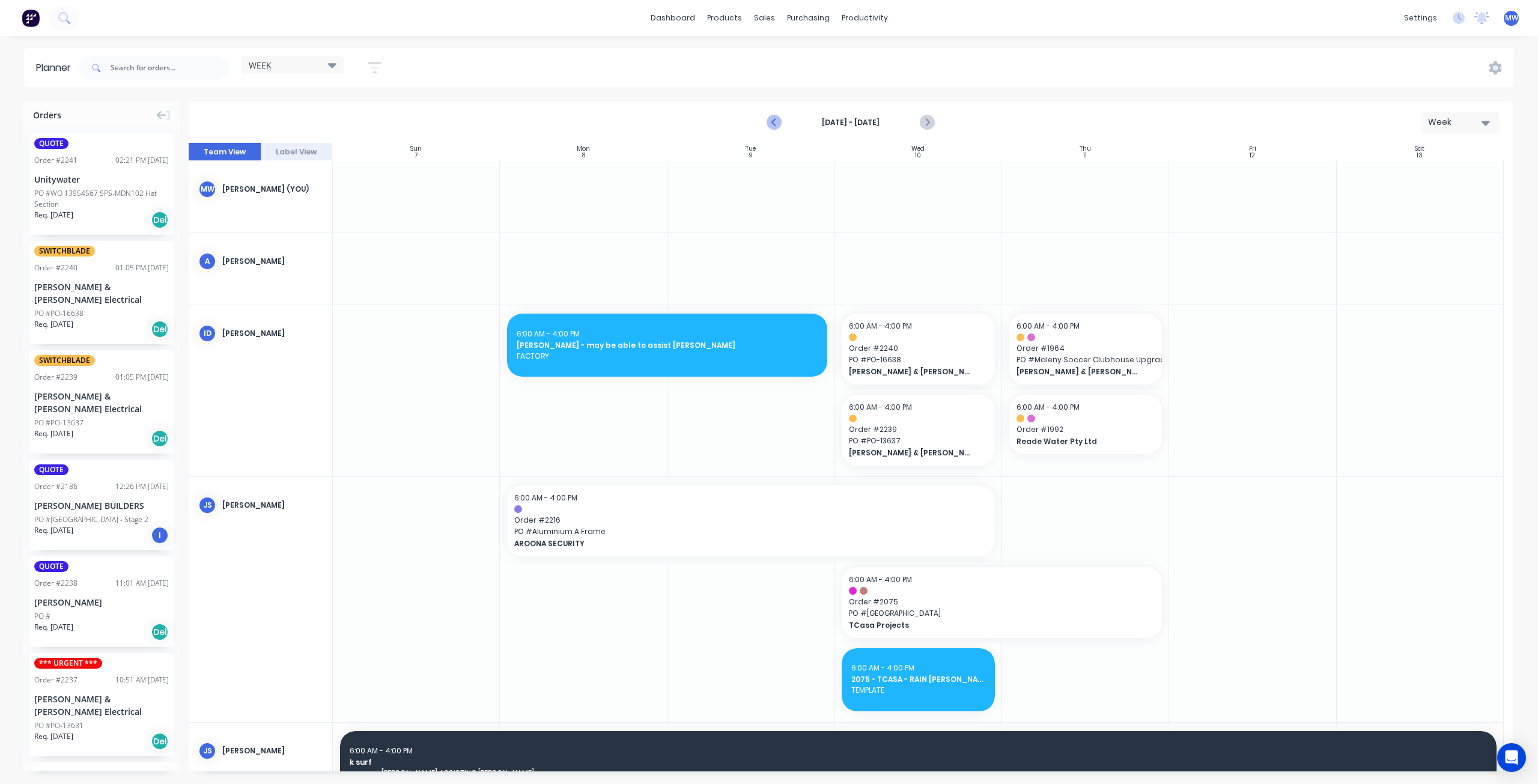
click at [772, 125] on icon "Previous page" at bounding box center [775, 123] width 15 height 15
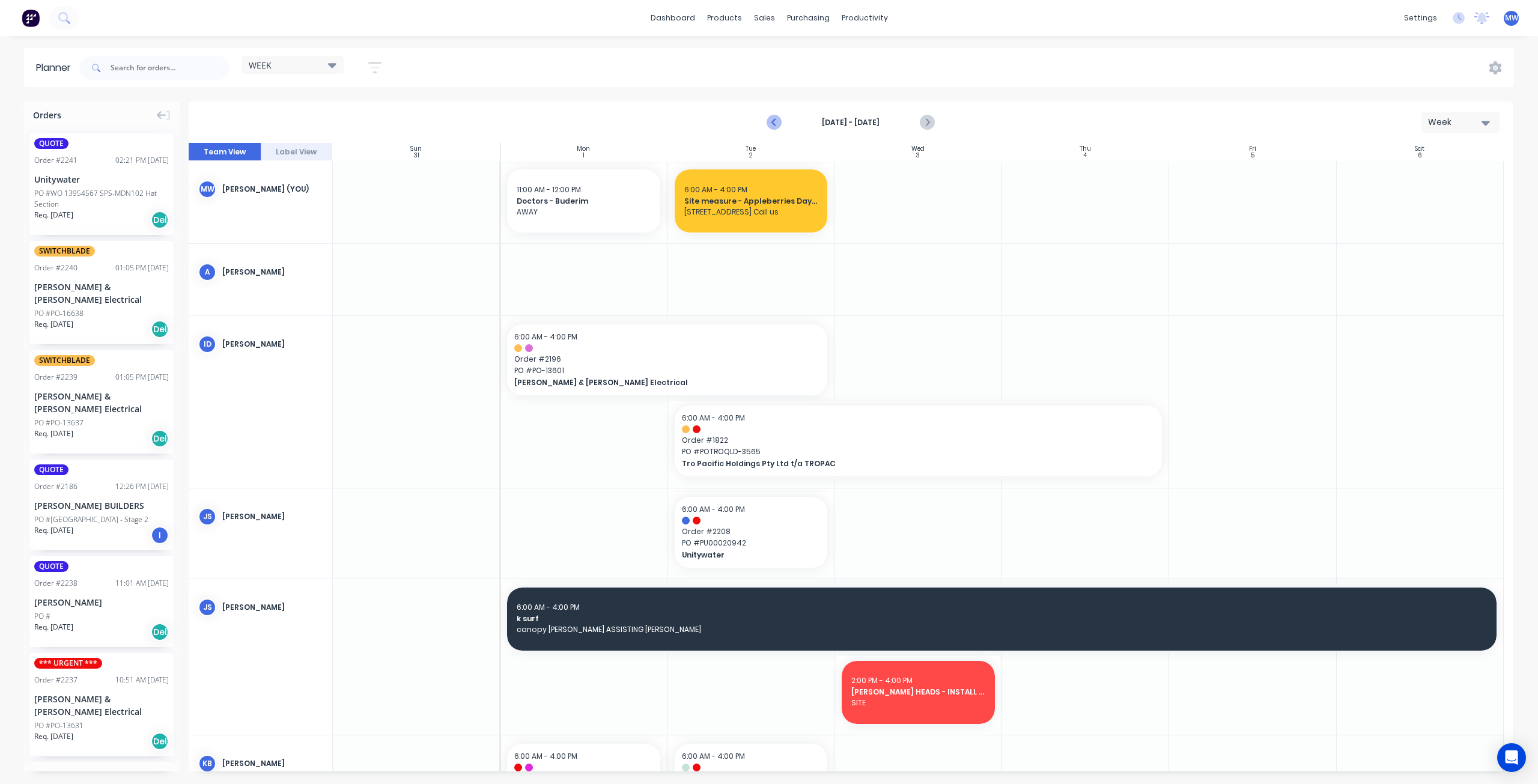
click at [772, 125] on icon "Previous page" at bounding box center [775, 123] width 15 height 15
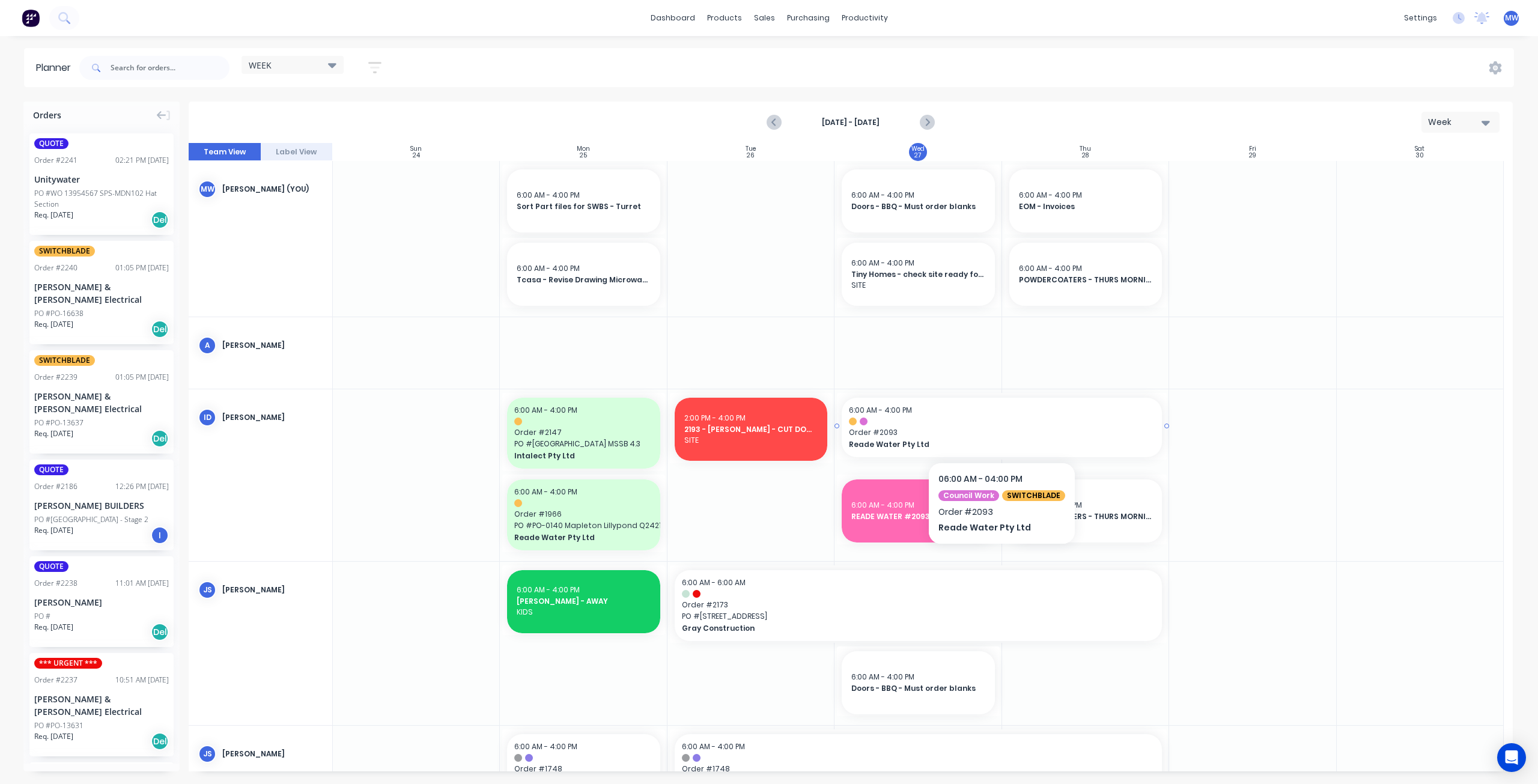
click at [1012, 426] on div "6:00 AM - 4:00 PM Order # 2093 Reade Water Pty Ltd" at bounding box center [1002, 427] width 321 height 59
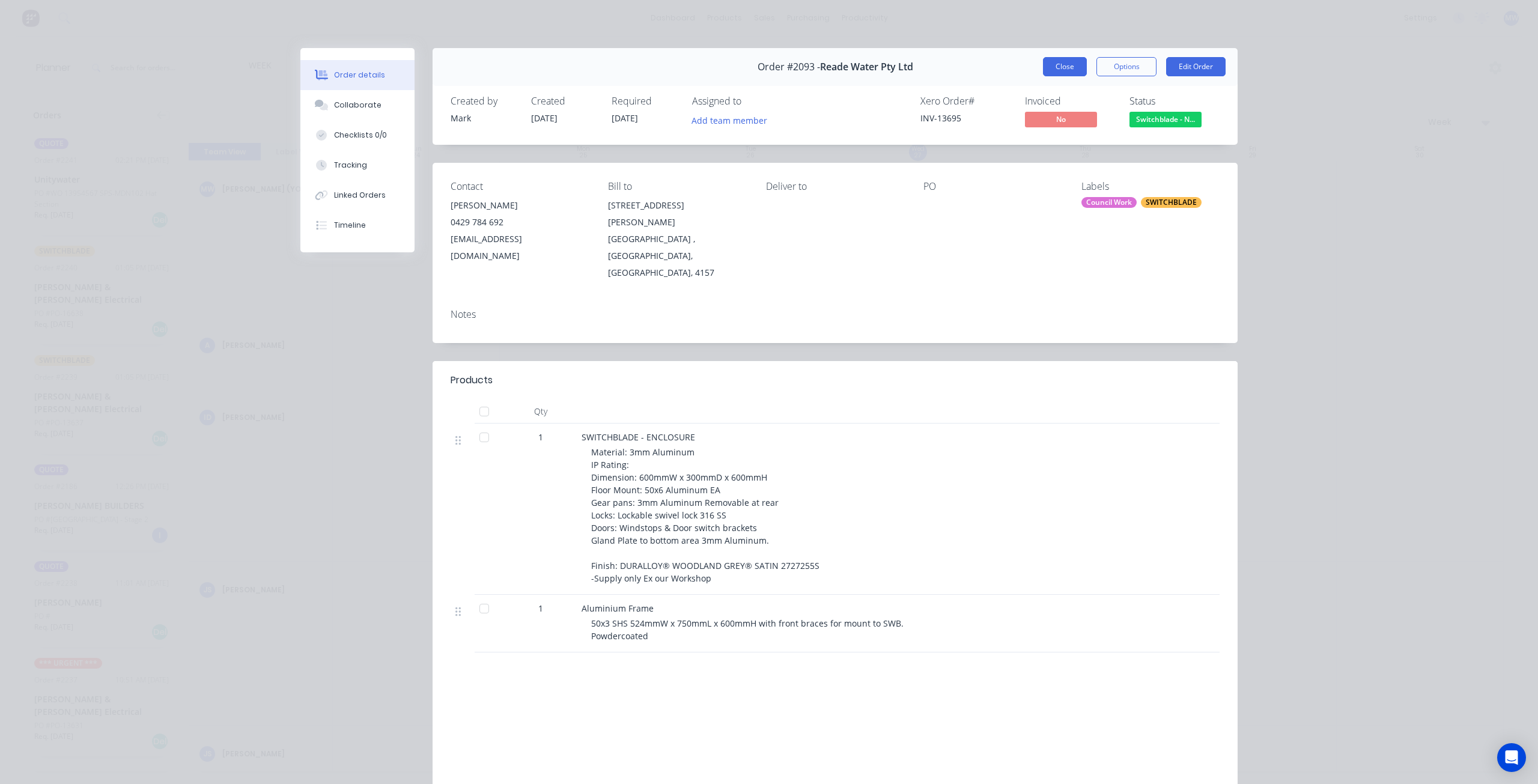
click at [1064, 70] on button "Close" at bounding box center [1065, 67] width 44 height 19
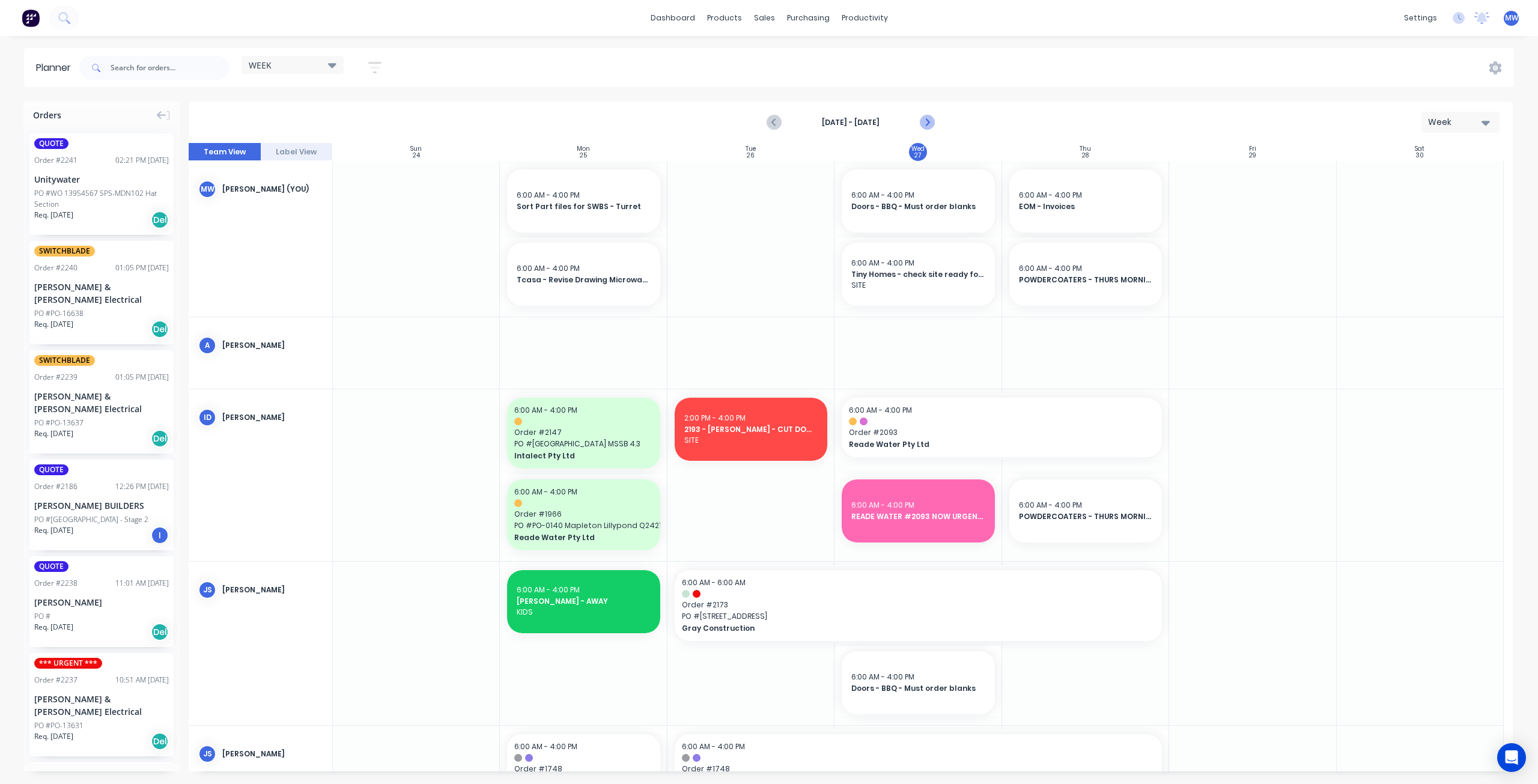
click at [926, 123] on icon "Next page" at bounding box center [927, 123] width 15 height 15
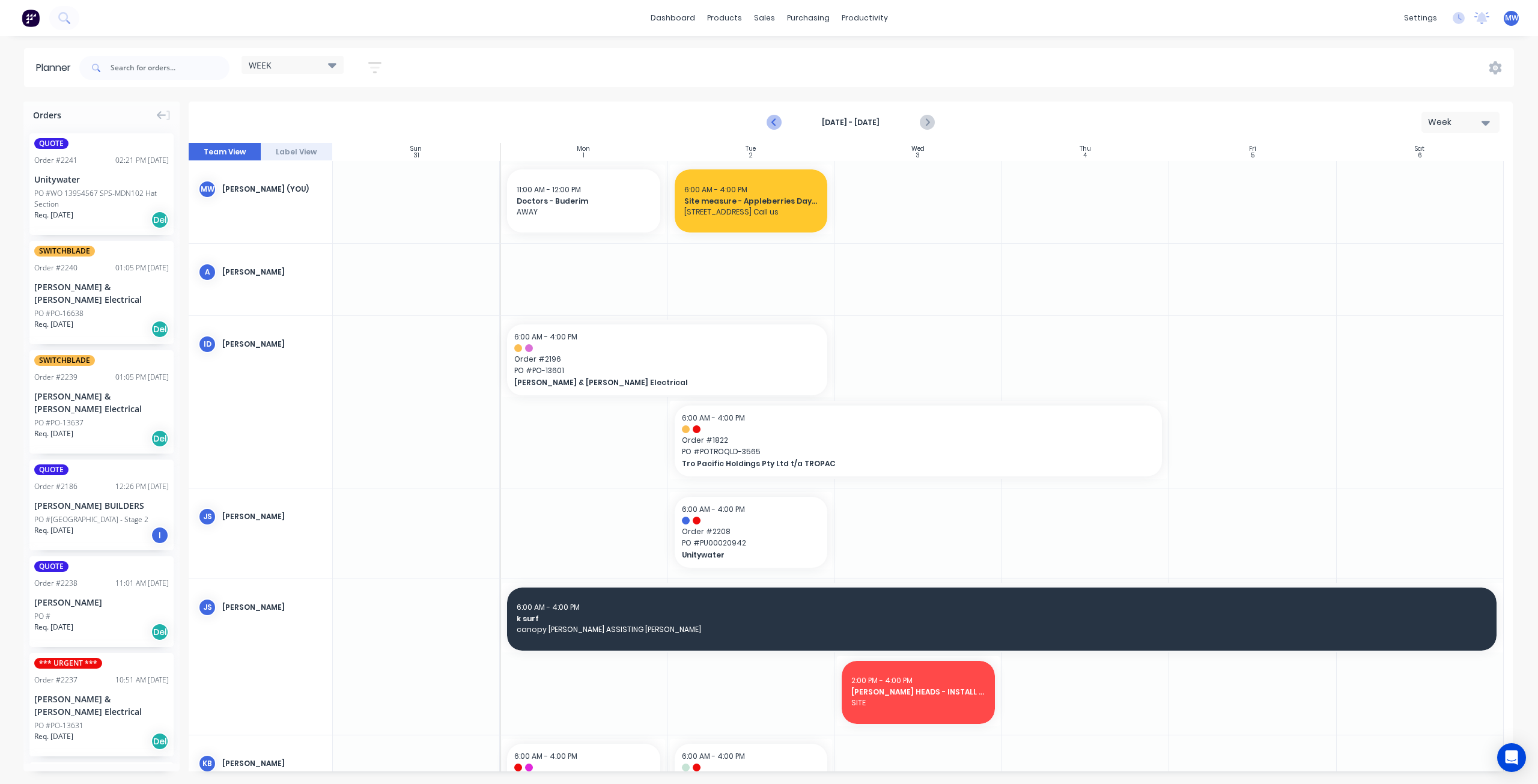
click at [778, 124] on icon "Previous page" at bounding box center [775, 123] width 15 height 15
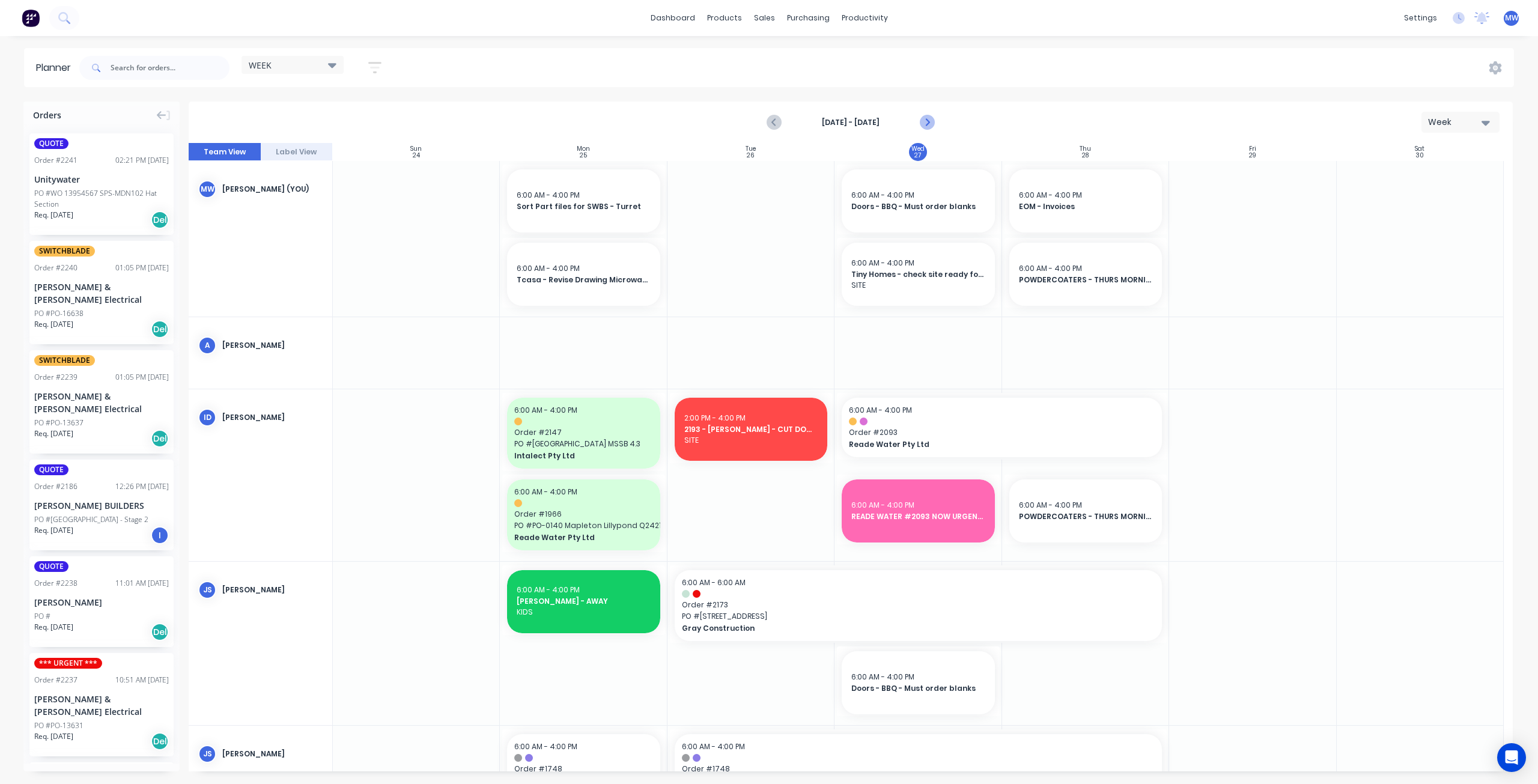
click at [928, 116] on icon "Next page" at bounding box center [927, 123] width 15 height 15
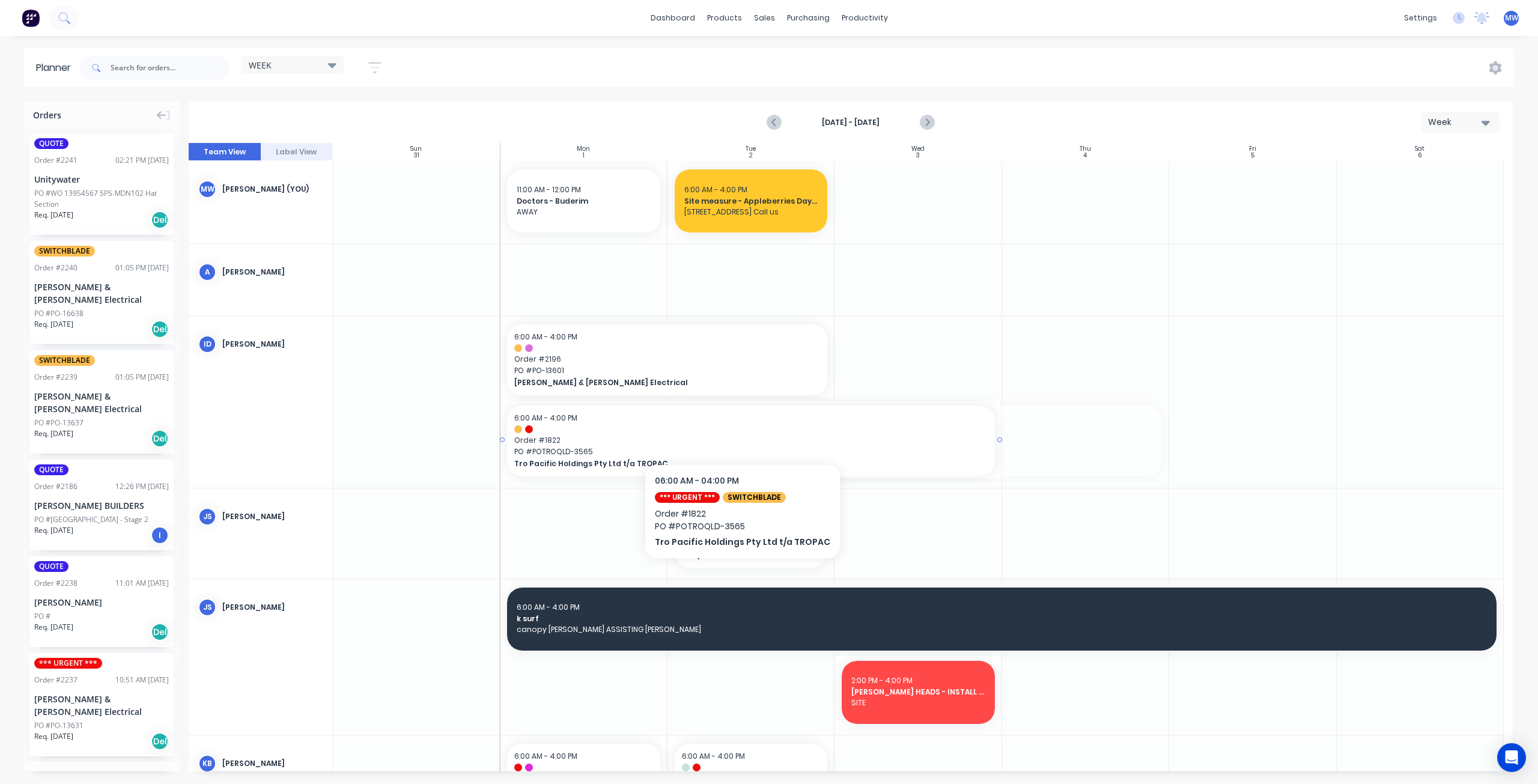
drag, startPoint x: 760, startPoint y: 428, endPoint x: 736, endPoint y: 428, distance: 24.0
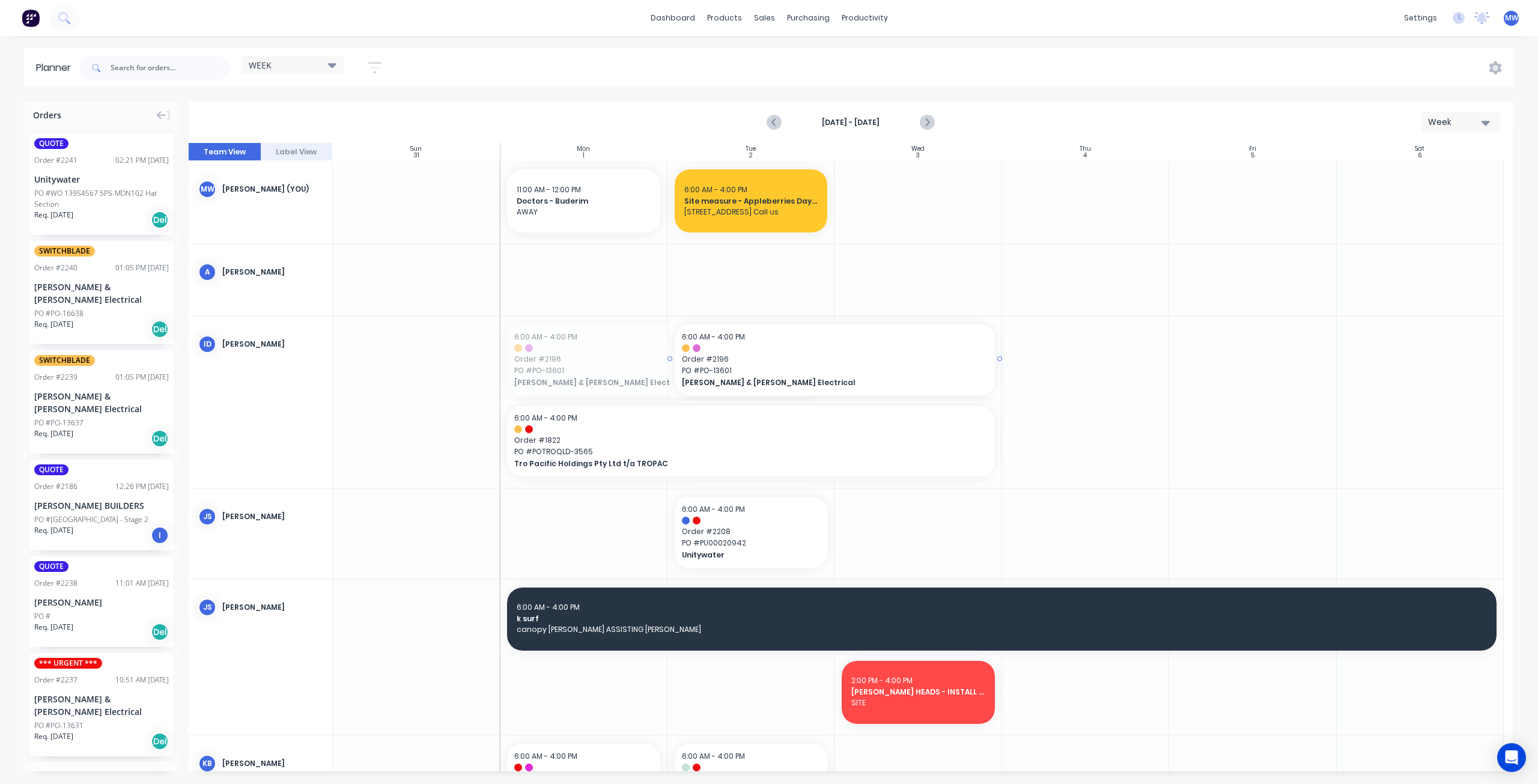
drag, startPoint x: 577, startPoint y: 369, endPoint x: 768, endPoint y: 370, distance: 191.0
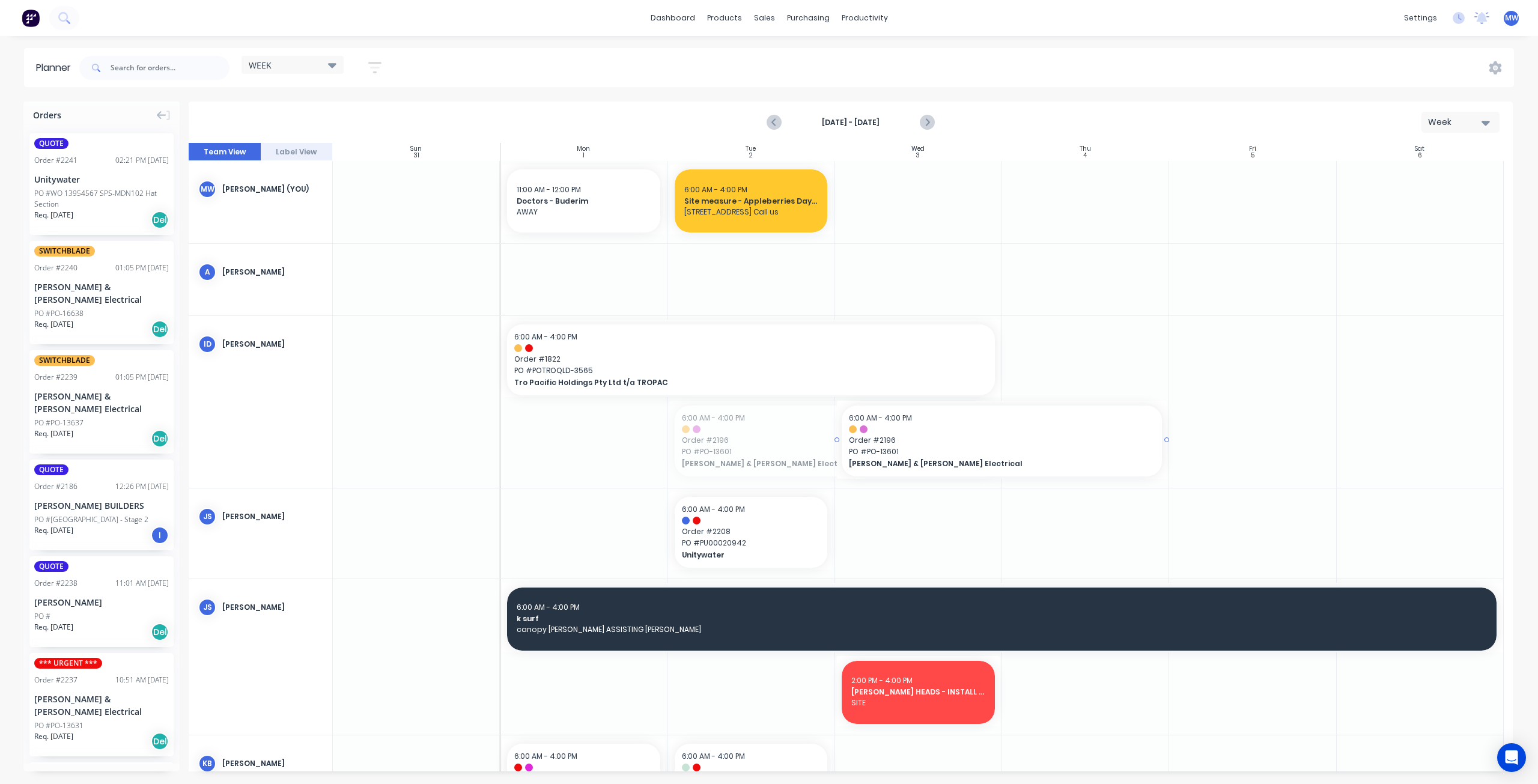
drag, startPoint x: 816, startPoint y: 440, endPoint x: 890, endPoint y: 441, distance: 74.0
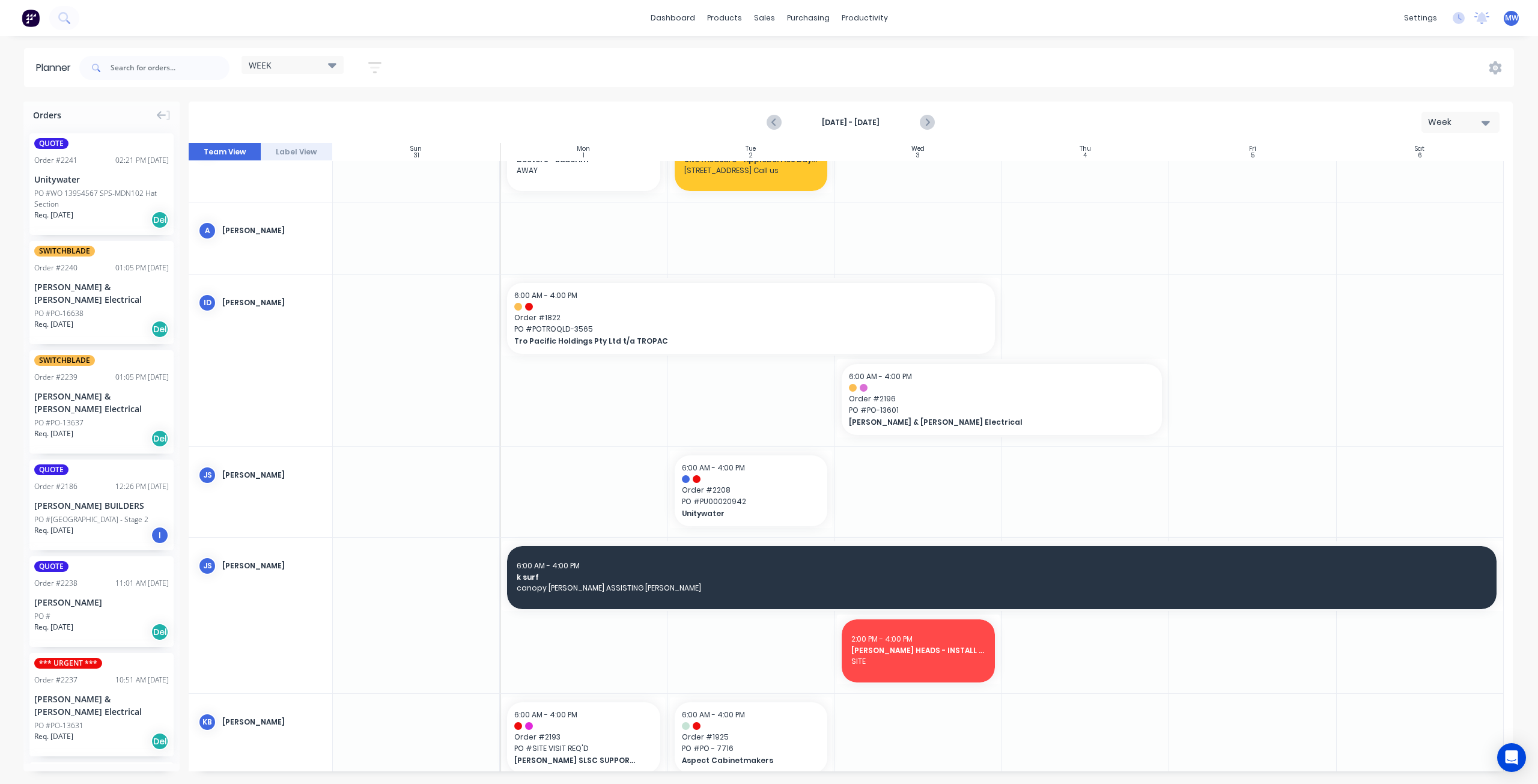
scroll to position [60, 0]
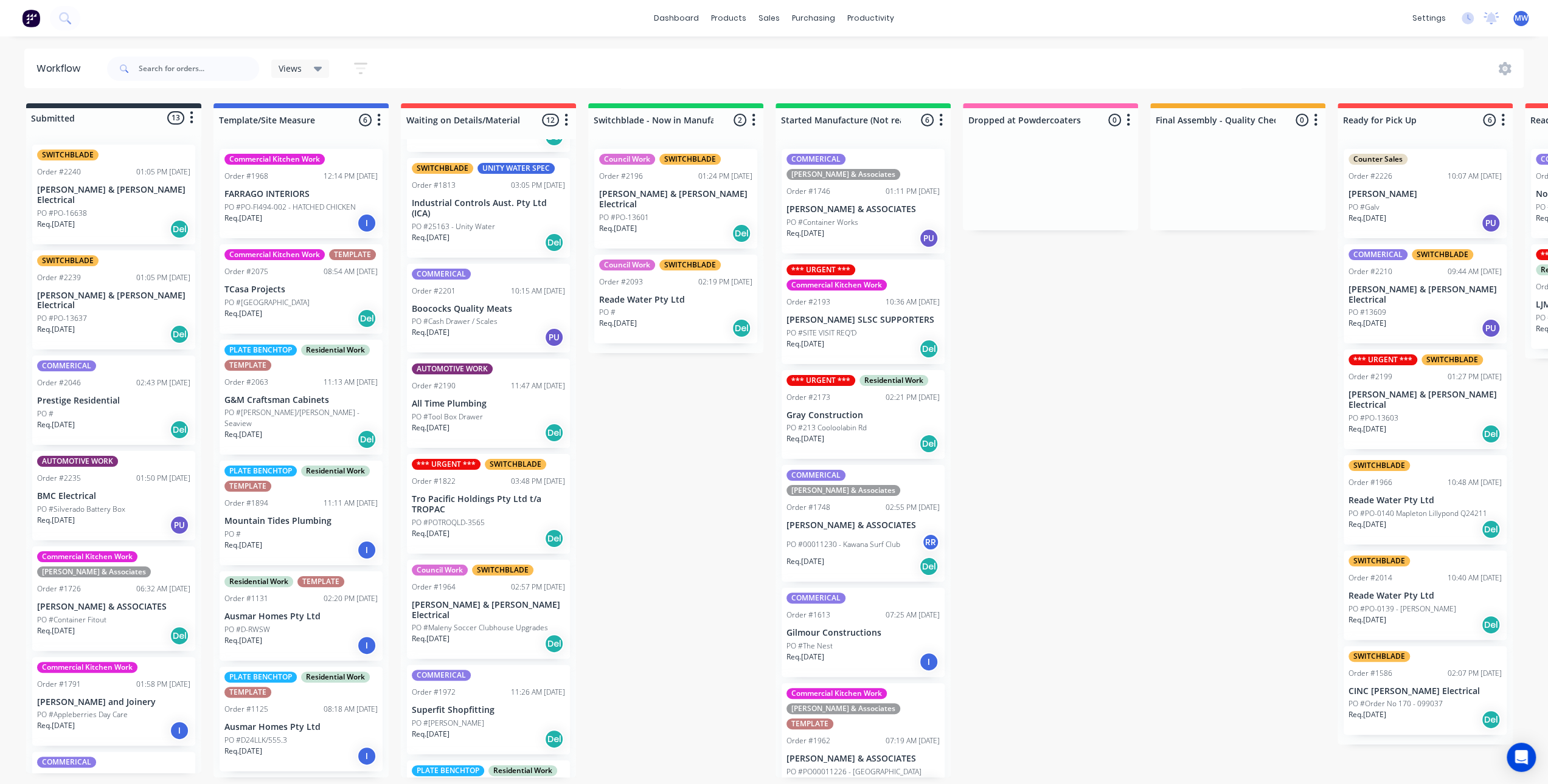
scroll to position [227, 0]
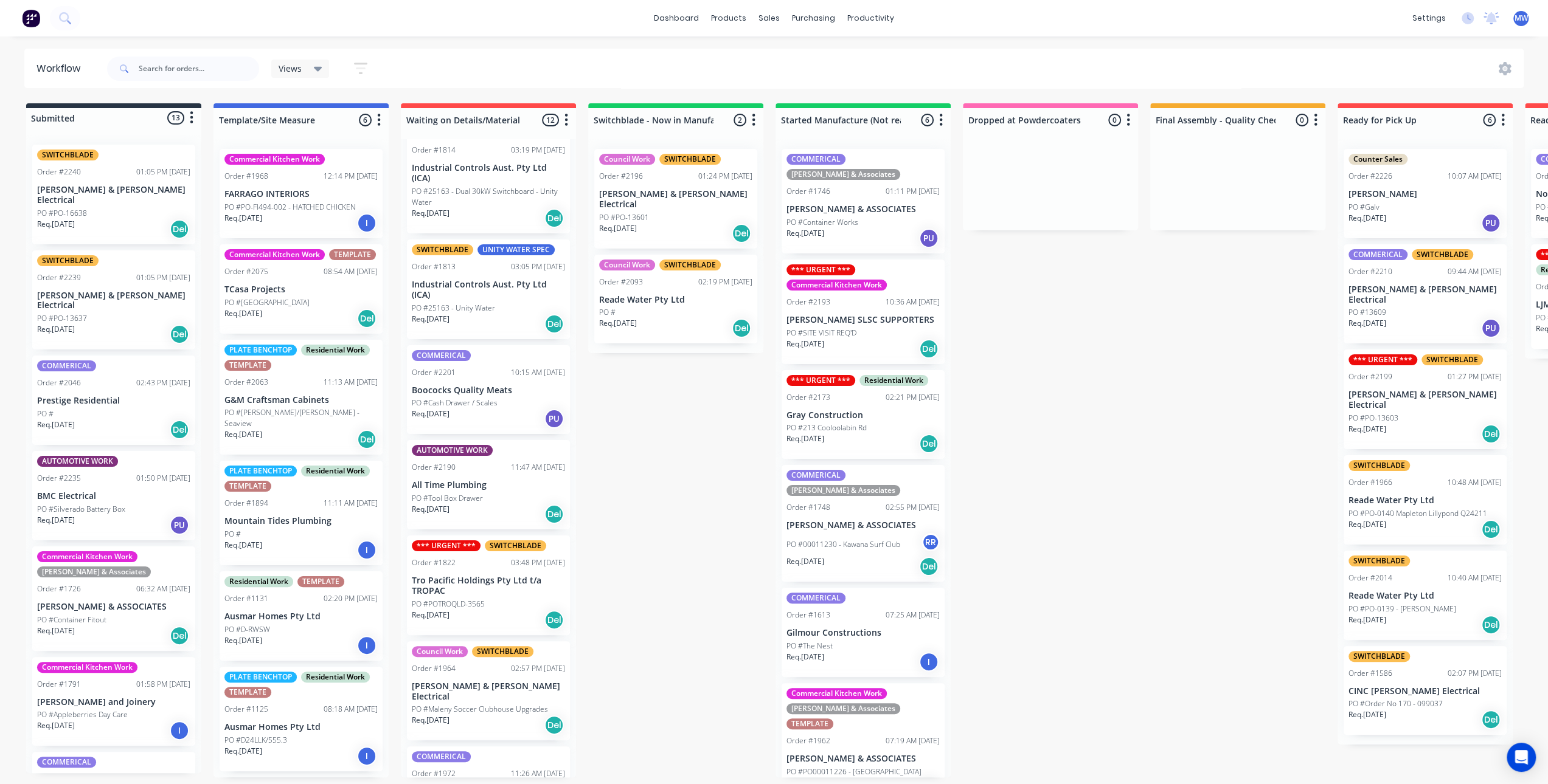
click at [861, 423] on p "PO #213 Cooloolabin Rd" at bounding box center [826, 428] width 80 height 11
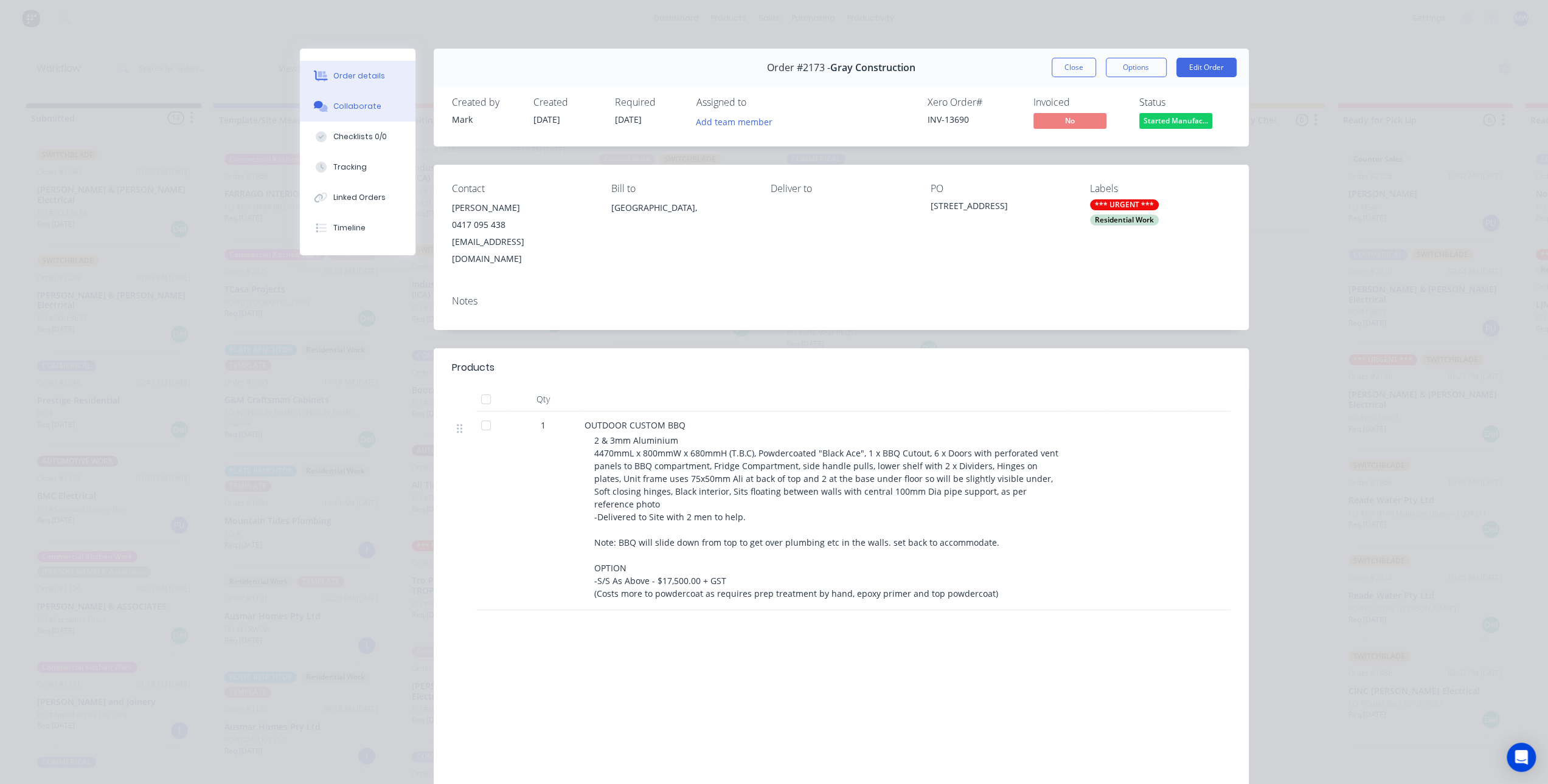
click at [355, 111] on div "Collaborate" at bounding box center [357, 107] width 48 height 11
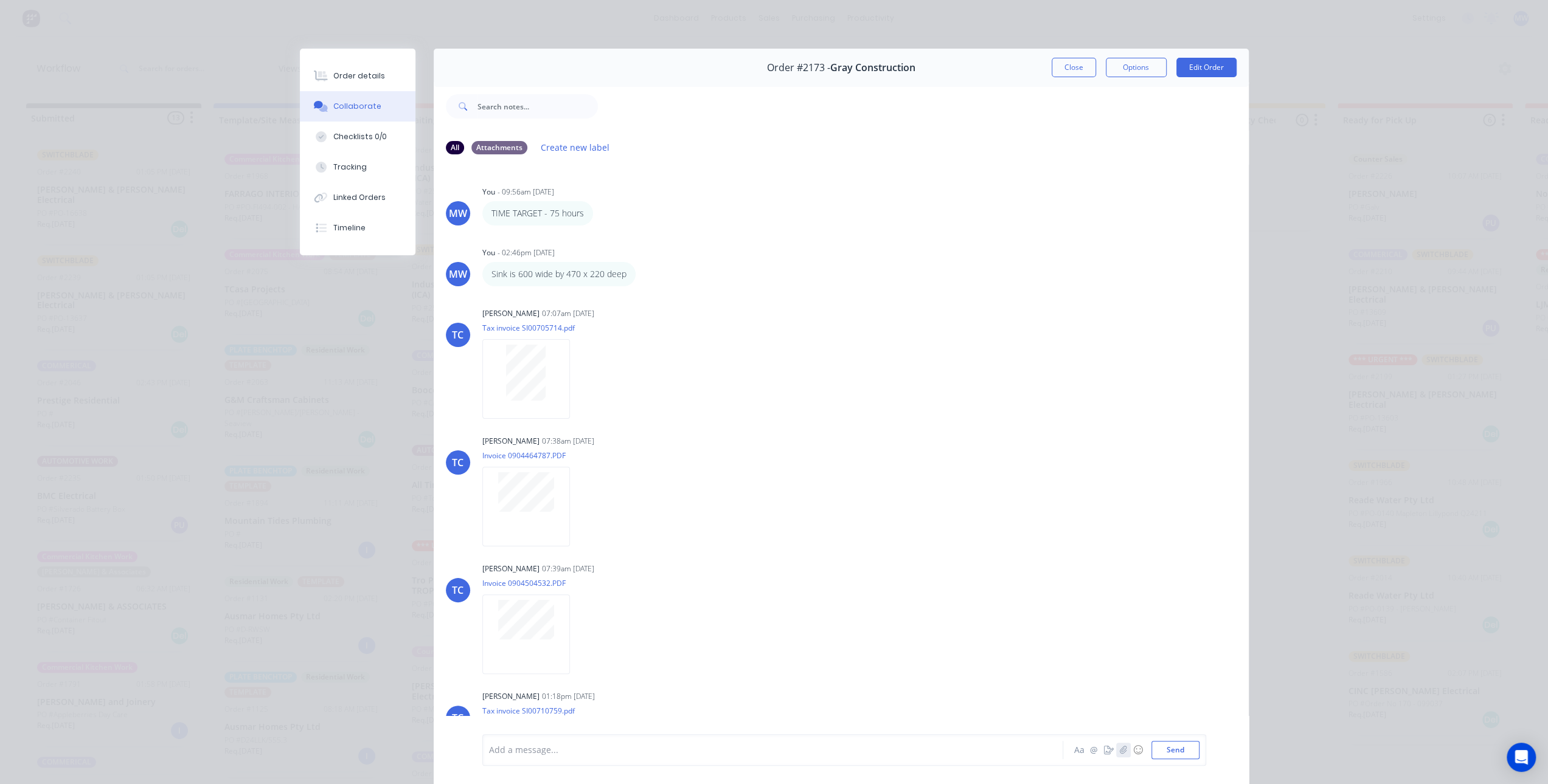
click at [1119, 753] on icon "button" at bounding box center [1122, 750] width 7 height 9
click at [1159, 749] on button "Send" at bounding box center [1175, 750] width 48 height 18
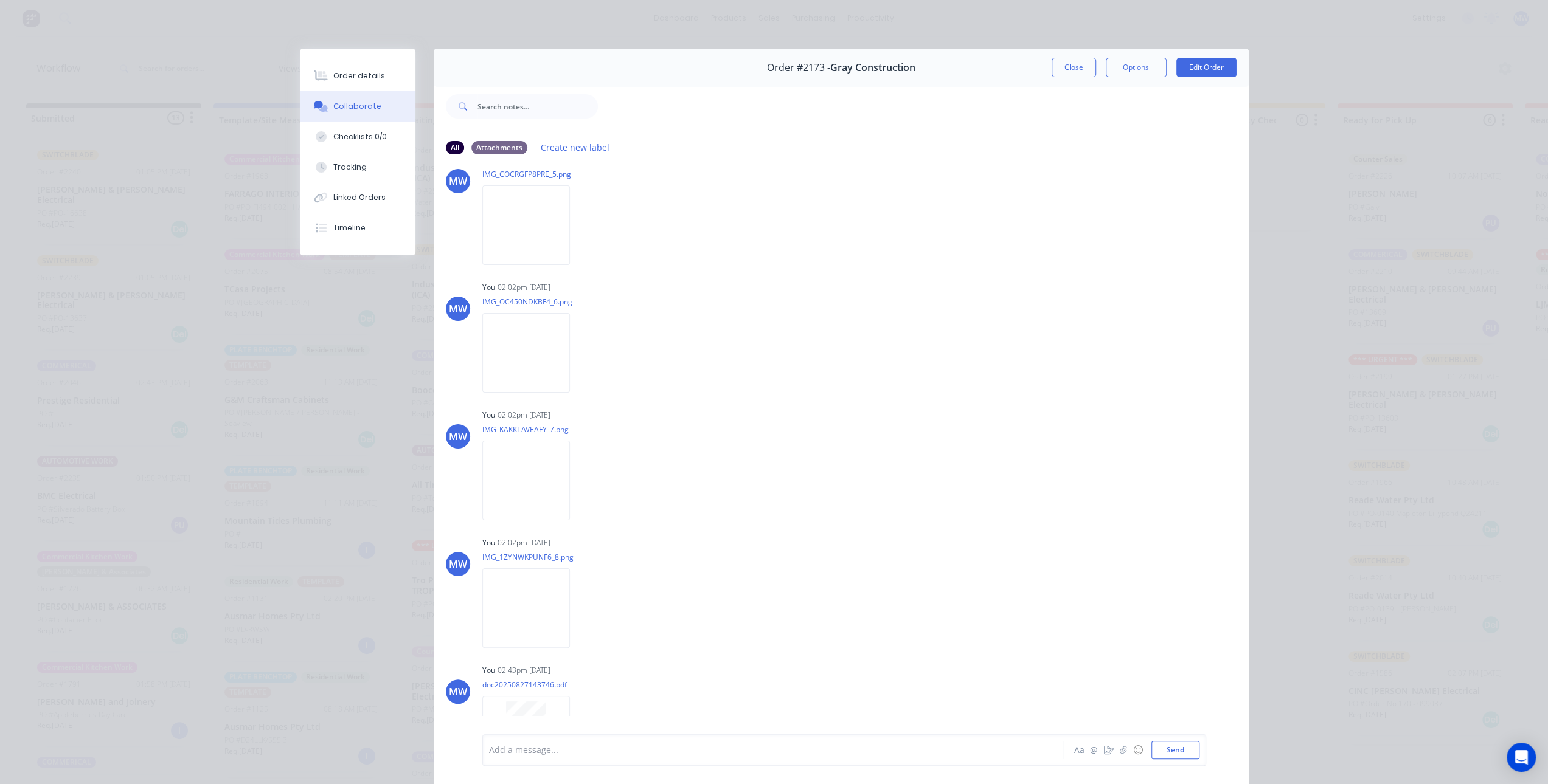
scroll to position [1214, 0]
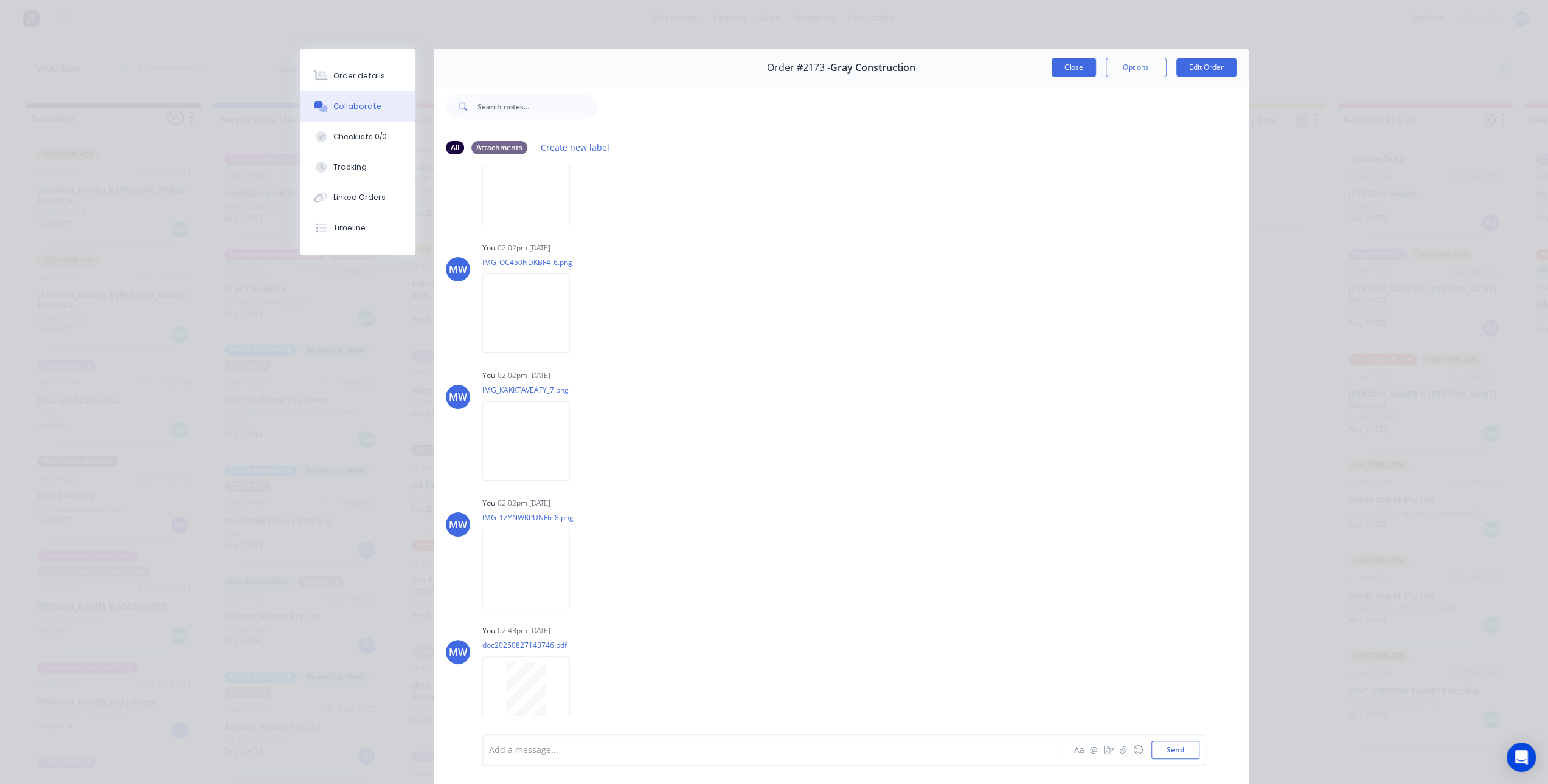
click at [1071, 73] on button "Close" at bounding box center [1074, 67] width 45 height 20
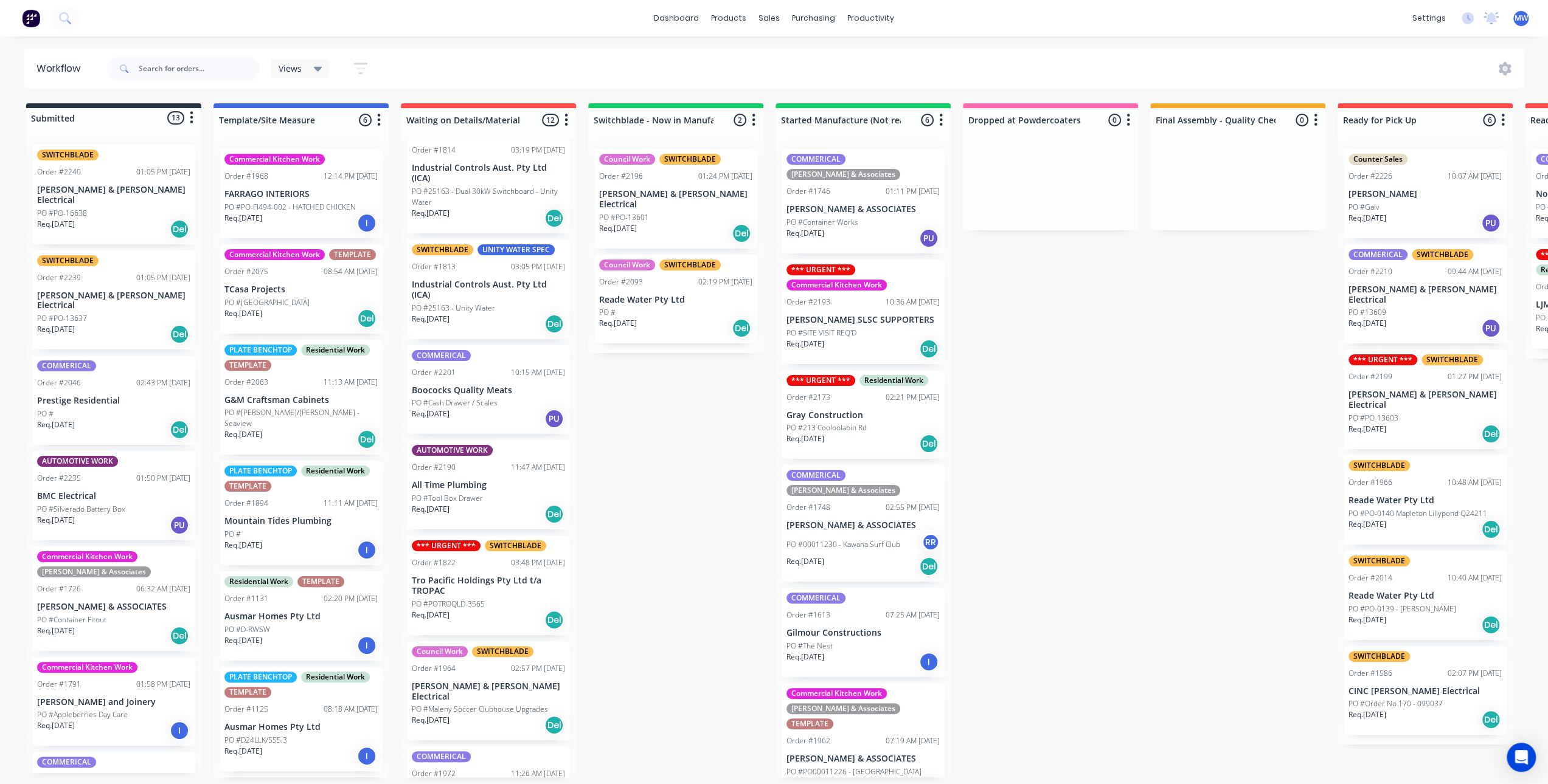
click at [700, 421] on div "Submitted 13 Status colour #273444 hex #273444 Save Cancel Summaries Total orde…" at bounding box center [1004, 440] width 2028 height 674
click at [699, 421] on div "Submitted 13 Status colour #273444 hex #273444 Save Cancel Summaries Total orde…" at bounding box center [1004, 440] width 2028 height 674
click at [1137, 387] on div "Submitted 13 Status colour #273444 hex #273444 Save Cancel Summaries Total orde…" at bounding box center [1004, 440] width 2028 height 674
click at [718, 448] on div "Submitted 13 Status colour #273444 hex #273444 Save Cancel Summaries Total orde…" at bounding box center [1004, 440] width 2028 height 674
click at [714, 448] on div "Submitted 13 Status colour #273444 hex #273444 Save Cancel Summaries Total orde…" at bounding box center [1004, 440] width 2028 height 674
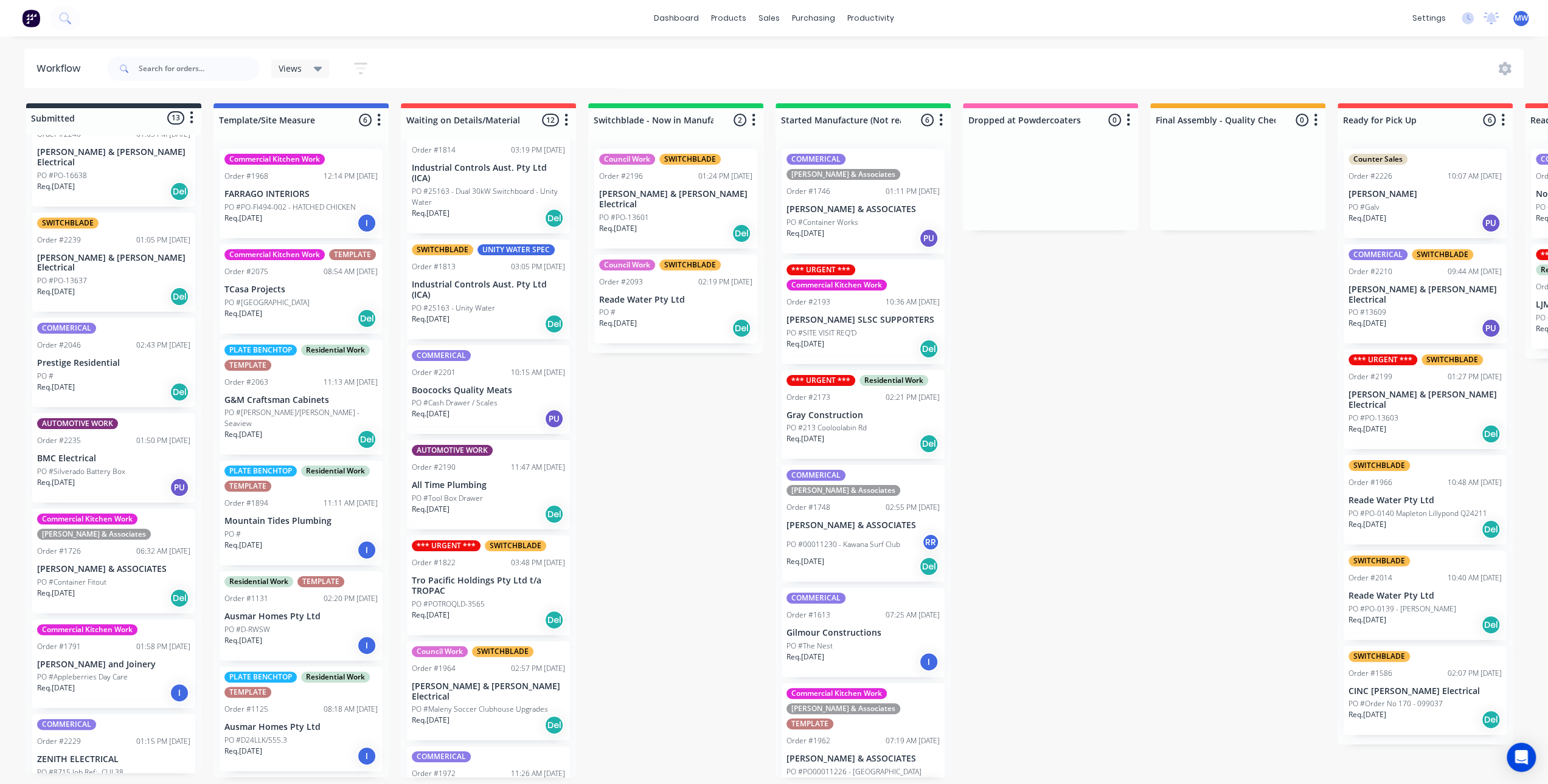
scroll to position [0, 0]
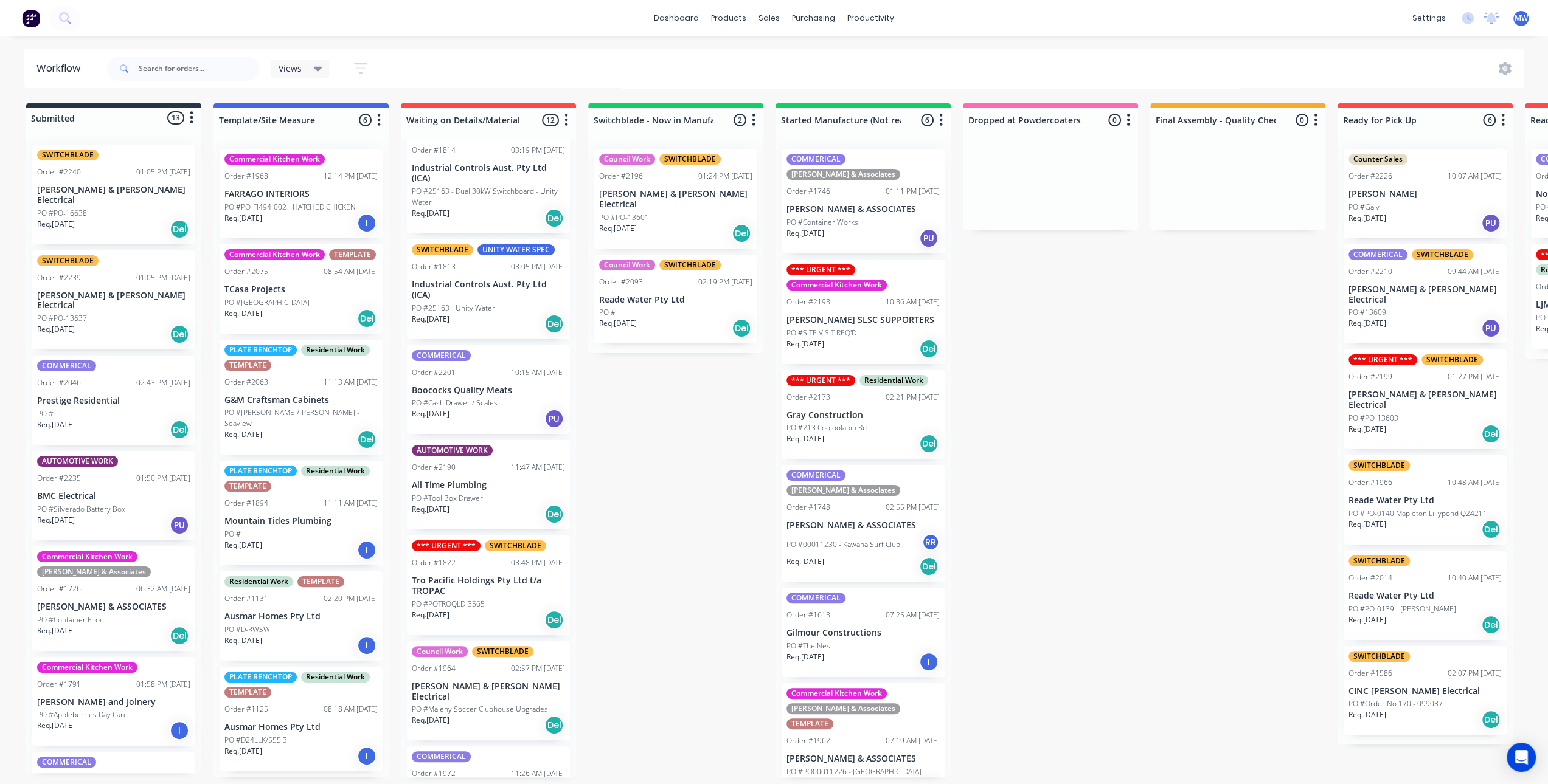
click at [145, 219] on div "Req. 09/09/25 Del" at bounding box center [113, 229] width 153 height 21
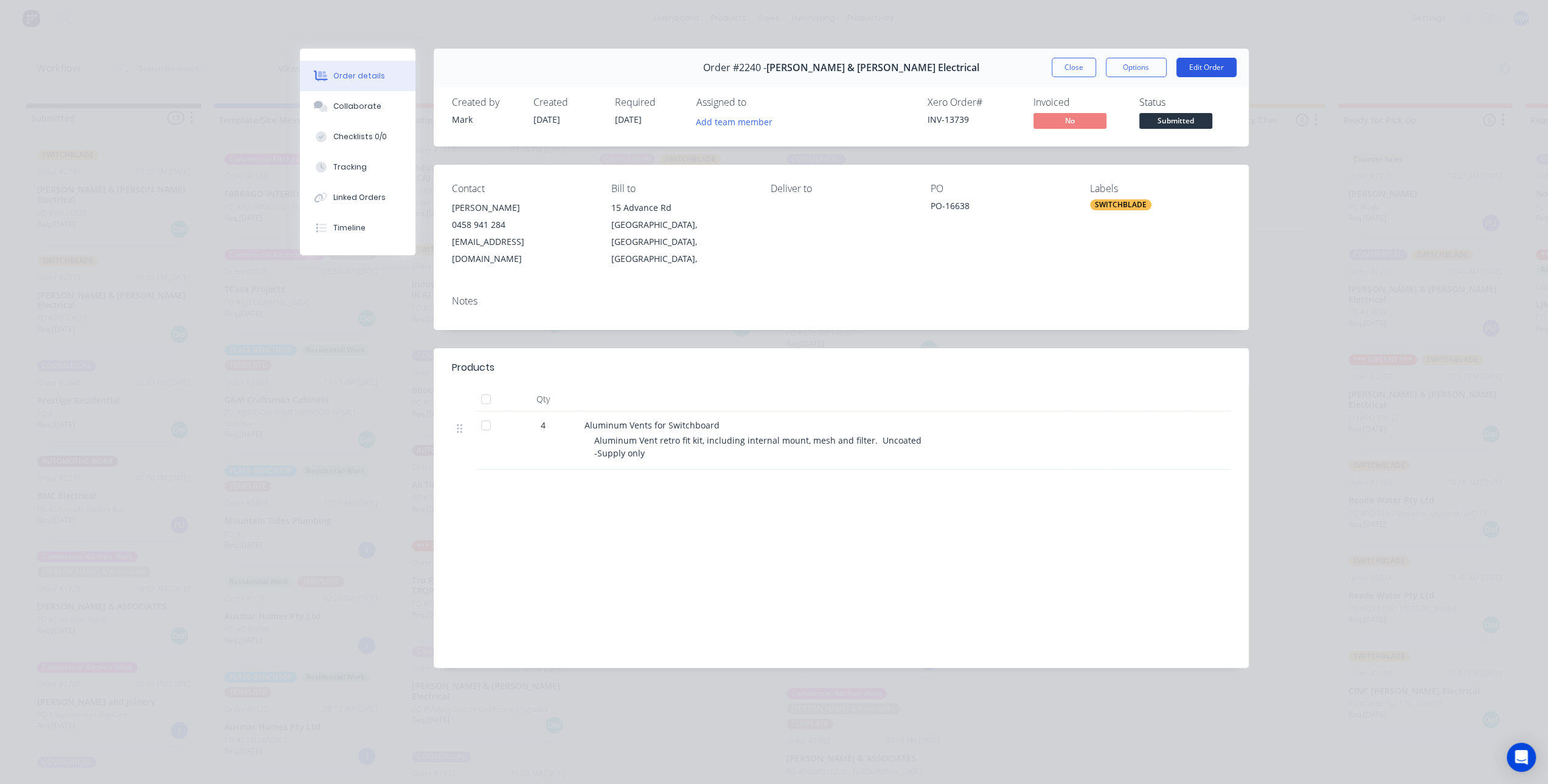
click at [1195, 65] on button "Edit Order" at bounding box center [1206, 67] width 60 height 20
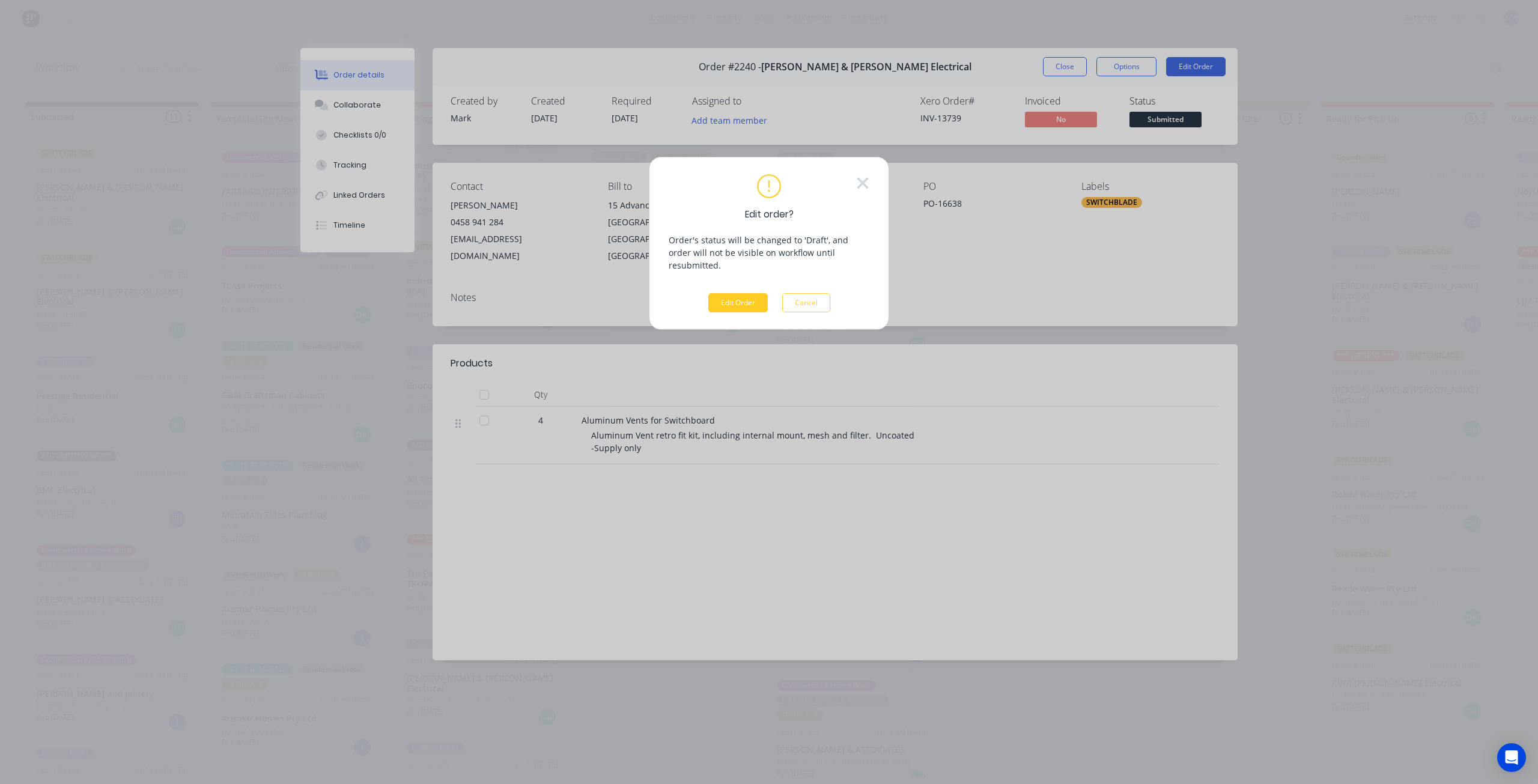
click at [734, 293] on button "Edit Order" at bounding box center [738, 302] width 59 height 19
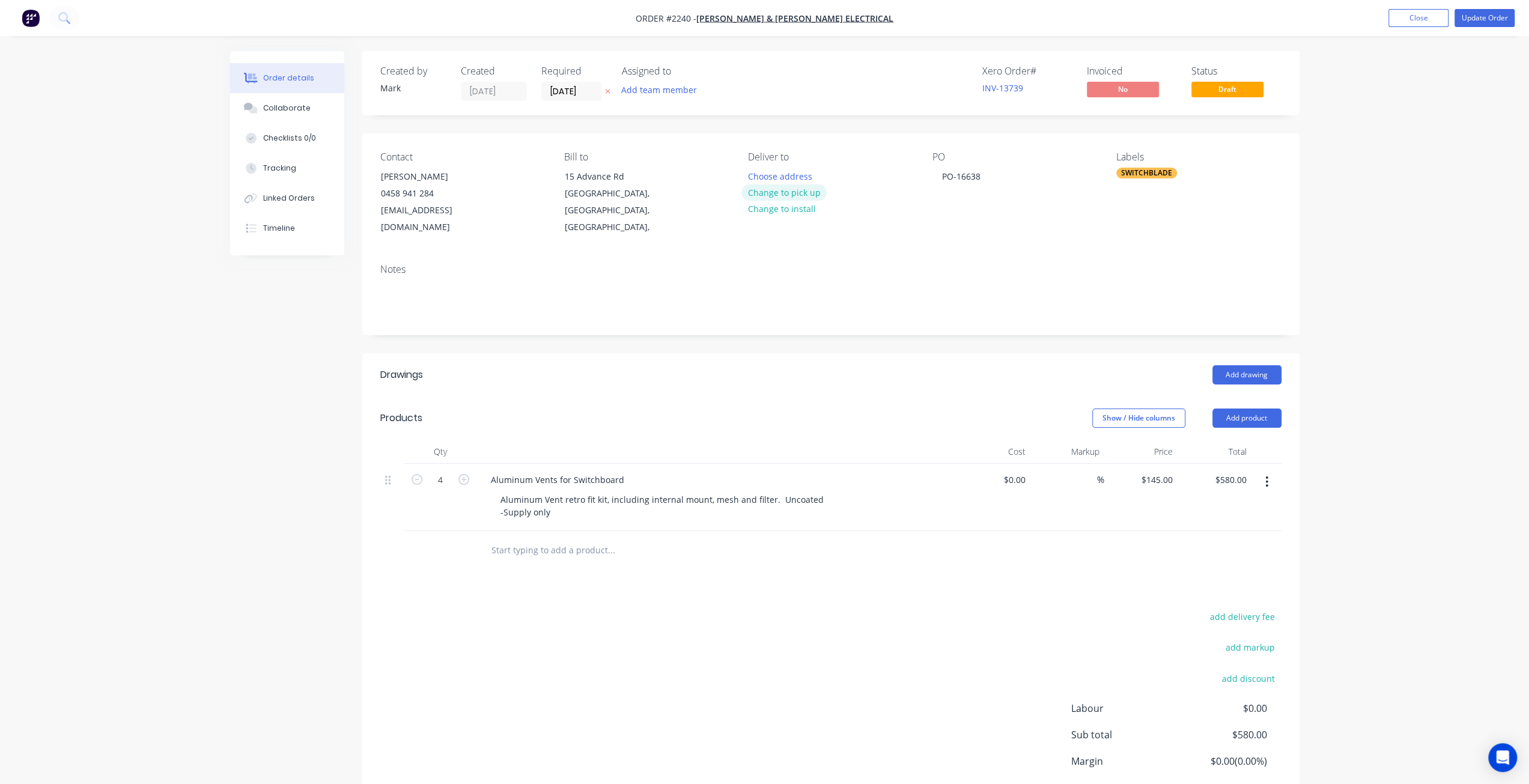
click at [800, 193] on button "Change to pick up" at bounding box center [784, 193] width 85 height 16
click at [1469, 15] on button "Update Order" at bounding box center [1484, 18] width 60 height 18
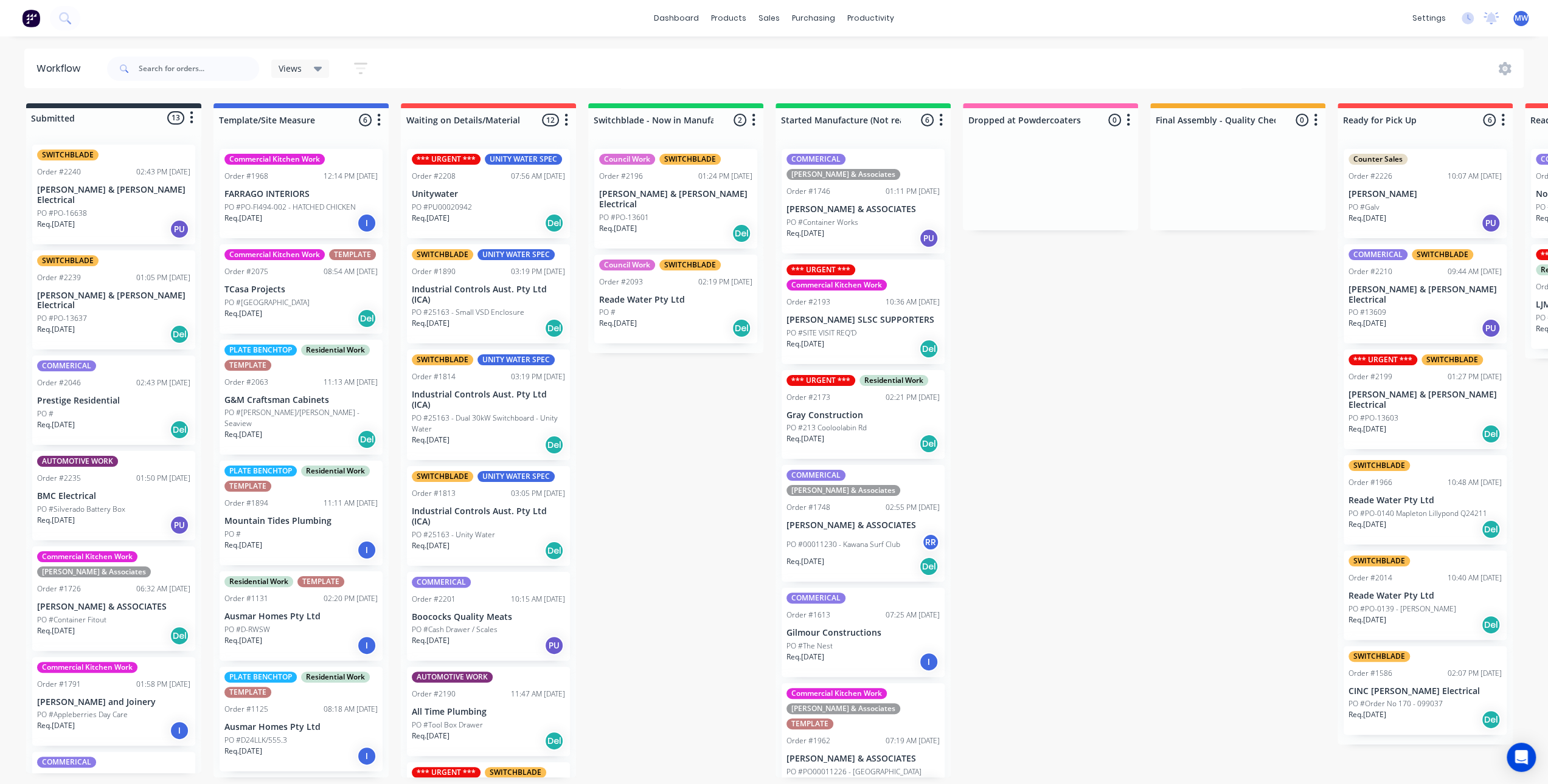
click at [101, 313] on div "PO #PO-13637" at bounding box center [113, 318] width 153 height 11
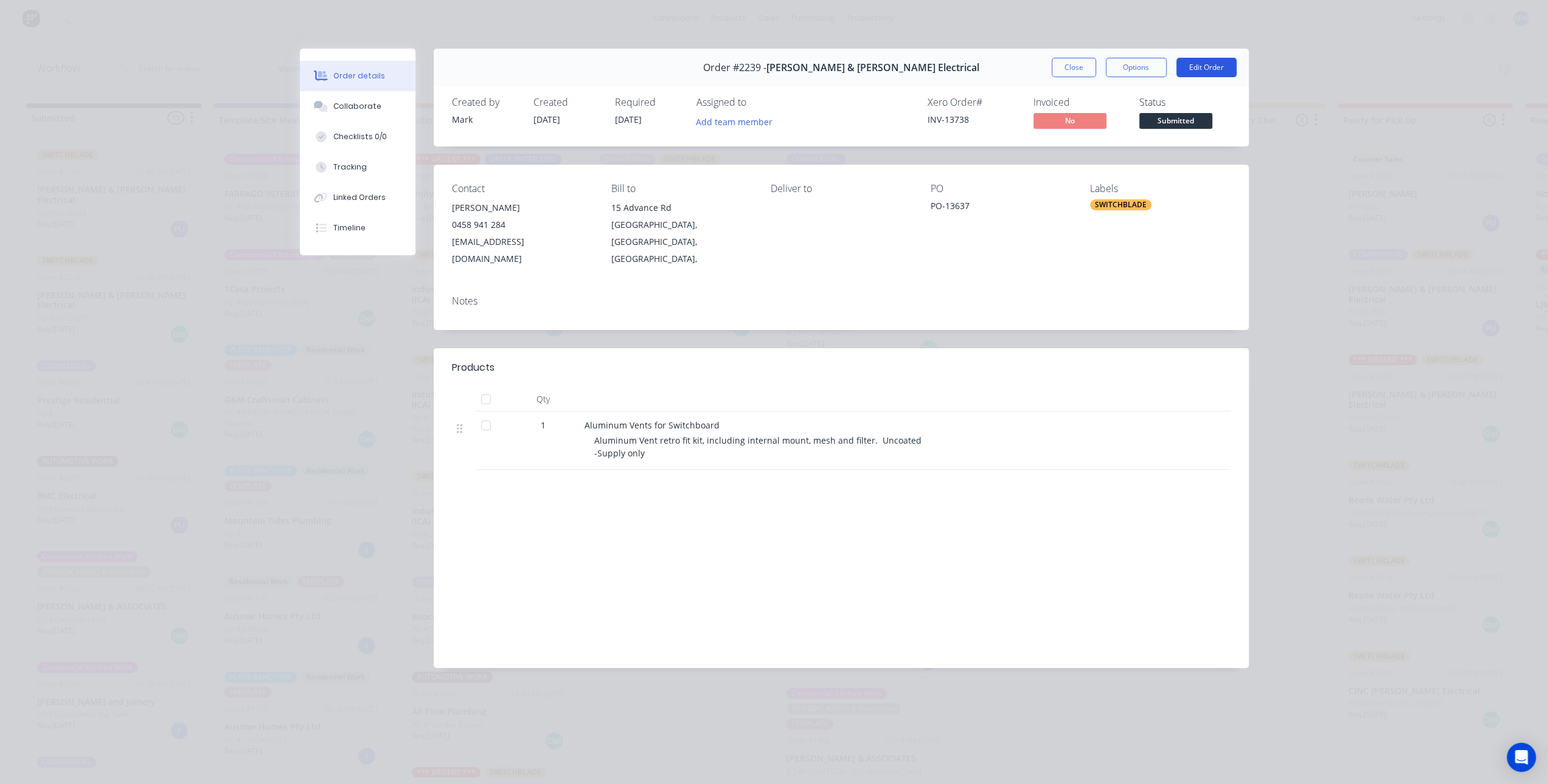
click at [1197, 70] on button "Edit Order" at bounding box center [1206, 67] width 60 height 20
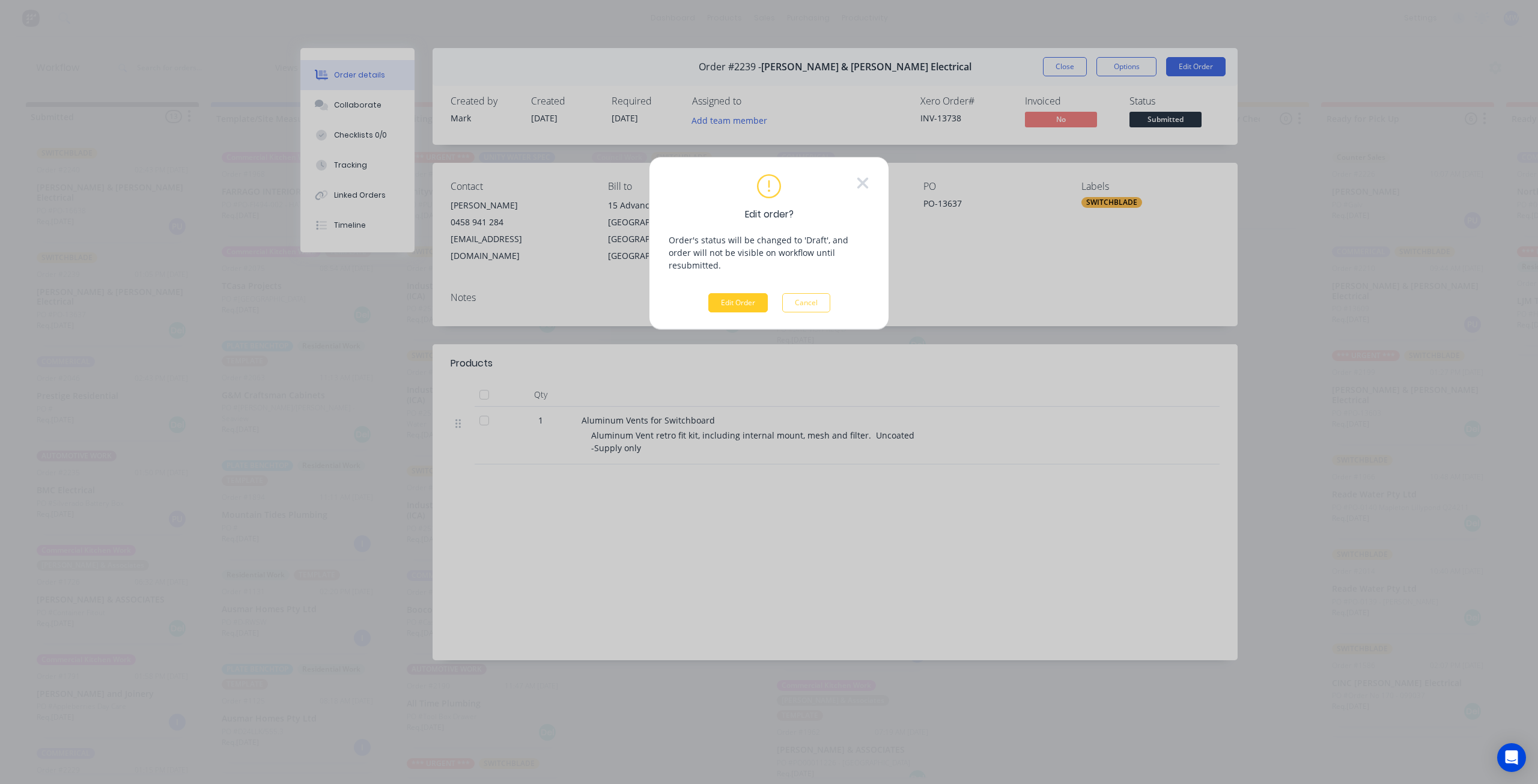
click at [746, 296] on button "Edit Order" at bounding box center [738, 302] width 59 height 19
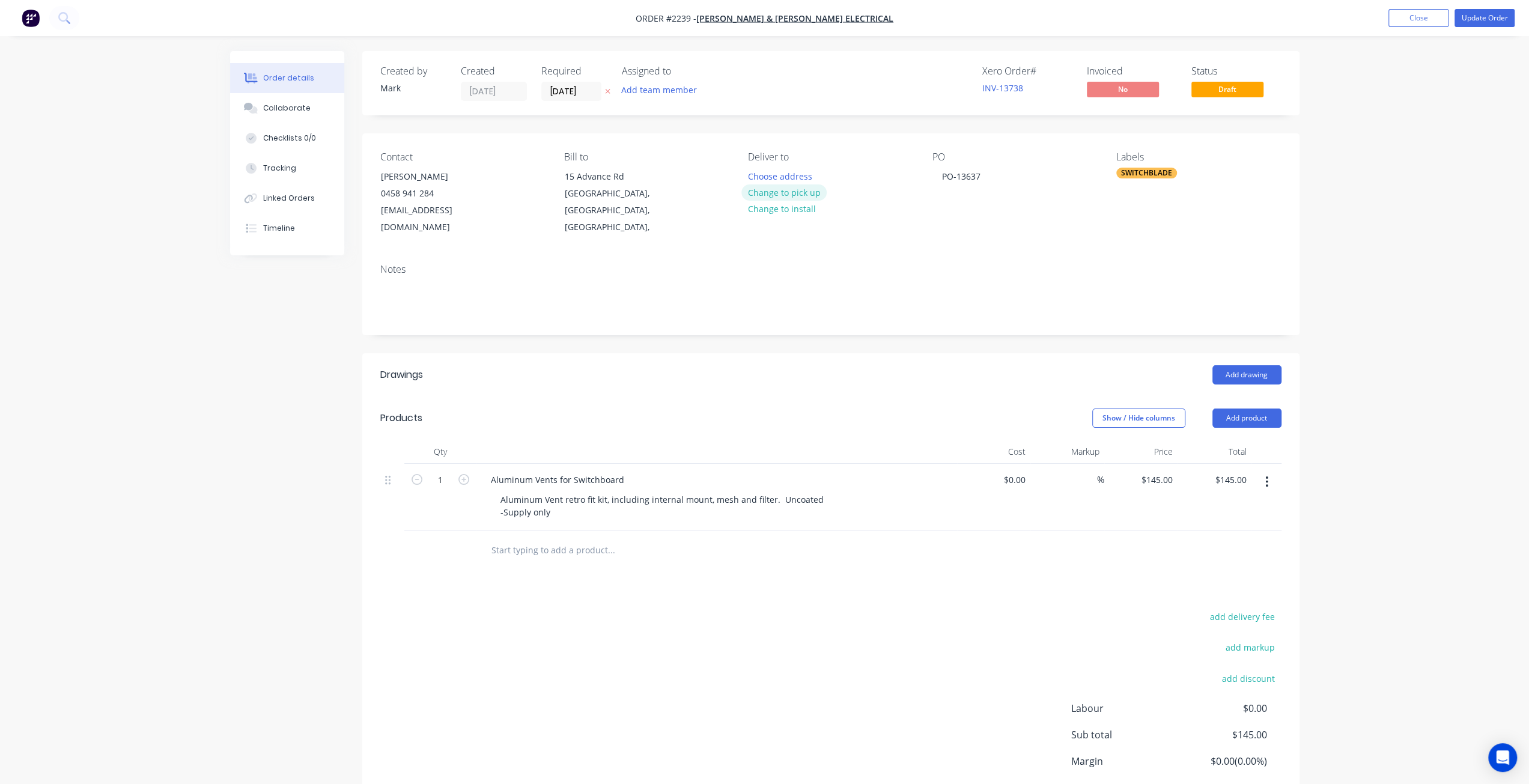
click at [795, 195] on button "Change to pick up" at bounding box center [784, 193] width 85 height 16
click at [1470, 20] on button "Update Order" at bounding box center [1484, 18] width 60 height 18
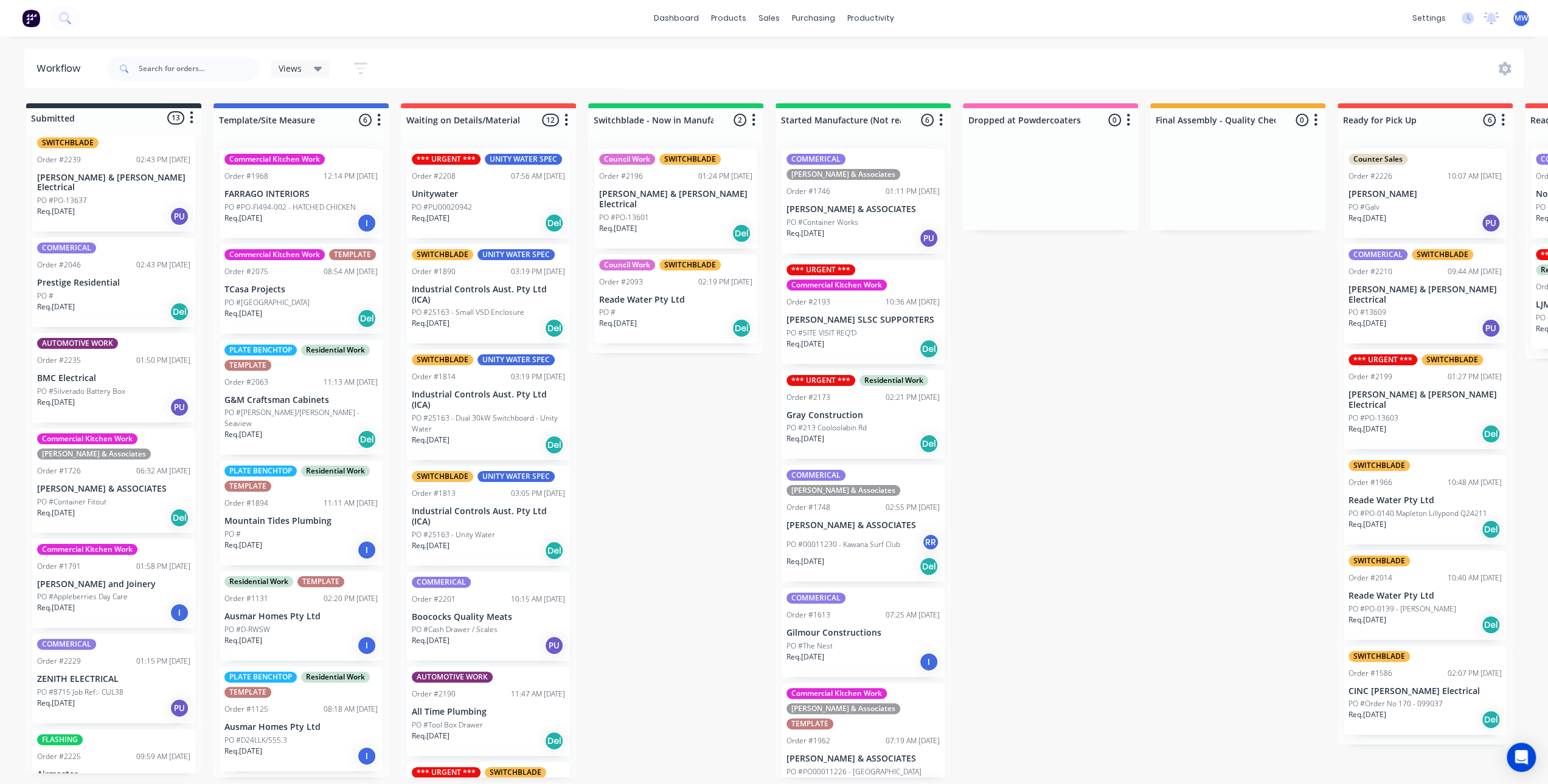
scroll to position [121, 0]
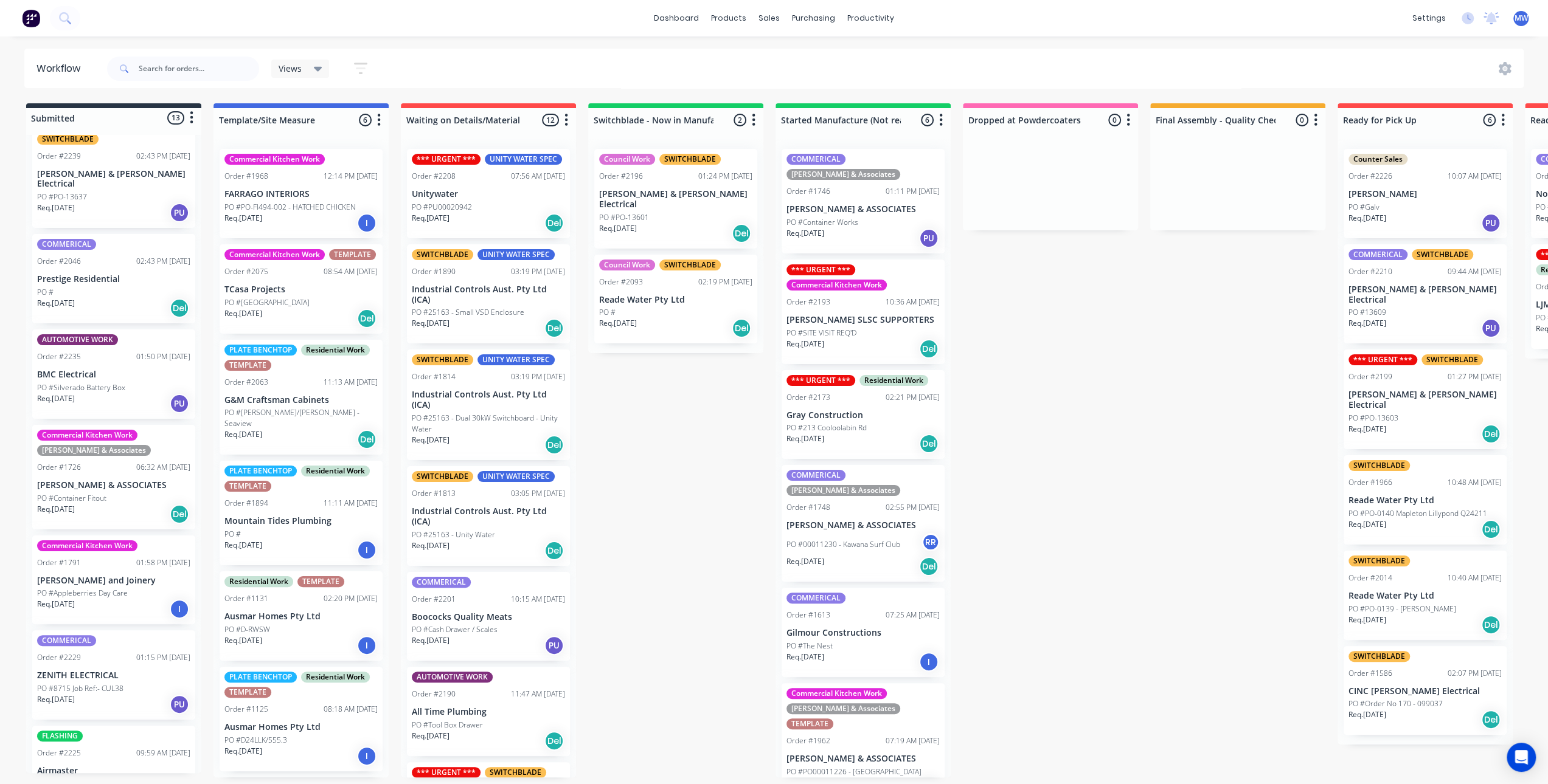
click at [130, 298] on div "Req. 14/07/25 Del" at bounding box center [113, 308] width 153 height 21
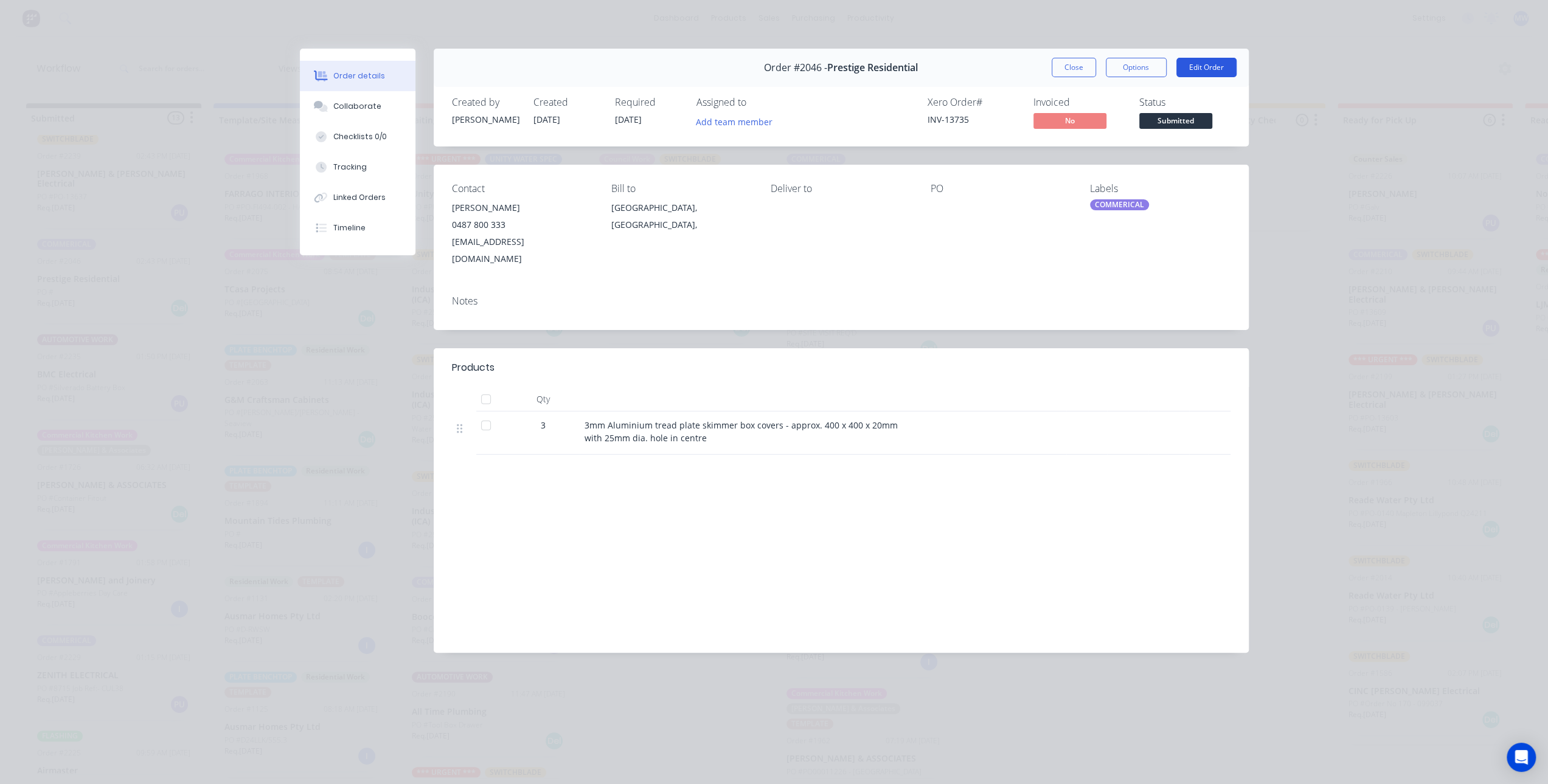
click at [1186, 69] on button "Edit Order" at bounding box center [1206, 67] width 60 height 20
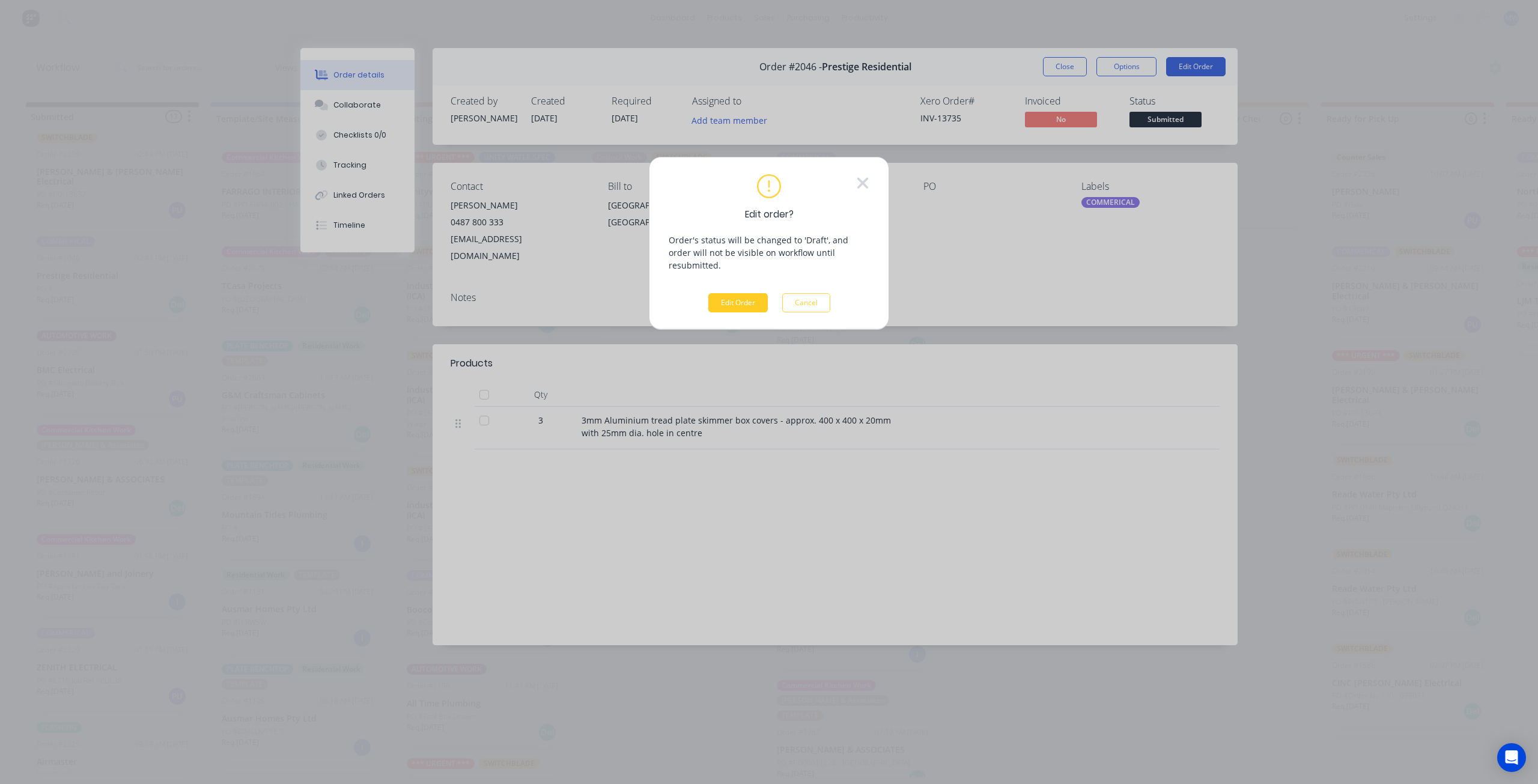
click at [757, 293] on button "Edit Order" at bounding box center [738, 302] width 59 height 19
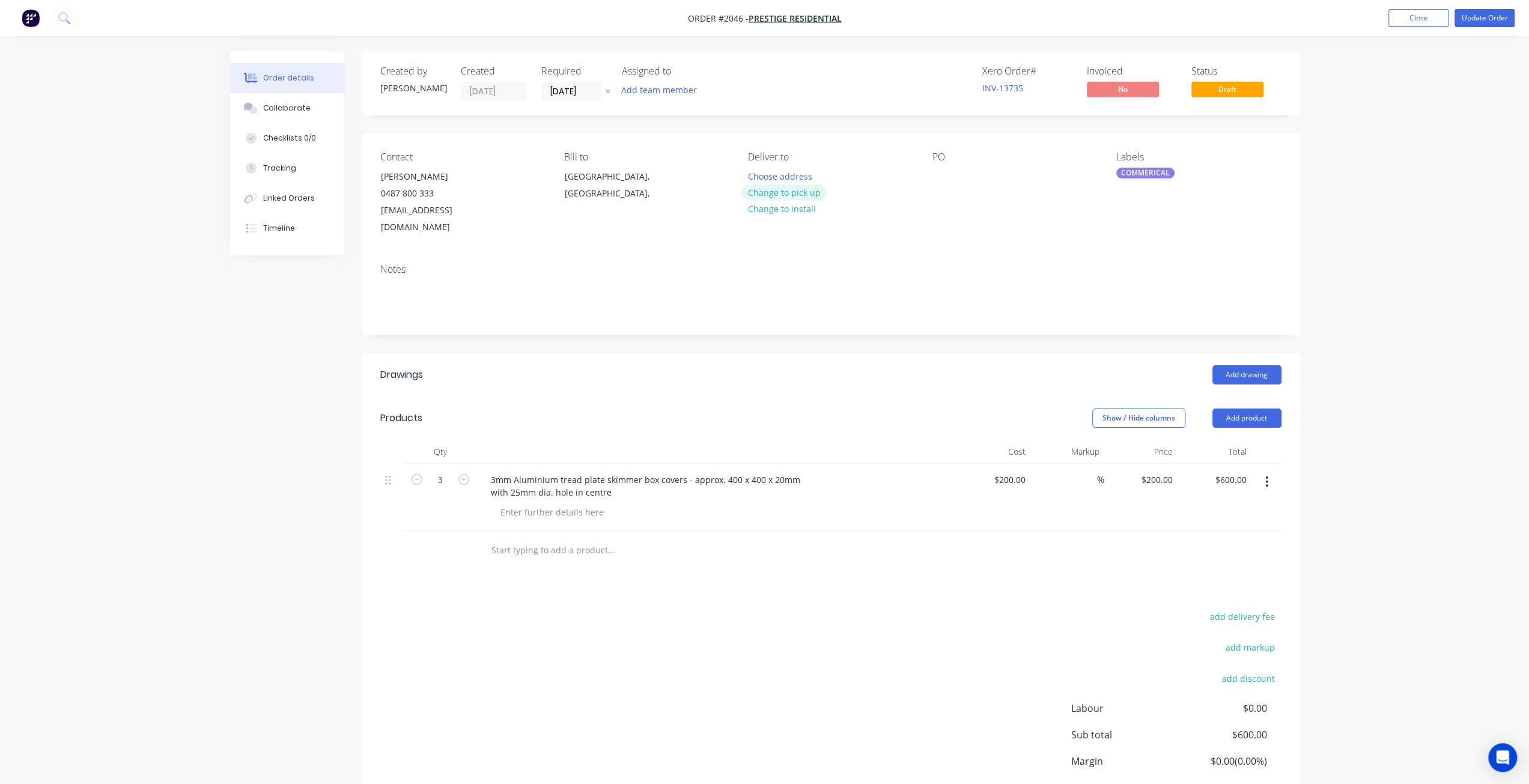
click at [799, 191] on button "Change to pick up" at bounding box center [784, 193] width 85 height 16
click at [1473, 21] on button "Update Order" at bounding box center [1484, 18] width 60 height 18
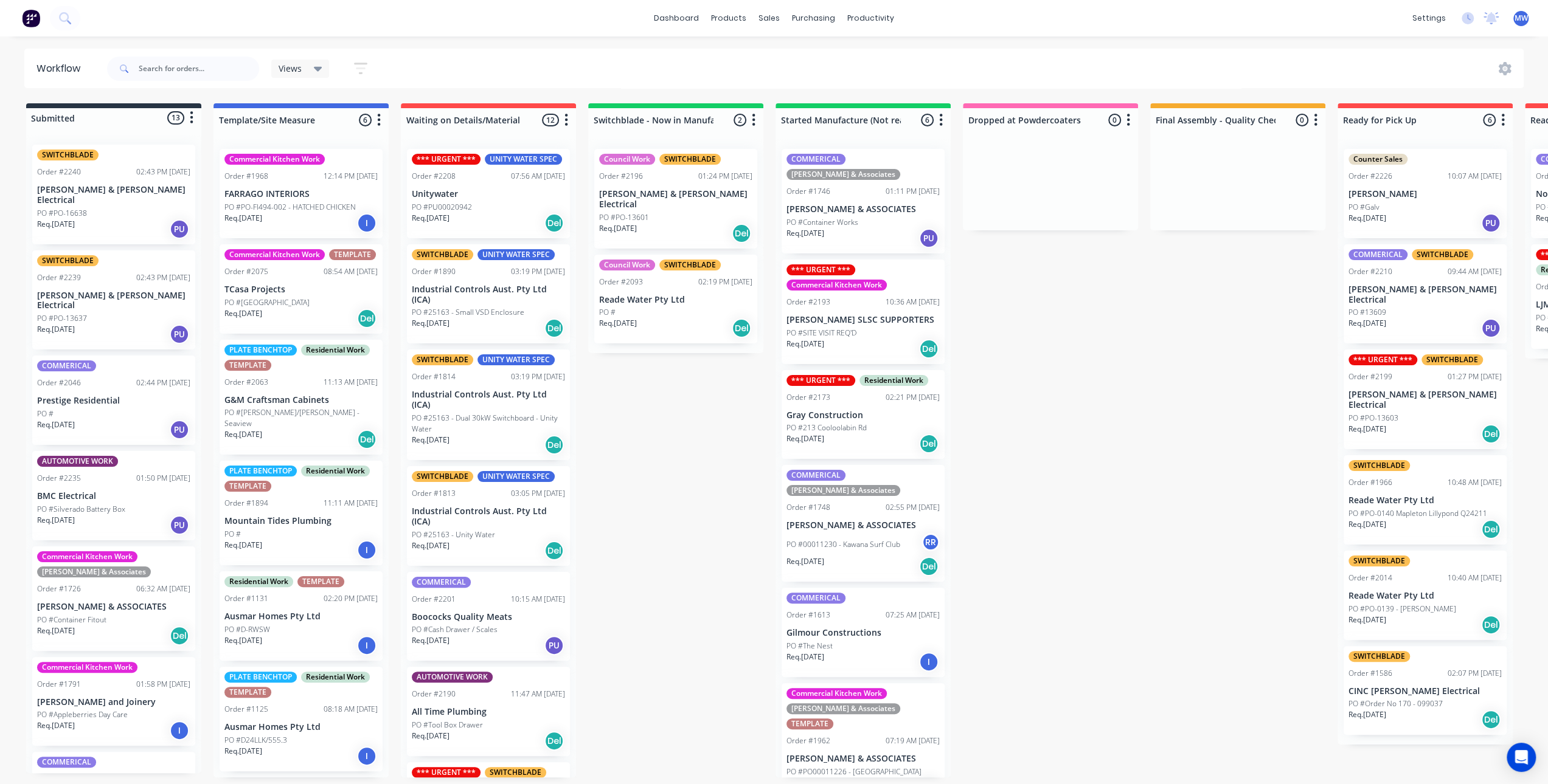
scroll to position [121, 0]
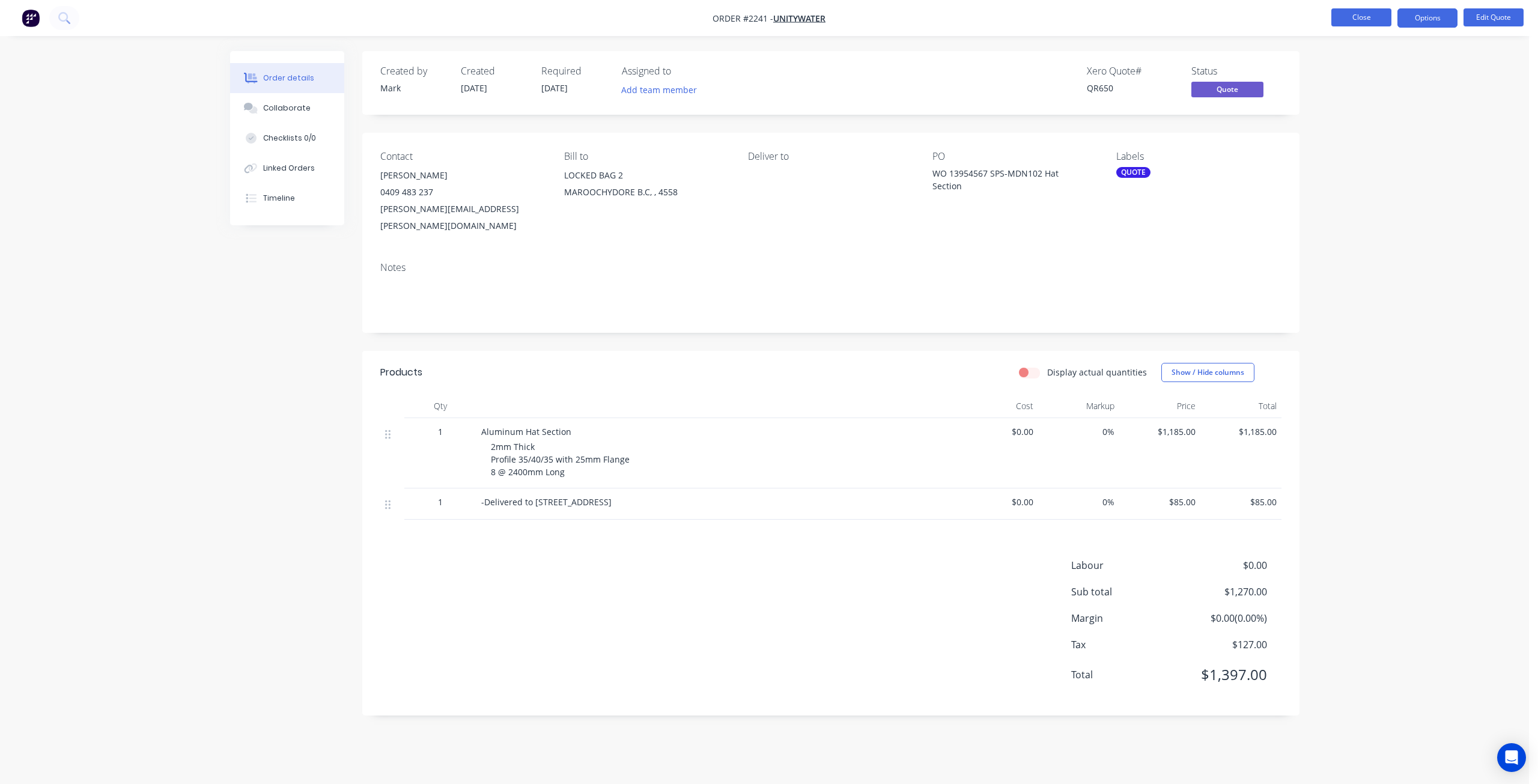
click at [1348, 15] on button "Close" at bounding box center [1361, 17] width 60 height 18
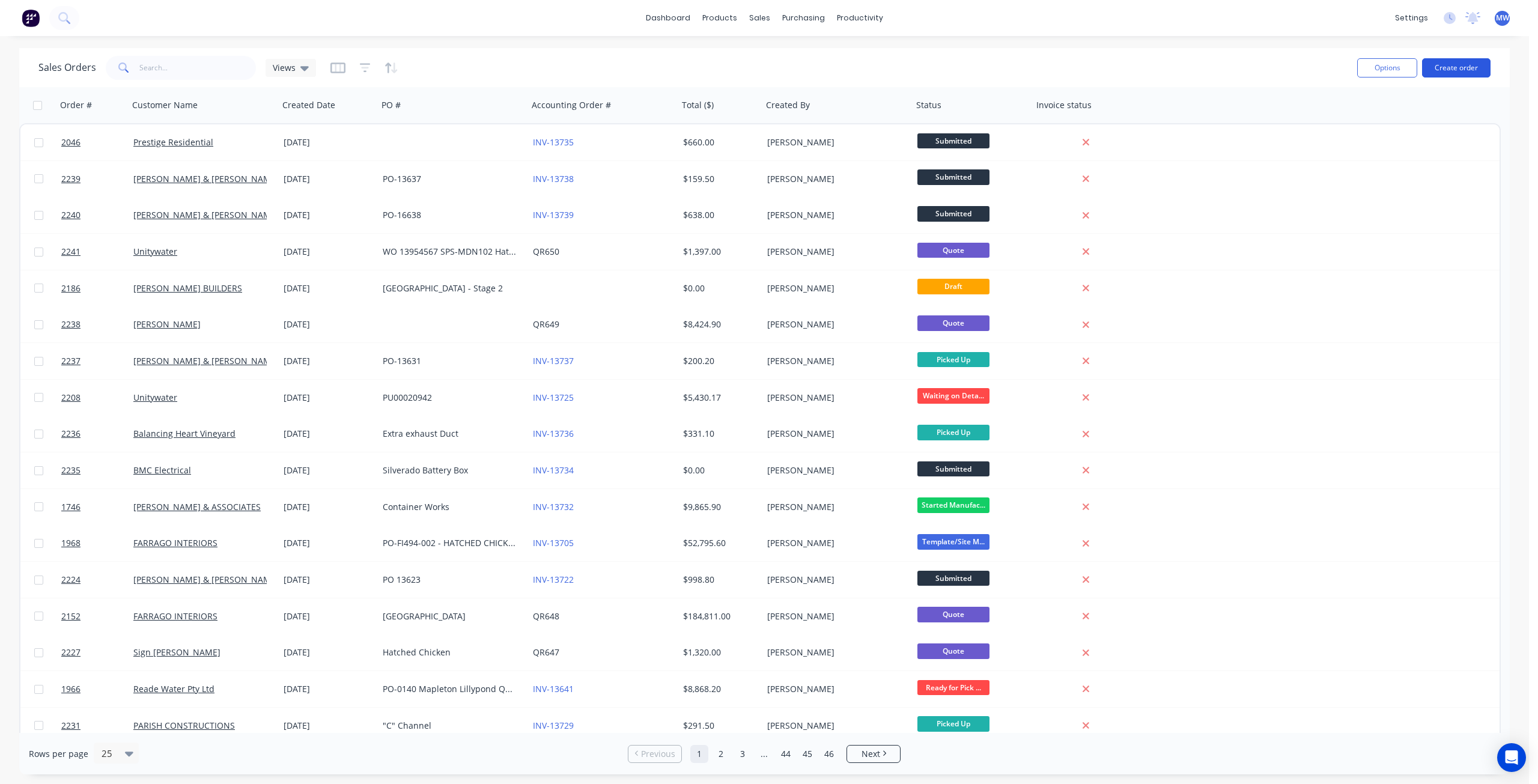
click at [1442, 65] on button "Create order" at bounding box center [1456, 67] width 69 height 19
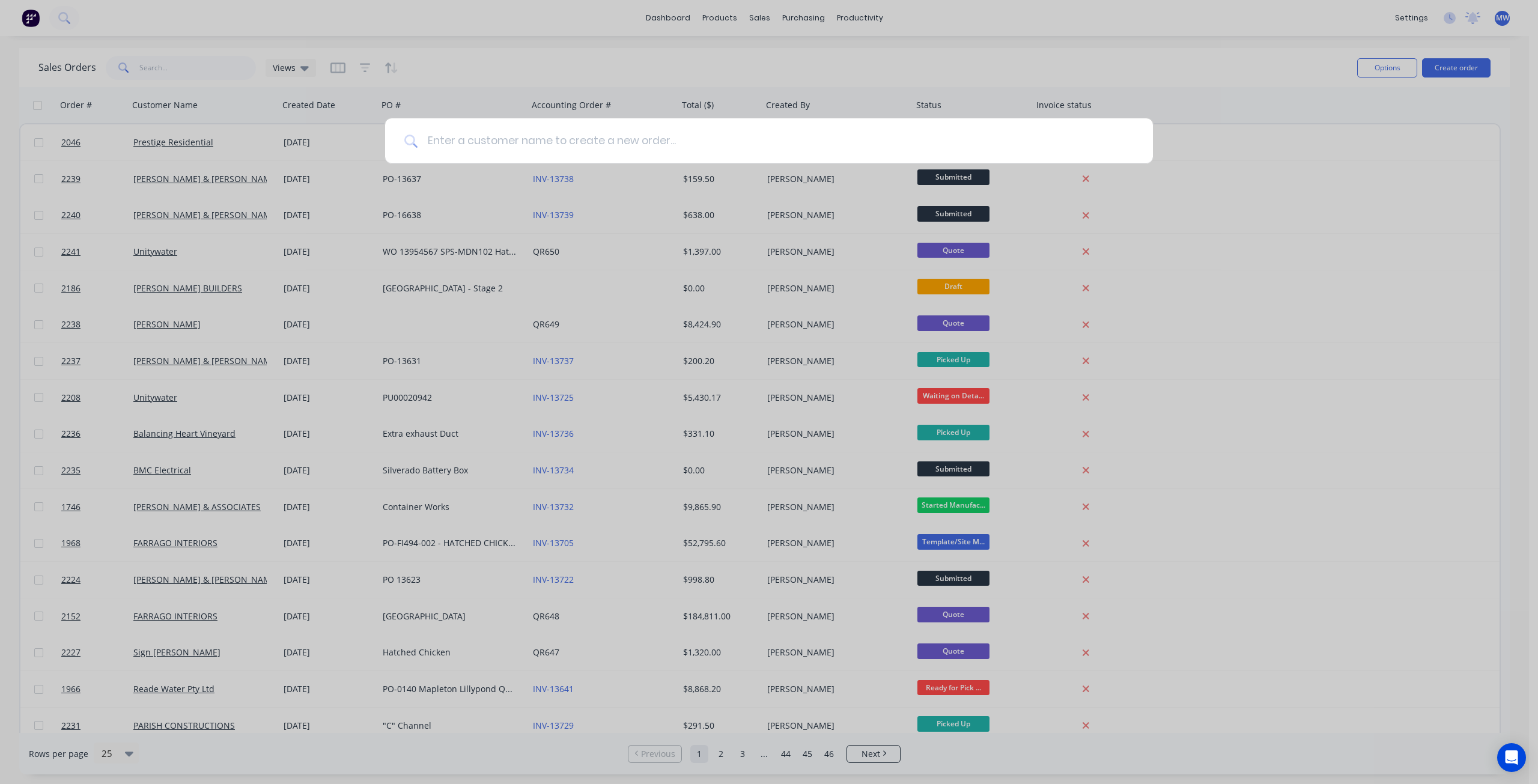
click at [520, 137] on input at bounding box center [776, 141] width 716 height 45
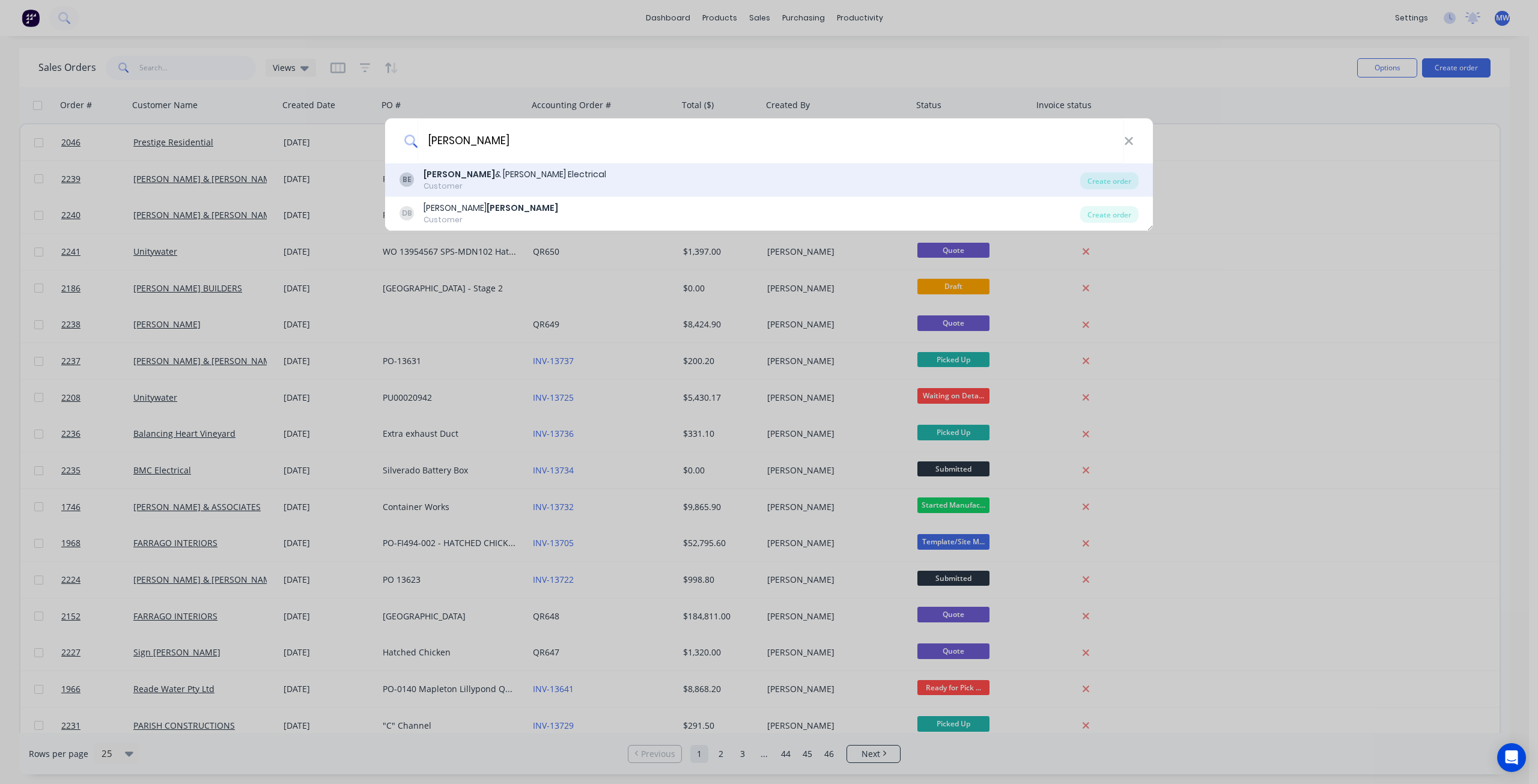
type input "bailey"
click at [537, 177] on div "BE Bailey & Dalton Electrical Customer" at bounding box center [740, 179] width 681 height 23
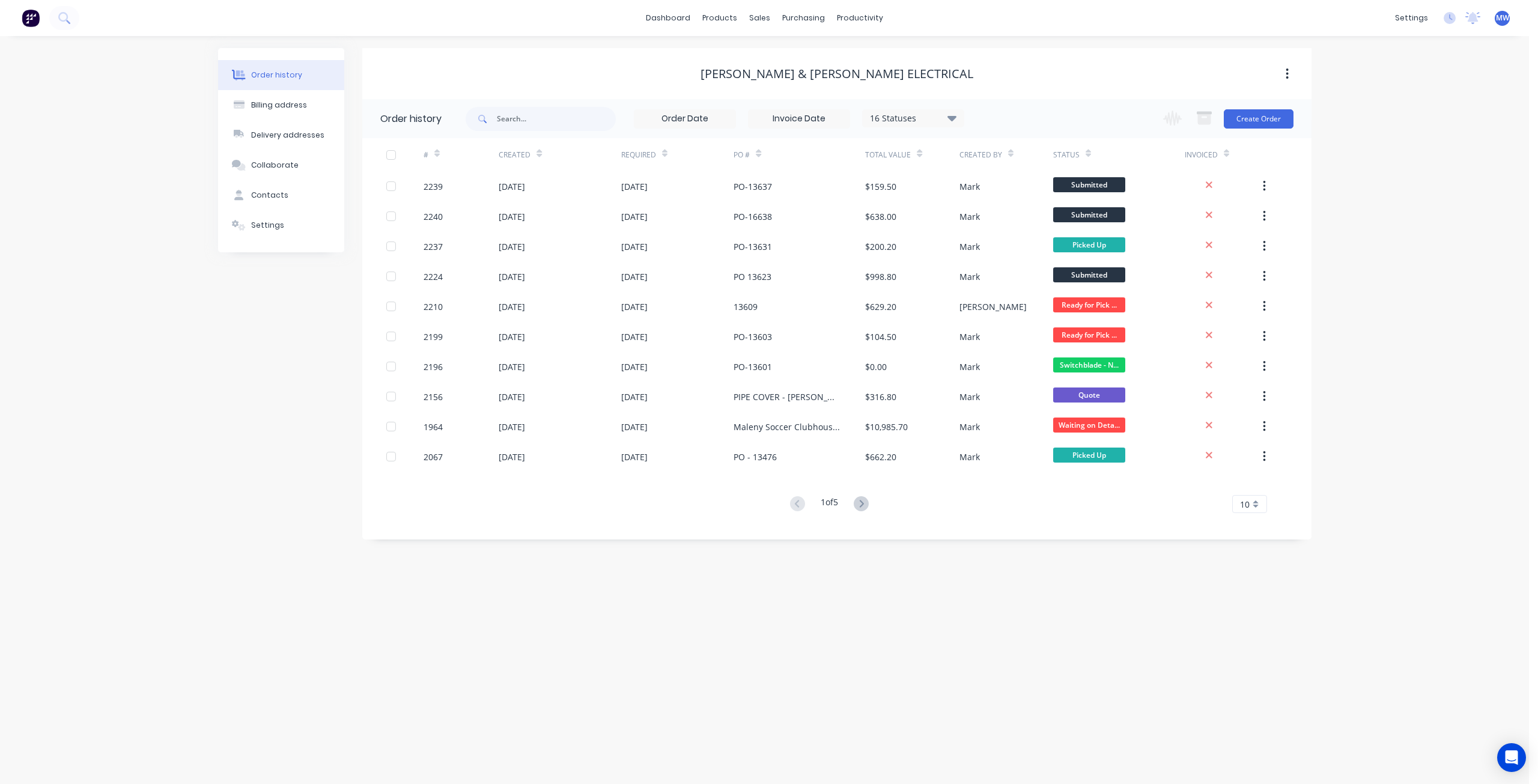
click at [136, 400] on div "Order history Billing address Delivery addresses Collaborate Contacts Settings …" at bounding box center [764, 410] width 1529 height 747
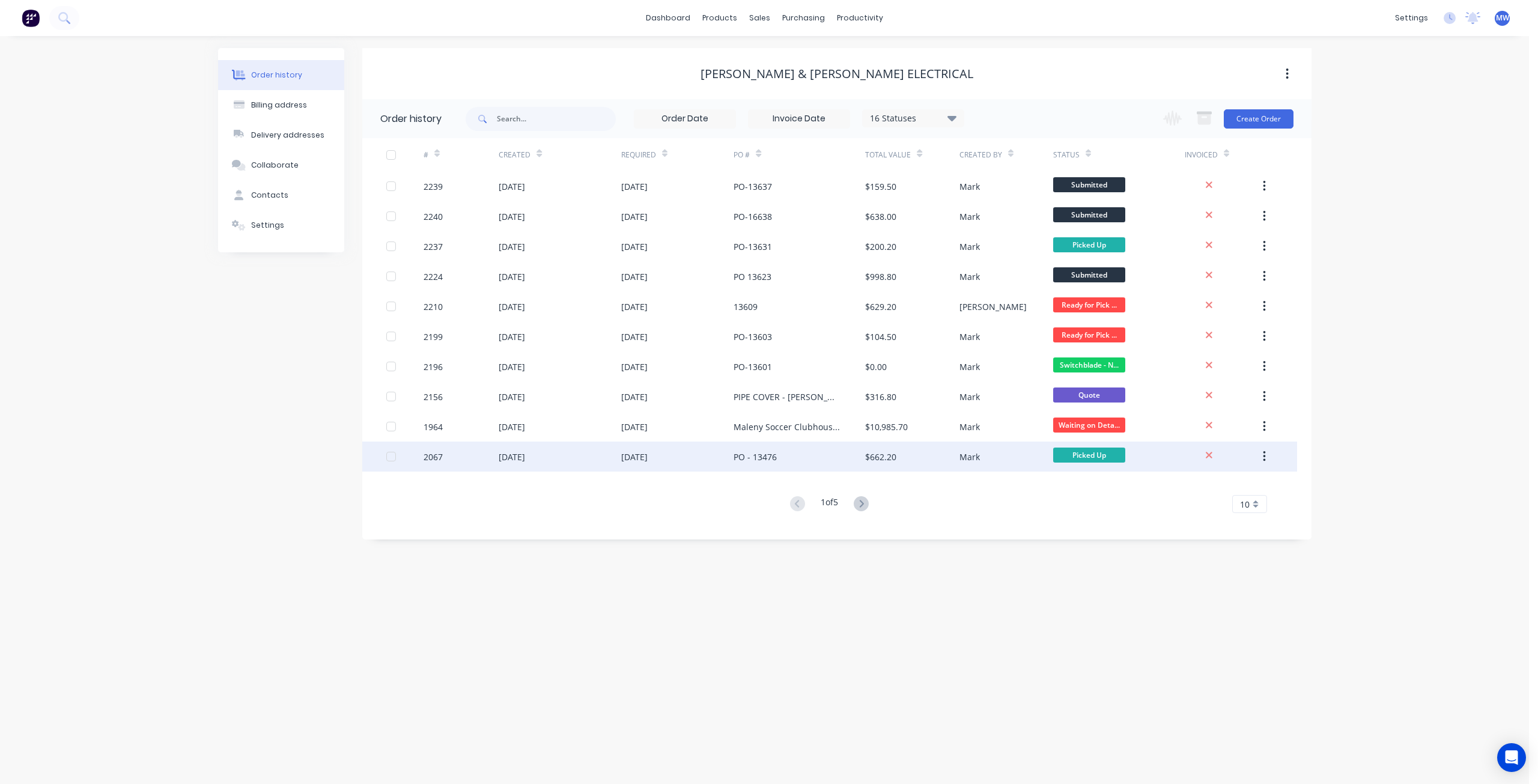
click at [698, 459] on div "18 Jul 2025" at bounding box center [678, 456] width 113 height 30
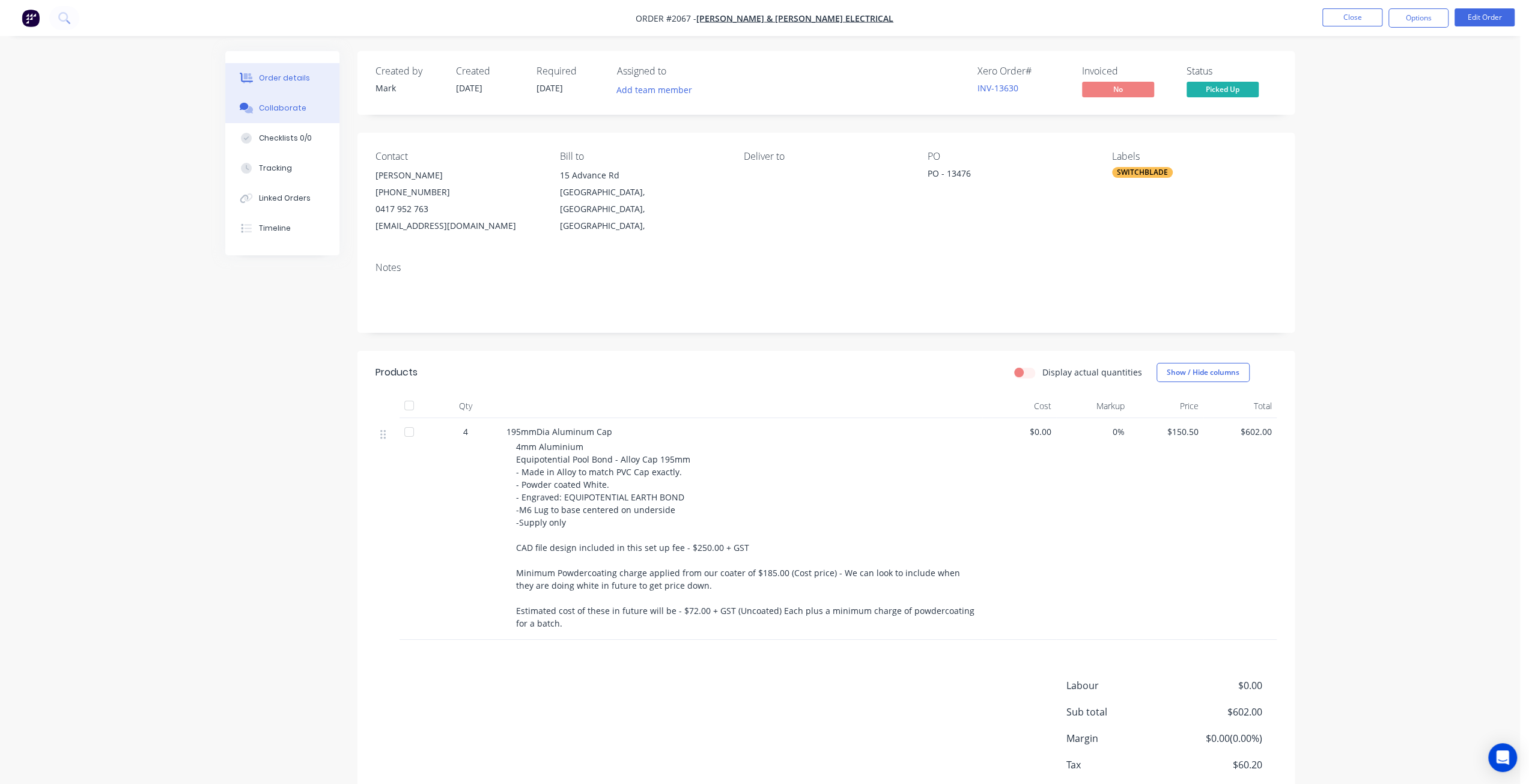
click at [286, 116] on button "Collaborate" at bounding box center [282, 108] width 114 height 30
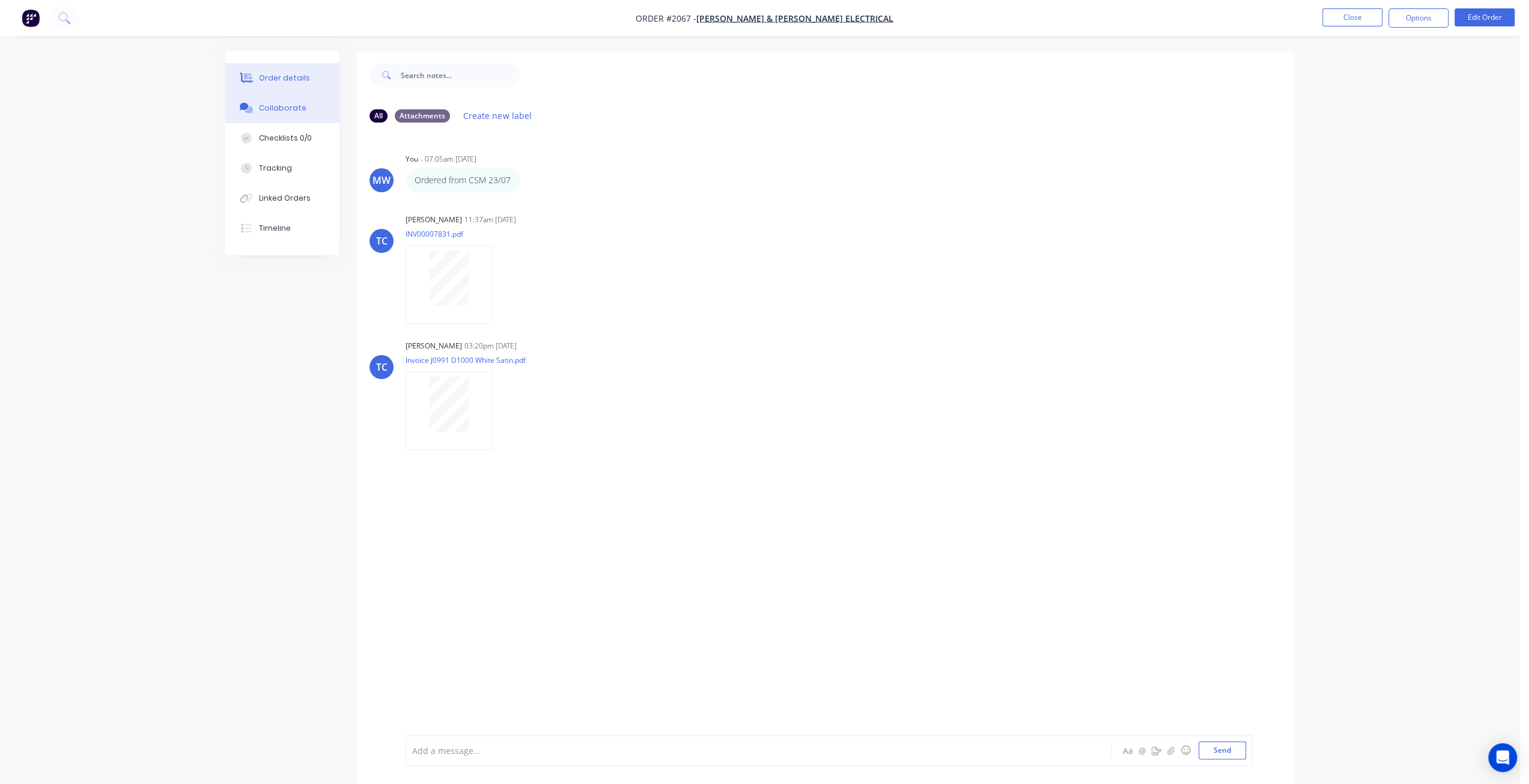
click at [296, 76] on div "Order details" at bounding box center [284, 78] width 51 height 11
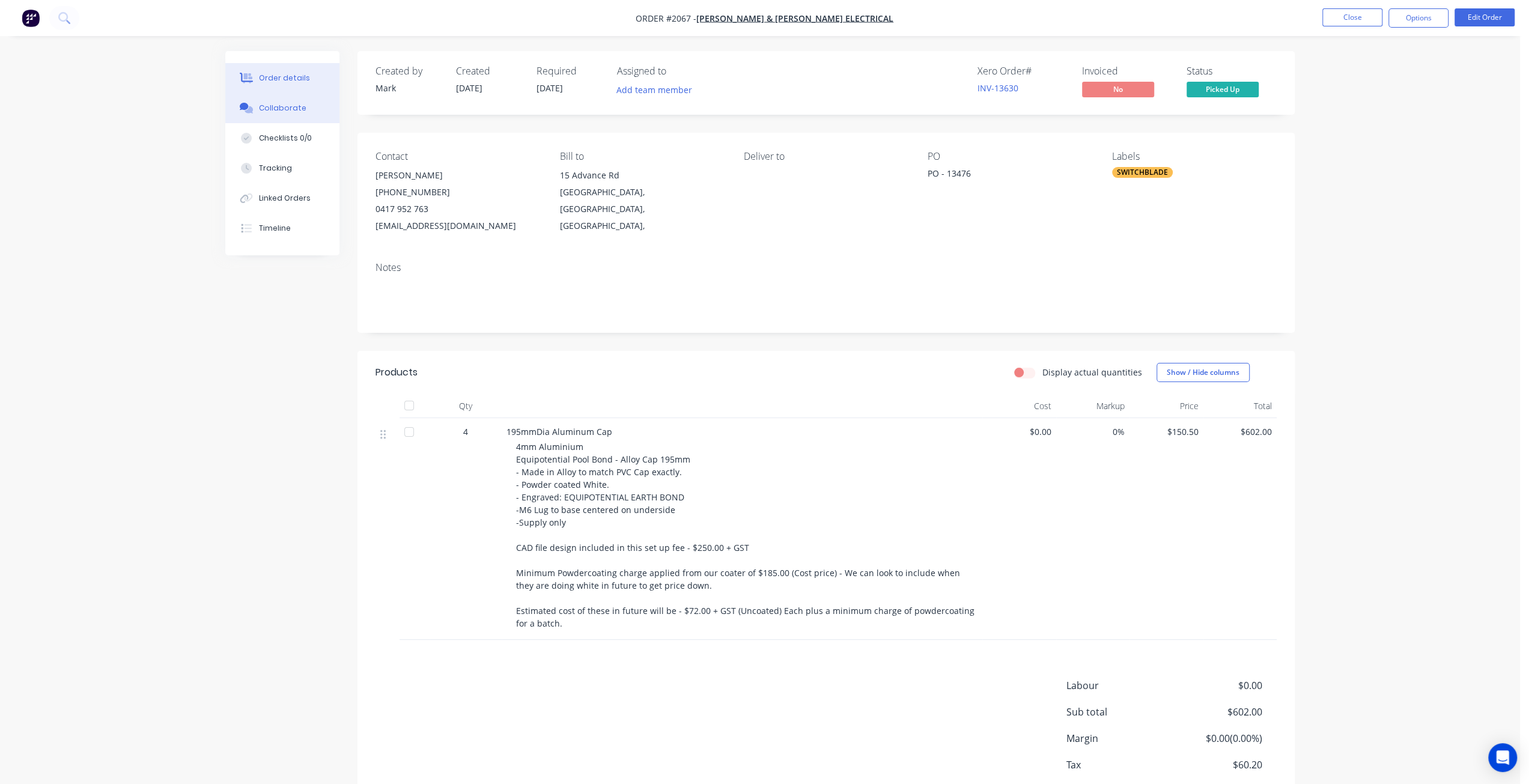
click at [294, 111] on div "Collaborate" at bounding box center [282, 108] width 47 height 11
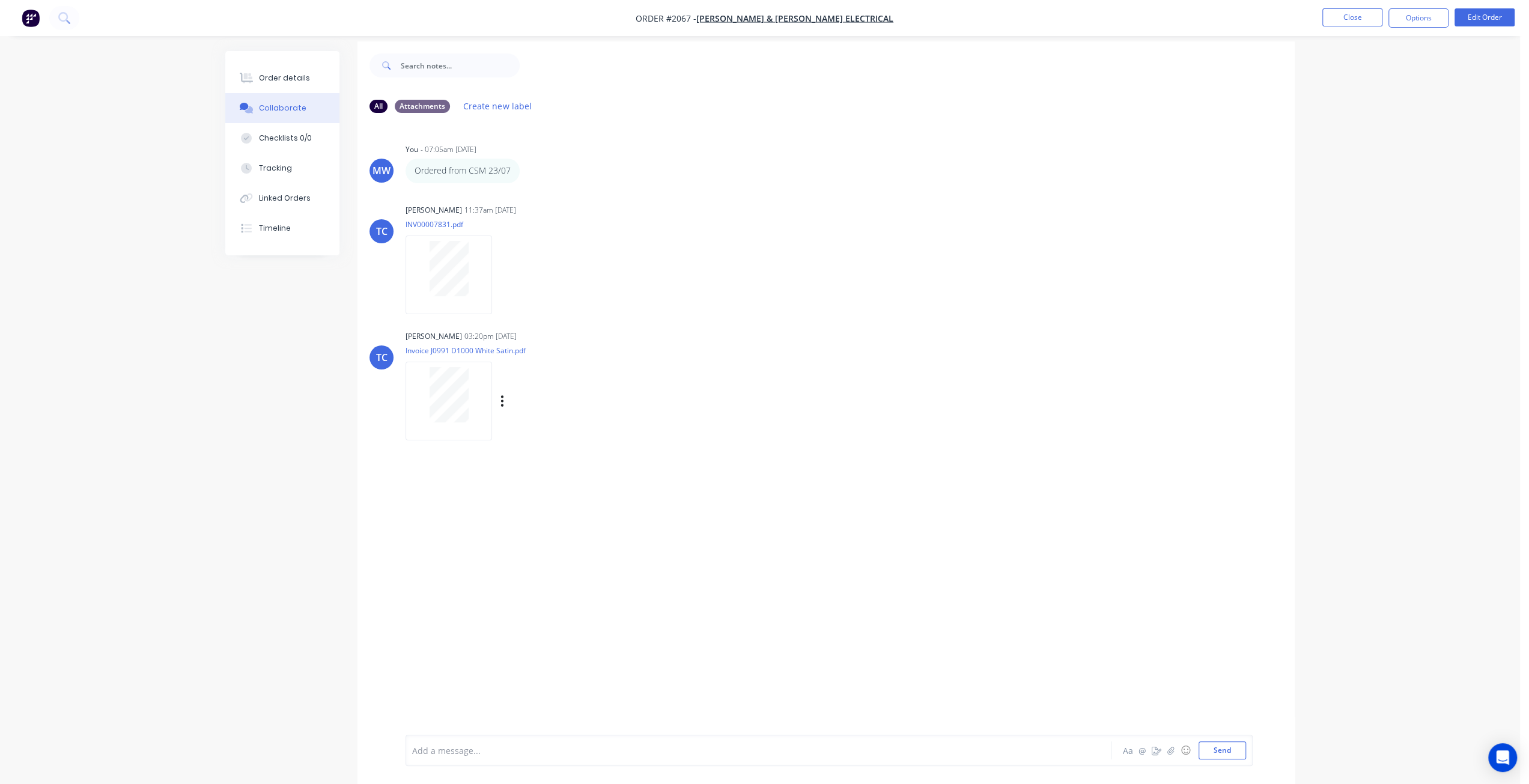
scroll to position [17, 0]
click at [648, 284] on div "Tracy Corbett 11:37am 31/07/25 INV00007831.pdf Labels Download Delete" at bounding box center [593, 247] width 375 height 108
click at [1350, 19] on button "Close" at bounding box center [1352, 17] width 60 height 18
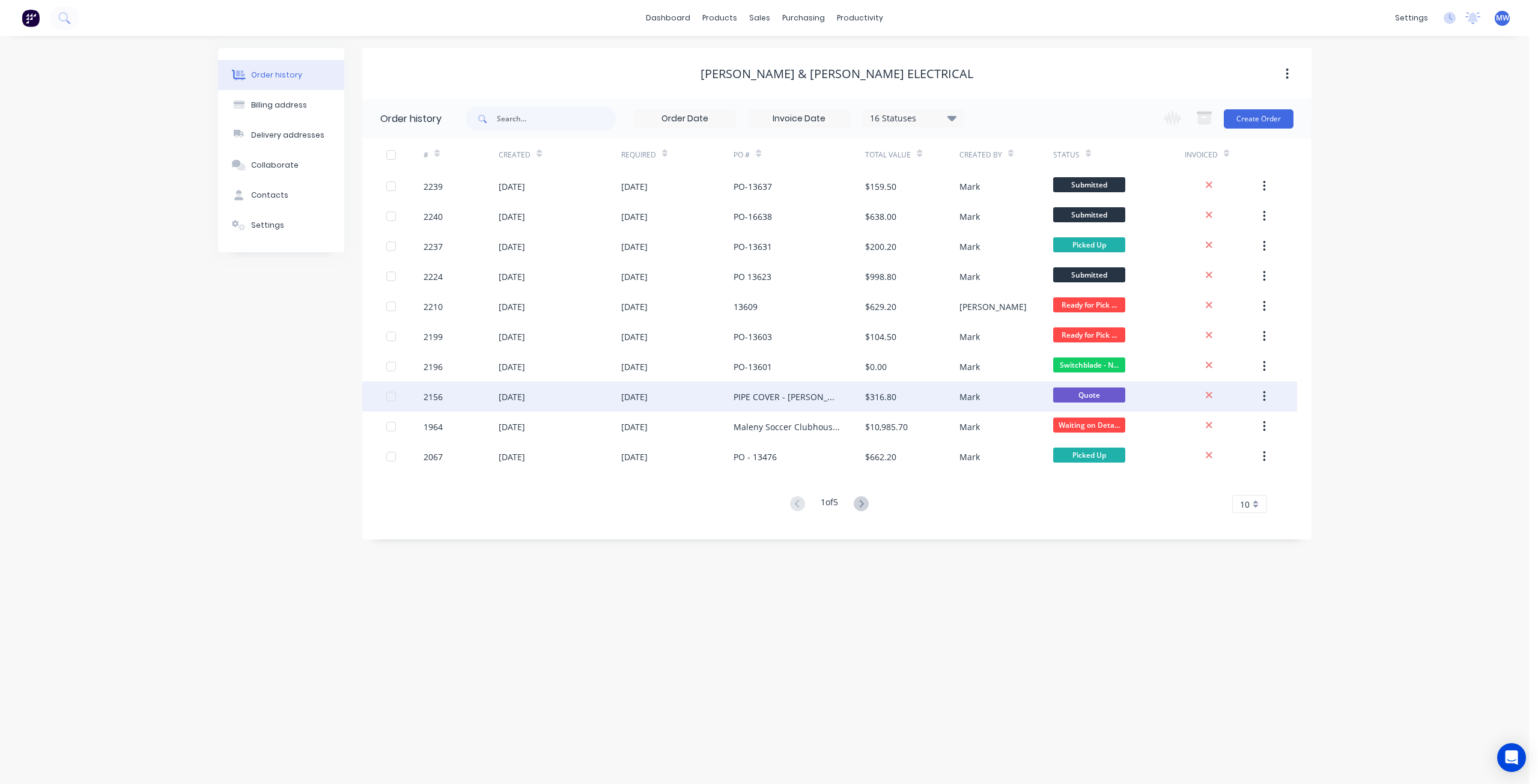
click at [615, 398] on div "11 Aug 2025" at bounding box center [559, 396] width 122 height 30
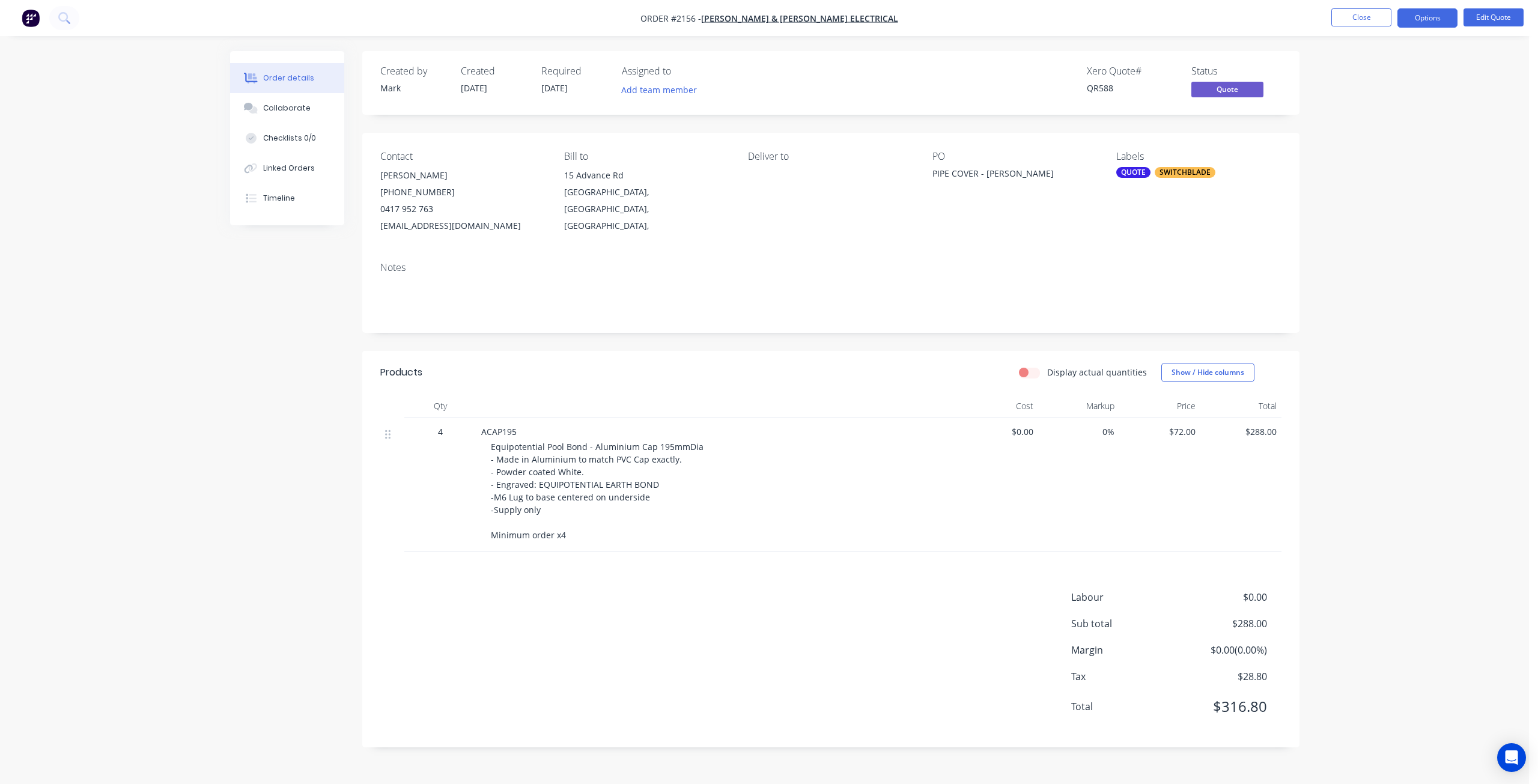
click at [1354, 345] on div "Order details Collaborate Checklists 0/0 Linked Orders Timeline Order details C…" at bounding box center [764, 392] width 1529 height 784
click at [1419, 308] on div "Order details Collaborate Checklists 0/0 Linked Orders Timeline Order details C…" at bounding box center [764, 392] width 1529 height 784
click at [1418, 161] on div "Order details Collaborate Checklists 0/0 Linked Orders Timeline Order details C…" at bounding box center [764, 392] width 1529 height 784
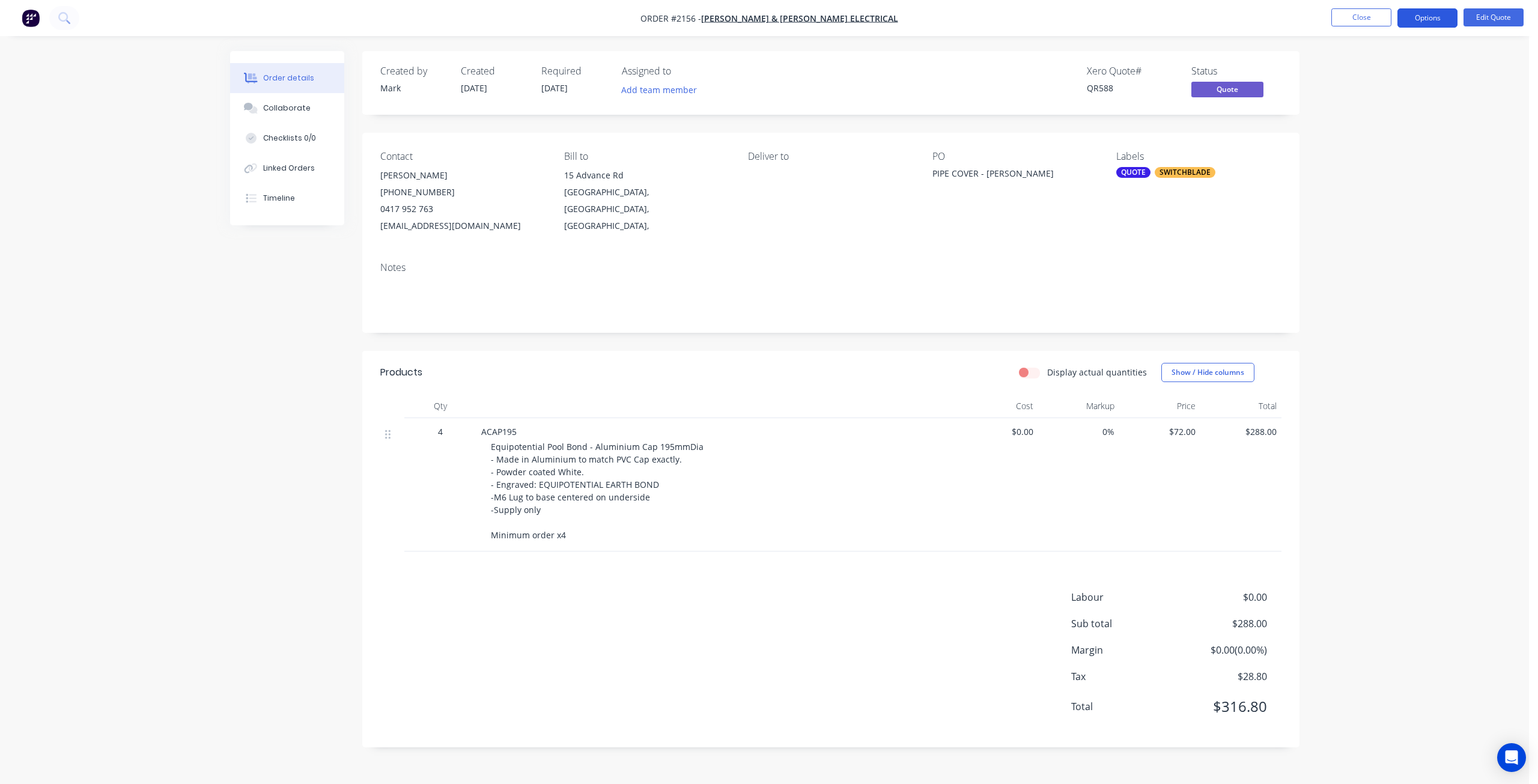
click at [1431, 15] on button "Options" at bounding box center [1427, 18] width 60 height 19
click at [1400, 145] on div "Convert to Order" at bounding box center [1391, 145] width 111 height 17
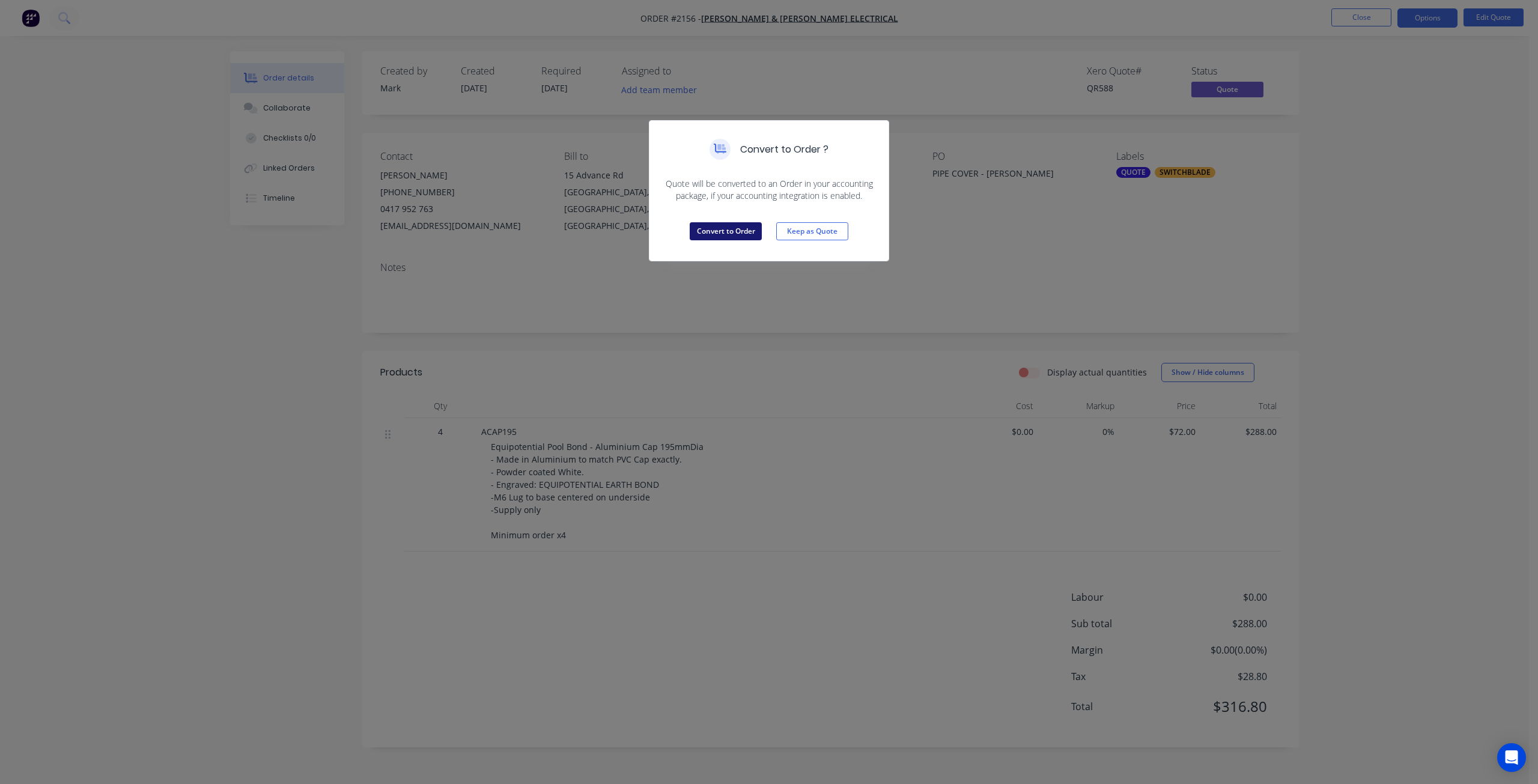
click at [738, 236] on button "Convert to Order" at bounding box center [726, 231] width 72 height 18
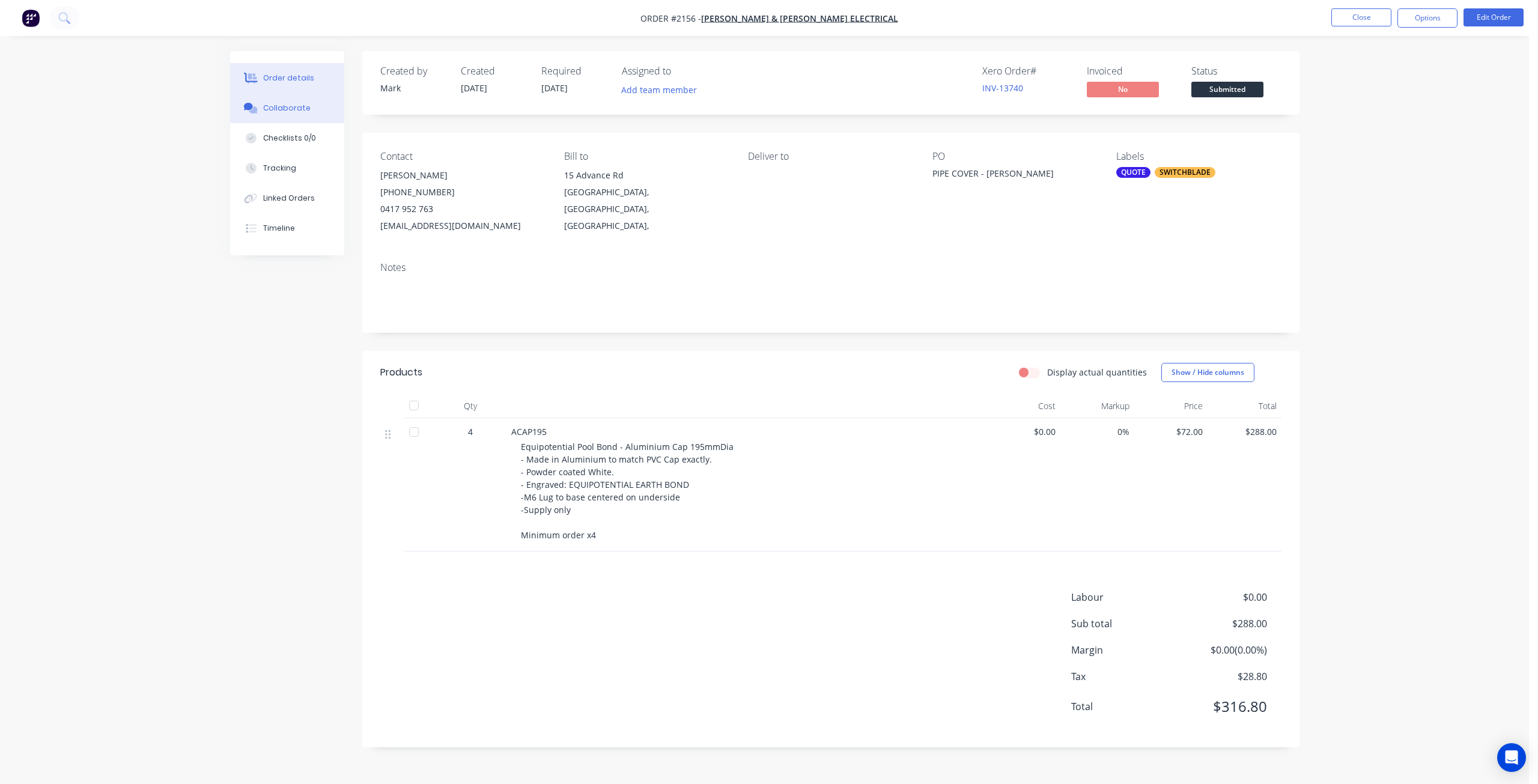
click at [301, 100] on button "Collaborate" at bounding box center [287, 108] width 114 height 30
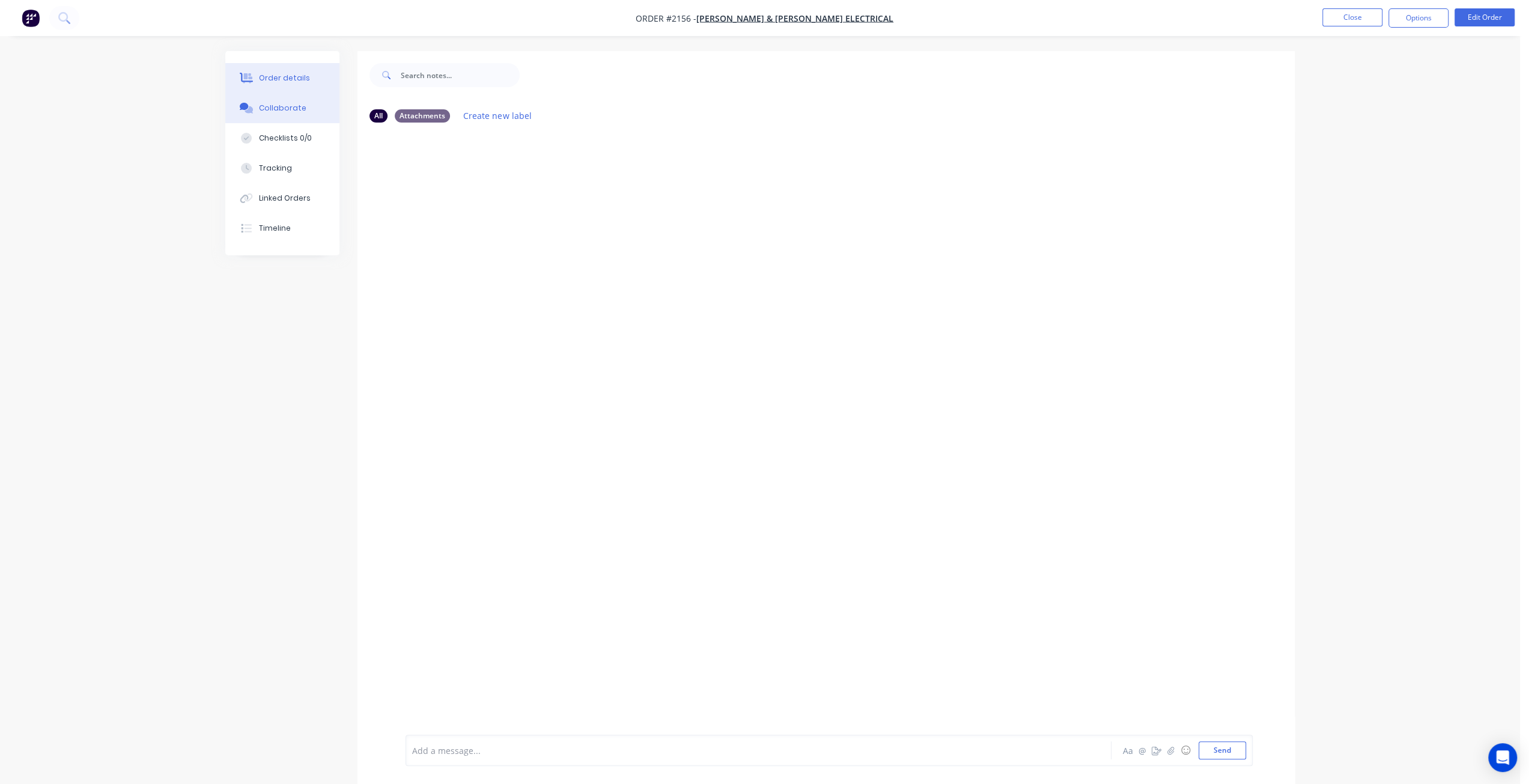
click at [288, 69] on button "Order details" at bounding box center [282, 78] width 114 height 30
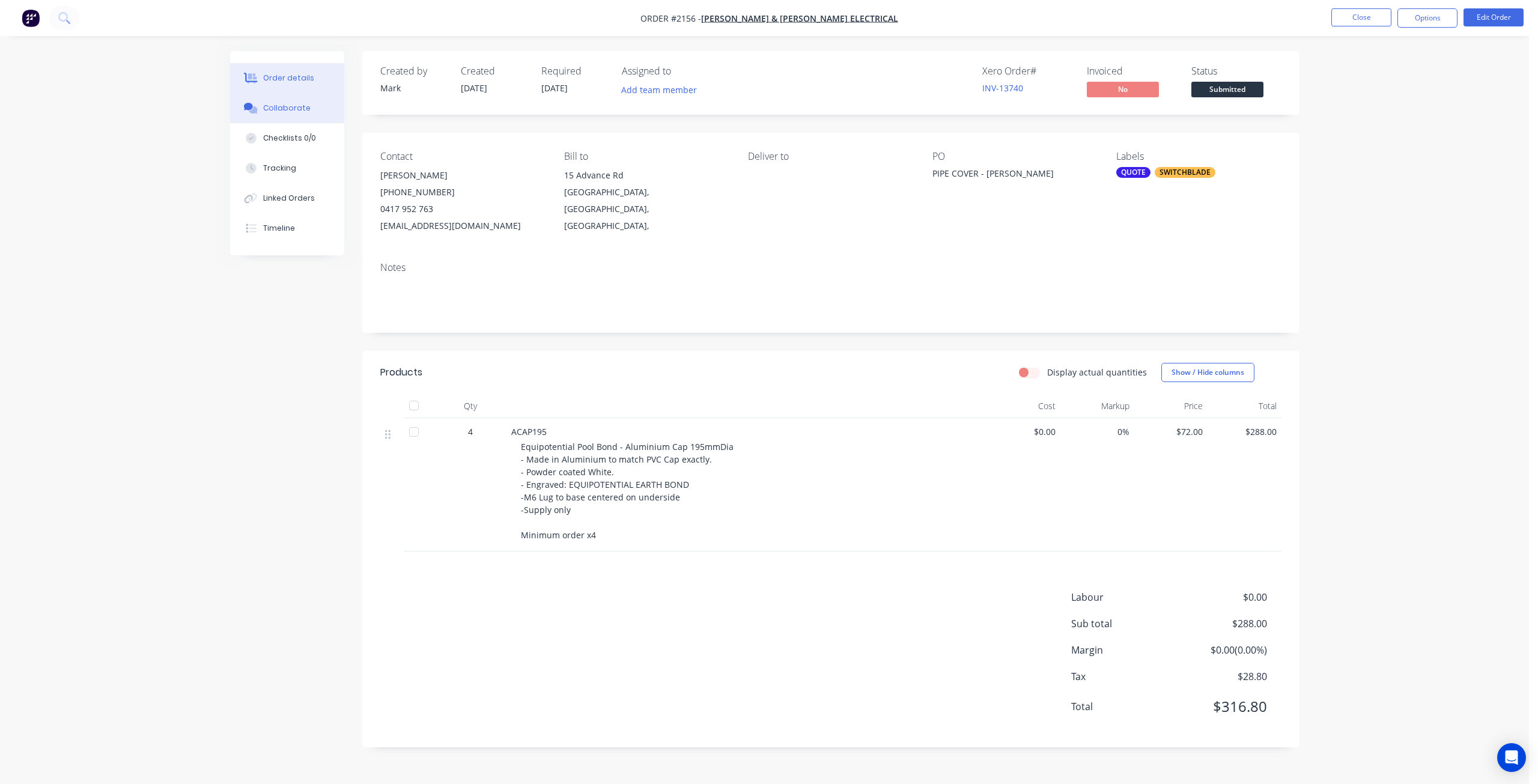
click at [277, 103] on div "Collaborate" at bounding box center [287, 108] width 47 height 11
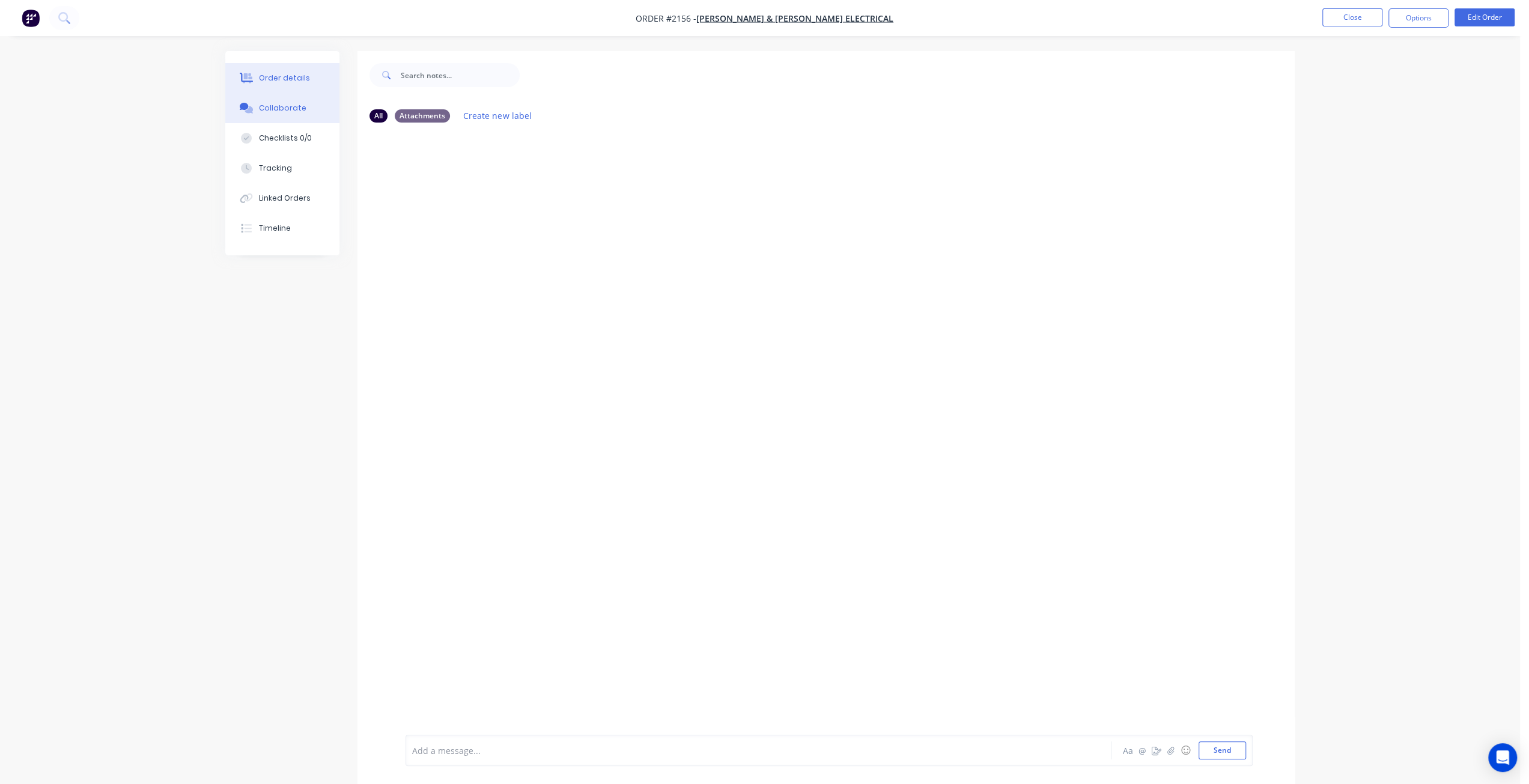
click at [288, 73] on div "Order details" at bounding box center [284, 78] width 51 height 11
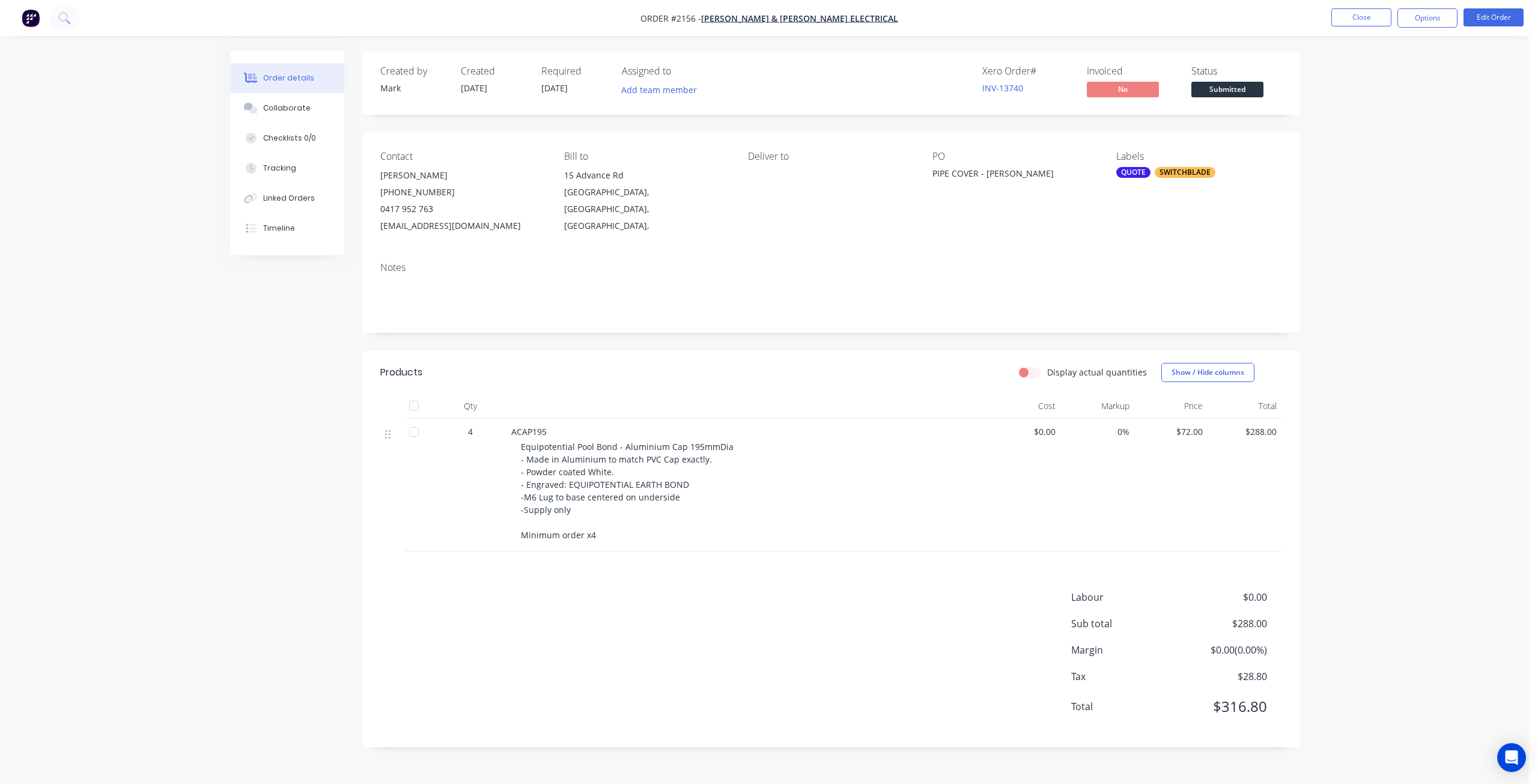
click at [1441, 354] on div "Order details Collaborate Checklists 0/0 Tracking Linked Orders Timeline Order …" at bounding box center [764, 392] width 1529 height 784
click at [1016, 173] on div "PIPE COVER - ALI CAP" at bounding box center [1007, 175] width 150 height 17
click at [1485, 21] on button "Edit Order" at bounding box center [1493, 17] width 60 height 18
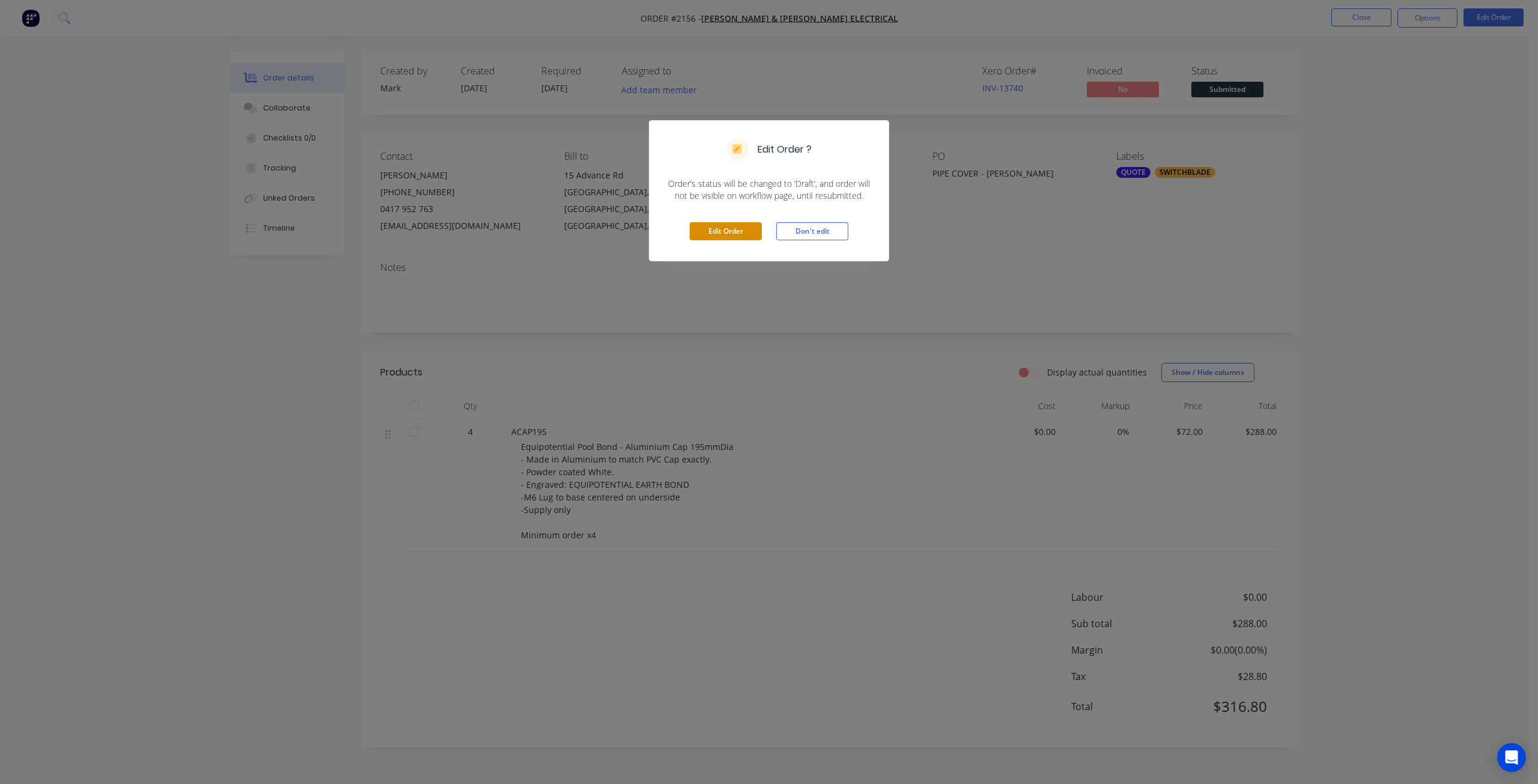
click at [724, 235] on button "Edit Order" at bounding box center [726, 231] width 72 height 18
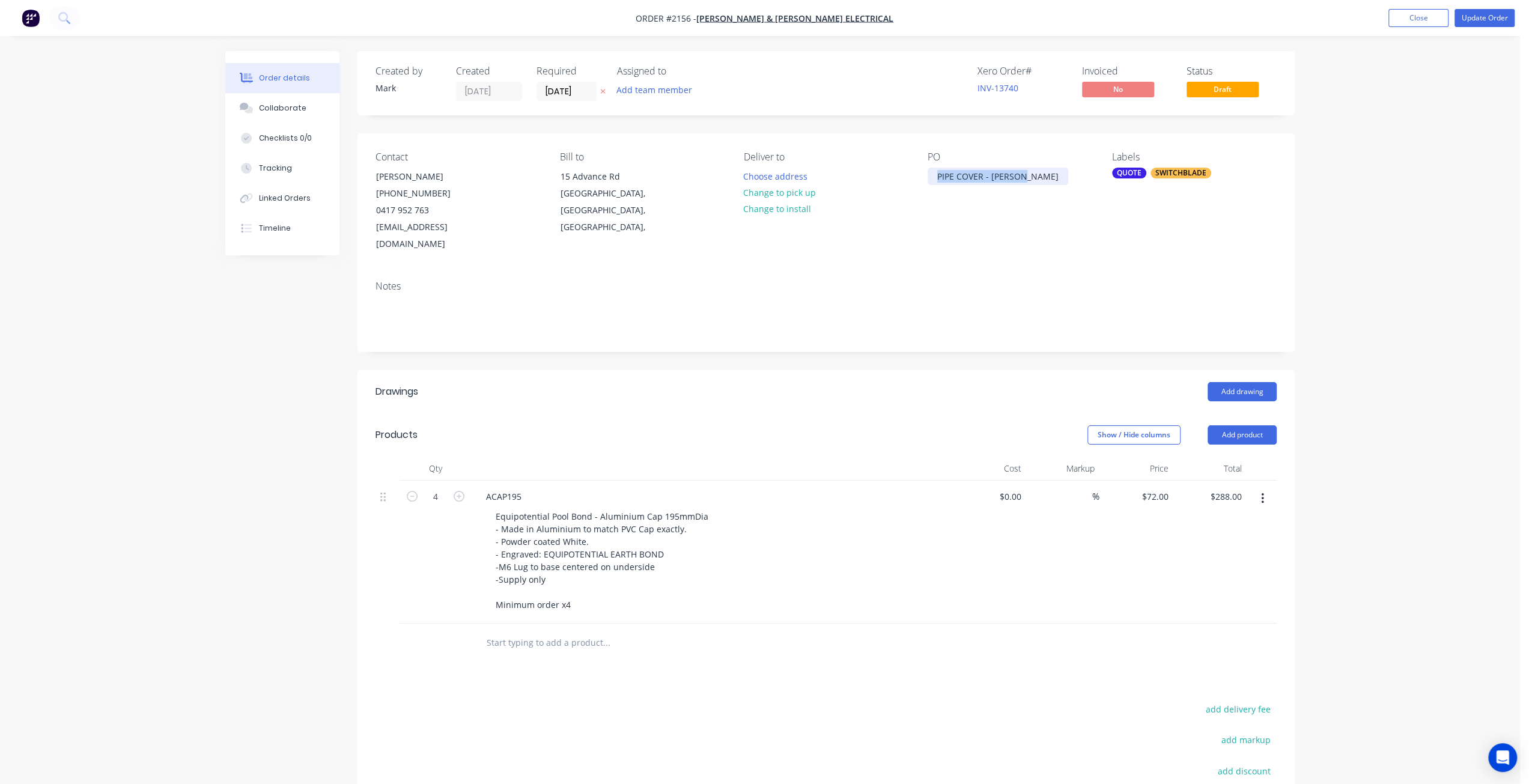
drag, startPoint x: 937, startPoint y: 173, endPoint x: 1051, endPoint y: 174, distance: 114.0
click at [1051, 174] on div "PO PIPE COVER - ALI CAP" at bounding box center [1009, 202] width 165 height 101
click at [1414, 291] on div "Order details Collaborate Checklists 0/0 Tracking Linked Orders Timeline Order …" at bounding box center [760, 484] width 1520 height 969
click at [412, 491] on icon "button" at bounding box center [412, 496] width 11 height 11
type input "3"
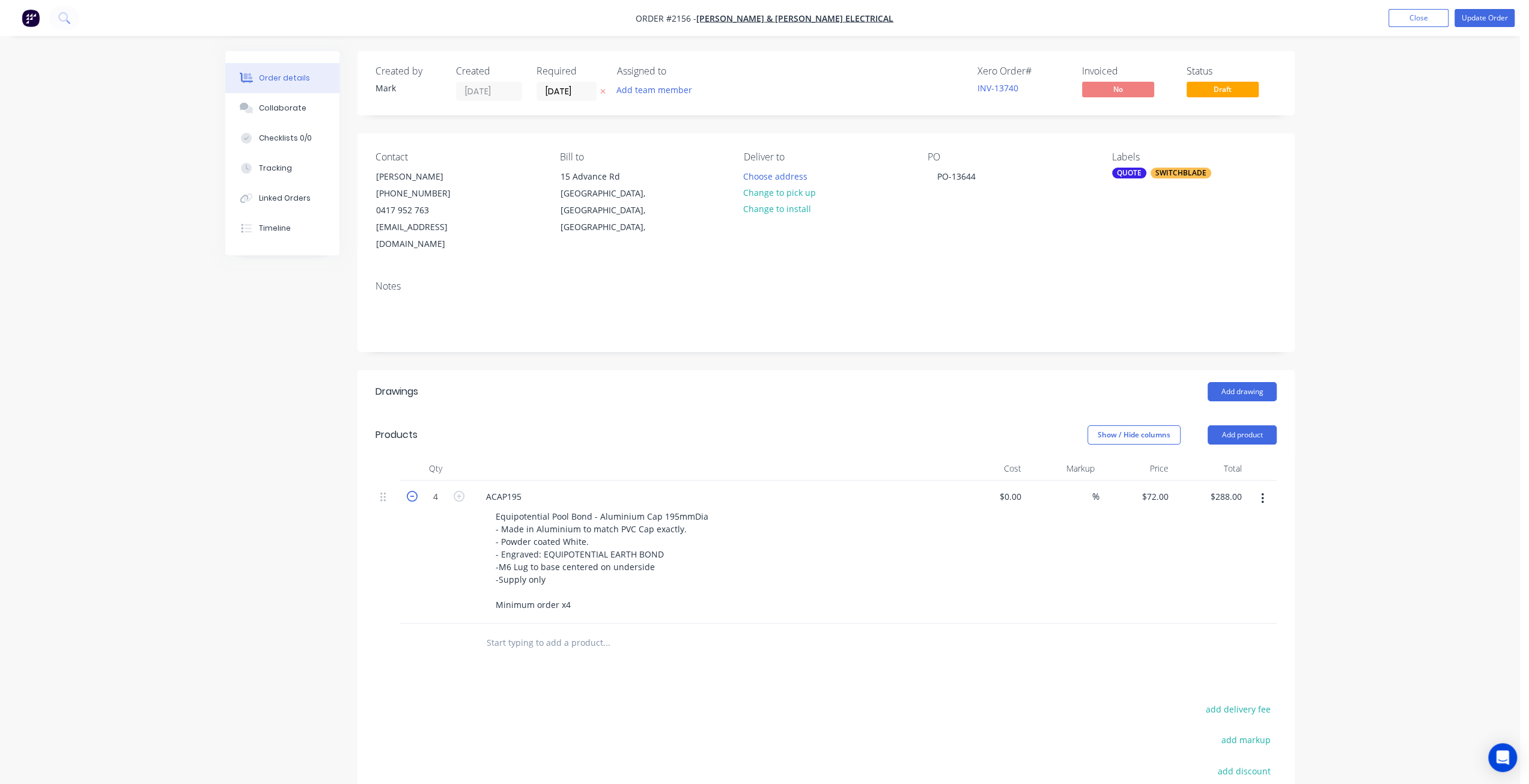
type input "$216.00"
click at [412, 491] on icon "button" at bounding box center [412, 496] width 11 height 11
type input "2"
type input "$144.00"
click at [412, 491] on icon "button" at bounding box center [412, 496] width 11 height 11
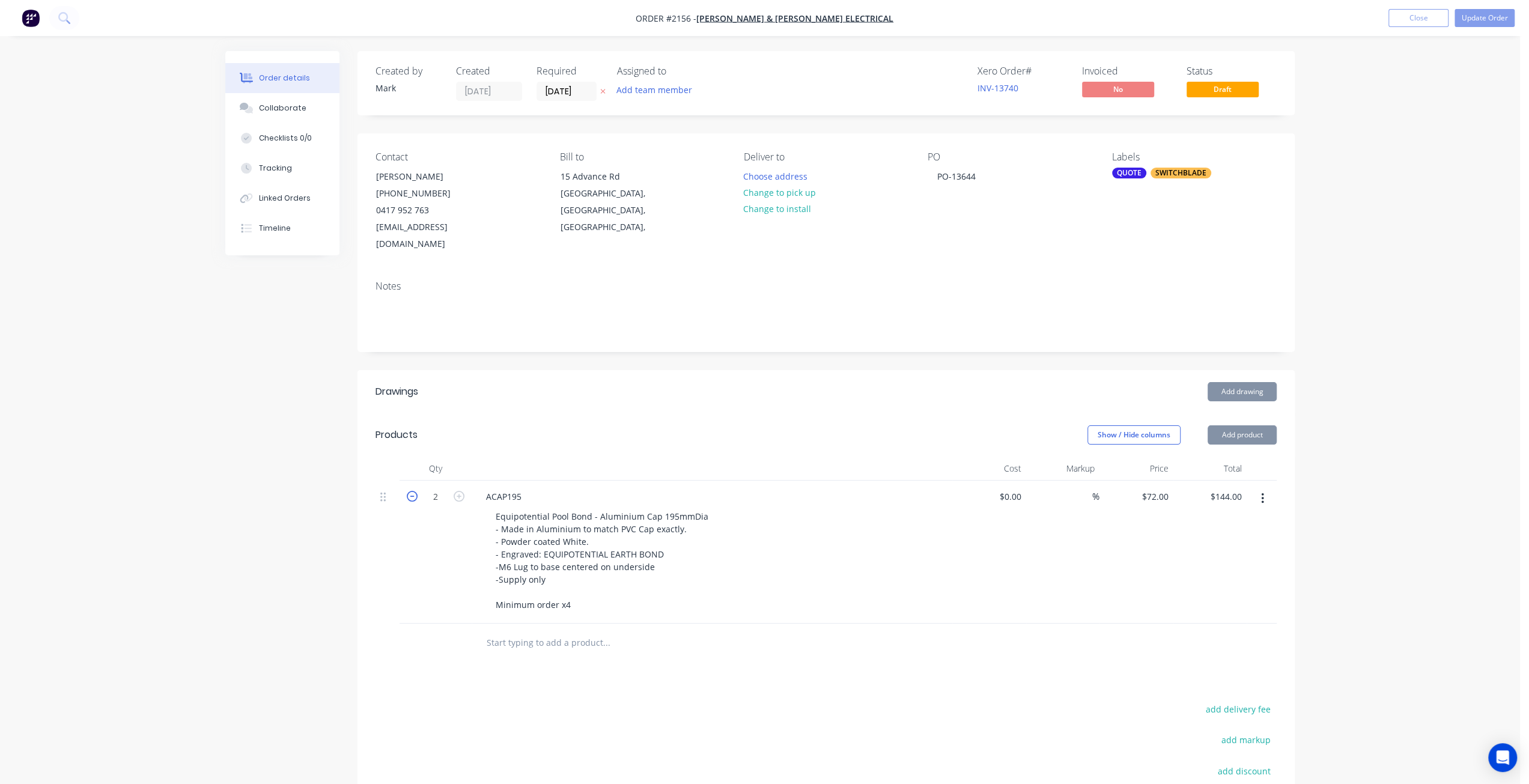
type input "1"
type input "$72.00"
click at [1392, 250] on div "Order details Collaborate Checklists 0/0 Tracking Linked Orders Timeline Order …" at bounding box center [760, 484] width 1520 height 969
click at [1472, 21] on button "Update Order" at bounding box center [1484, 18] width 60 height 18
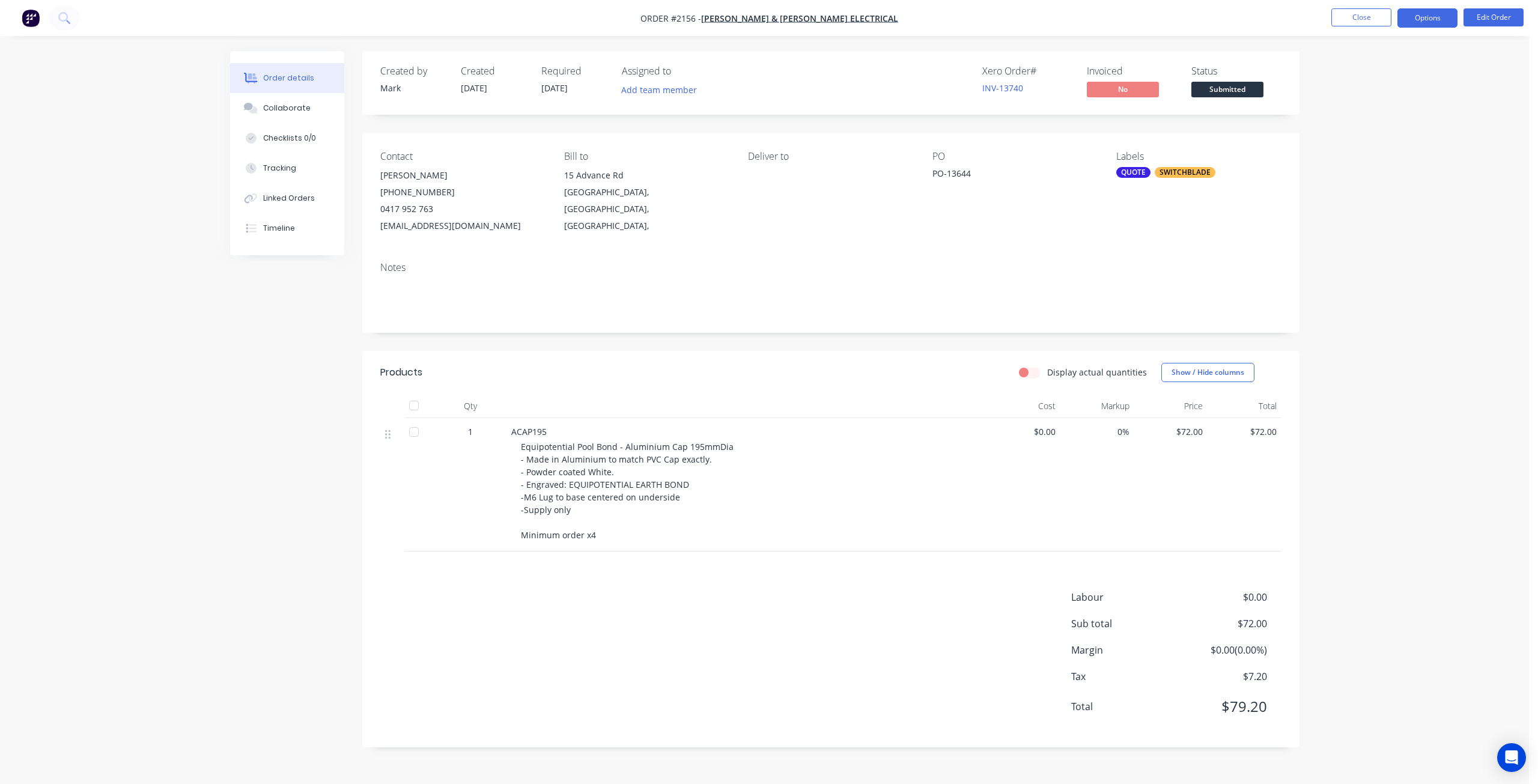
click at [1442, 23] on button "Options" at bounding box center [1427, 18] width 60 height 19
click at [1397, 143] on div "Work Order" at bounding box center [1391, 145] width 111 height 17
click at [1375, 128] on div "Without pricing" at bounding box center [1391, 121] width 111 height 17
click at [1391, 286] on div "Duplicate" at bounding box center [1391, 289] width 111 height 17
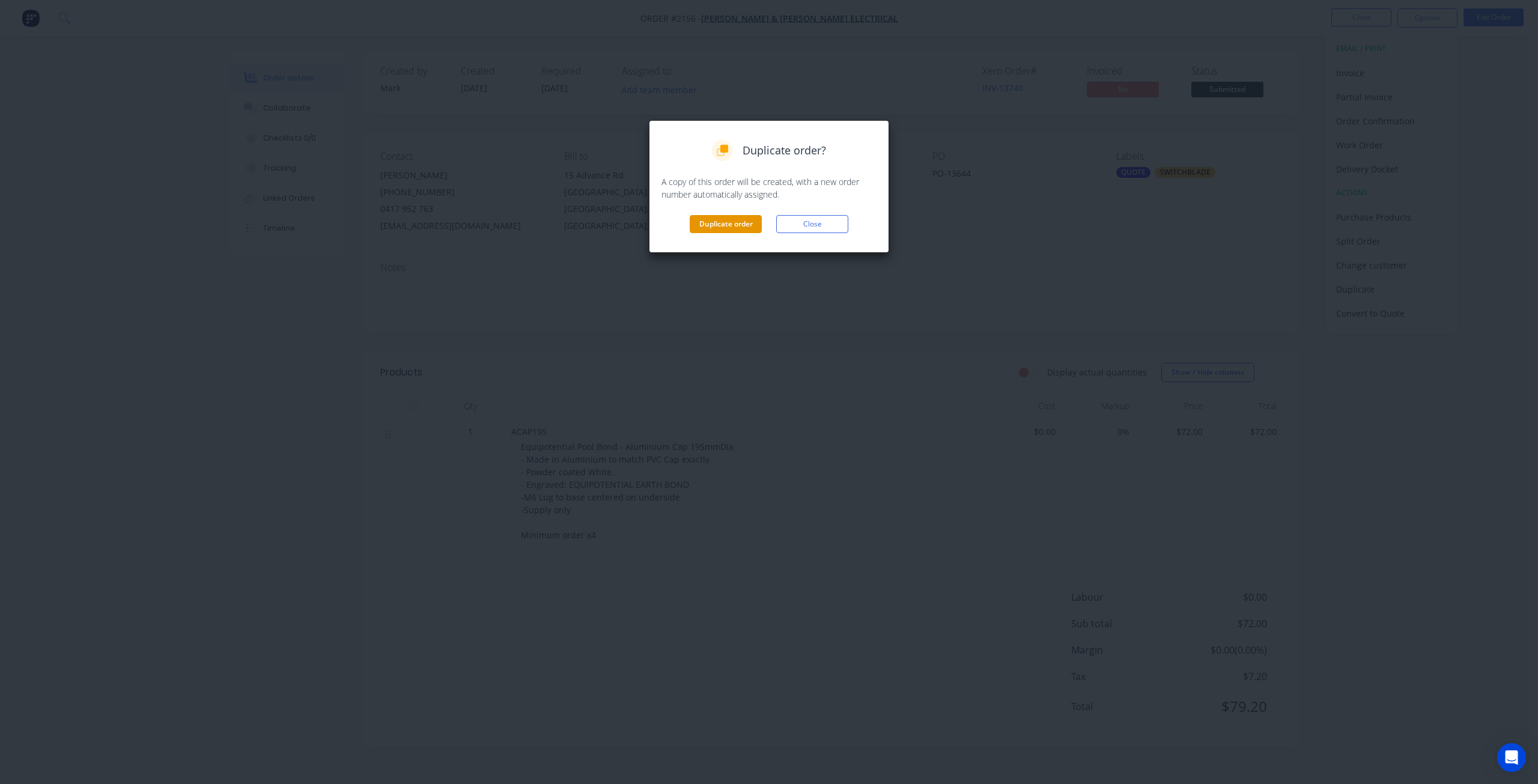
click at [727, 216] on button "Duplicate order" at bounding box center [726, 224] width 72 height 18
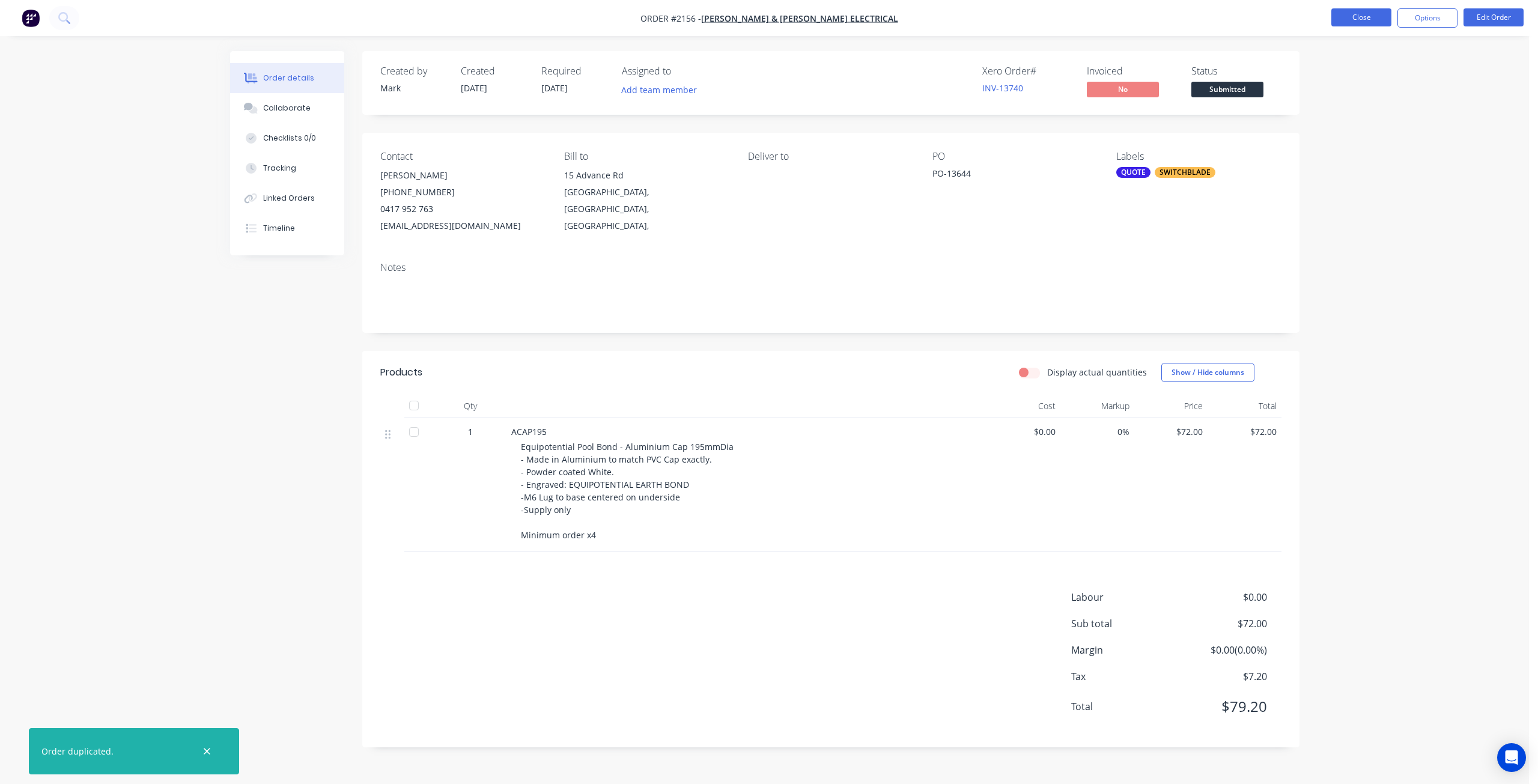
click at [1373, 17] on button "Close" at bounding box center [1361, 17] width 60 height 18
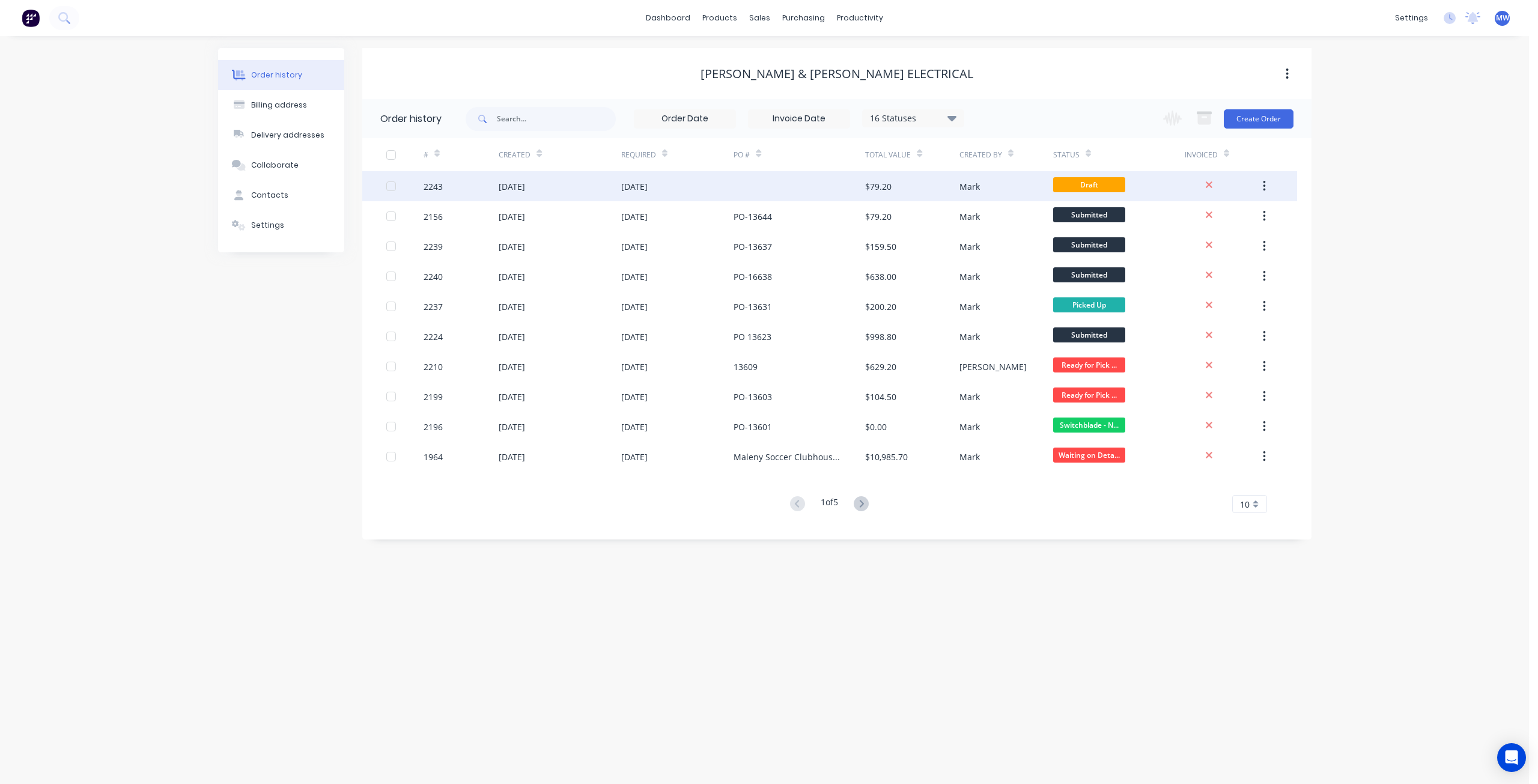
click at [792, 191] on div at bounding box center [799, 186] width 131 height 30
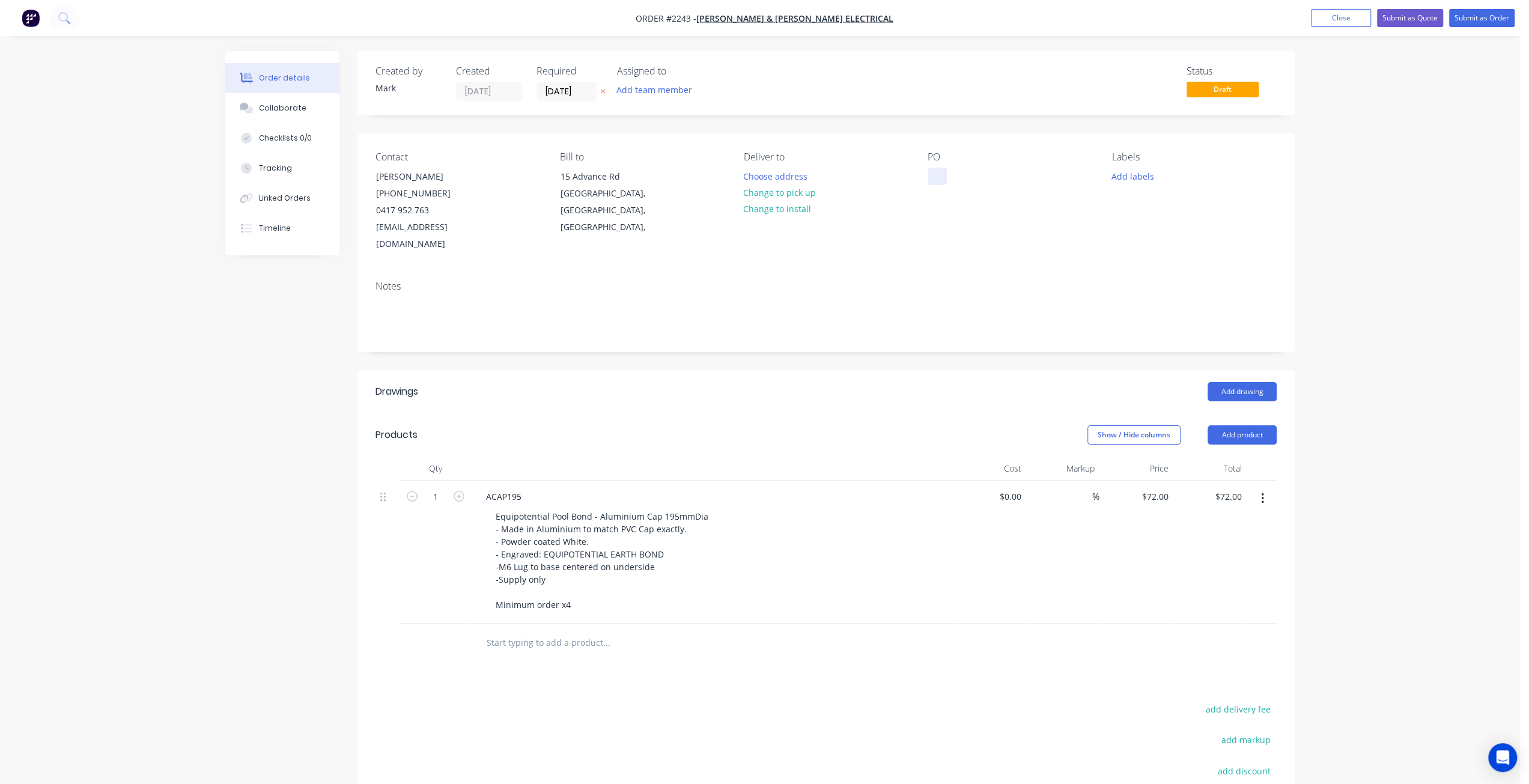
click at [935, 176] on div at bounding box center [937, 177] width 19 height 17
click at [458, 491] on icon "button" at bounding box center [459, 496] width 11 height 11
type input "2"
type input "$144.00"
click at [458, 491] on icon "button" at bounding box center [459, 496] width 11 height 11
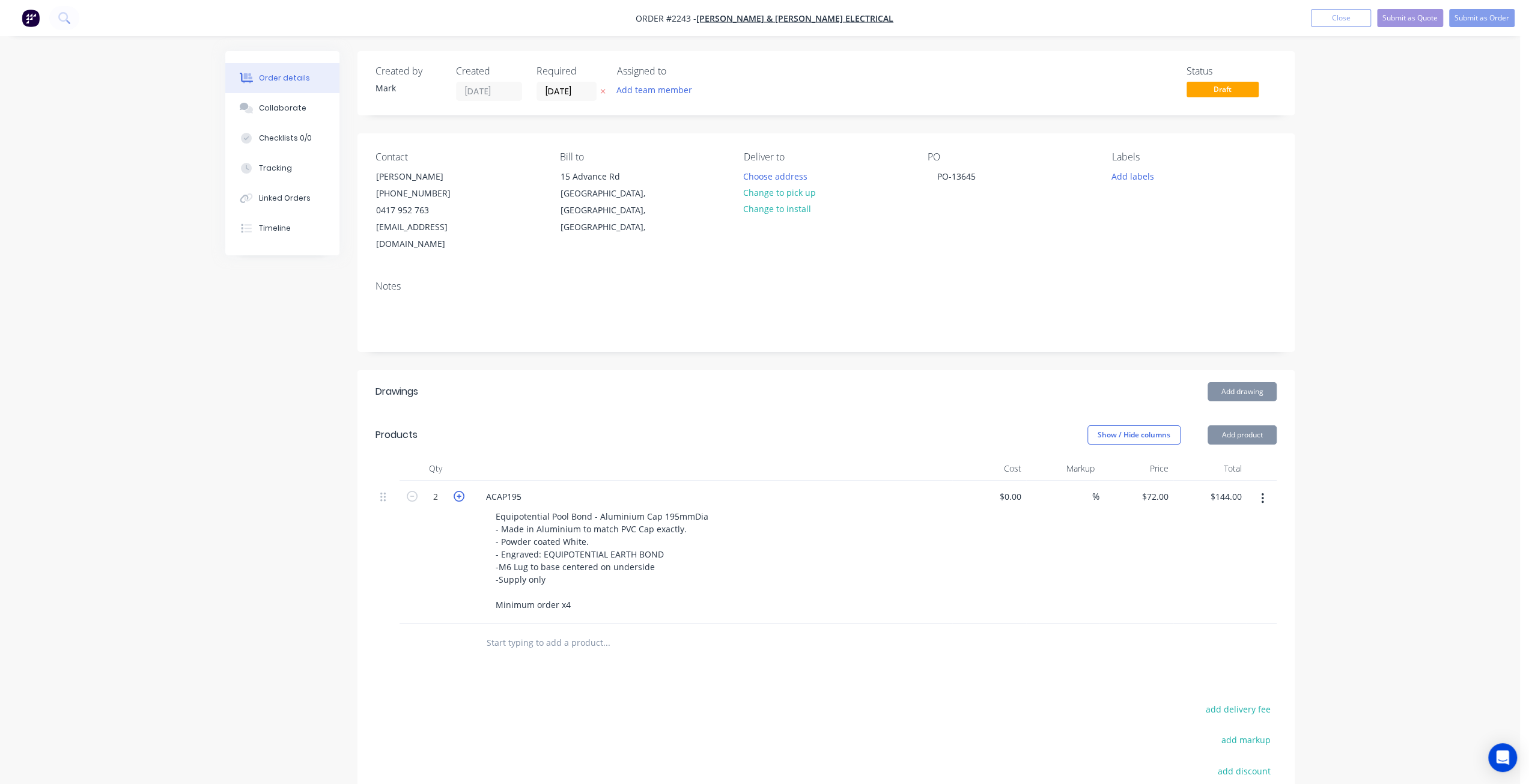
type input "3"
type input "$216.00"
click at [1114, 174] on button "Add labels" at bounding box center [1132, 176] width 55 height 16
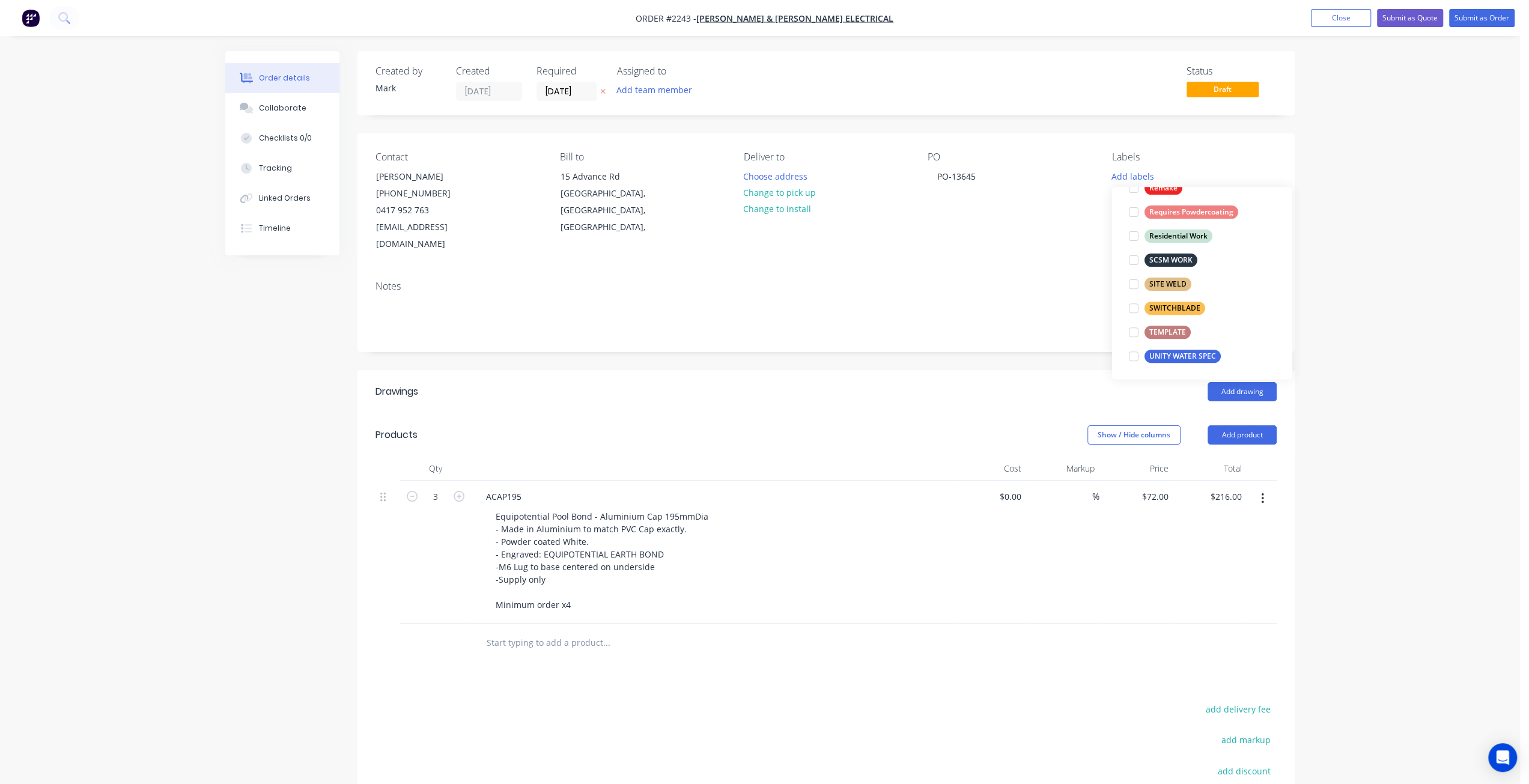
scroll to position [480, 0]
click at [1134, 306] on div at bounding box center [1133, 308] width 24 height 24
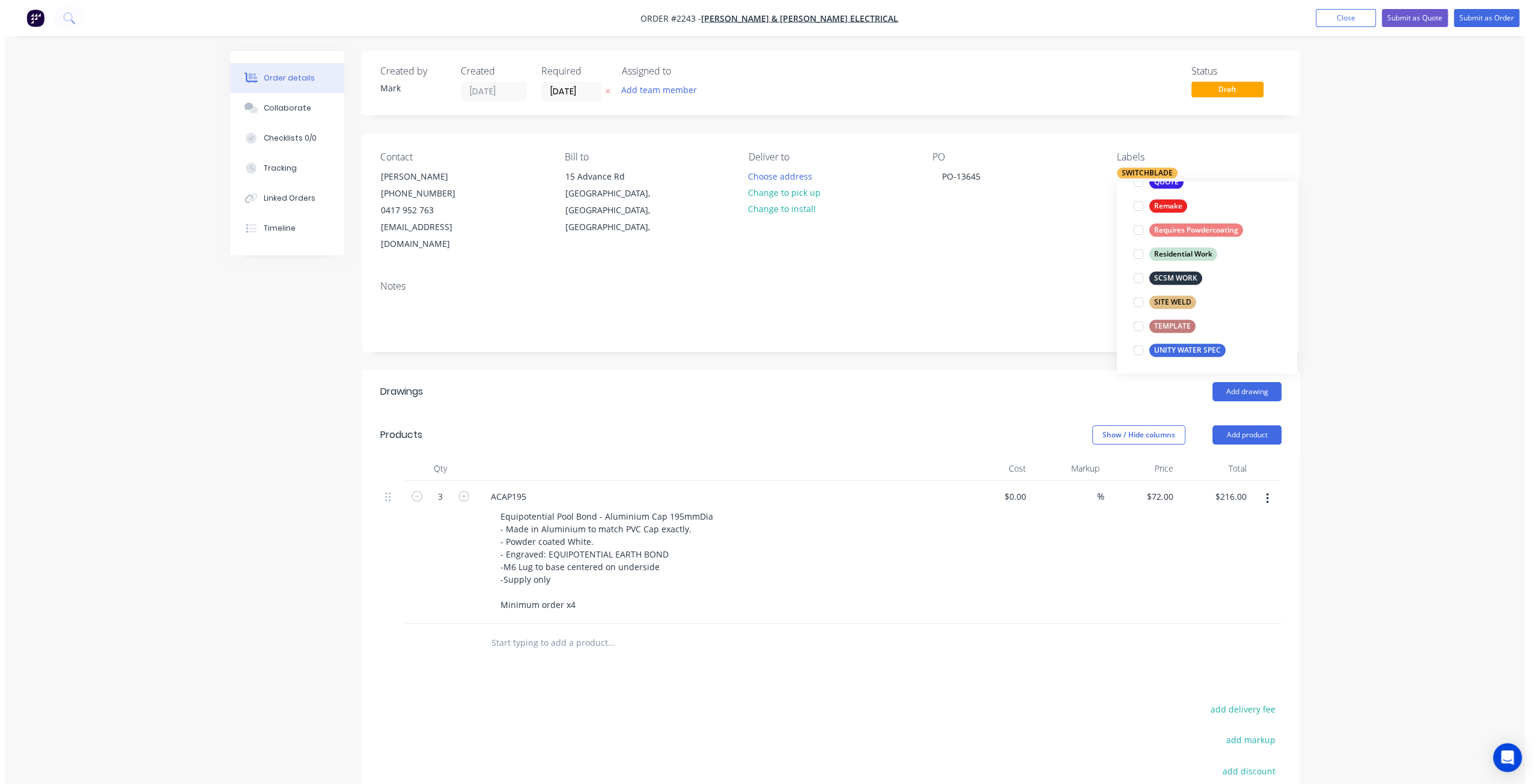
scroll to position [0, 0]
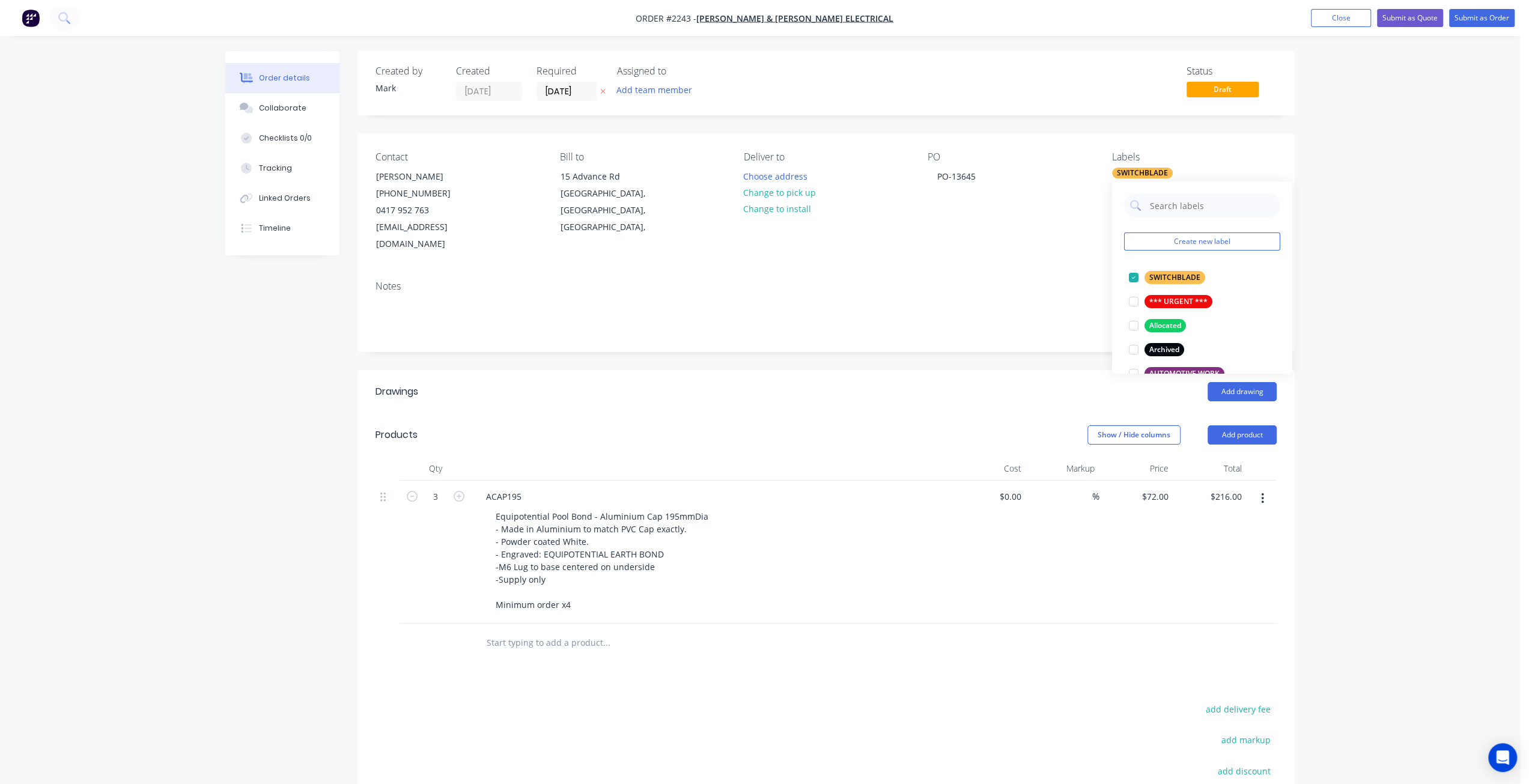
click at [965, 278] on div "Notes" at bounding box center [825, 311] width 937 height 81
click at [793, 193] on button "Change to pick up" at bounding box center [779, 193] width 85 height 16
click at [1382, 131] on div "Order details Collaborate Checklists 0/0 Tracking Linked Orders Timeline Order …" at bounding box center [760, 484] width 1520 height 969
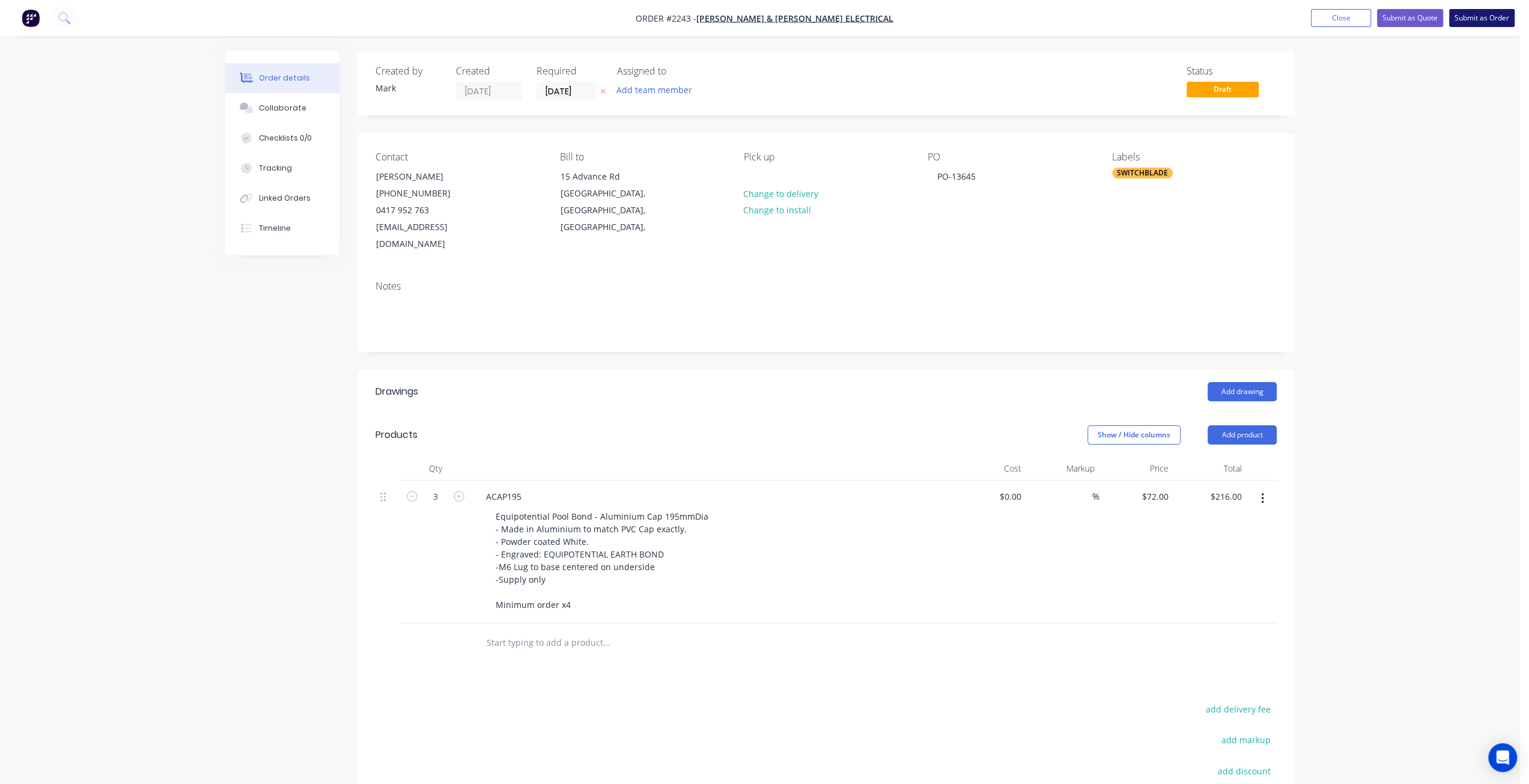
click at [1498, 15] on button "Submit as Order" at bounding box center [1482, 18] width 65 height 18
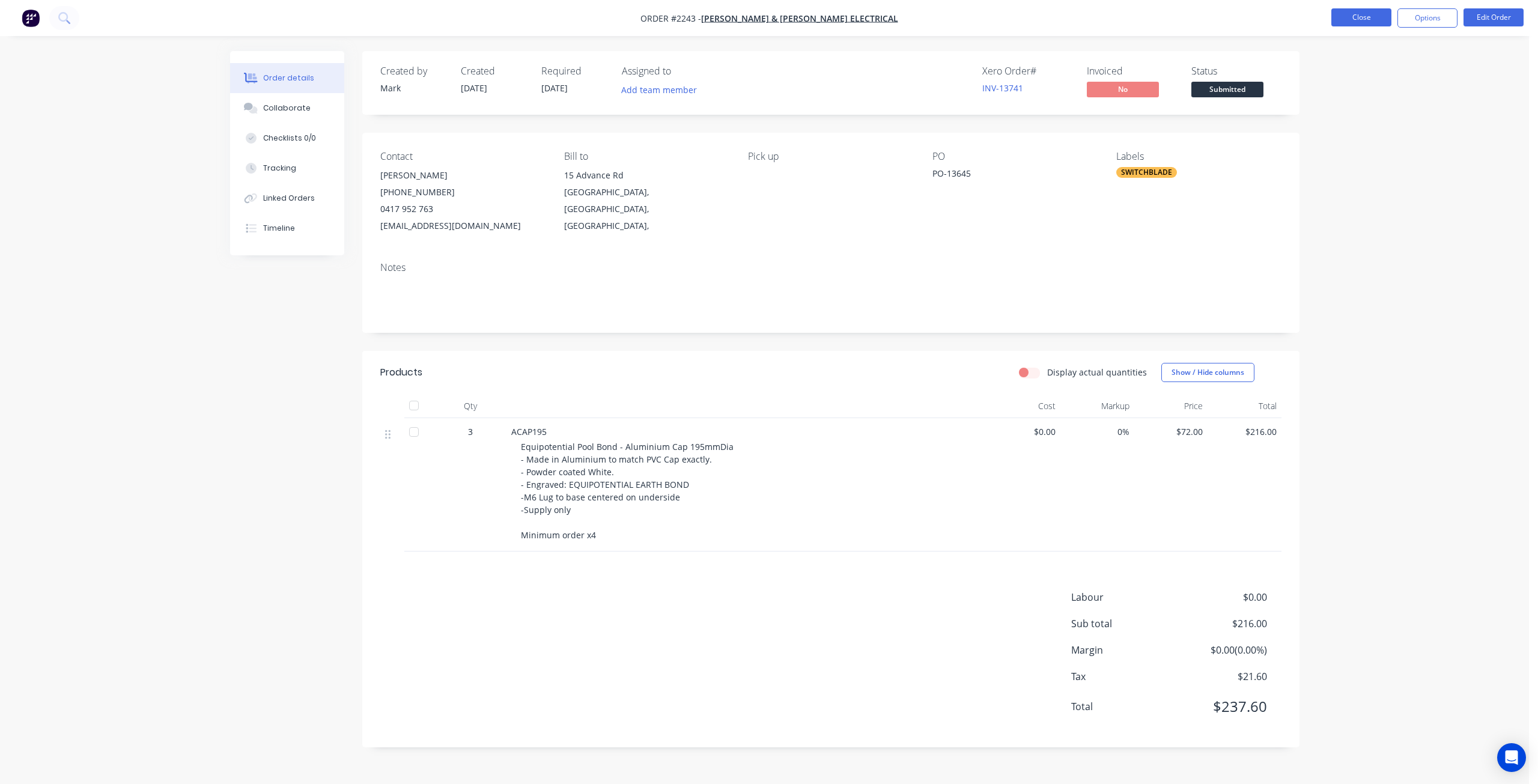
click at [1368, 13] on button "Close" at bounding box center [1361, 17] width 60 height 18
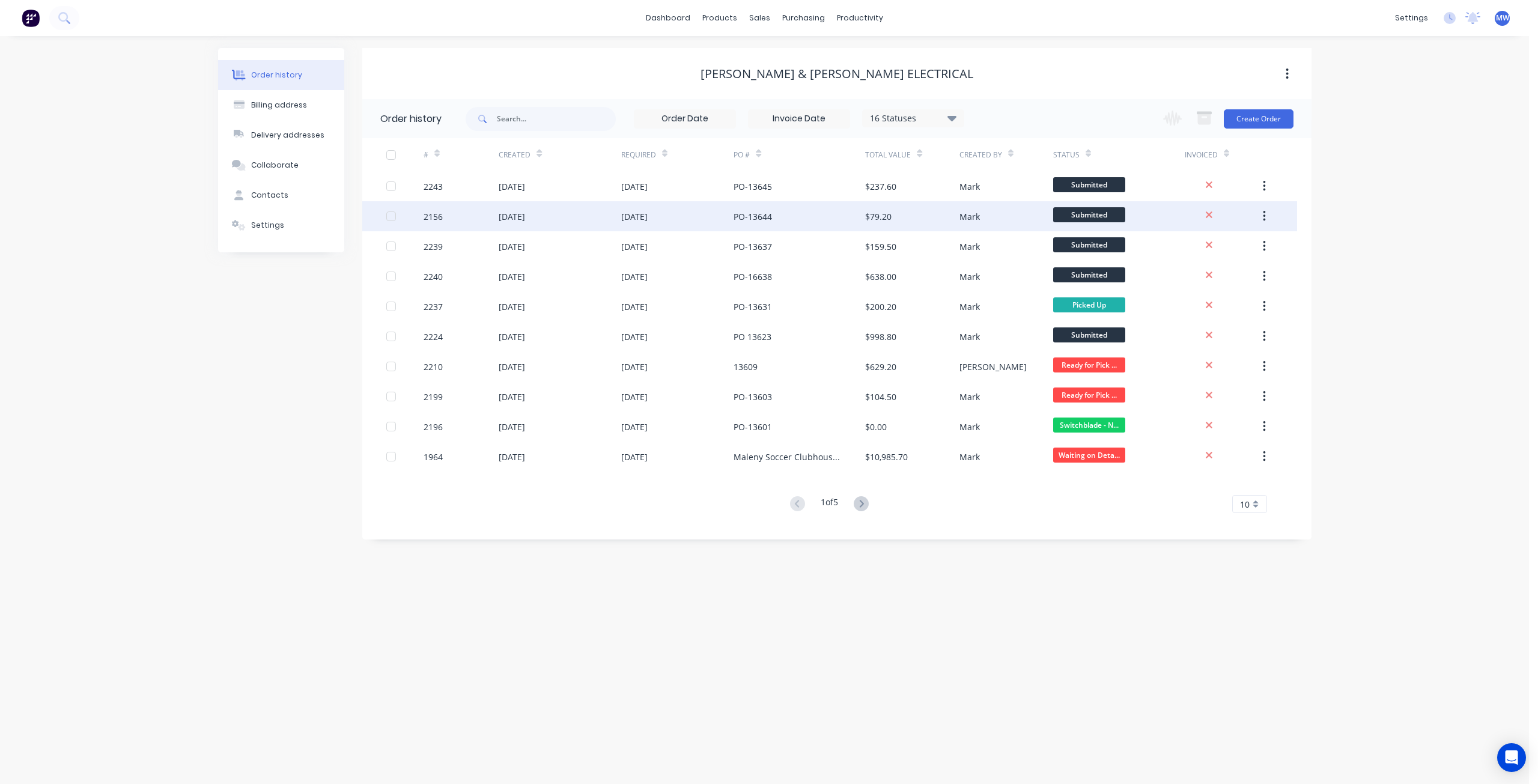
click at [636, 216] on div "11 Aug 2025" at bounding box center [634, 216] width 27 height 13
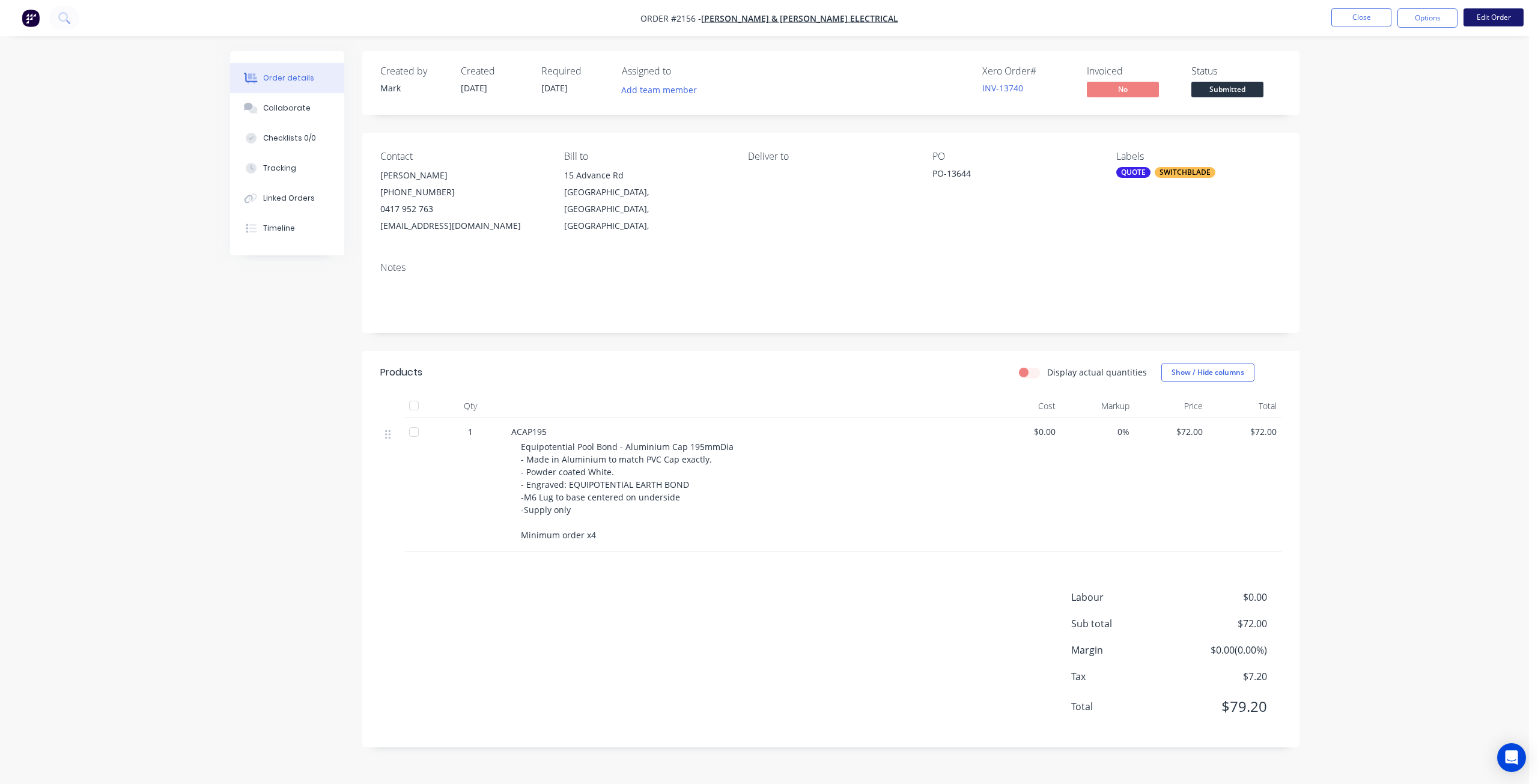
click at [1483, 17] on button "Edit Order" at bounding box center [1493, 17] width 60 height 18
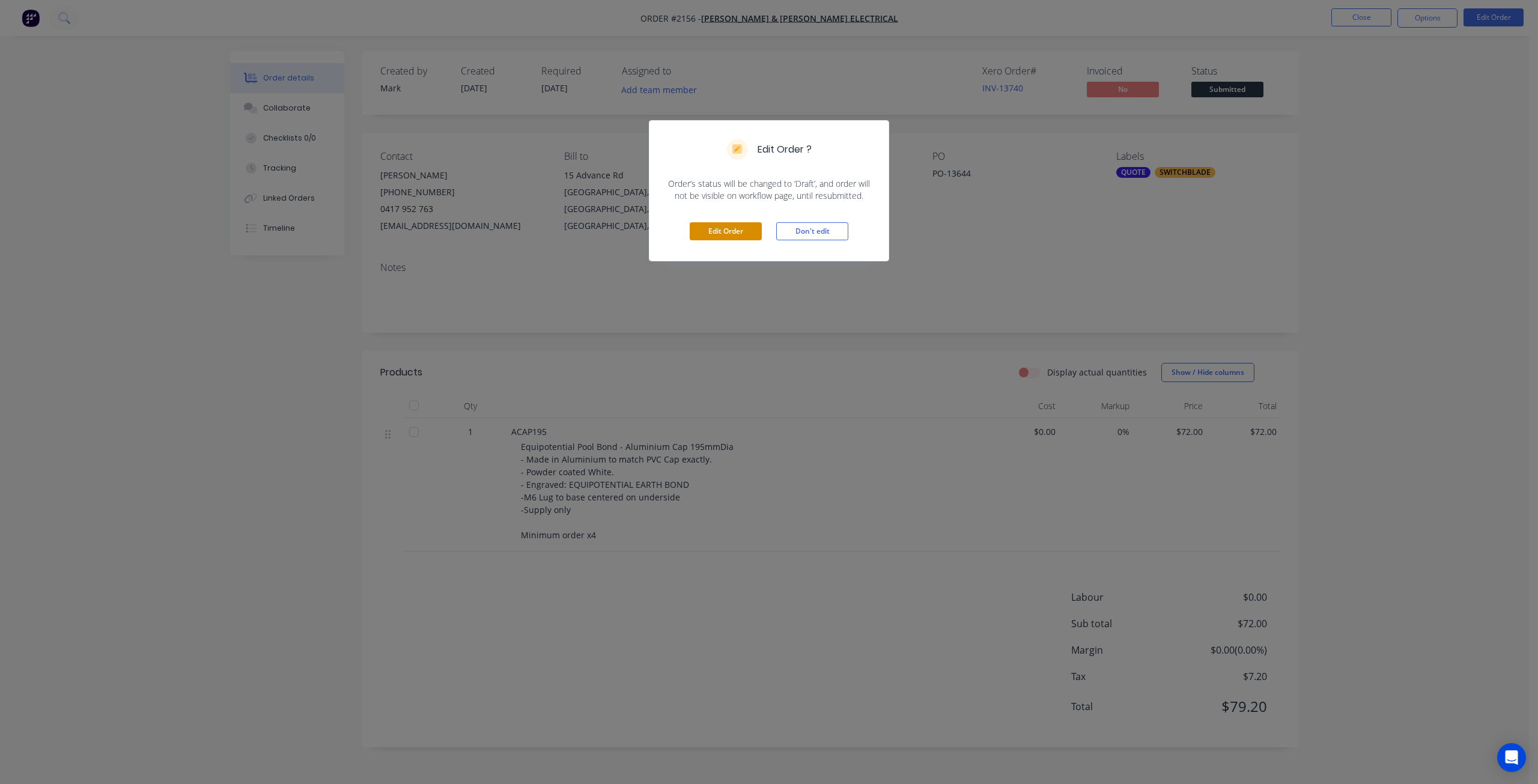
click at [730, 234] on button "Edit Order" at bounding box center [726, 231] width 72 height 18
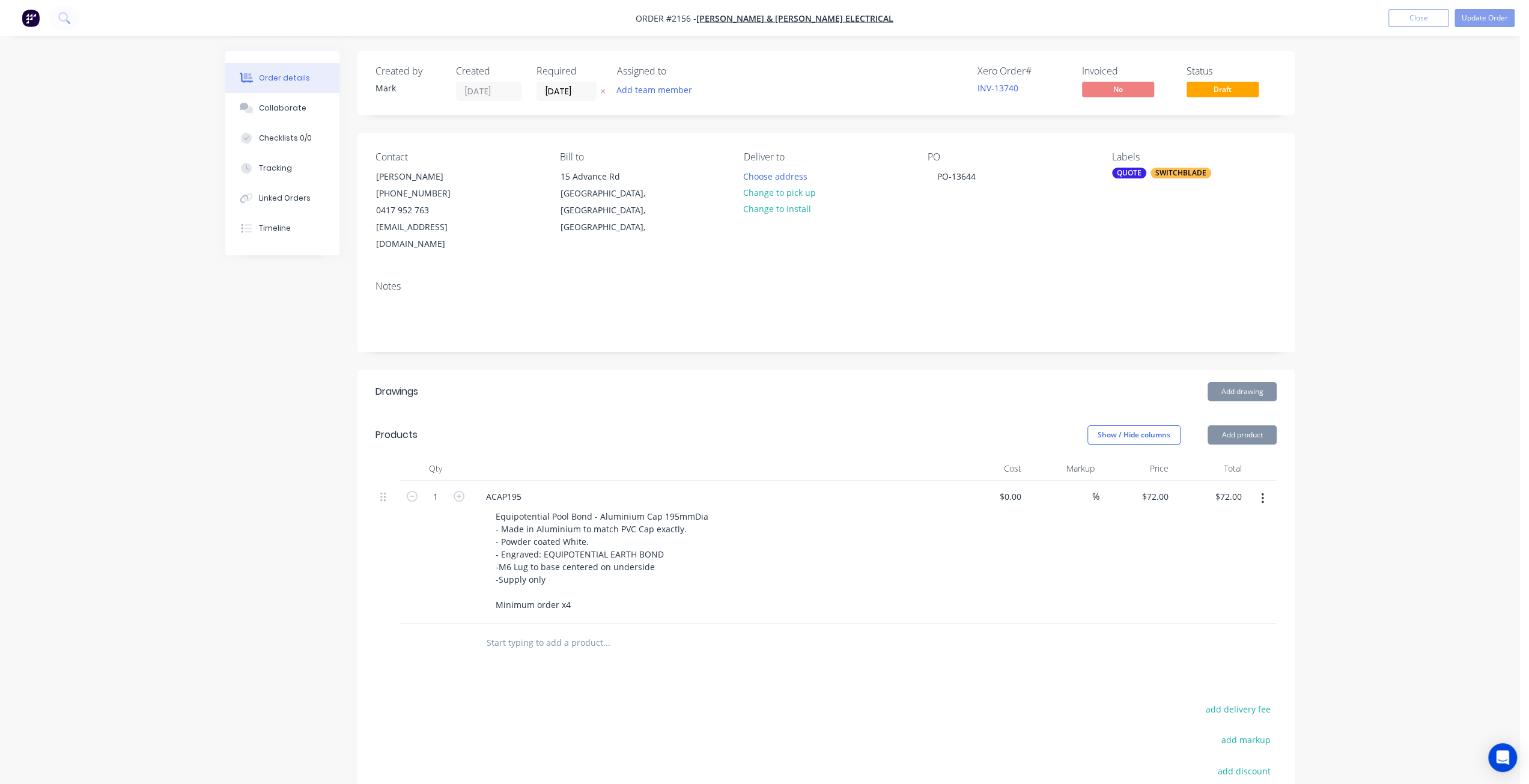
click at [1140, 171] on div "QUOTE" at bounding box center [1129, 173] width 34 height 11
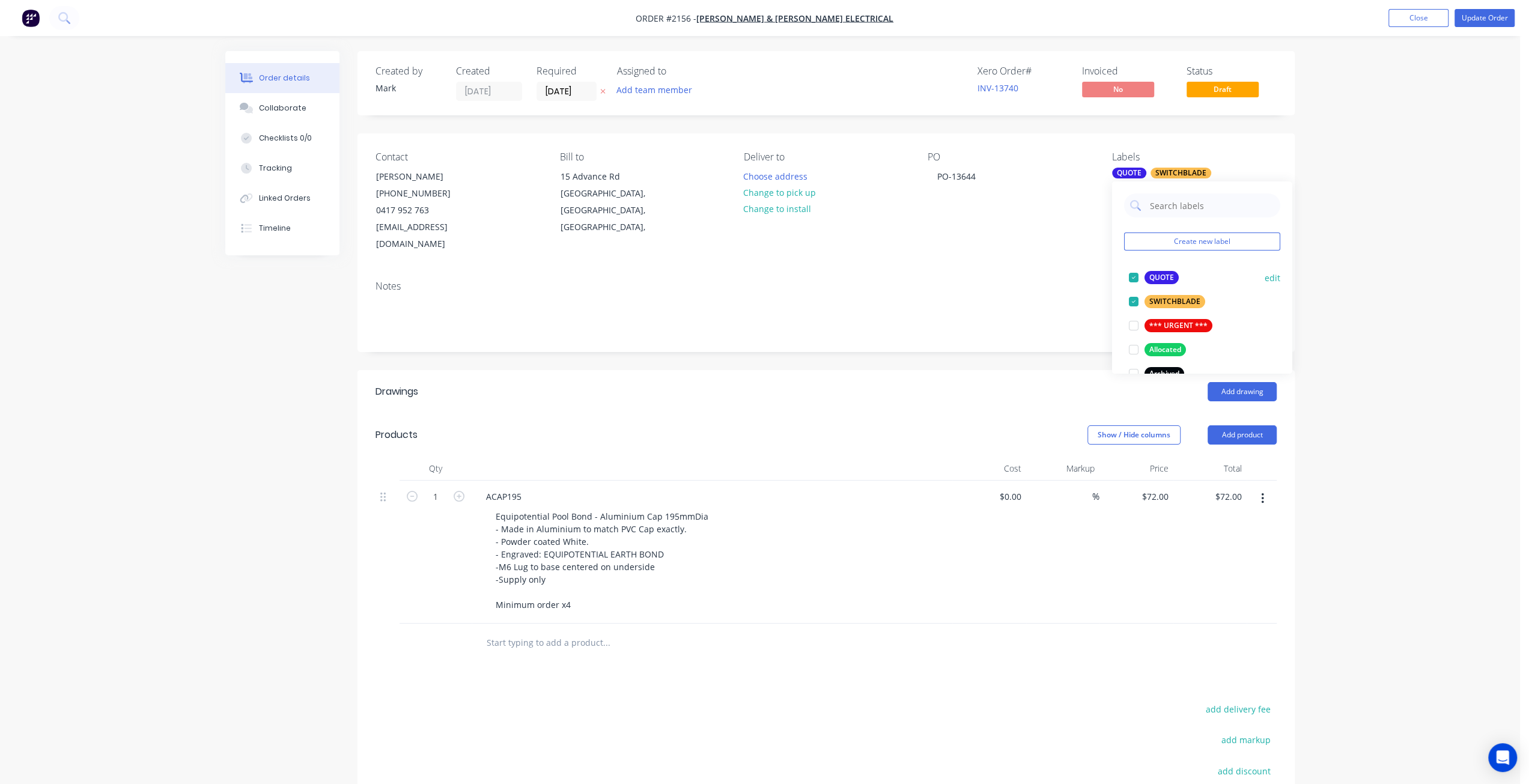
click at [1137, 278] on div at bounding box center [1133, 278] width 24 height 24
click at [1456, 224] on div "Order details Collaborate Checklists 0/0 Tracking Linked Orders Timeline Order …" at bounding box center [760, 484] width 1520 height 969
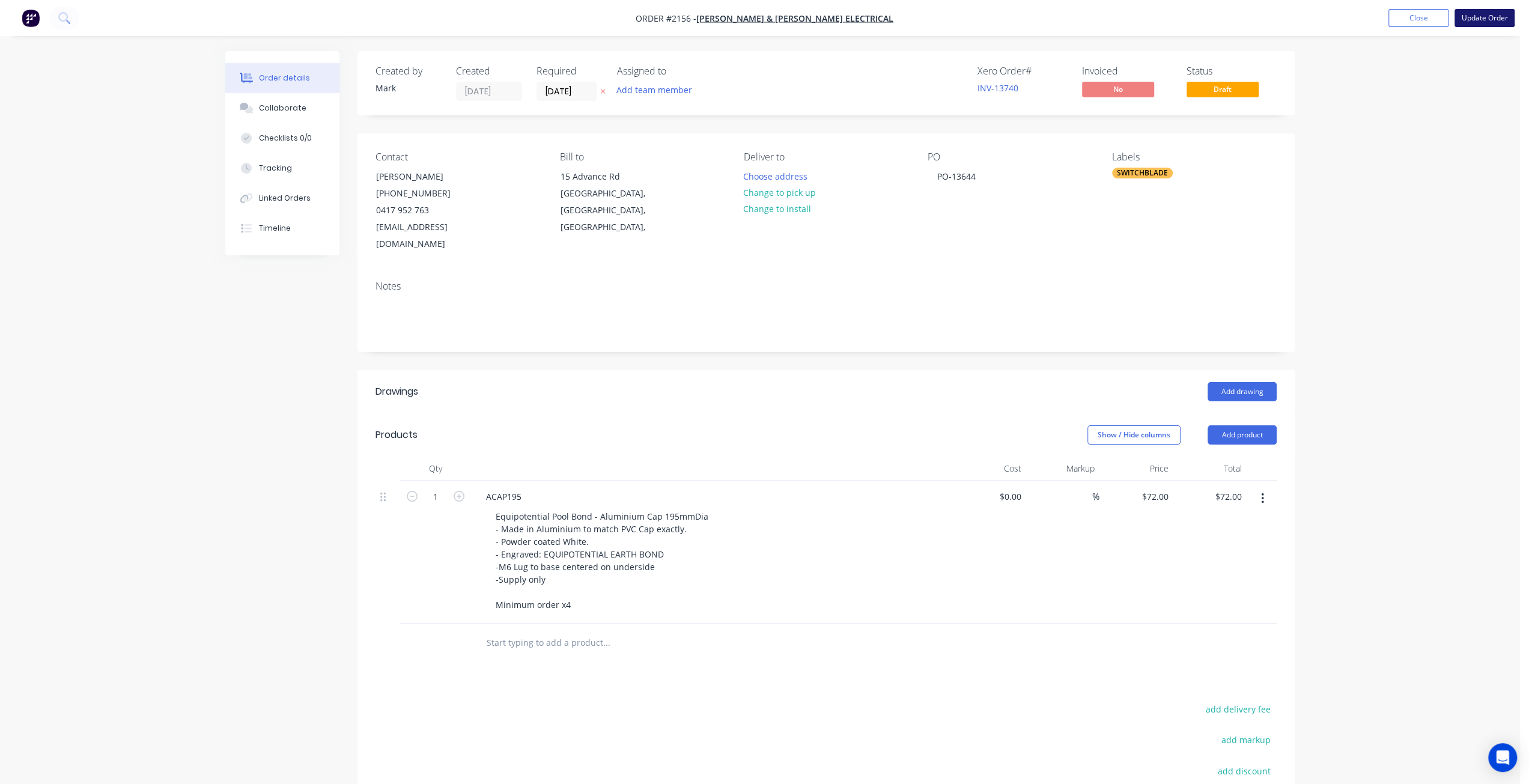
click at [1477, 14] on button "Update Order" at bounding box center [1484, 18] width 60 height 18
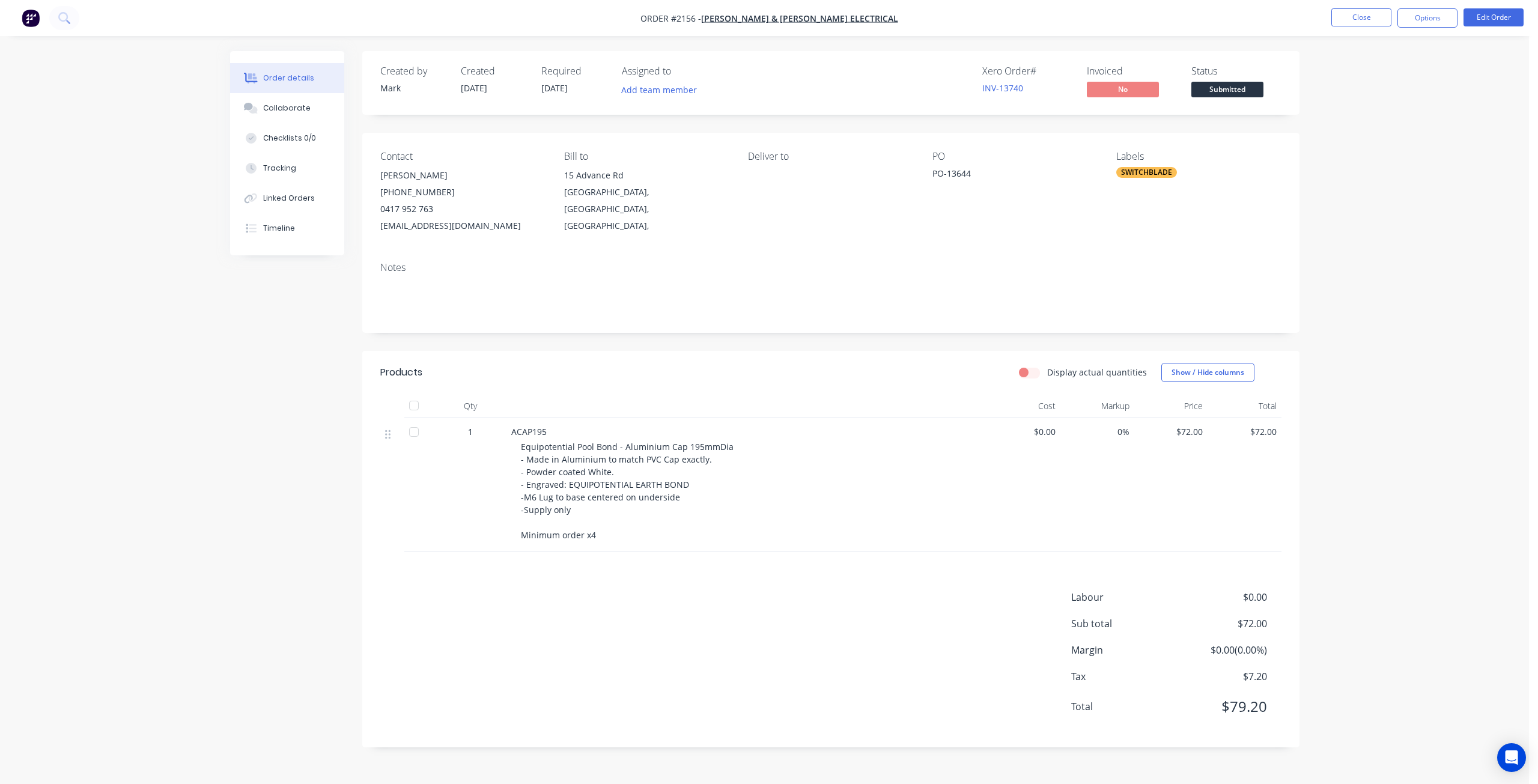
click at [1361, 278] on div "Order details Collaborate Checklists 0/0 Tracking Linked Orders Timeline Order …" at bounding box center [764, 392] width 1529 height 784
click at [1238, 28] on nav "Order #2156 - Bailey & Dalton Electrical Close Options Edit Order" at bounding box center [769, 18] width 1538 height 36
click at [1359, 120] on div "Order details Collaborate Checklists 0/0 Tracking Linked Orders Timeline Order …" at bounding box center [764, 392] width 1529 height 784
click at [558, 469] on span "Equipotential Pool Bond - Aluminium Cap 195mmDia - Made in Aluminium to match P…" at bounding box center [627, 491] width 213 height 100
drag, startPoint x: 536, startPoint y: 472, endPoint x: 579, endPoint y: 518, distance: 63.0
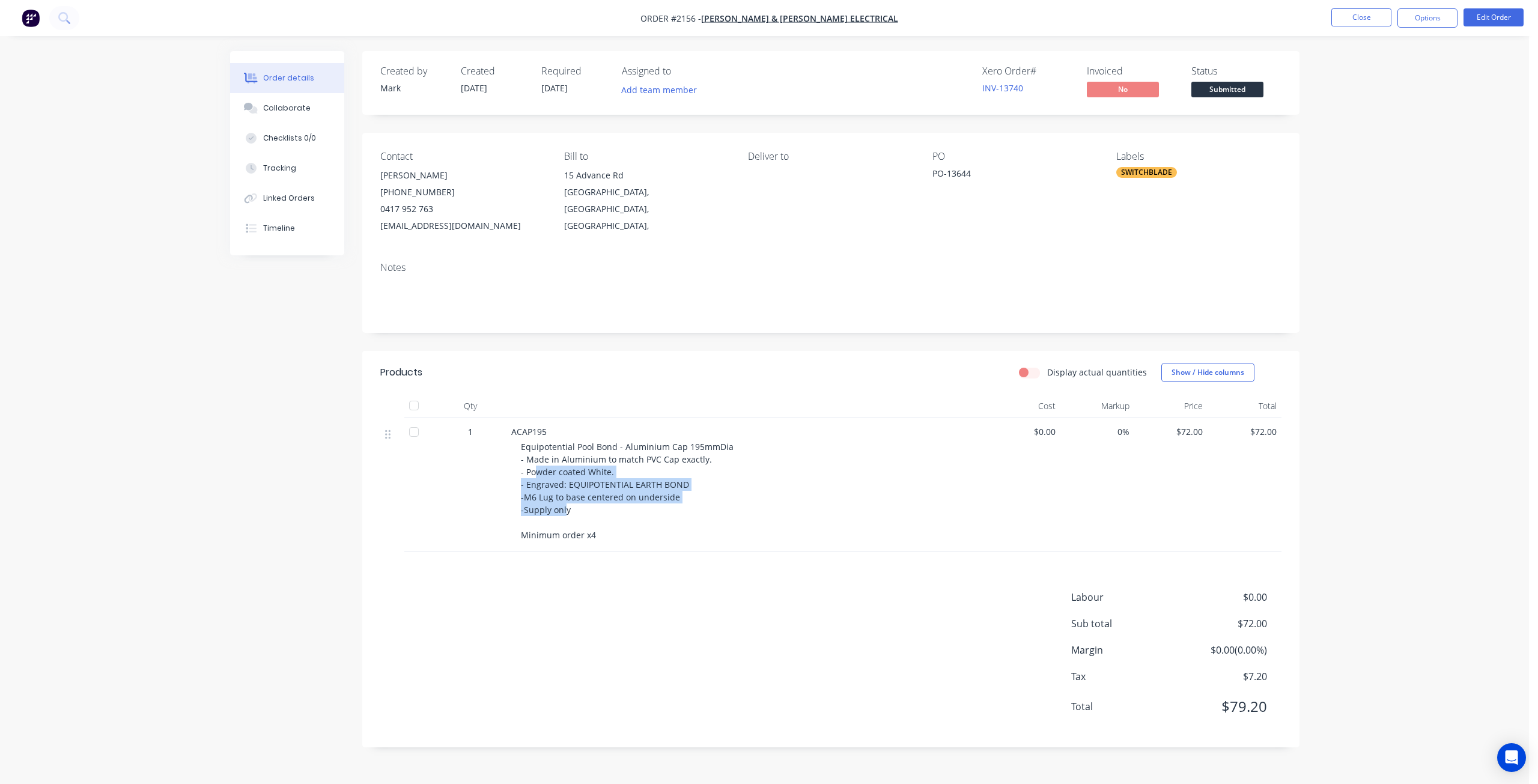
click at [569, 516] on div "Equipotential Pool Bond - Aluminium Cap 195mmDia - Made in Aluminium to match P…" at bounding box center [752, 490] width 461 height 101
click at [580, 518] on div "Equipotential Pool Bond - Aluminium Cap 195mmDia - Made in Aluminium to match P…" at bounding box center [752, 490] width 461 height 101
click at [566, 514] on span "Equipotential Pool Bond - Aluminium Cap 195mmDia - Made in Aluminium to match P…" at bounding box center [627, 491] width 213 height 100
drag, startPoint x: 528, startPoint y: 486, endPoint x: 514, endPoint y: 434, distance: 53.9
click at [514, 434] on div "ACAP195 Equipotential Pool Bond - Aluminium Cap 195mmDia - Made in Aluminium to…" at bounding box center [746, 485] width 480 height 133
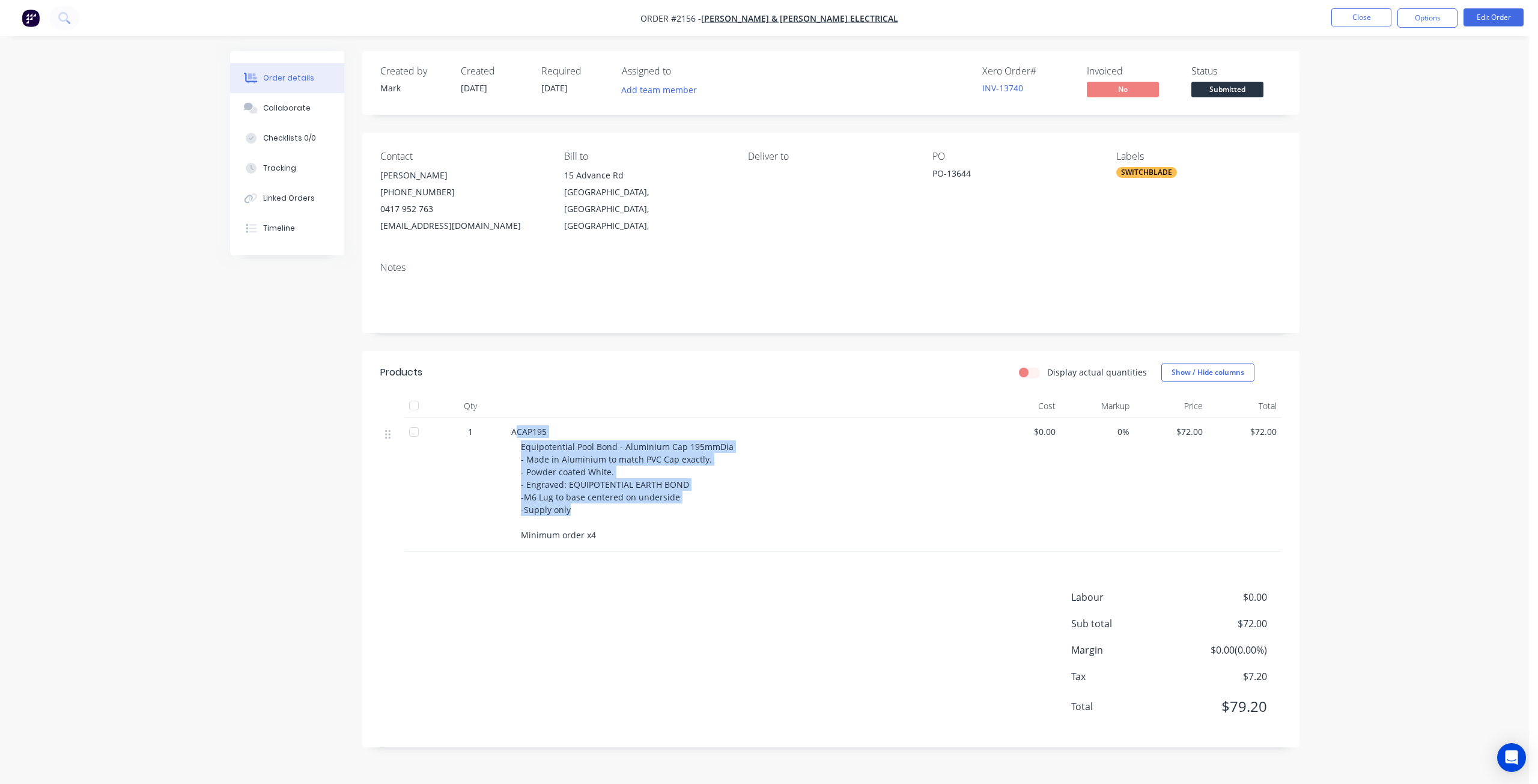
drag, startPoint x: 540, startPoint y: 470, endPoint x: 532, endPoint y: 460, distance: 12.8
click at [540, 469] on span "Equipotential Pool Bond - Aluminium Cap 195mmDia - Made in Aluminium to match P…" at bounding box center [627, 491] width 213 height 100
click at [522, 448] on span "Equipotential Pool Bond - Aluminium Cap 195mmDia - Made in Aluminium to match P…" at bounding box center [627, 491] width 213 height 100
click at [515, 434] on span "ACAP195" at bounding box center [528, 431] width 35 height 11
click at [528, 455] on span "Equipotential Pool Bond - Aluminium Cap 195mmDia - Made in Aluminium to match P…" at bounding box center [627, 491] width 213 height 100
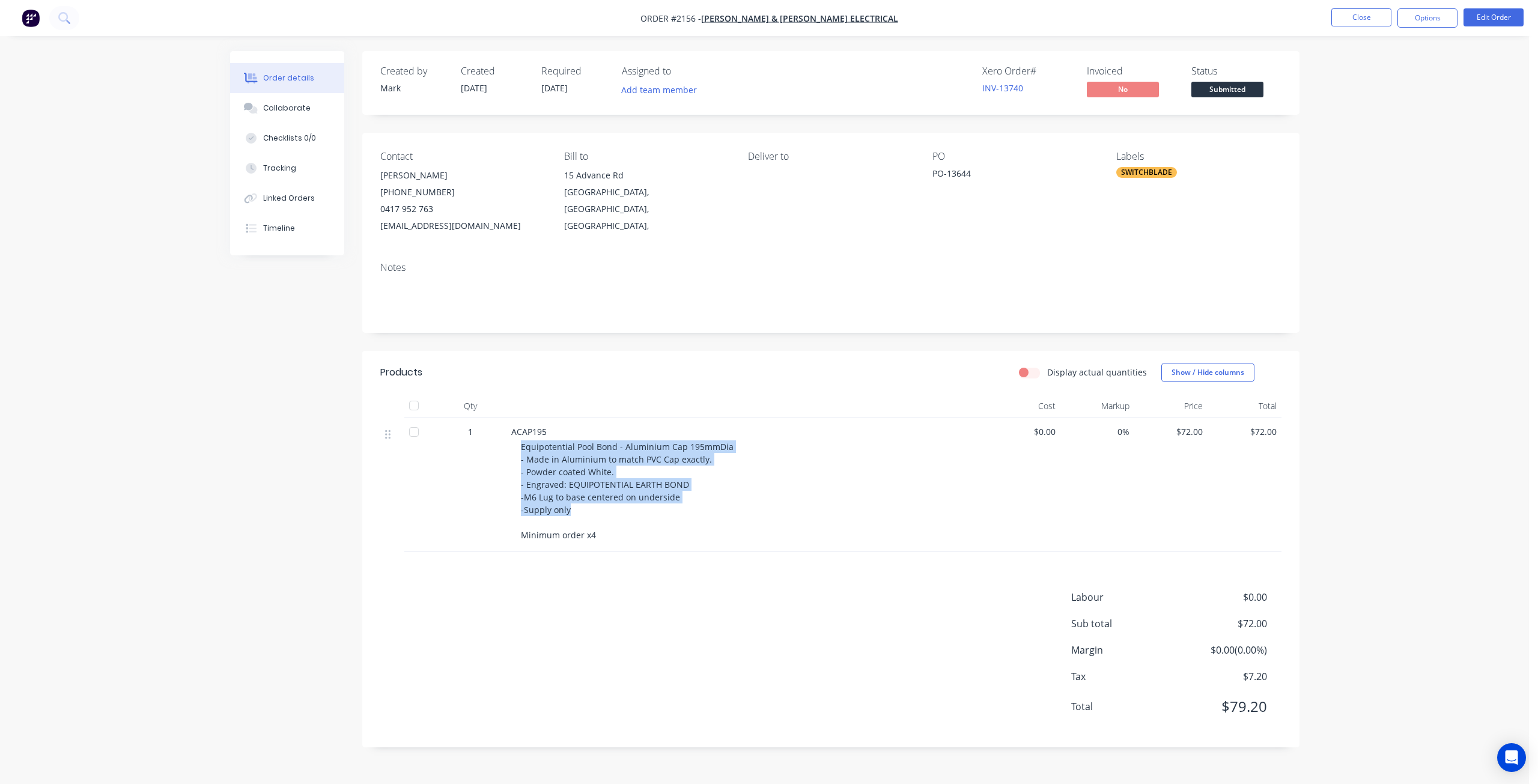
drag, startPoint x: 520, startPoint y: 448, endPoint x: 571, endPoint y: 508, distance: 78.7
click at [571, 508] on div "Equipotential Pool Bond - Aluminium Cap 195mmDia - Made in Aluminium to match P…" at bounding box center [752, 490] width 461 height 101
click at [566, 508] on span "Equipotential Pool Bond - Aluminium Cap 195mmDia - Made in Aluminium to match P…" at bounding box center [627, 491] width 213 height 100
click at [563, 506] on span "Equipotential Pool Bond - Aluminium Cap 195mmDia - Made in Aluminium to match P…" at bounding box center [627, 491] width 213 height 100
click at [609, 480] on span "Equipotential Pool Bond - Aluminium Cap 195mmDia - Made in Aluminium to match P…" at bounding box center [627, 491] width 213 height 100
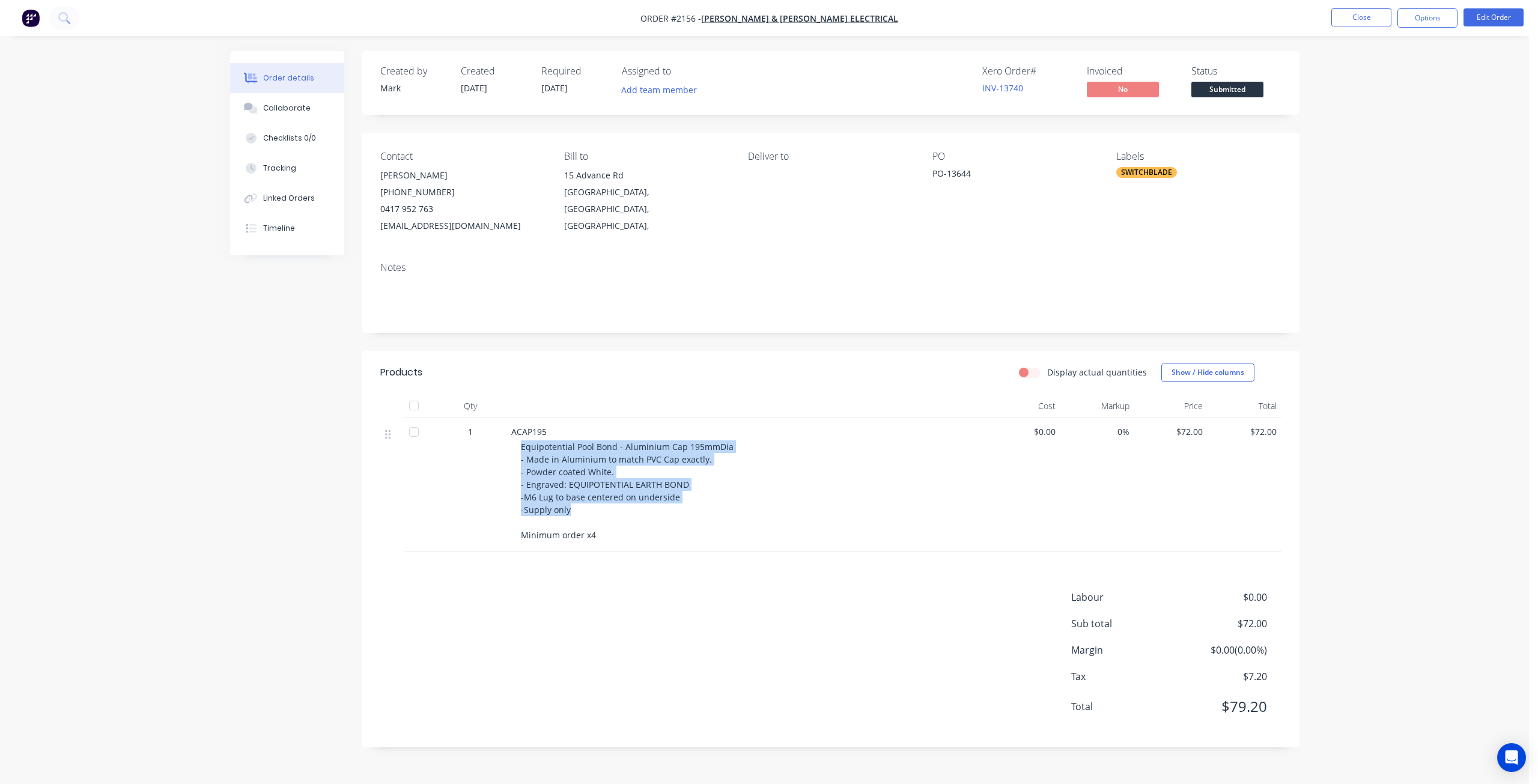
drag, startPoint x: 767, startPoint y: 498, endPoint x: 727, endPoint y: 502, distance: 40.2
click at [767, 498] on div "Equipotential Pool Bond - Aluminium Cap 195mmDia - Made in Aluminium to match P…" at bounding box center [752, 490] width 461 height 101
click at [448, 501] on div "1" at bounding box center [470, 485] width 72 height 133
click at [856, 500] on div "Equipotential Pool Bond - Aluminium Cap 195mmDia - Made in Aluminium to match P…" at bounding box center [752, 490] width 461 height 101
click at [1474, 433] on div "Order details Collaborate Checklists 0/0 Tracking Linked Orders Timeline Order …" at bounding box center [764, 392] width 1529 height 784
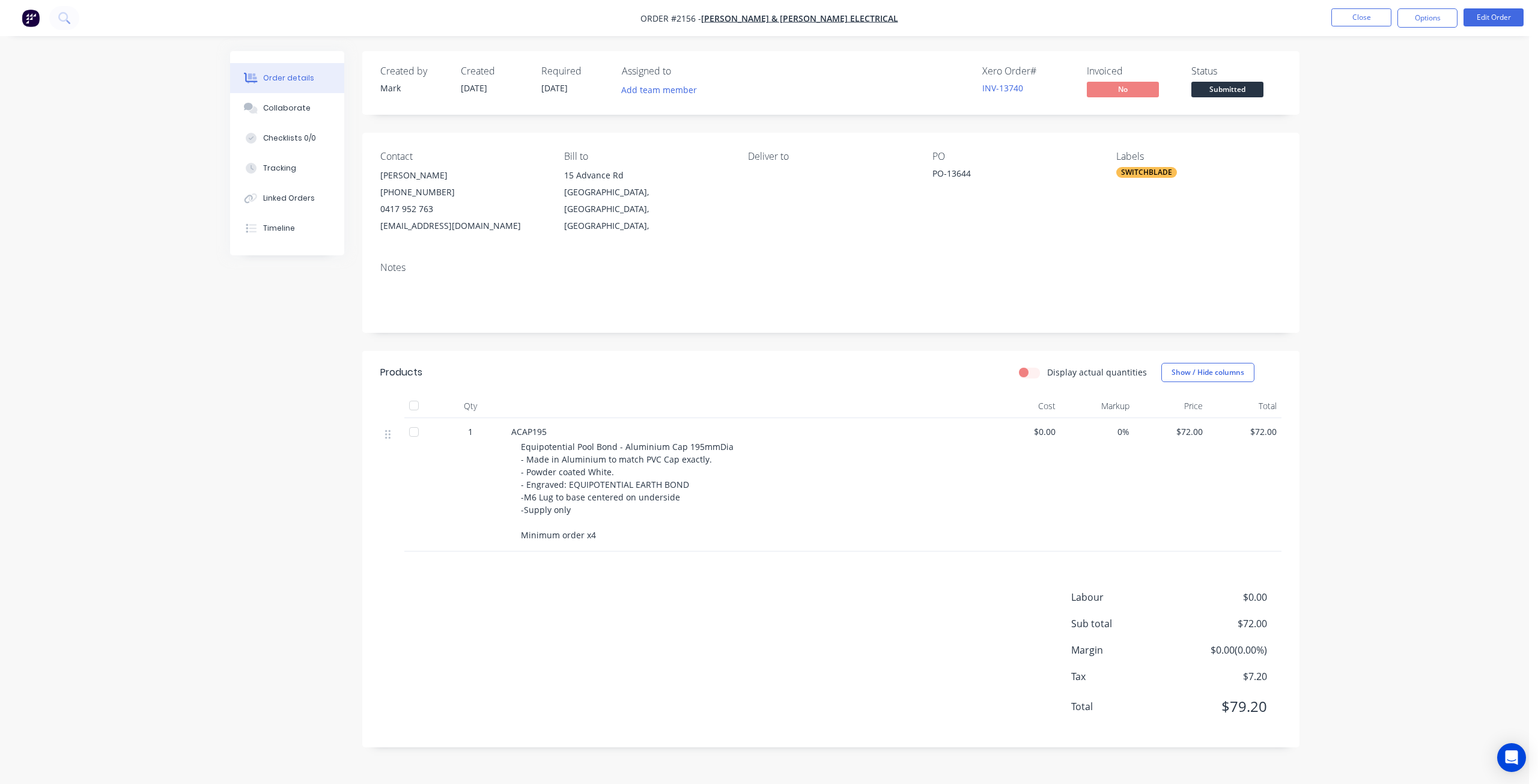
click at [1469, 410] on div "Order details Collaborate Checklists 0/0 Tracking Linked Orders Timeline Order …" at bounding box center [764, 392] width 1529 height 784
click at [1441, 153] on div "Order details Collaborate Checklists 0/0 Tracking Linked Orders Timeline Order …" at bounding box center [764, 392] width 1529 height 784
click at [1408, 153] on div "Order details Collaborate Checklists 0/0 Tracking Linked Orders Timeline Order …" at bounding box center [764, 392] width 1529 height 784
click at [1360, 191] on div "Order details Collaborate Checklists 0/0 Tracking Linked Orders Timeline Order …" at bounding box center [764, 392] width 1529 height 784
click at [1393, 200] on div "Order details Collaborate Checklists 0/0 Tracking Linked Orders Timeline Order …" at bounding box center [764, 392] width 1529 height 784
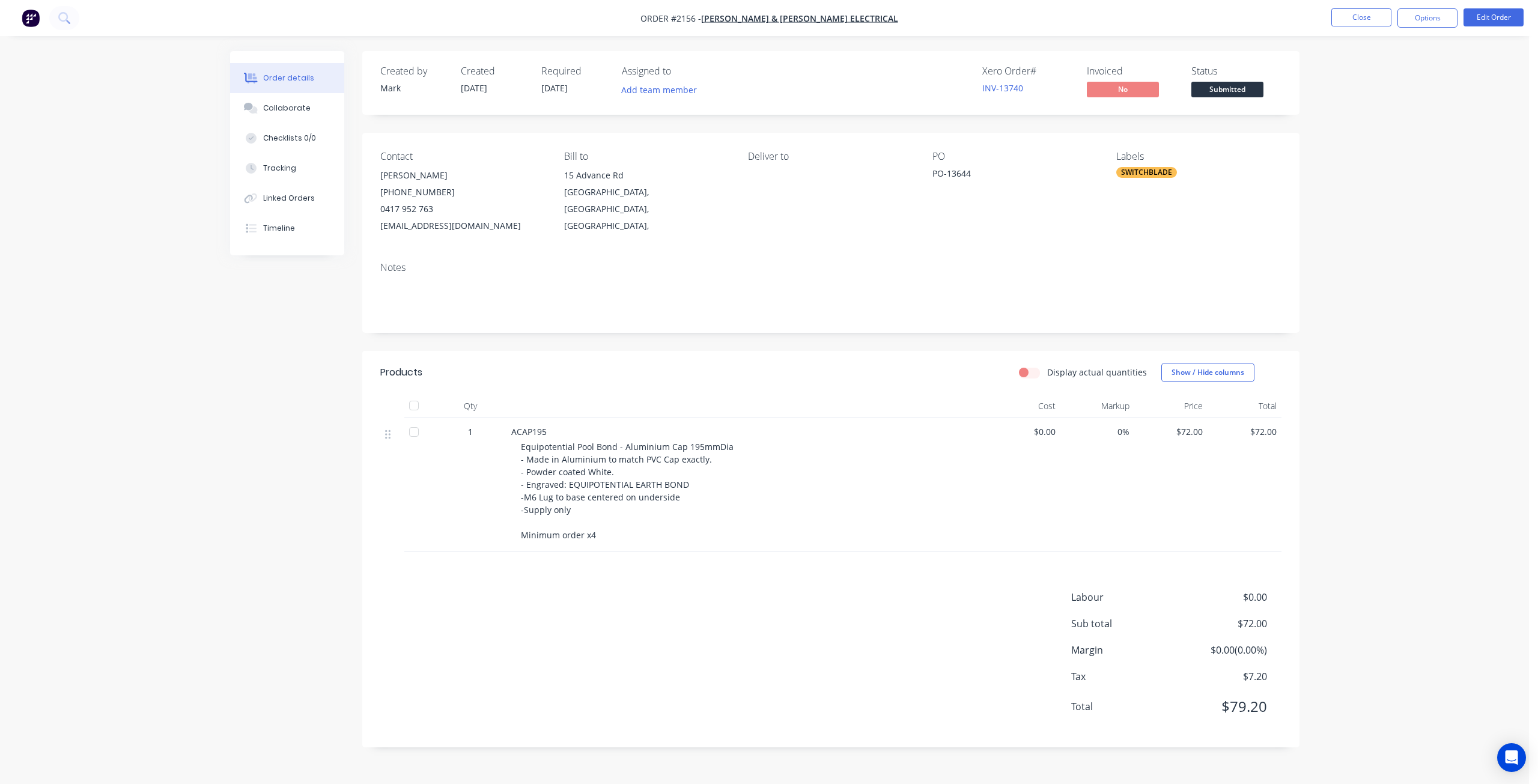
click at [1418, 271] on div "Order details Collaborate Checklists 0/0 Tracking Linked Orders Timeline Order …" at bounding box center [764, 392] width 1529 height 784
click at [1423, 15] on button "Options" at bounding box center [1427, 18] width 60 height 19
click at [1411, 146] on div "Work Order" at bounding box center [1391, 145] width 111 height 17
click at [1382, 111] on button "Without pricing" at bounding box center [1391, 121] width 132 height 24
click at [1342, 23] on button "Close" at bounding box center [1361, 17] width 60 height 18
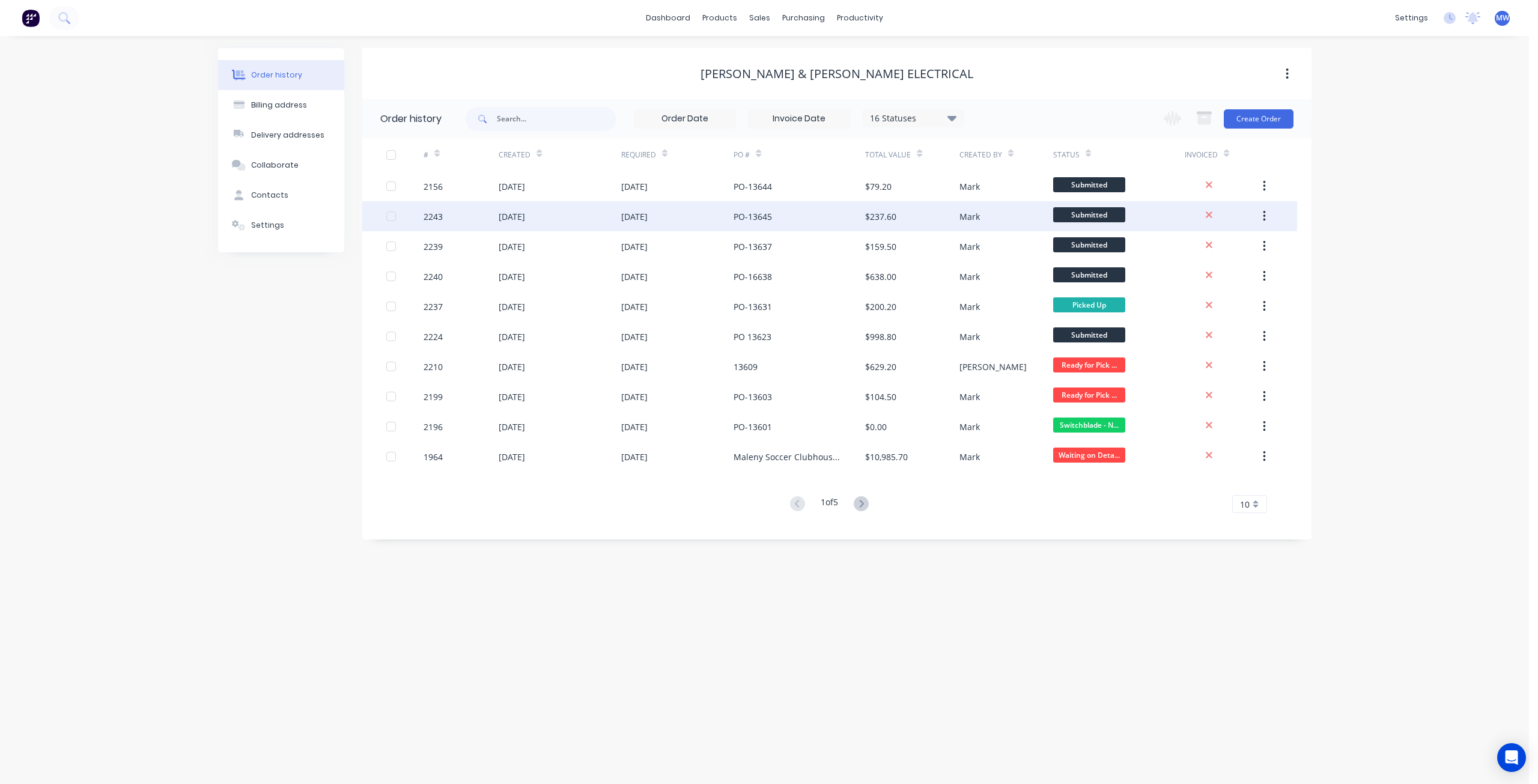
click at [710, 218] on div "27 Aug 2025" at bounding box center [678, 216] width 113 height 30
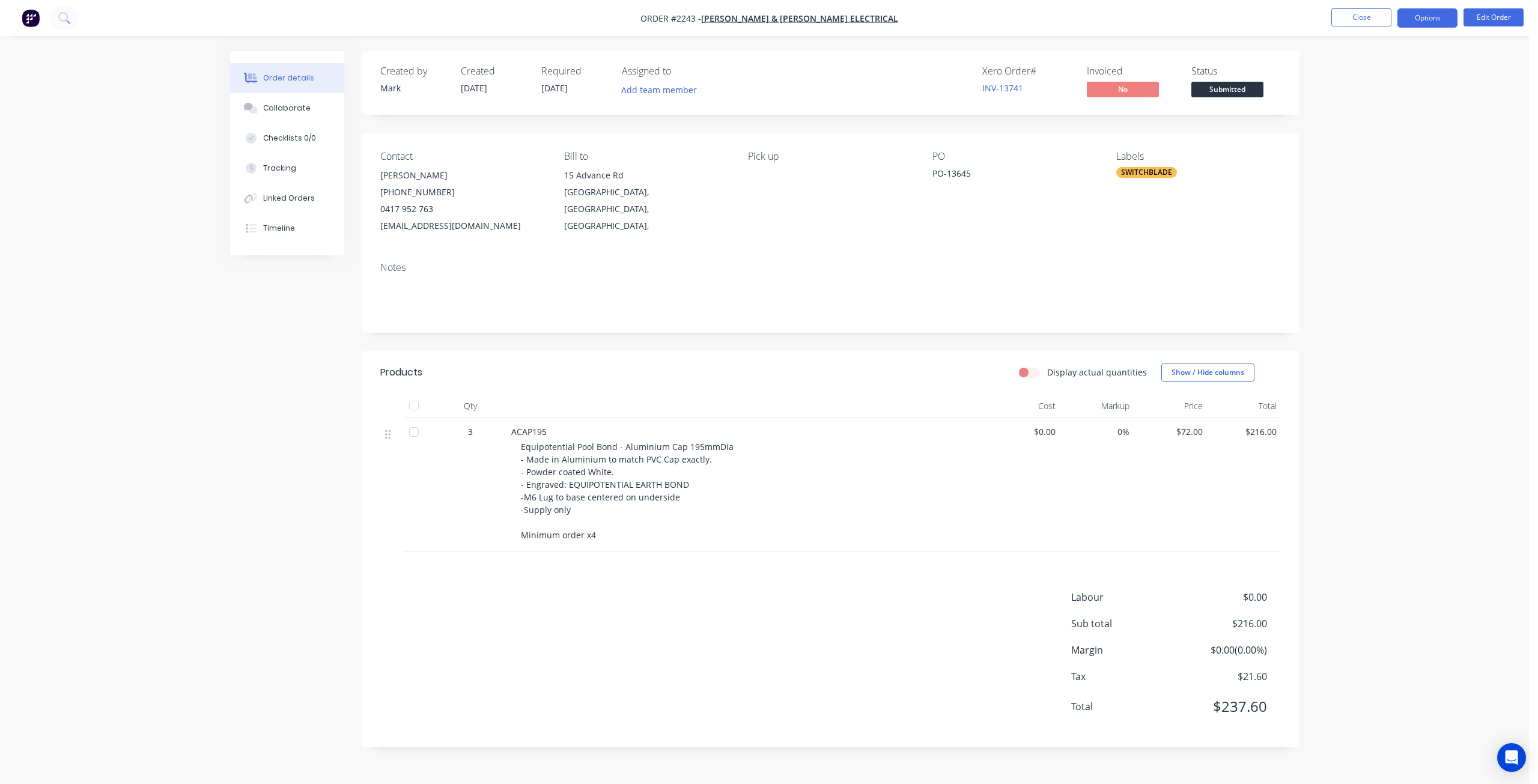
click at [1431, 21] on button "Options" at bounding box center [1427, 18] width 60 height 19
click at [1375, 151] on div "Work Order" at bounding box center [1391, 145] width 111 height 17
click at [1365, 120] on div "Without pricing" at bounding box center [1391, 121] width 111 height 17
click at [1387, 153] on div "Work Order" at bounding box center [1391, 145] width 111 height 17
click at [1383, 123] on div "Without pricing" at bounding box center [1391, 121] width 111 height 17
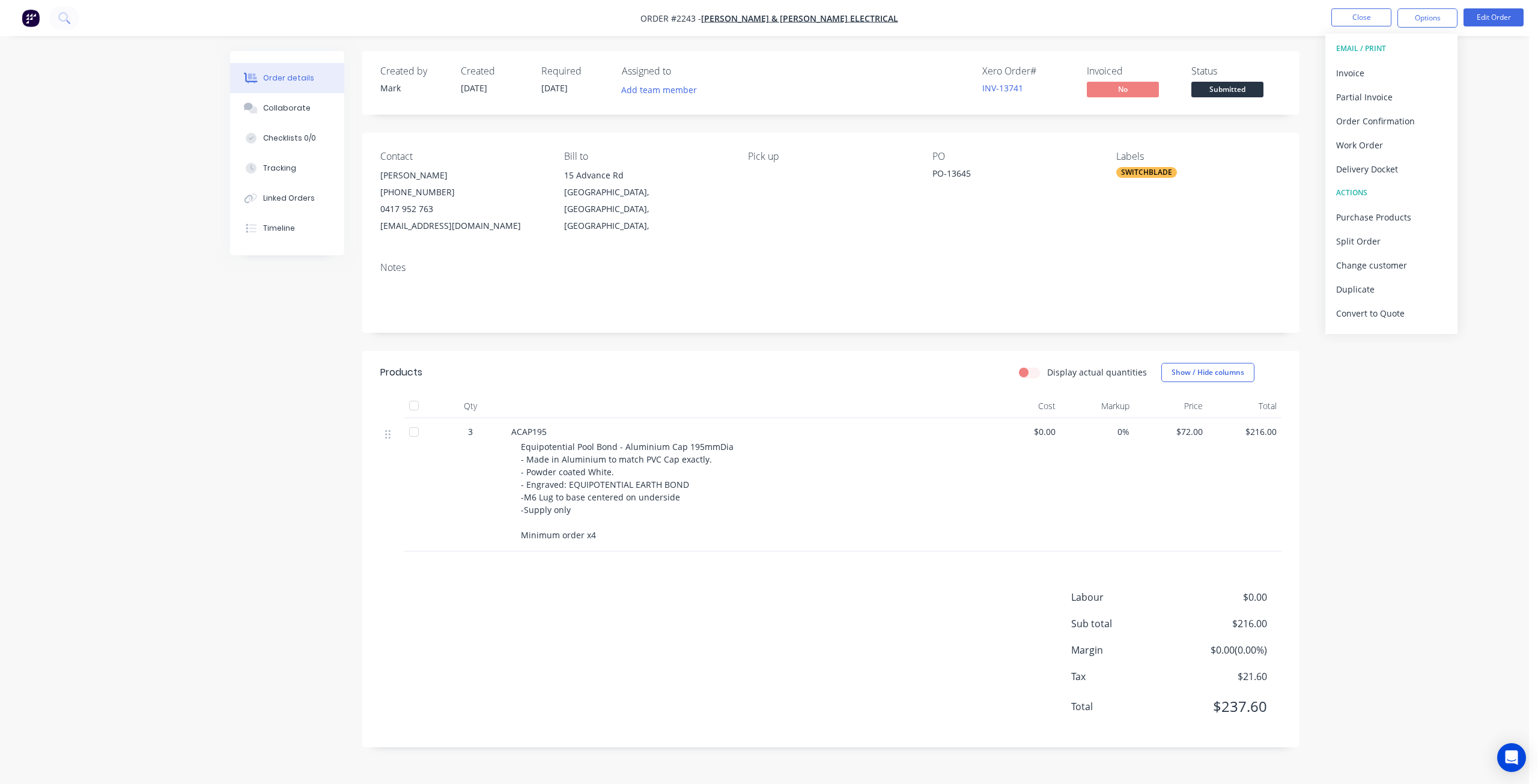
drag, startPoint x: 1393, startPoint y: 448, endPoint x: 1383, endPoint y: 90, distance: 358.1
click at [1391, 448] on div "Order details Collaborate Checklists 0/0 Tracking Linked Orders Timeline Order …" at bounding box center [764, 392] width 1529 height 784
click at [1349, 22] on button "Close" at bounding box center [1361, 17] width 60 height 18
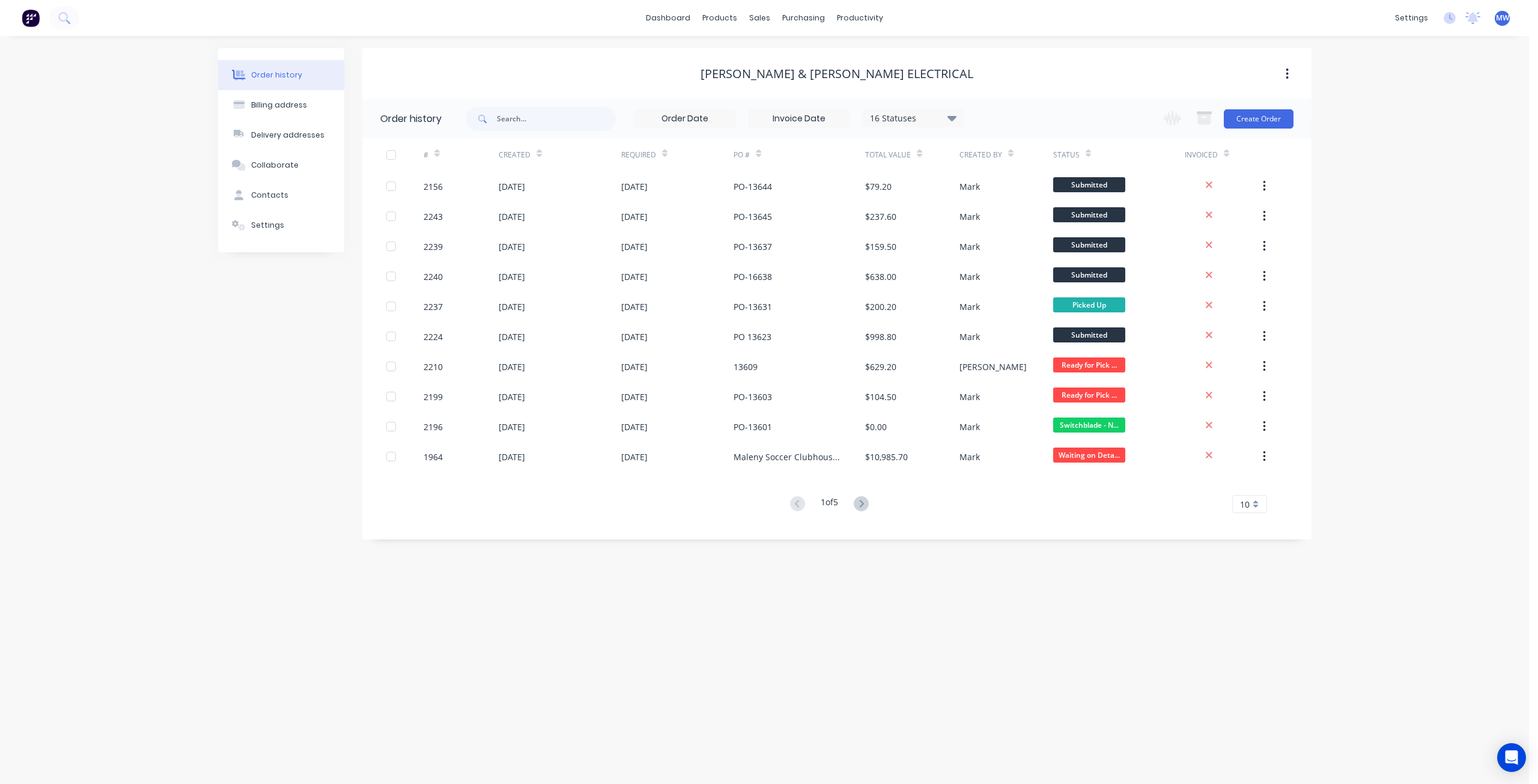
click at [236, 370] on div "Order history Billing address Delivery addresses Collaborate Contacts Settings" at bounding box center [281, 294] width 126 height 492
click at [1395, 246] on div "Order history Billing address Delivery addresses Collaborate Contacts Settings …" at bounding box center [764, 410] width 1529 height 747
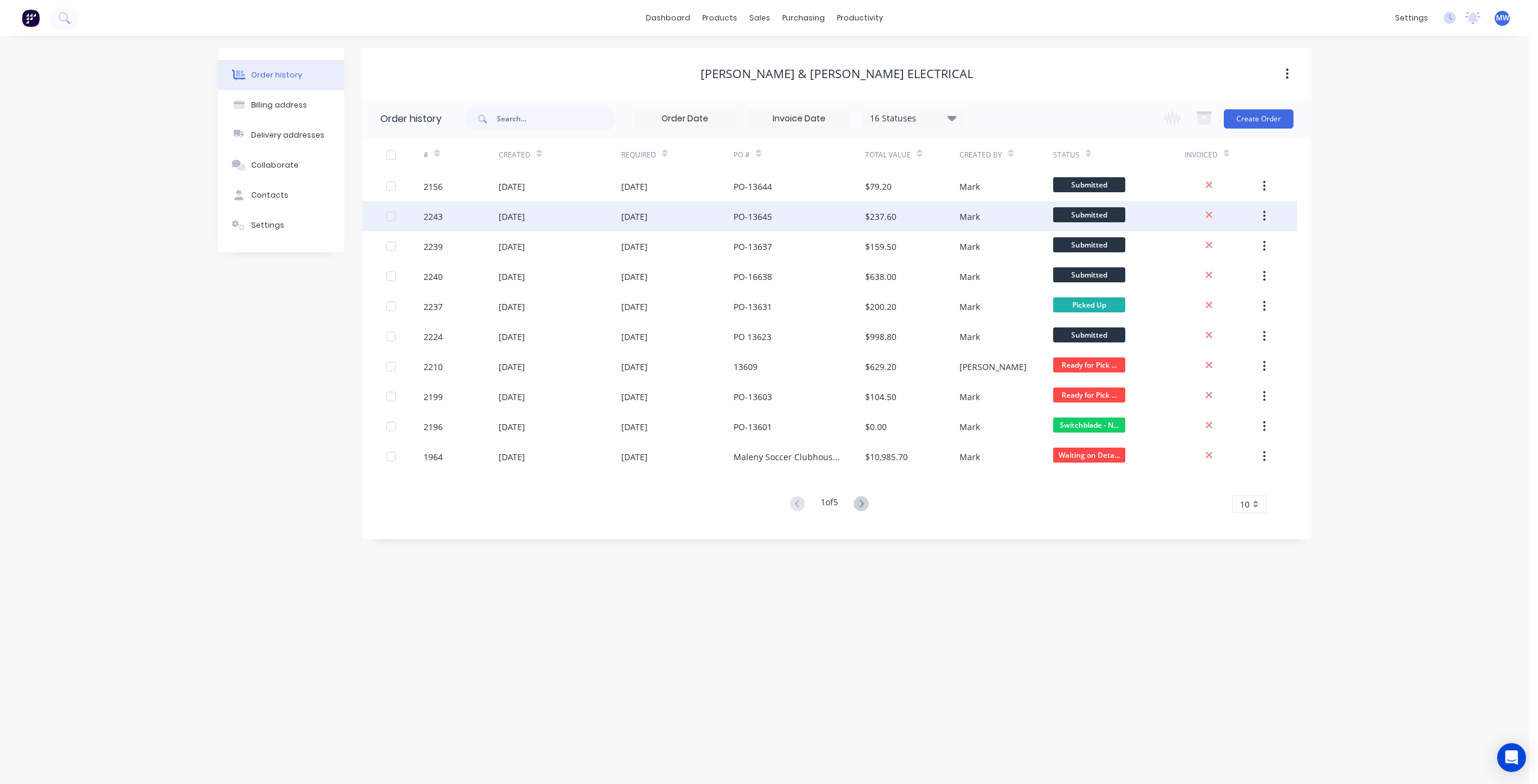
click at [718, 220] on div "27 Aug 2025" at bounding box center [678, 216] width 113 height 30
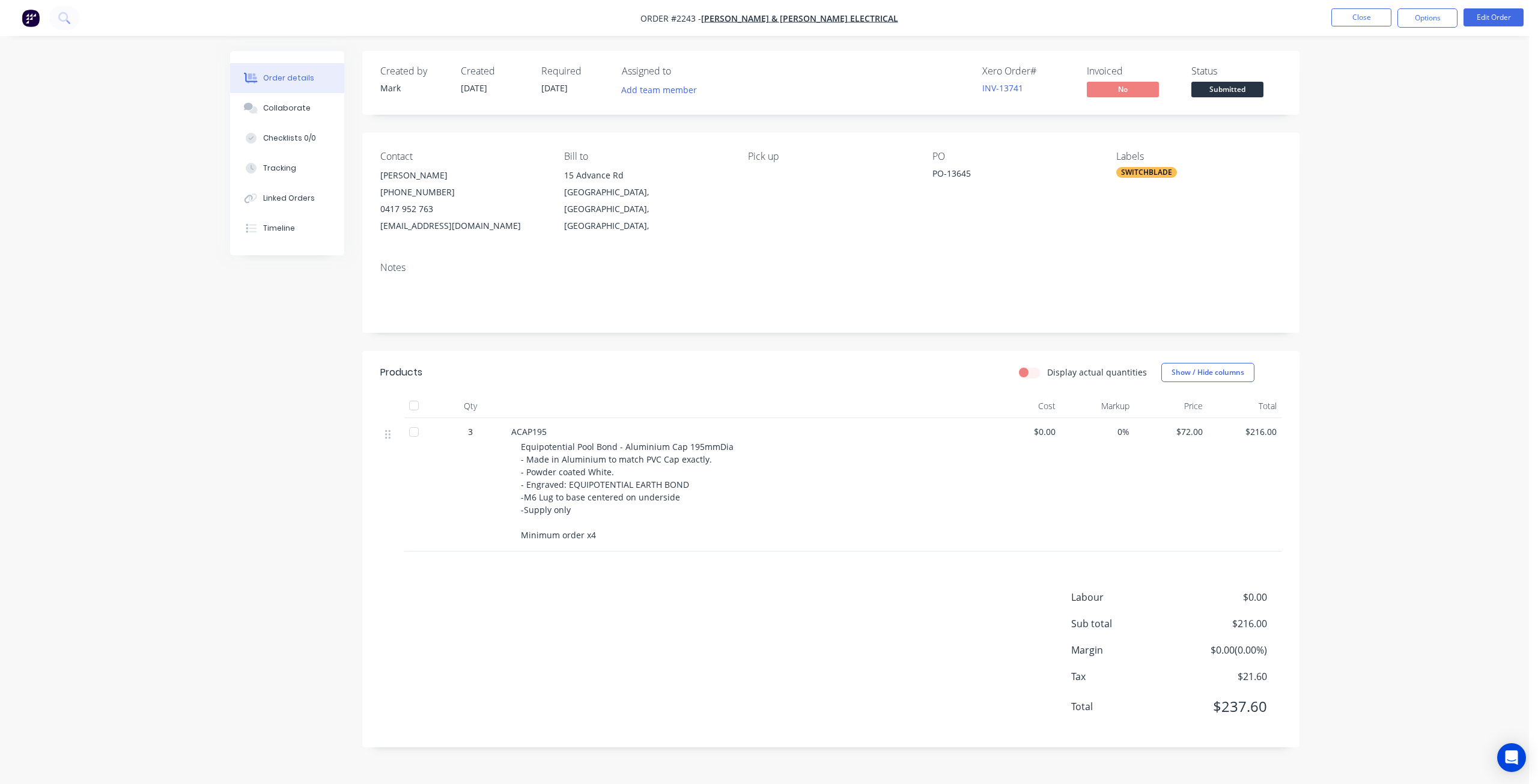
click at [1377, 204] on div "Order details Collaborate Checklists 0/0 Tracking Linked Orders Timeline Order …" at bounding box center [764, 392] width 1529 height 784
click at [1376, 17] on button "Close" at bounding box center [1361, 17] width 60 height 18
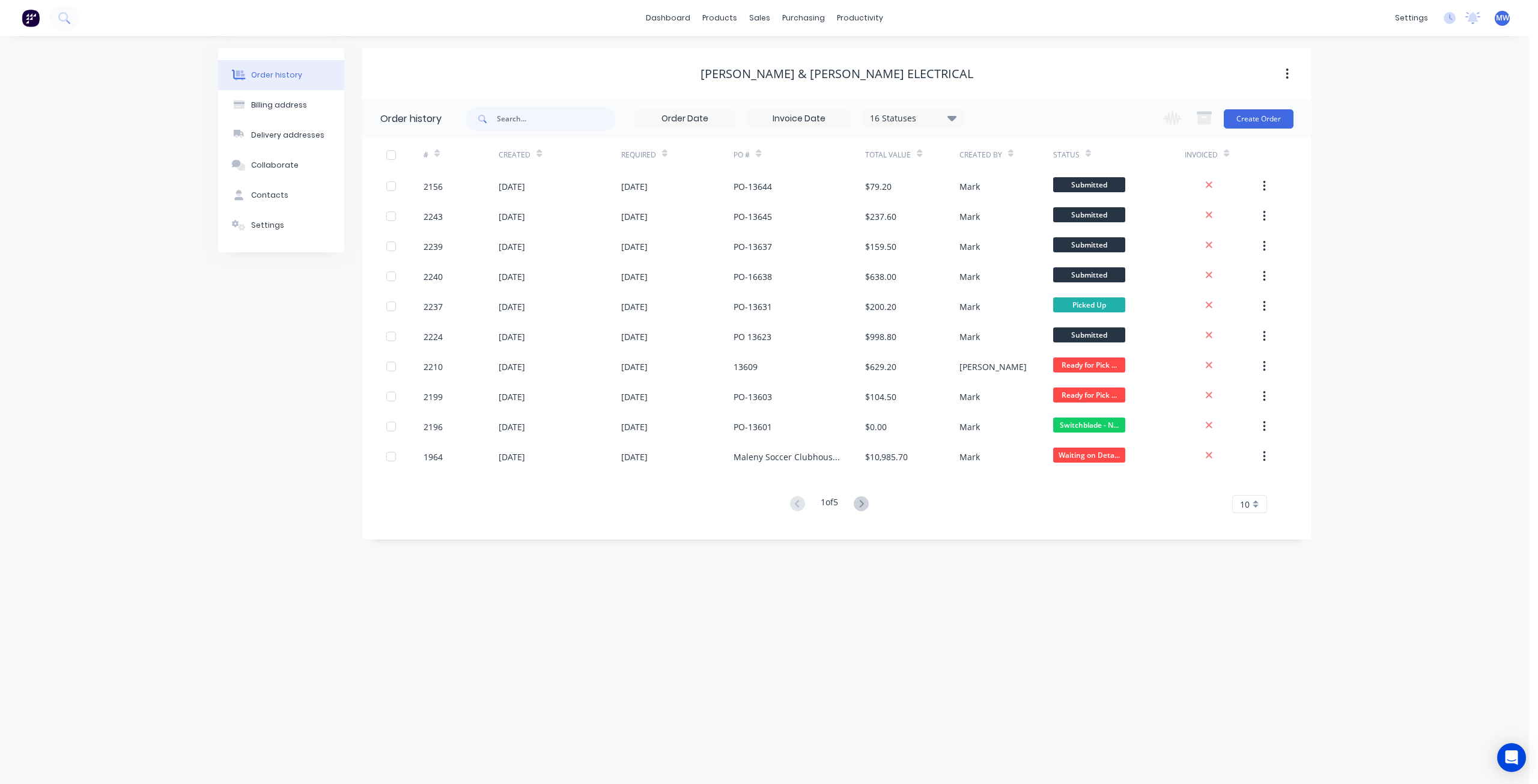
click at [325, 388] on div "Order history Billing address Delivery addresses Collaborate Contacts Settings" at bounding box center [281, 294] width 126 height 492
click at [285, 388] on div "Order history Billing address Delivery addresses Collaborate Contacts Settings" at bounding box center [281, 294] width 126 height 492
click at [285, 388] on div "Order history Billing address Delivery addresses Collaborate Contacts Settings" at bounding box center [281, 294] width 126 height 492
click at [292, 410] on div "Order history Billing address Delivery addresses Collaborate Contacts Settings" at bounding box center [281, 294] width 126 height 492
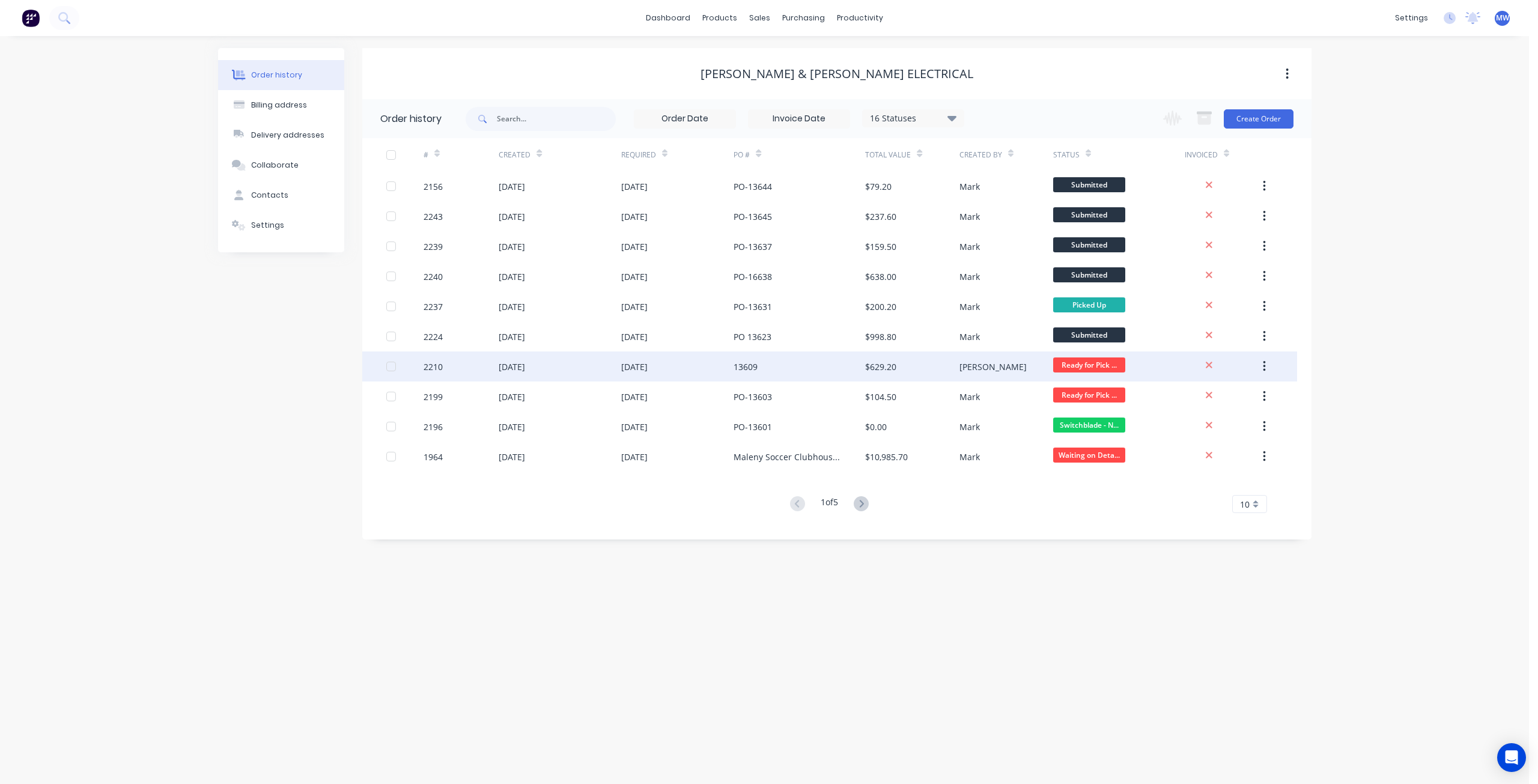
click at [705, 360] on div "20 Aug 2025" at bounding box center [678, 366] width 113 height 30
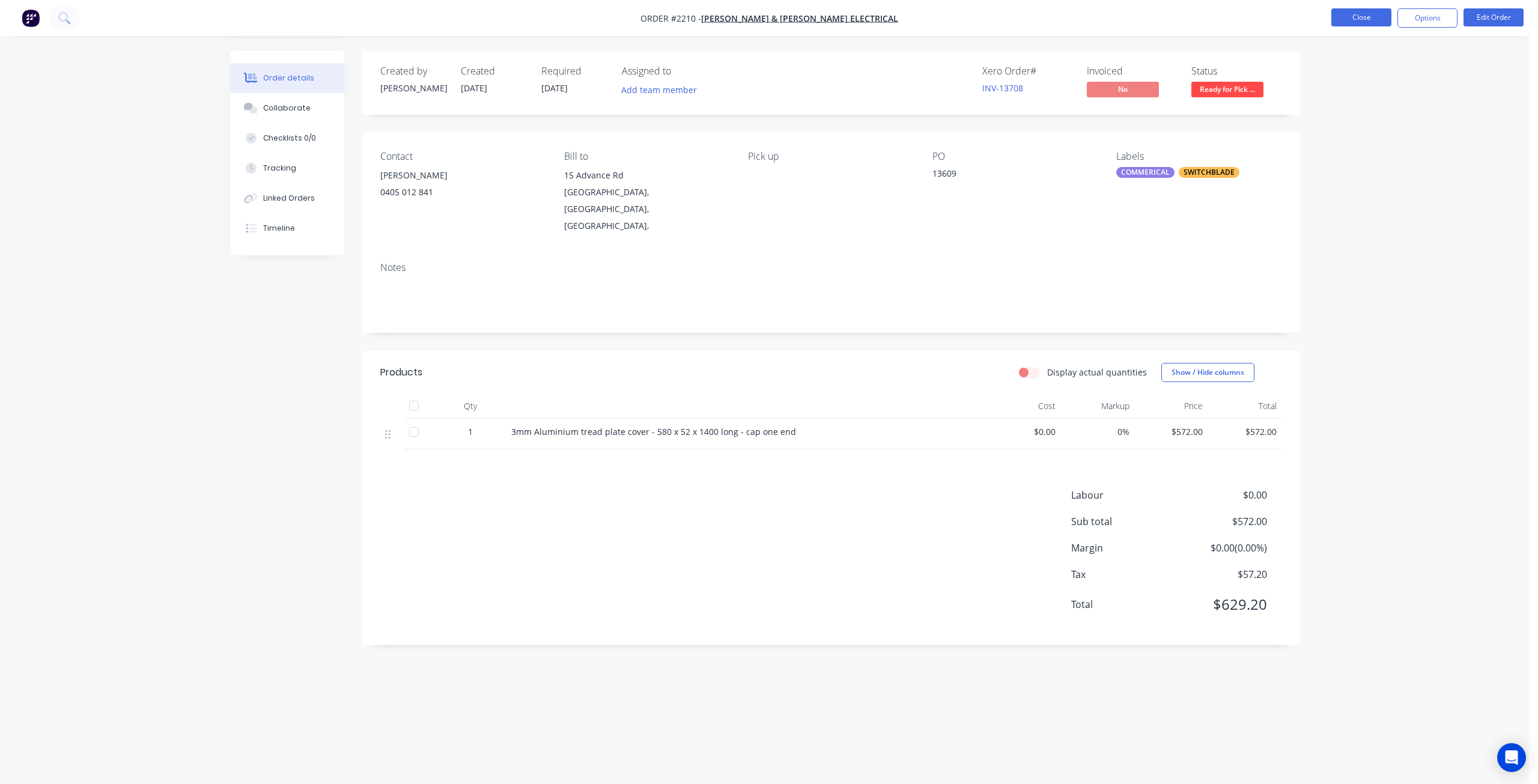
click at [1364, 15] on button "Close" at bounding box center [1361, 17] width 60 height 18
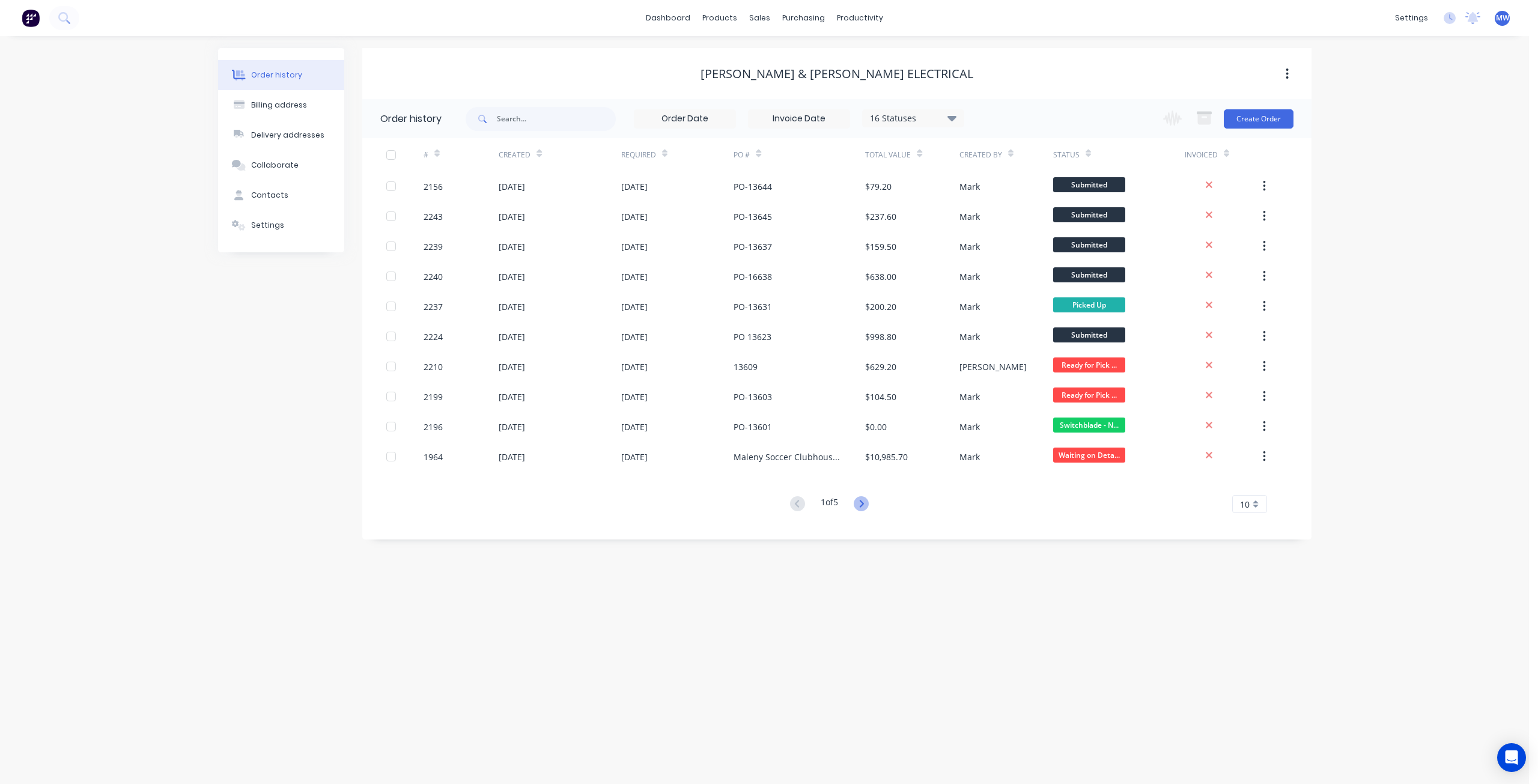
click at [863, 504] on icon at bounding box center [861, 504] width 15 height 15
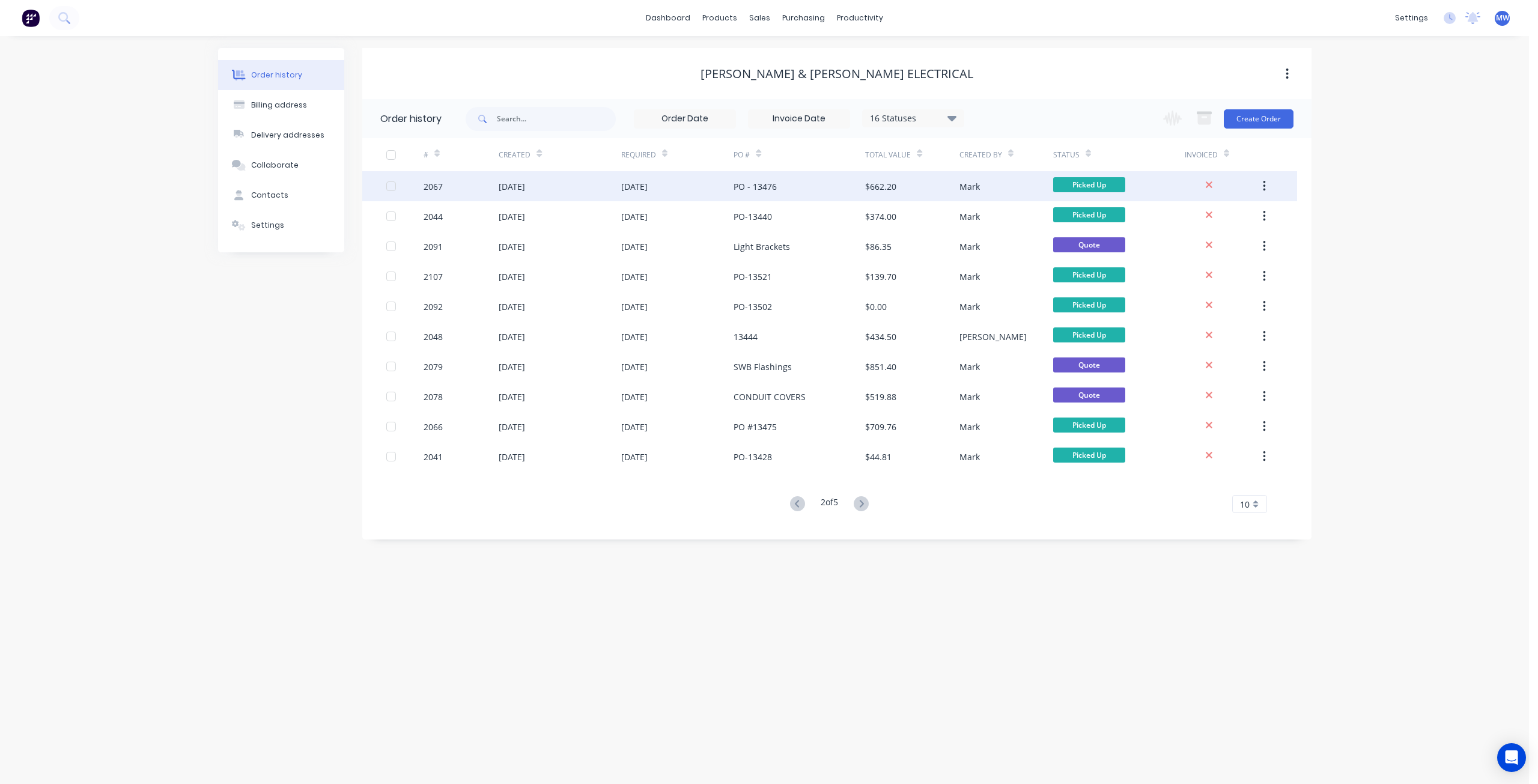
click at [648, 186] on div "18 Jul 2025" at bounding box center [634, 186] width 27 height 13
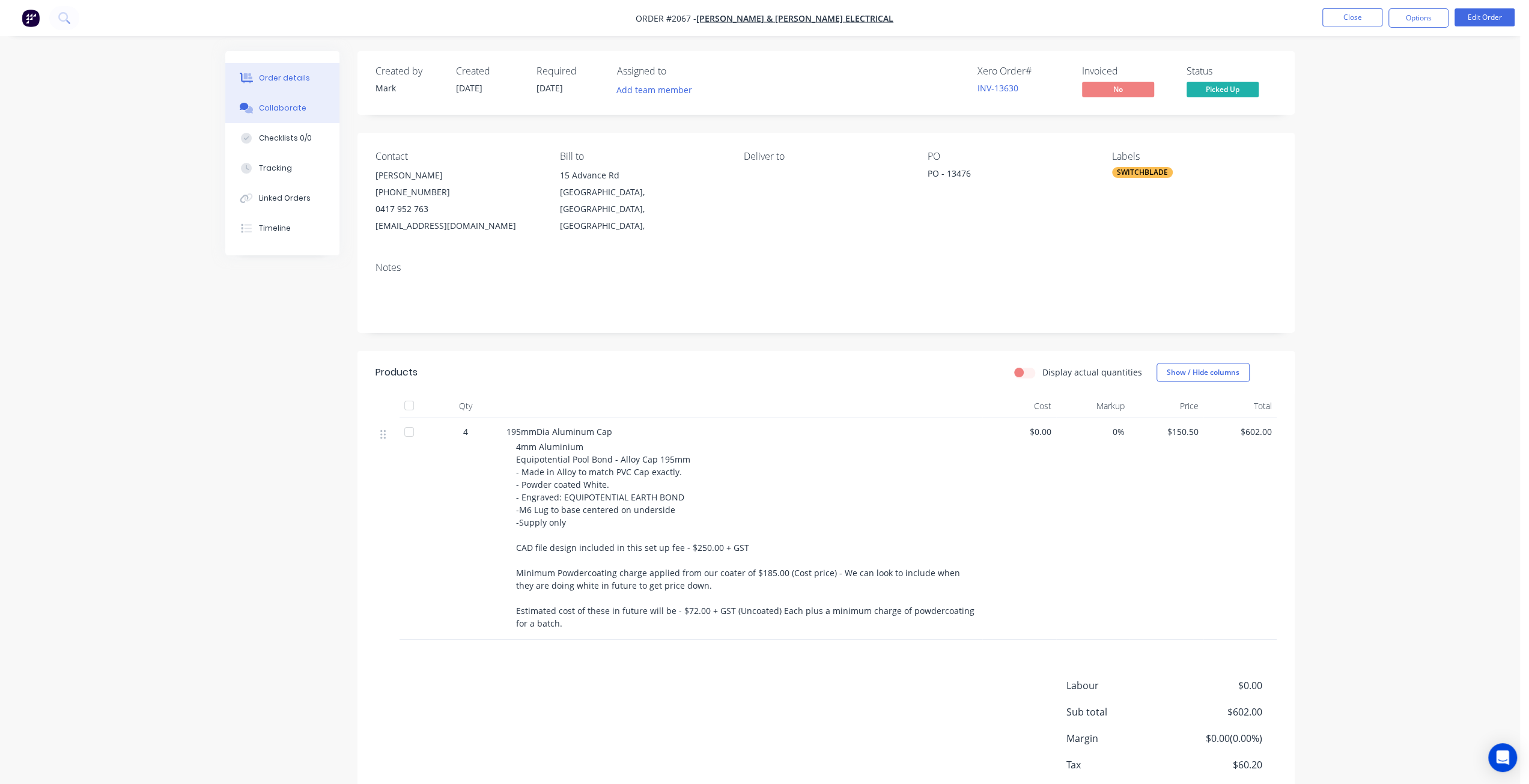
click at [290, 112] on div "Collaborate" at bounding box center [282, 108] width 47 height 11
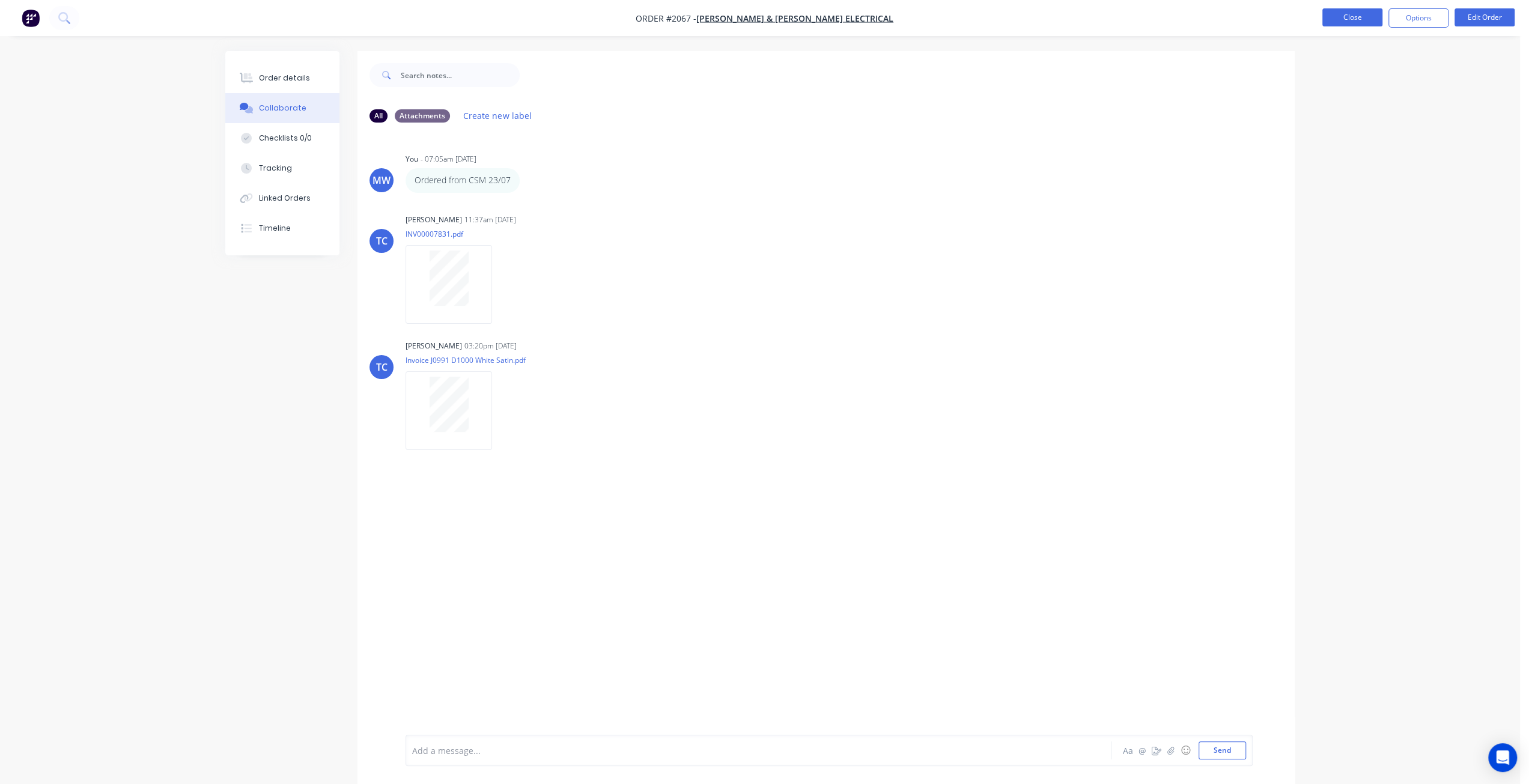
click at [1355, 19] on button "Close" at bounding box center [1352, 17] width 60 height 18
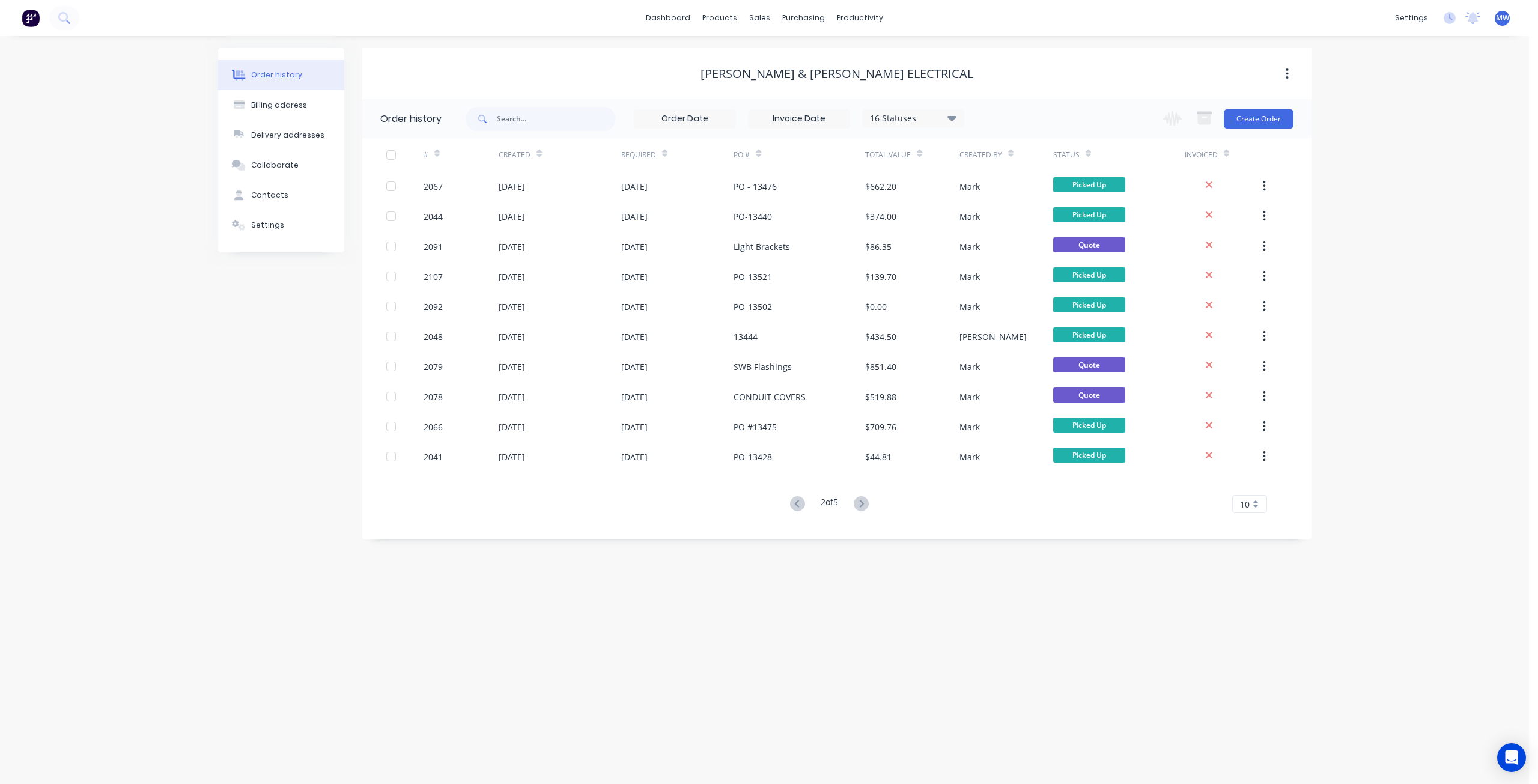
click at [248, 302] on div "Order history Billing address Delivery addresses Collaborate Contacts Settings" at bounding box center [281, 294] width 126 height 492
click at [195, 367] on div "Order history Billing address Delivery addresses Collaborate Contacts Settings …" at bounding box center [764, 410] width 1529 height 747
click at [267, 338] on div "Order history Billing address Delivery addresses Collaborate Contacts Settings" at bounding box center [281, 294] width 126 height 492
click at [1400, 210] on div "Order history Billing address Delivery addresses Collaborate Contacts Settings …" at bounding box center [764, 410] width 1529 height 747
click at [795, 502] on icon at bounding box center [797, 503] width 4 height 7
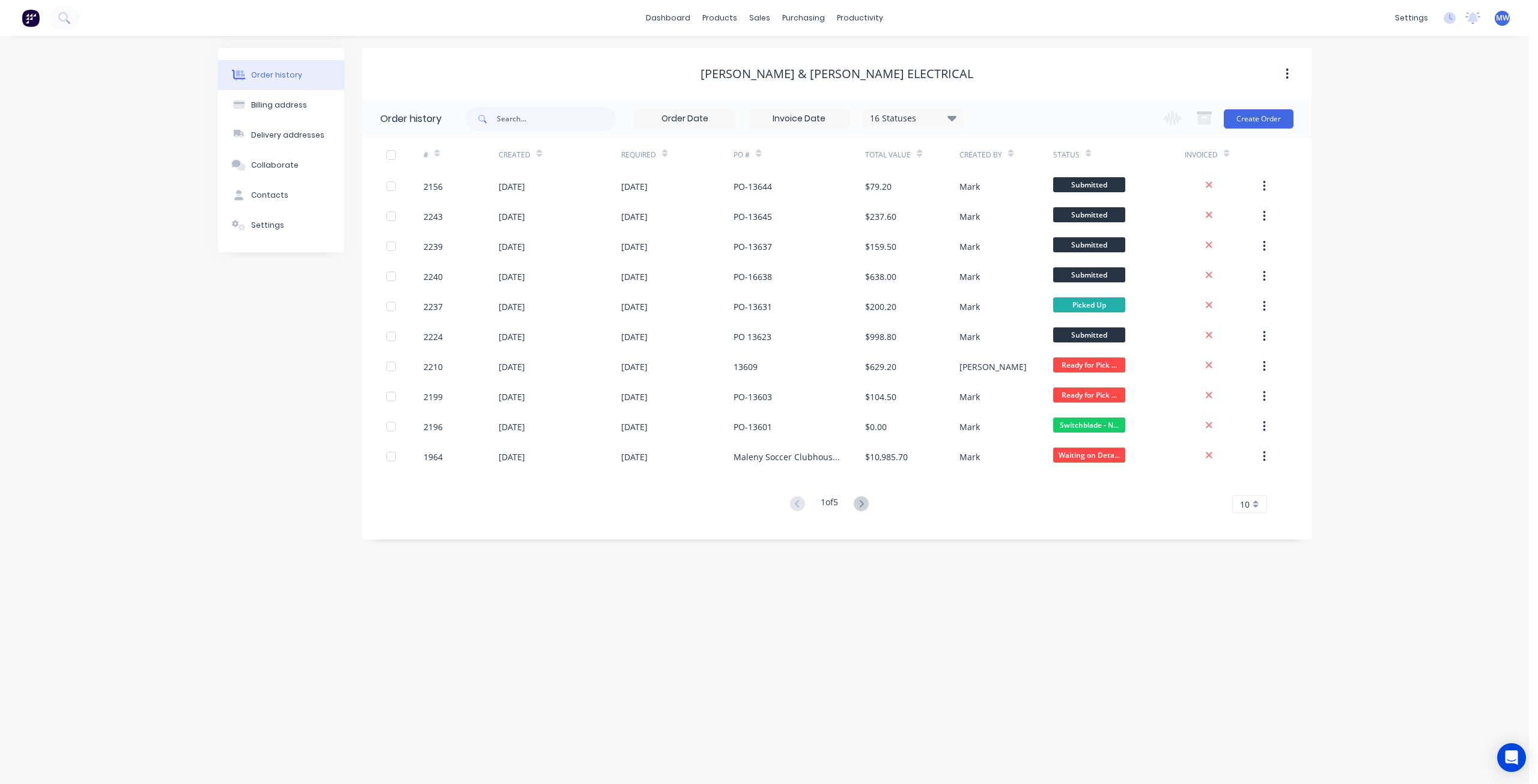
click at [249, 411] on div "Order history Billing address Delivery addresses Collaborate Contacts Settings" at bounding box center [281, 294] width 126 height 492
click at [1417, 178] on div "Order history Billing address Delivery addresses Collaborate Contacts Settings …" at bounding box center [764, 410] width 1529 height 747
drag, startPoint x: 173, startPoint y: 440, endPoint x: 221, endPoint y: 426, distance: 50.0
click at [174, 440] on div "Order history Billing address Delivery addresses Collaborate Contacts Settings …" at bounding box center [764, 410] width 1529 height 747
click at [757, 19] on div "sales" at bounding box center [760, 18] width 33 height 18
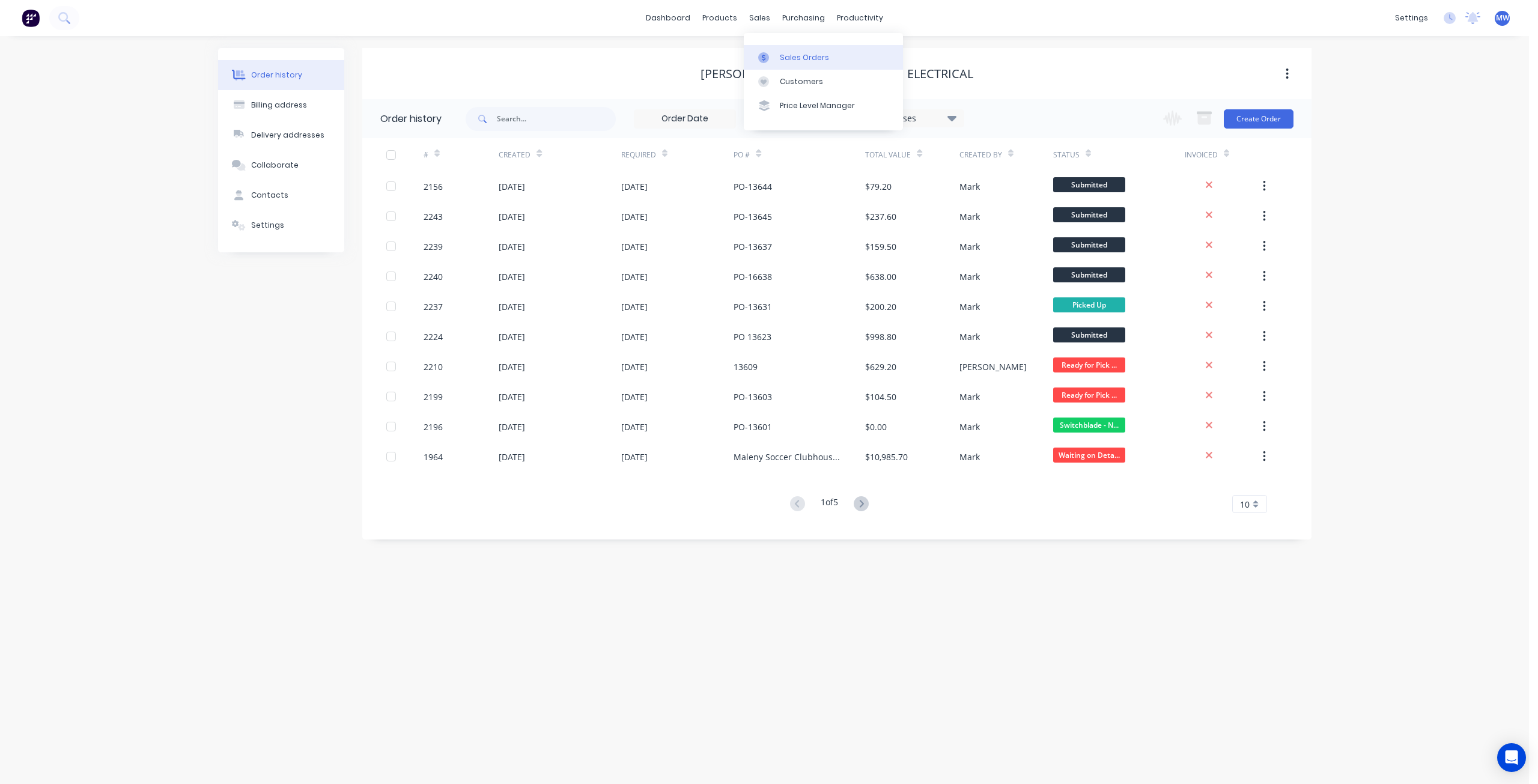
click at [789, 51] on link "Sales Orders" at bounding box center [823, 57] width 159 height 24
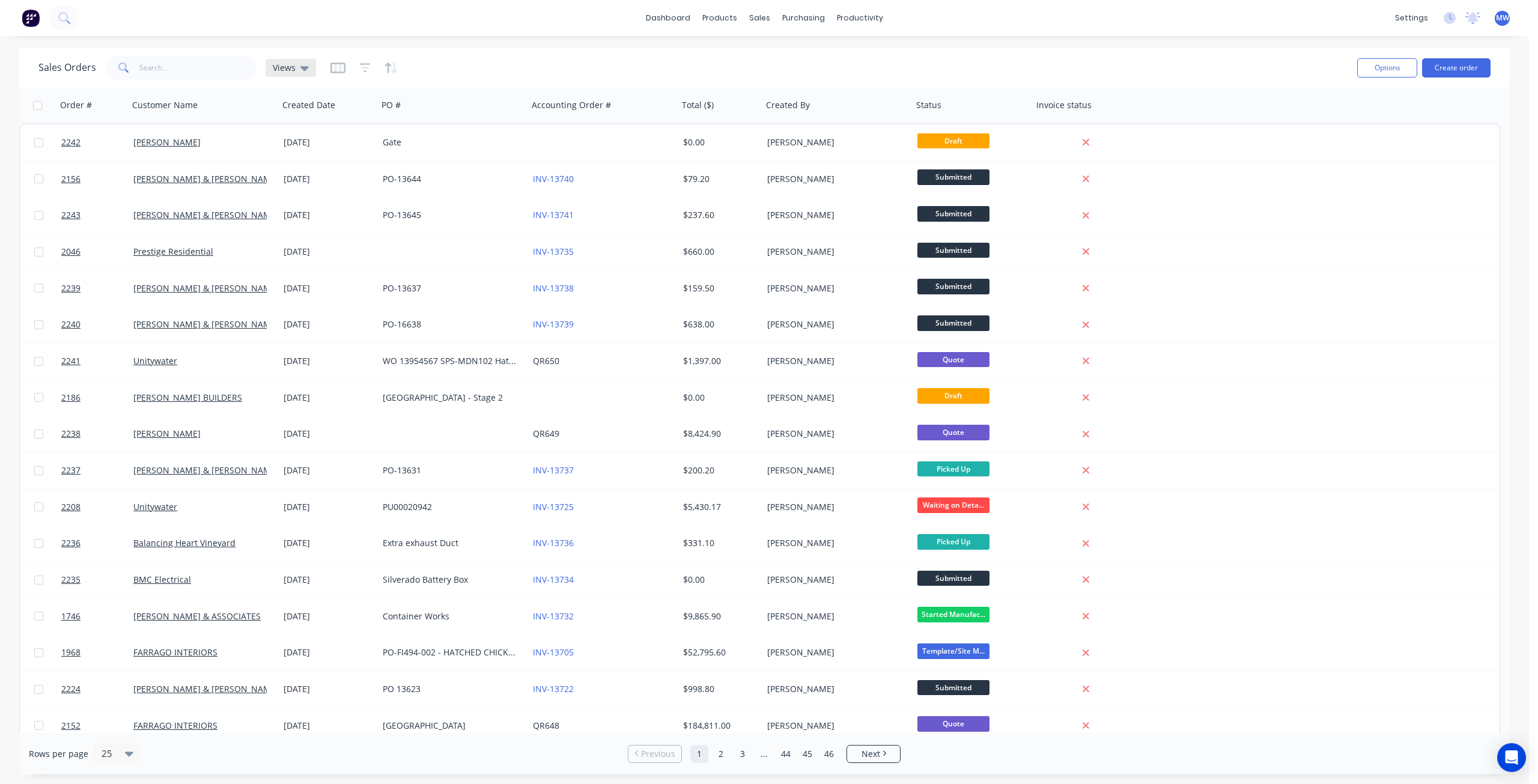
click at [301, 65] on icon at bounding box center [305, 68] width 9 height 13
click at [312, 196] on button "DRAFT QUOTES" at bounding box center [338, 193] width 137 height 14
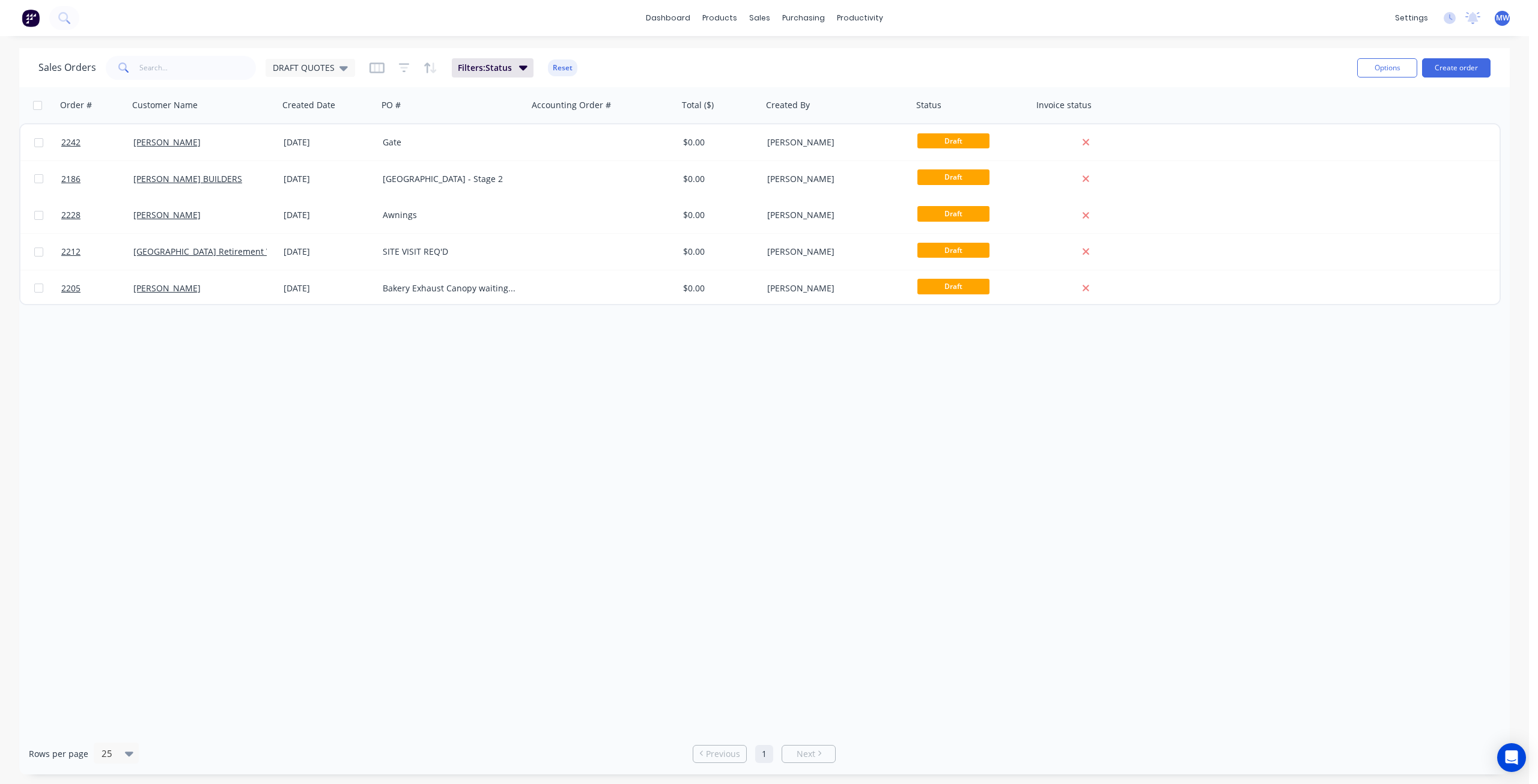
click at [376, 491] on div "Order # Customer Name Created Date PO # Accounting Order # Total ($) Created By…" at bounding box center [764, 410] width 1491 height 645
click at [337, 69] on div "DRAFT QUOTES" at bounding box center [310, 68] width 75 height 11
click at [335, 191] on button "DRAFT QUOTES" at bounding box center [338, 193] width 137 height 14
click at [331, 79] on div "Sales Orders DRAFT QUOTES" at bounding box center [197, 68] width 317 height 24
click at [331, 71] on span "DRAFT QUOTES" at bounding box center [303, 67] width 62 height 13
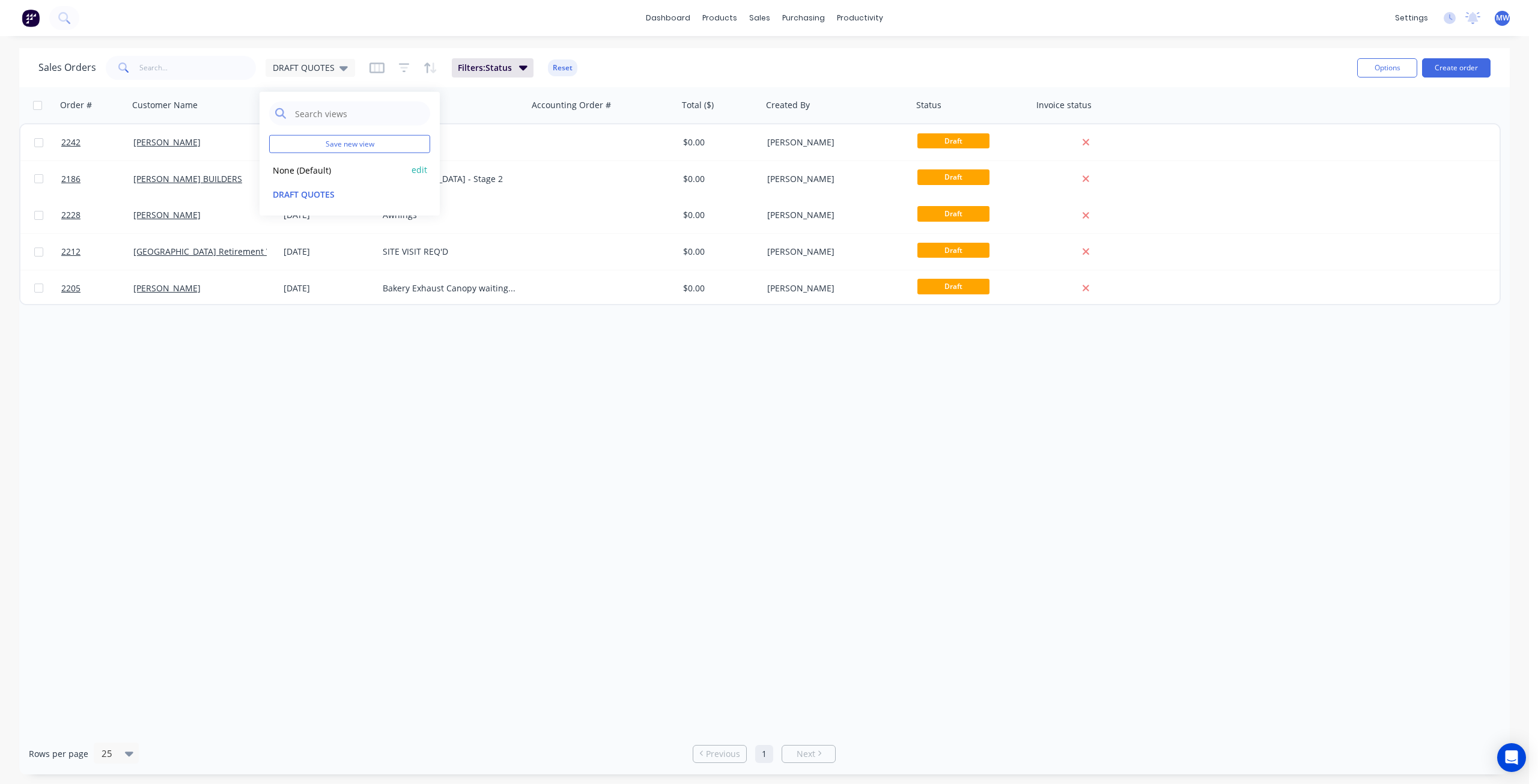
click at [329, 173] on button "None (Default)" at bounding box center [338, 169] width 137 height 14
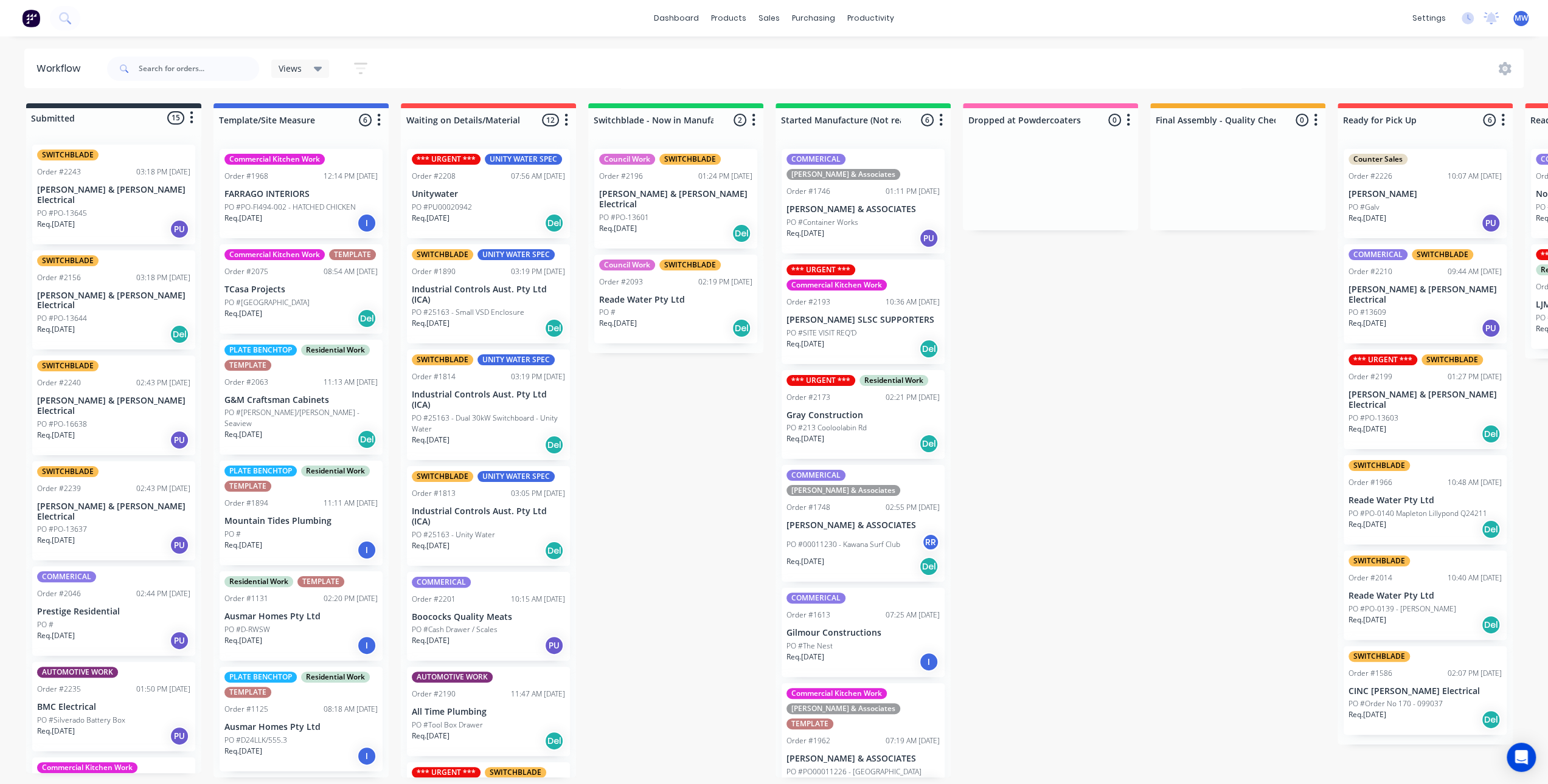
click at [92, 219] on div "Req. [DATE] PU" at bounding box center [113, 229] width 153 height 21
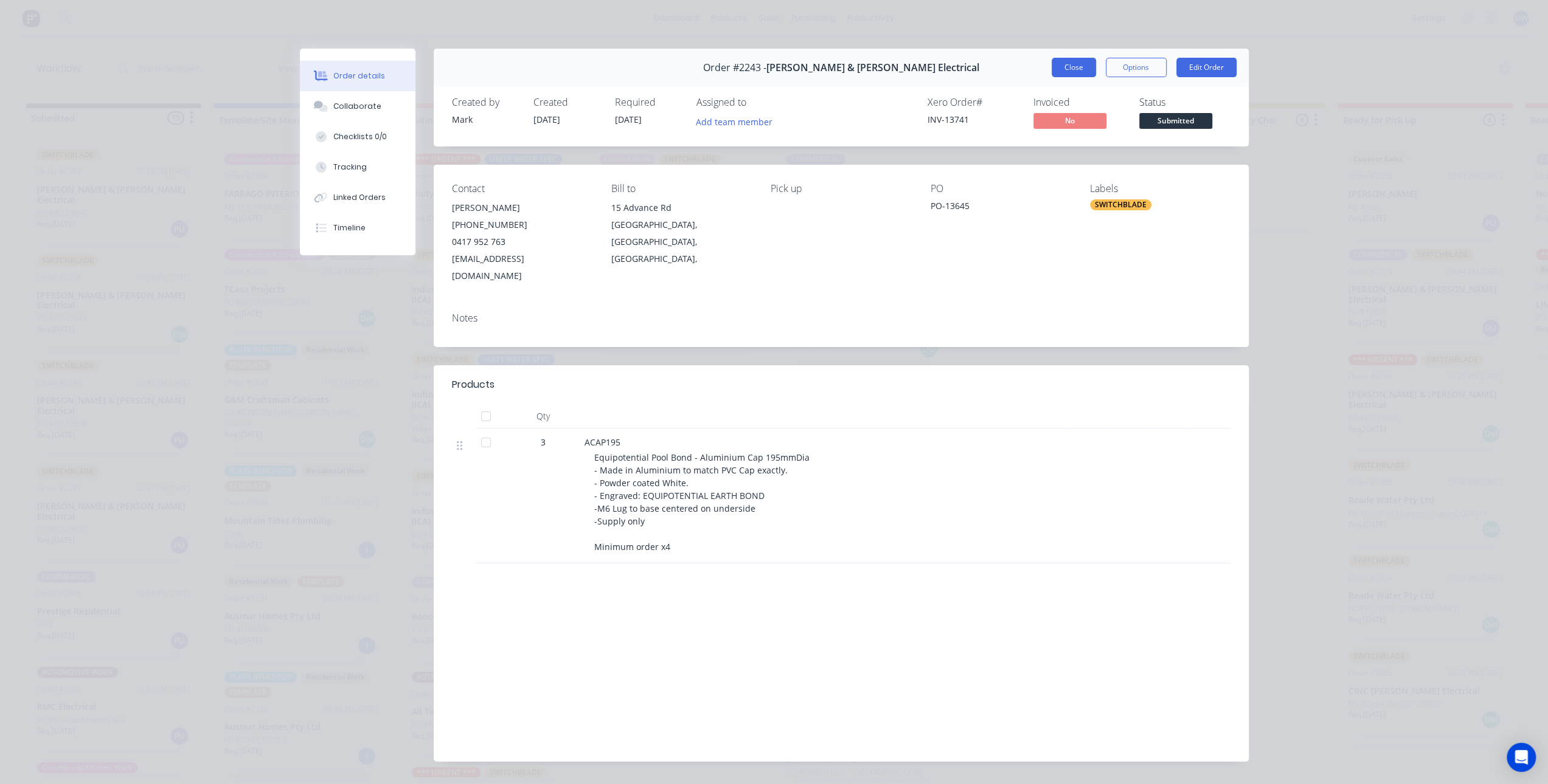
click at [1066, 76] on button "Close" at bounding box center [1074, 67] width 45 height 20
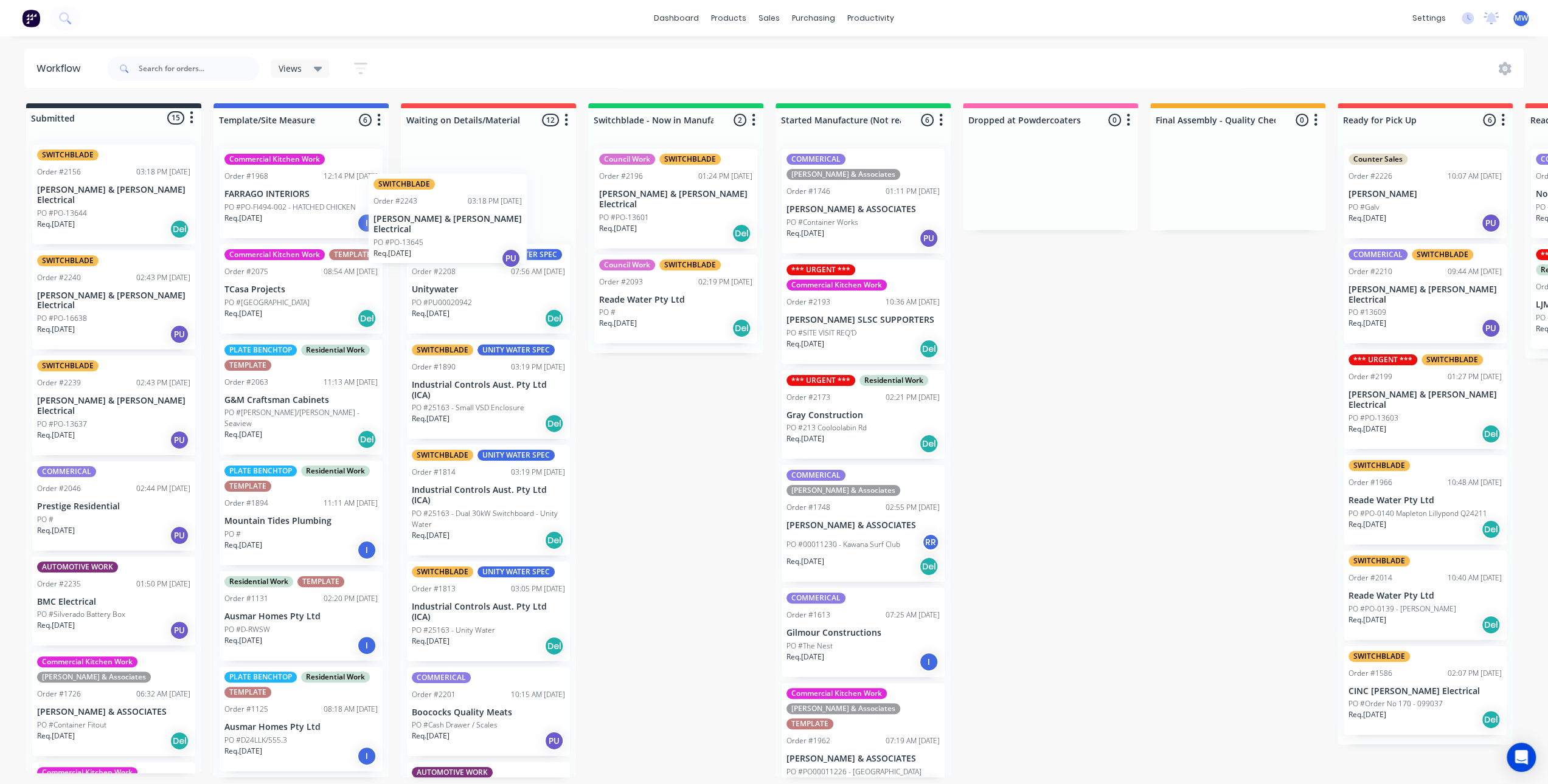
drag, startPoint x: 98, startPoint y: 198, endPoint x: 437, endPoint y: 228, distance: 340.3
click at [437, 228] on div "Submitted 15 Status colour #273444 hex #273444 Save Cancel Summaries Total orde…" at bounding box center [1004, 440] width 2028 height 674
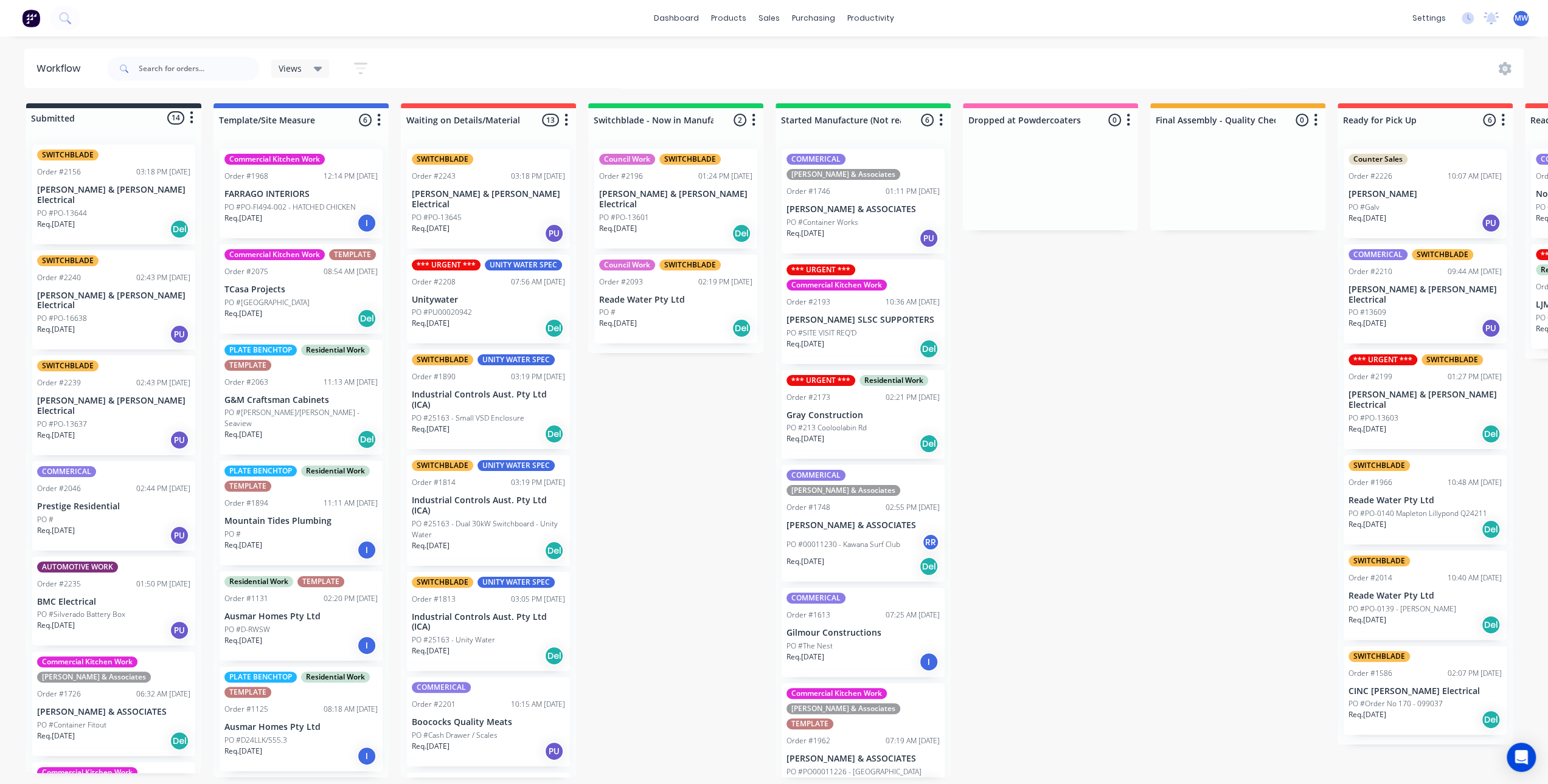
click at [123, 188] on p "[PERSON_NAME] & [PERSON_NAME] Electrical" at bounding box center [113, 195] width 153 height 21
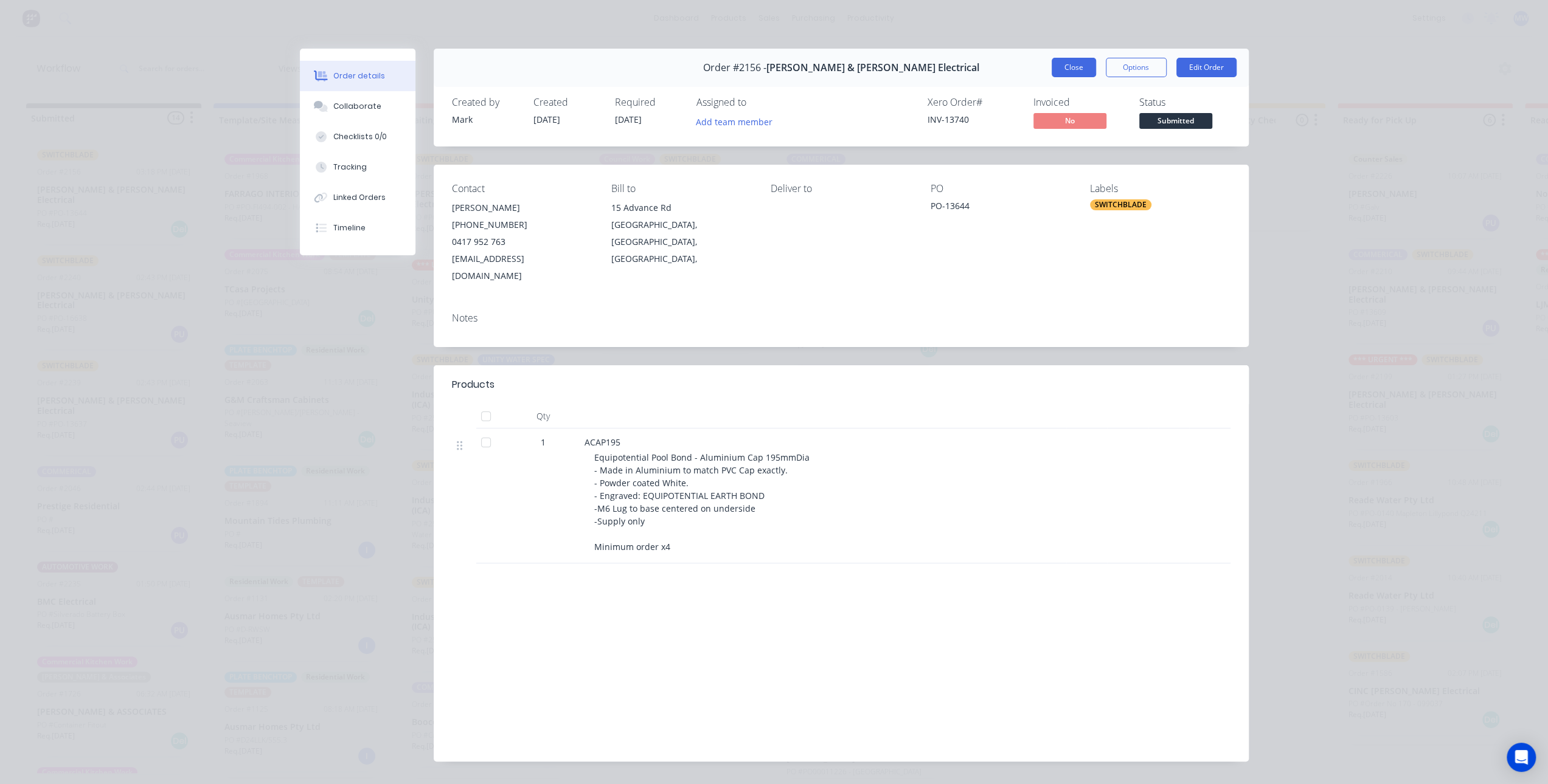
click at [1054, 71] on button "Close" at bounding box center [1074, 67] width 45 height 20
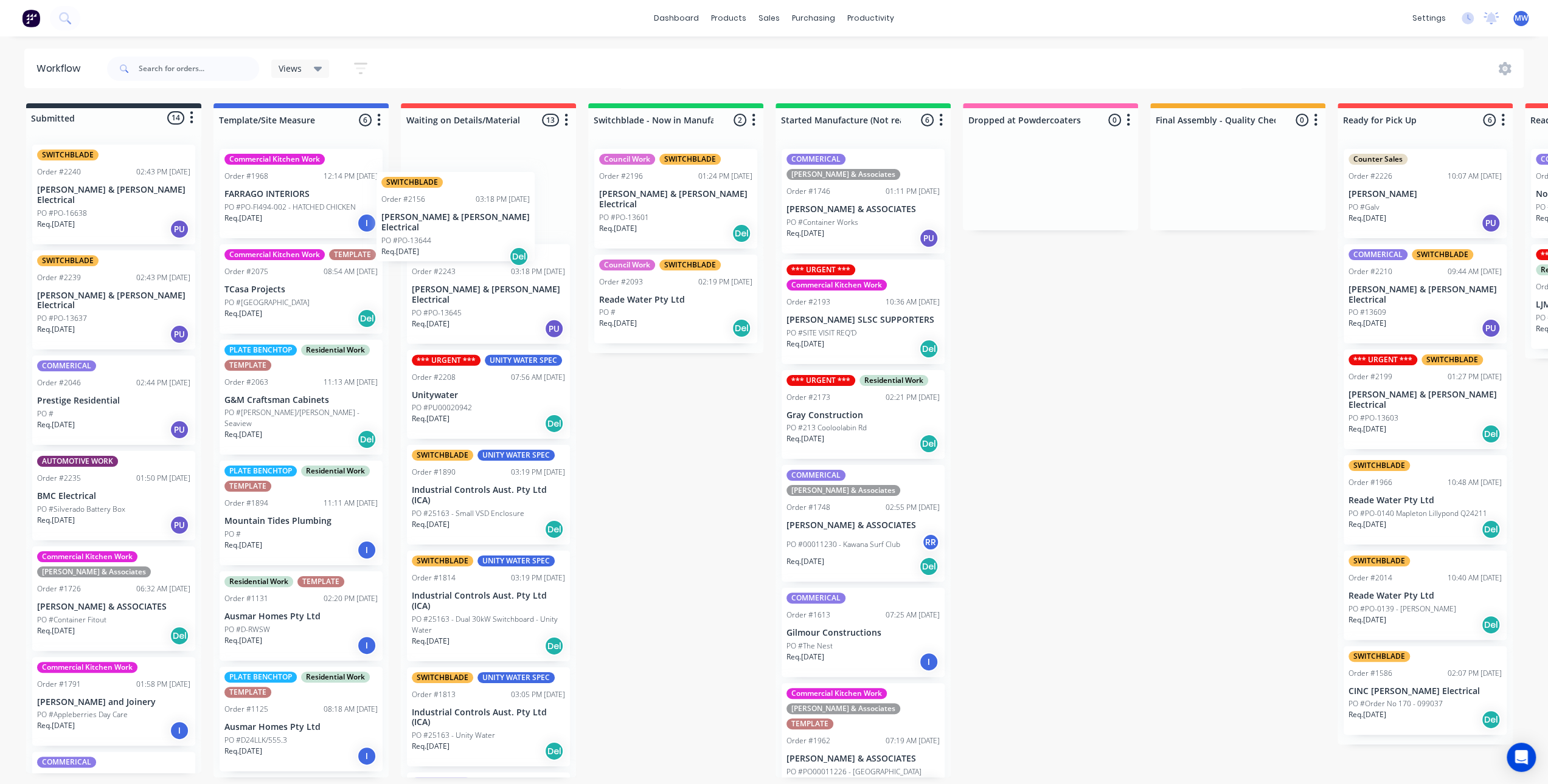
drag, startPoint x: 115, startPoint y: 205, endPoint x: 500, endPoint y: 237, distance: 386.3
click at [500, 237] on div "Submitted 14 Status colour #273444 hex #273444 Save Cancel Summaries Total orde…" at bounding box center [1004, 440] width 2028 height 674
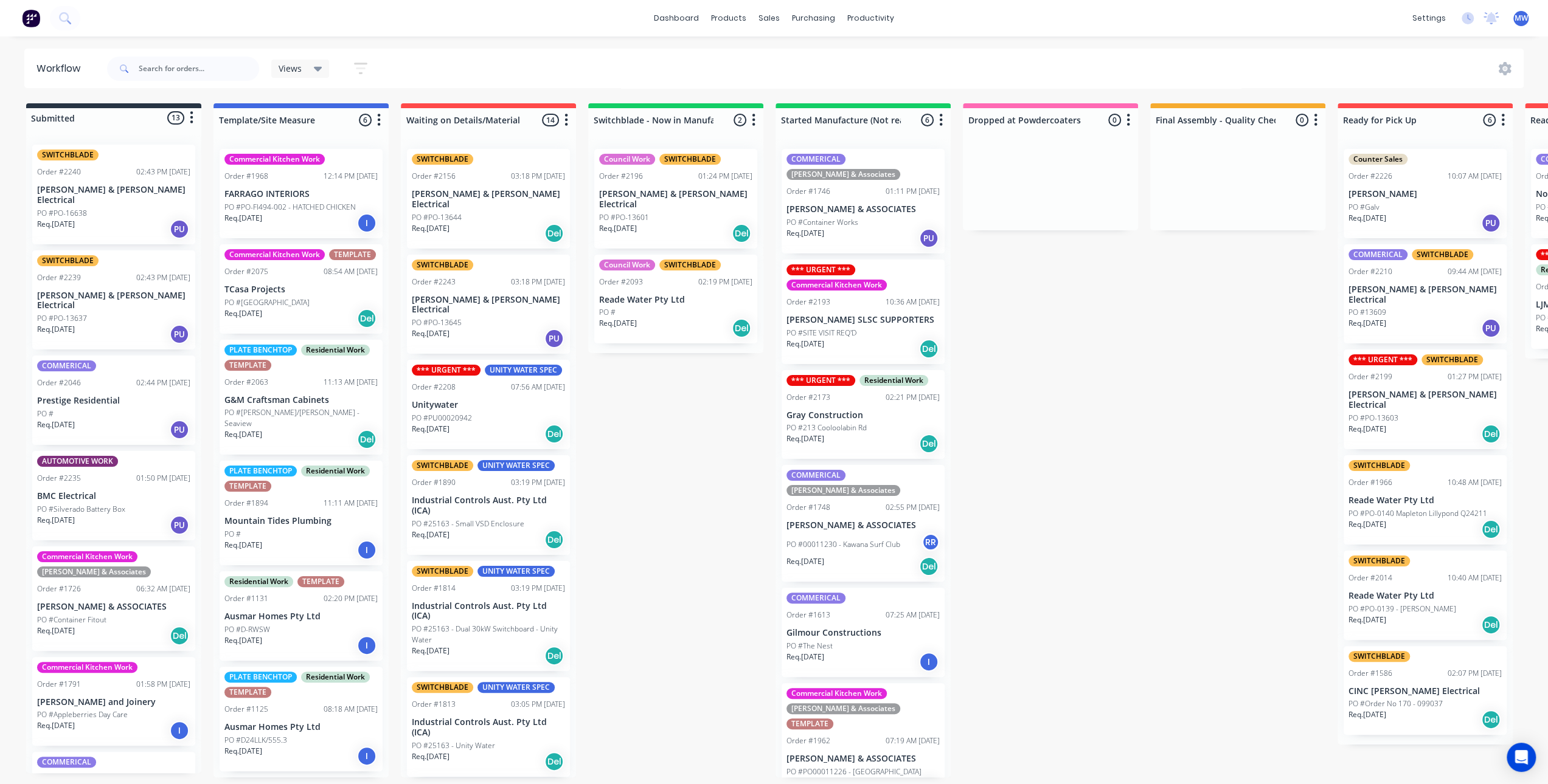
click at [107, 193] on p "[PERSON_NAME] & [PERSON_NAME] Electrical" at bounding box center [113, 195] width 153 height 21
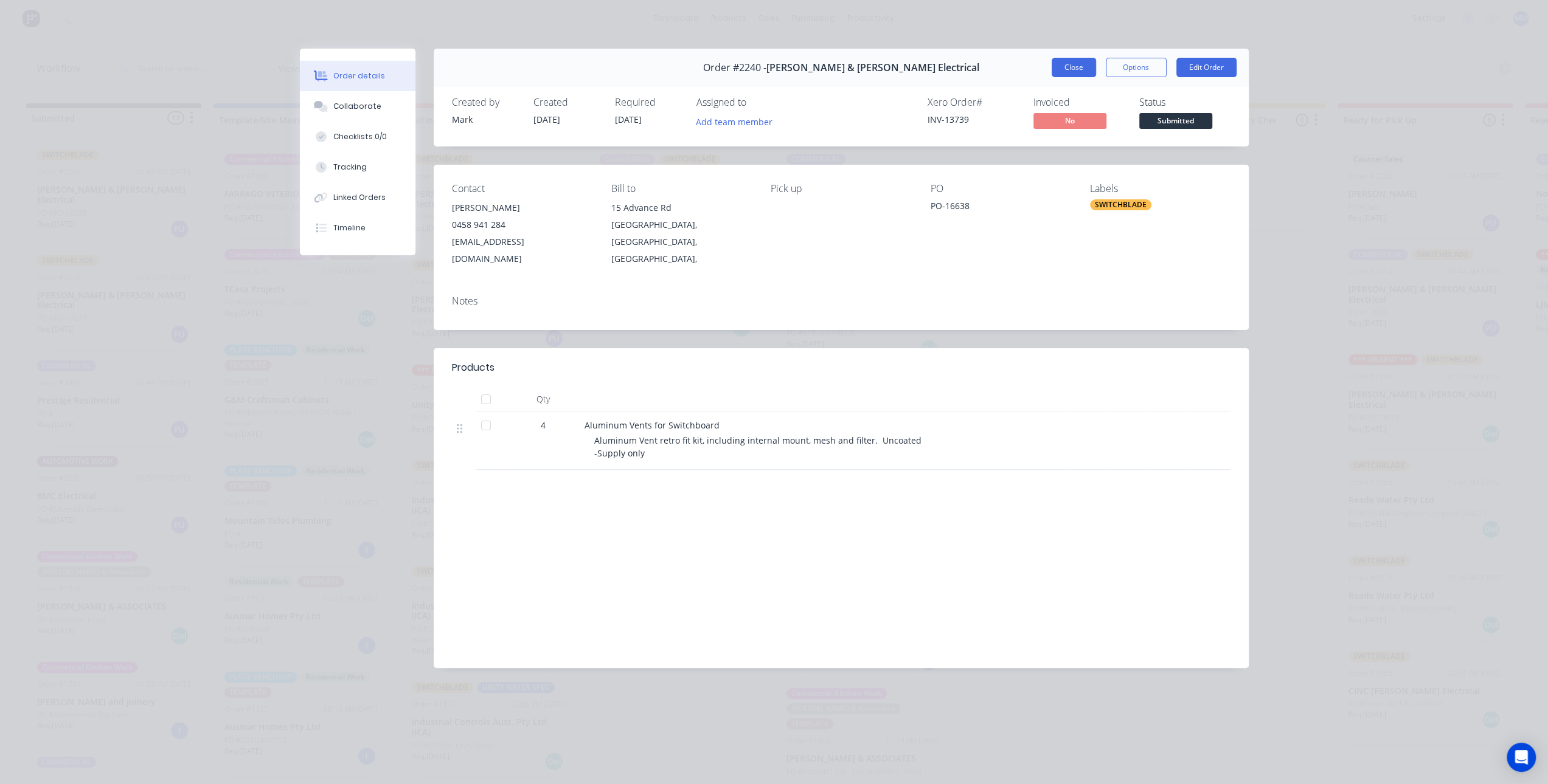
click at [1066, 71] on button "Close" at bounding box center [1074, 67] width 45 height 20
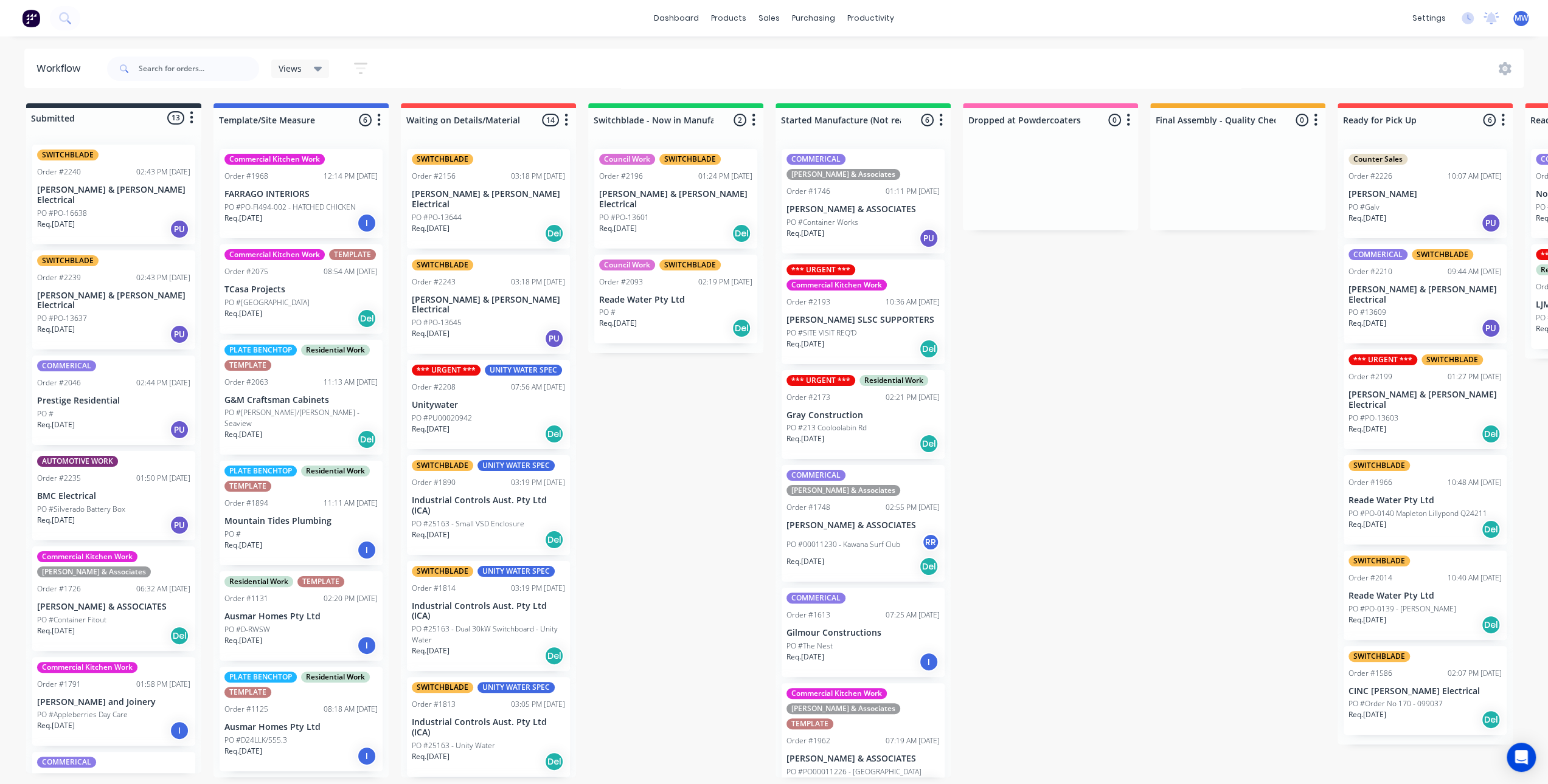
click at [670, 406] on div "Submitted 13 Status colour #273444 hex #273444 Save Cancel Summaries Total orde…" at bounding box center [1004, 440] width 2028 height 674
click at [688, 427] on div "Submitted 13 Status colour #273444 hex #273444 Save Cancel Summaries Total orde…" at bounding box center [1004, 440] width 2028 height 674
click at [688, 423] on div "Submitted 13 Status colour #273444 hex #273444 Save Cancel Summaries Total orde…" at bounding box center [1004, 440] width 2028 height 674
click at [710, 568] on div "Submitted 13 Status colour #273444 hex #273444 Save Cancel Summaries Total orde…" at bounding box center [1004, 440] width 2028 height 674
click at [705, 500] on div "Submitted 13 Status colour #273444 hex #273444 Save Cancel Summaries Total orde…" at bounding box center [1004, 440] width 2028 height 674
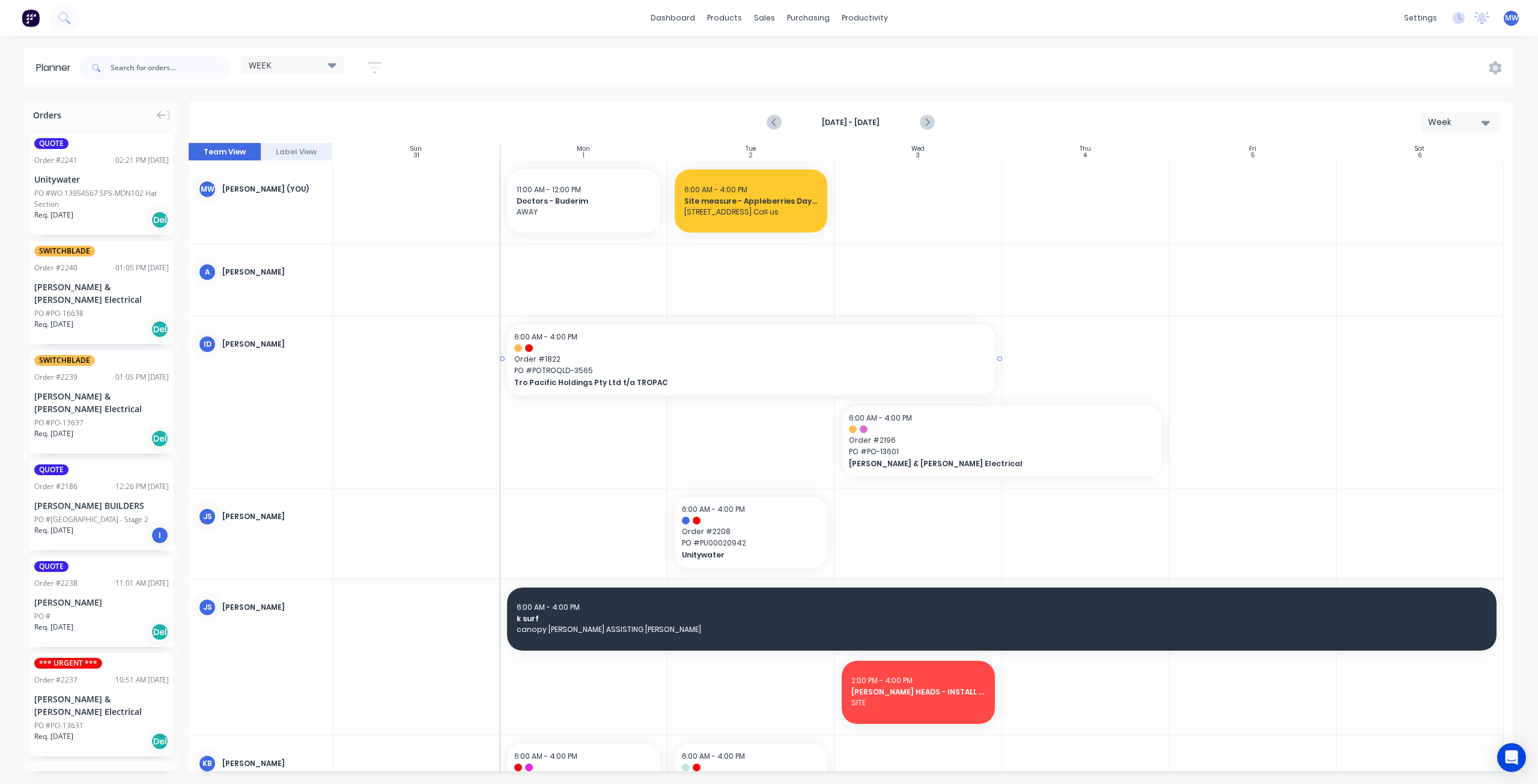
scroll to position [60, 0]
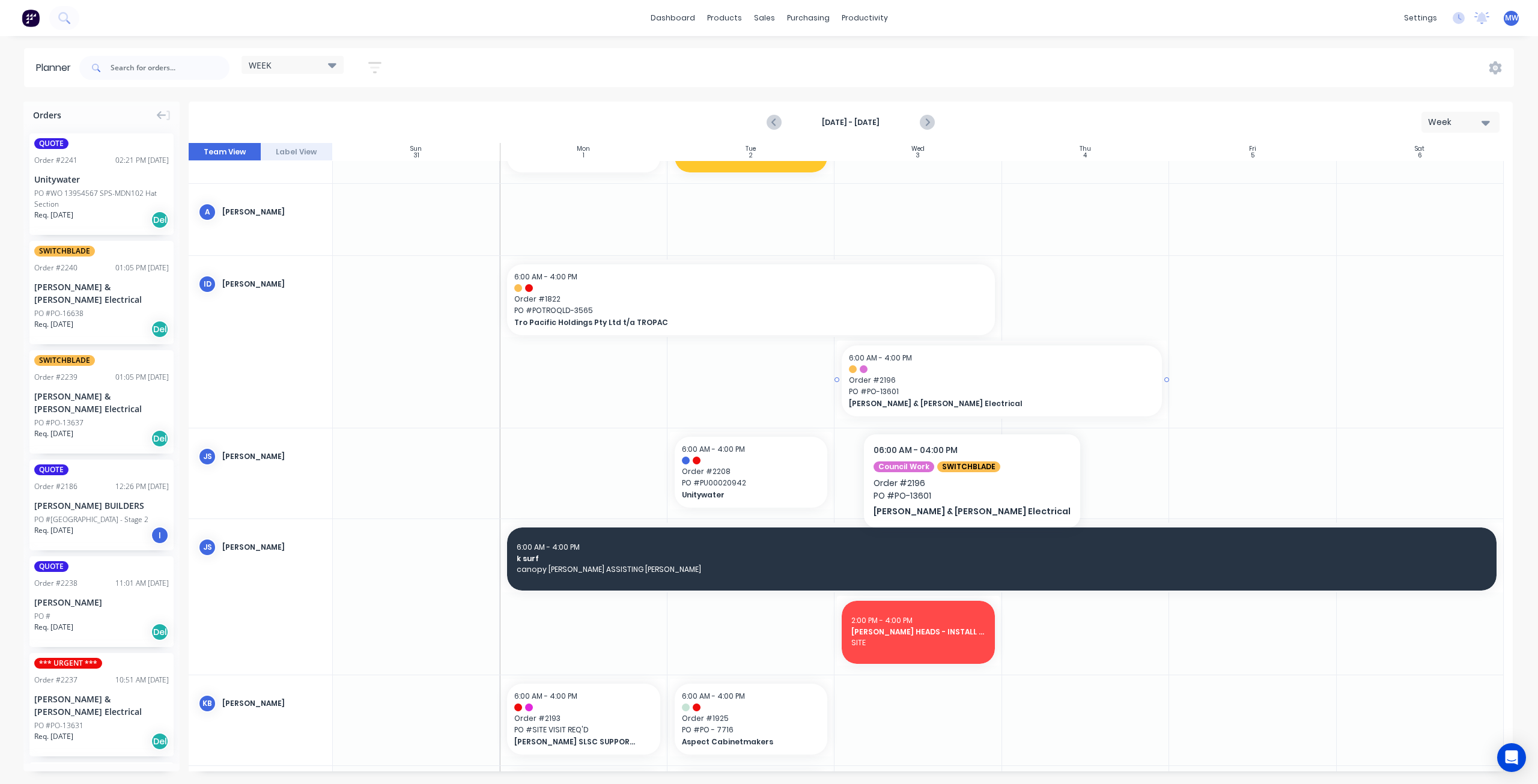
click at [934, 397] on div "6:00 AM - 4:00 PM Order # 2196 PO # PO-13601 Bailey & Dalton Electrical" at bounding box center [1002, 380] width 321 height 71
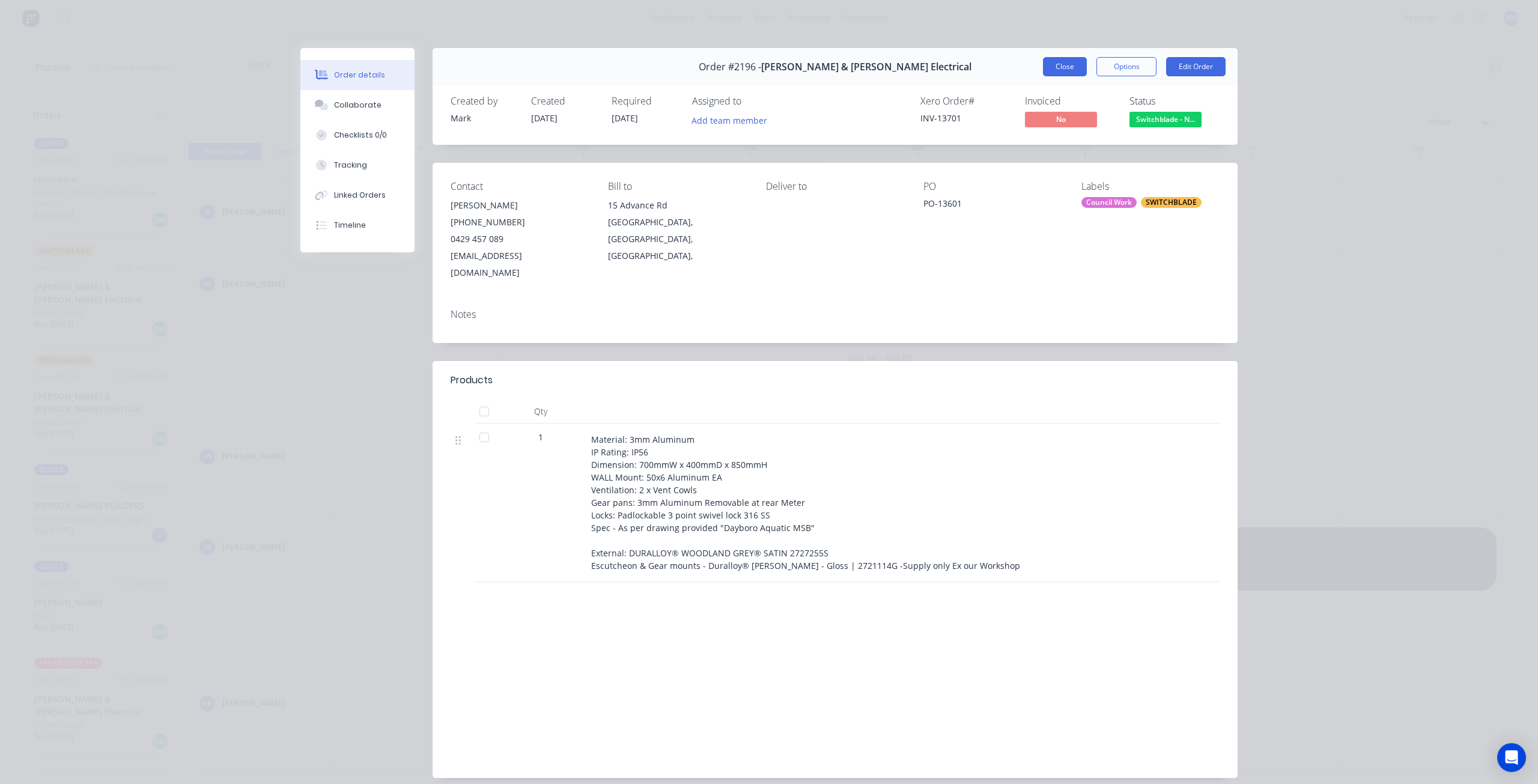
click at [1059, 69] on button "Close" at bounding box center [1065, 67] width 44 height 19
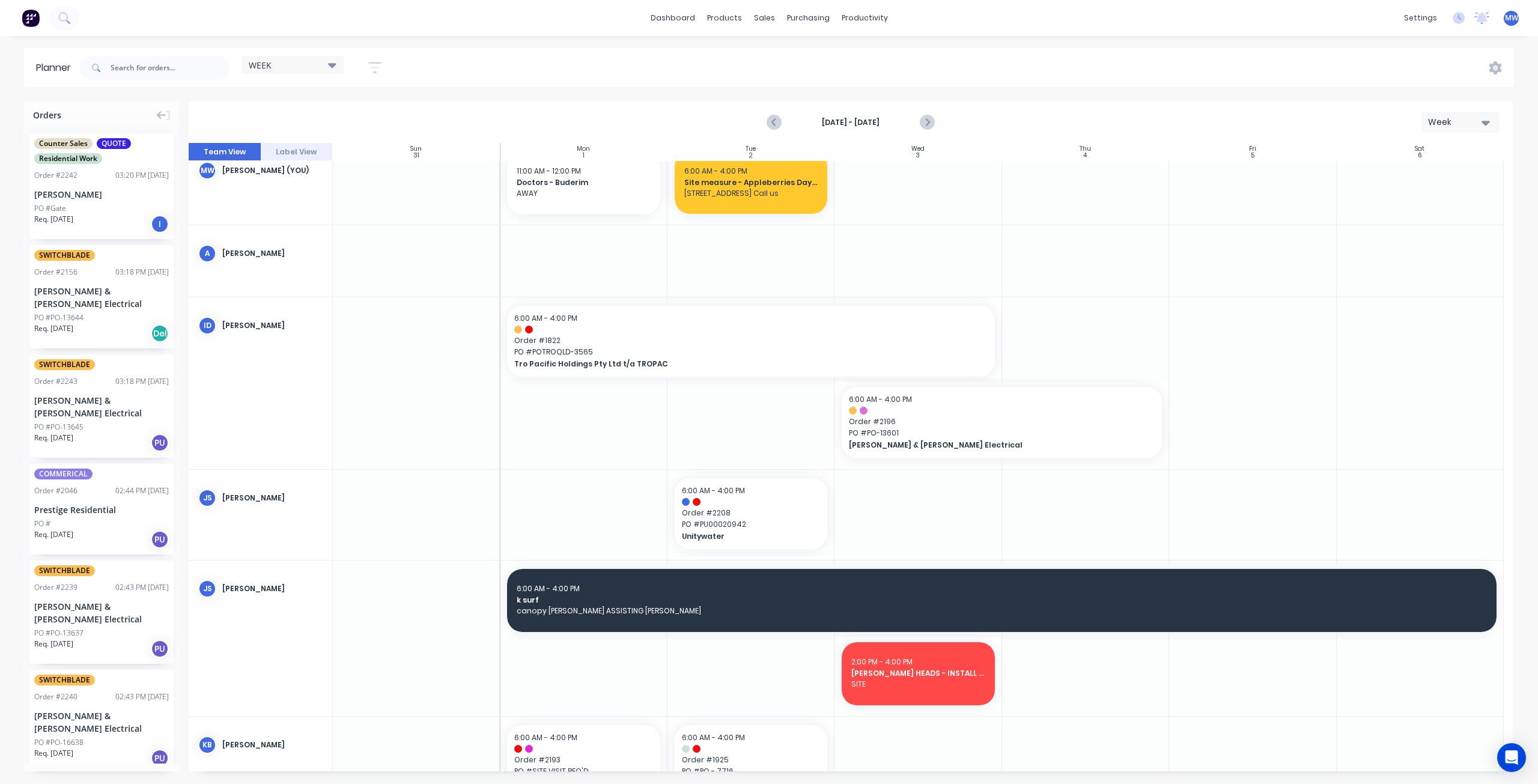
scroll to position [0, 0]
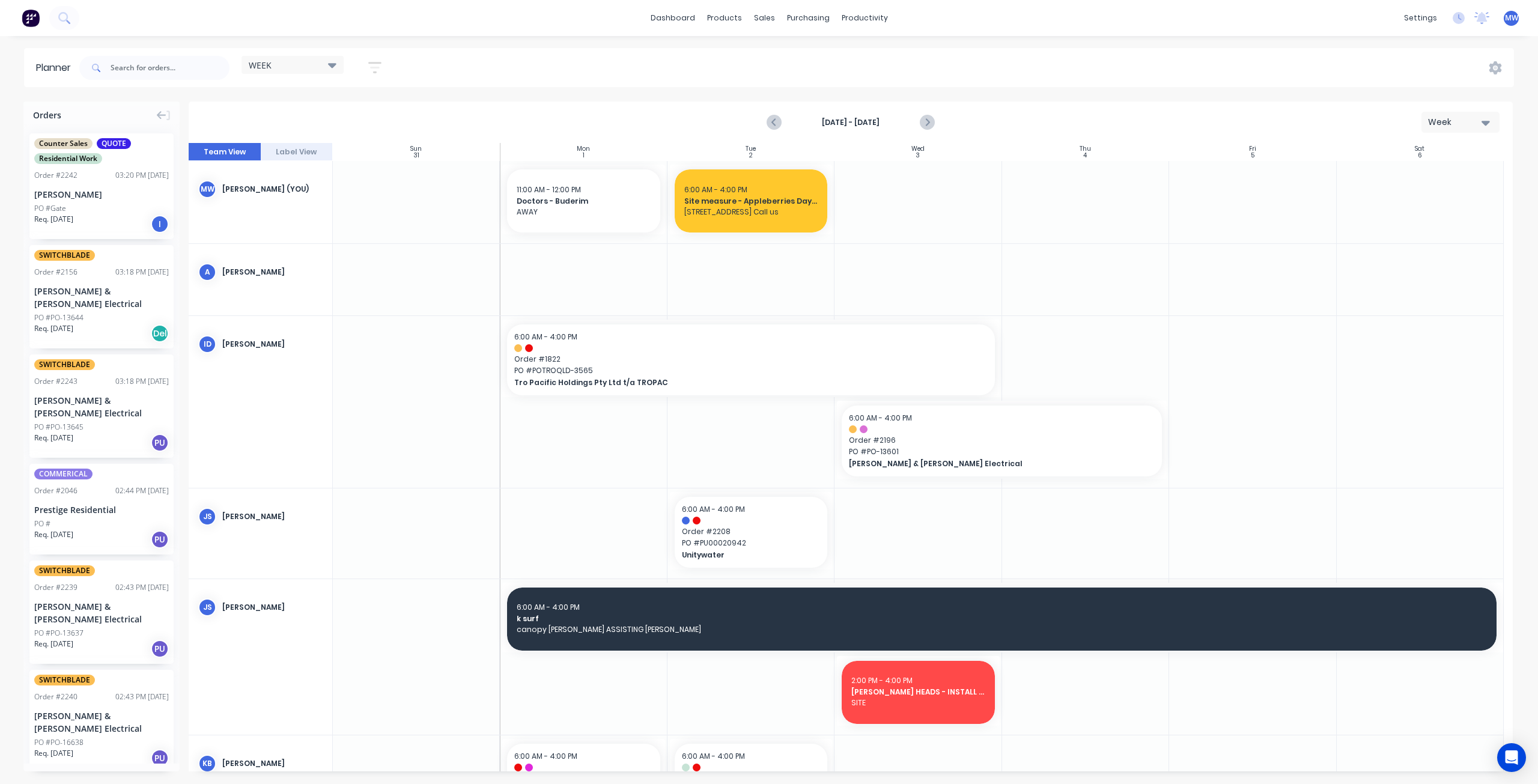
click at [99, 169] on div "Counter Sales QUOTE Residential Work Order # 2242 03:20 PM 27/08/25 Karen Dawe …" at bounding box center [101, 186] width 144 height 106
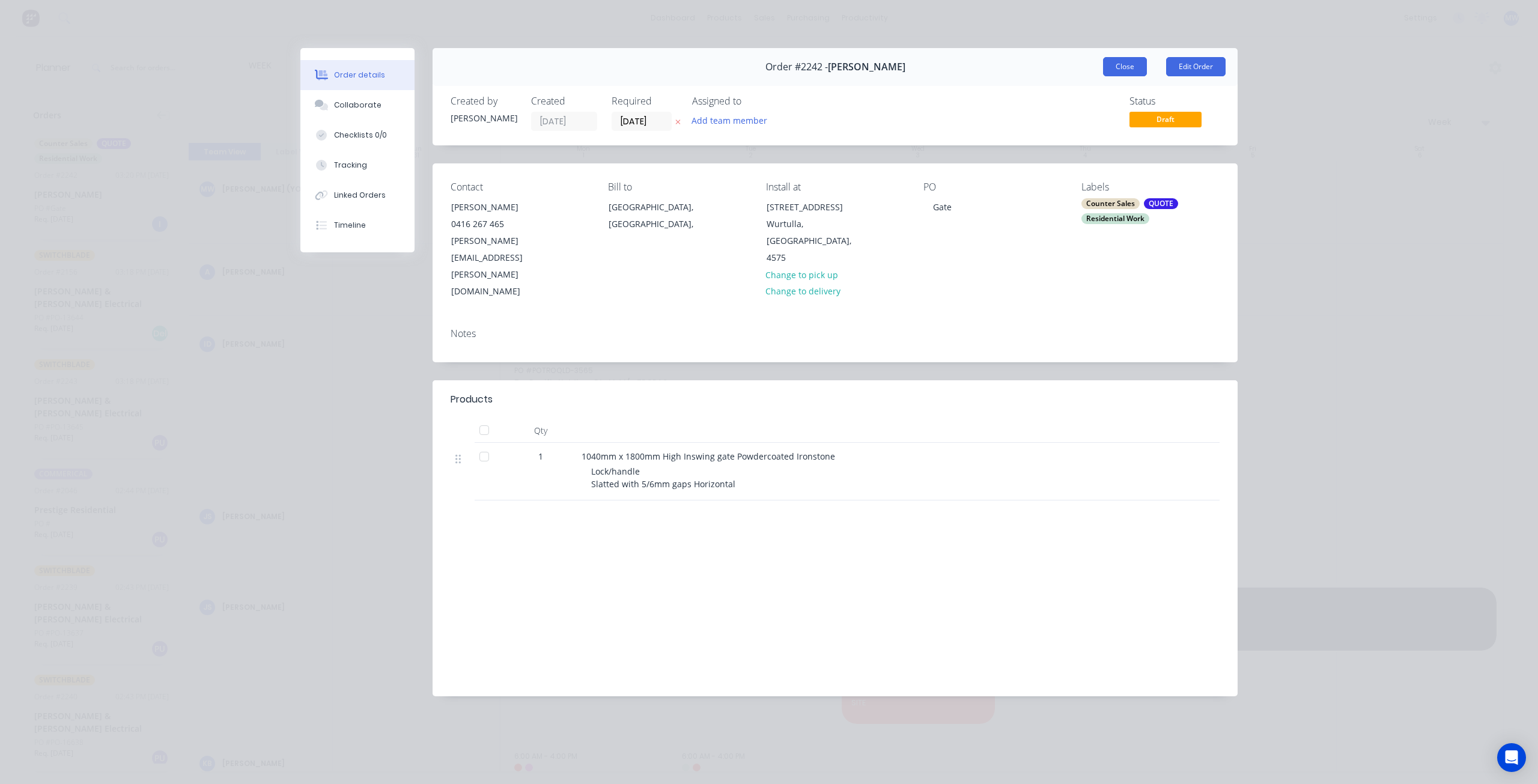
click at [1127, 64] on button "Close" at bounding box center [1125, 67] width 44 height 19
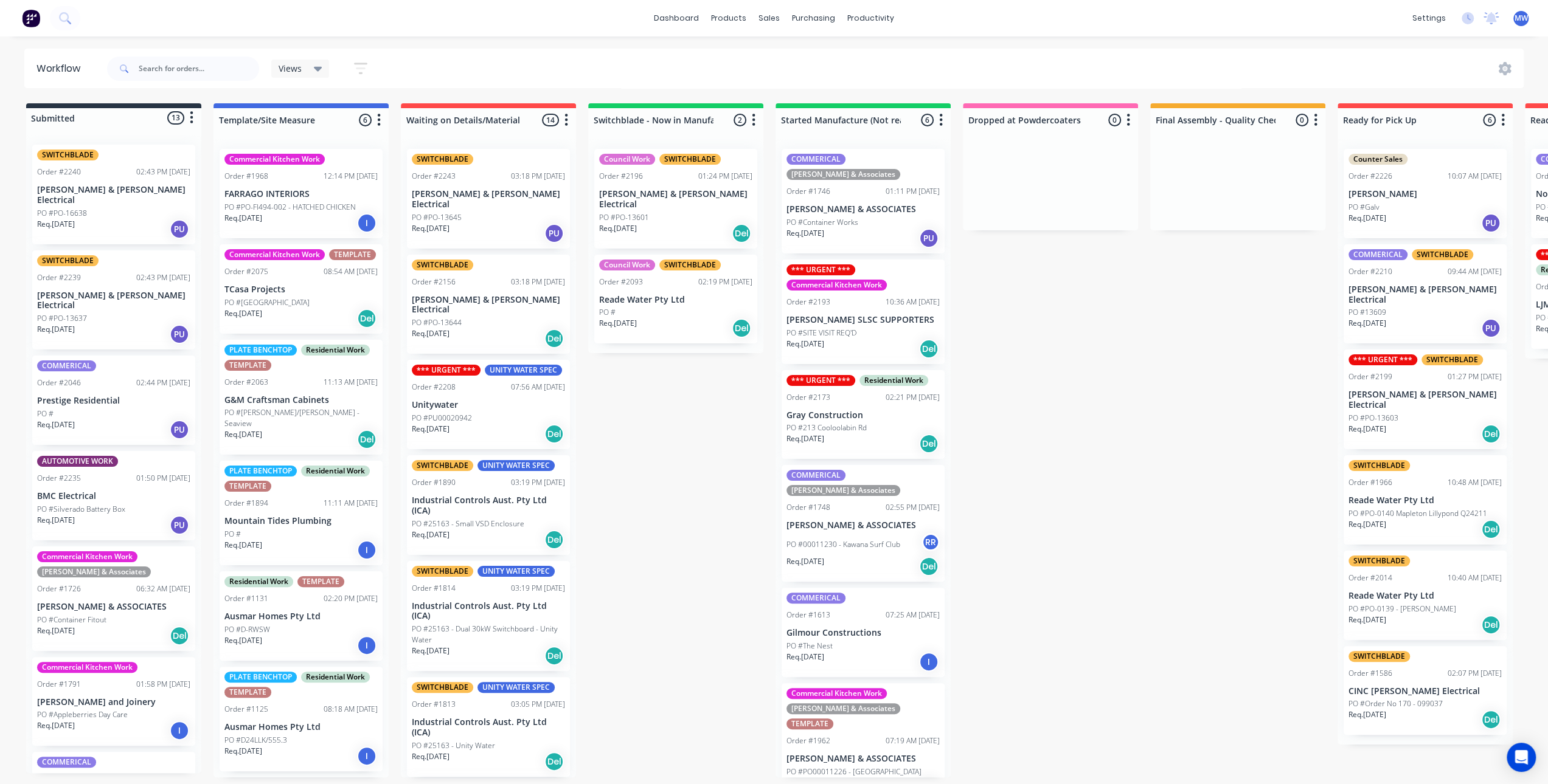
click at [683, 470] on div "Submitted 13 Status colour #273444 hex #273444 Save Cancel Summaries Total orde…" at bounding box center [1004, 440] width 2028 height 674
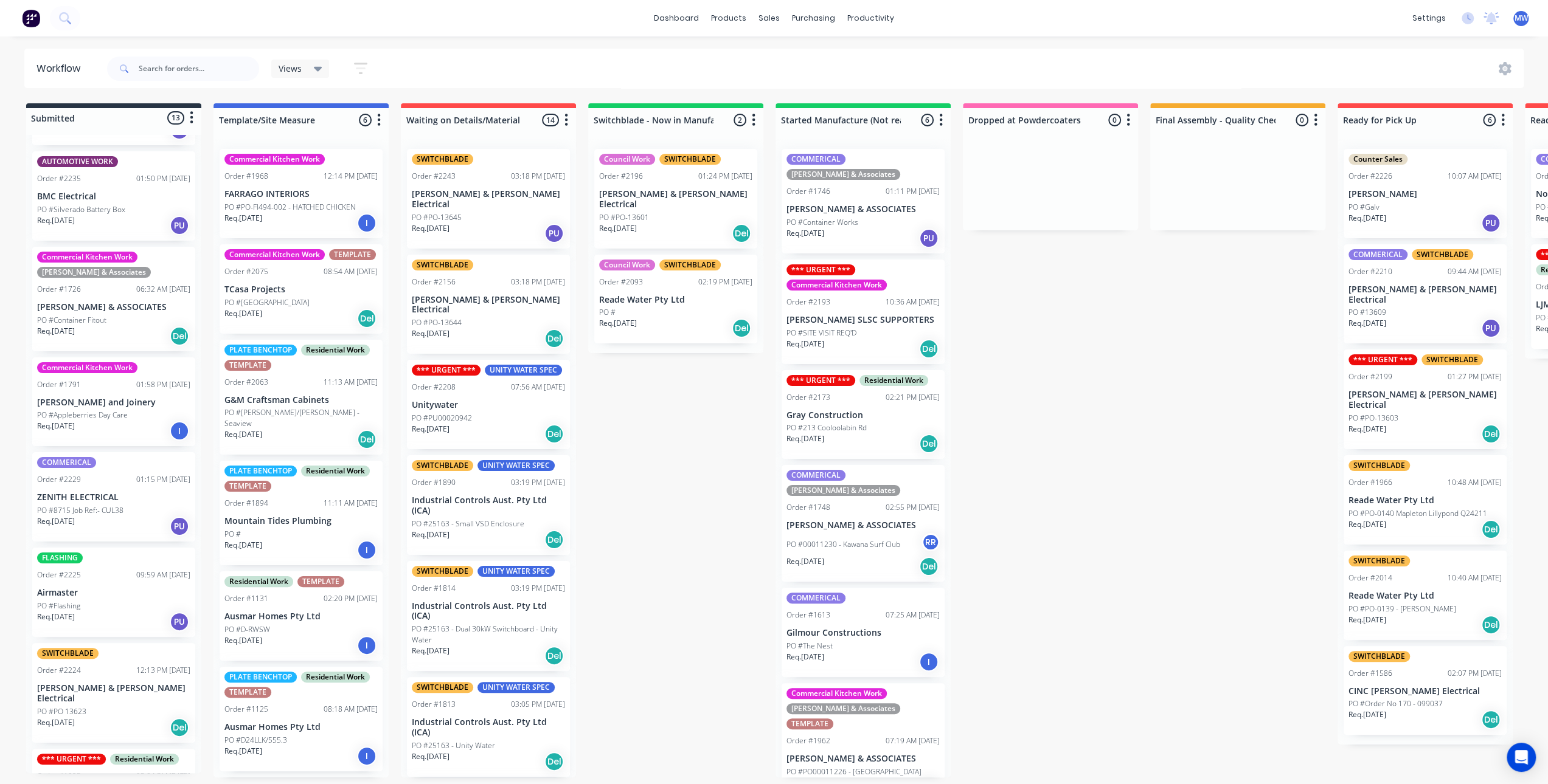
scroll to position [3, 0]
click at [884, 628] on p "Gilmour Constructions" at bounding box center [863, 632] width 153 height 10
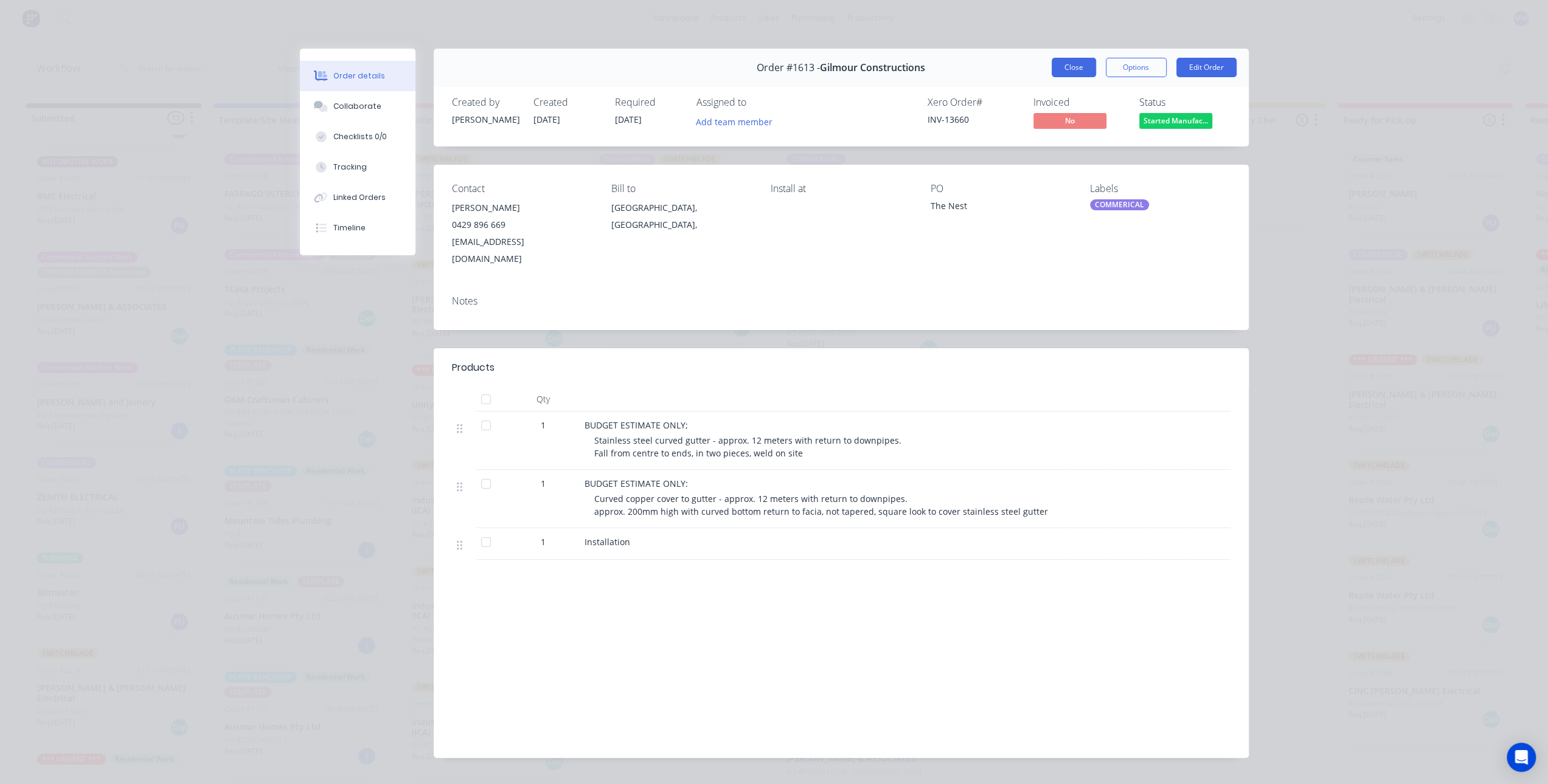
click at [1066, 66] on button "Close" at bounding box center [1074, 67] width 45 height 20
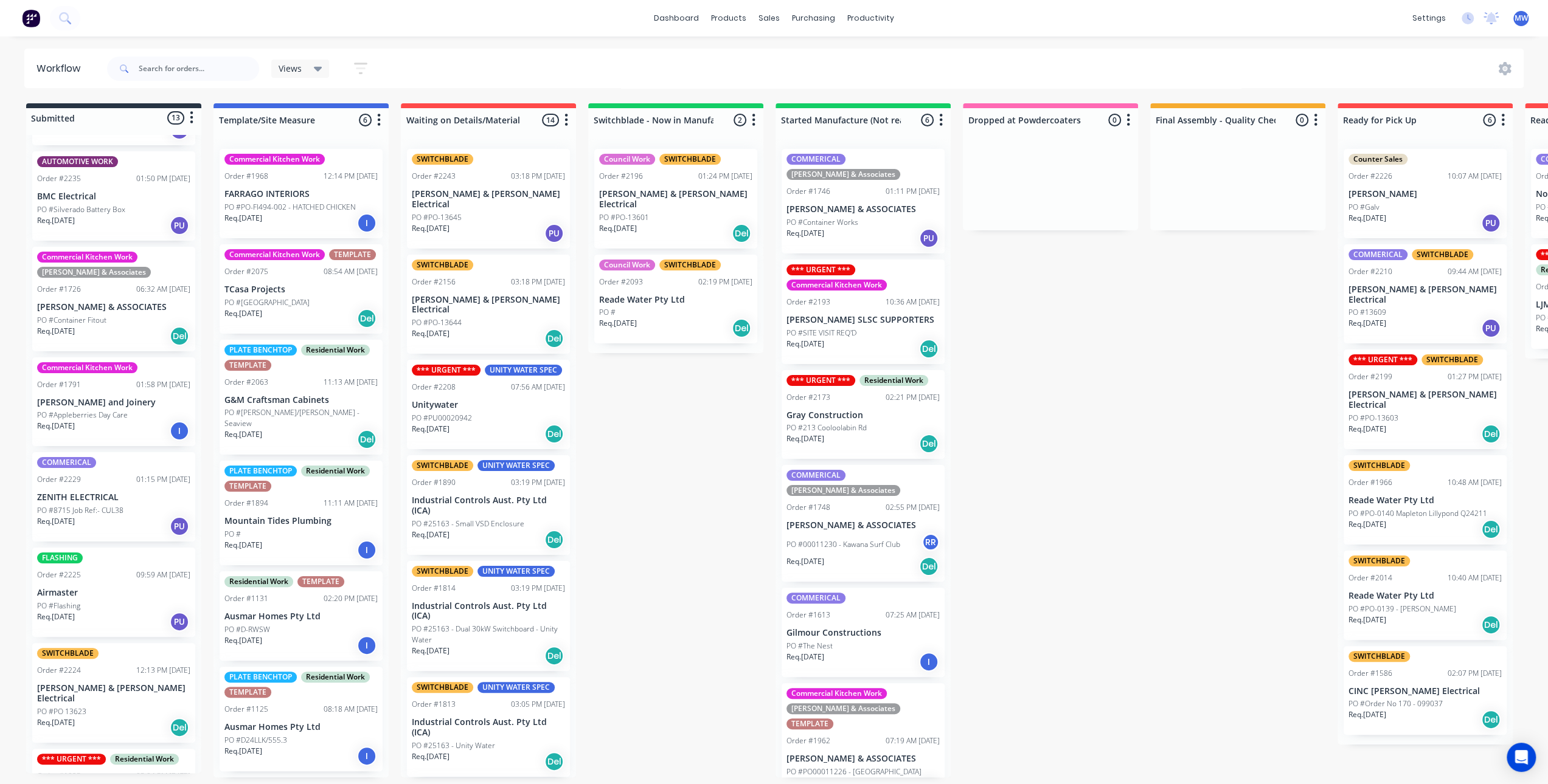
click at [627, 469] on div "Submitted 13 Status colour #273444 hex #273444 Save Cancel Summaries Total orde…" at bounding box center [1004, 440] width 2028 height 674
click at [639, 473] on div "Submitted 13 Status colour #273444 hex #273444 Save Cancel Summaries Total orde…" at bounding box center [1004, 440] width 2028 height 674
click at [648, 427] on div "Submitted 13 Status colour #273444 hex #273444 Save Cancel Summaries Total orde…" at bounding box center [1004, 440] width 2028 height 674
click at [692, 318] on div "Req. [DATE] Del" at bounding box center [675, 328] width 153 height 21
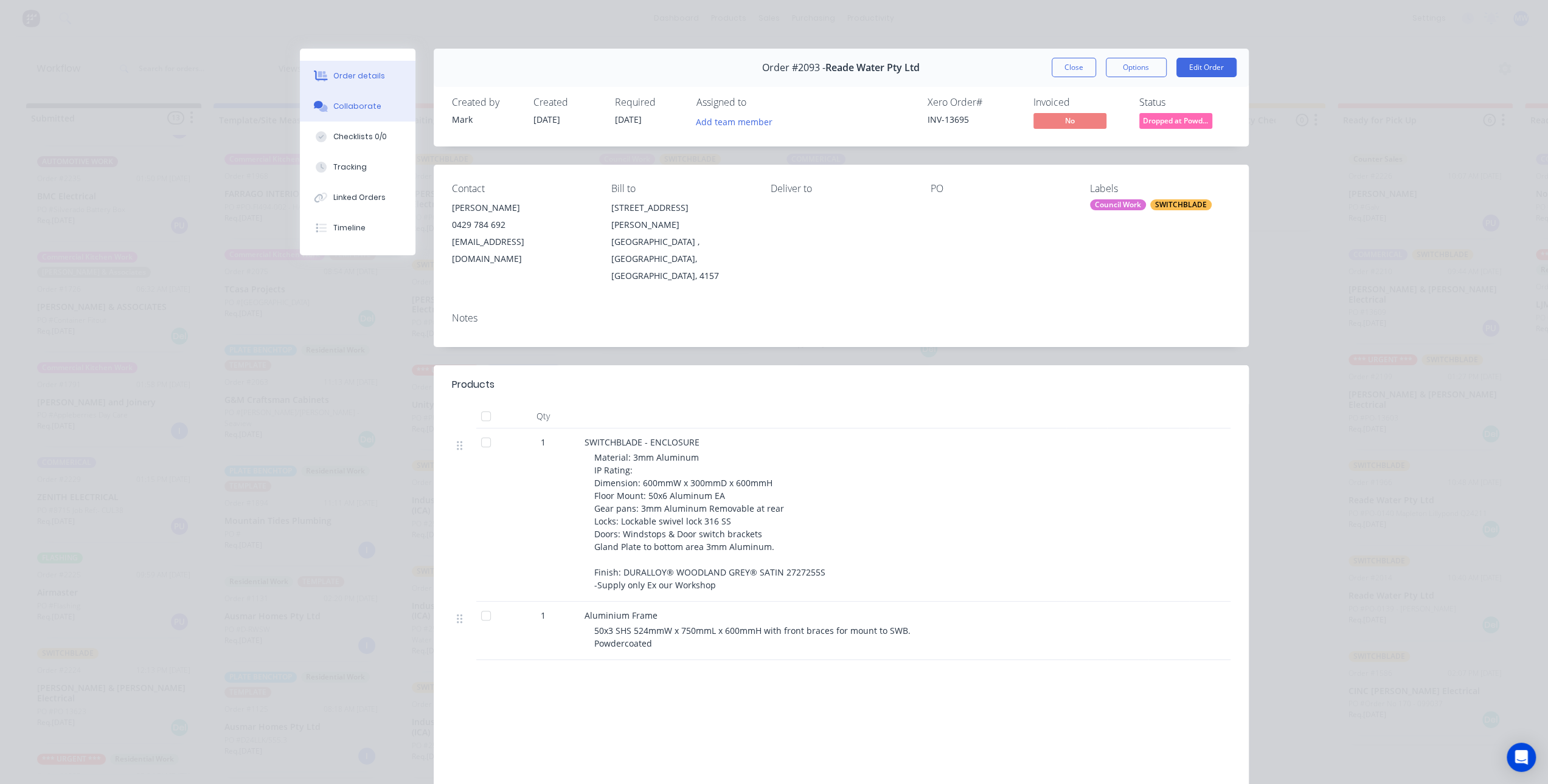
click at [365, 100] on button "Collaborate" at bounding box center [357, 106] width 115 height 30
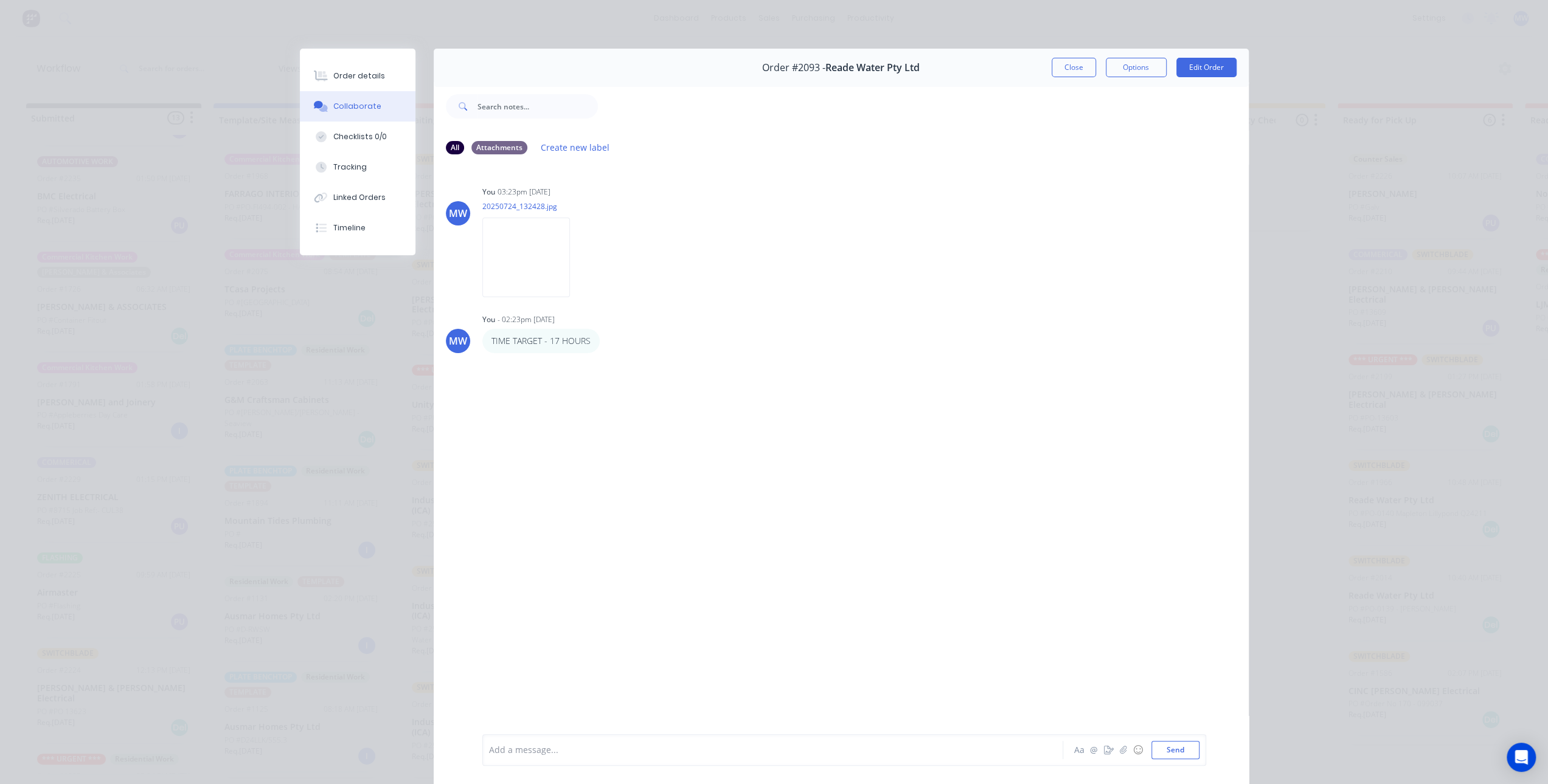
click at [1062, 70] on button "Close" at bounding box center [1074, 67] width 45 height 20
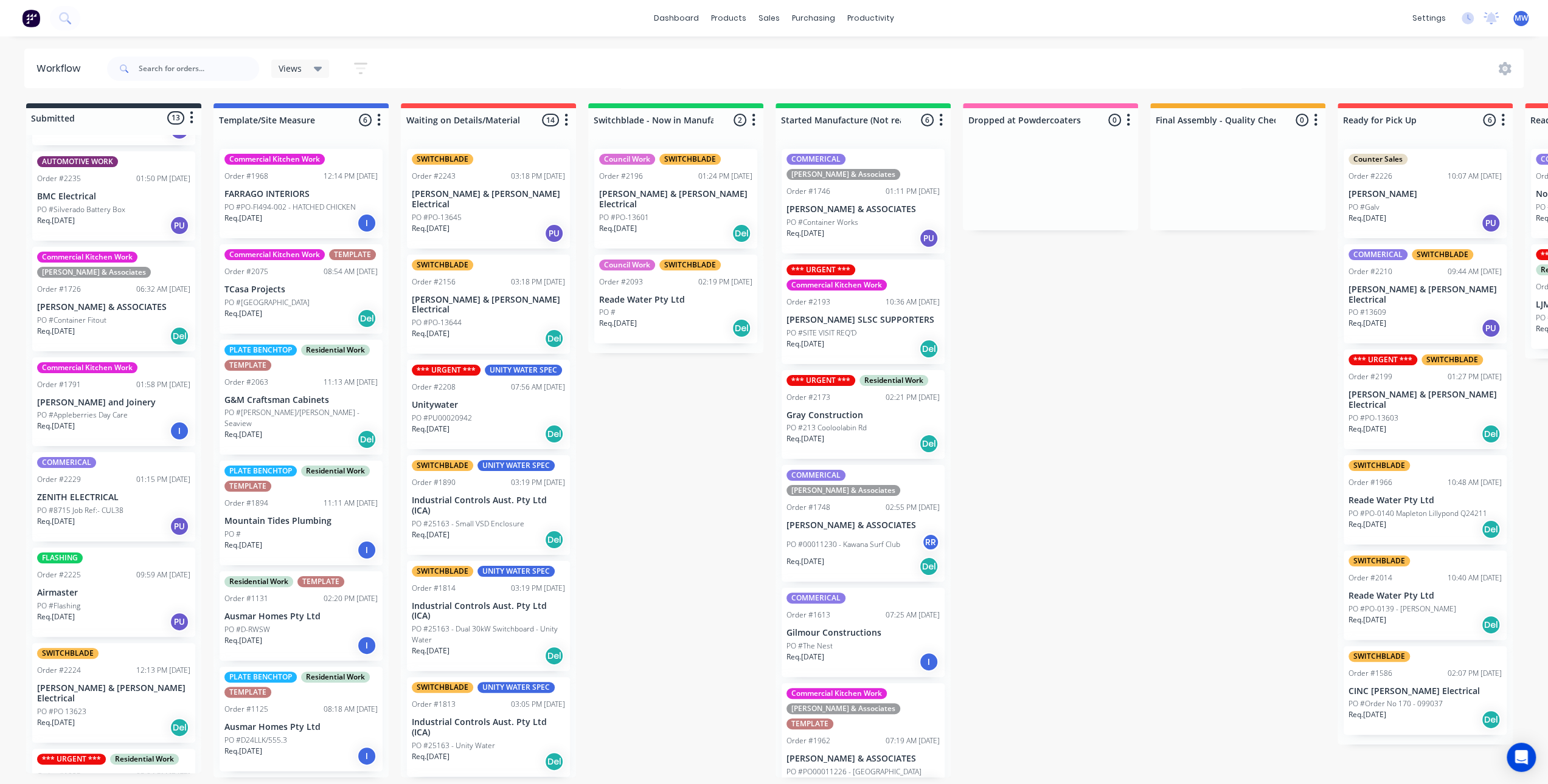
click at [623, 431] on div "Submitted 13 Status colour #273444 hex #273444 Save Cancel Summaries Total orde…" at bounding box center [1004, 440] width 2028 height 674
click at [634, 429] on div "Submitted 13 Status colour #273444 hex #273444 Save Cancel Summaries Total orde…" at bounding box center [1004, 440] width 2028 height 674
click at [664, 475] on div "Submitted 13 Status colour #273444 hex #273444 Save Cancel Summaries Total orde…" at bounding box center [1004, 440] width 2028 height 674
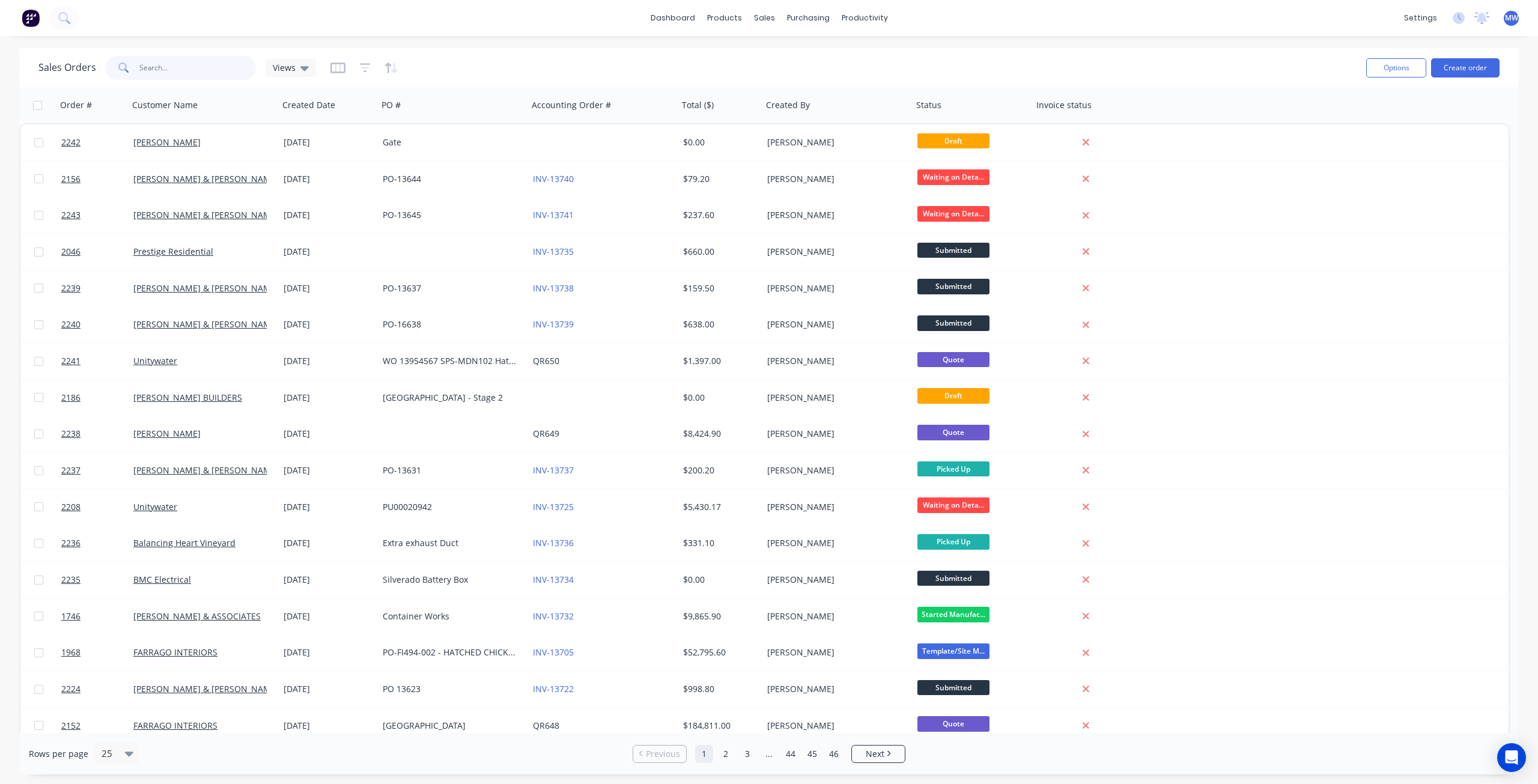
click at [203, 72] on input "text" at bounding box center [198, 68] width 117 height 24
type input "unity"
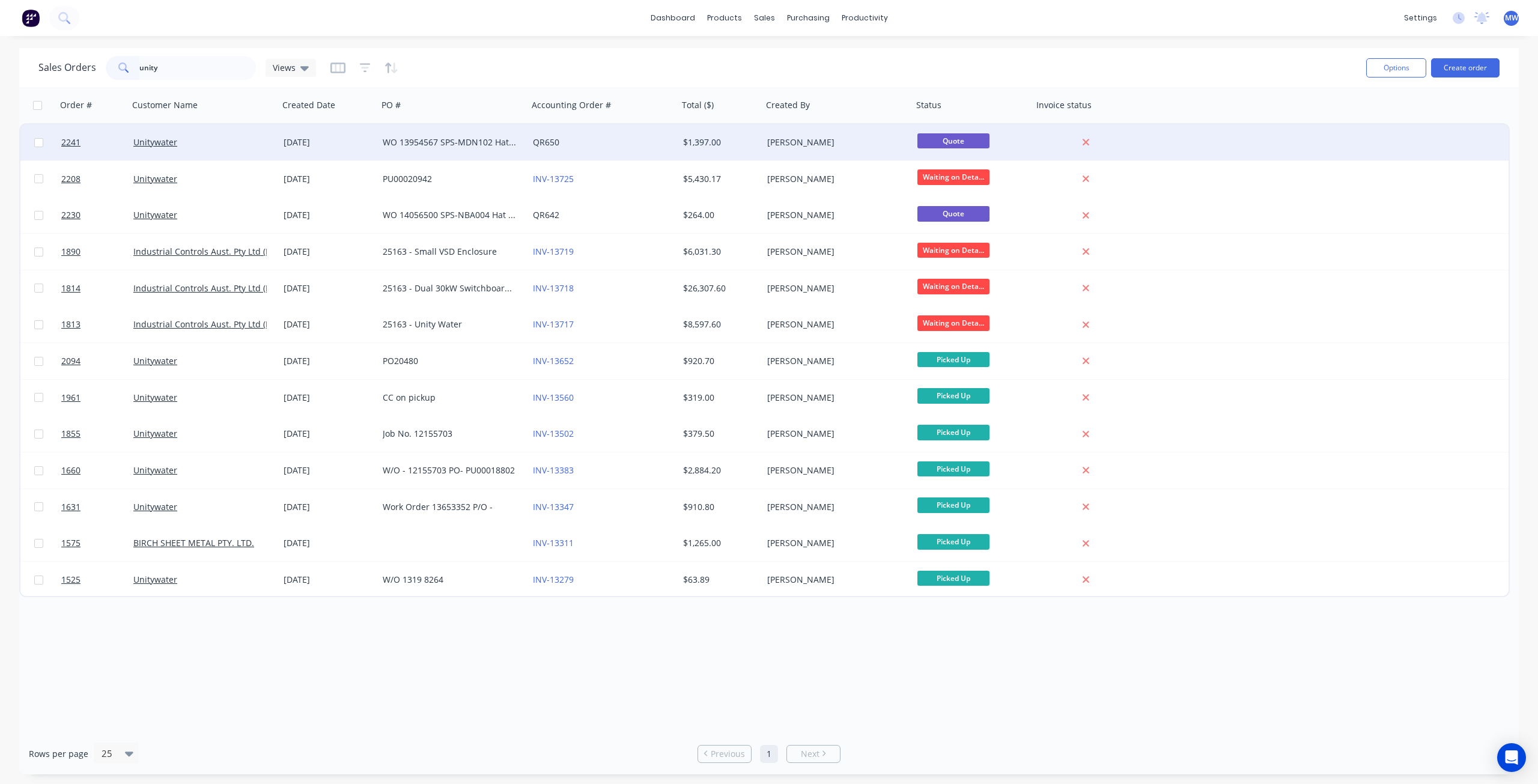
click at [233, 151] on div "Unitywater" at bounding box center [203, 143] width 150 height 36
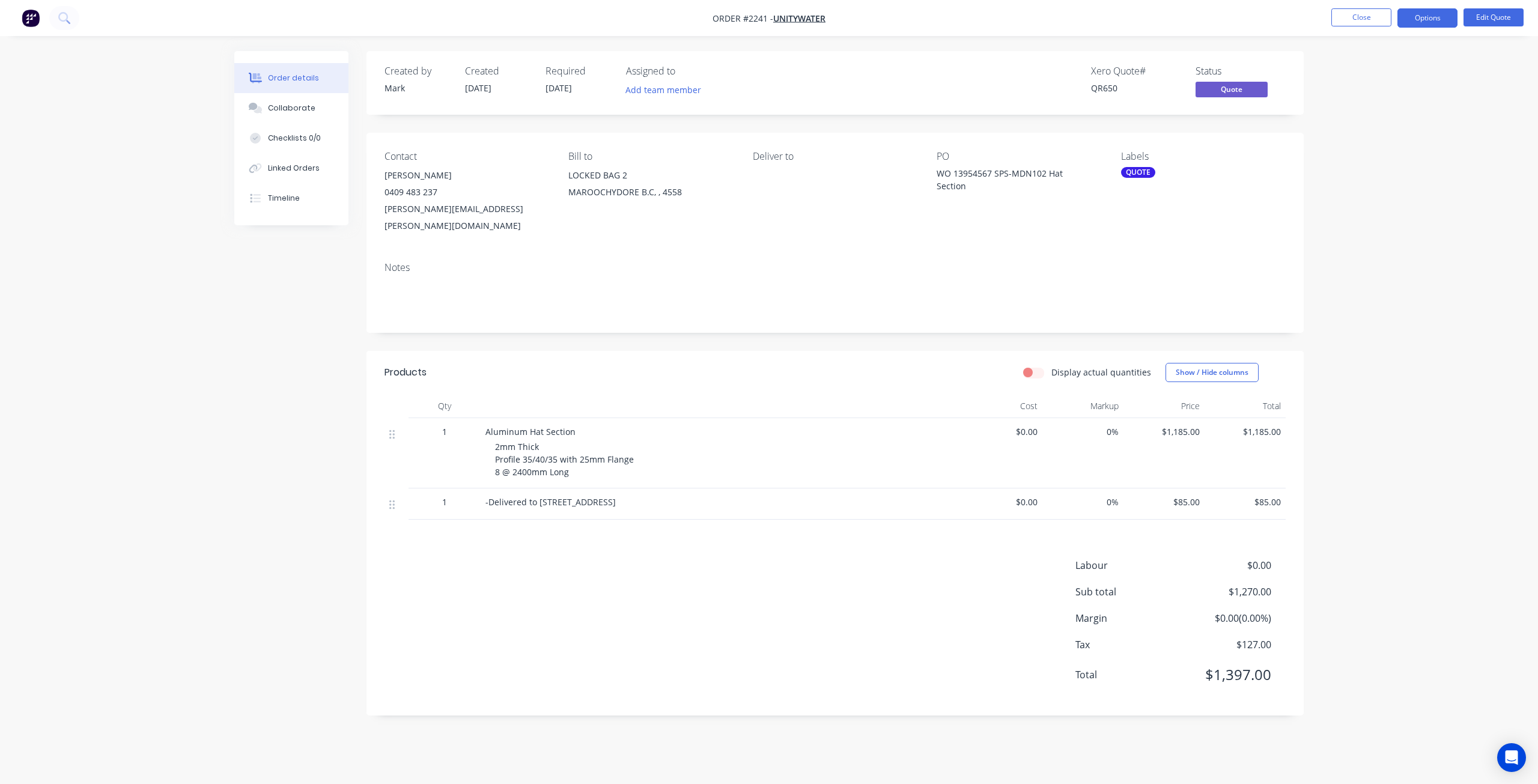
click at [219, 368] on div "Order details Collaborate Checklists 0/0 Linked Orders Timeline Order details C…" at bounding box center [769, 392] width 1538 height 784
click at [1441, 252] on div "Order details Collaborate Checklists 0/0 Linked Orders Timeline Order details C…" at bounding box center [769, 392] width 1538 height 784
click at [296, 402] on div "Created by [PERSON_NAME] Created [DATE] Required [DATE] Assigned to Add team me…" at bounding box center [769, 392] width 1070 height 682
click at [120, 473] on div "Order details Collaborate Checklists 0/0 Linked Orders Timeline Order details C…" at bounding box center [769, 392] width 1538 height 784
click at [311, 496] on div "Created by [PERSON_NAME] Created [DATE] Required [DATE] Assigned to Add team me…" at bounding box center [769, 392] width 1070 height 682
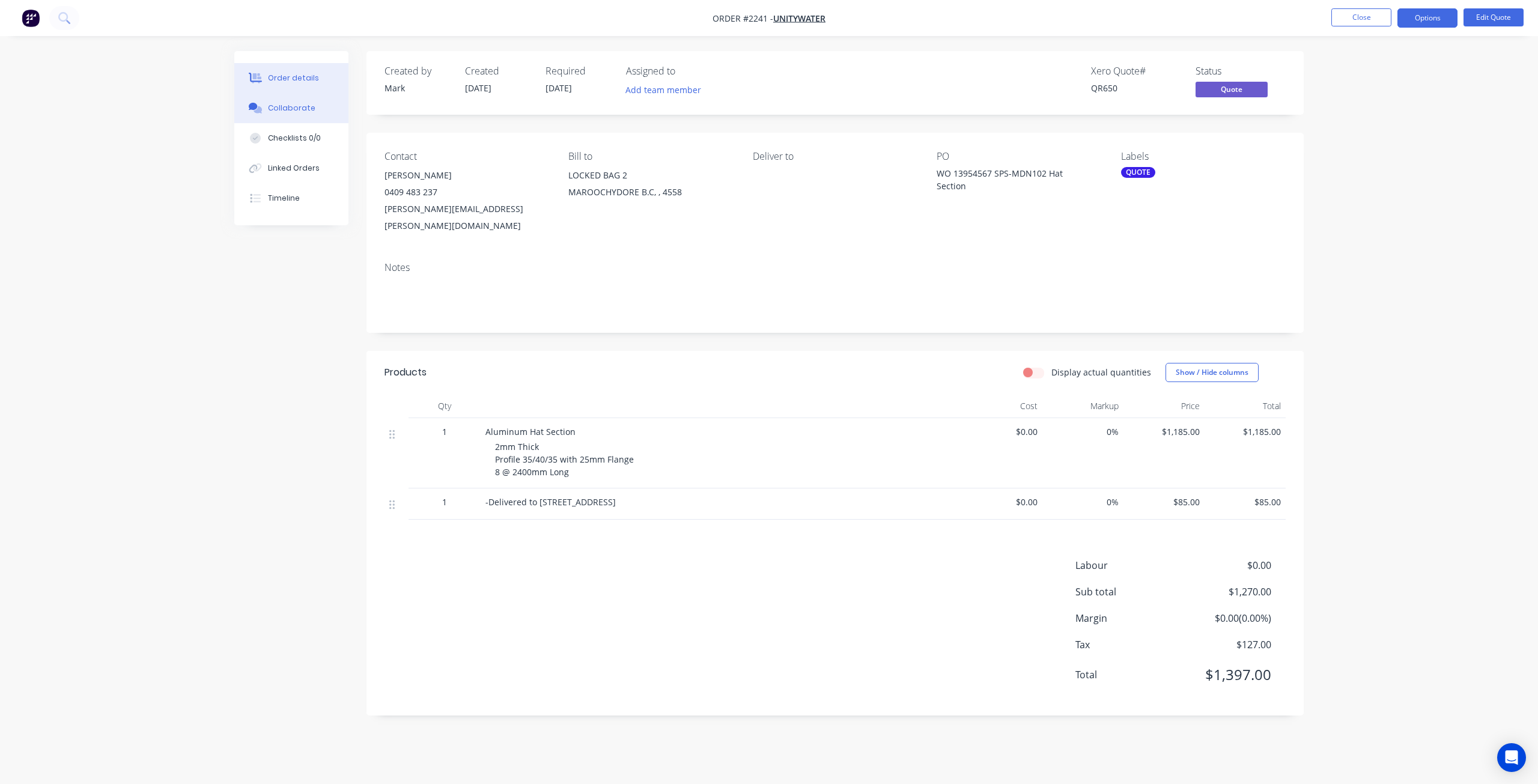
click at [292, 112] on div "Collaborate" at bounding box center [291, 108] width 47 height 11
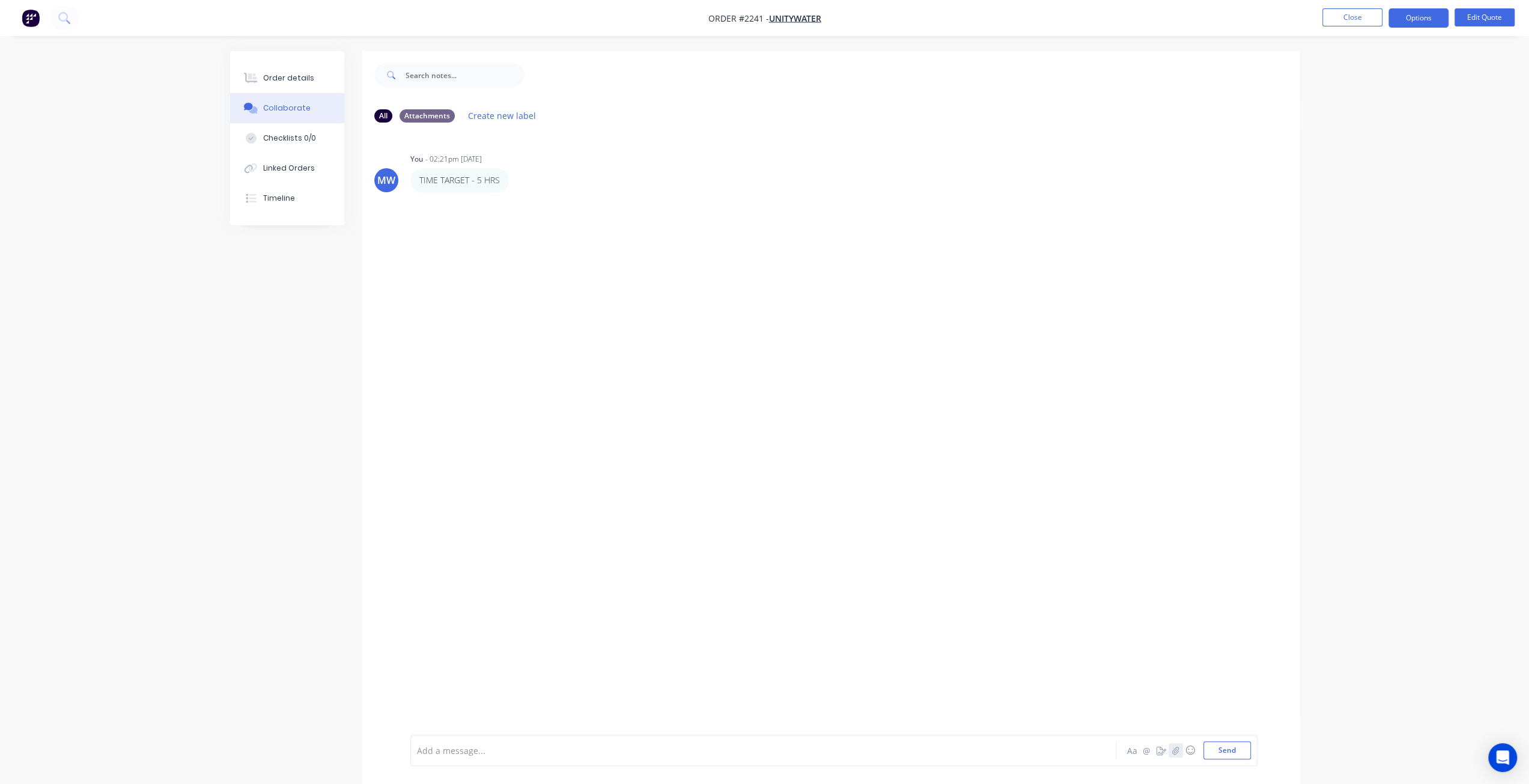
click at [1176, 752] on icon "button" at bounding box center [1175, 750] width 7 height 9
click at [1223, 755] on button "Send" at bounding box center [1227, 750] width 47 height 18
click at [461, 297] on img at bounding box center [454, 284] width 87 height 79
click at [1352, 15] on button "Close" at bounding box center [1352, 17] width 60 height 18
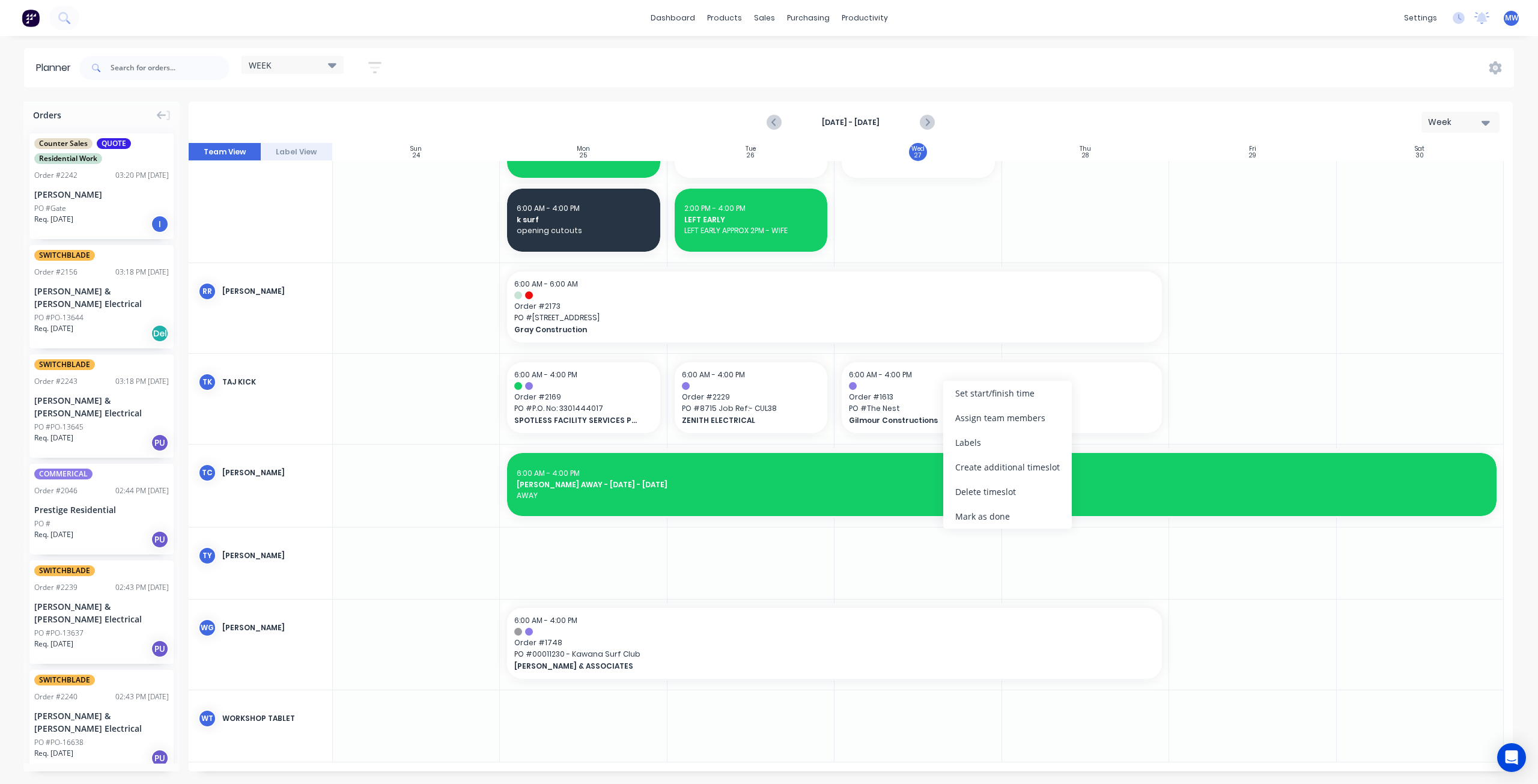
scroll to position [1120, 0]
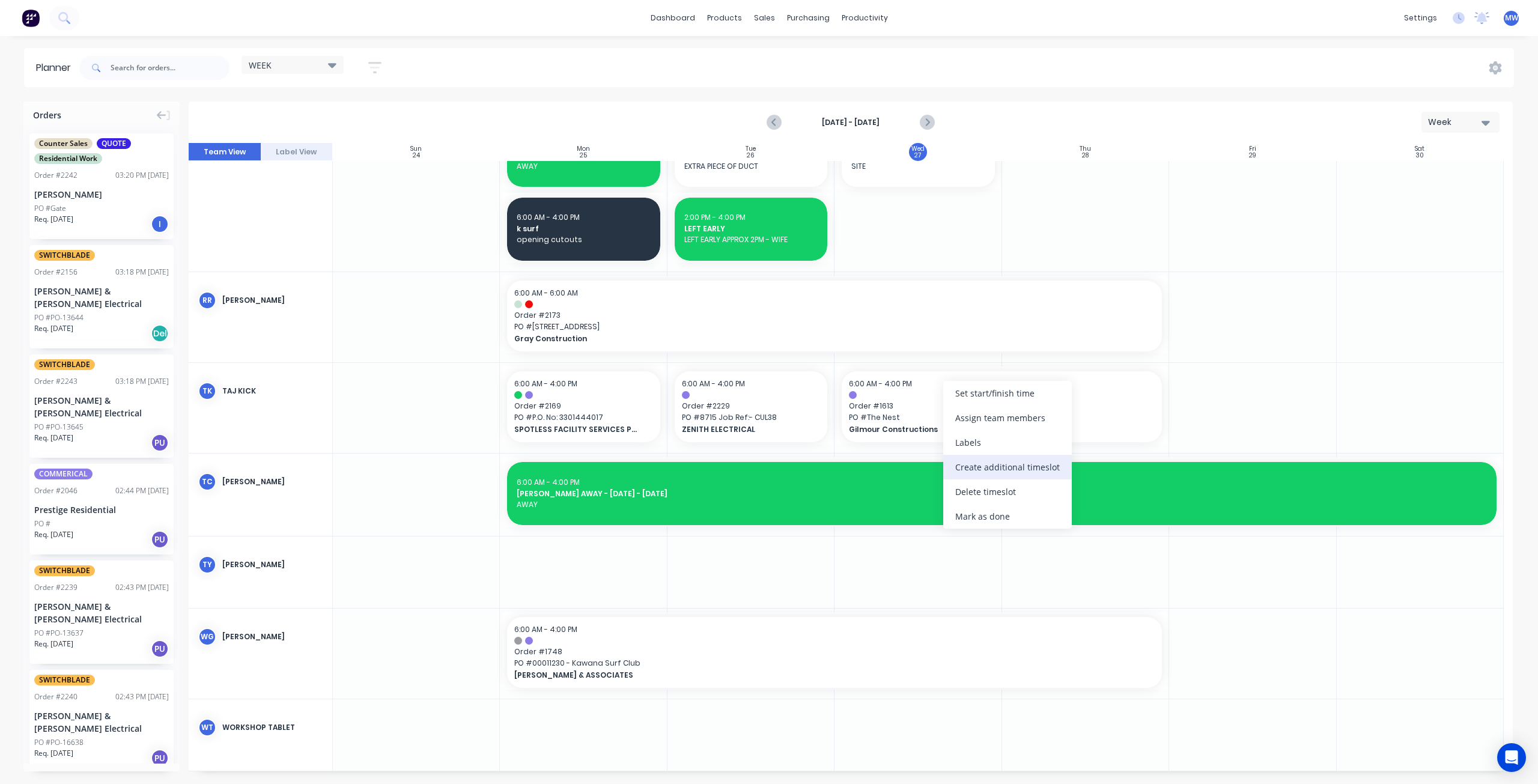
click at [1004, 473] on div "Create additional timeslot" at bounding box center [1008, 467] width 129 height 25
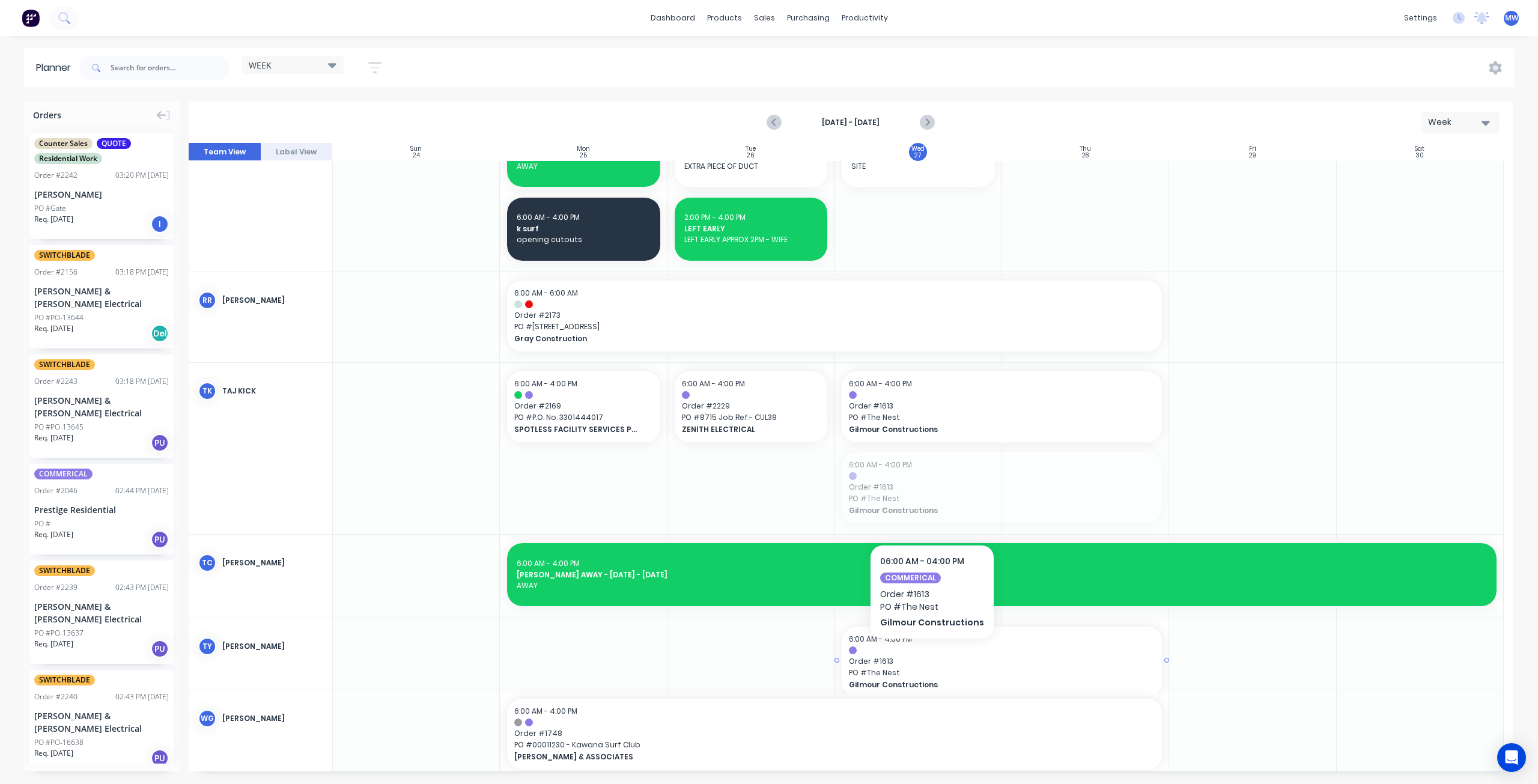
drag, startPoint x: 929, startPoint y: 484, endPoint x: 927, endPoint y: 658, distance: 174.0
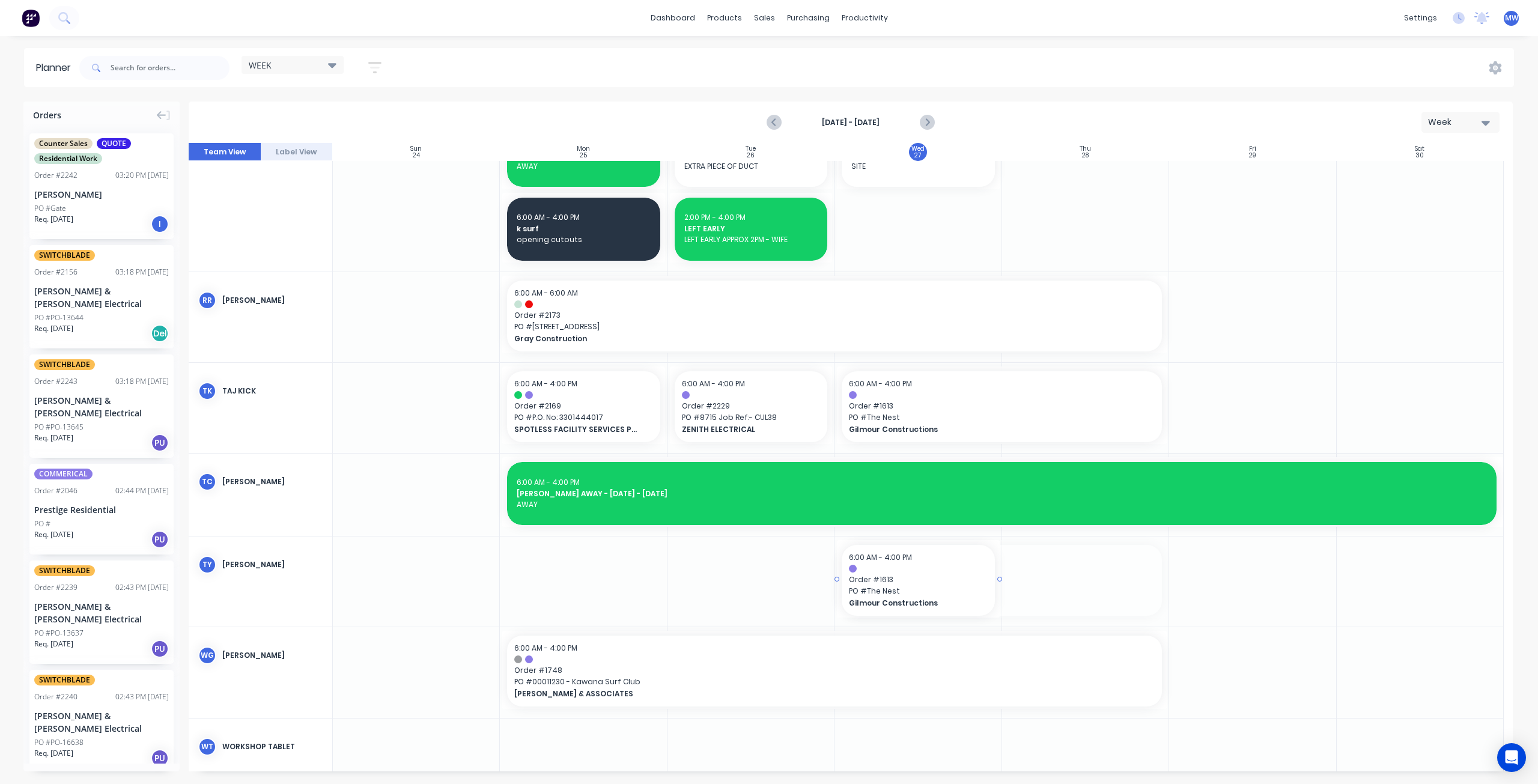
drag, startPoint x: 1158, startPoint y: 576, endPoint x: 945, endPoint y: 577, distance: 213.0
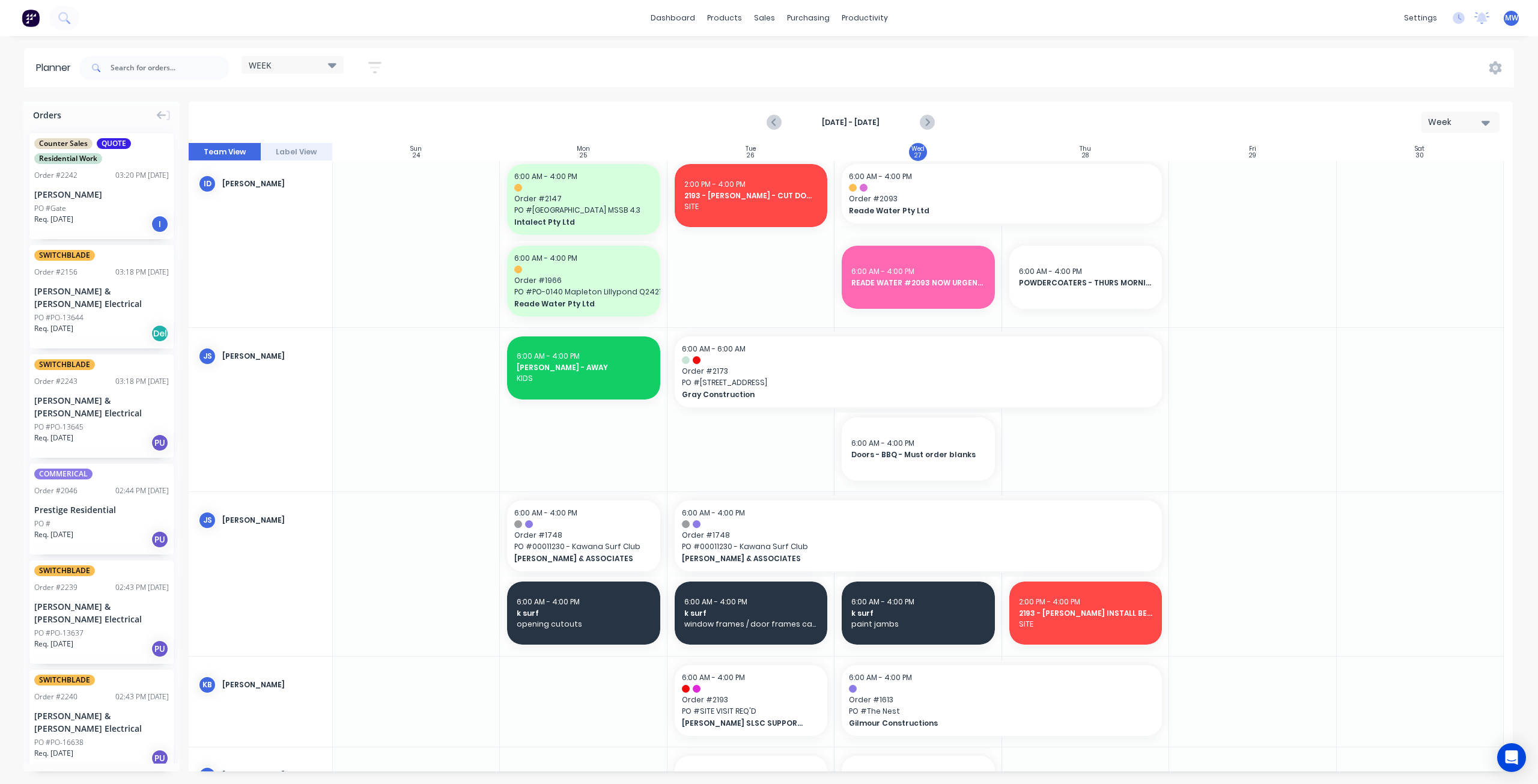
scroll to position [127, 0]
